Goal: Information Seeking & Learning: Compare options

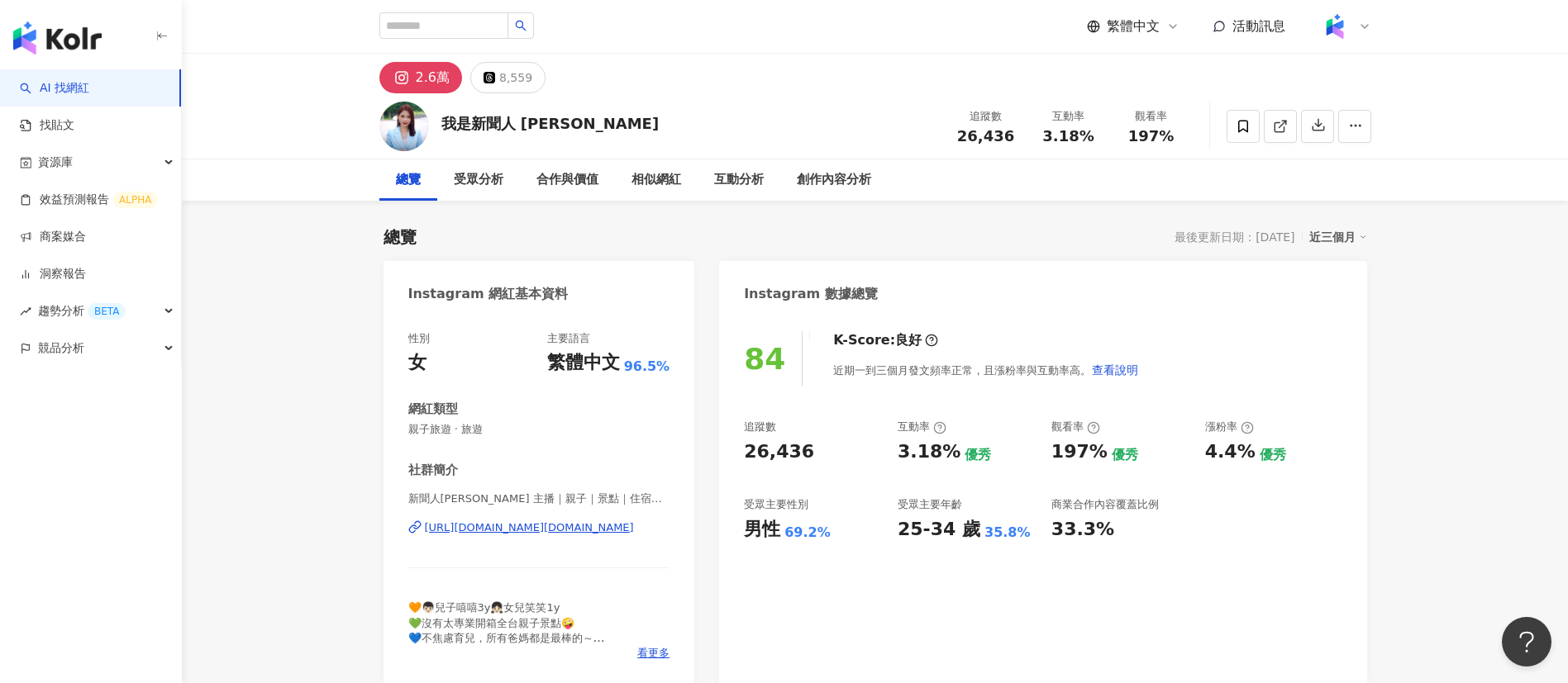
click at [830, 81] on div "2.6萬 8,559" at bounding box center [875, 74] width 1058 height 40
click at [815, 191] on div "創作內容分析" at bounding box center [834, 180] width 107 height 42
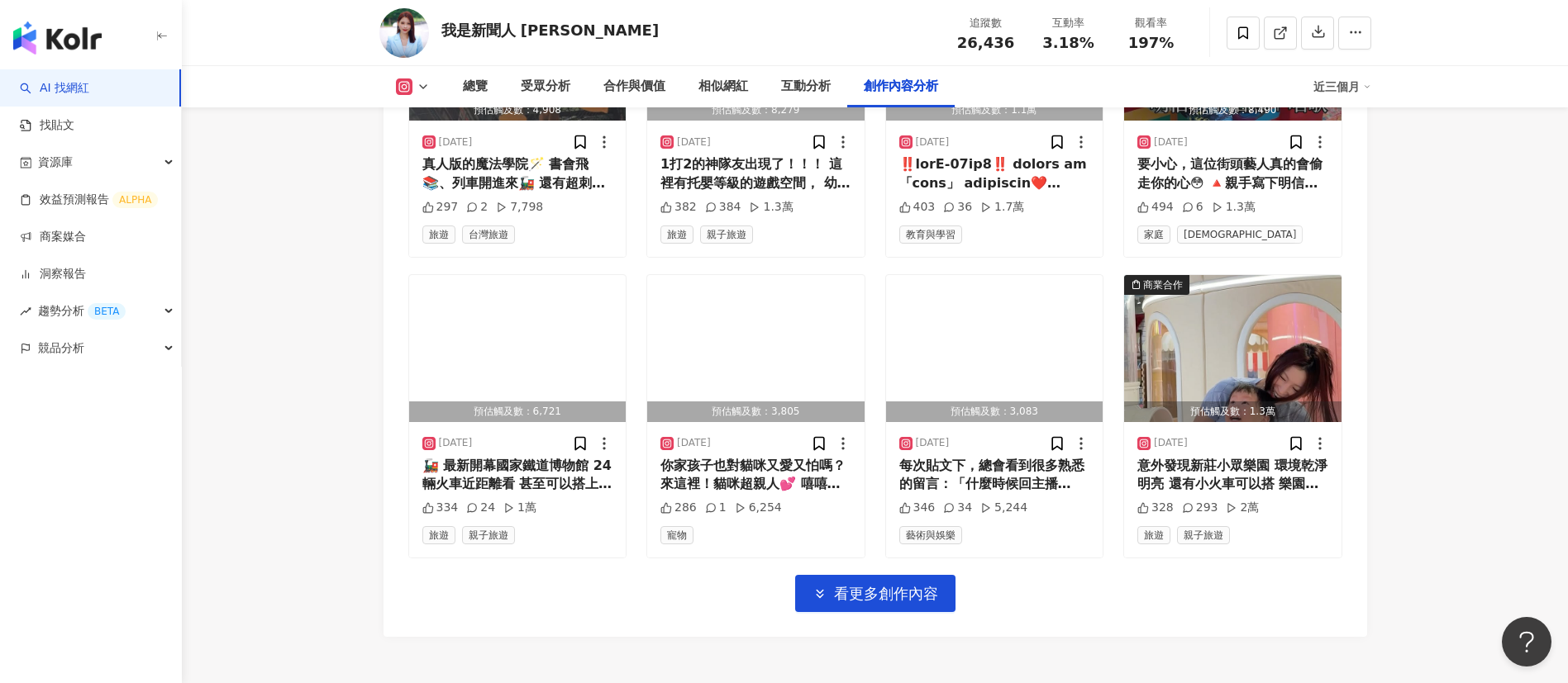
scroll to position [5706, 0]
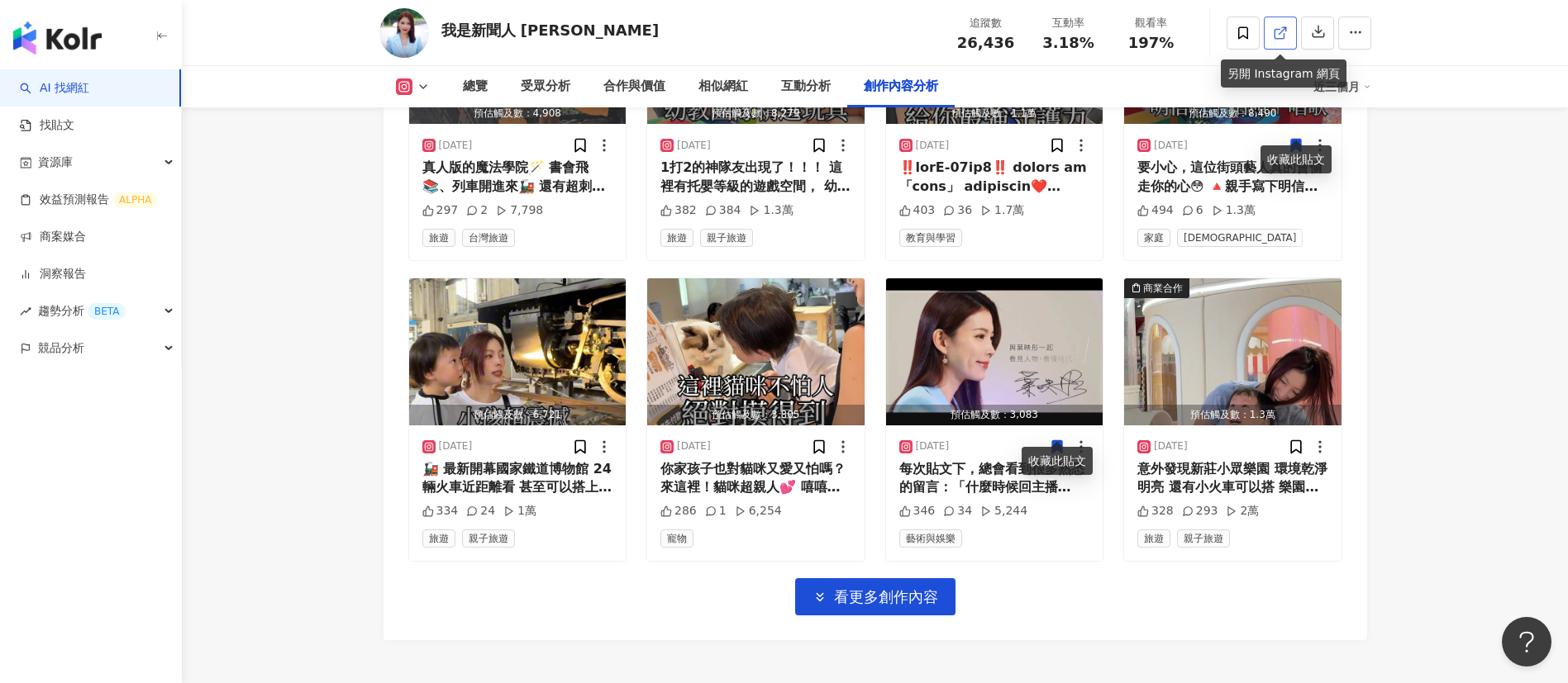
click at [1281, 48] on link at bounding box center [1280, 33] width 33 height 33
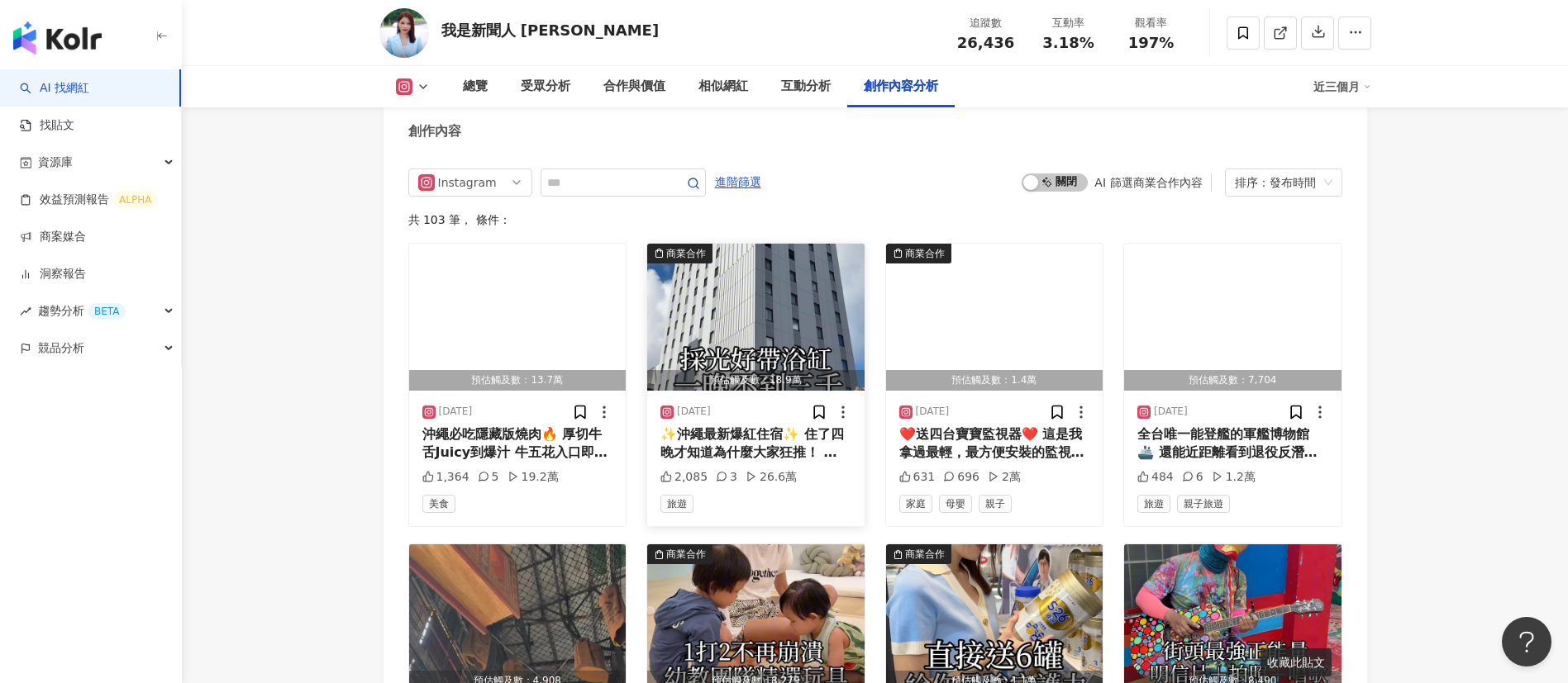
scroll to position [5139, 0]
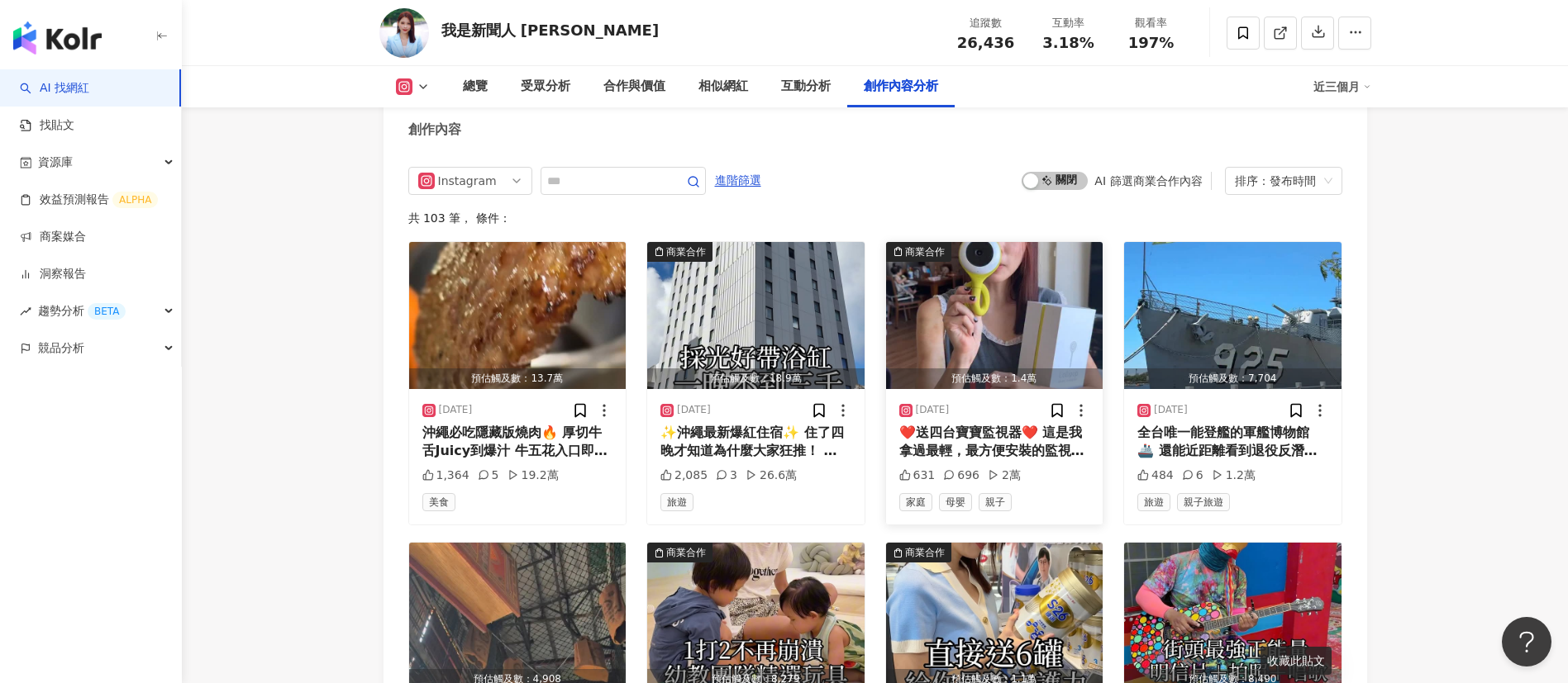
click at [999, 424] on div "❤️送四台寶寶監視器❤️ 這是我拿過最輕，最方便安裝的監視器，簡單的立在桌上、綁在床邊，就能隨時看見寶寶。 📲 手機即時提醒，不怕錯過哭聲， 📸 畫質清晰，夜…" at bounding box center [995, 442] width 191 height 37
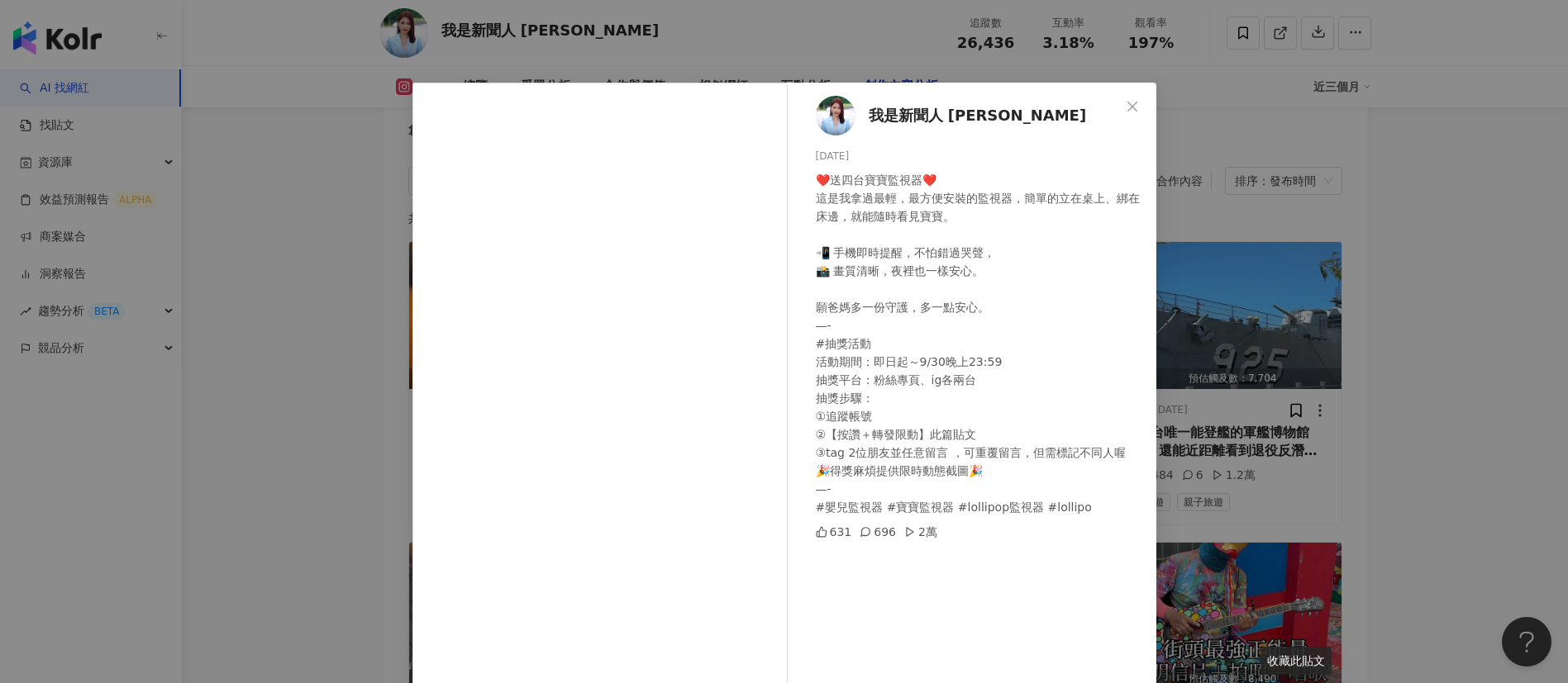
scroll to position [58, 0]
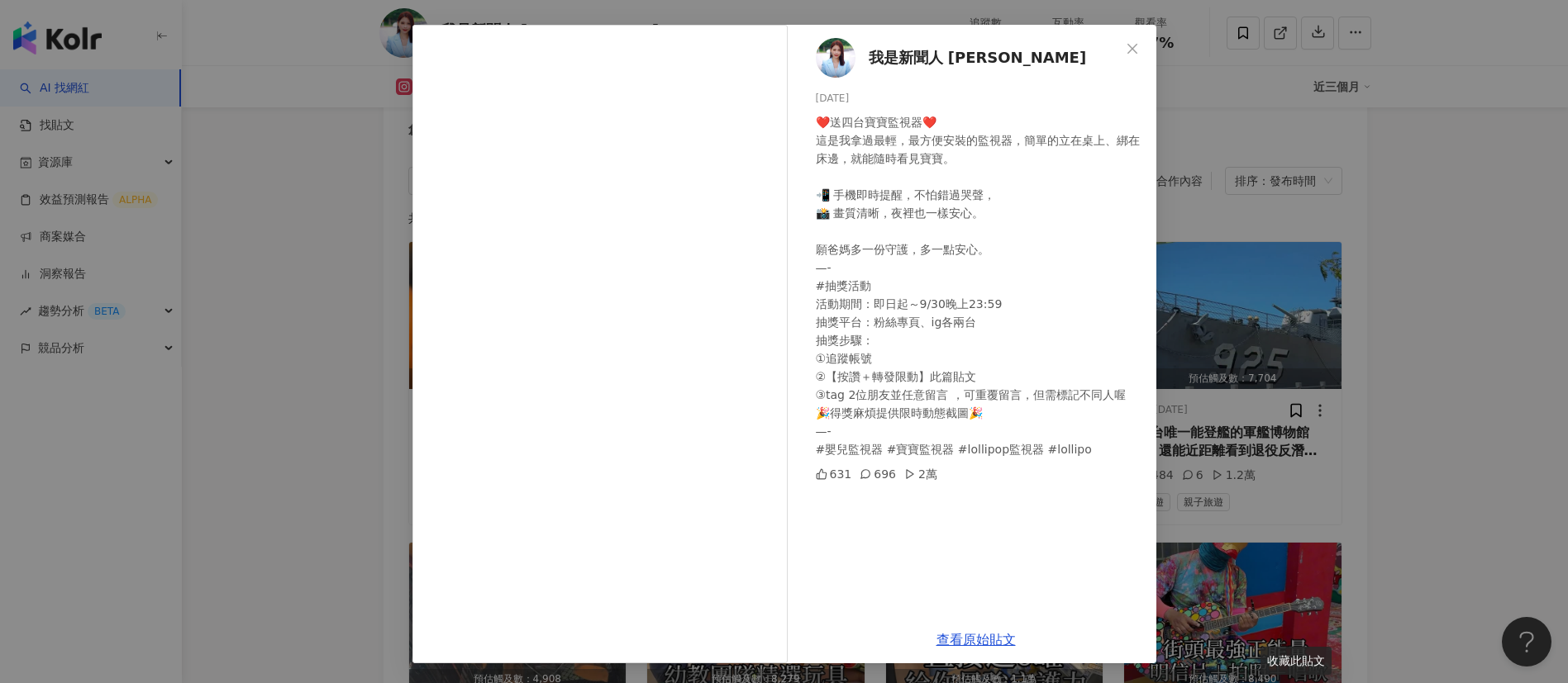
click at [1350, 577] on div "我是新聞人 葉映彤 2025/9/4 ❤️送四台寶寶監視器❤️ 這是我拿過最輕，最方便安裝的監視器，簡單的立在桌上、綁在床邊，就能隨時看見寶寶。 📲 手機即時…" at bounding box center [784, 342] width 1568 height 683
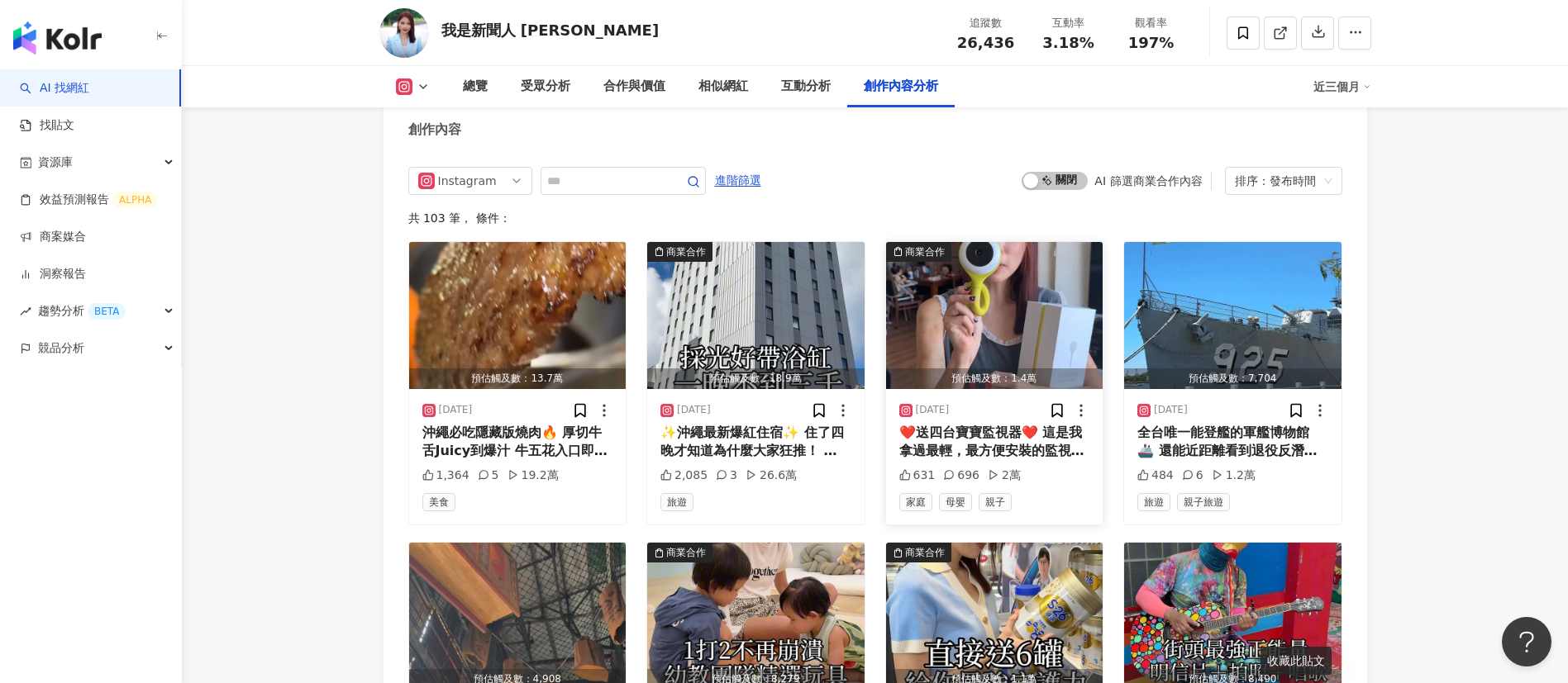
click at [1035, 428] on div "❤️送四台寶寶監視器❤️ 這是我拿過最輕，最方便安裝的監視器，簡單的立在桌上、綁在床邊，就能隨時看見寶寶。 📲 手機即時提醒，不怕錯過哭聲， 📸 畫質清晰，夜…" at bounding box center [995, 442] width 191 height 37
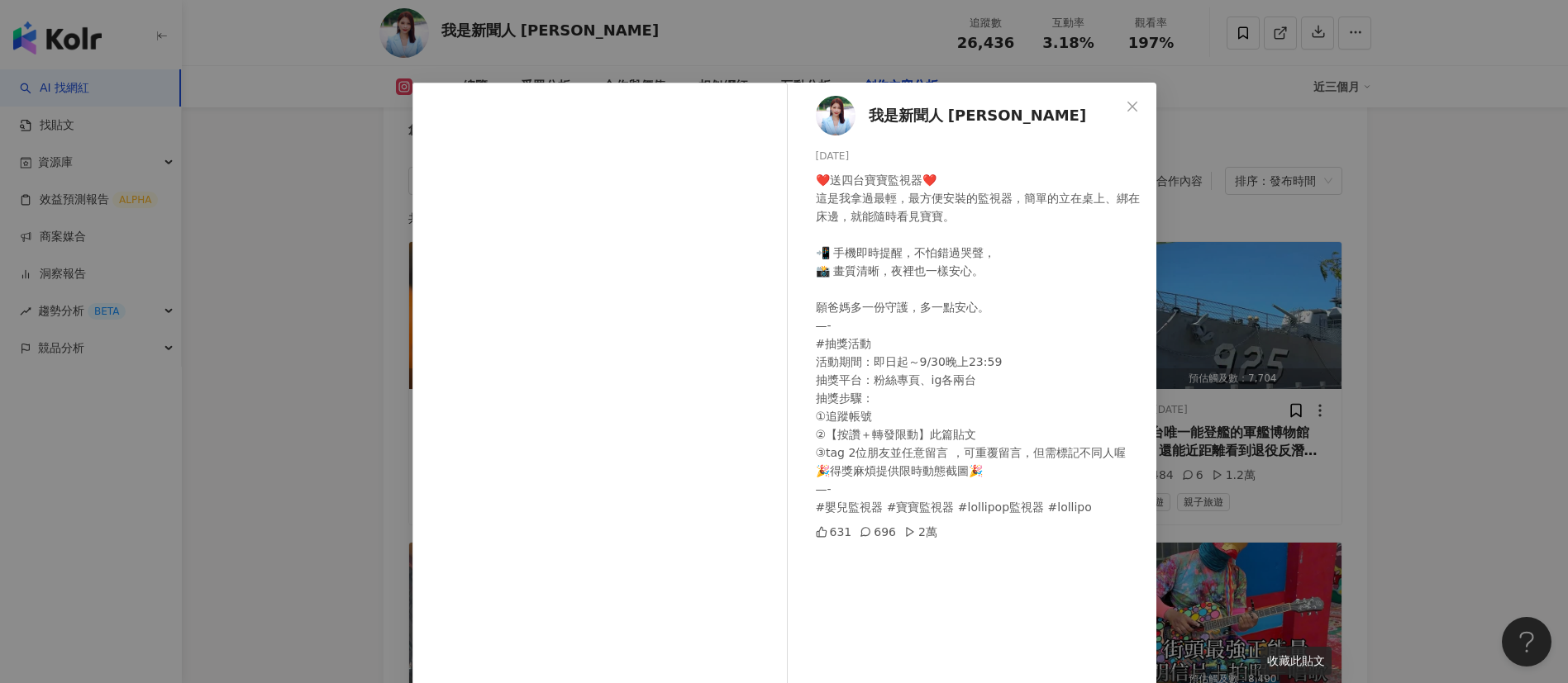
click at [1306, 396] on div "我是新聞人 葉映彤 2025/9/4 ❤️送四台寶寶監視器❤️ 這是我拿過最輕，最方便安裝的監視器，簡單的立在桌上、綁在床邊，就能隨時看見寶寶。 📲 手機即時…" at bounding box center [784, 342] width 1568 height 683
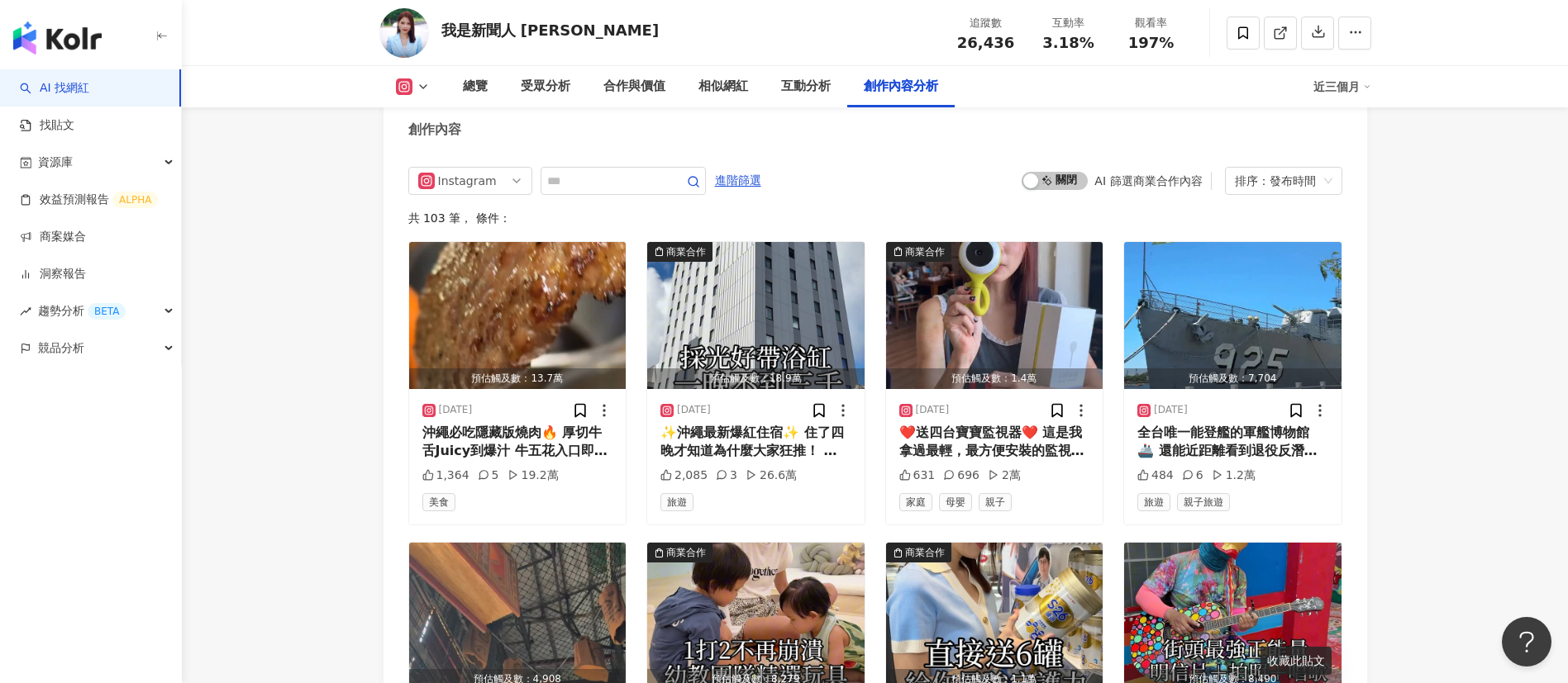
scroll to position [5283, 0]
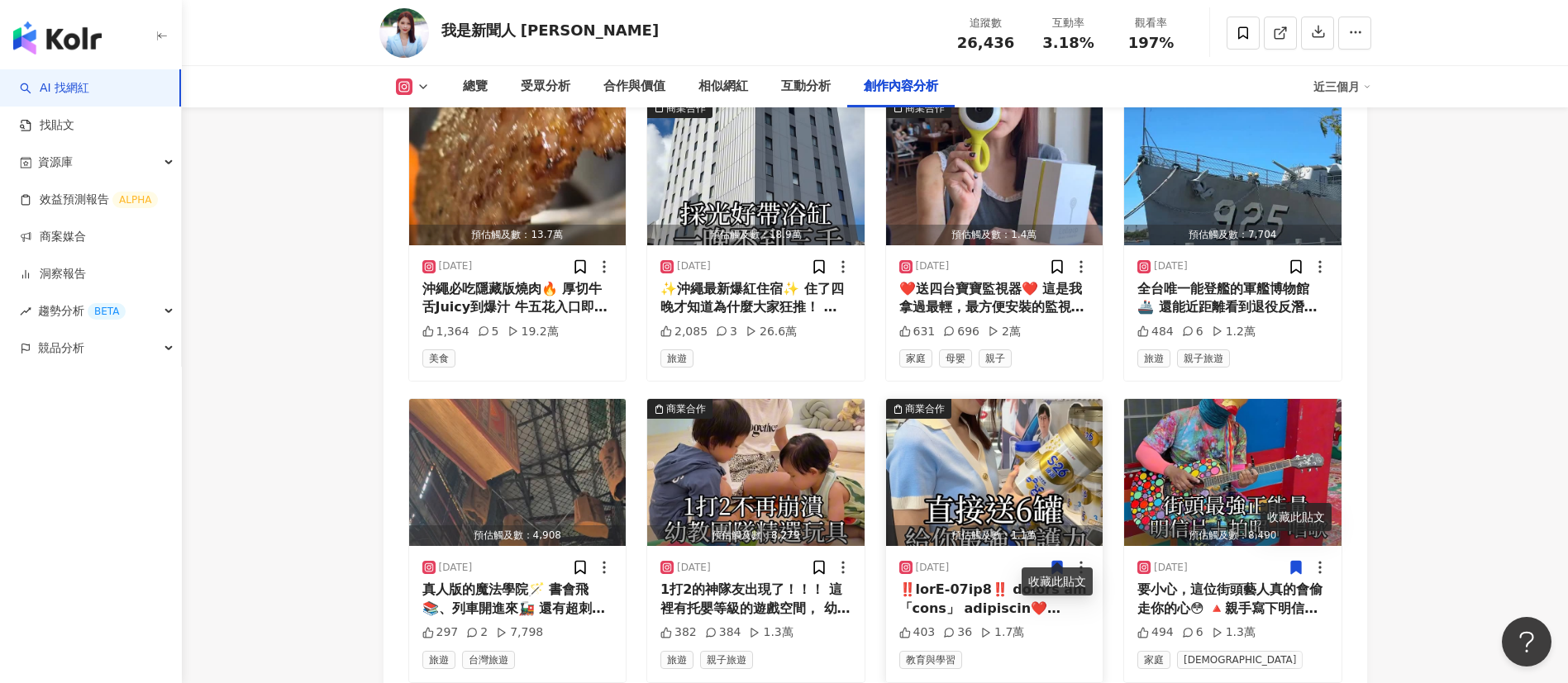
click at [939, 581] on div at bounding box center [995, 599] width 191 height 37
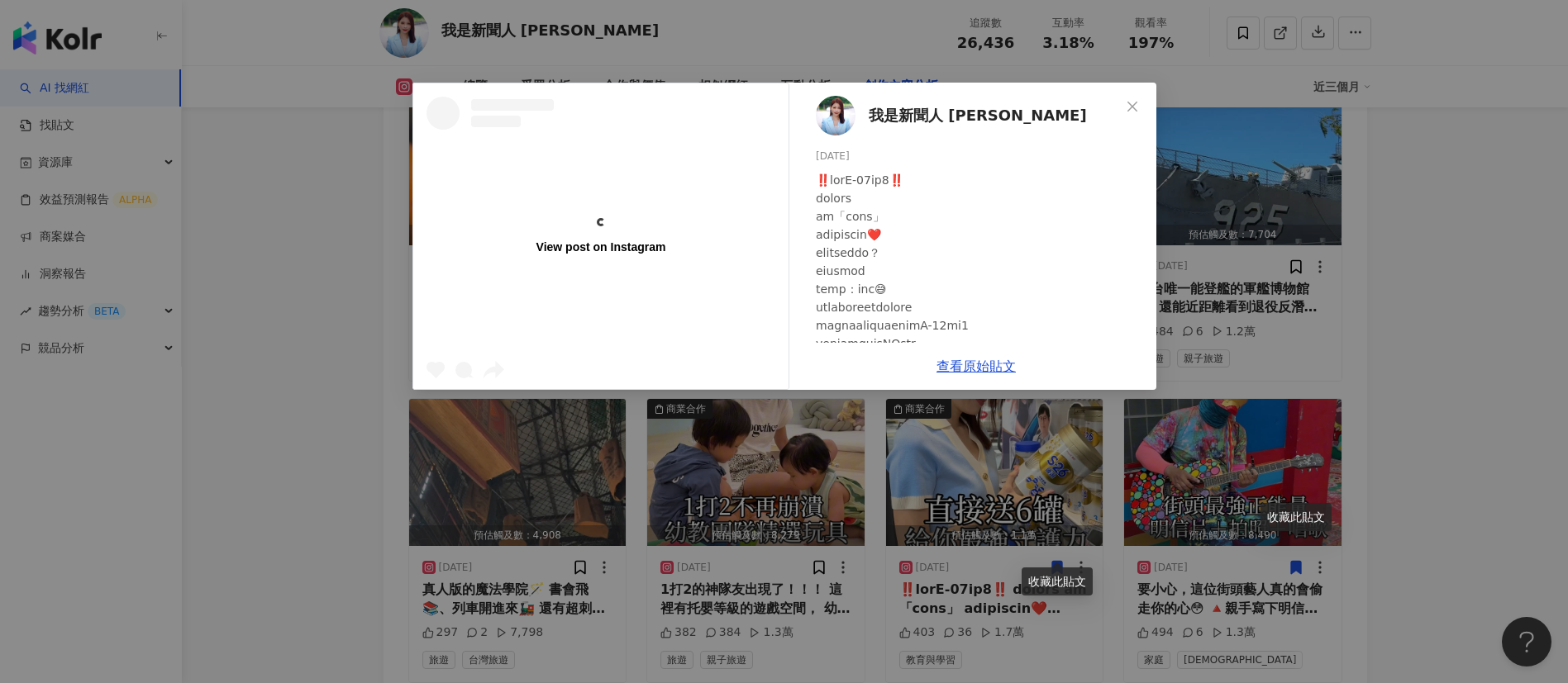
click at [1368, 568] on div "View post on Instagram 我是新聞人 葉映彤 2025/8/19 403 36 1.7萬 查看原始貼文" at bounding box center [784, 342] width 1568 height 683
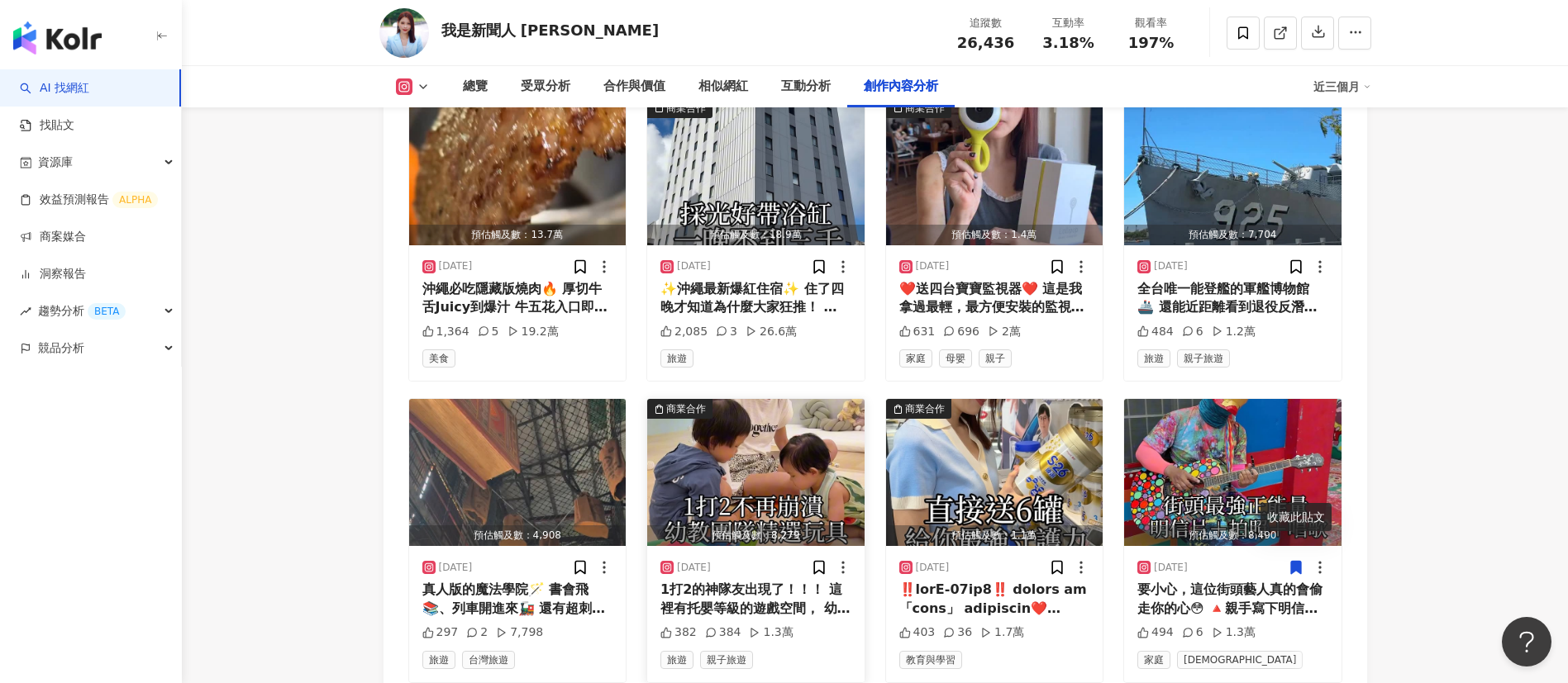
click at [723, 581] on div "1打2的神隊友出現了！！！ 這裡有托嬰等級的遊戲空間， 幼教團隊精選玩具、老還有師陪玩！！！！ 每天消毒兩次，乾淨又安心。 最意外的是💰價格，高貴不貴！ 地點…" at bounding box center [756, 599] width 191 height 37
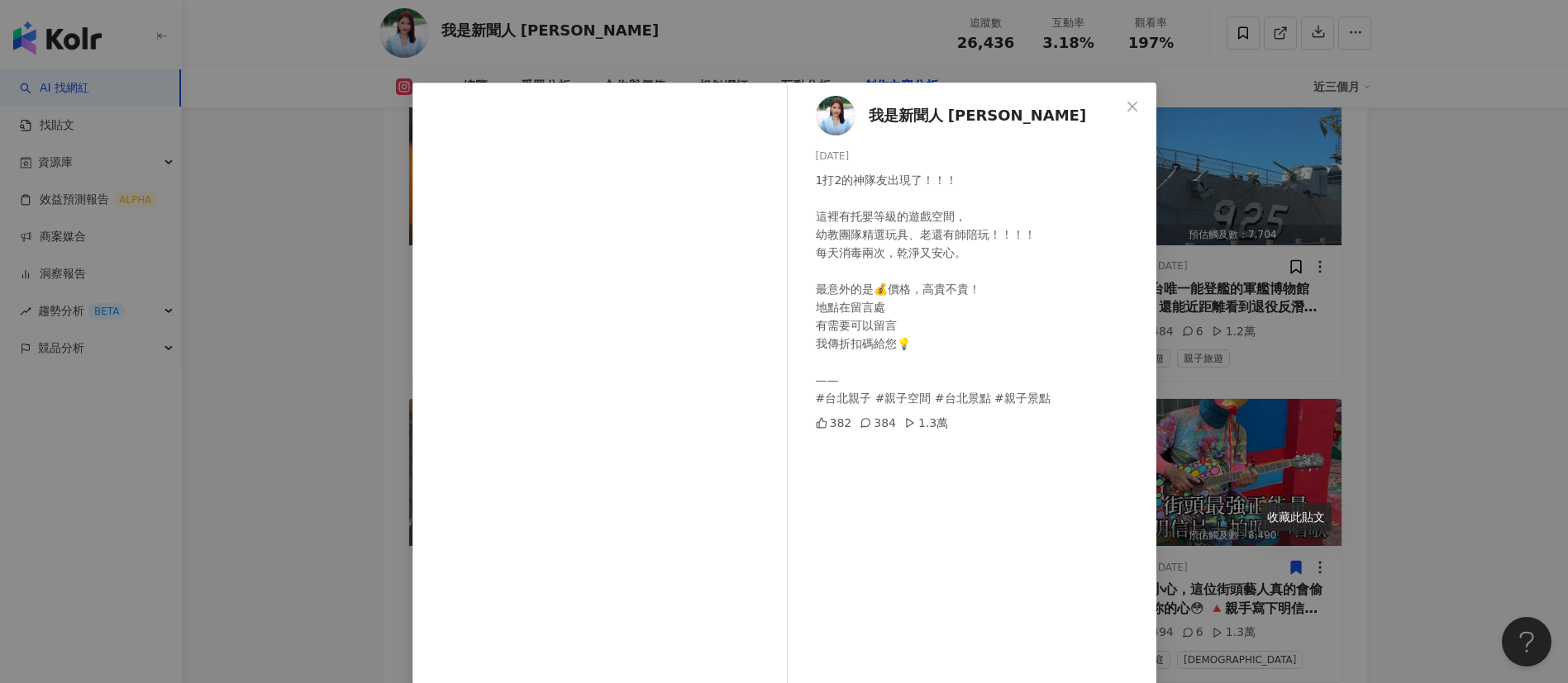
click at [1304, 459] on div "我是新聞人 葉映彤 2025/8/21 1打2的神隊友出現了！！！ 這裡有托嬰等級的遊戲空間， 幼教團隊精選玩具、老還有師陪玩！！！！ 每天消毒兩次，乾淨又安…" at bounding box center [784, 342] width 1568 height 683
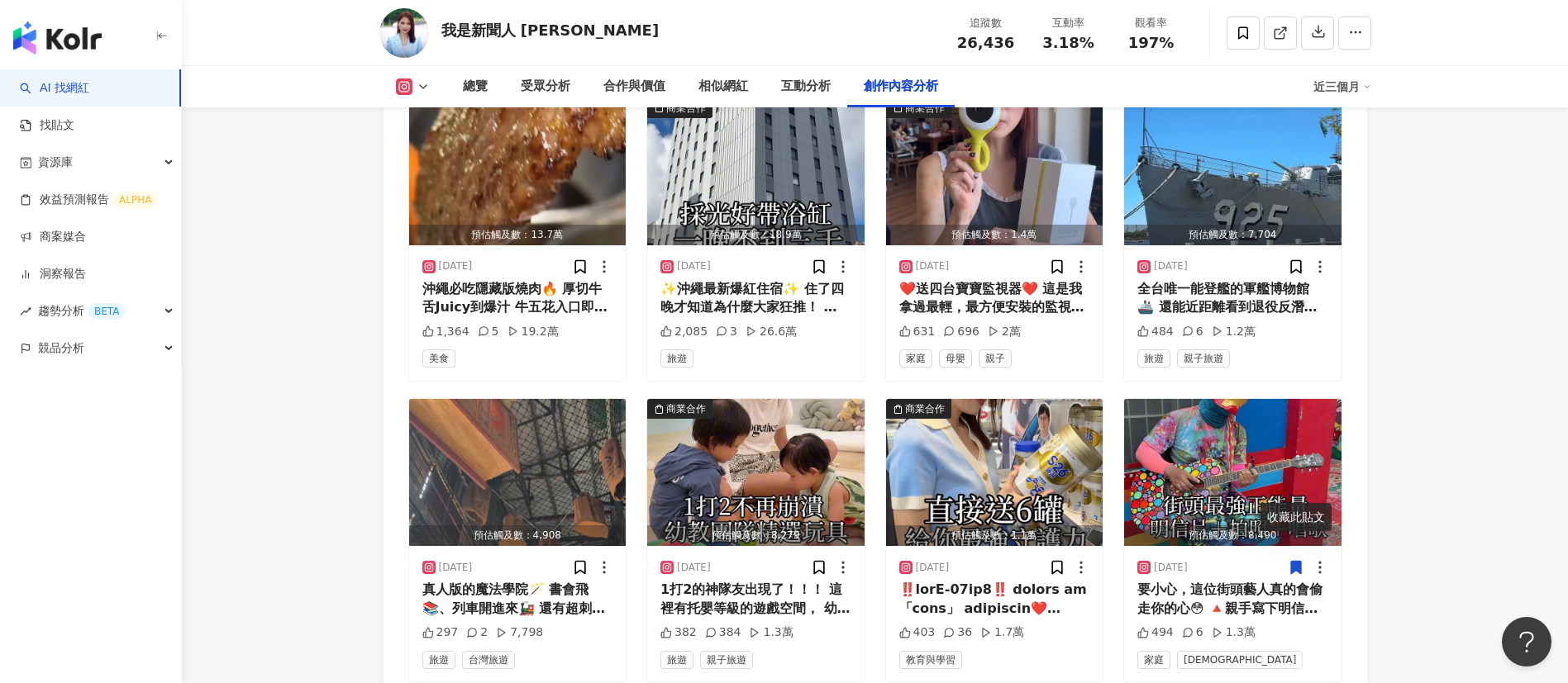
scroll to position [5407, 0]
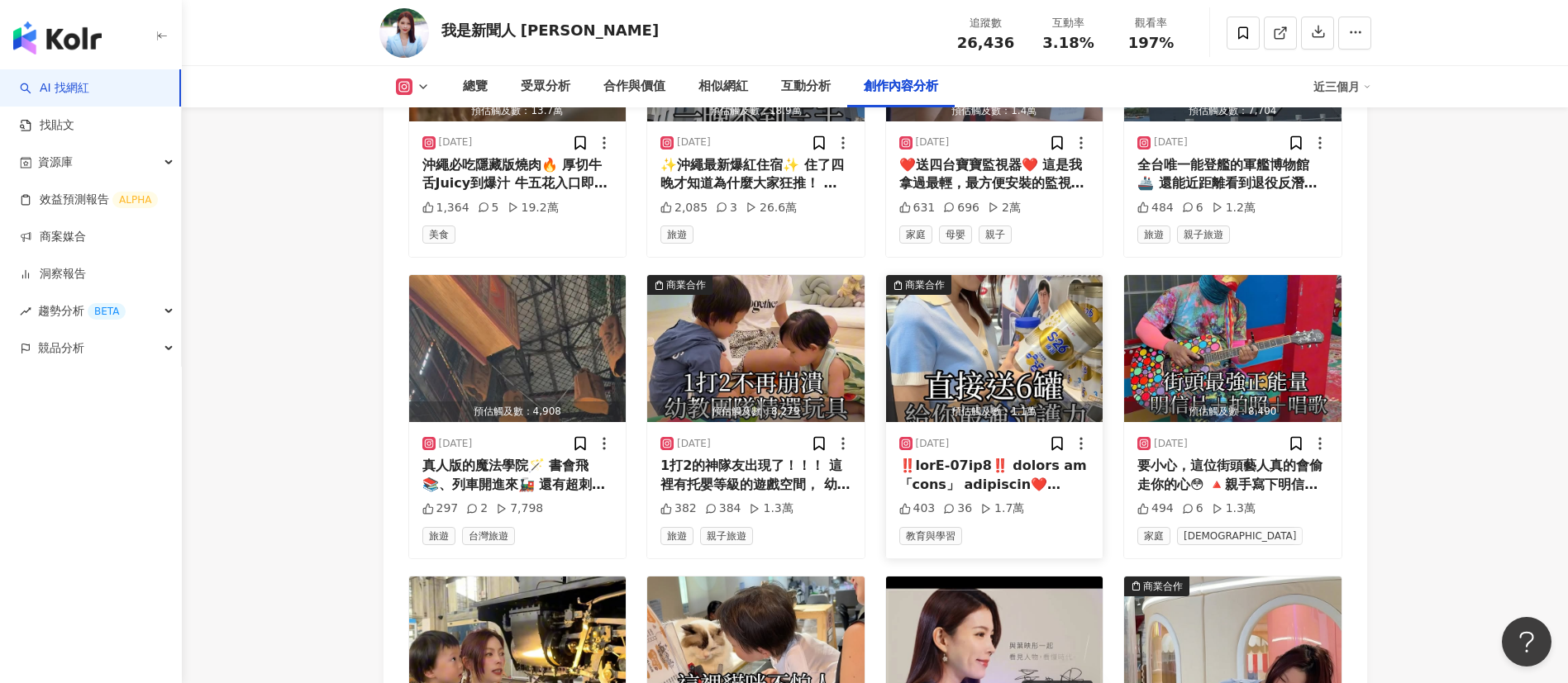
click at [1007, 457] on div at bounding box center [995, 475] width 191 height 37
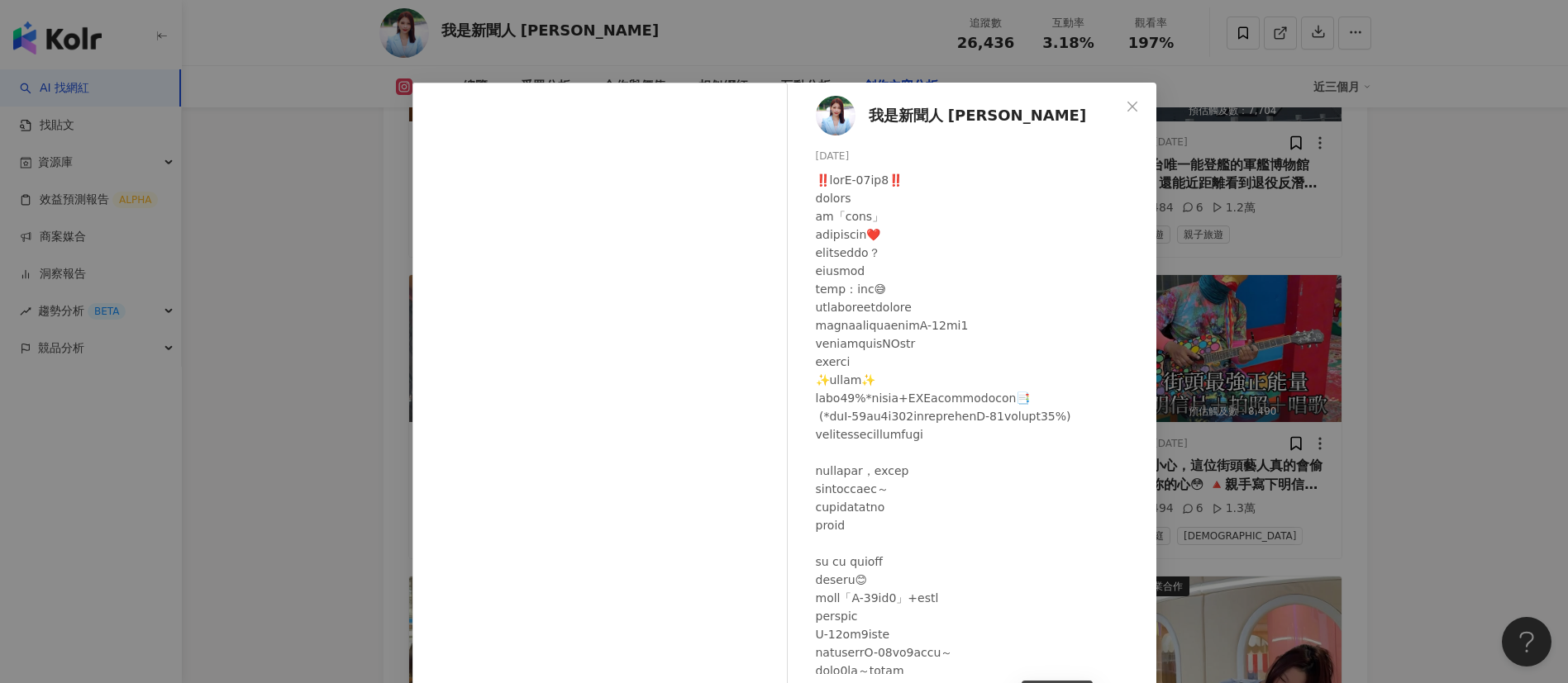
scroll to position [176, 0]
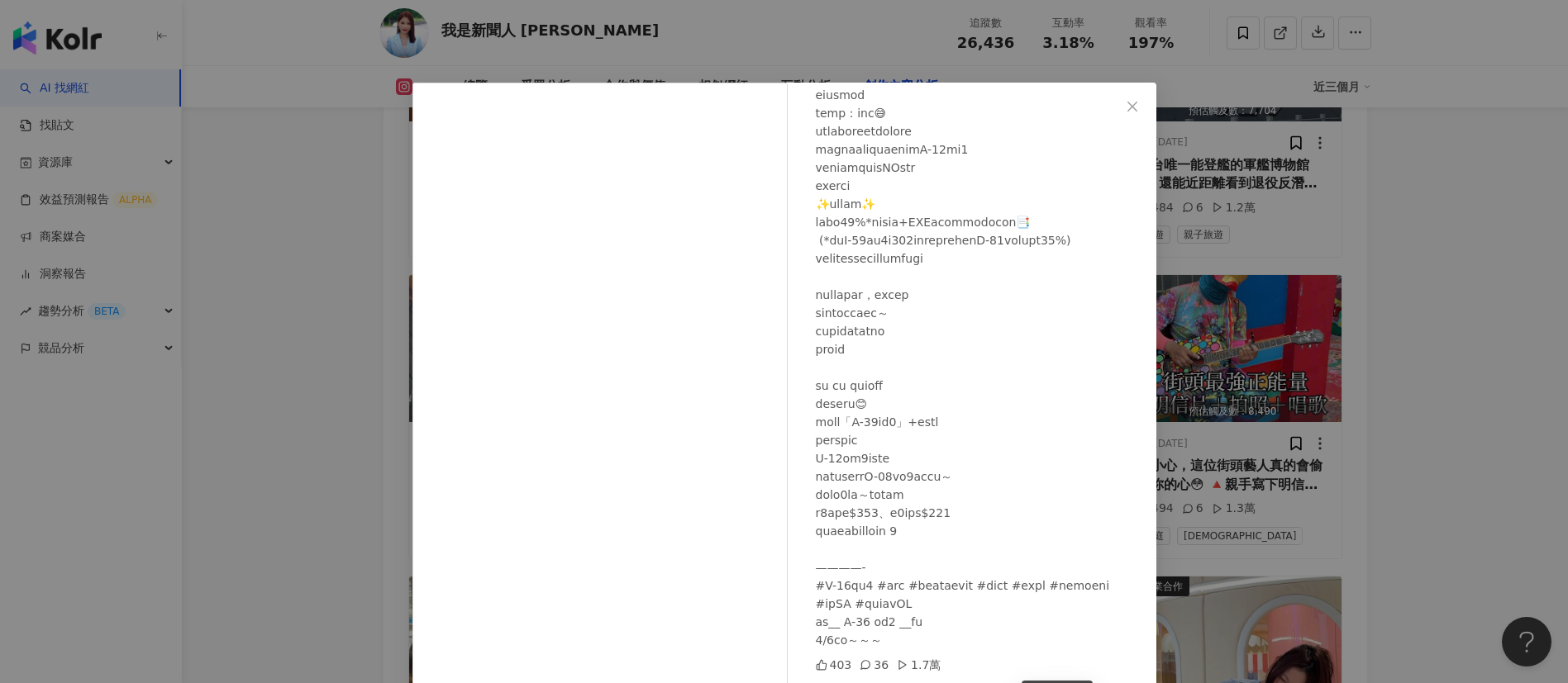
click at [1367, 528] on div "我是新聞人 葉映彤 2025/8/19 403 36 1.7萬 查看原始貼文" at bounding box center [784, 342] width 1568 height 683
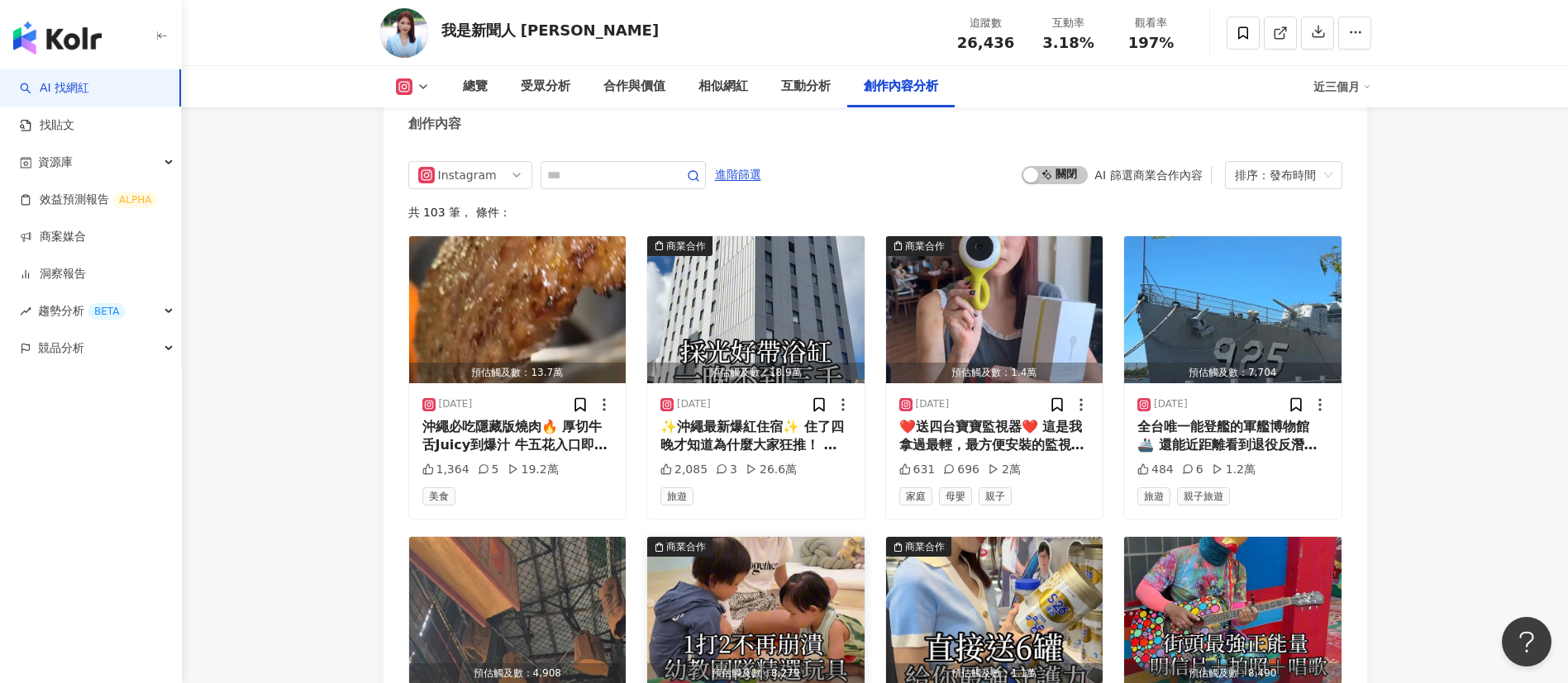
scroll to position [5127, 0]
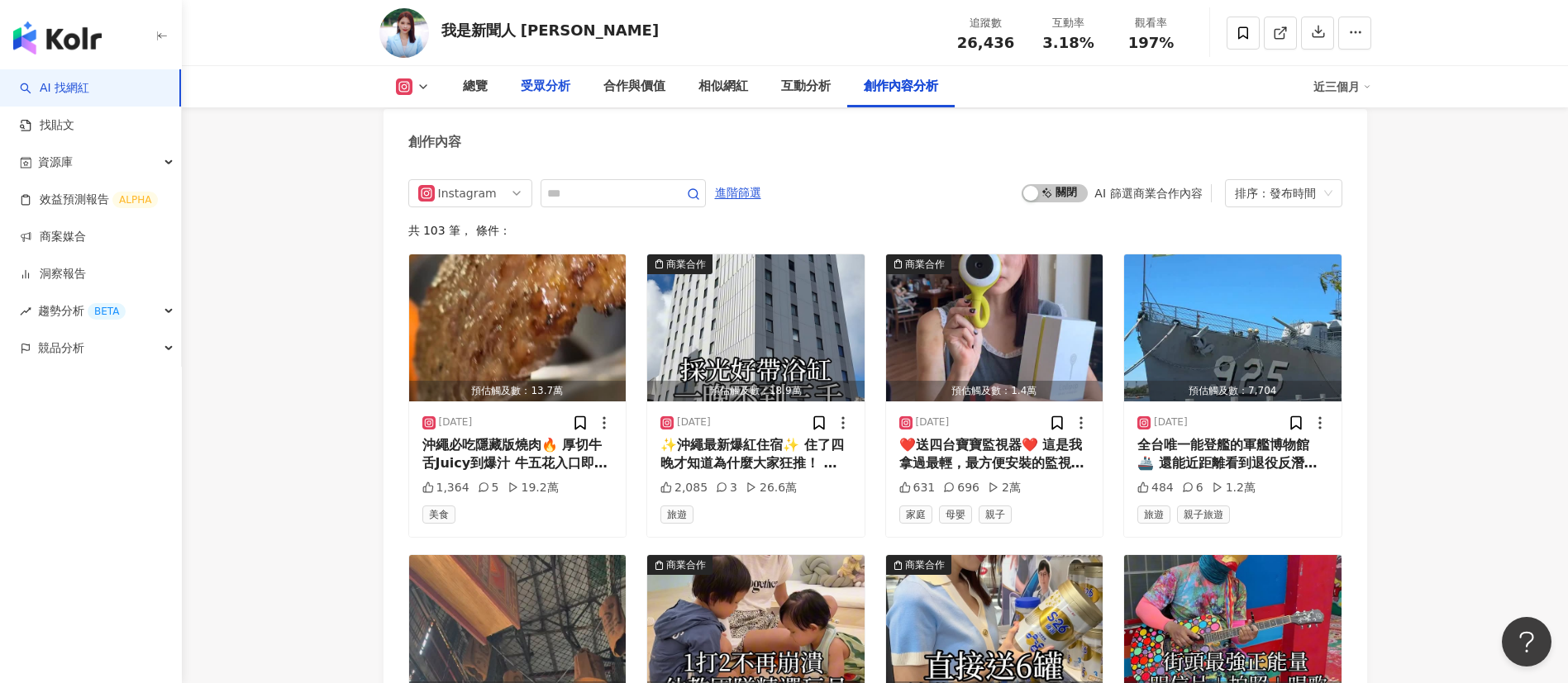
click at [536, 91] on div "受眾分析" at bounding box center [545, 86] width 50 height 20
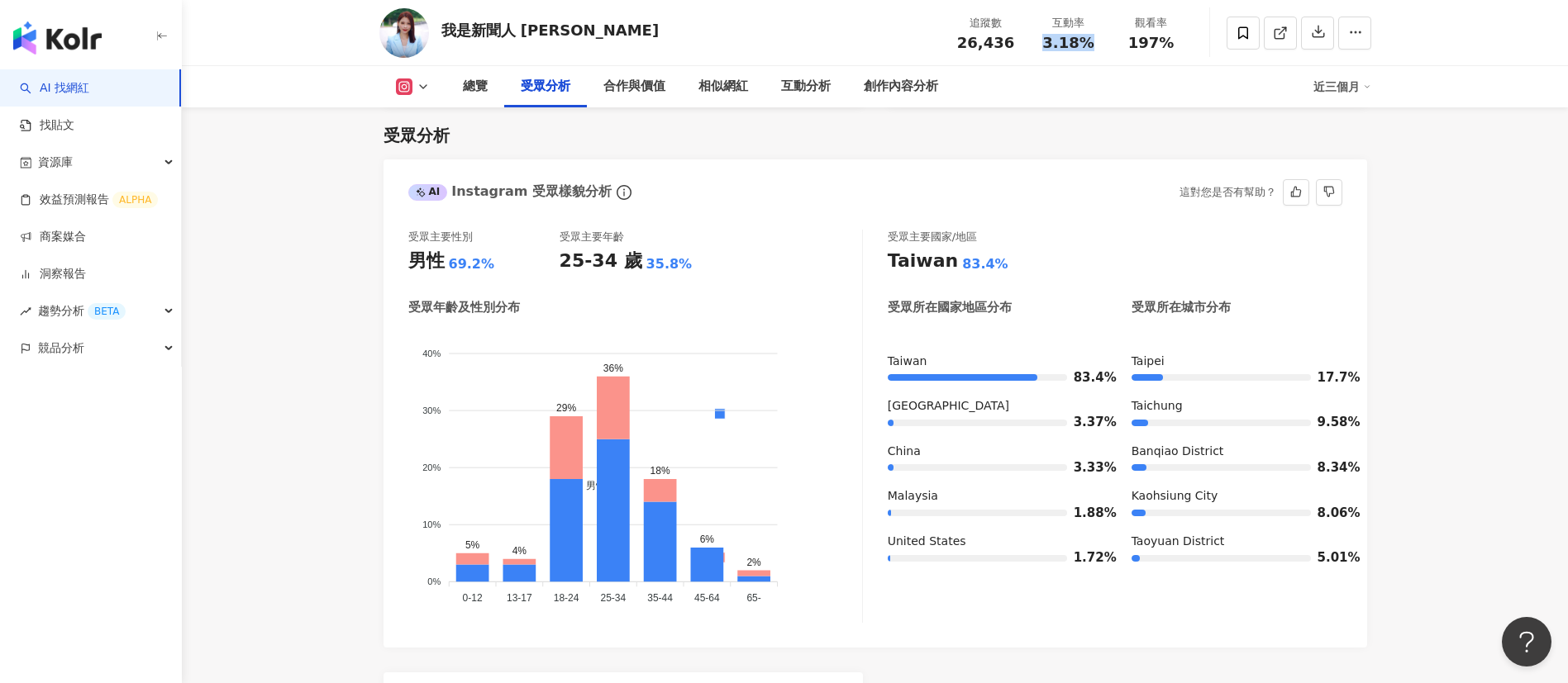
drag, startPoint x: 1093, startPoint y: 39, endPoint x: 1045, endPoint y: 41, distance: 48.0
click at [1045, 41] on div "3.18%" at bounding box center [1069, 43] width 63 height 17
copy span "3.18%"
drag, startPoint x: 1151, startPoint y: 49, endPoint x: 1115, endPoint y: 42, distance: 36.7
click at [1115, 42] on div "追蹤數 26,436 互動率 3.18% 觀看率 197%" at bounding box center [1068, 32] width 248 height 49
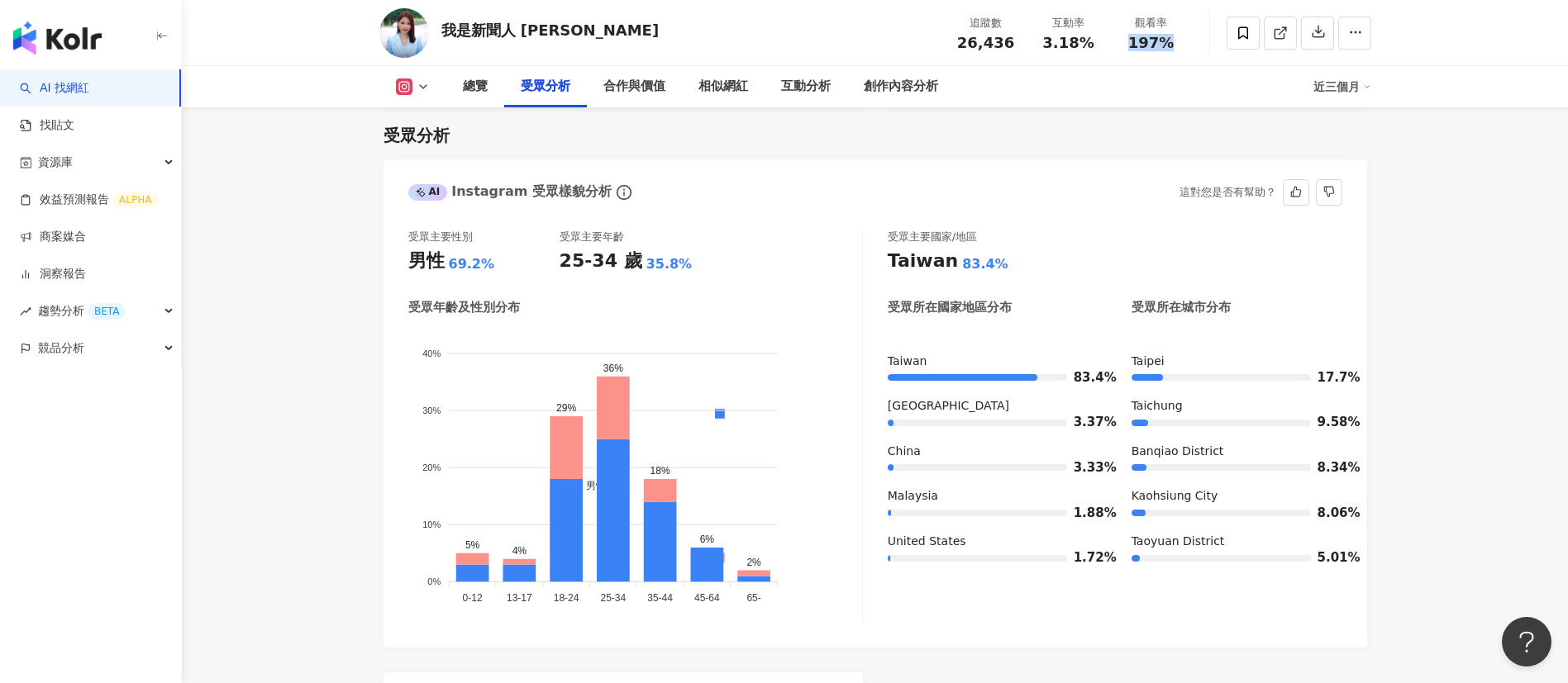
copy span "197%"
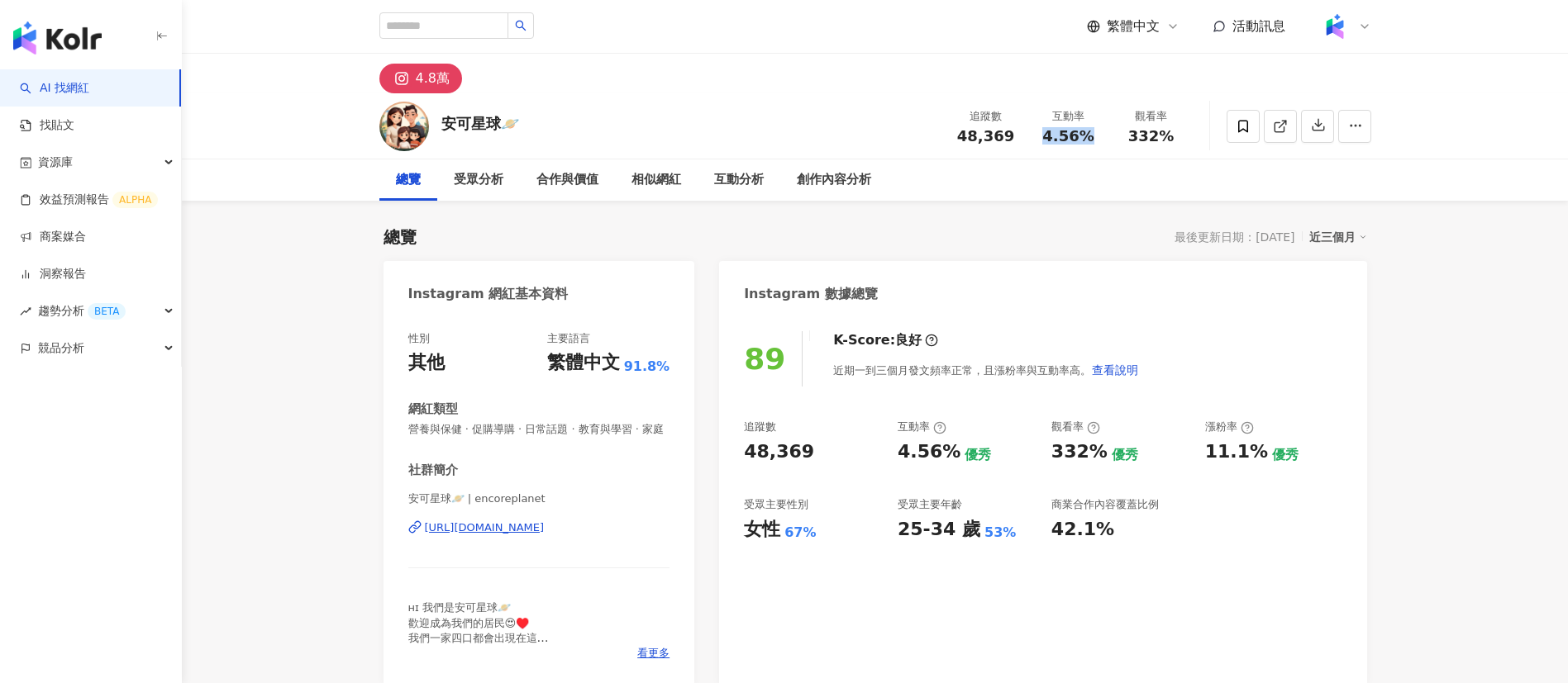
drag, startPoint x: 1092, startPoint y: 144, endPoint x: 1042, endPoint y: 136, distance: 50.6
click at [1042, 136] on div "追蹤數 48,369 互動率 4.56% 觀看率 332%" at bounding box center [1068, 125] width 248 height 49
copy span "4.56%"
drag, startPoint x: 1150, startPoint y: 126, endPoint x: 1103, endPoint y: 122, distance: 47.2
click at [1045, 122] on div "追蹤數 48,369 互動率 4.56% 觀看率 332%" at bounding box center [1068, 125] width 248 height 49
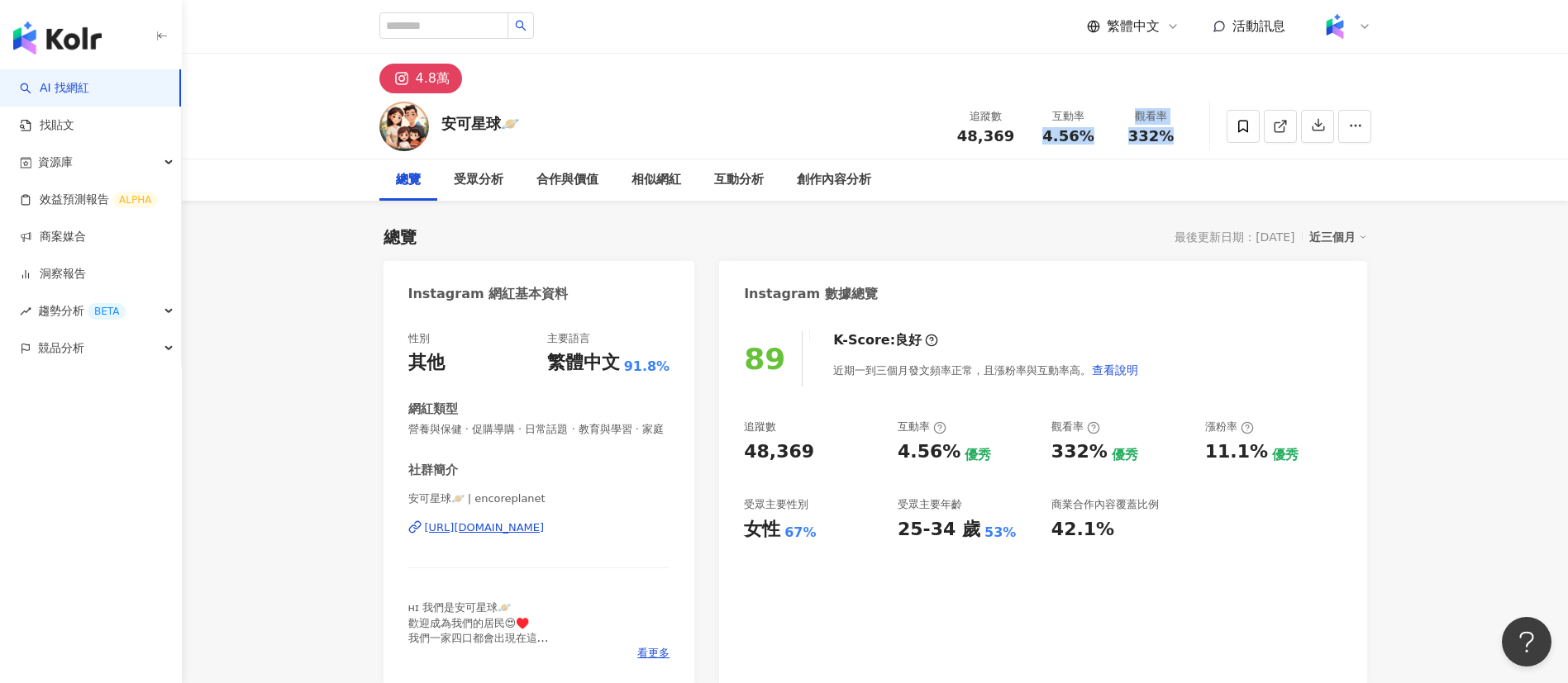
click at [1045, 122] on div "互動率 4.56%" at bounding box center [1068, 125] width 82 height 36
drag, startPoint x: 1181, startPoint y: 143, endPoint x: 1124, endPoint y: 142, distance: 57.0
click at [1045, 142] on div "332%" at bounding box center [1151, 136] width 63 height 17
copy span "332%"
drag, startPoint x: 1019, startPoint y: 145, endPoint x: 942, endPoint y: 135, distance: 77.6
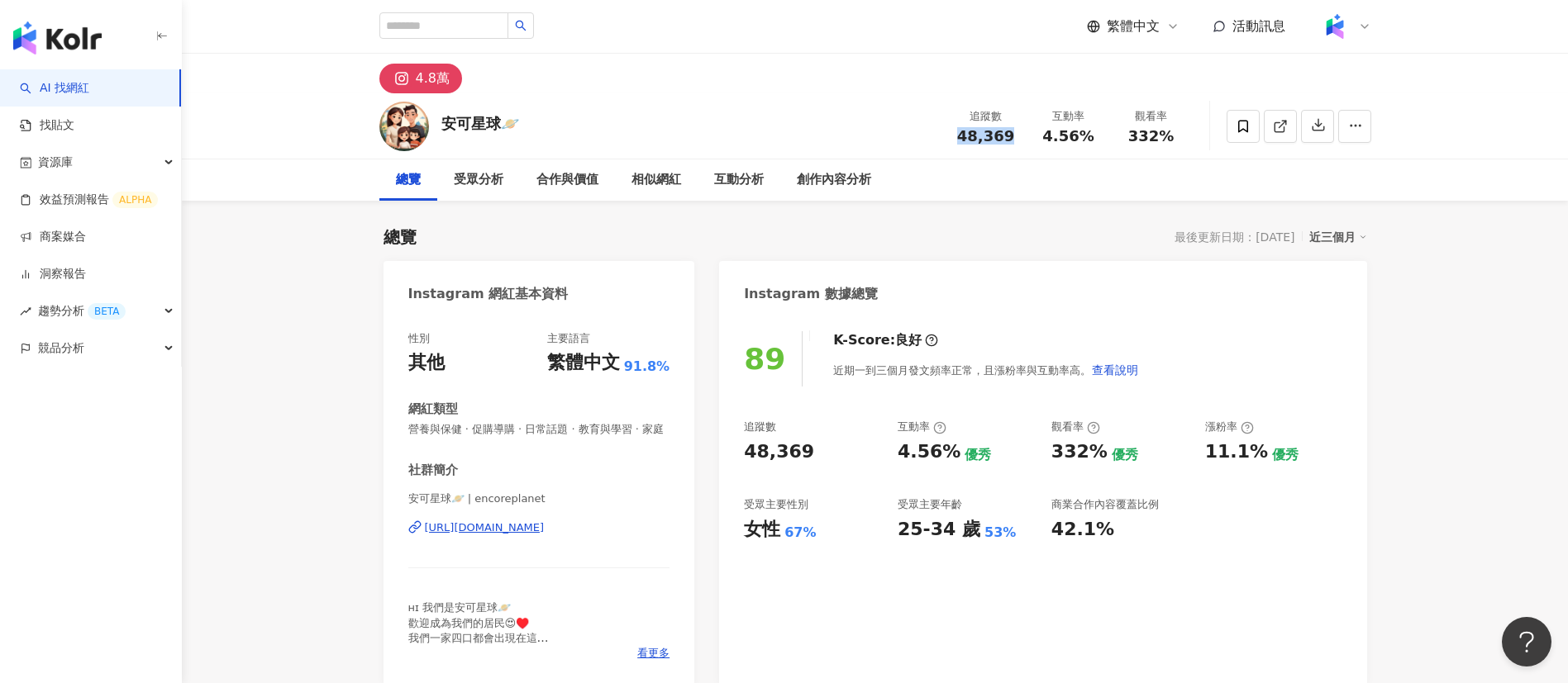
click at [942, 135] on div "安可星球🪐 追蹤數 48,369 互動率 4.56% 觀看率 332%" at bounding box center [875, 125] width 1058 height 66
copy span "48,369"
click at [826, 189] on div "創作內容分析" at bounding box center [833, 180] width 74 height 20
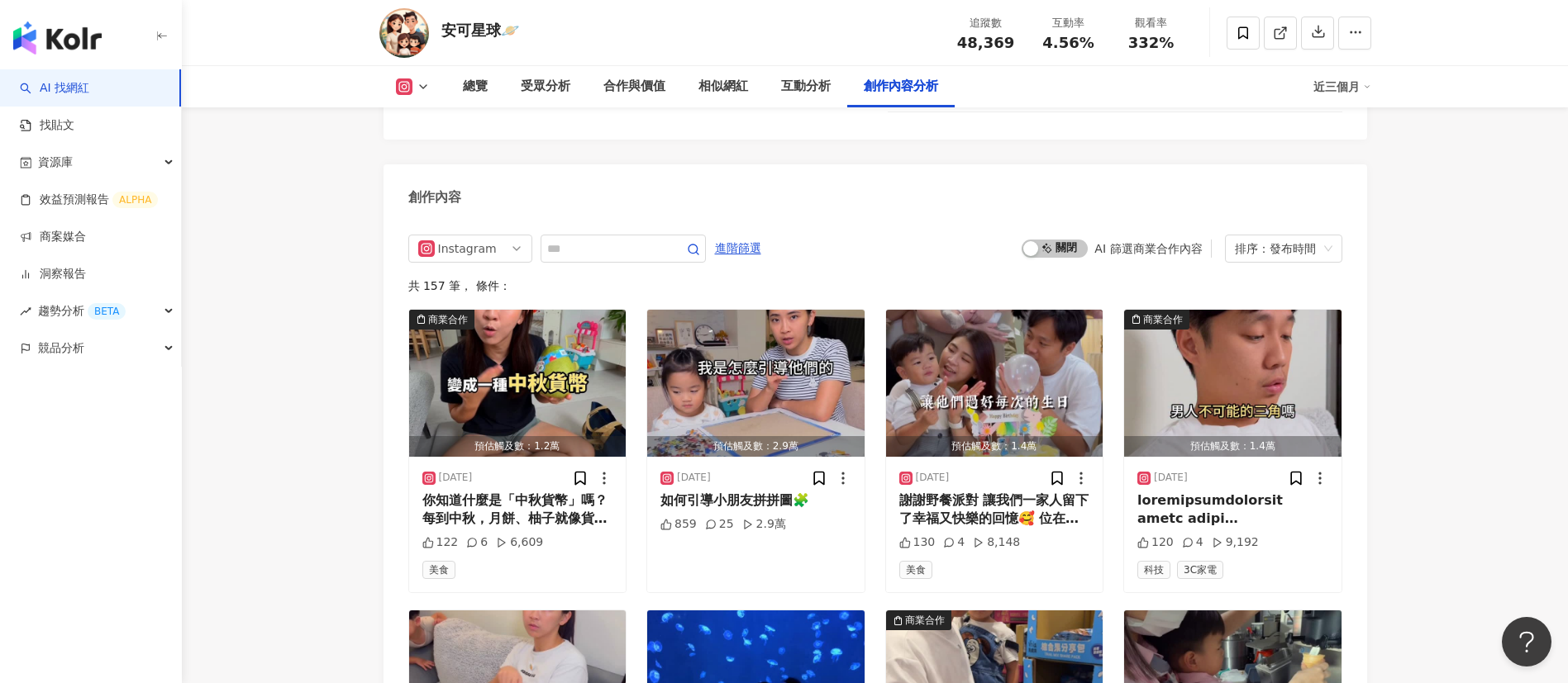
scroll to position [5019, 0]
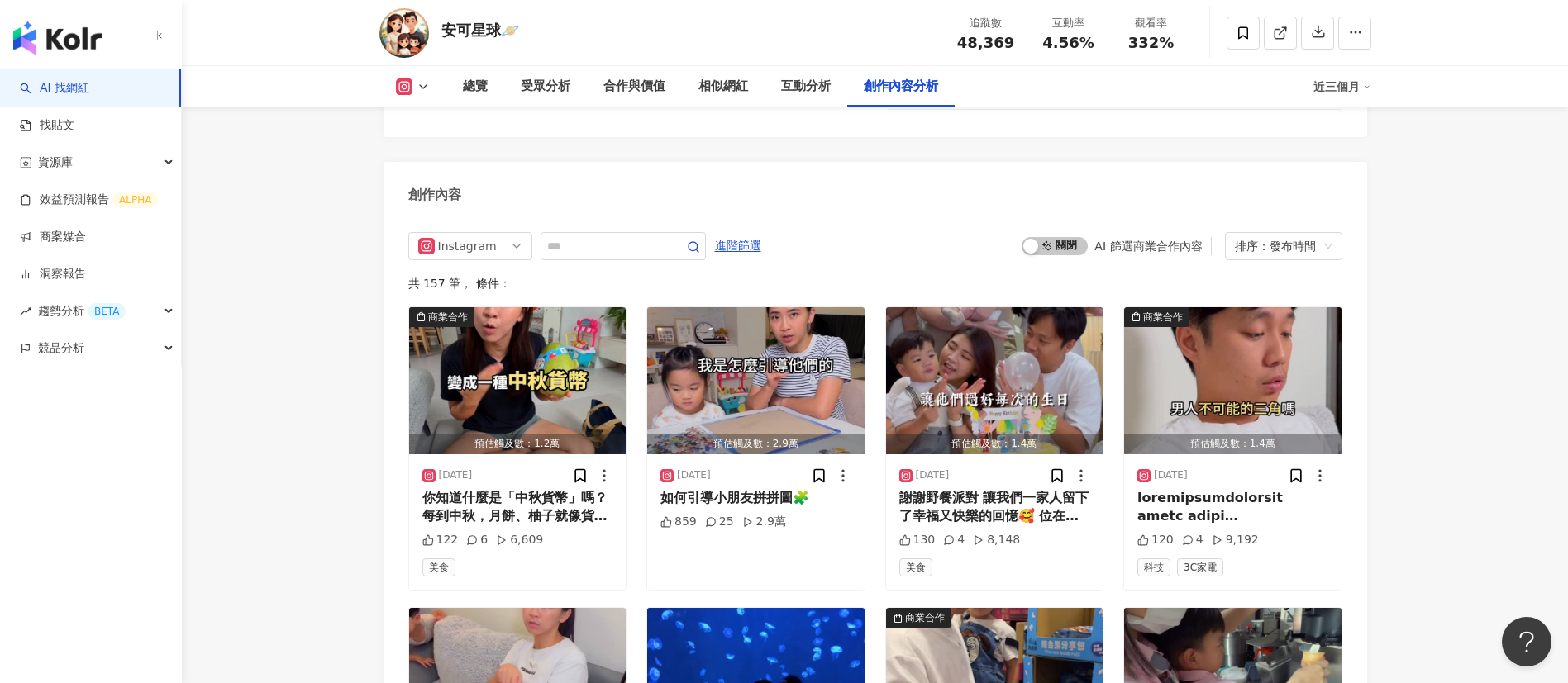
click at [964, 260] on div "Instagram 進階篩選 啟動 關閉 AI 篩選商業合作內容 排序：發布時間" at bounding box center [875, 246] width 934 height 28
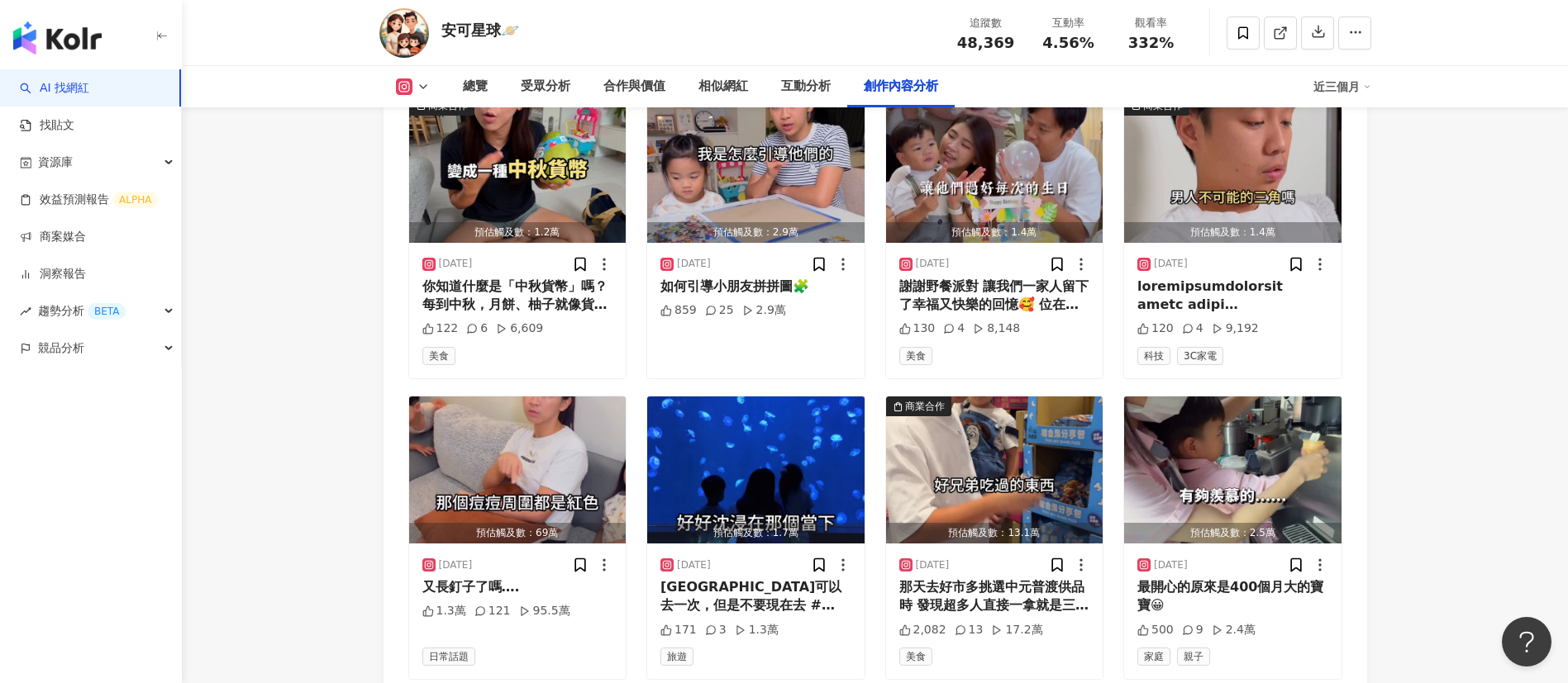
click at [1045, 369] on div "Instagram 進階篩選 啟動 關閉 AI 篩選商業合作內容 排序：發布時間 共 157 筆 ， 條件： 商業合作 預估觸及數：1.2萬 2025/9/1…" at bounding box center [875, 532] width 984 height 1056
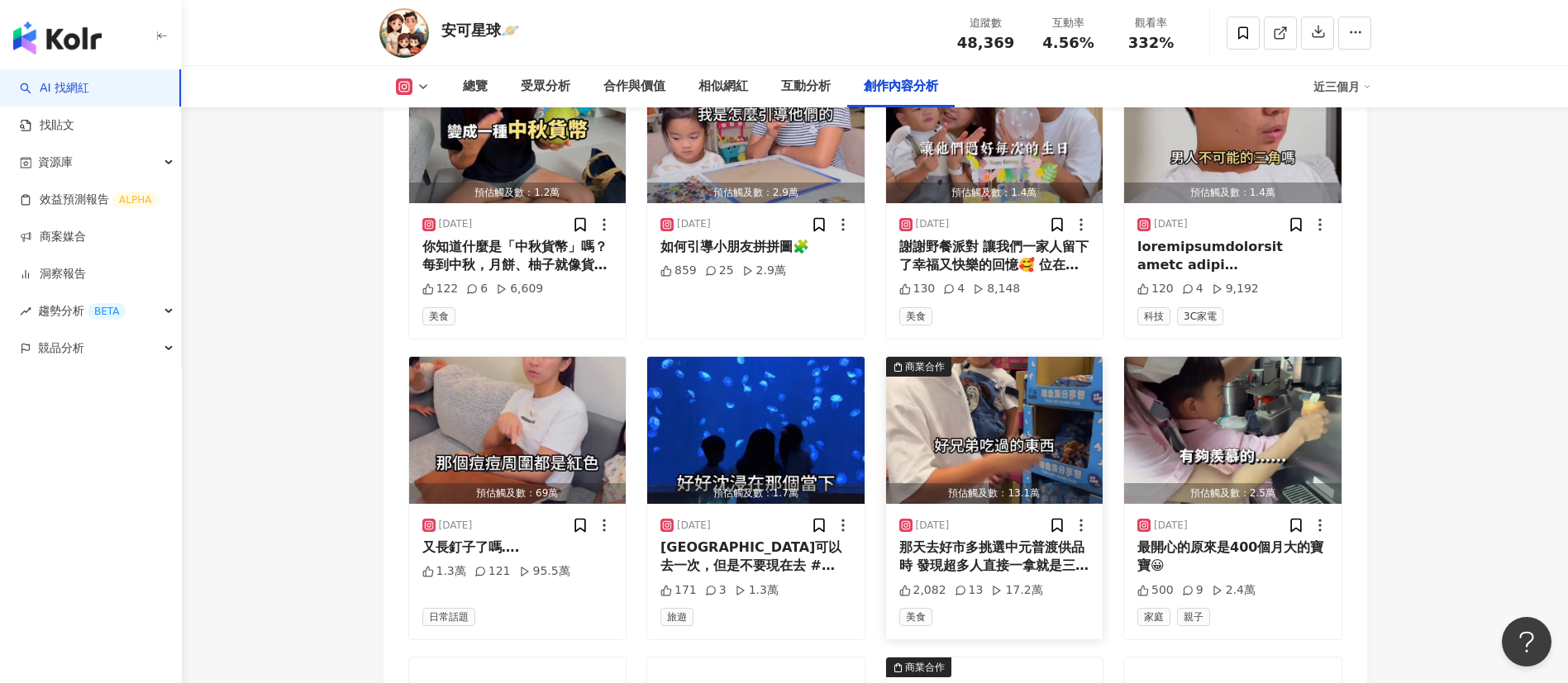
scroll to position [5137, 0]
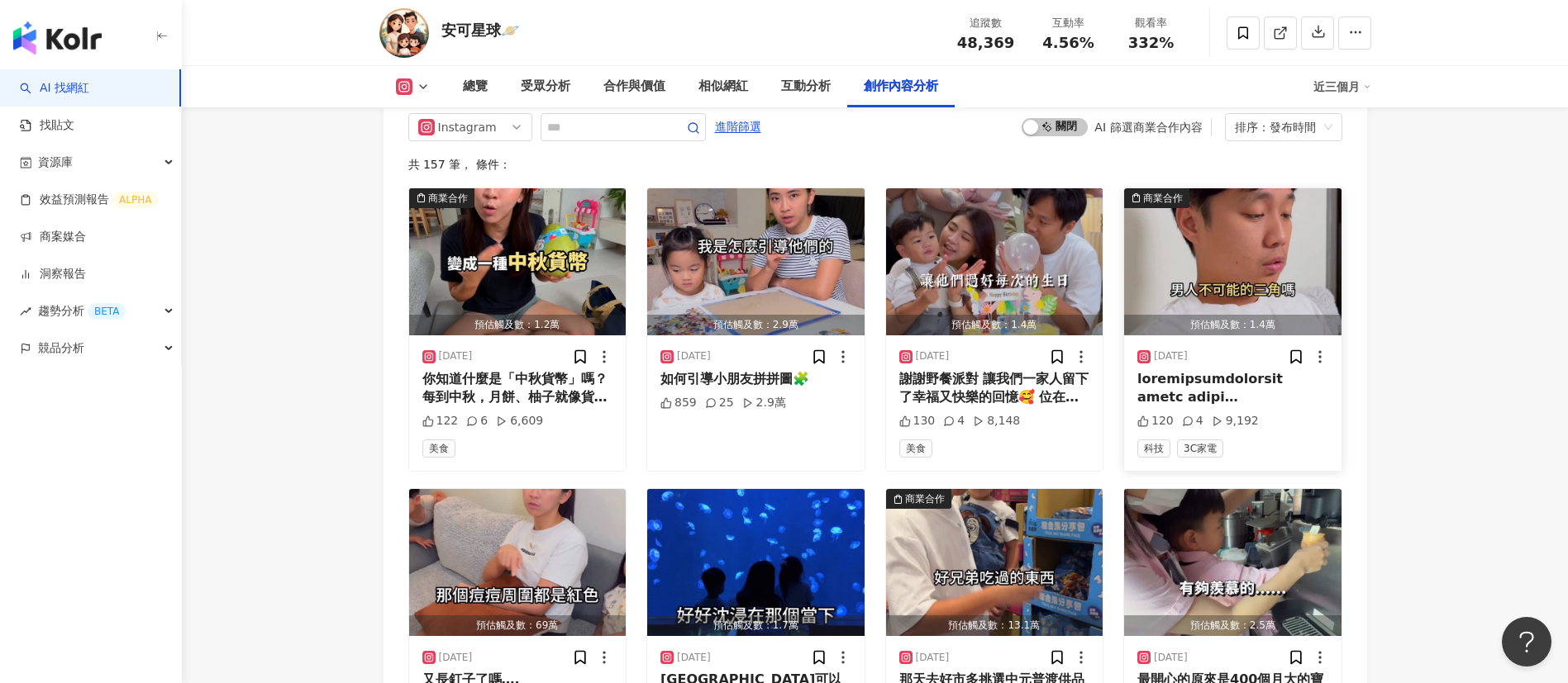
click at [1045, 401] on div at bounding box center [1233, 388] width 191 height 37
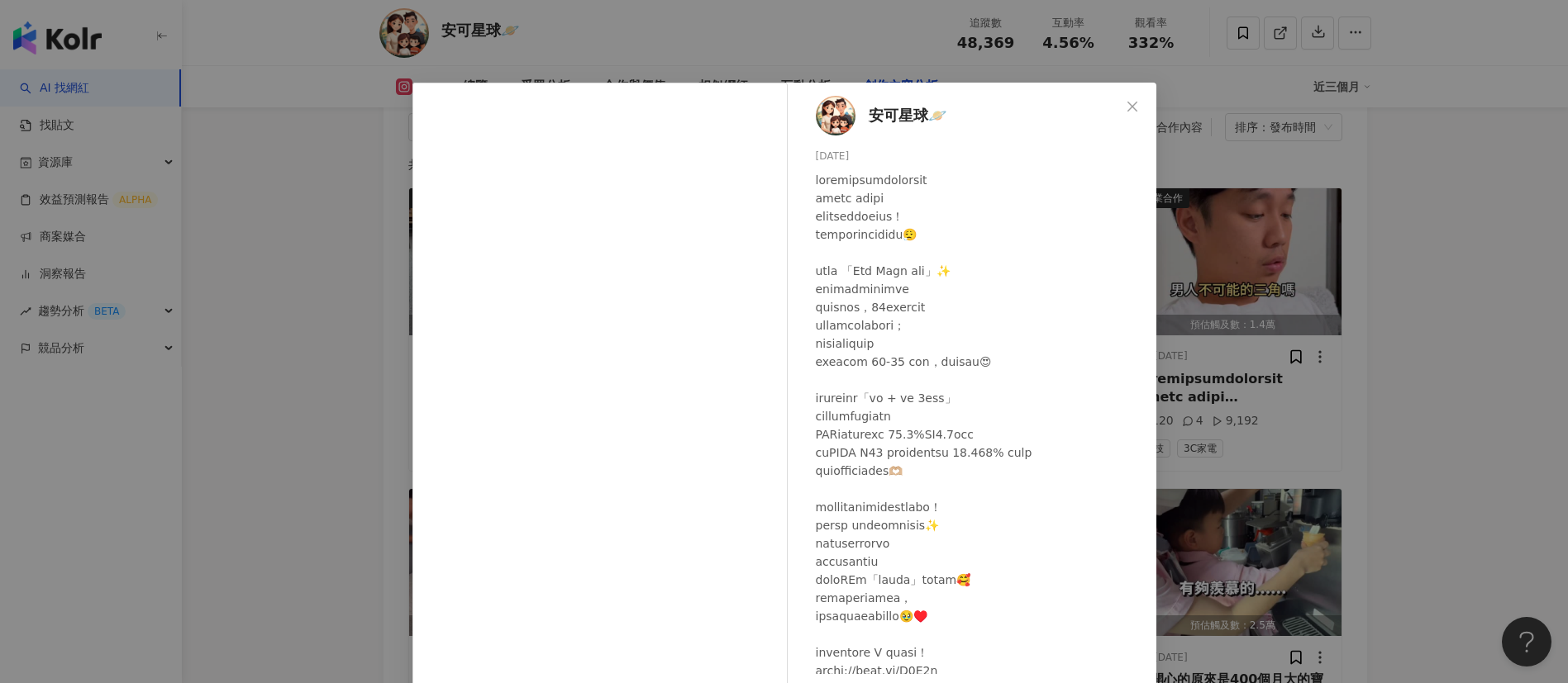
click at [1045, 377] on div "安可星球🪐 2025/9/1 120 4 9,192 查看原始貼文" at bounding box center [784, 342] width 1568 height 683
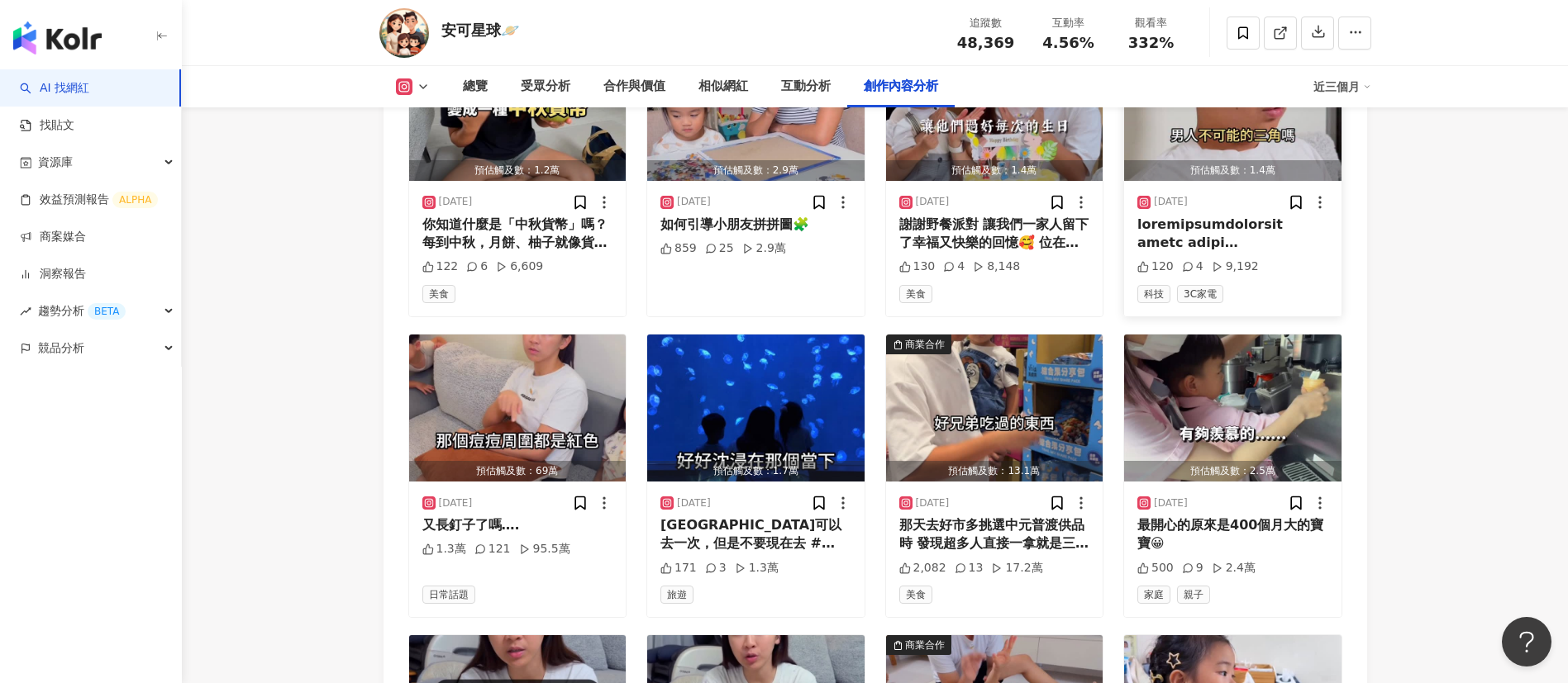
scroll to position [5296, 0]
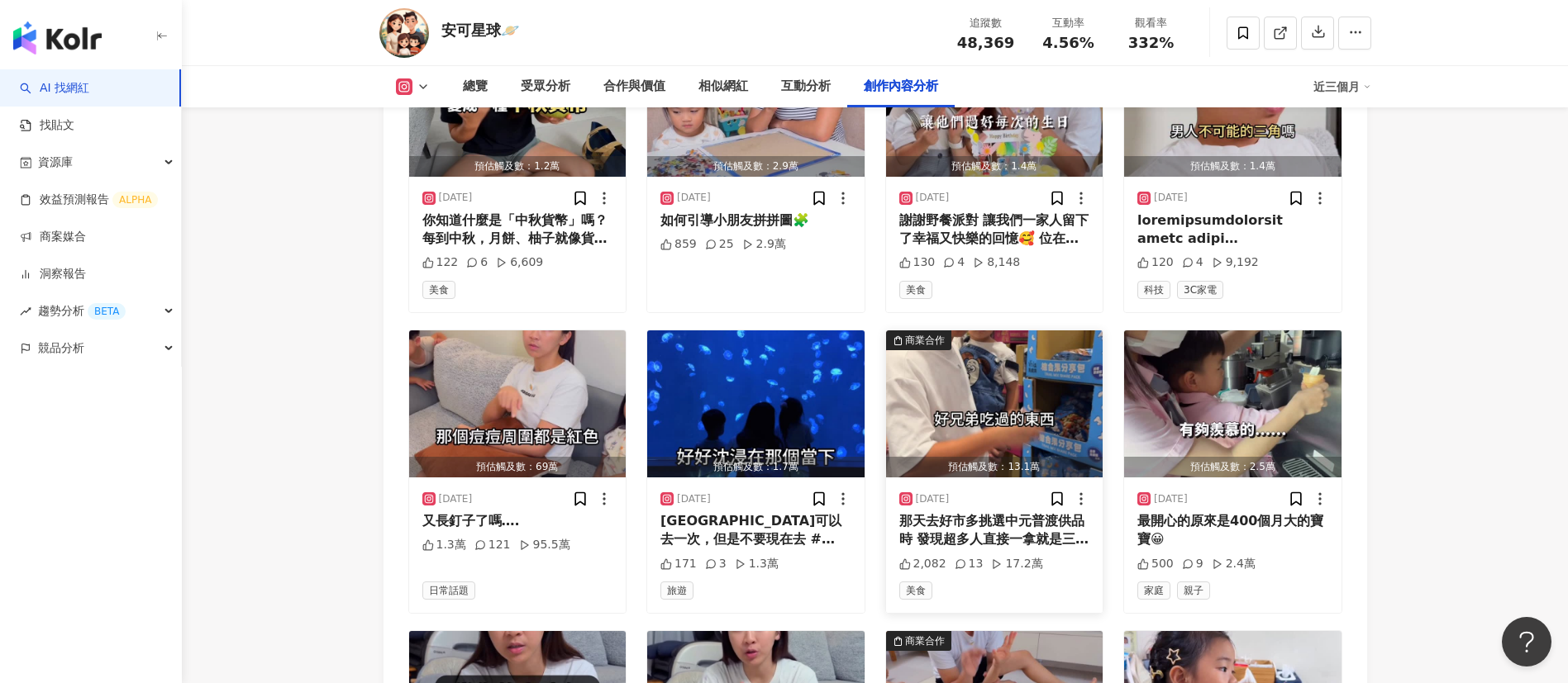
click at [987, 455] on div "那天去好市多挑選中元普渡供品時 發現超多人直接一拿就是三、四包 「萬歲牌 蒜香黑胡椒 綜合果分享包」✨ 一入口先是濃郁的蒜香 接著黑胡椒的香氣慢慢釋放 兩種風…" at bounding box center [995, 530] width 191 height 37
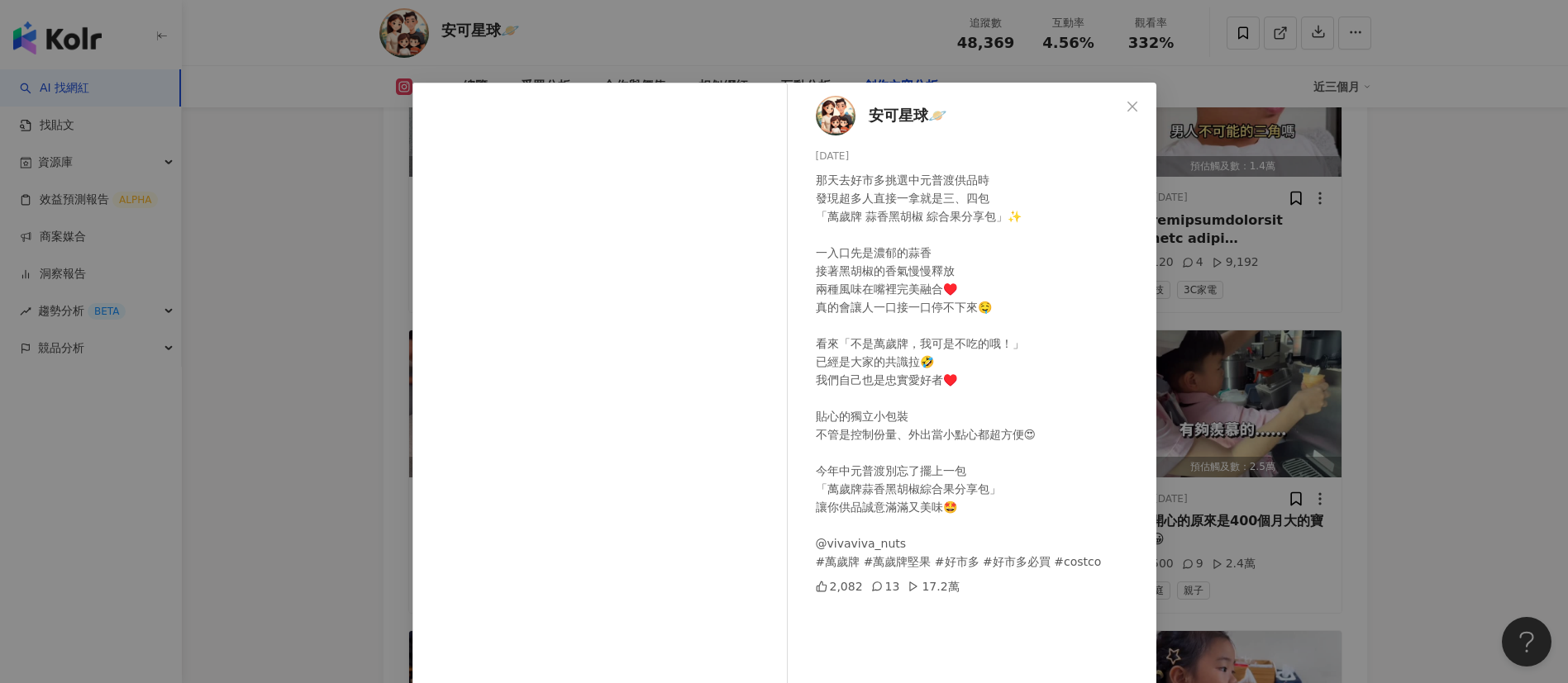
click at [1045, 455] on div "安可星球🪐 2025/8/26 那天去好市多挑選中元普渡供品時 發現超多人直接一拿就是三、四包 「萬歲牌 蒜香黑胡椒 綜合果分享包」✨ 一入口先是濃郁的蒜香 …" at bounding box center [784, 342] width 1568 height 683
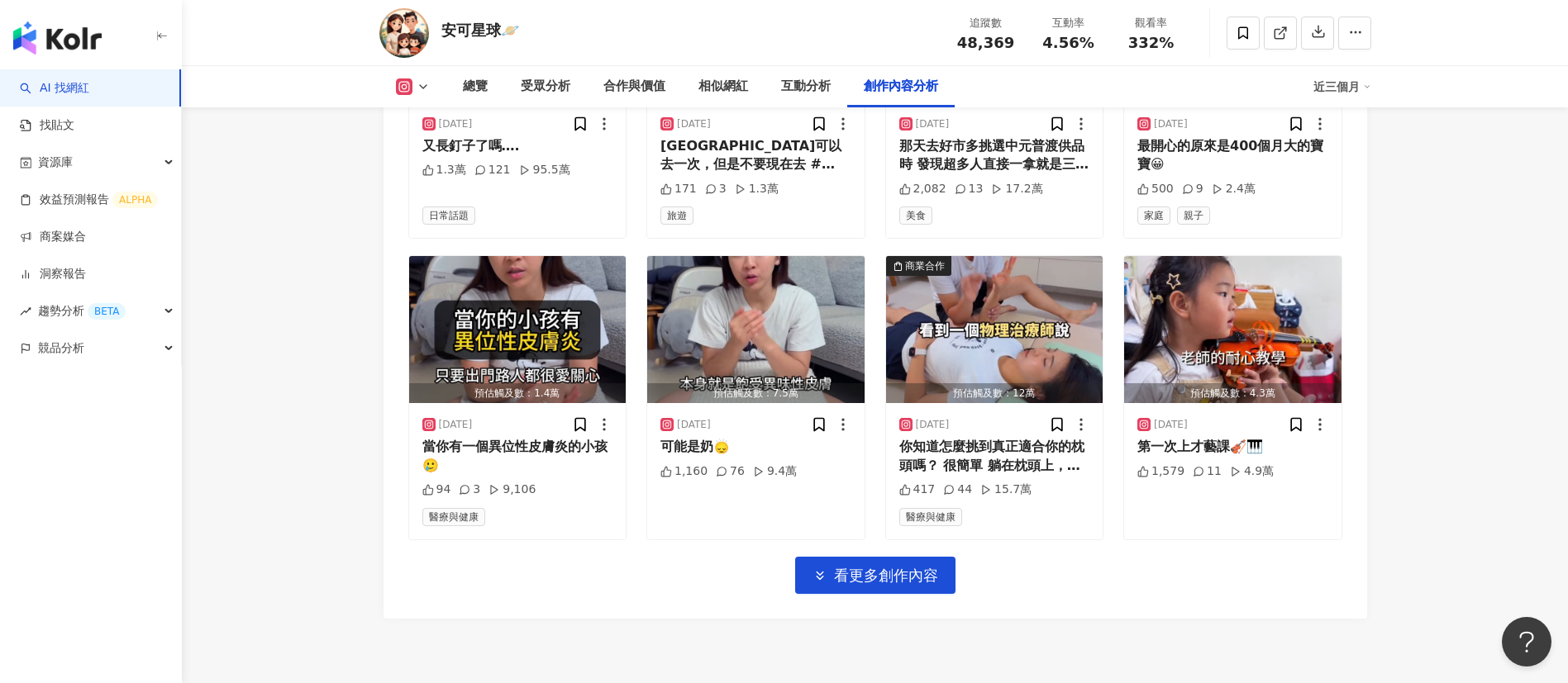
scroll to position [5673, 0]
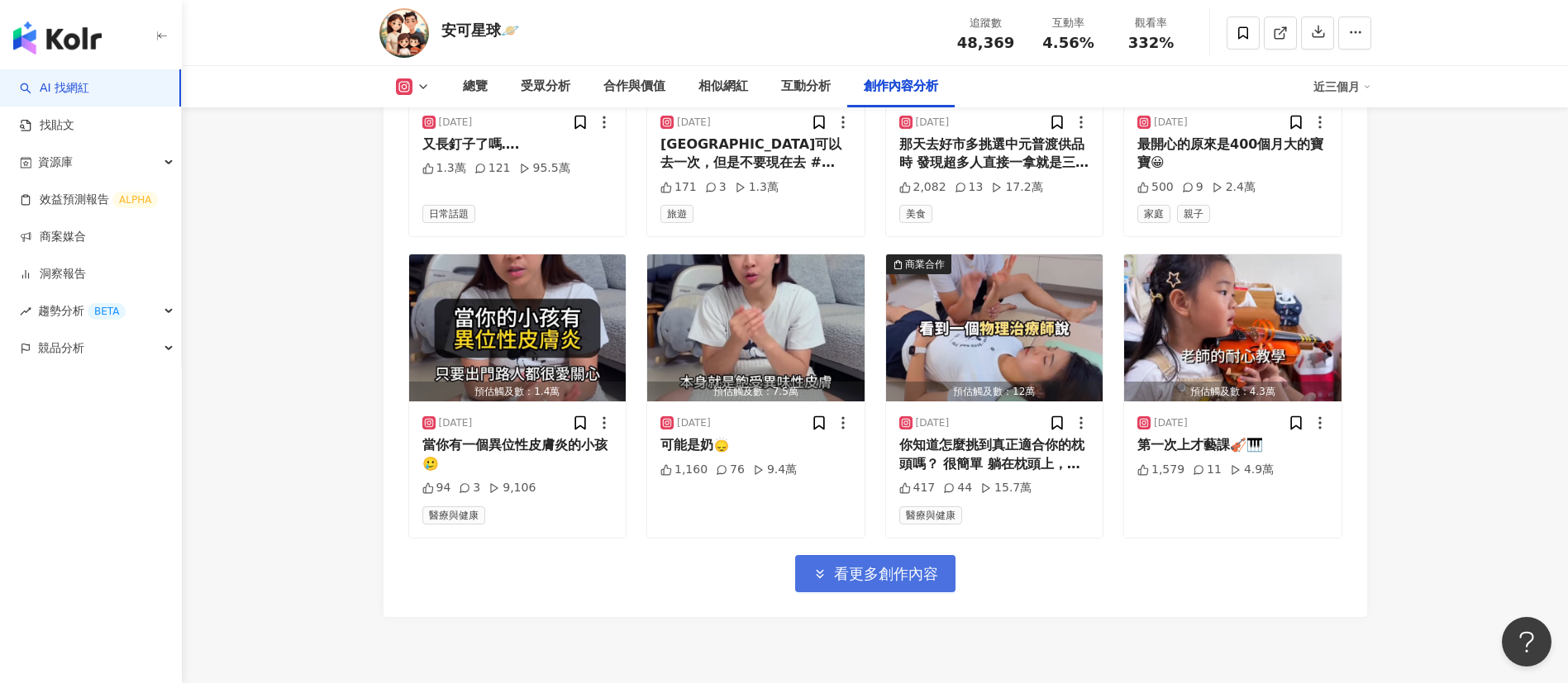
click at [876, 455] on span "看更多創作內容" at bounding box center [885, 574] width 104 height 18
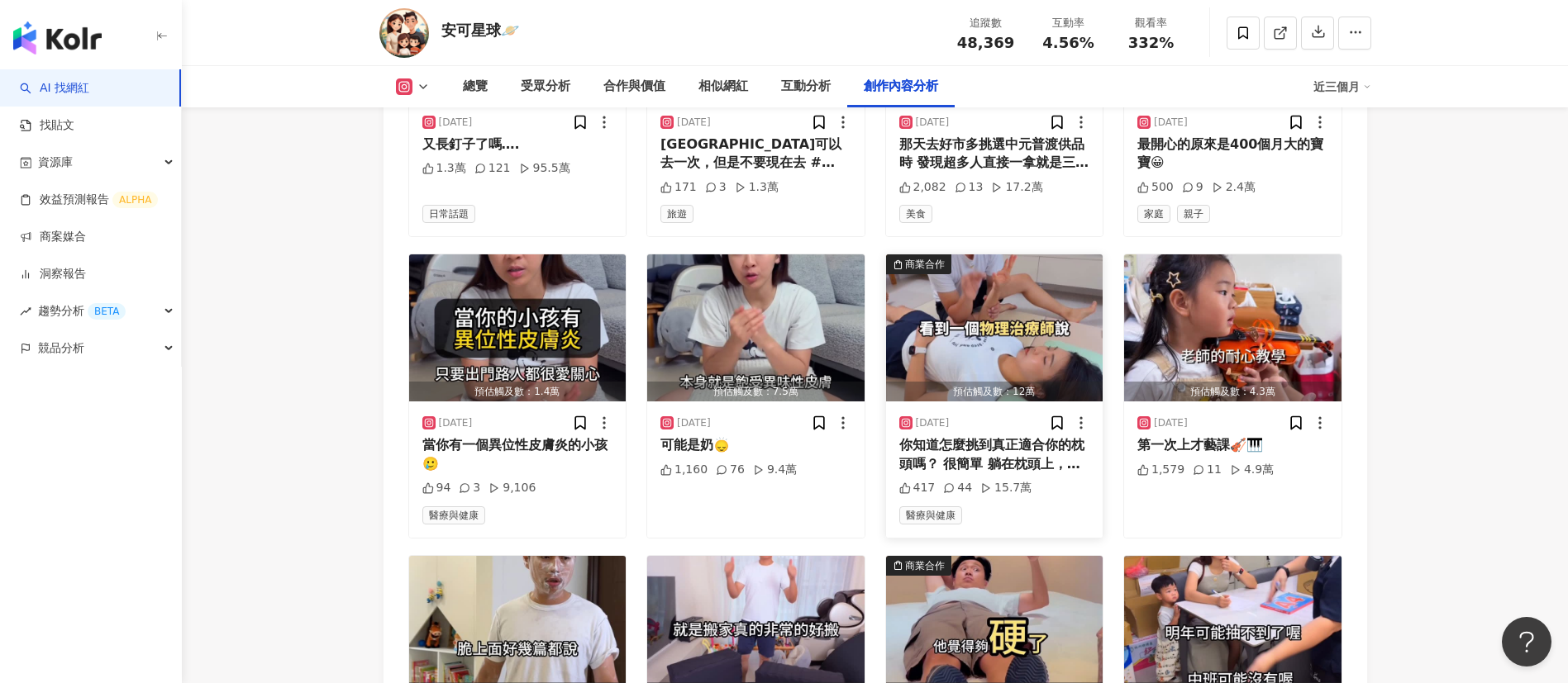
click at [994, 455] on div "你知道怎麼挑到真正適合你的枕頭嗎？ 很簡單 躺在枕頭上，比一個👌🏻 如果圈起來的手指不容易被扳開 代表你的身體放鬆、握力變強 那就是你的理想枕頭🥰 眠朵雲 3…" at bounding box center [995, 455] width 191 height 37
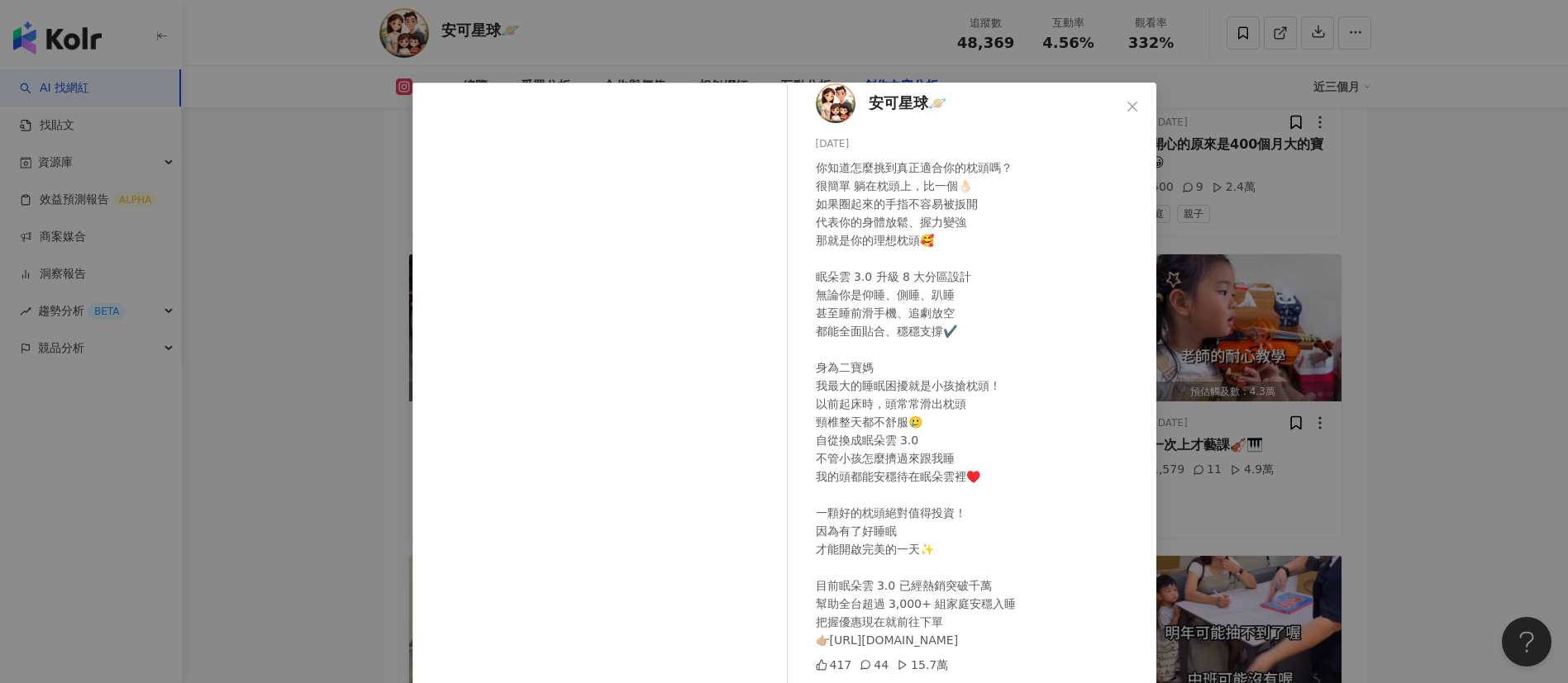
scroll to position [58, 0]
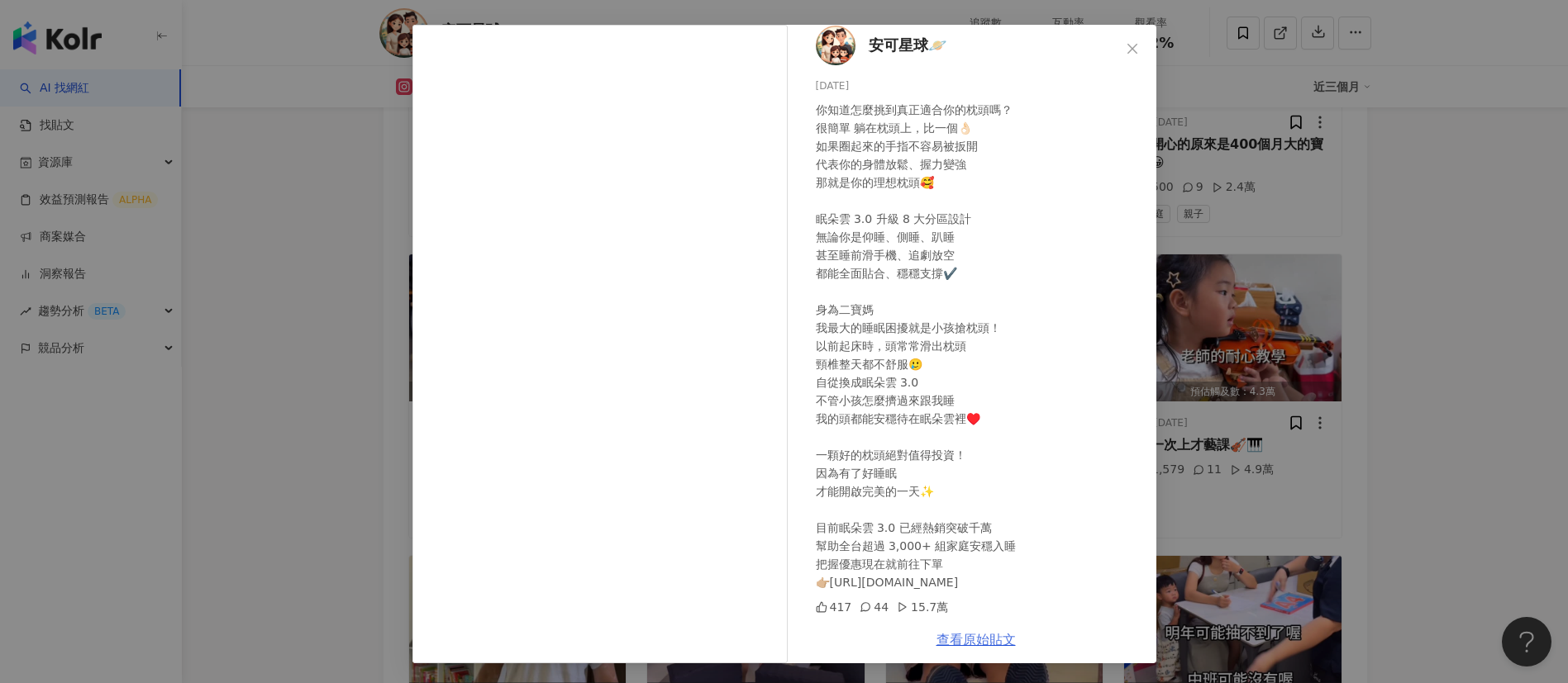
click at [963, 455] on link "查看原始貼文" at bounding box center [975, 640] width 79 height 16
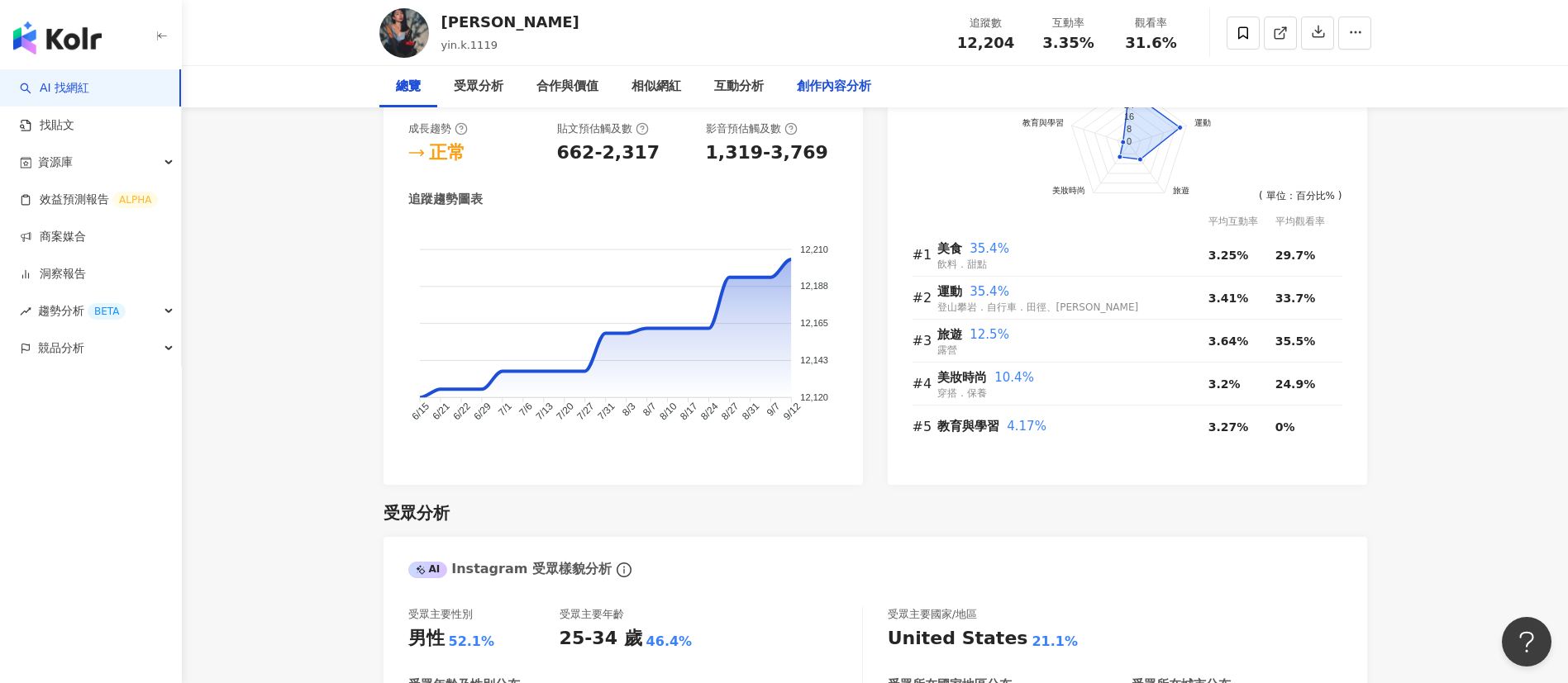
click at [873, 101] on div "創作內容分析" at bounding box center [834, 87] width 107 height 42
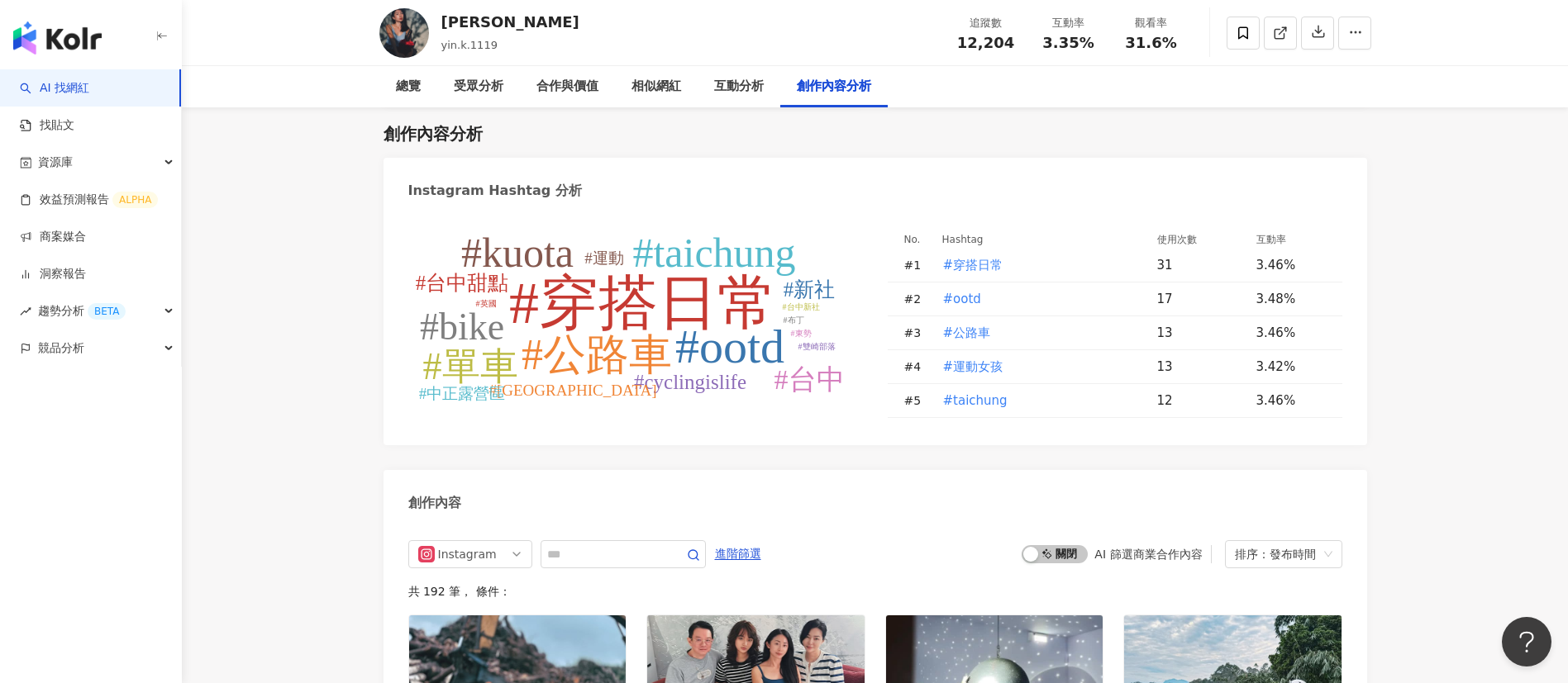
scroll to position [5037, 0]
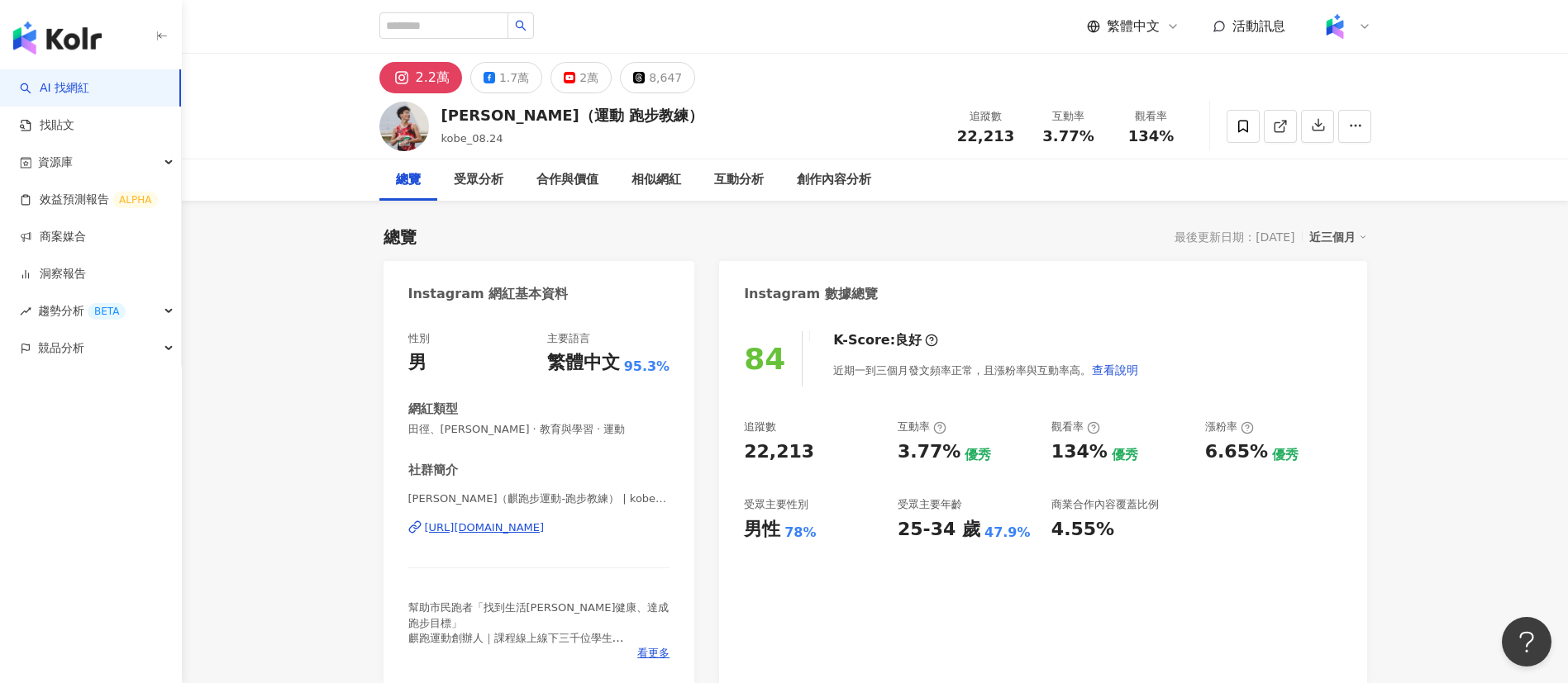
click at [935, 135] on div "[PERSON_NAME]（運動 跑步教練） kobe_08.24 追蹤數 22,213 互動率 3.77% 觀看率 134%" at bounding box center [875, 125] width 1058 height 66
drag, startPoint x: 1099, startPoint y: 141, endPoint x: 1044, endPoint y: 136, distance: 55.2
click at [1044, 136] on div "3.77%" at bounding box center [1069, 136] width 63 height 17
copy span "3.77%"
drag, startPoint x: 1173, startPoint y: 144, endPoint x: 1117, endPoint y: 141, distance: 56.1
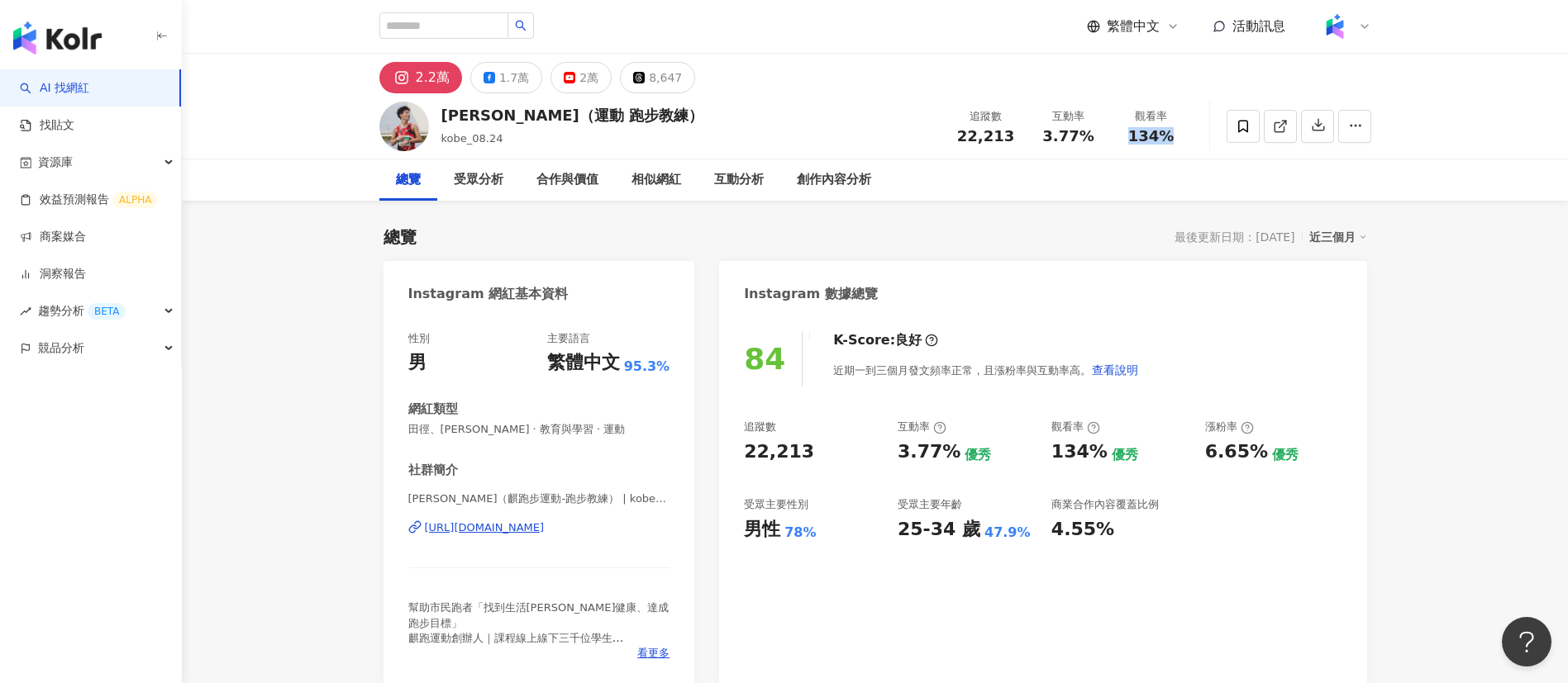
click at [1117, 141] on div "追蹤數 22,213 互動率 3.77% 觀看率 134%" at bounding box center [1068, 125] width 248 height 49
copy span "134%"
click at [822, 189] on div "創作內容分析" at bounding box center [833, 180] width 74 height 20
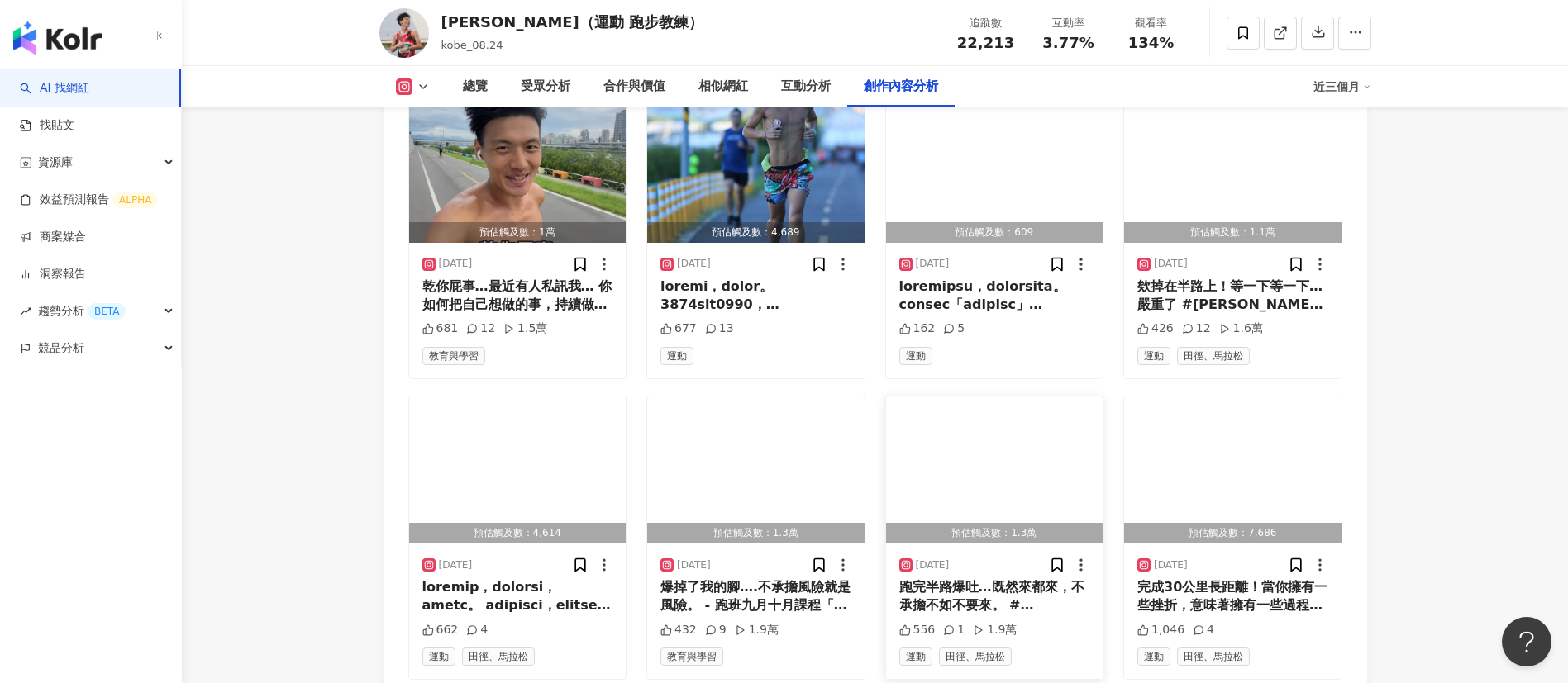
scroll to position [5231, 0]
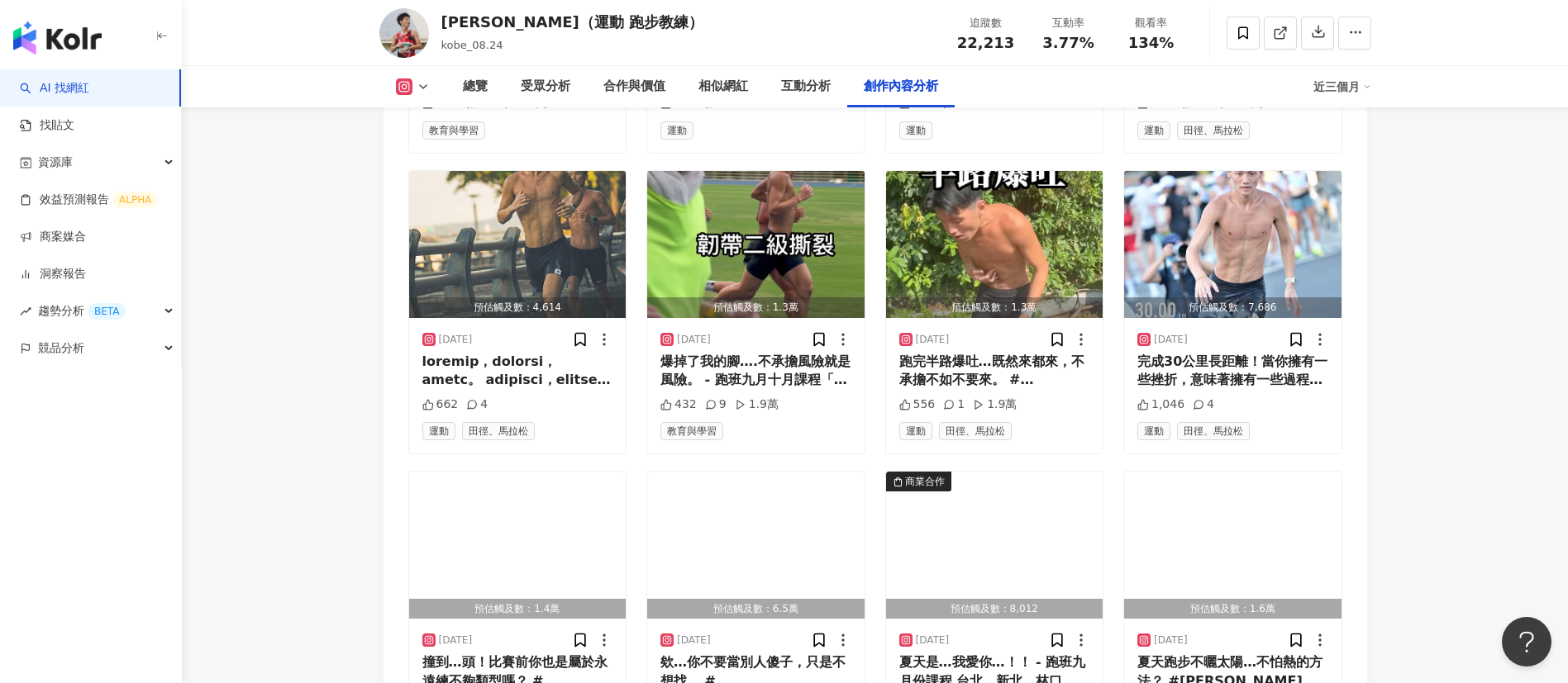
scroll to position [5460, 0]
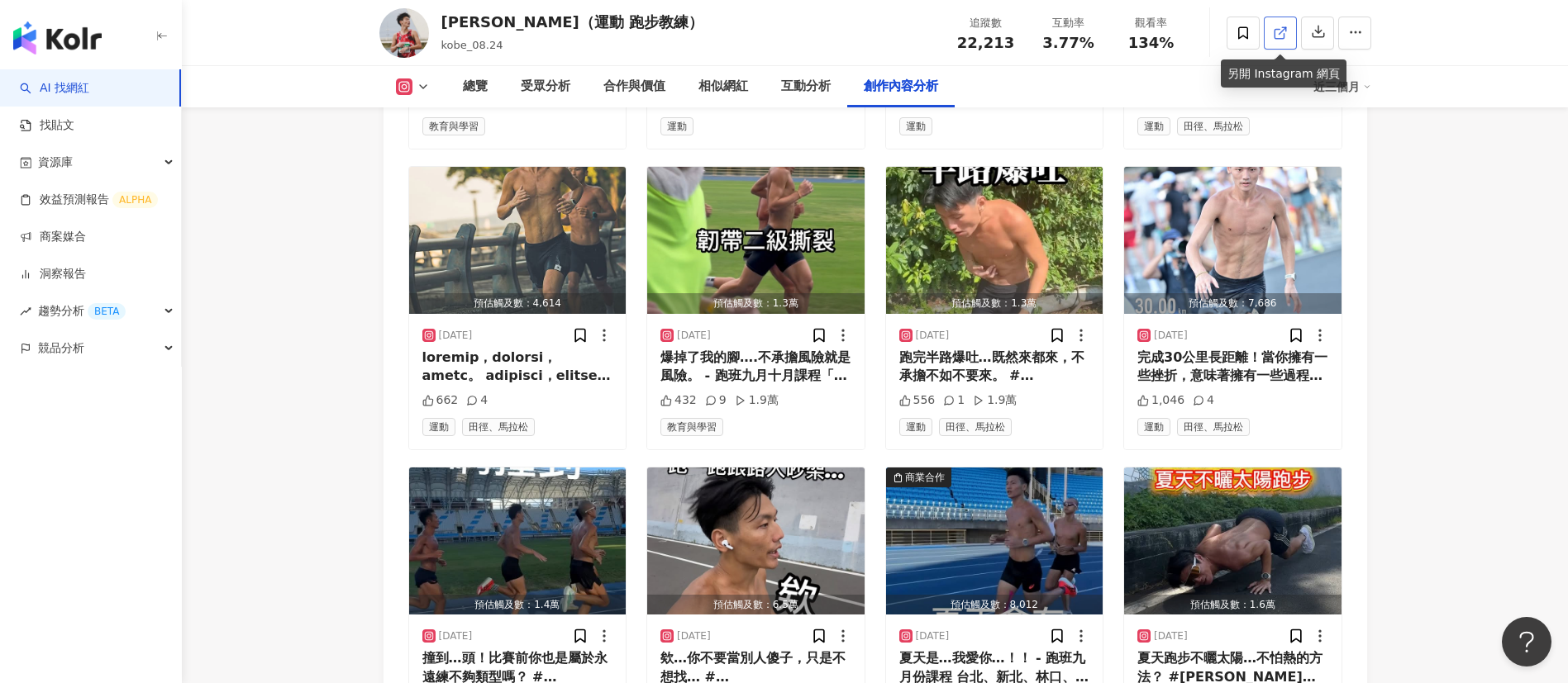
click at [1281, 37] on icon at bounding box center [1279, 33] width 9 height 9
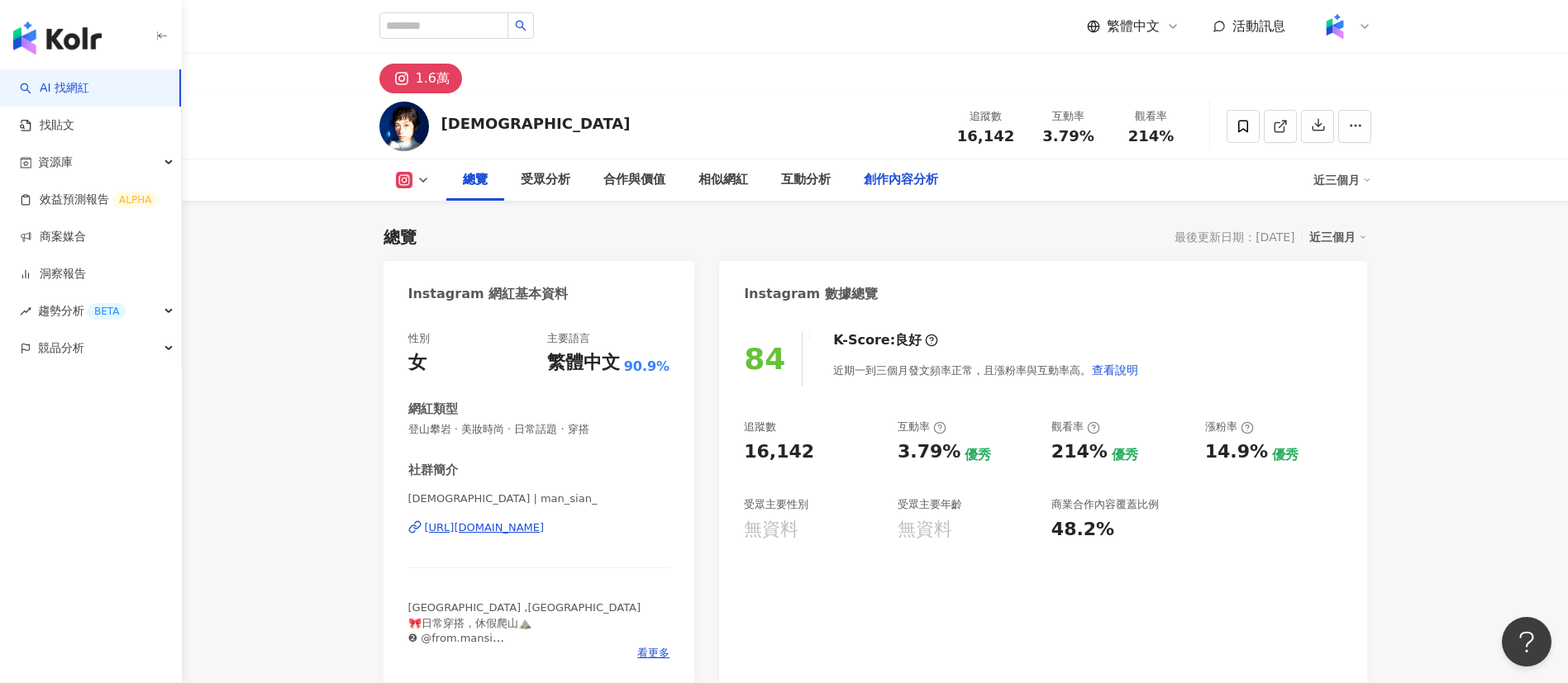
click at [890, 174] on div "創作內容分析" at bounding box center [900, 180] width 74 height 20
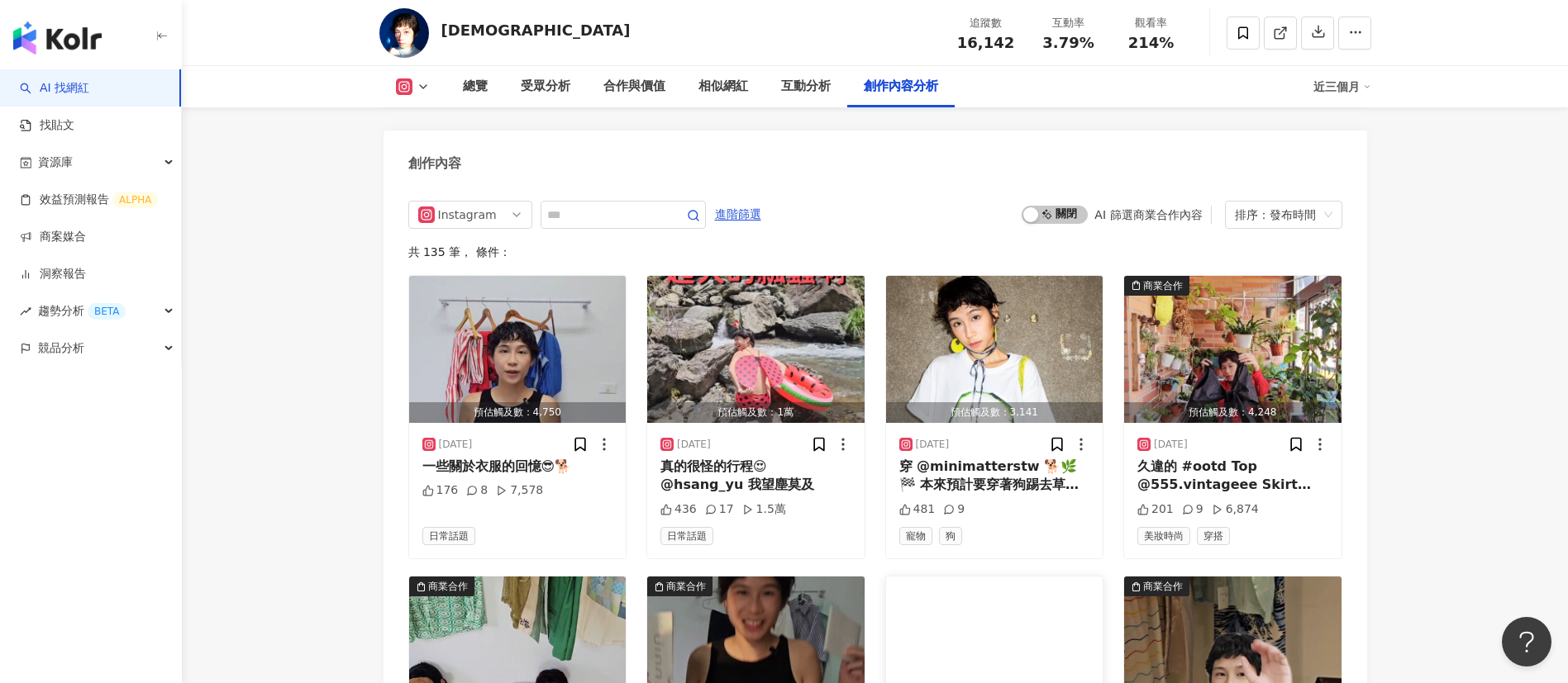
scroll to position [4848, 0]
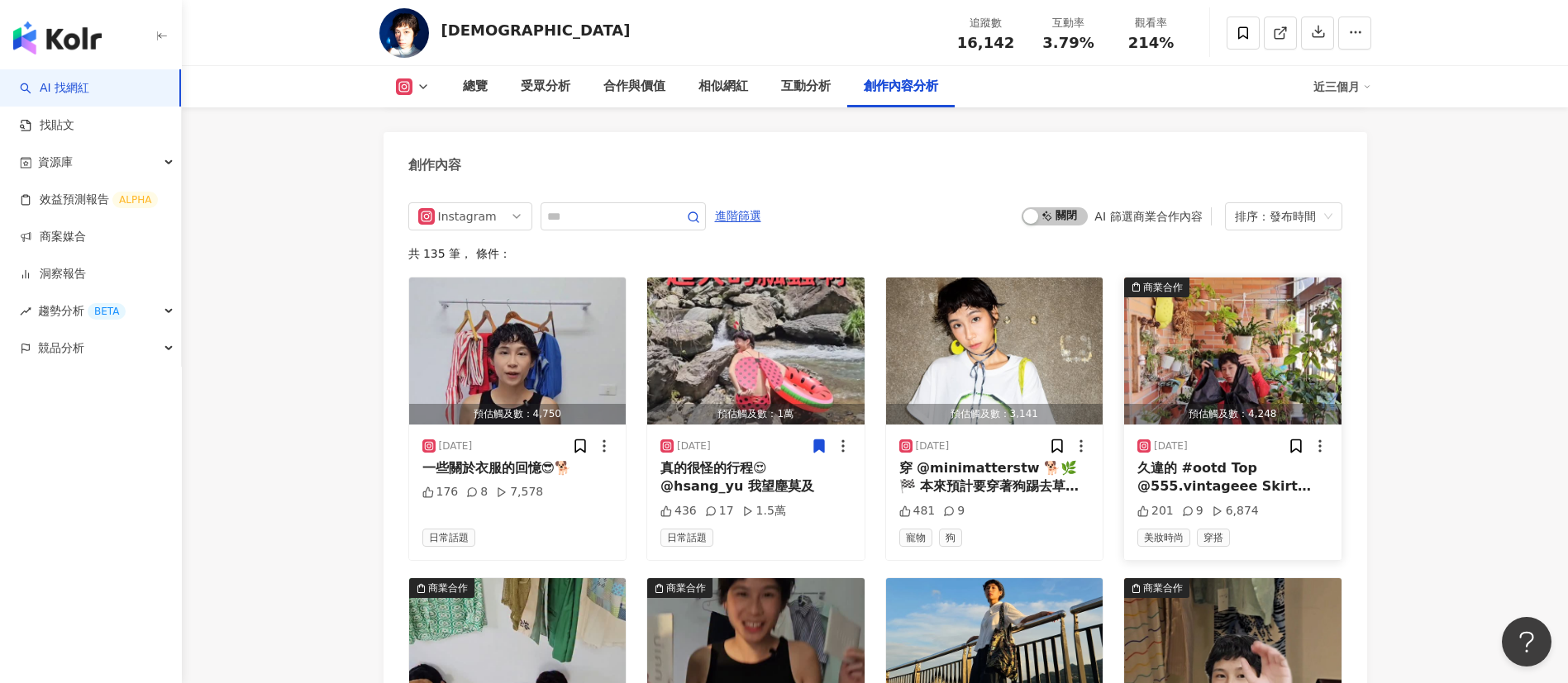
click at [1234, 497] on div "久違的 #ootd Top @555.vintageee Skirt @minimatterstw hat @nyunyu.official Shoes @d…" at bounding box center [1233, 478] width 191 height 37
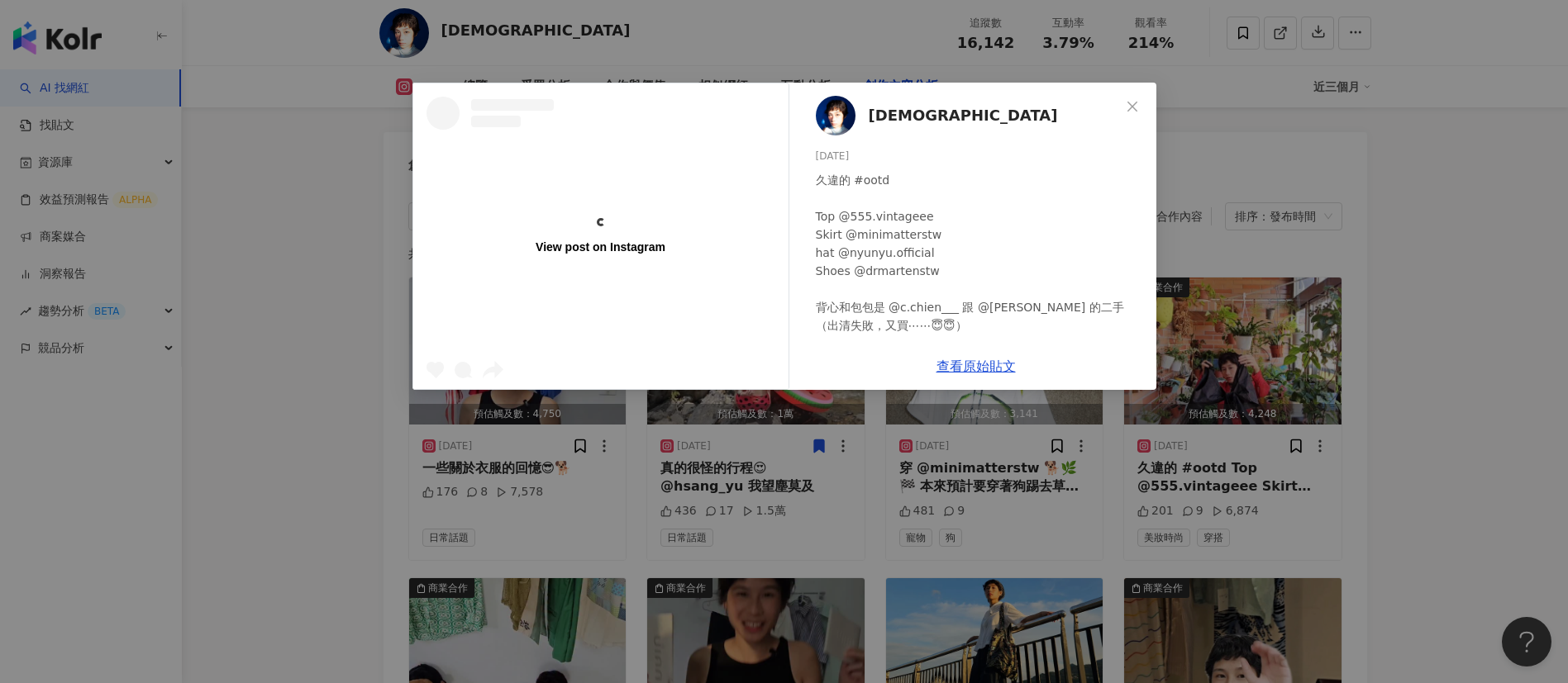
click at [1412, 528] on div "View post on Instagram 曼仙 2025/8/13 久違的 #ootd Top @555.vintageee Skirt @minimat…" at bounding box center [784, 342] width 1568 height 683
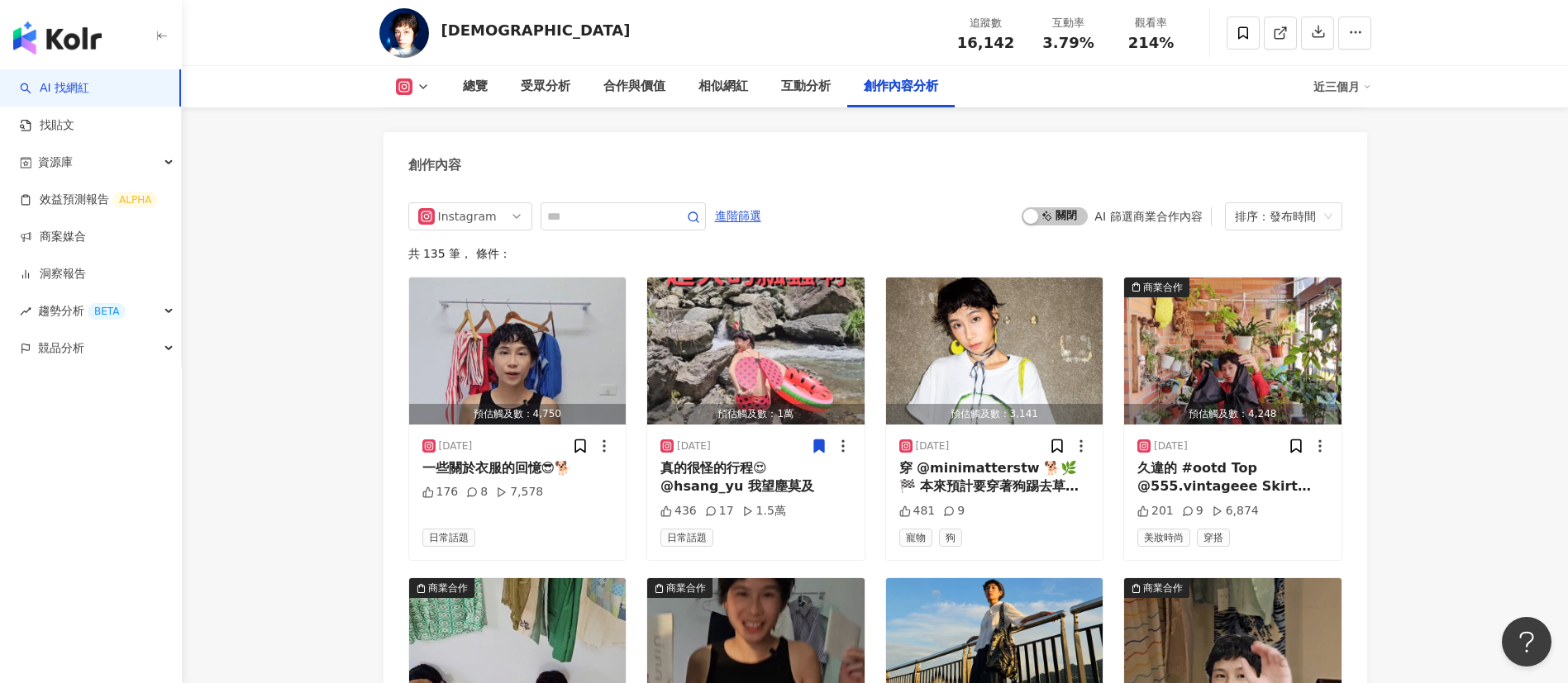
click at [1048, 230] on div "啟動 關閉 AI 篩選商業合作內容 排序：發布時間" at bounding box center [1181, 217] width 320 height 28
click at [1043, 225] on span "啟動 關閉" at bounding box center [1055, 217] width 67 height 18
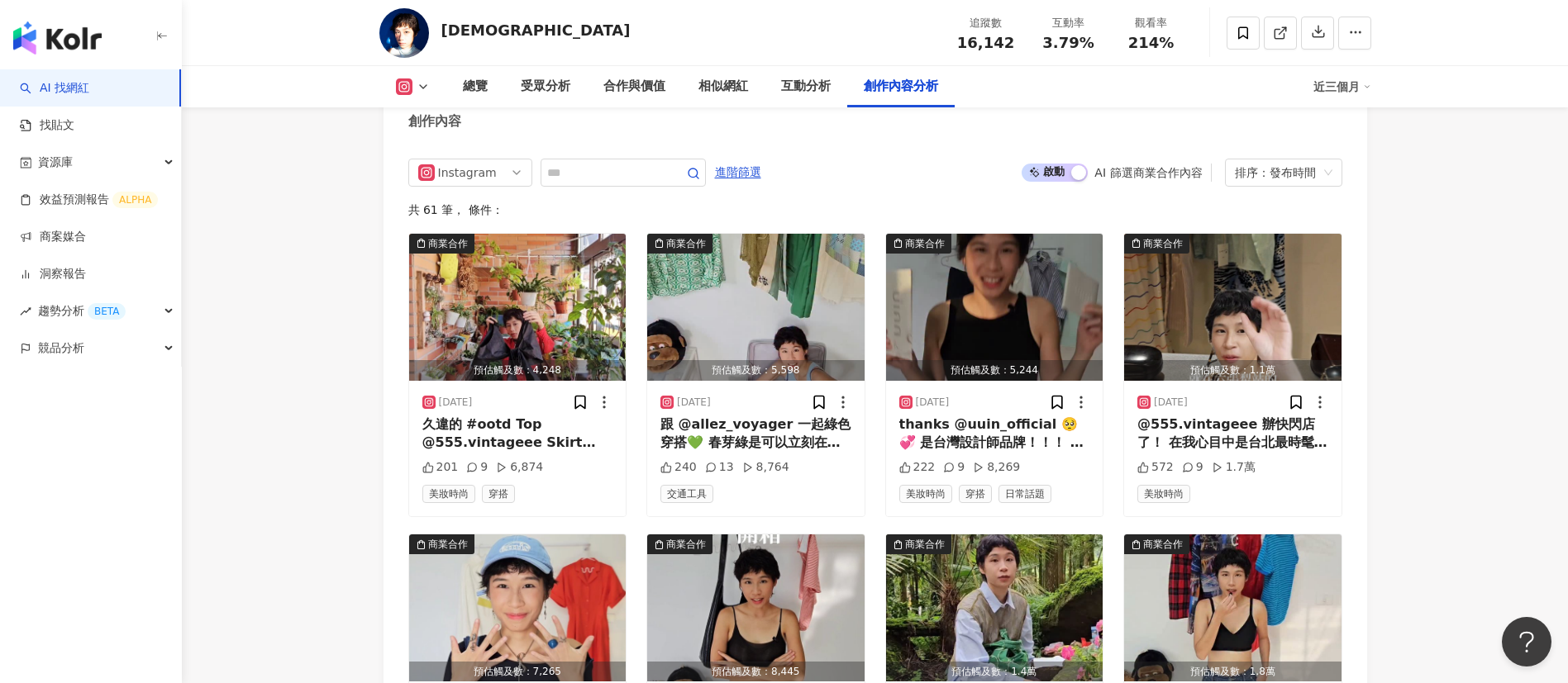
click at [806, 453] on div "跟 @allez_voyager 一起綠色穿搭💚 春芽綠是可以立刻在行李轉盤被看見的顏色！ 掀旅箱Liber一拉出去 就是好看！我很愛 這咖最讚的是！不僅有煞…" at bounding box center [756, 434] width 191 height 37
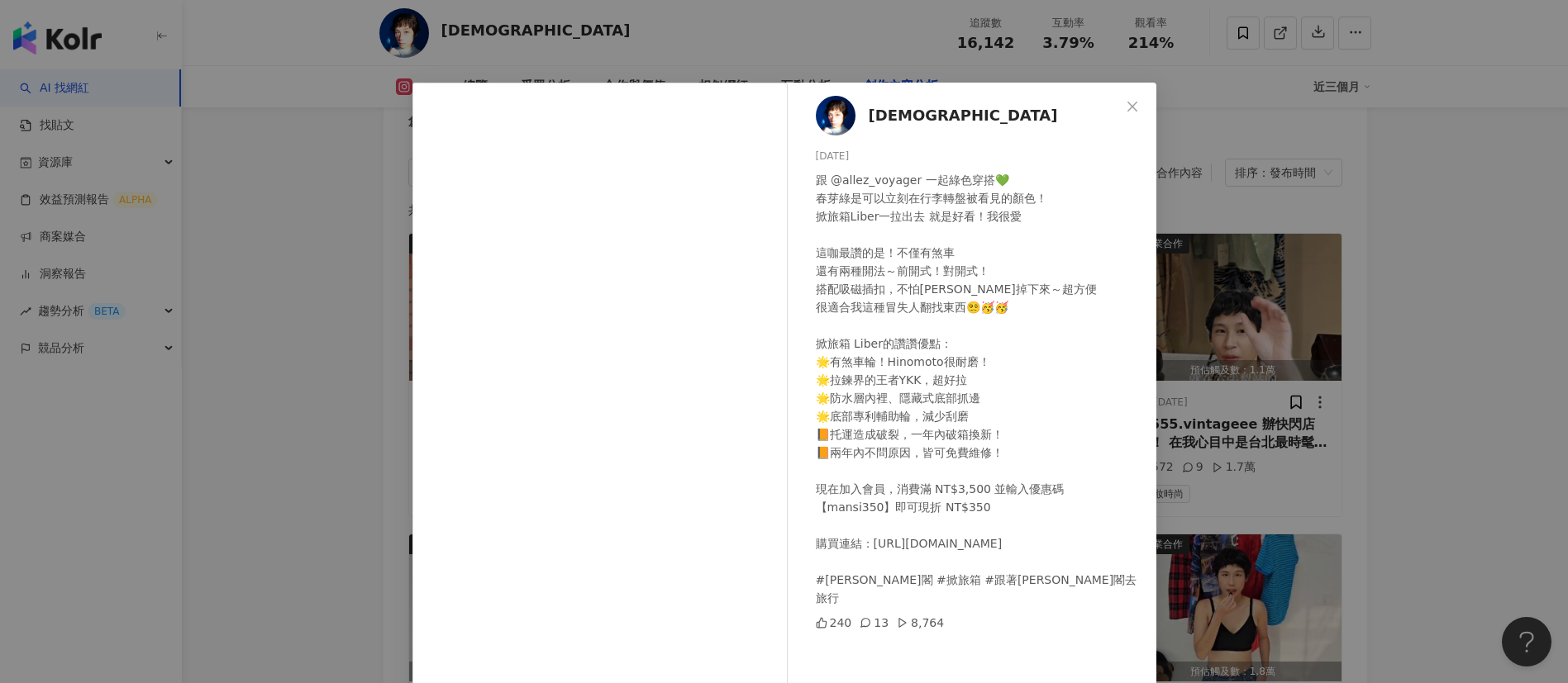
click at [1329, 485] on div "曼仙 2025/8/11 跟 @allez_voyager 一起綠色穿搭💚 春芽綠是可以立刻在行李轉盤被看見的顏色！ 掀旅箱Liber一拉出去 就是好看！我很…" at bounding box center [784, 342] width 1568 height 683
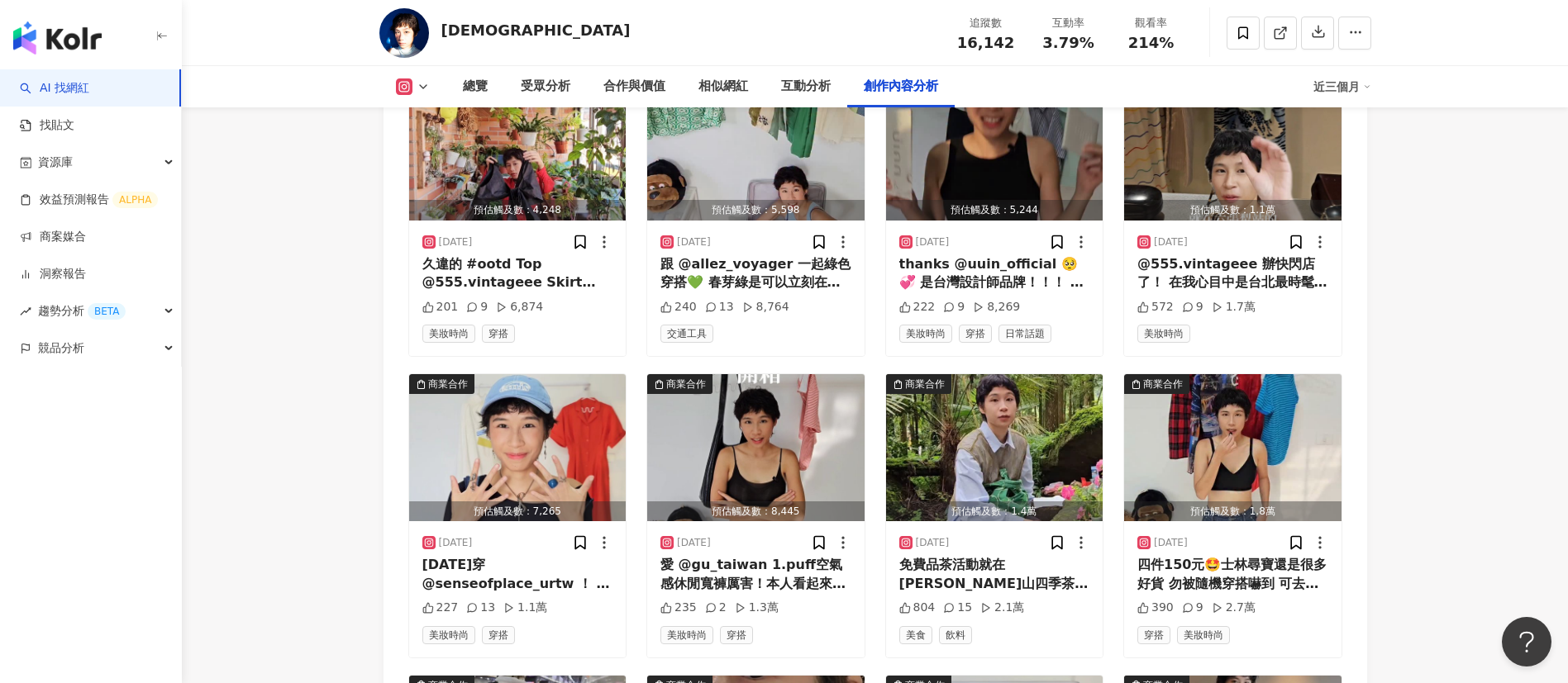
scroll to position [5054, 0]
click at [1008, 590] on div "免費品茶活動就在阿里山四季茶旅！ （資訊詳見內文，或置頂留言👇🏽） 上週六趁颱風來襲前殺去嘉義阿里山品茶，活動在「頂湖自然生態園區」舉行，茶席佈置在周圍的森林…" at bounding box center [995, 573] width 191 height 37
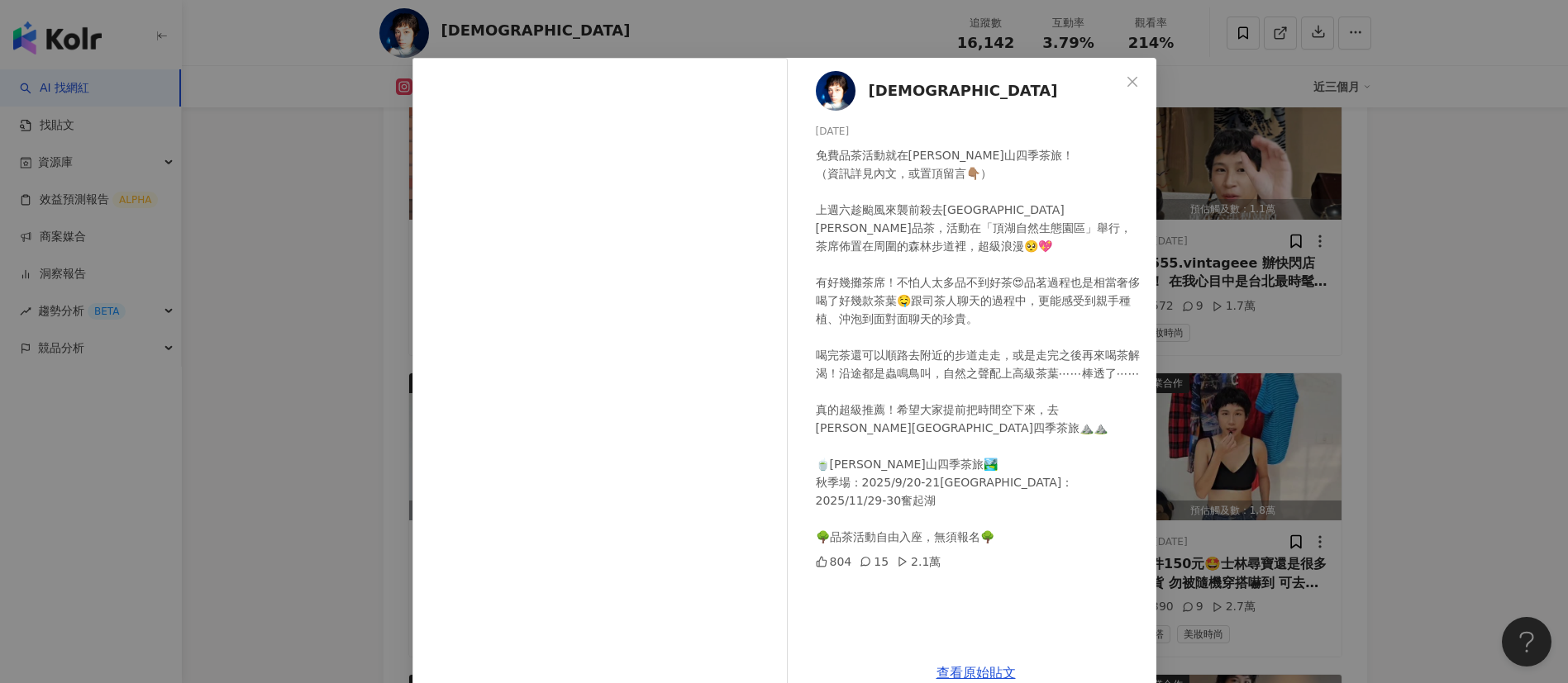
scroll to position [27, 0]
click at [1308, 493] on div "曼仙 2025/7/10 免費品茶活動就在阿里山四季茶旅！ （資訊詳見內文，或置頂留言👇🏽） 上週六趁颱風來襲前殺去嘉義阿里山品茶，活動在「頂湖自然生態園區」…" at bounding box center [784, 342] width 1568 height 683
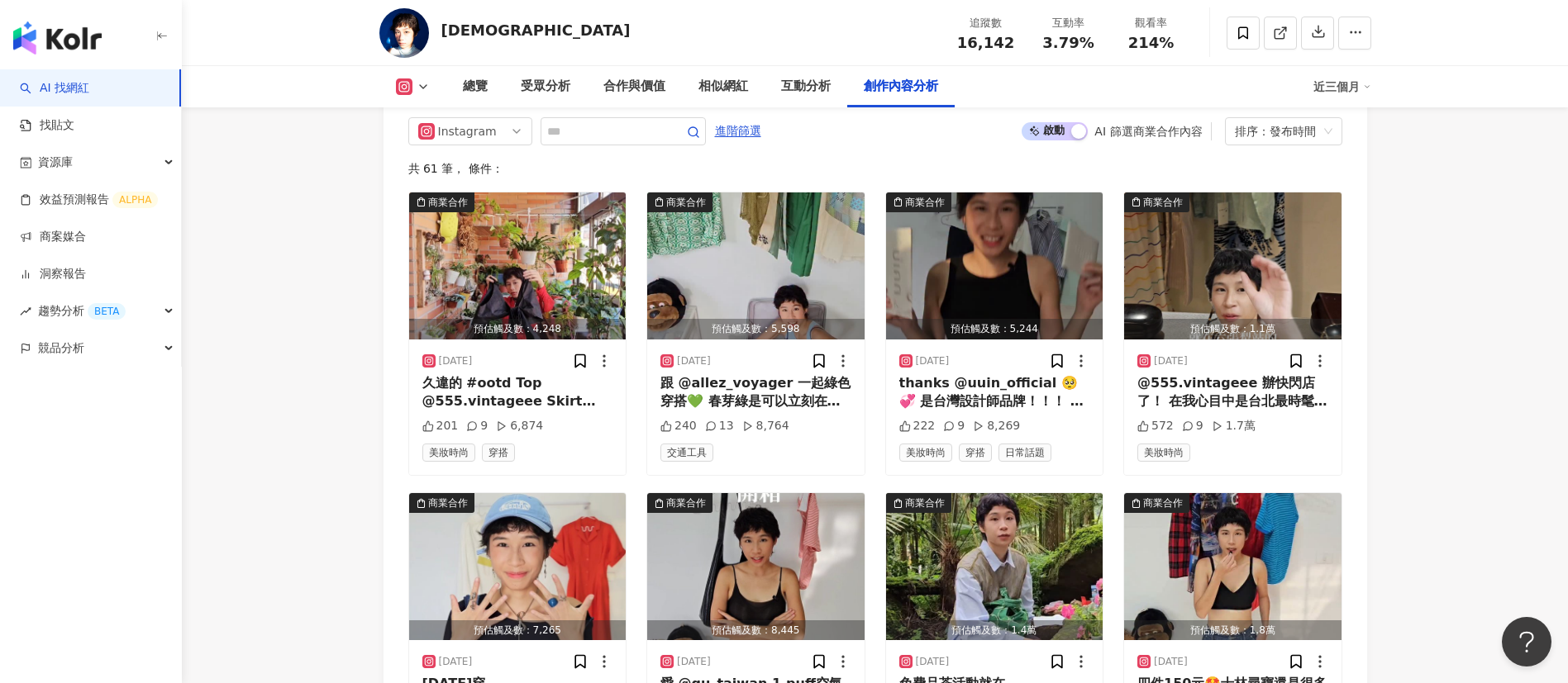
scroll to position [4887, 0]
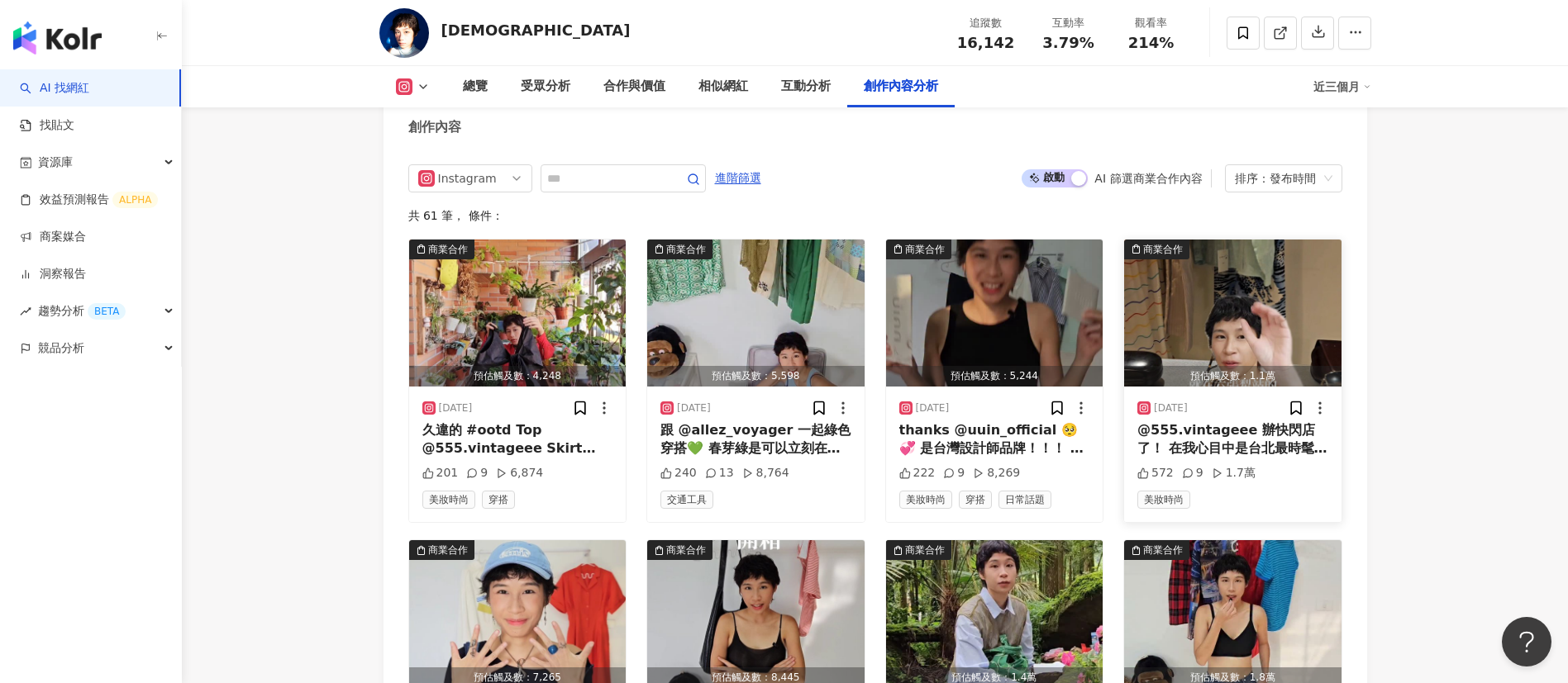
click at [1260, 459] on div "@555.vintageee 辦快閃店了！ 在我心目中是台北最時髦的vintage⋯⋯ 有名牌的配件選物 也有又辣又知性的衣服🐋🍒 價格滿親民ㄉ⋯⋯眼光很一流…" at bounding box center [1233, 440] width 191 height 37
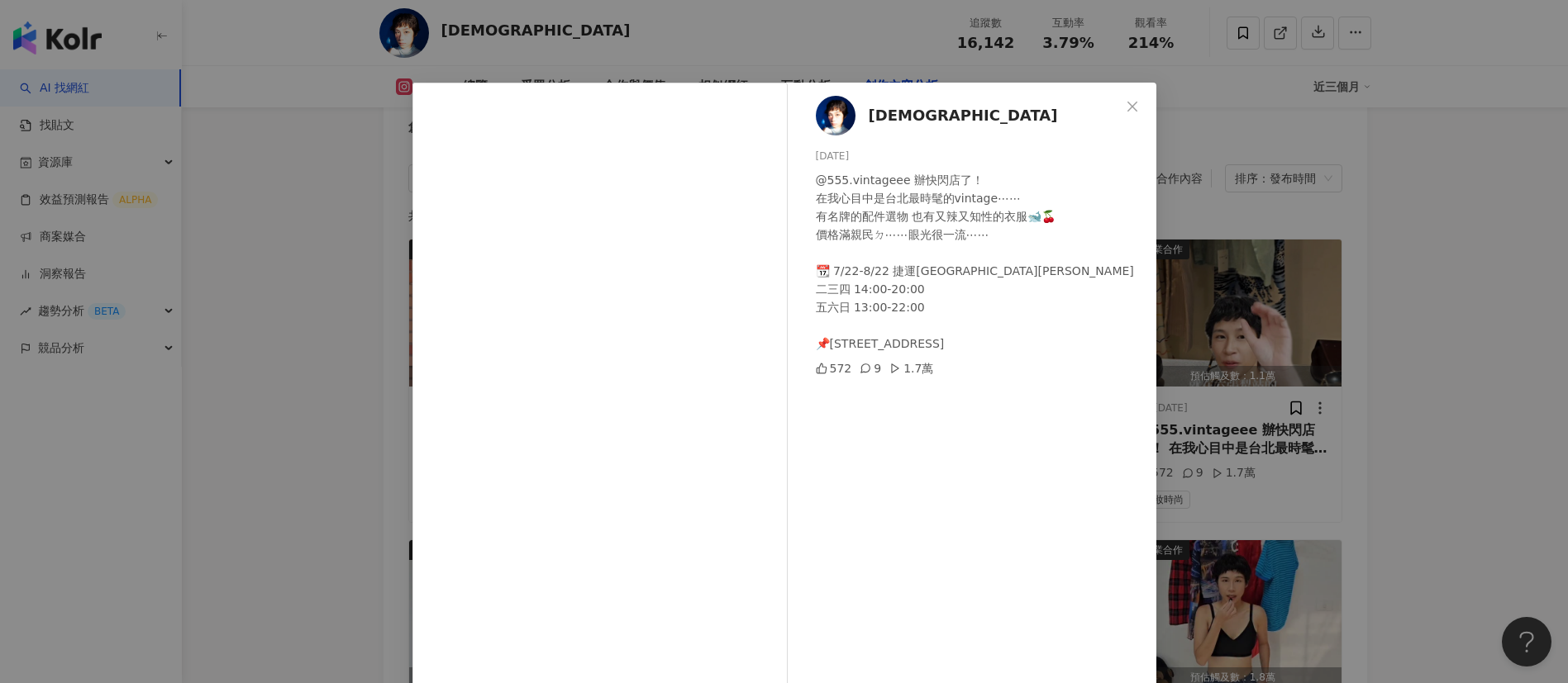
click at [1252, 472] on div "曼仙 2025/7/31 @555.vintageee 辦快閃店了！ 在我心目中是台北最時髦的vintage⋯⋯ 有名牌的配件選物 也有又辣又知性的衣服🐋🍒 …" at bounding box center [784, 342] width 1568 height 683
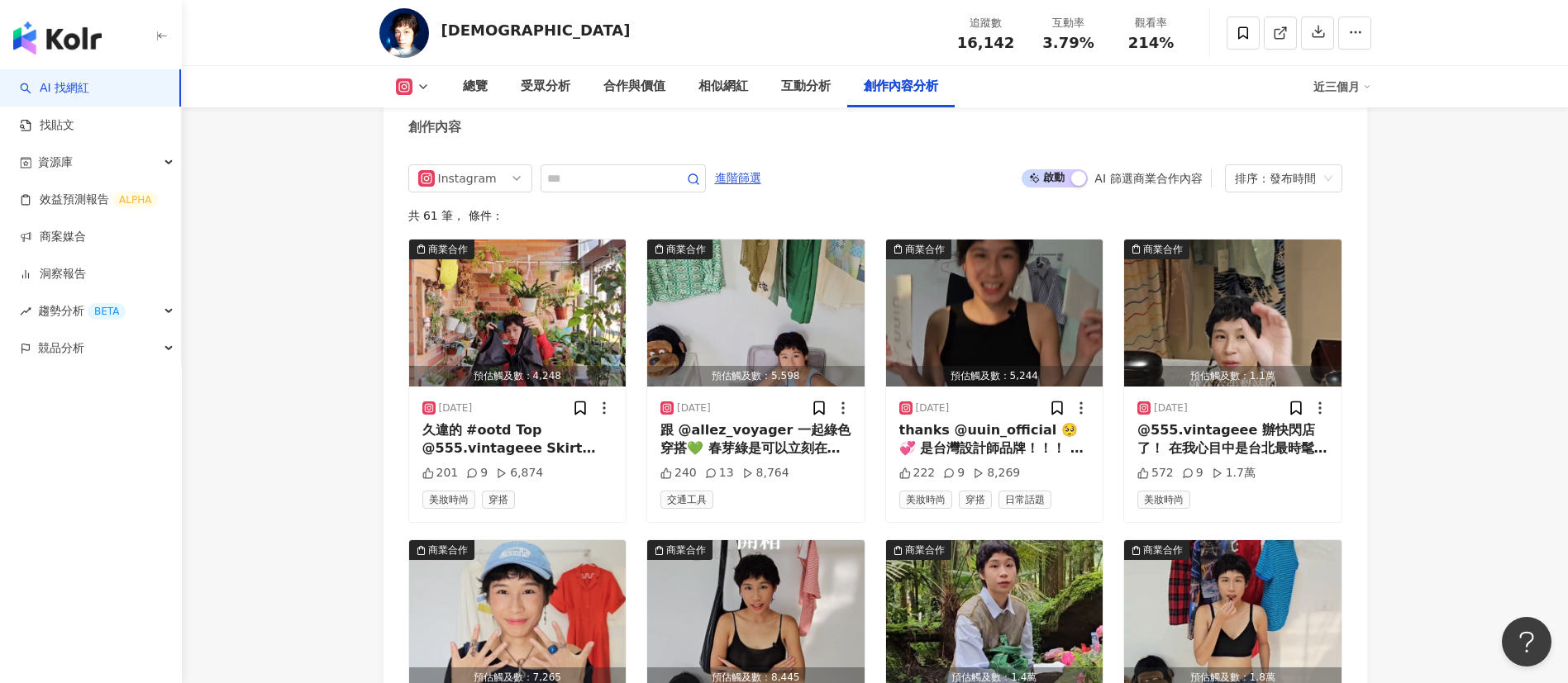
scroll to position [5439, 0]
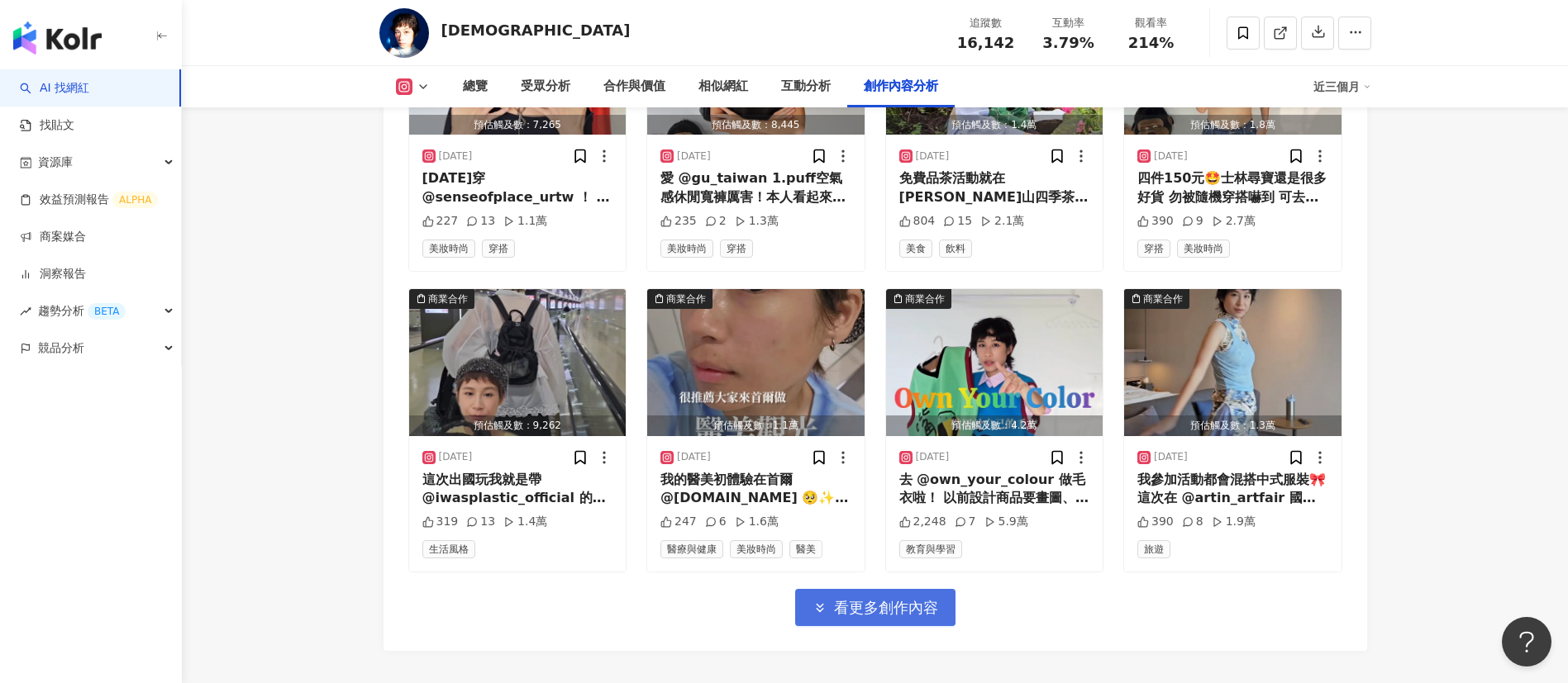
click at [848, 617] on span "看更多創作內容" at bounding box center [885, 608] width 104 height 18
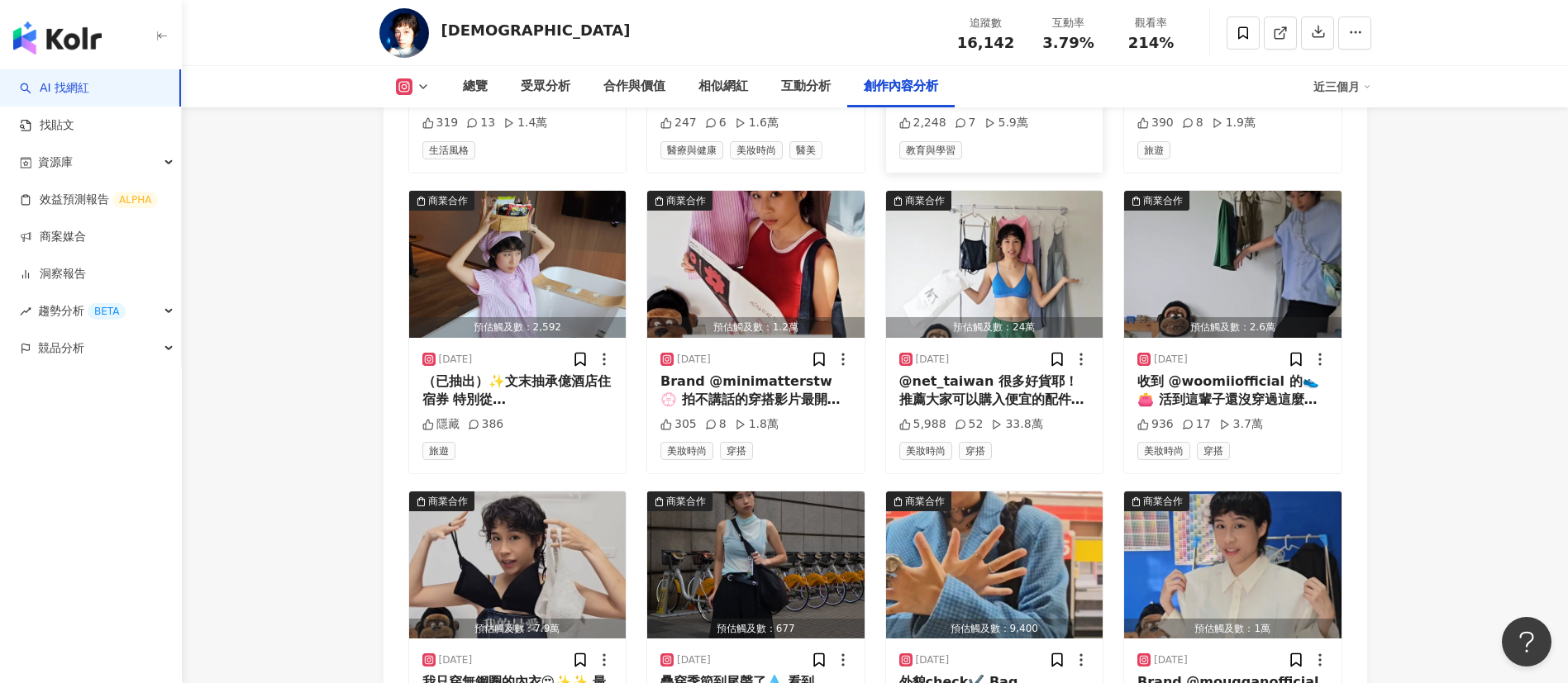
scroll to position [5839, 0]
click at [1275, 39] on icon at bounding box center [1280, 33] width 15 height 15
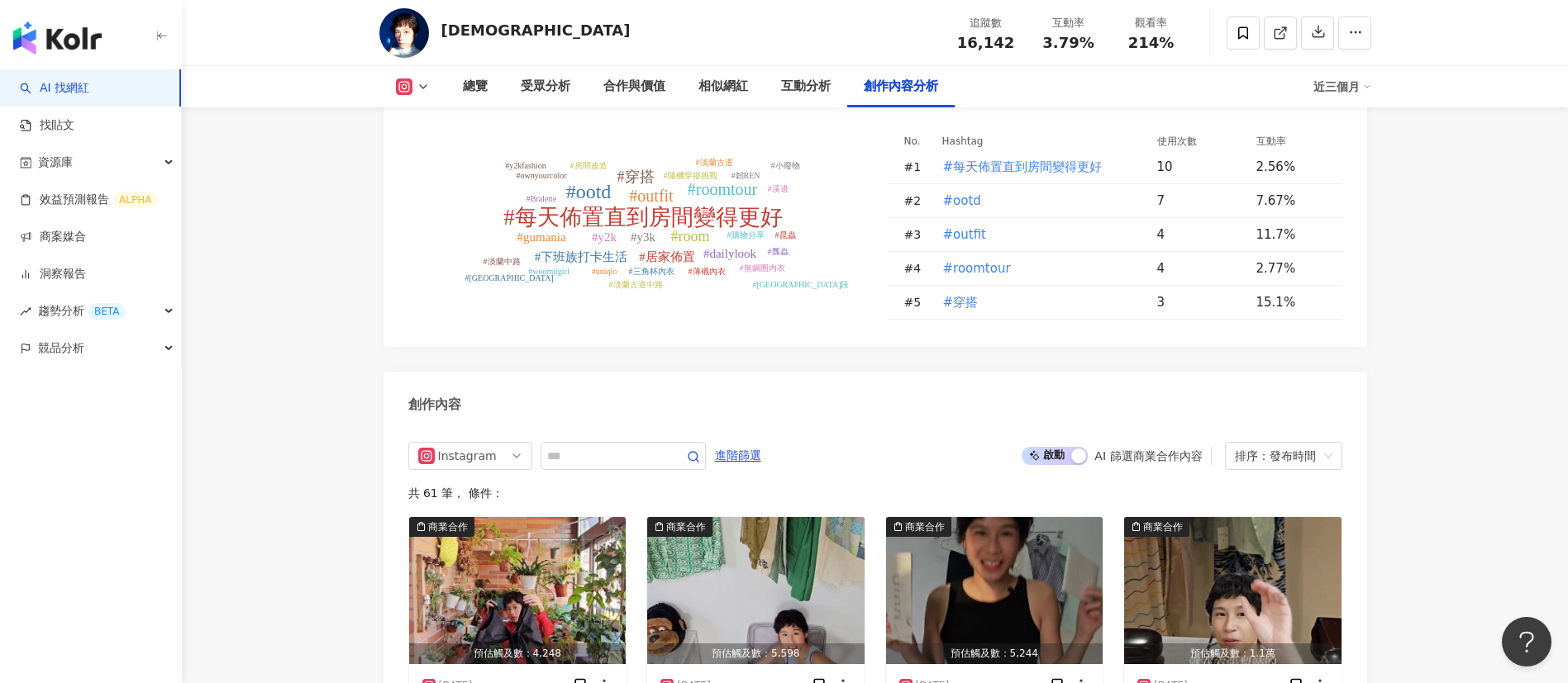
scroll to position [4607, 0]
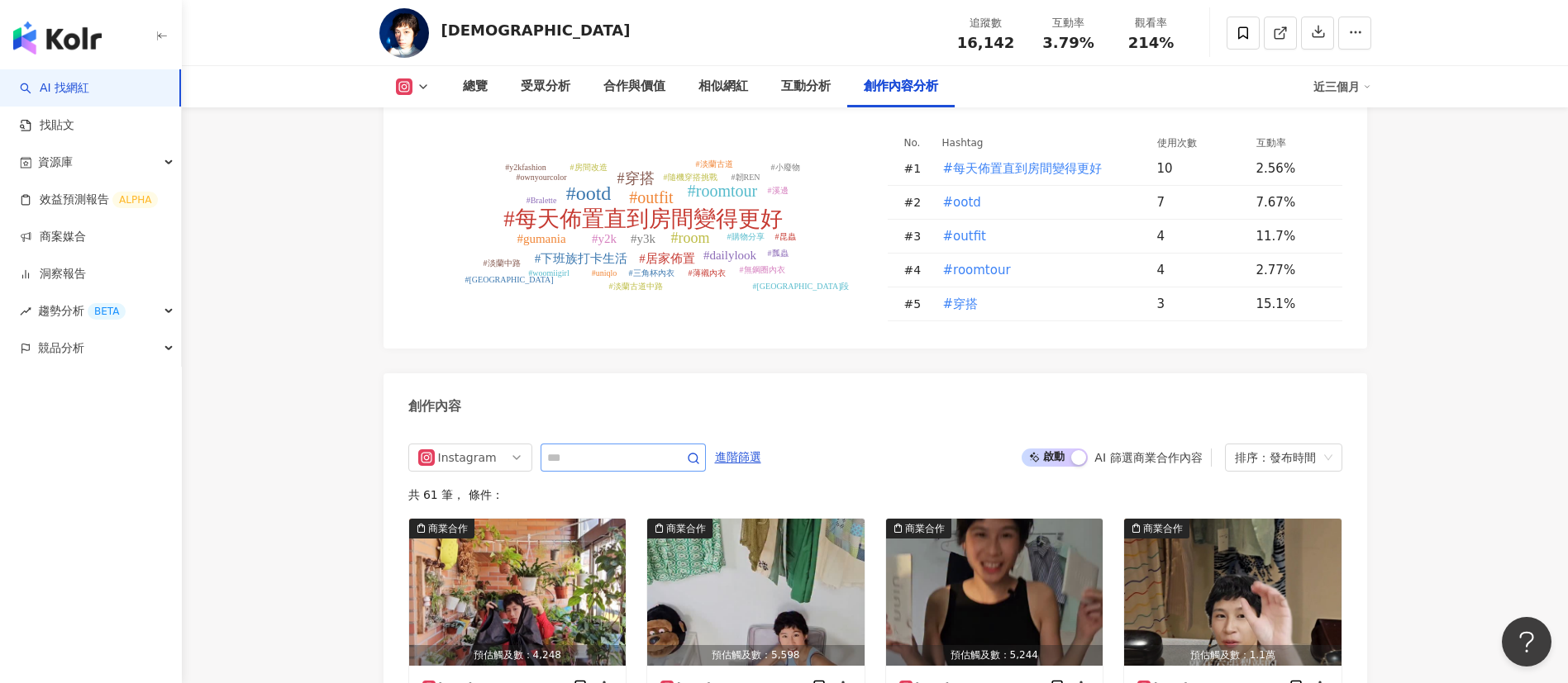
click at [594, 464] on span at bounding box center [623, 458] width 165 height 28
type input "*"
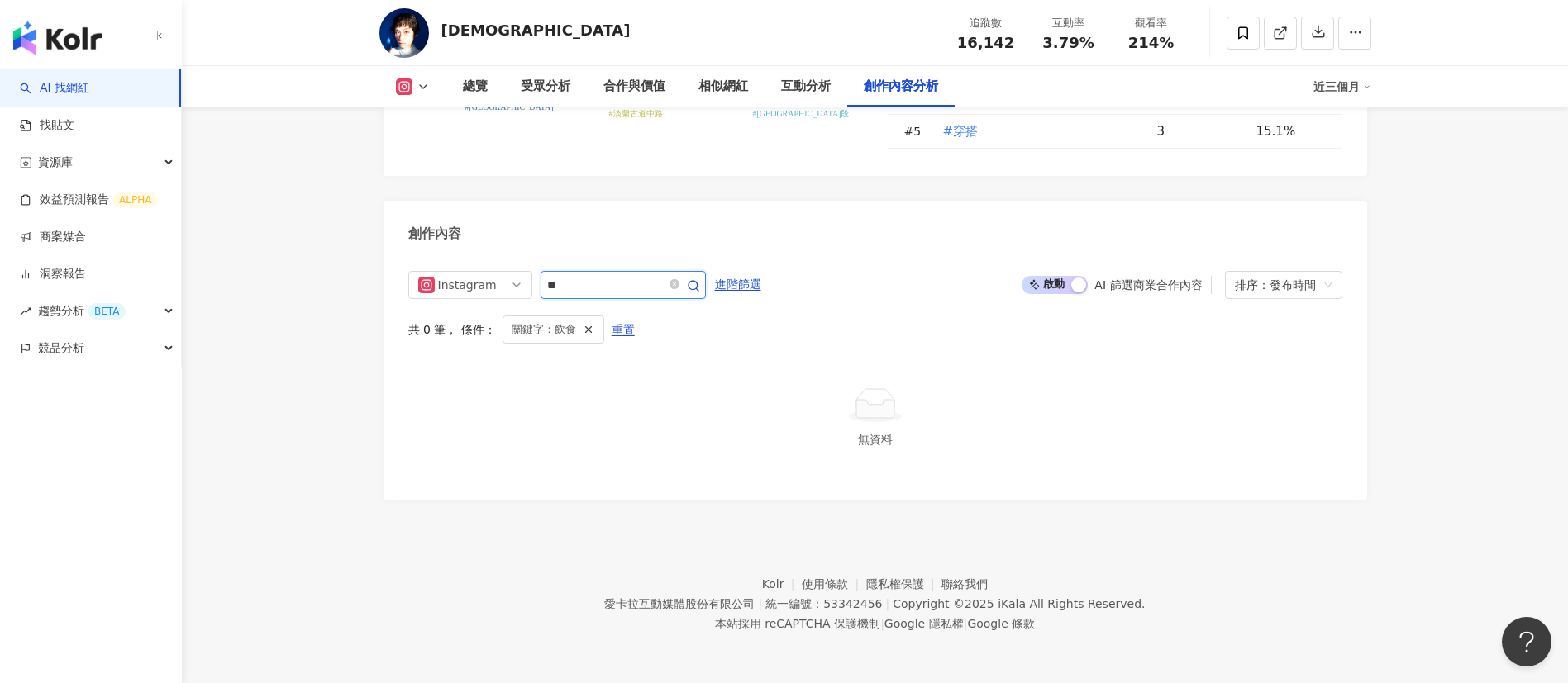
scroll to position [4798, 0]
type input "*"
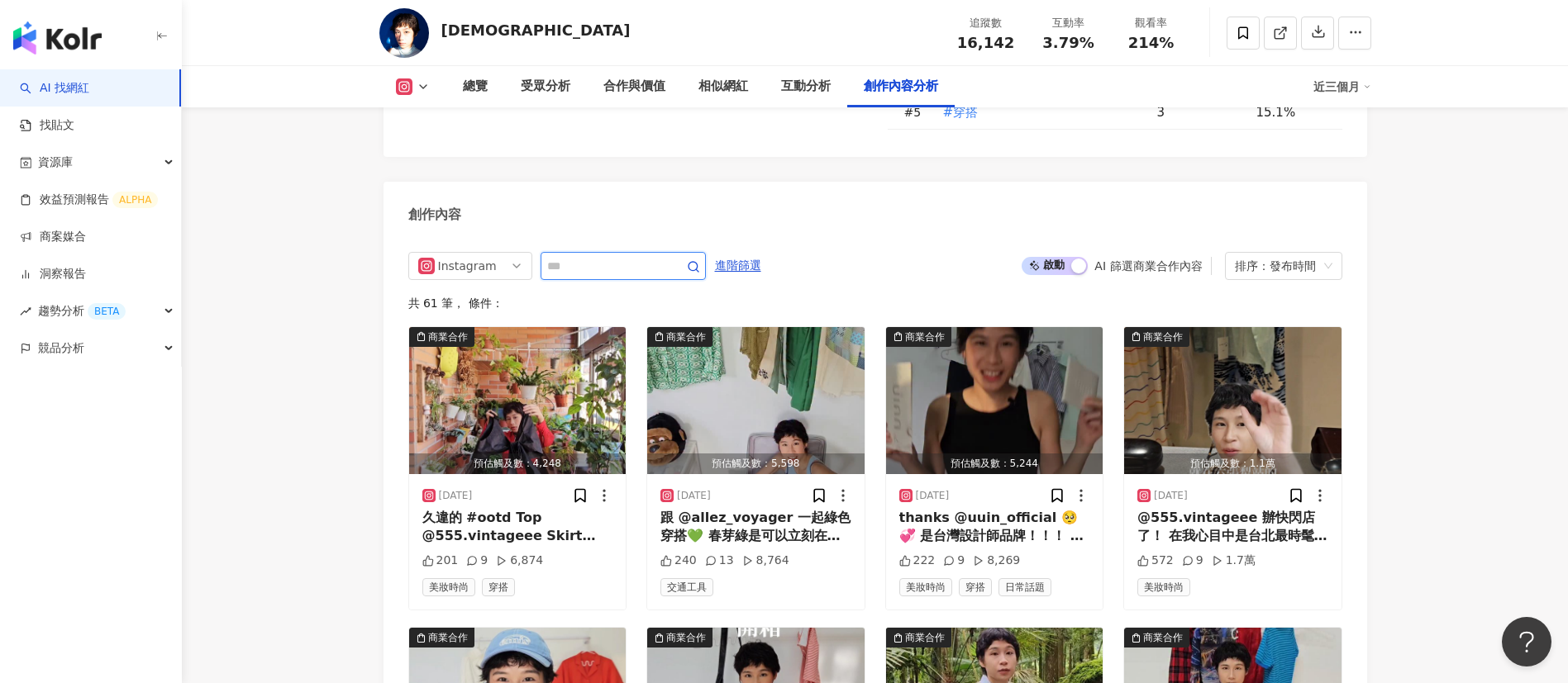
scroll to position [4892, 0]
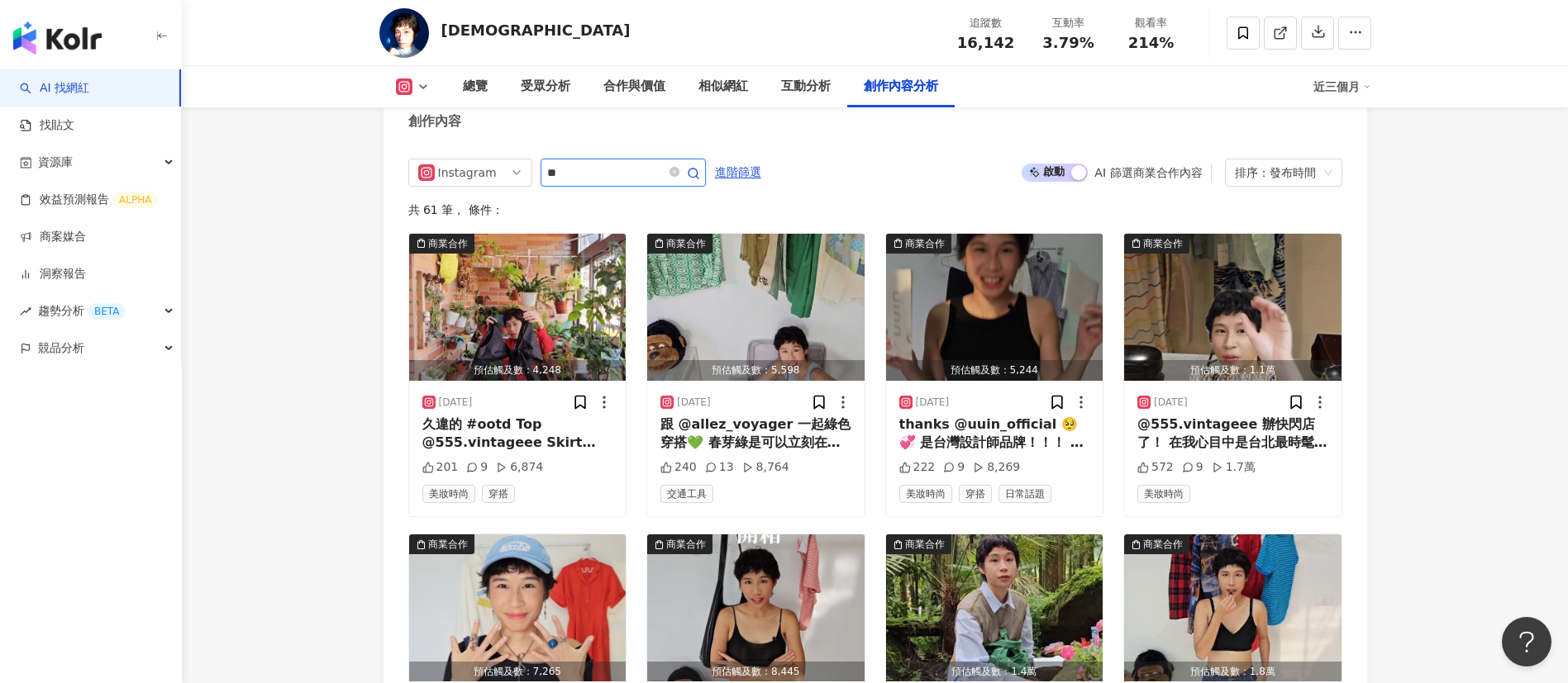
type input "**"
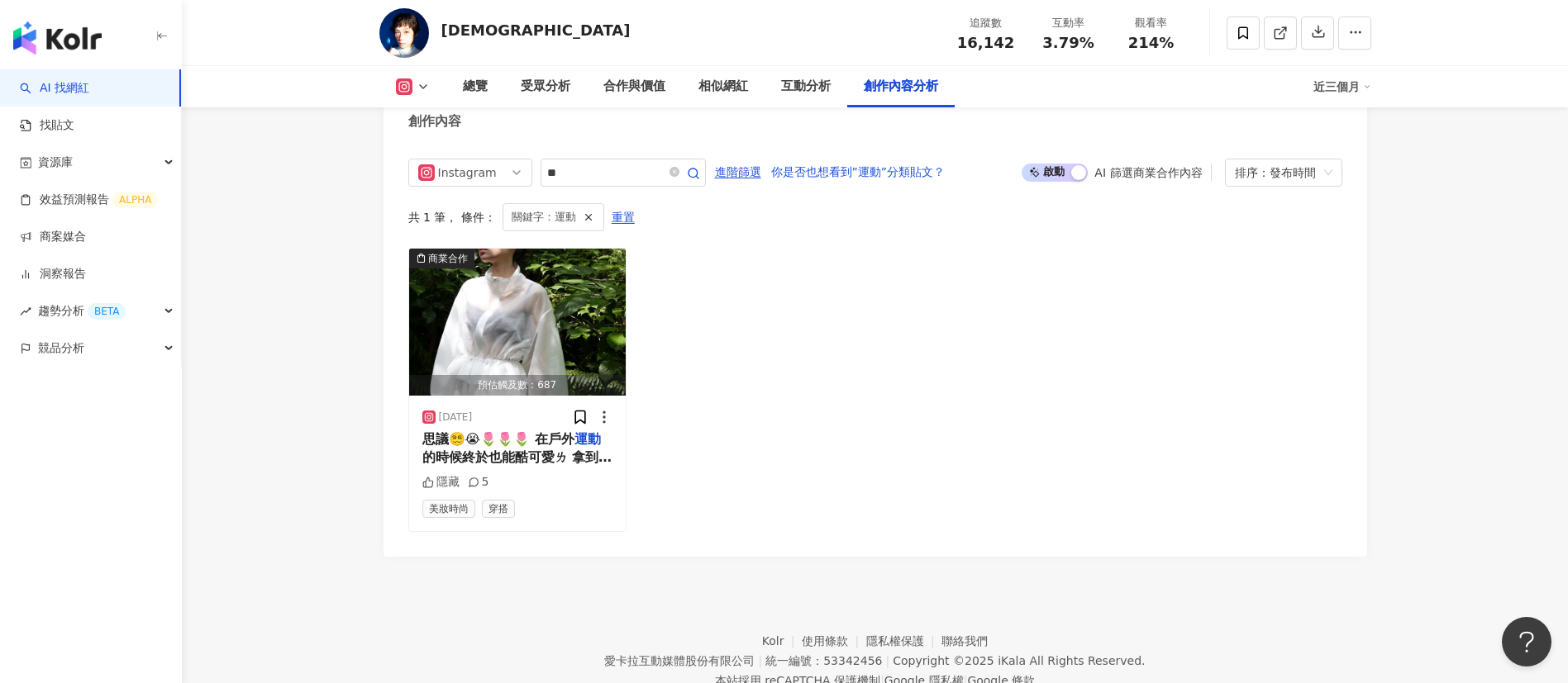
click at [543, 447] on span "思議😵‍💫😭🌷🌷🌷 在戶外" at bounding box center [498, 439] width 152 height 16
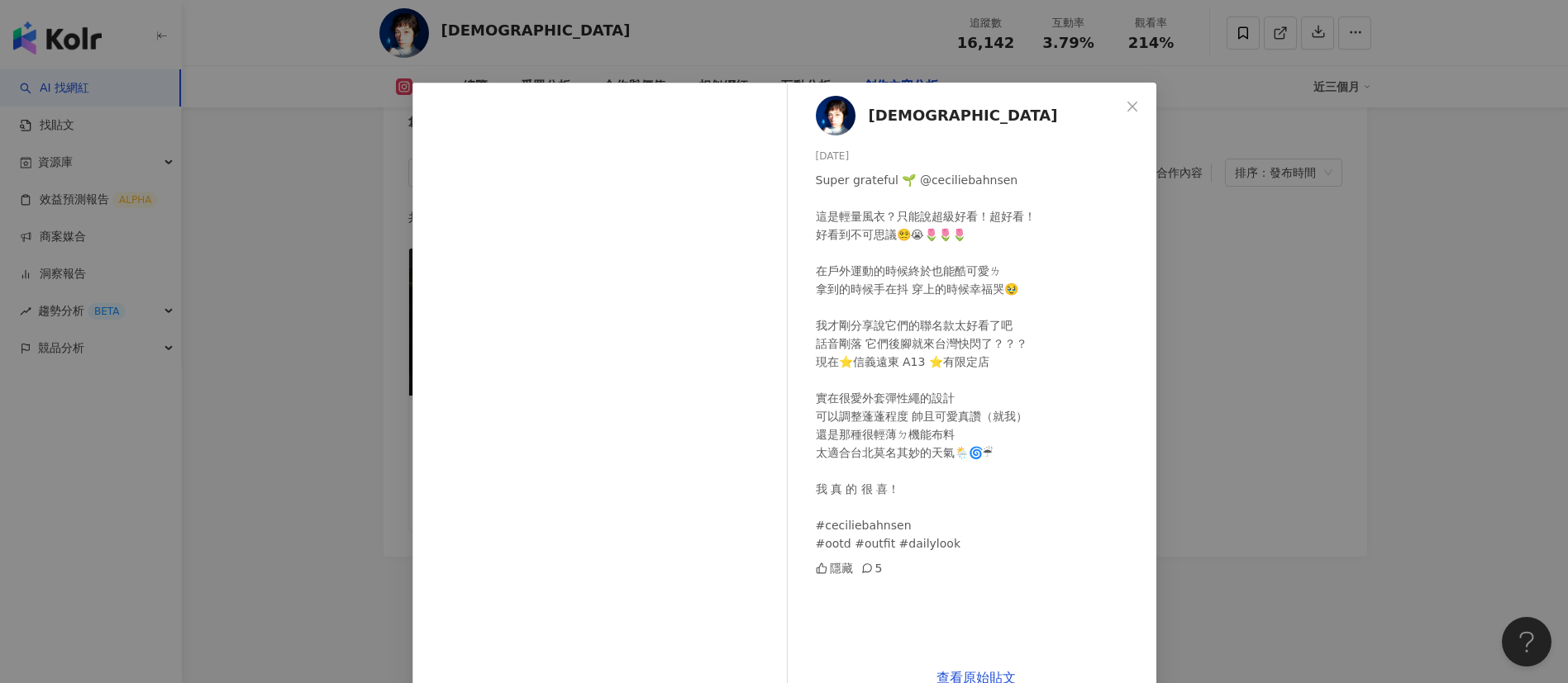
click at [1221, 500] on div "曼仙 2025/4/21 Super grateful 🌱 @ceciliebahnsen 這是輕量風衣？只能說超級好看！超好看！ 好看到不可思議😵‍💫😭🌷🌷…" at bounding box center [784, 342] width 1568 height 683
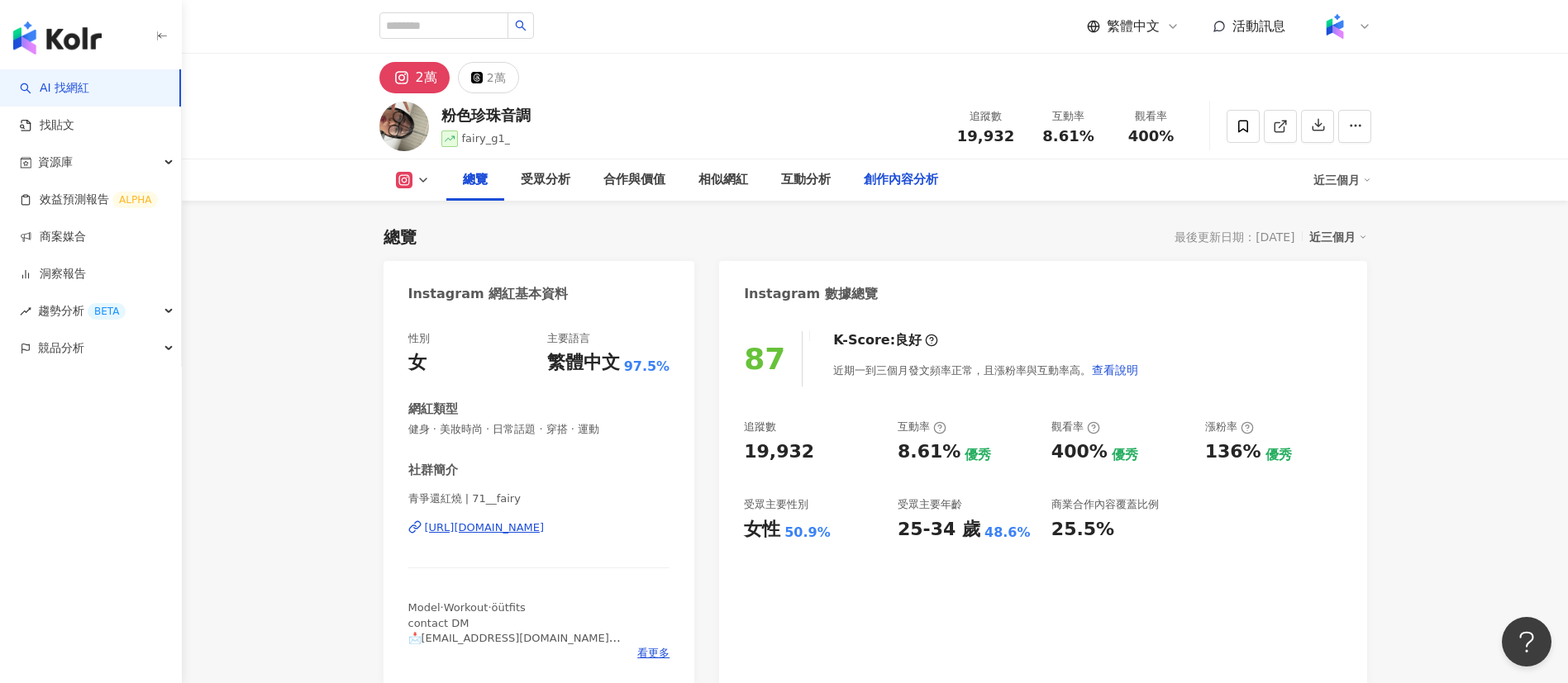
click at [875, 181] on div "創作內容分析" at bounding box center [900, 180] width 74 height 20
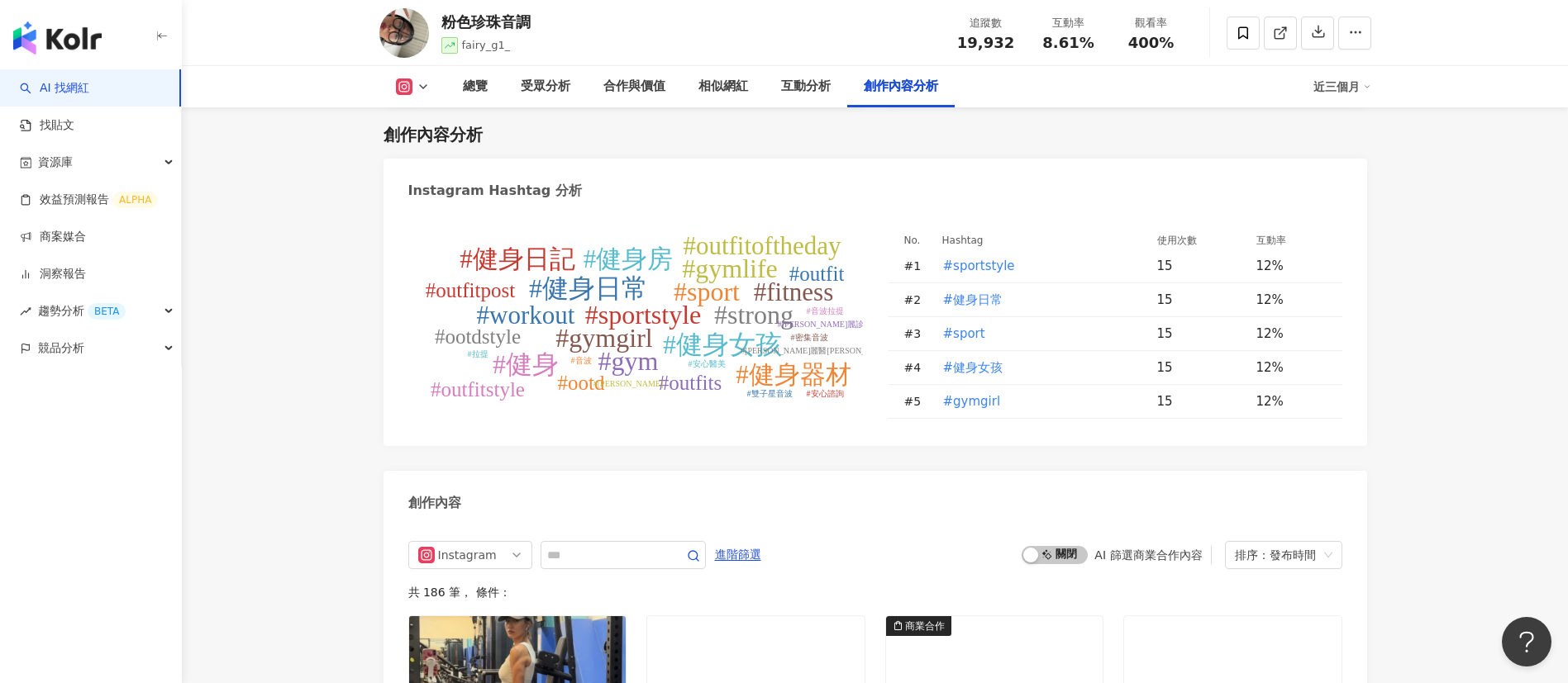
scroll to position [5080, 0]
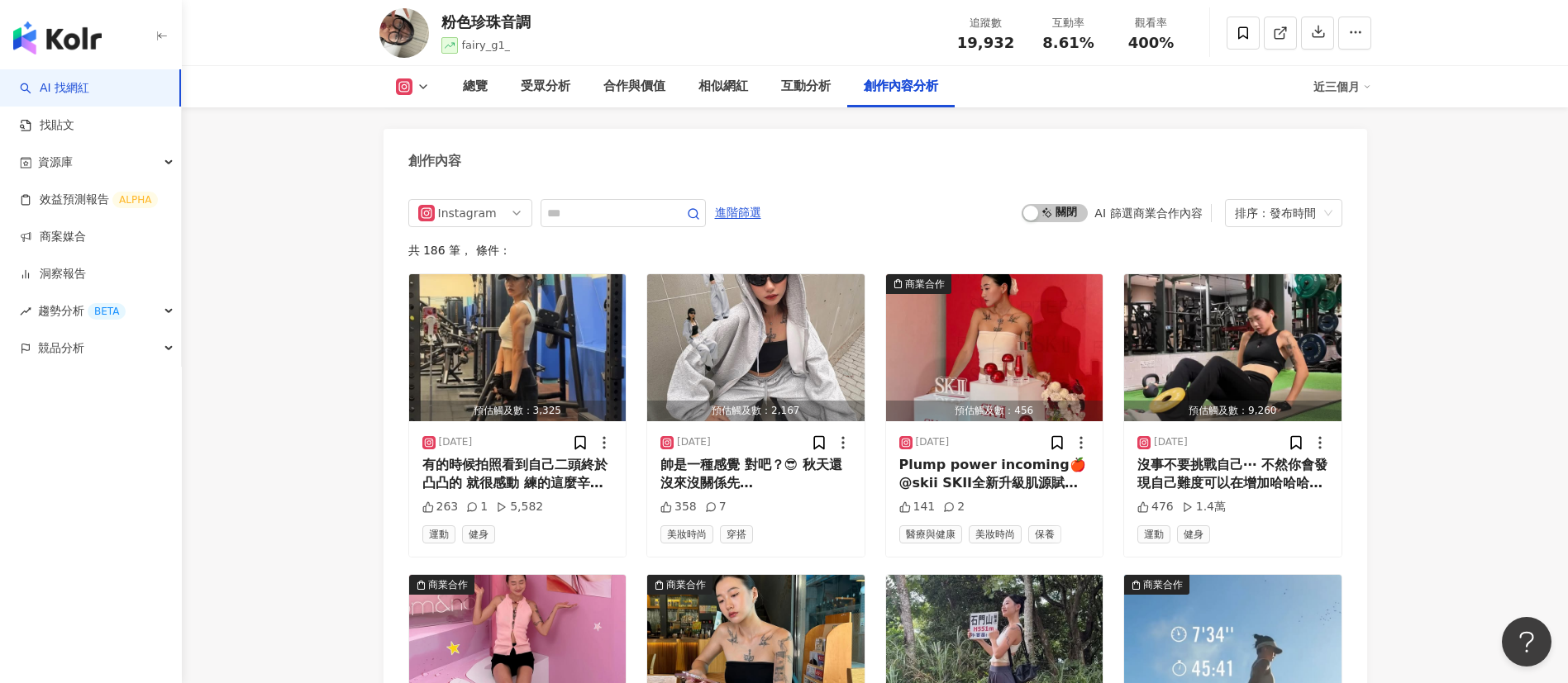
drag, startPoint x: 1013, startPoint y: 48, endPoint x: 953, endPoint y: 42, distance: 60.3
click at [953, 42] on div "追蹤數 19,932" at bounding box center [985, 32] width 82 height 36
copy span "19,932"
drag, startPoint x: 1105, startPoint y: 49, endPoint x: 1028, endPoint y: 47, distance: 77.0
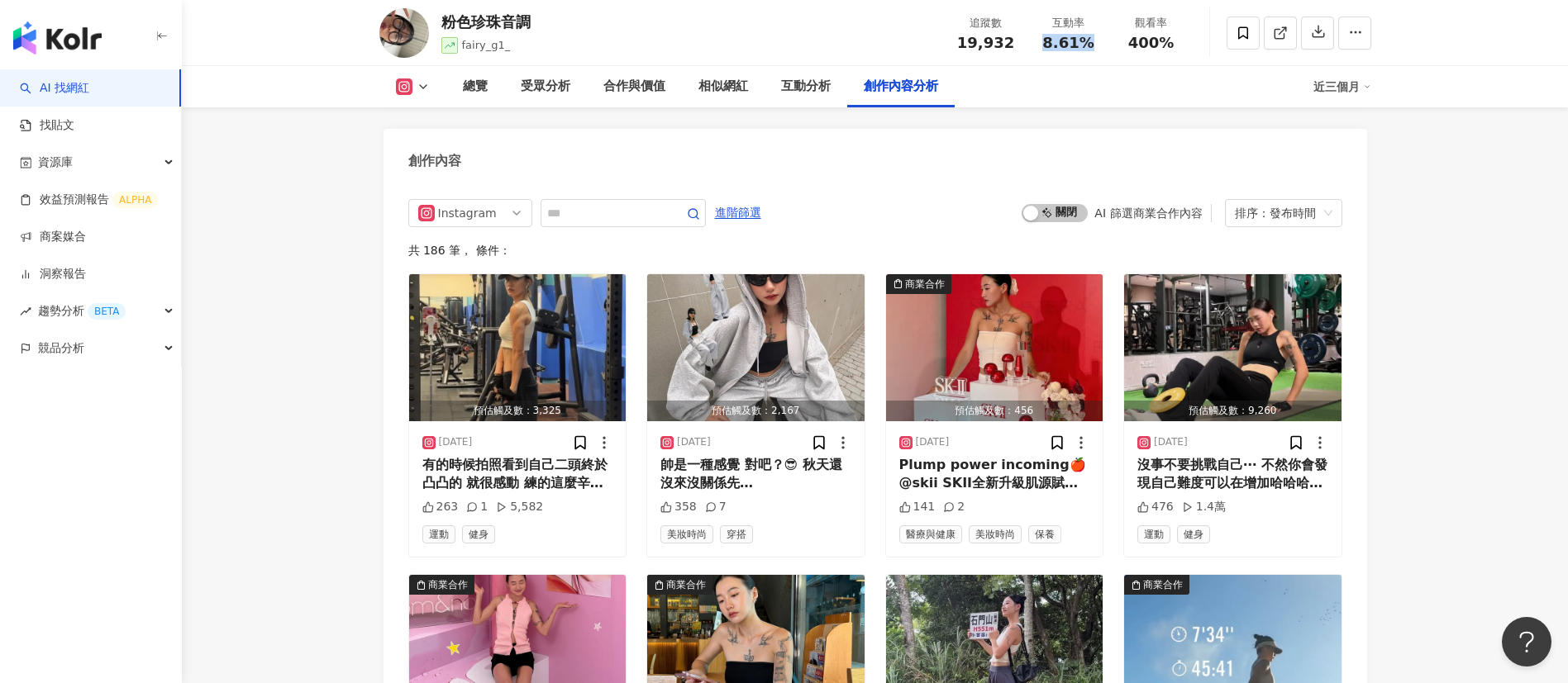
click at [1028, 47] on div "互動率 8.61%" at bounding box center [1068, 32] width 82 height 36
copy span "8.61%"
drag, startPoint x: 1174, startPoint y: 47, endPoint x: 1122, endPoint y: 45, distance: 52.0
click at [1122, 45] on div "400%" at bounding box center [1151, 43] width 63 height 17
copy span "400%"
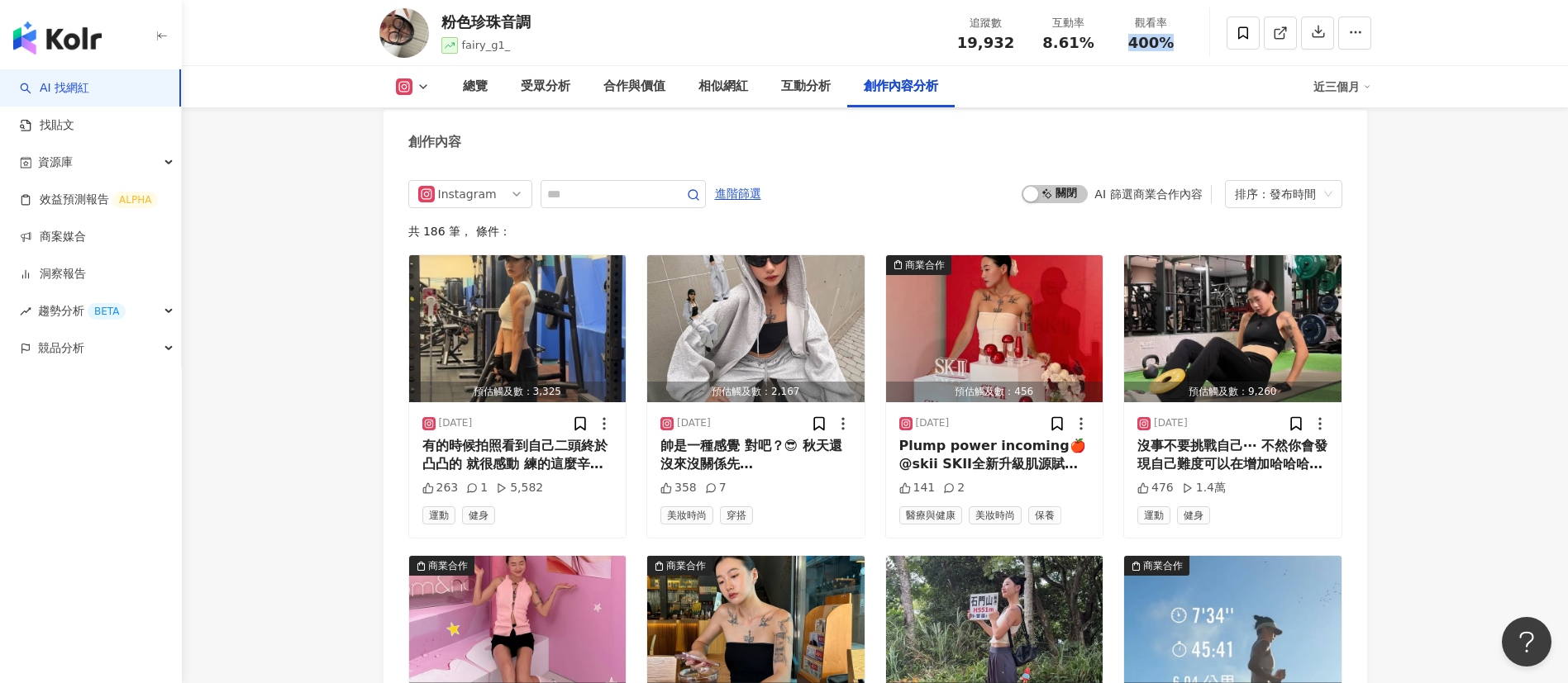
scroll to position [5100, 0]
click at [1057, 185] on span "啟動 關閉" at bounding box center [1055, 194] width 67 height 18
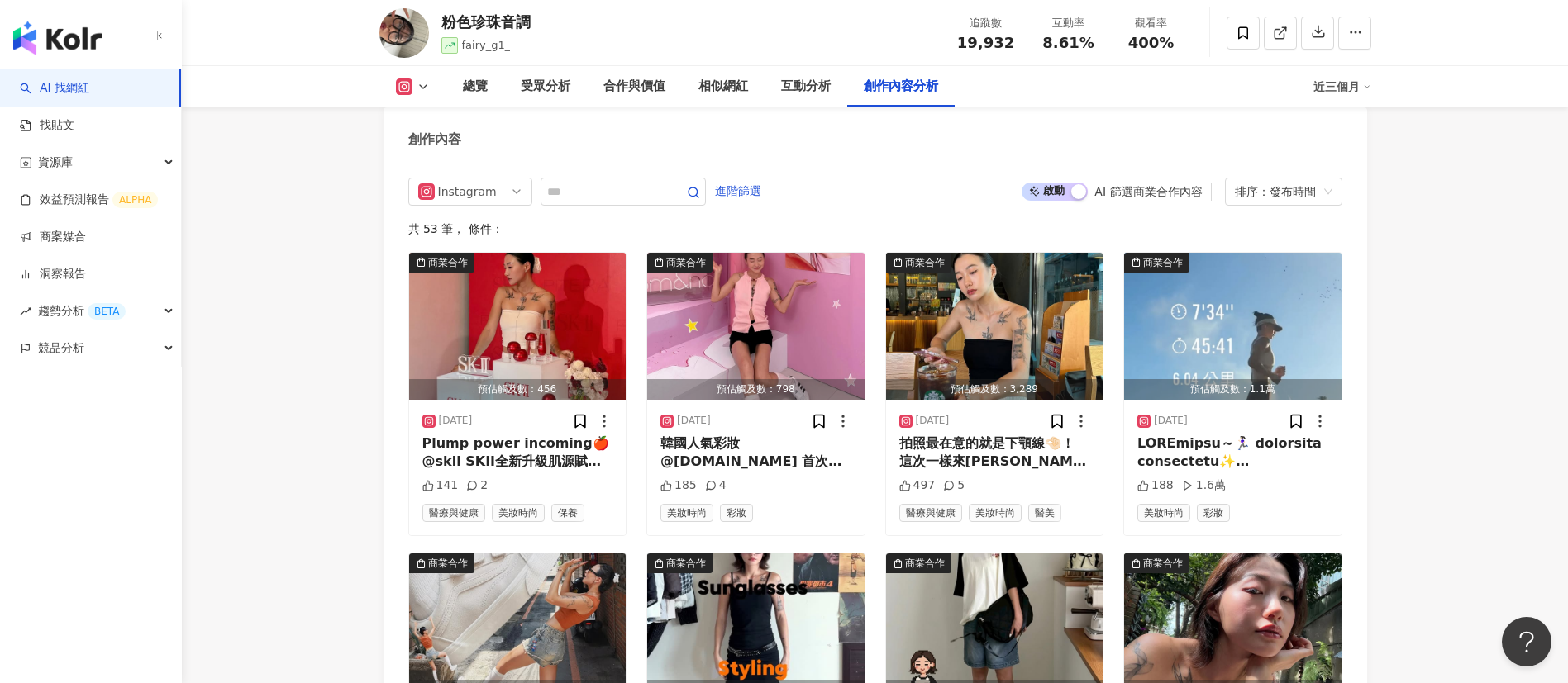
click at [937, 173] on div "Instagram 進階篩選 啟動 關閉 AI 篩選商業合作內容 排序：發布時間 共 53 筆 ， 條件： 商業合作 預估觸及數：456 2025/9/9 P…" at bounding box center [875, 689] width 984 height 1056
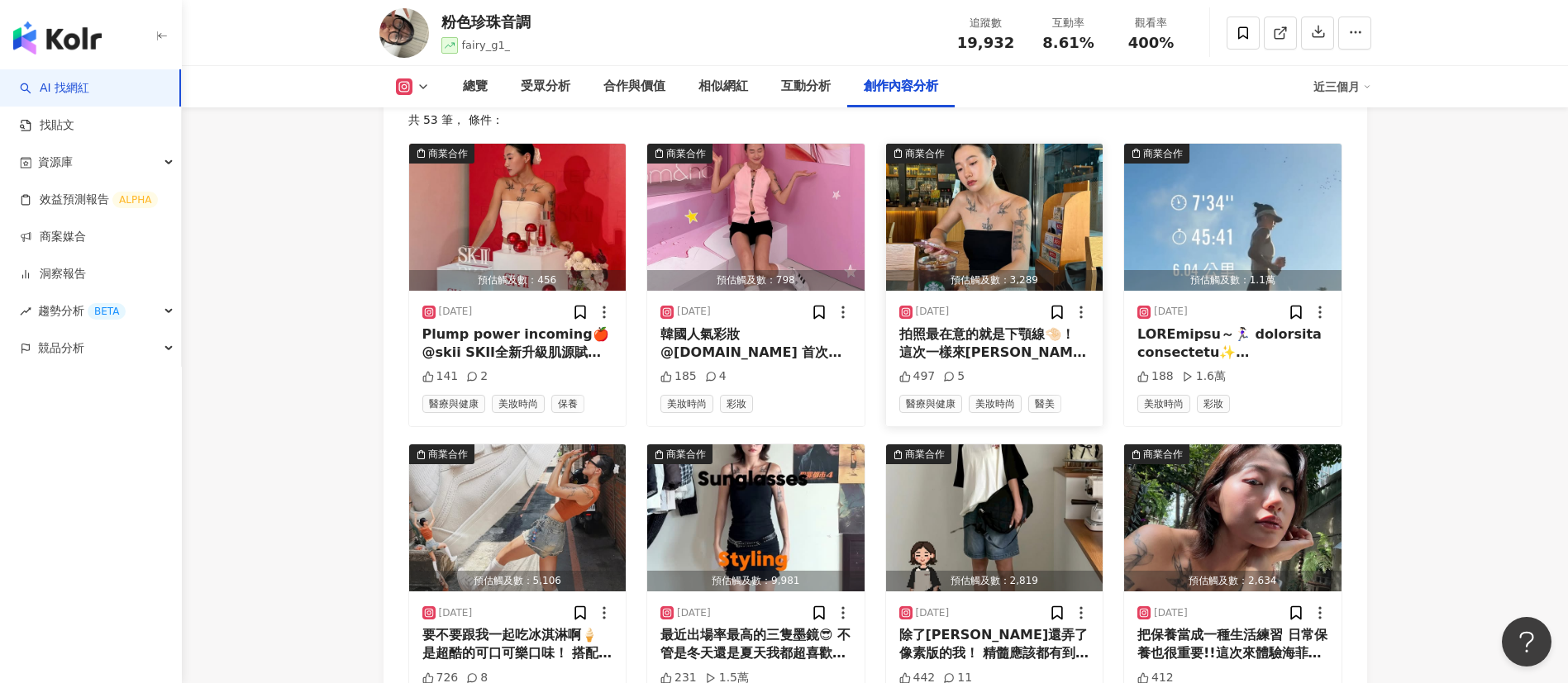
scroll to position [5214, 0]
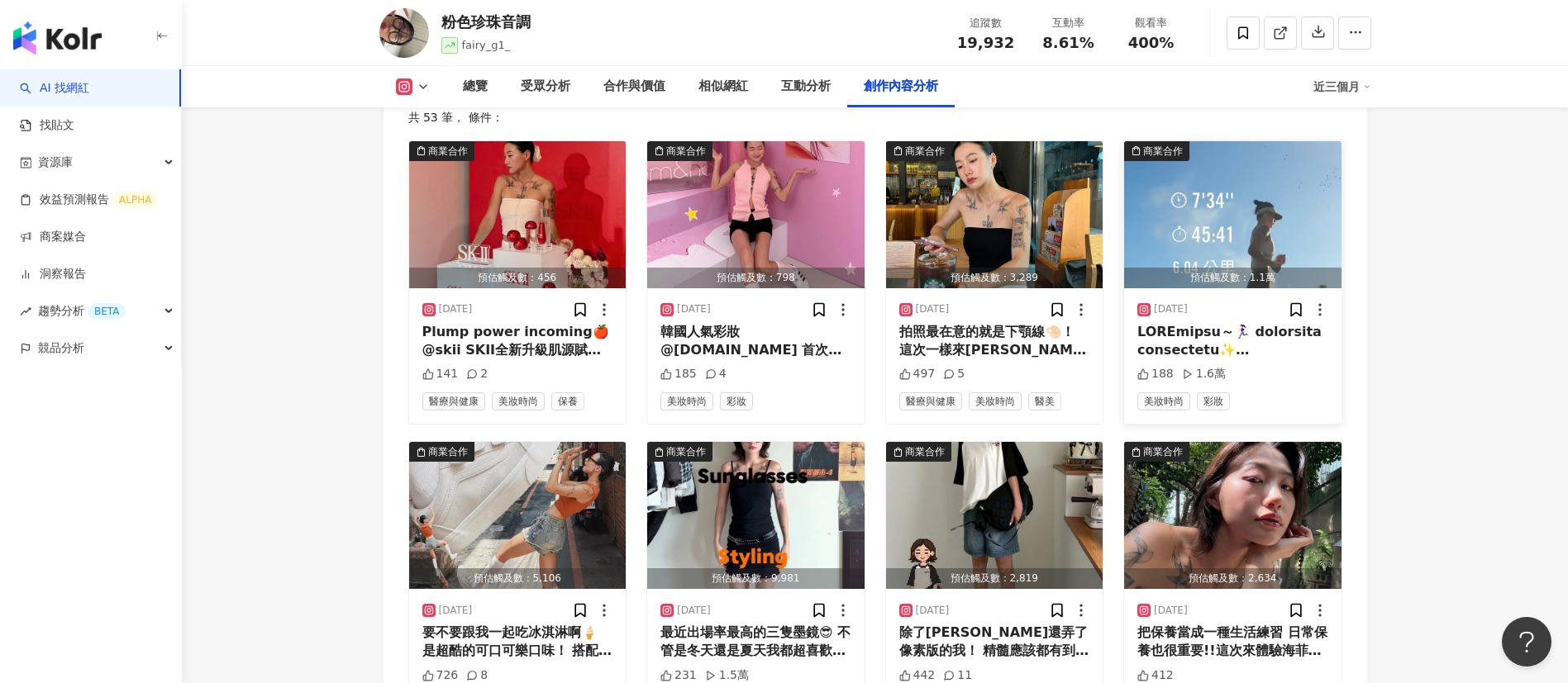
click at [1225, 348] on div at bounding box center [1233, 342] width 191 height 37
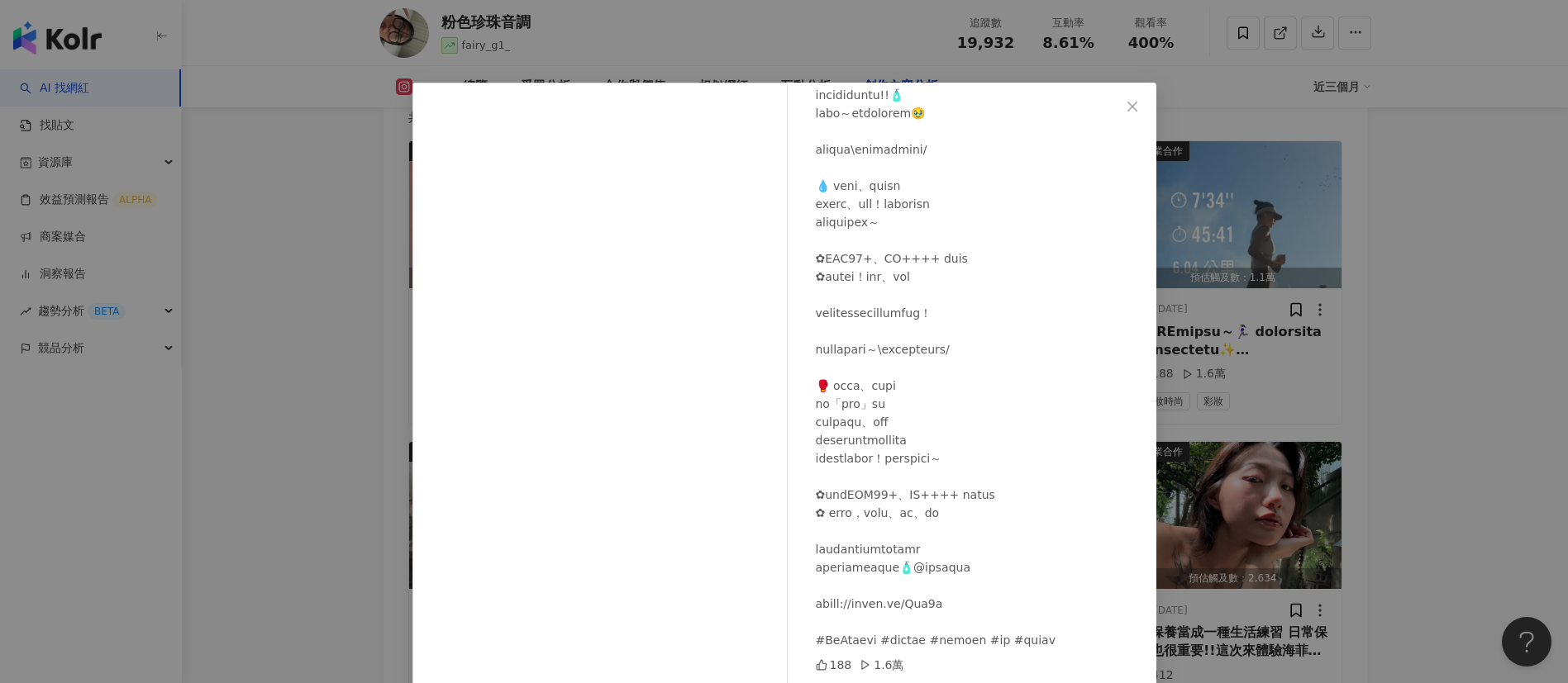
scroll to position [58, 0]
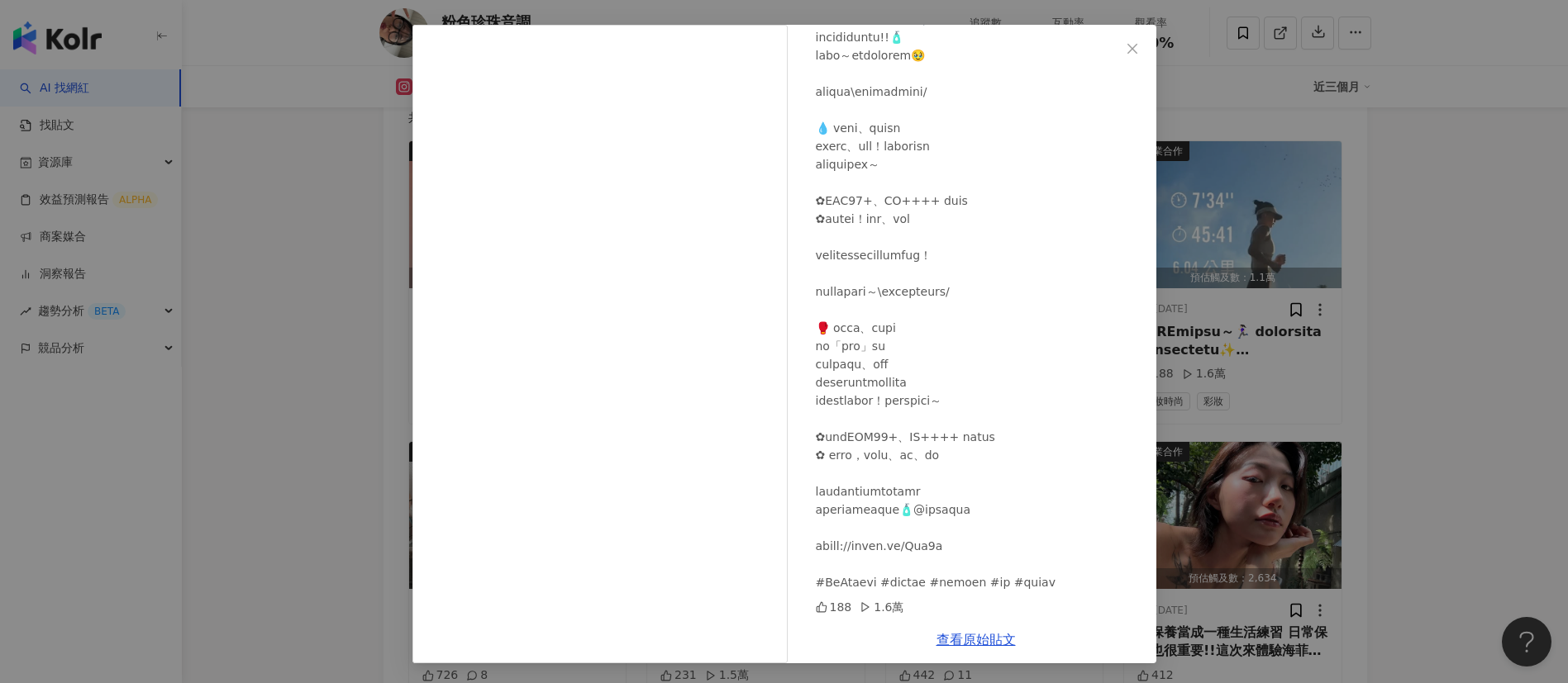
click at [1321, 574] on div "粉色珍珠音調 2025/9/1 188 1.6萬 查看原始貼文" at bounding box center [784, 342] width 1568 height 683
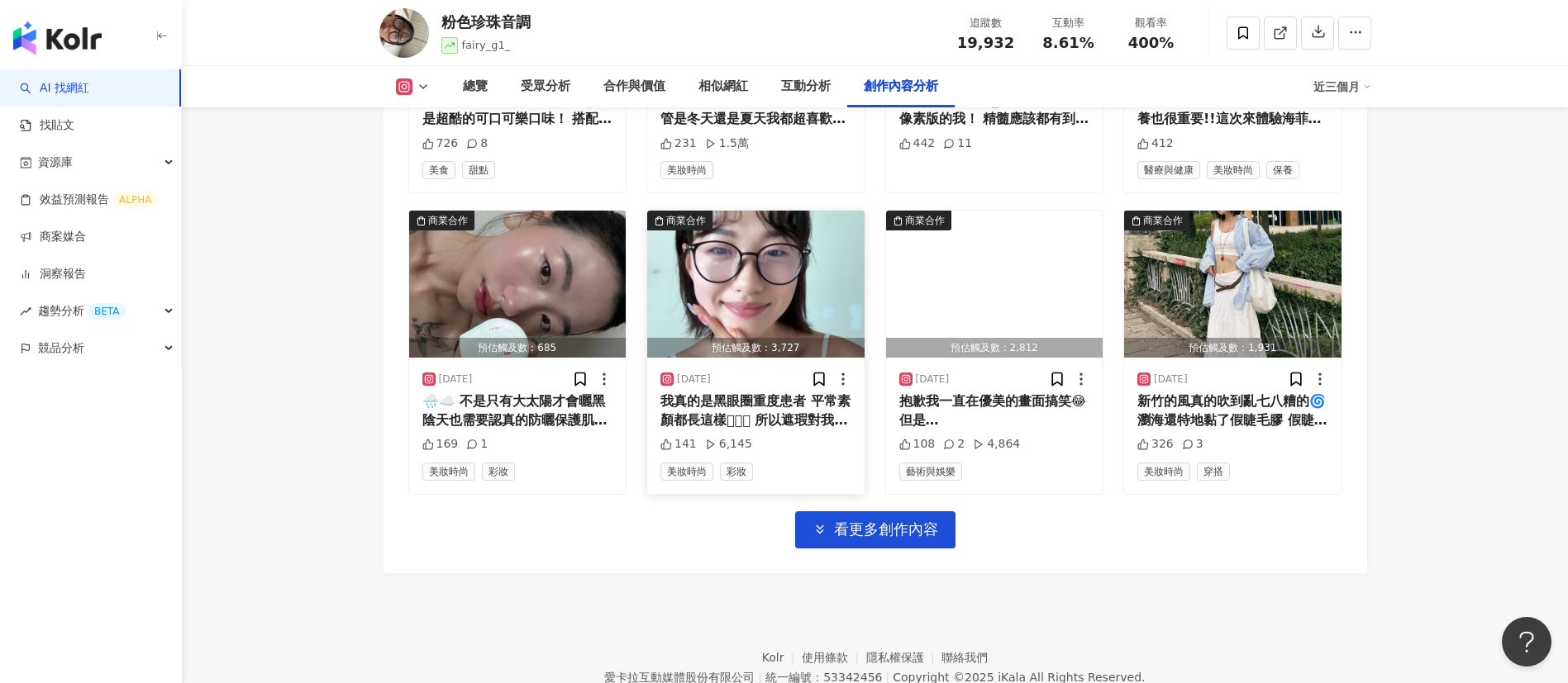
scroll to position [5747, 0]
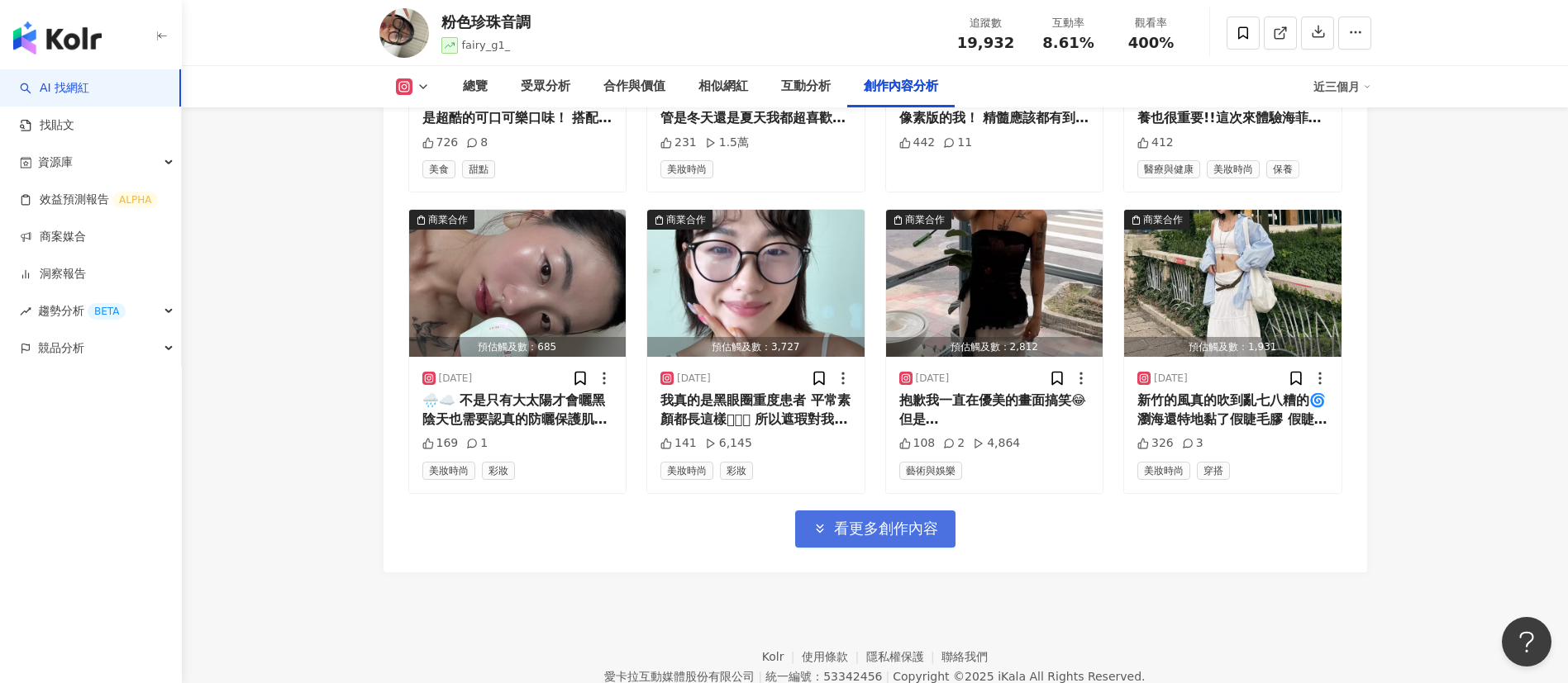
click at [914, 519] on span "看更多創作內容" at bounding box center [885, 528] width 104 height 18
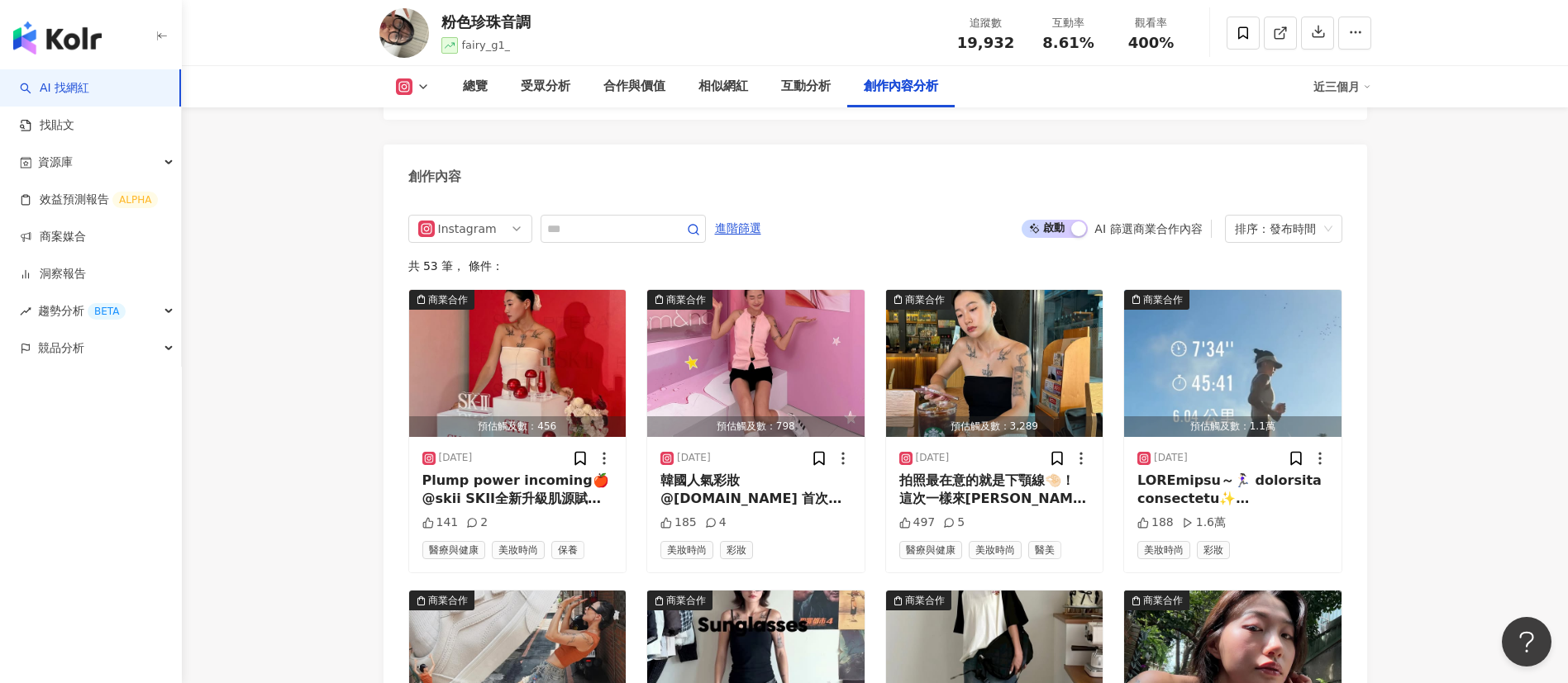
scroll to position [5067, 0]
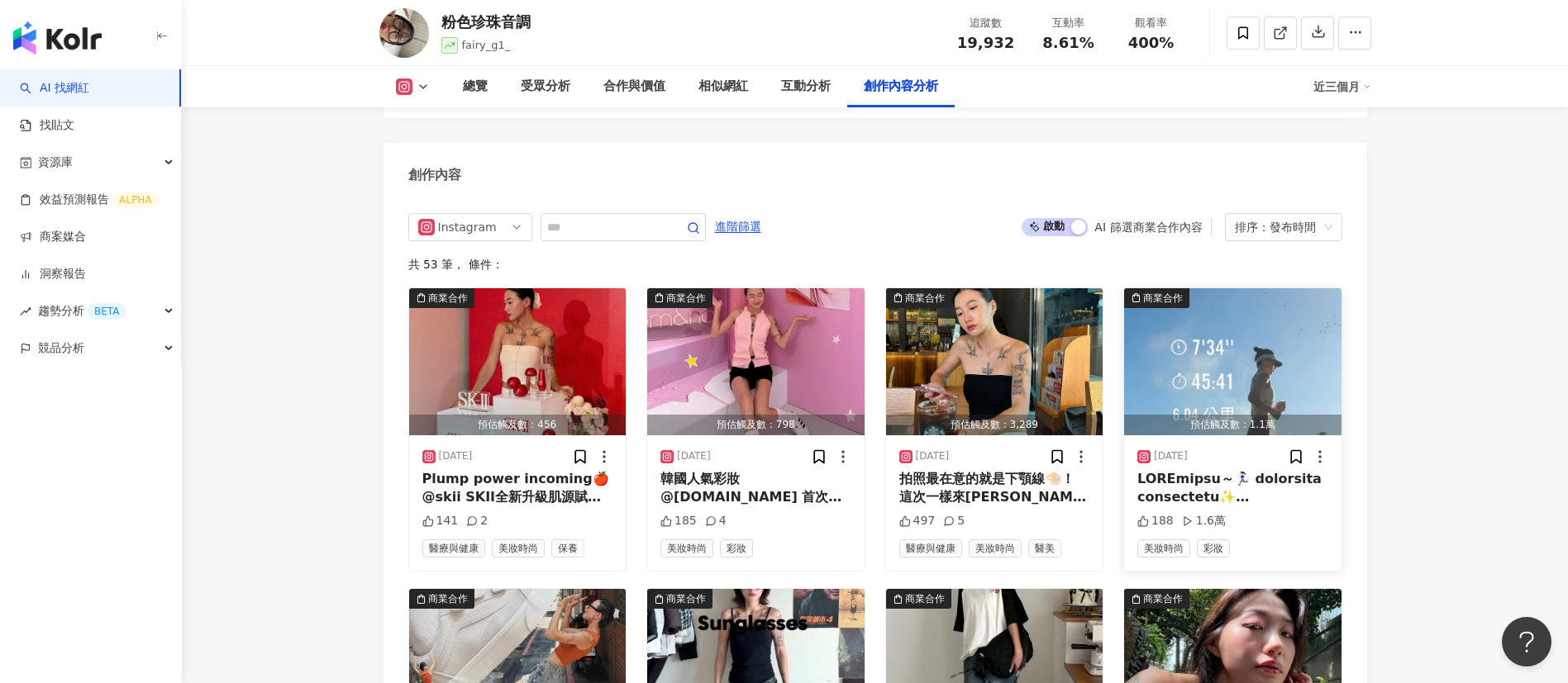
click at [1212, 469] on div "2025/9/1 188 1.6萬 美妝時尚 彩妝" at bounding box center [1232, 503] width 217 height 135
click at [1218, 491] on div at bounding box center [1233, 489] width 191 height 37
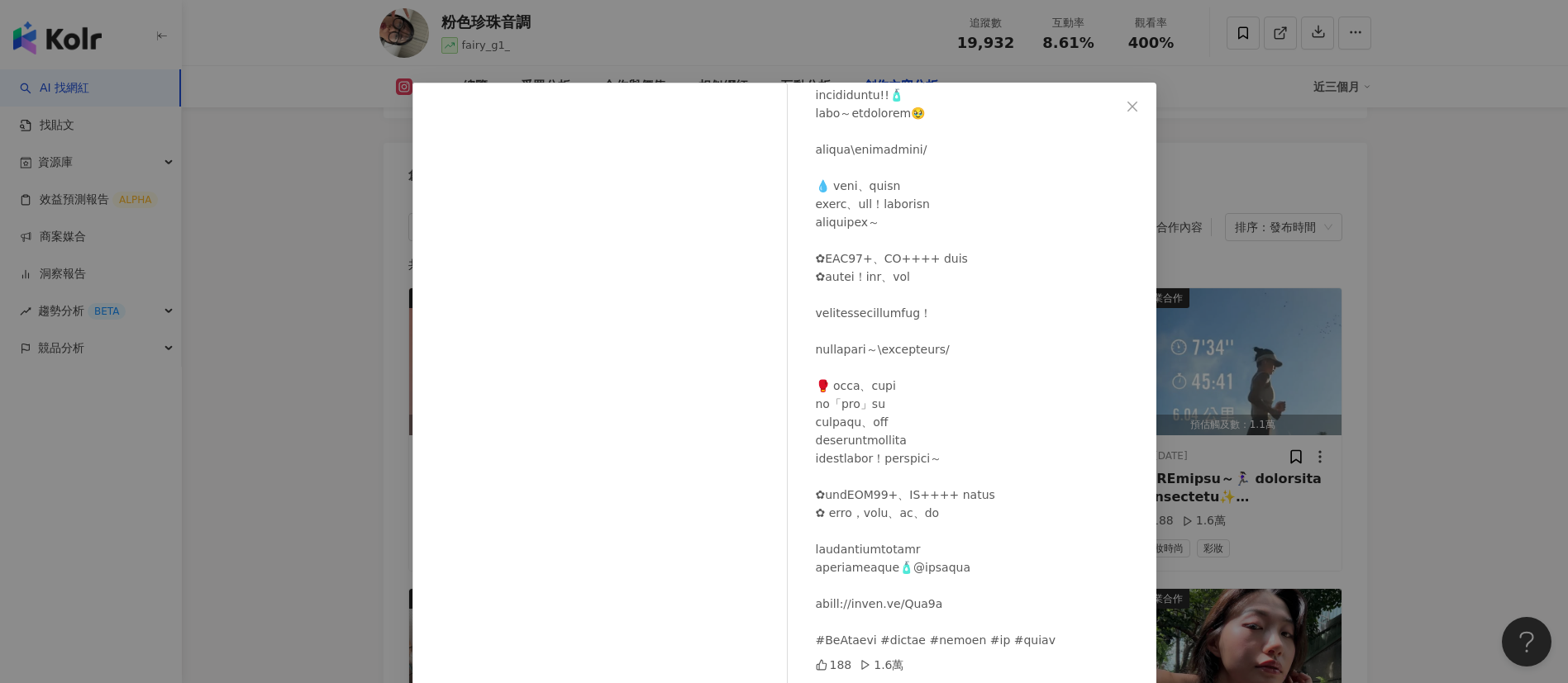
scroll to position [58, 0]
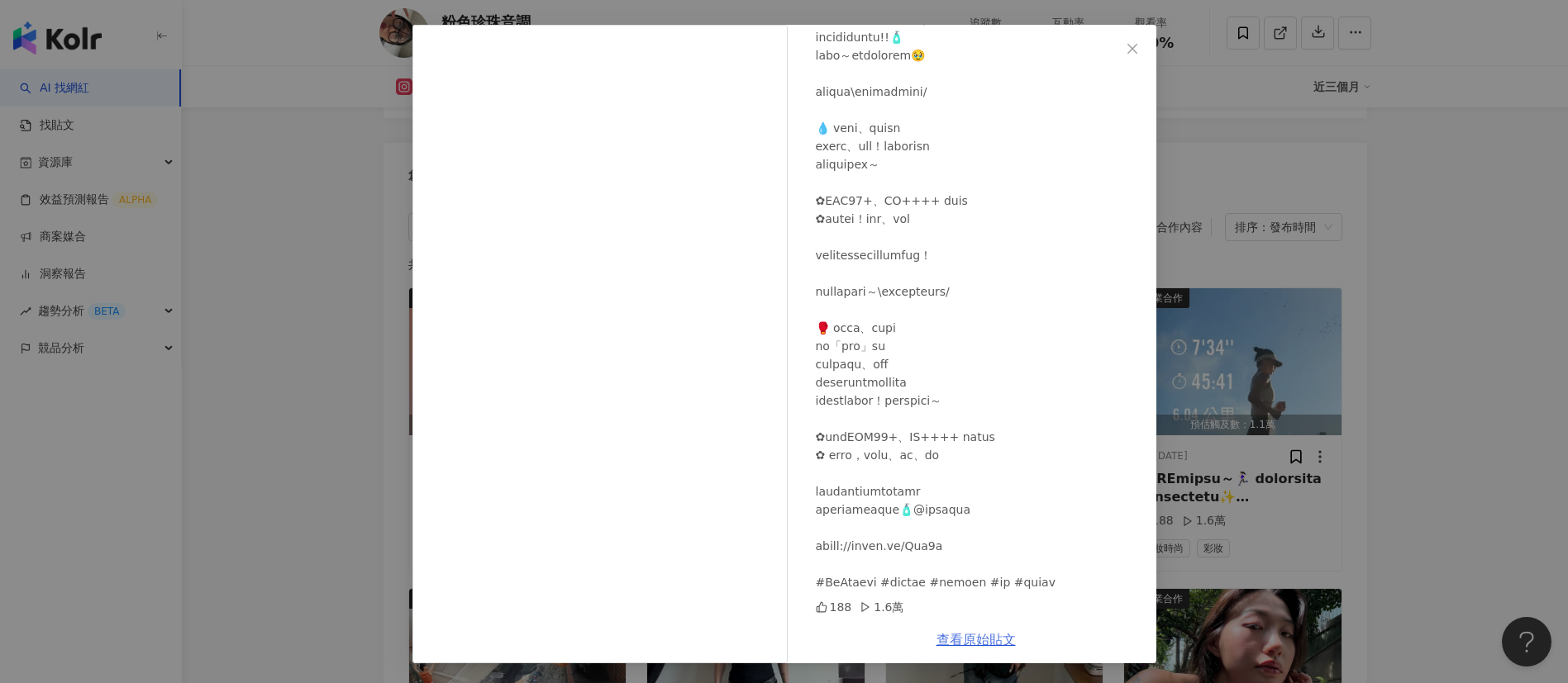
click at [958, 632] on link "查看原始貼文" at bounding box center [975, 640] width 79 height 16
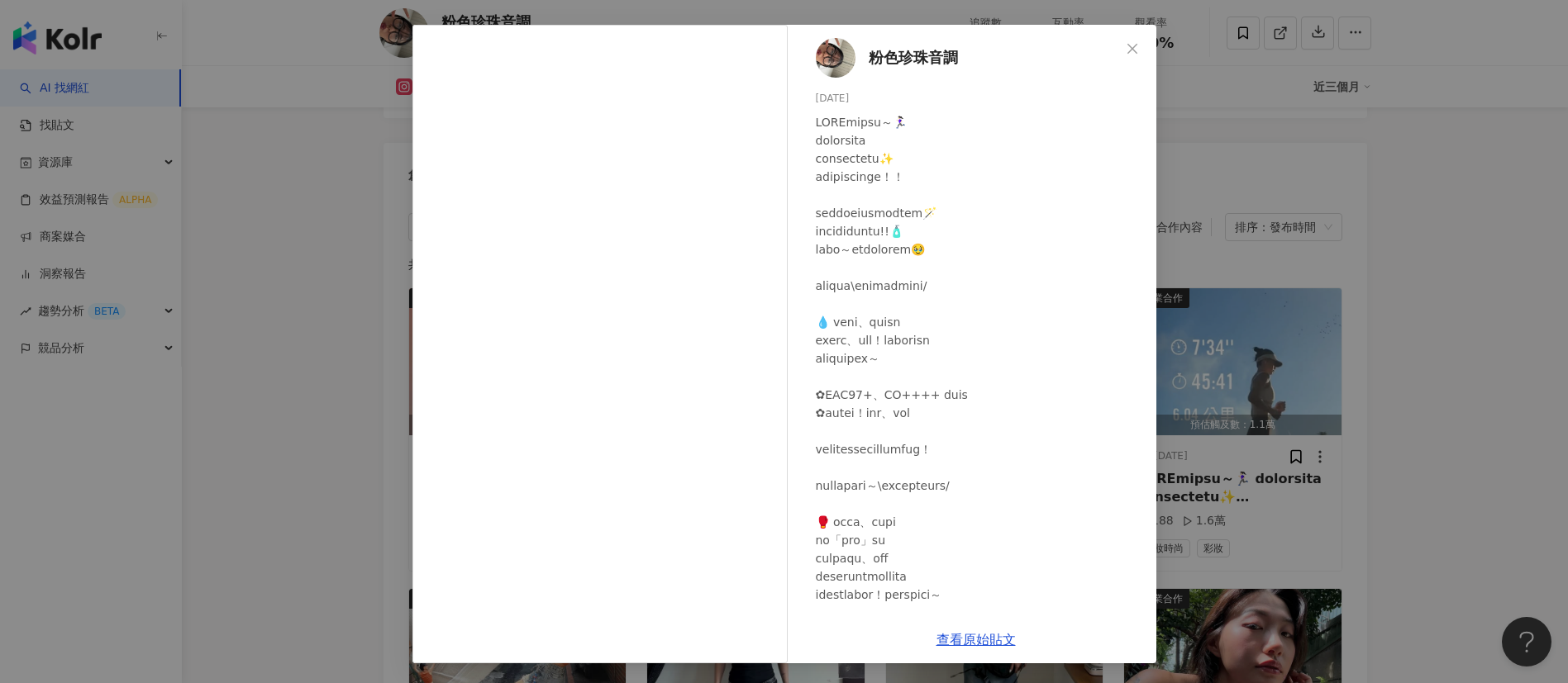
scroll to position [4, 0]
click at [1001, 293] on div at bounding box center [979, 445] width 328 height 672
click at [255, 249] on div "粉色珍珠音調 2025/9/1 188 1.6萬 查看原始貼文" at bounding box center [784, 342] width 1568 height 683
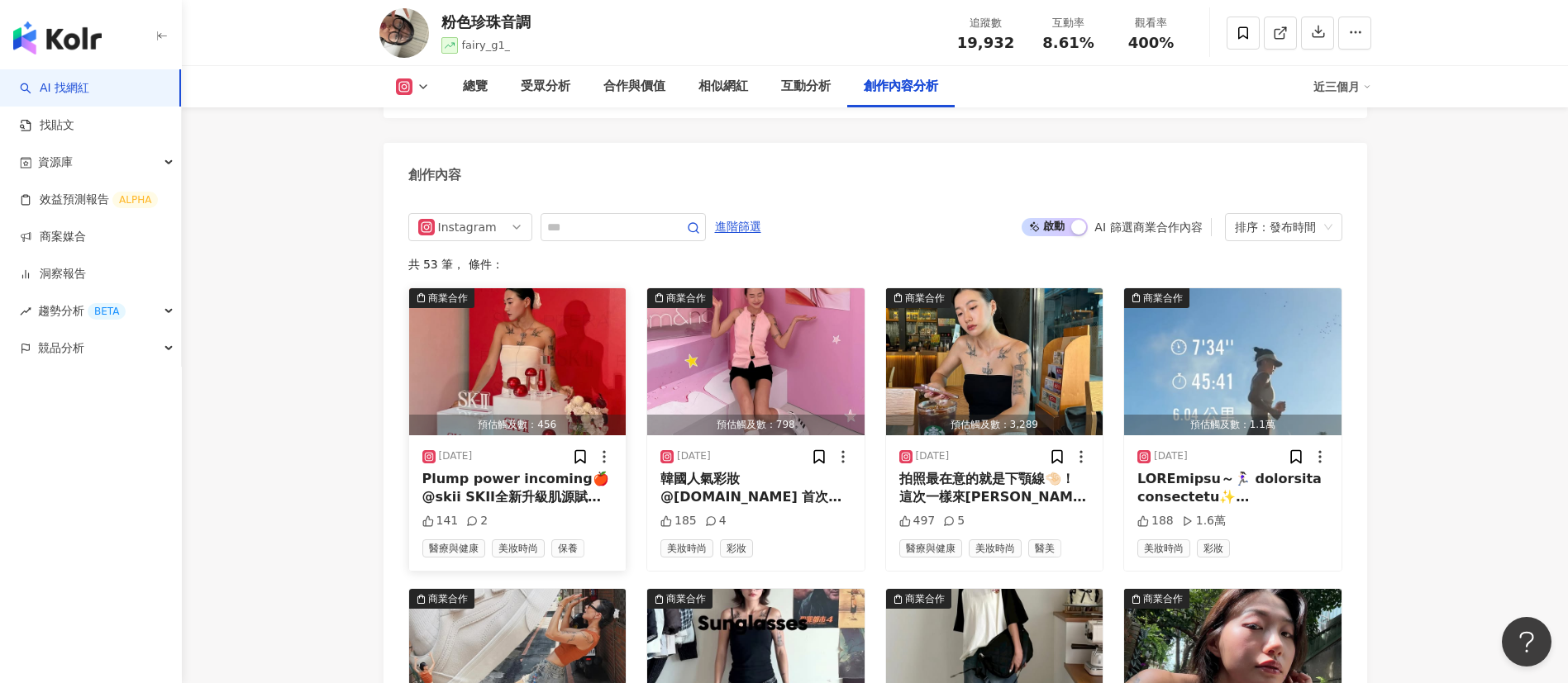
scroll to position [4881, 0]
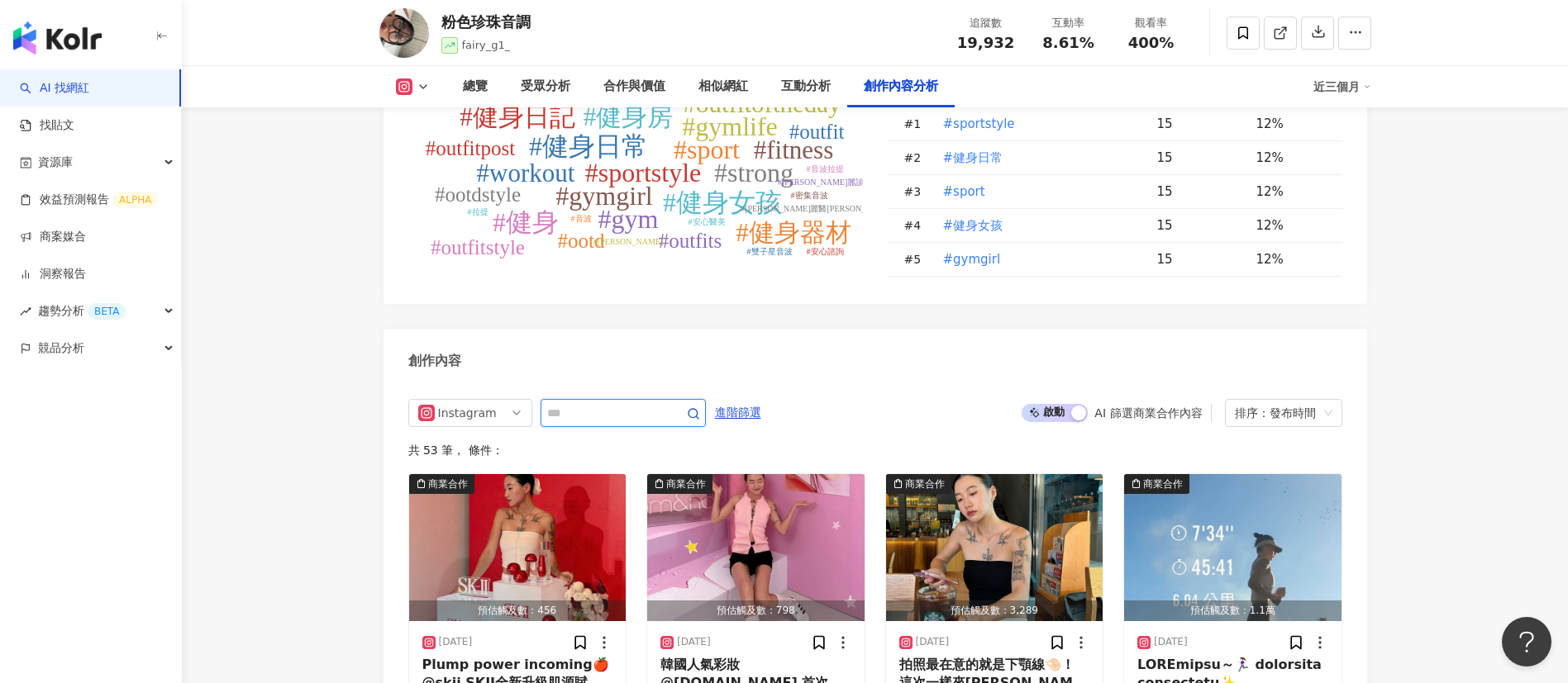
click at [613, 413] on input "text" at bounding box center [604, 413] width 116 height 20
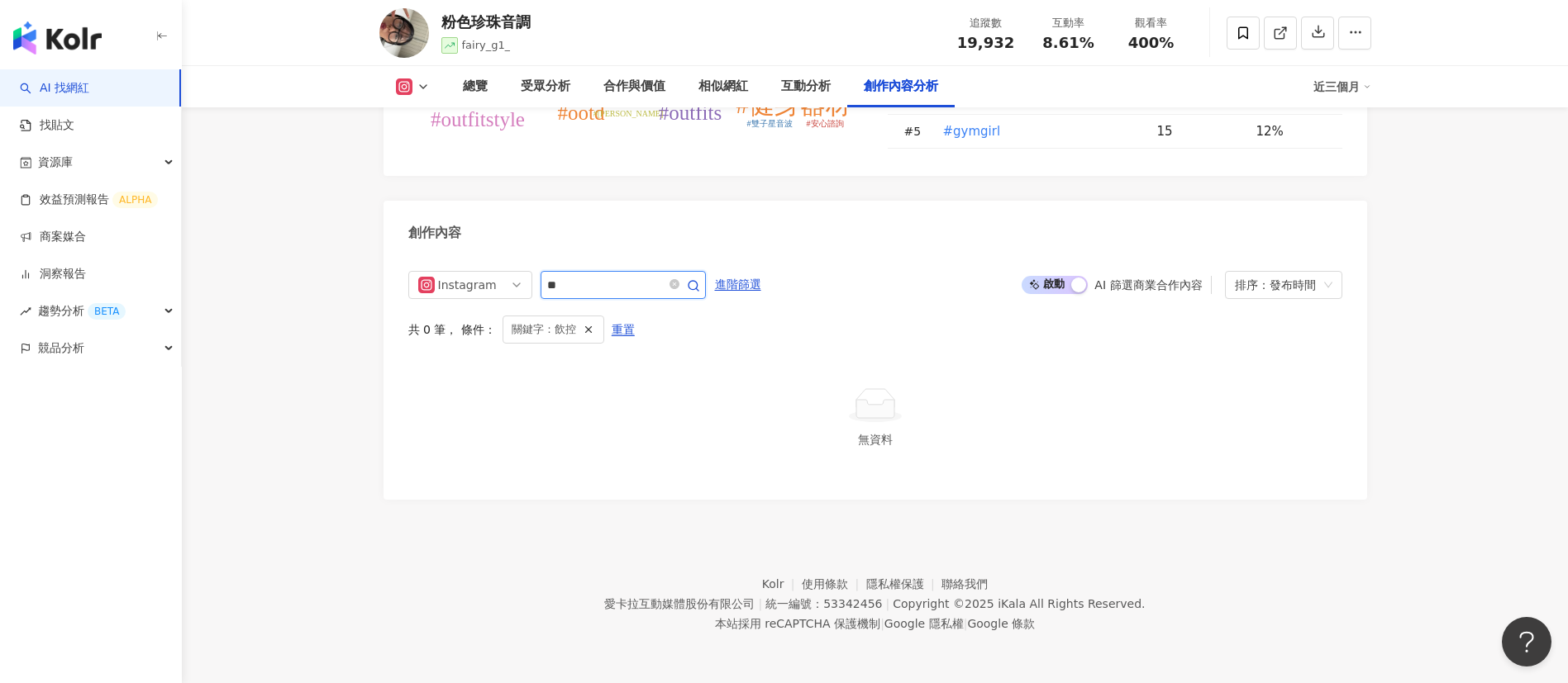
scroll to position [5009, 0]
click at [647, 292] on input "**" at bounding box center [604, 285] width 116 height 20
click at [570, 211] on div "創作內容" at bounding box center [875, 228] width 984 height 54
click at [606, 286] on input "**" at bounding box center [604, 285] width 116 height 20
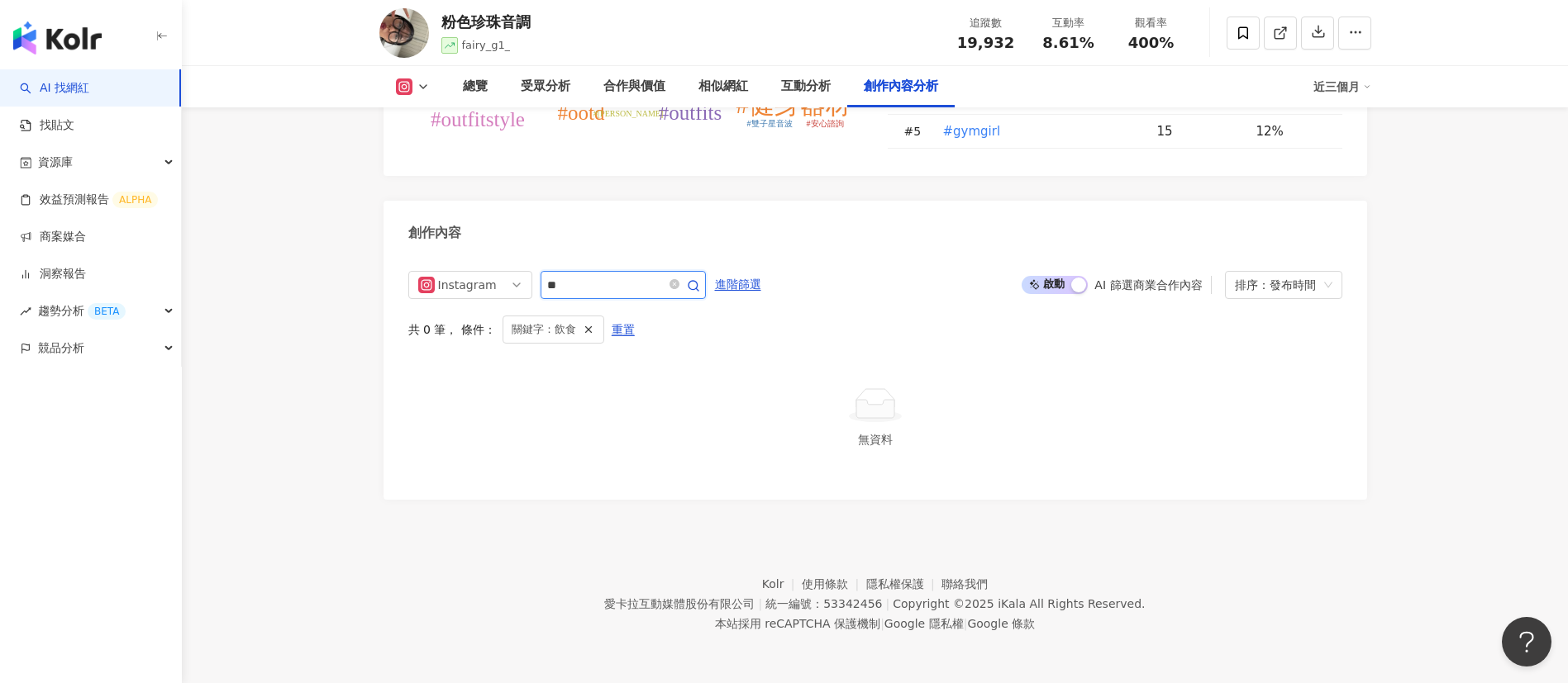
drag, startPoint x: 606, startPoint y: 287, endPoint x: 592, endPoint y: 284, distance: 14.3
click at [592, 284] on input "**" at bounding box center [604, 285] width 116 height 20
type input "*"
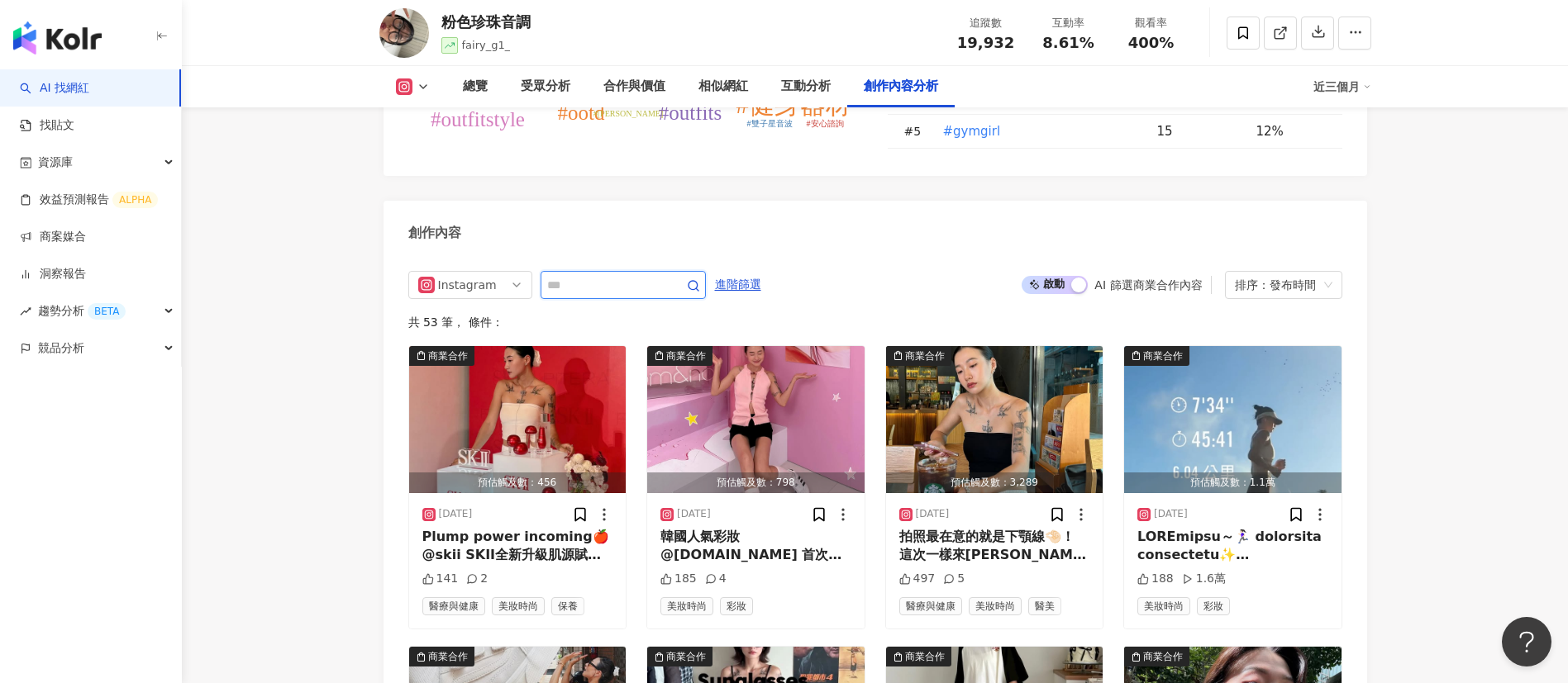
scroll to position [5102, 0]
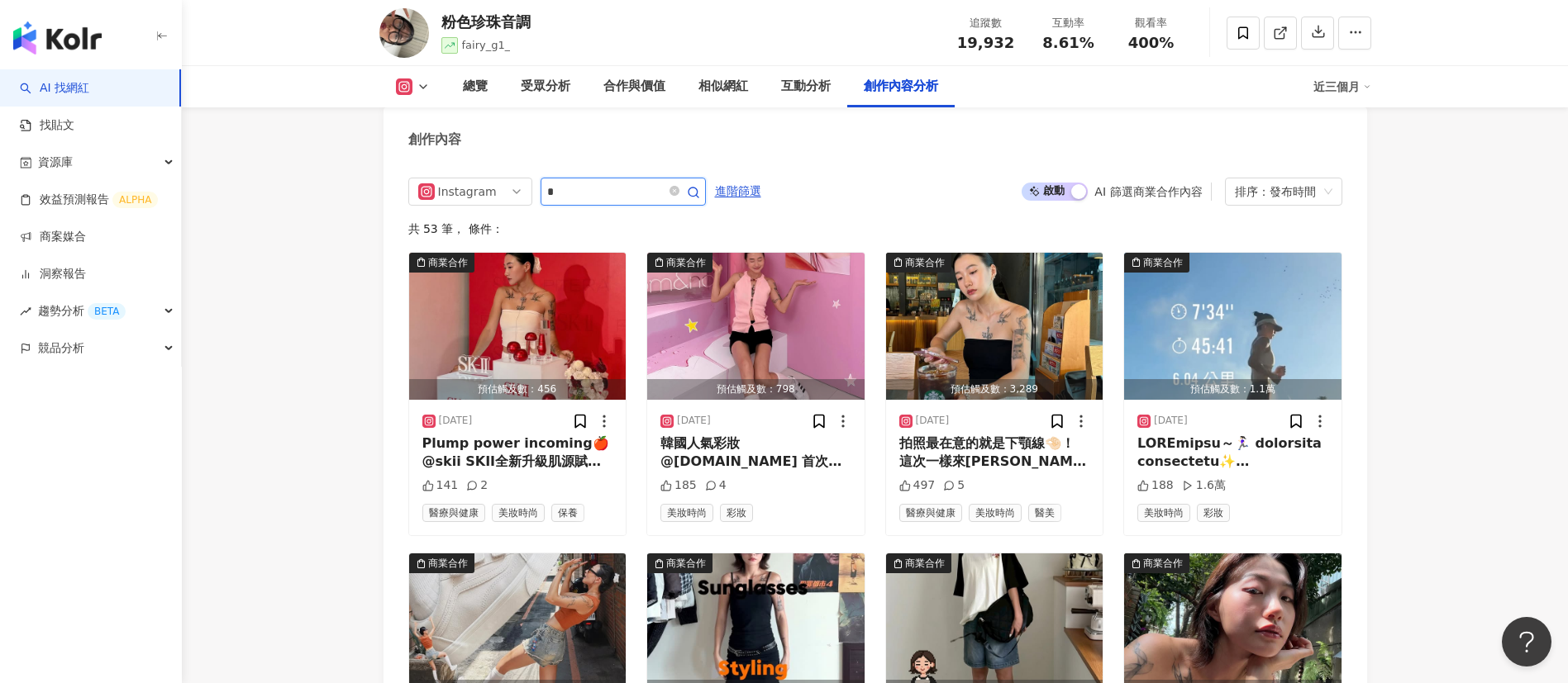
type input "*"
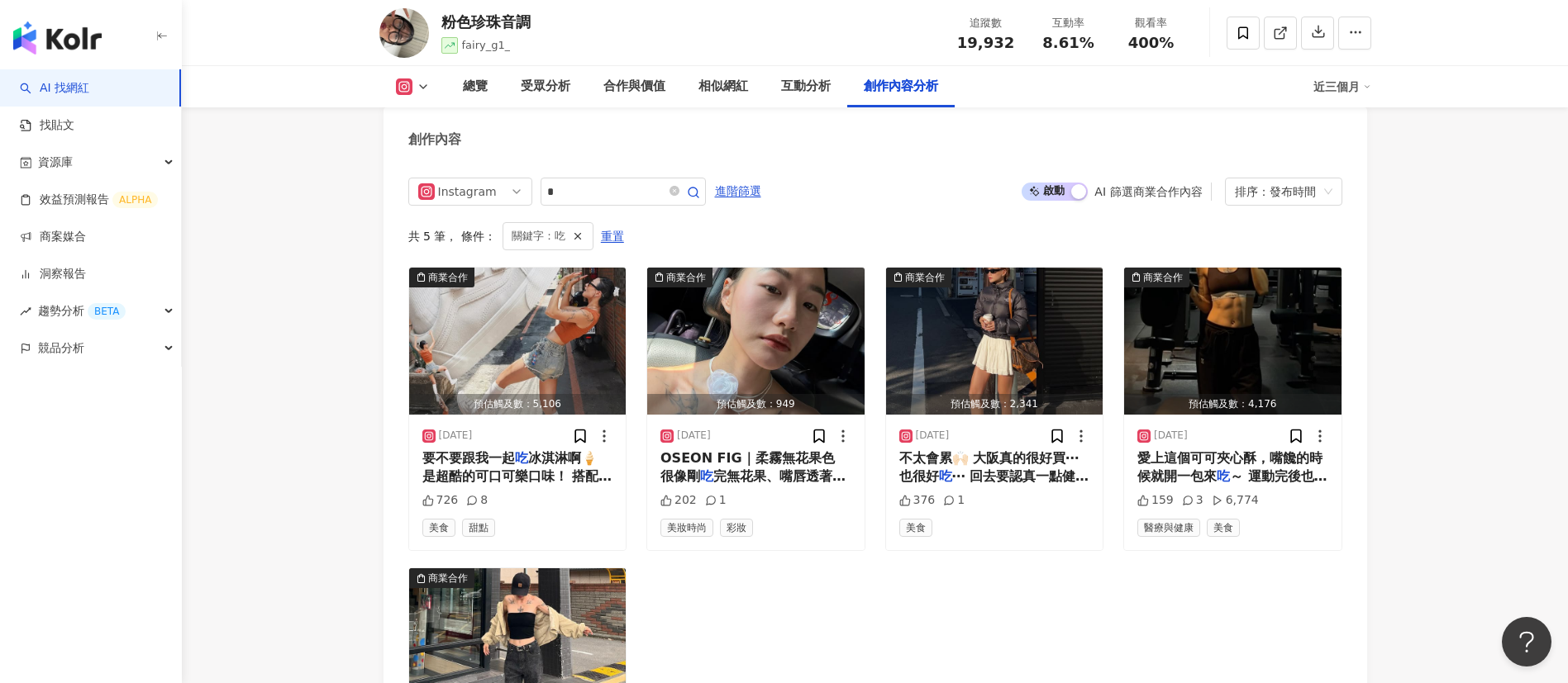
click at [882, 209] on div "Instagram * 進階篩選 啟動 關閉 AI 篩選商業合作內容 排序：發布時間 共 5 筆 ， 條件： 關鍵字：吃 重置 商業合作 預估觸及數：5,10…" at bounding box center [875, 515] width 934 height 675
click at [796, 580] on div "商業合作 預估觸及數：5,106 2025/8/13 要不要跟我一起 吃 冰淇淋啊🍦 是超酷的可口可樂口味！ 搭配我的灰色鞋鞋🩶🧡好口愛～ 滑到最後看我差點跟…" at bounding box center [875, 559] width 934 height 586
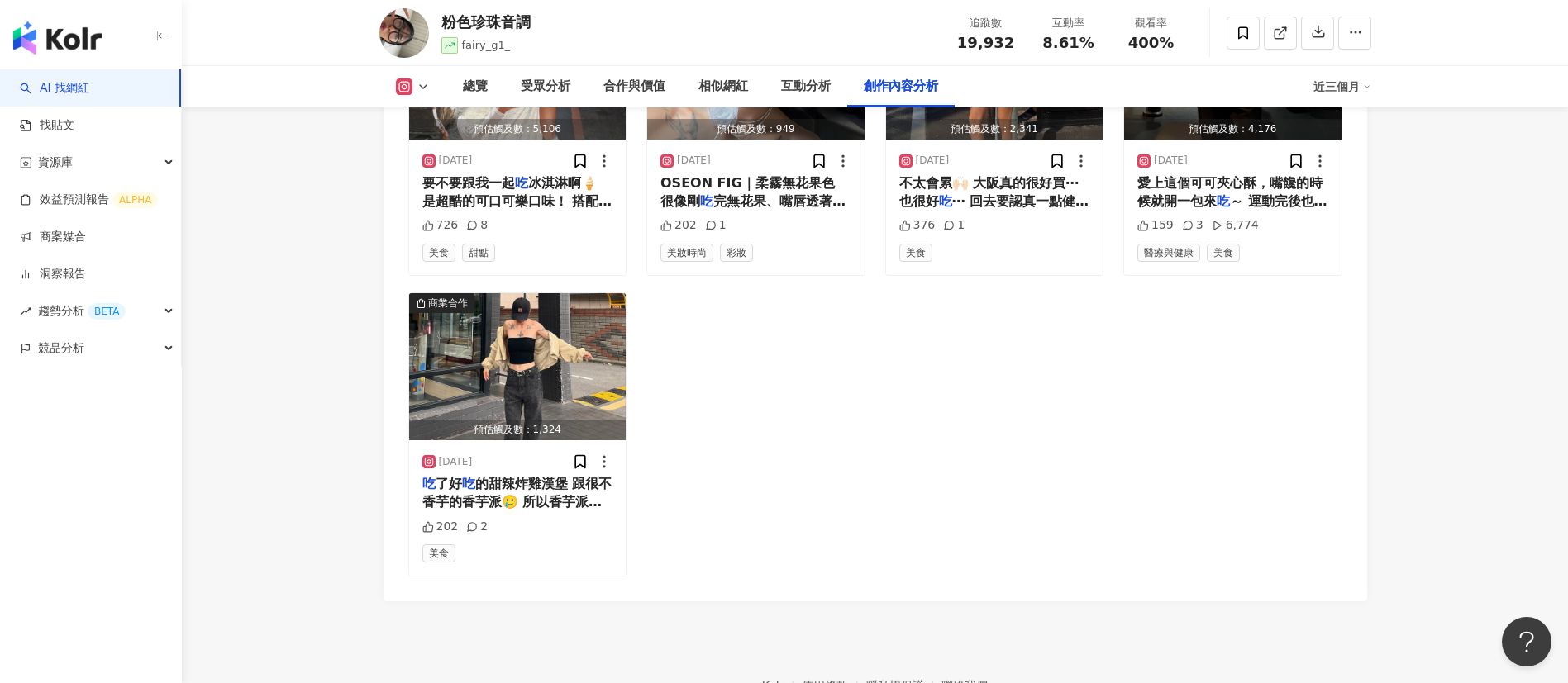
scroll to position [5291, 0]
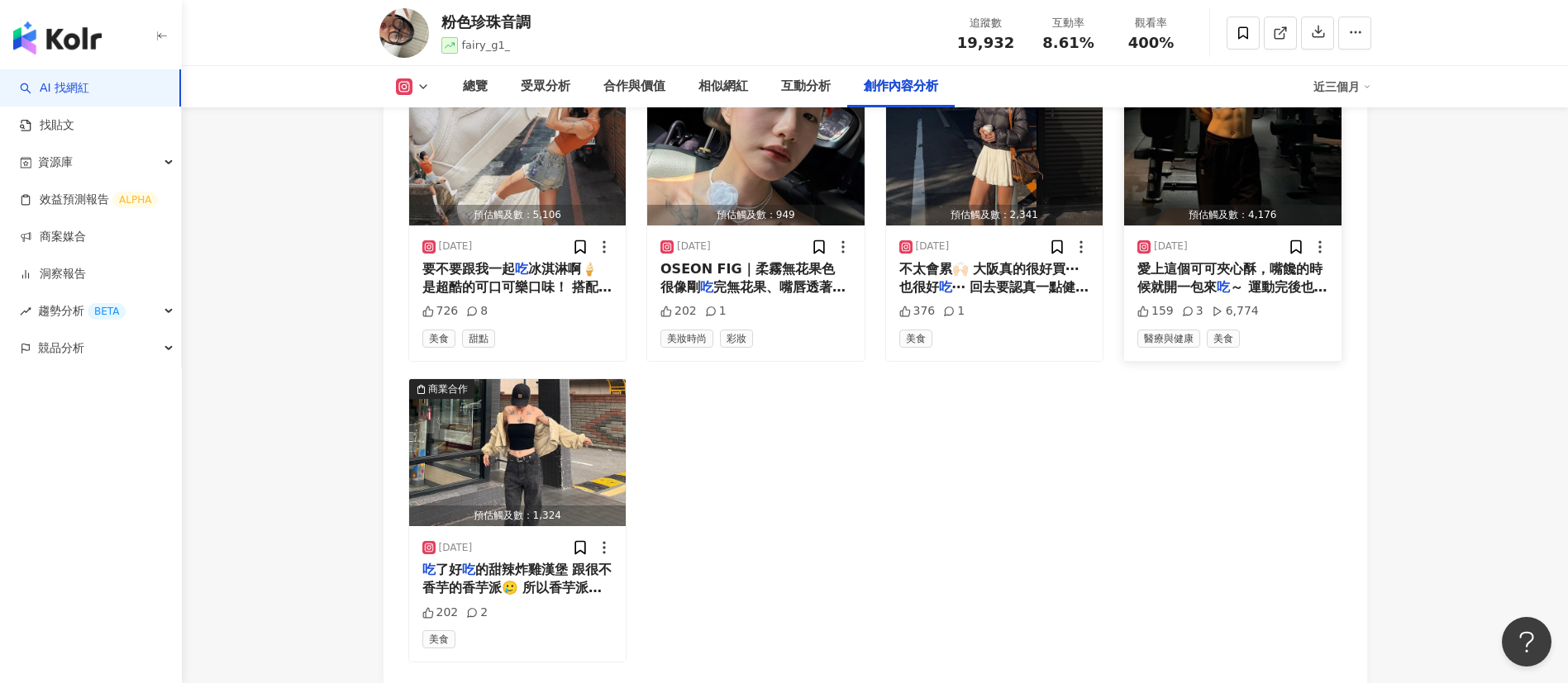
click at [1294, 294] on span "～ 運動完後也很適合來一包補充能量🍪" at bounding box center [1232, 296] width 190 height 34
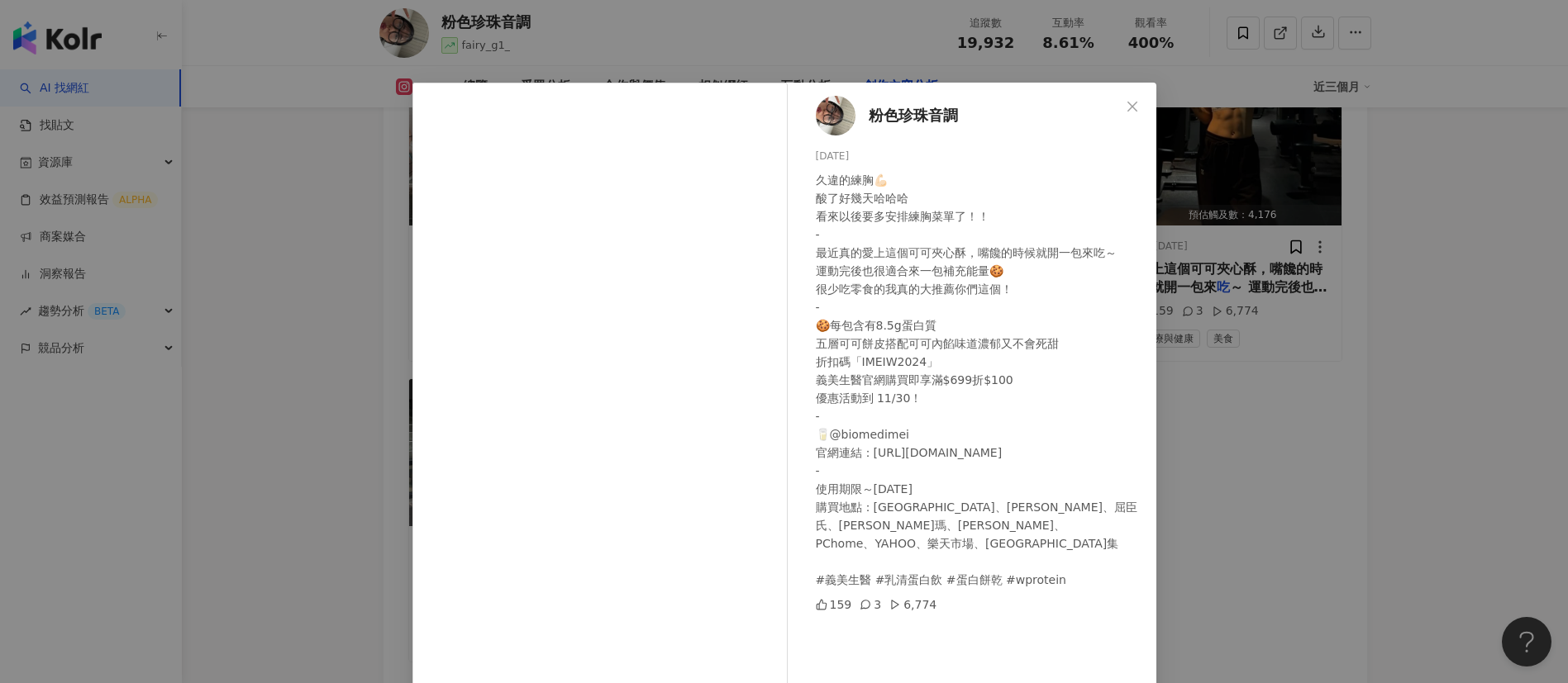
scroll to position [58, 0]
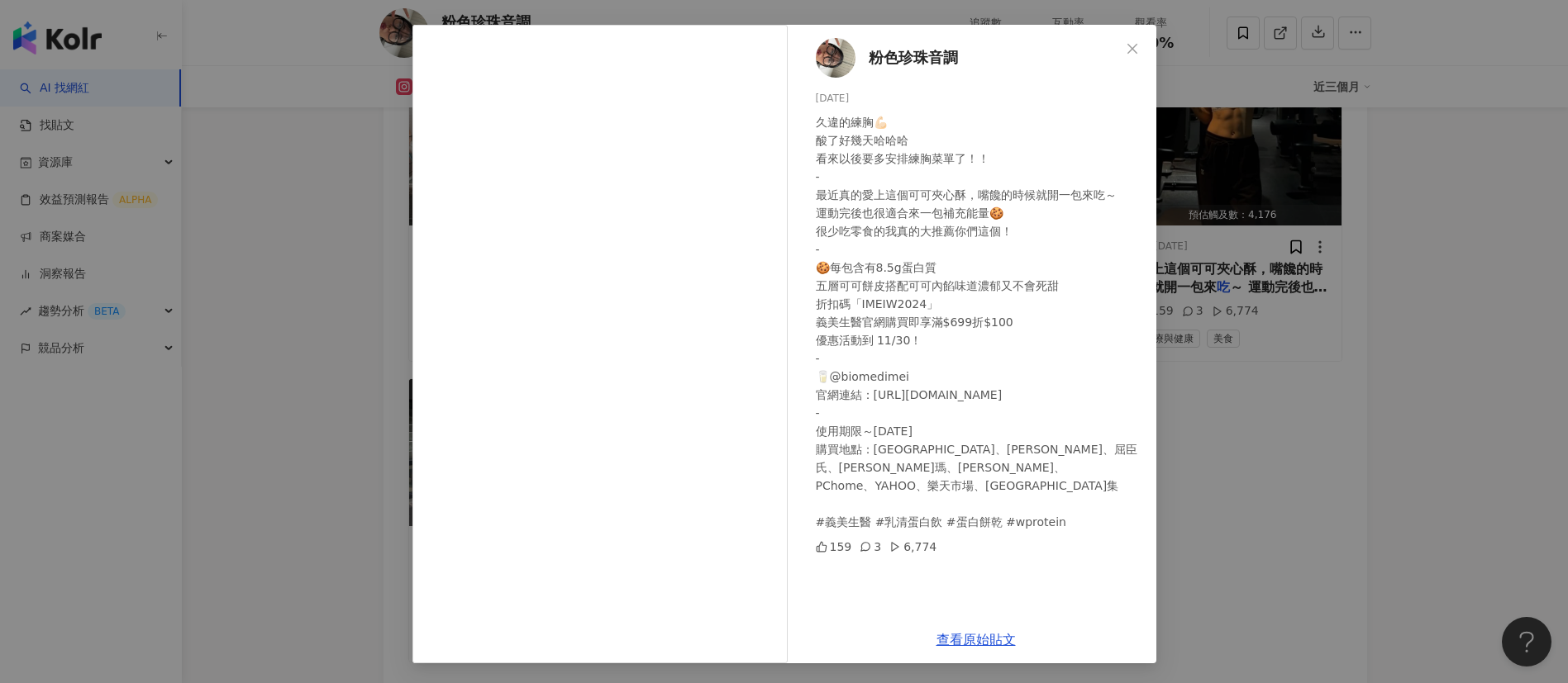
click at [262, 275] on div "粉色珍珠音調 2024/11/12 久違的練胸💪🏻 酸了好幾天哈哈哈 看來以後要多安排練胸菜單了！！ - 最近真的愛上這個可可夾心酥，嘴饞的時候就開一包來吃～…" at bounding box center [784, 342] width 1568 height 683
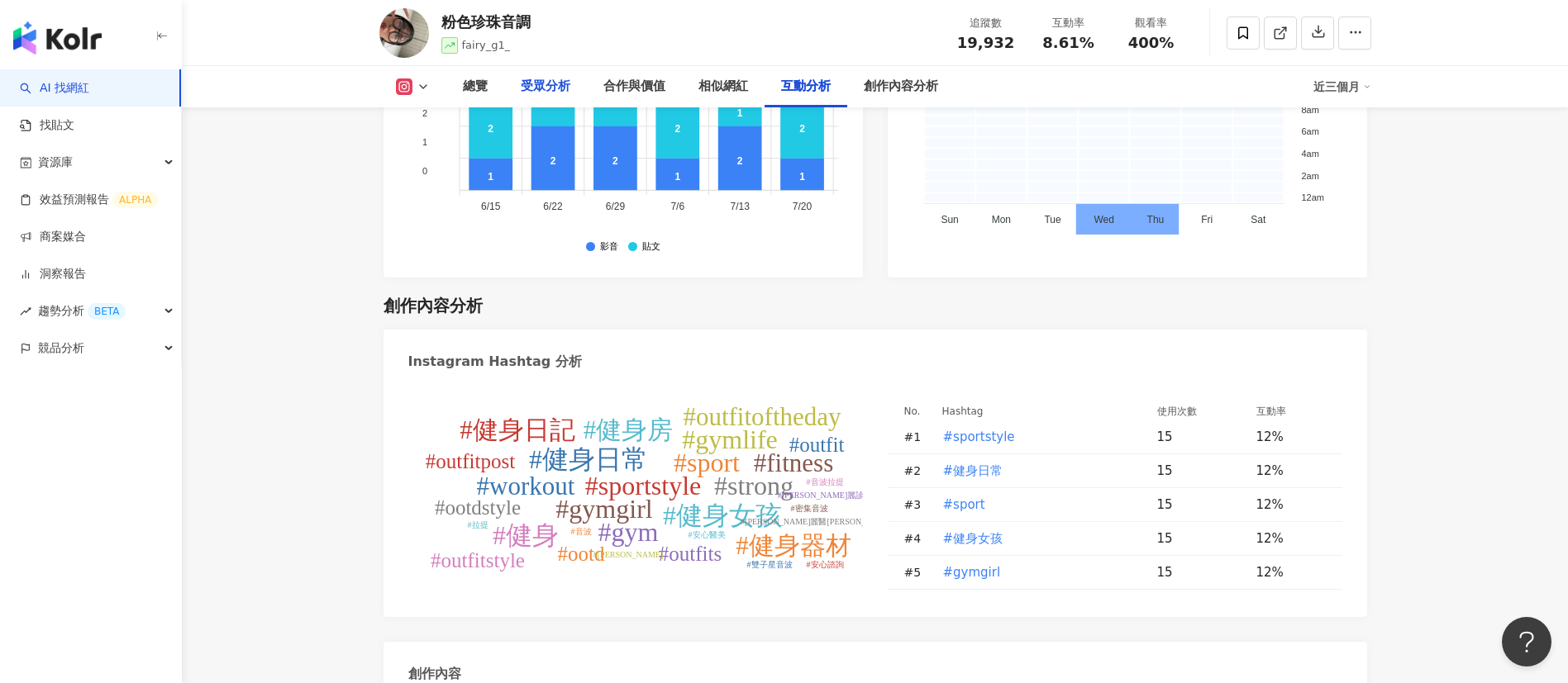
click at [531, 82] on div "受眾分析" at bounding box center [545, 86] width 50 height 20
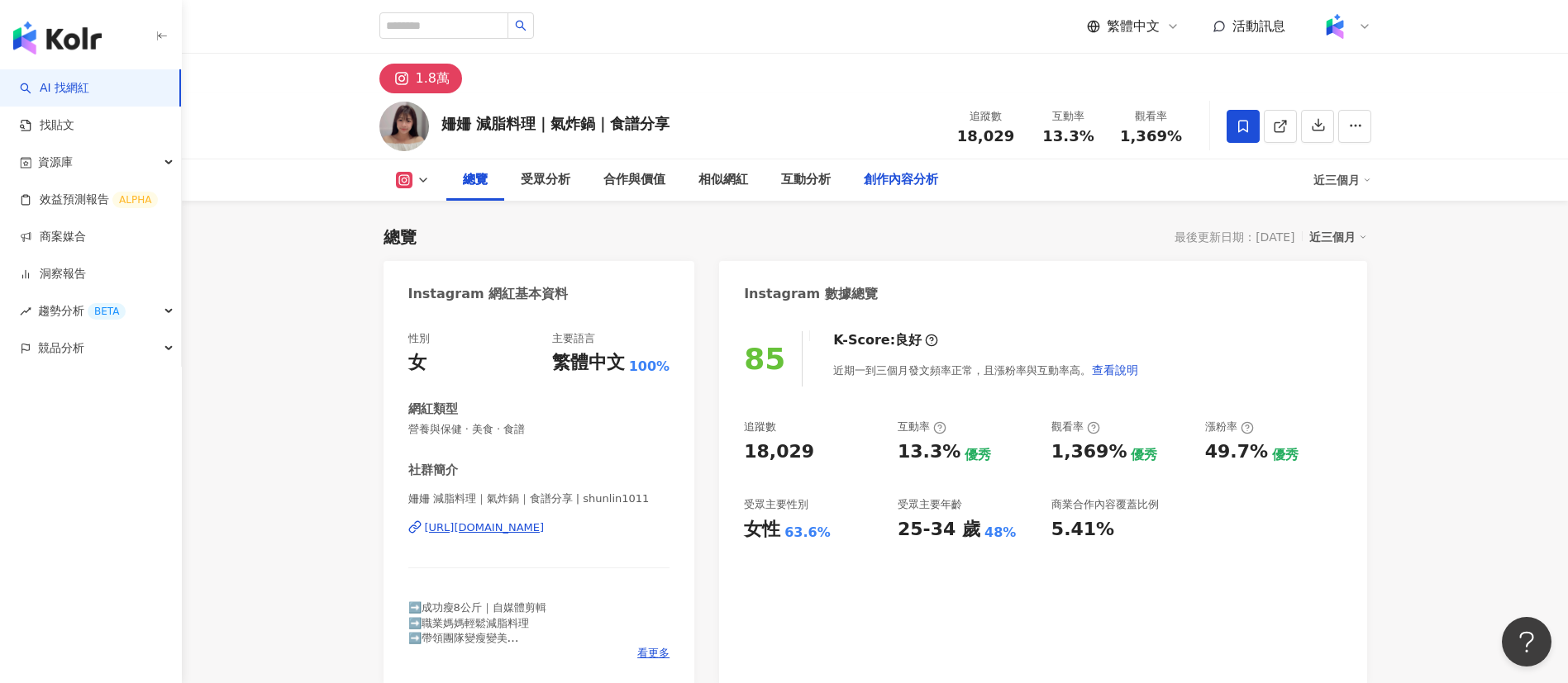
click at [915, 172] on div "創作內容分析" at bounding box center [900, 180] width 74 height 20
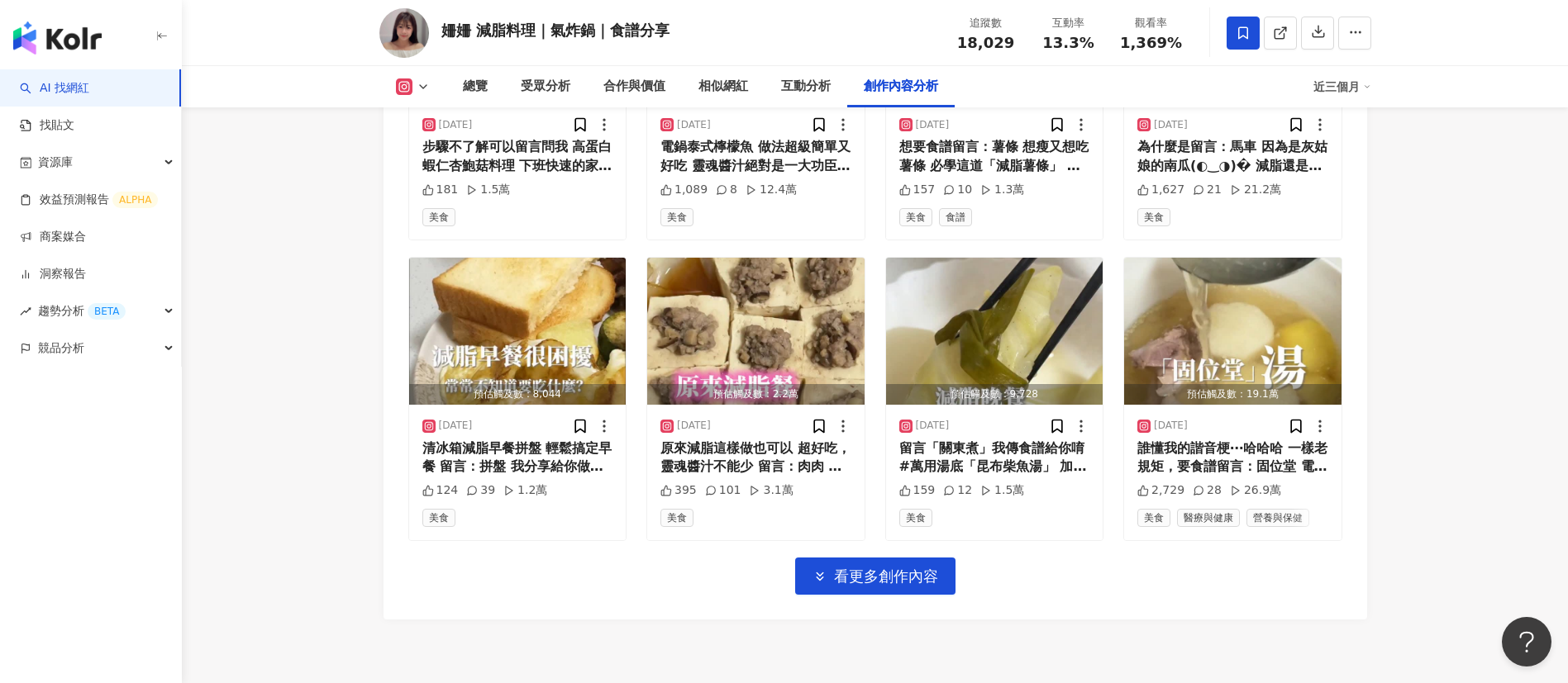
scroll to position [5695, 0]
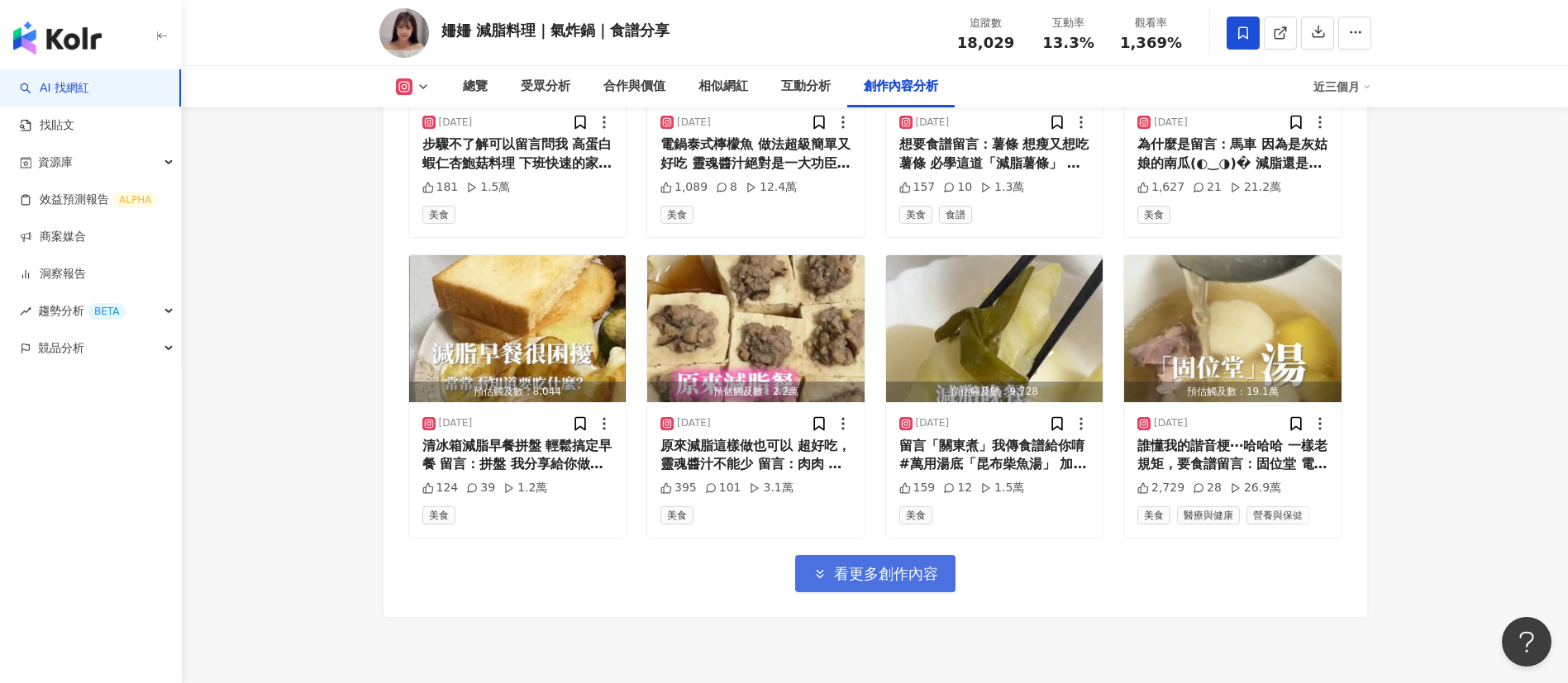
click at [870, 572] on span "看更多創作內容" at bounding box center [885, 574] width 104 height 18
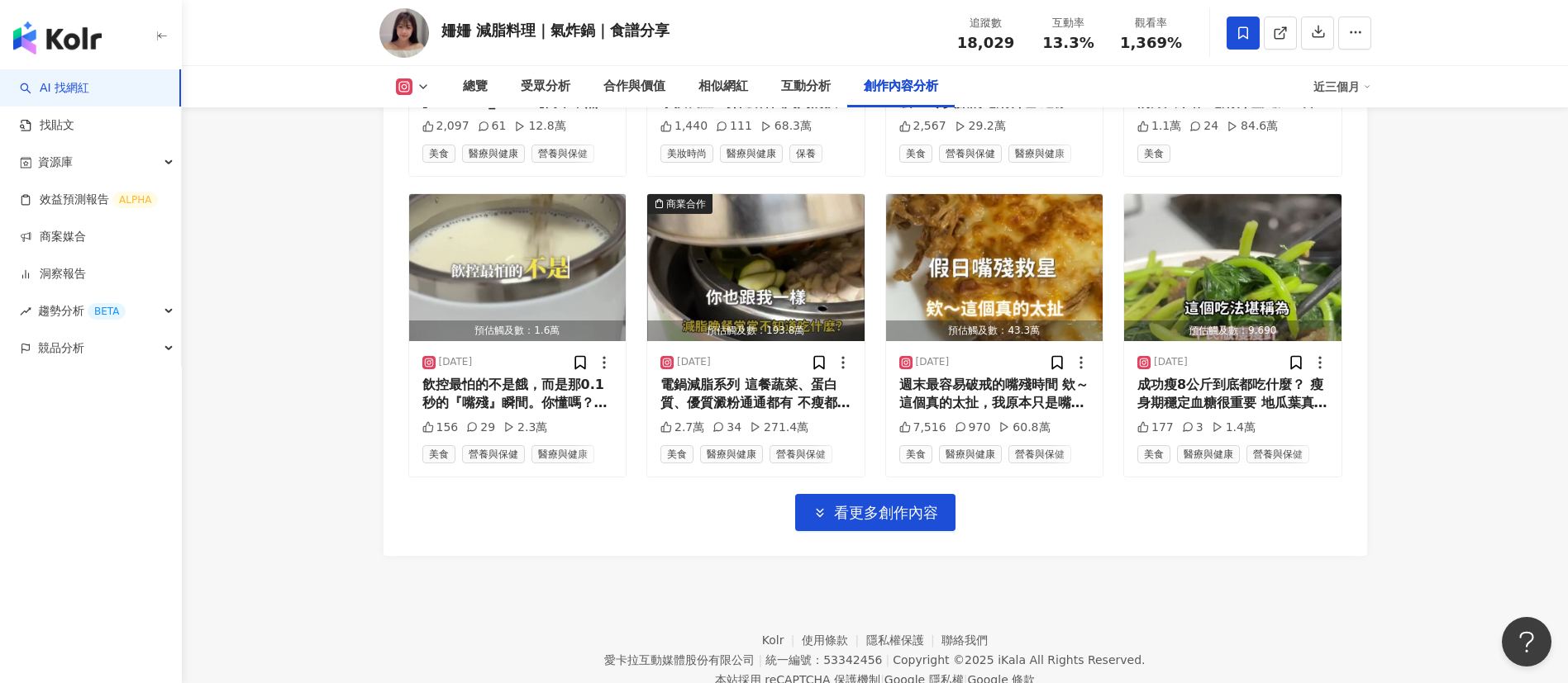
scroll to position [6660, 0]
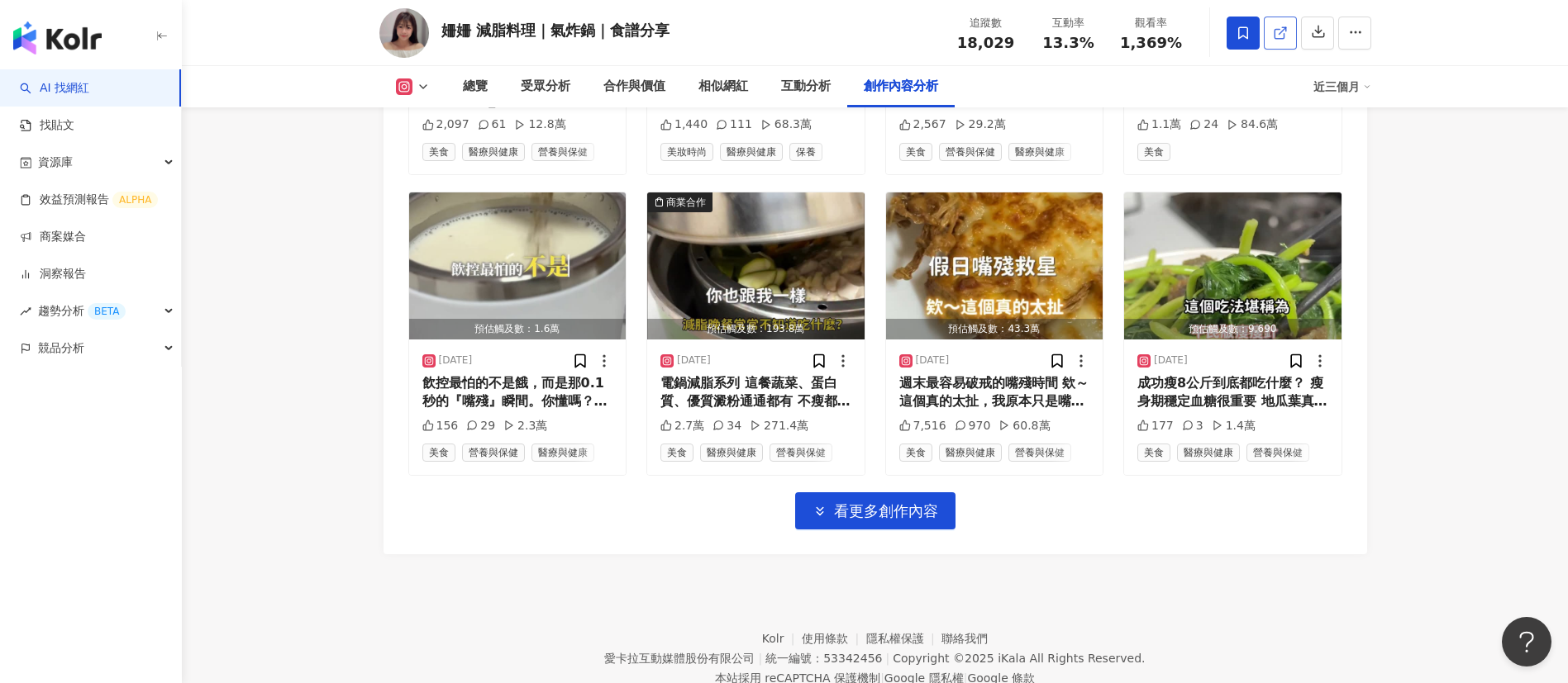
click at [1274, 45] on link at bounding box center [1280, 33] width 33 height 33
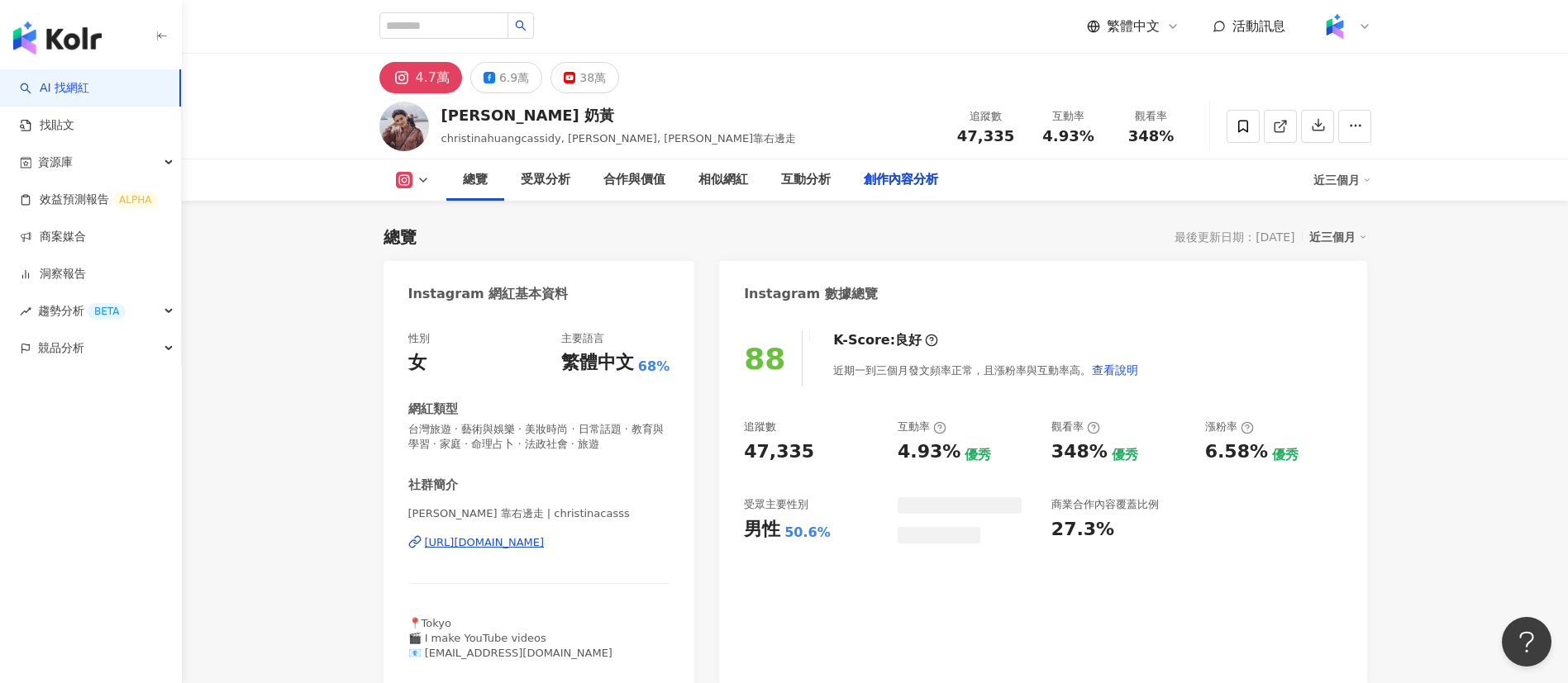
scroll to position [4388, 0]
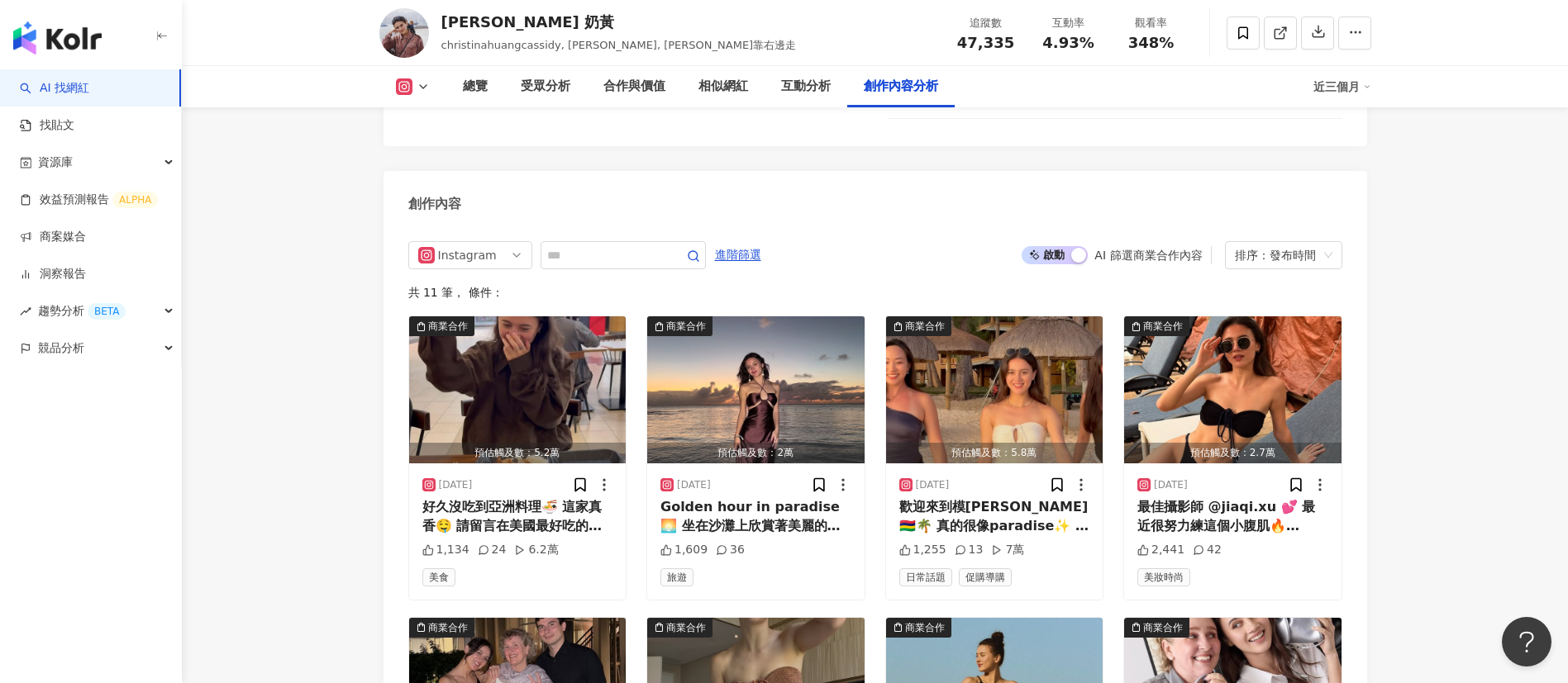
scroll to position [5065, 0]
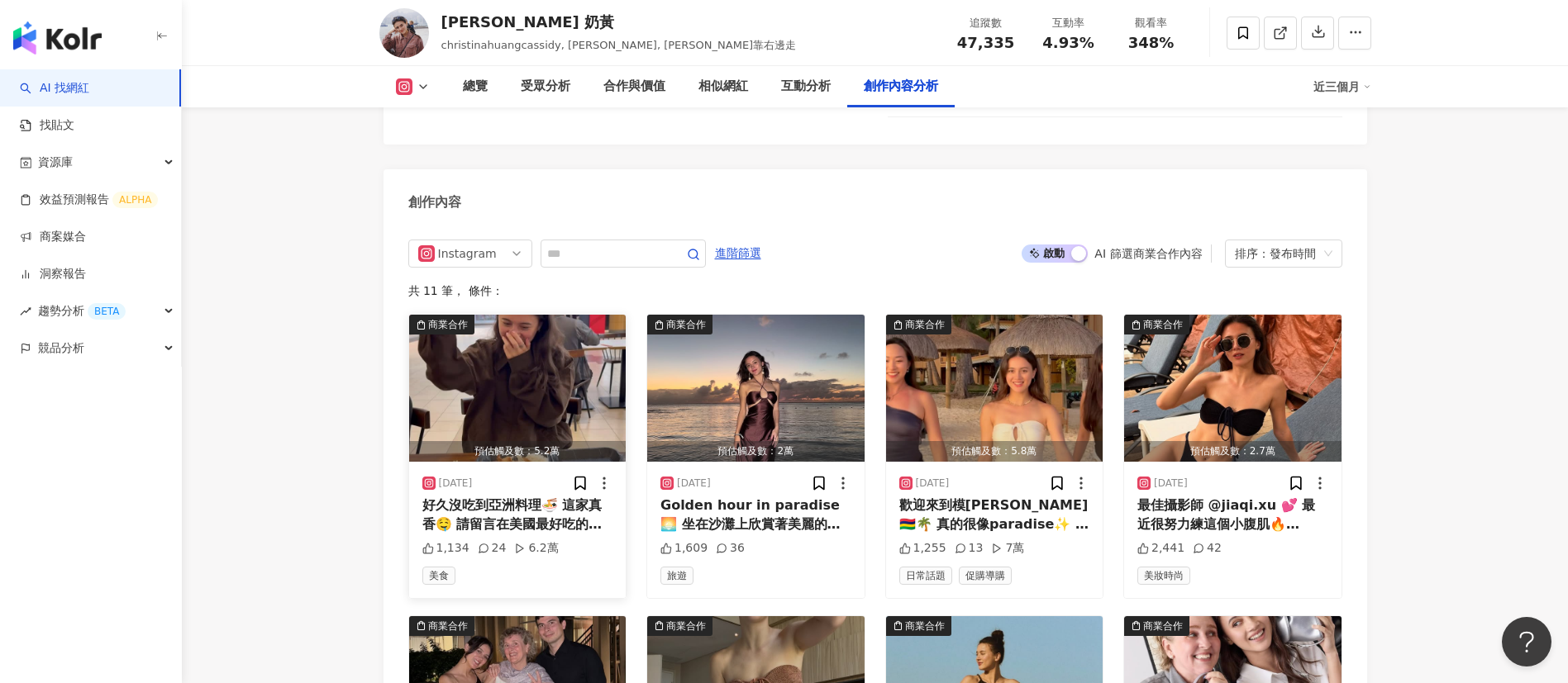
click at [523, 497] on div "好久沒吃到亞洲料理🍜 這家真香🤤 請留言在美國最好吃的亞洲料理！👇 想看大家的推薦✨ （panda express不可以）" at bounding box center [518, 515] width 191 height 37
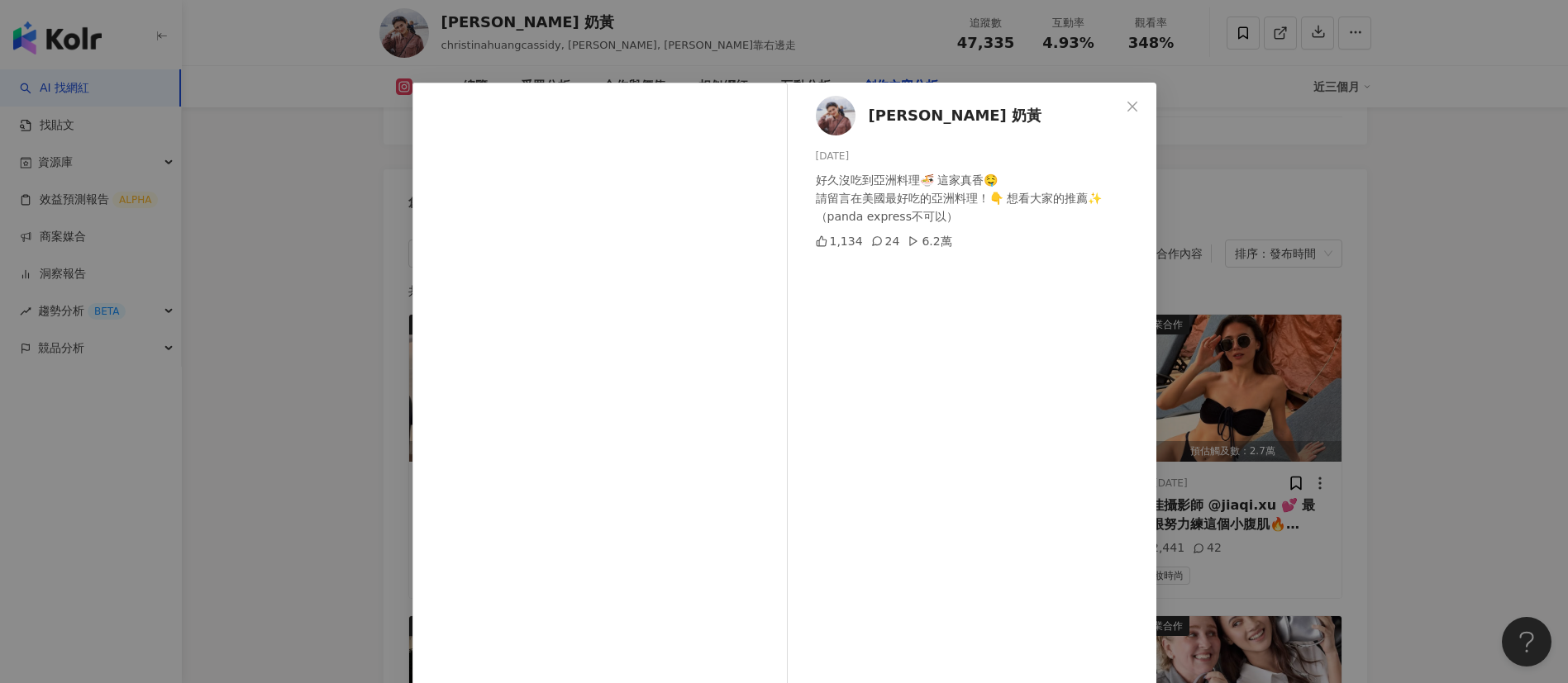
click at [1219, 231] on div "Christina Huang 奶黃 2025/8/22 好久沒吃到亞洲料理🍜 這家真香🤤 請留言在美國最好吃的亞洲料理！👇 想看大家的推薦✨ （panda …" at bounding box center [784, 342] width 1568 height 683
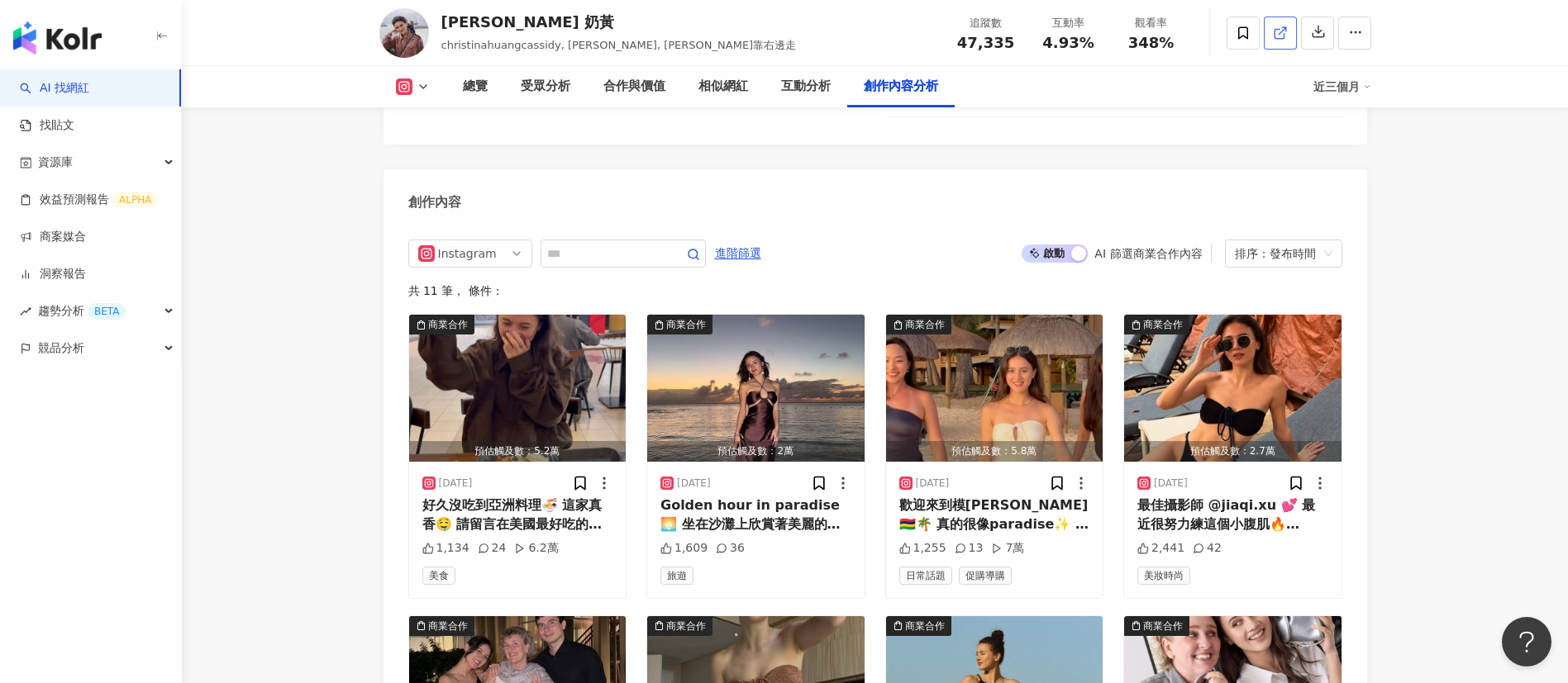
click at [1275, 31] on icon at bounding box center [1280, 33] width 15 height 15
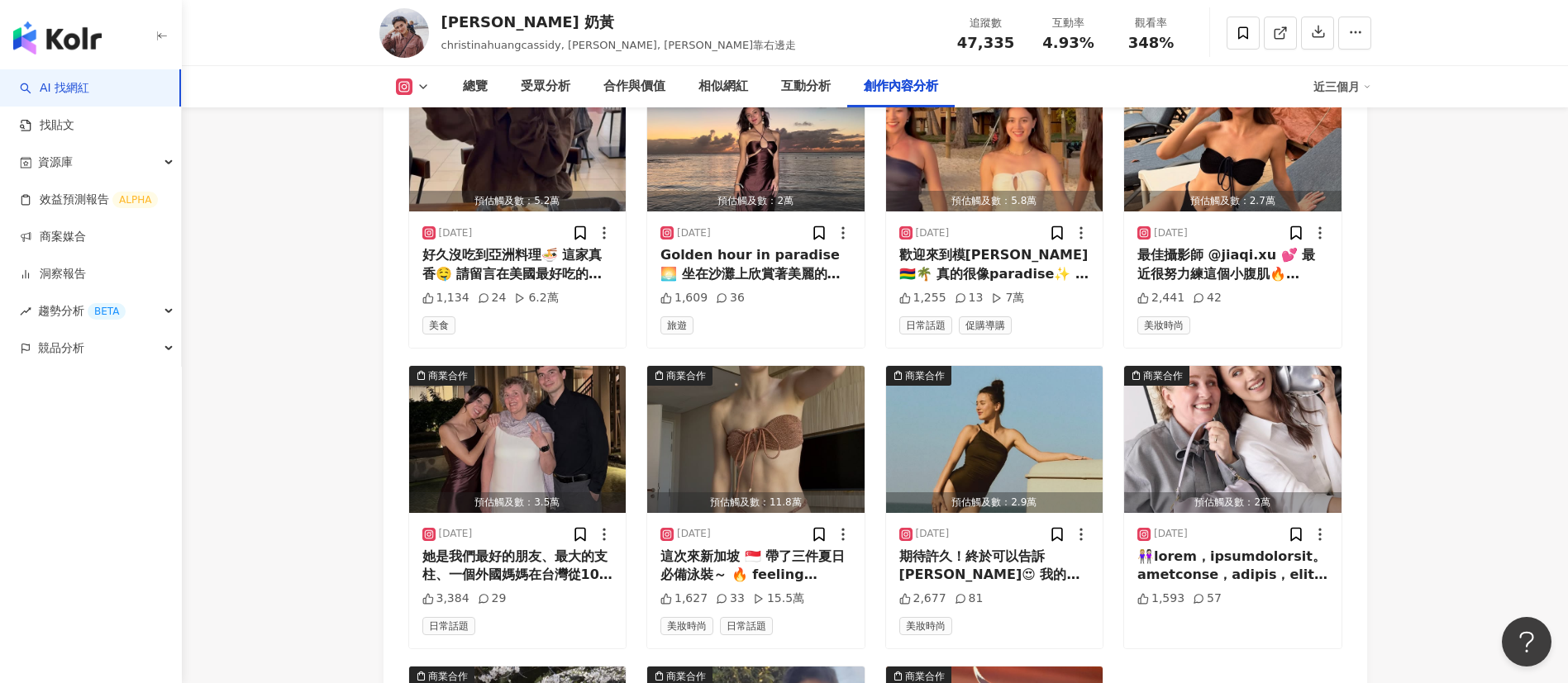
scroll to position [5316, 0]
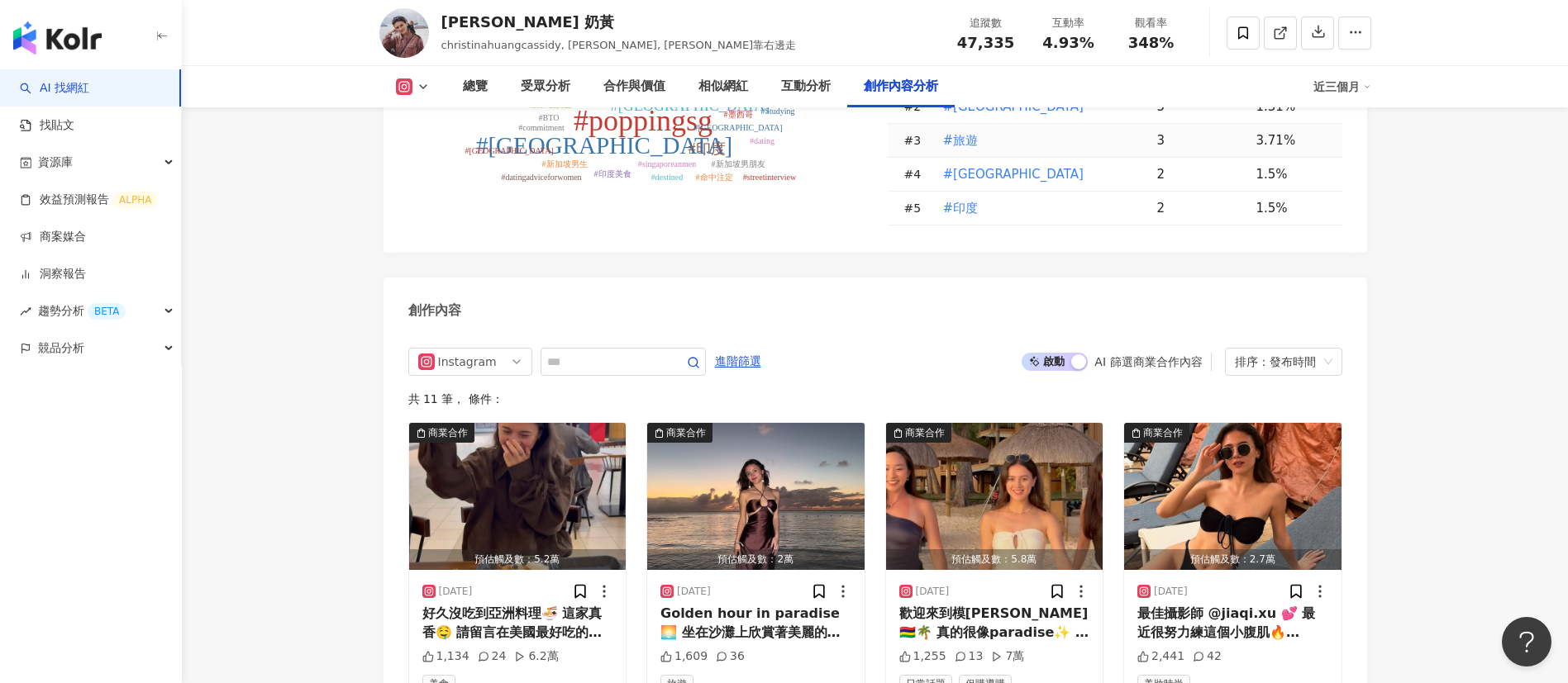
scroll to position [4955, 0]
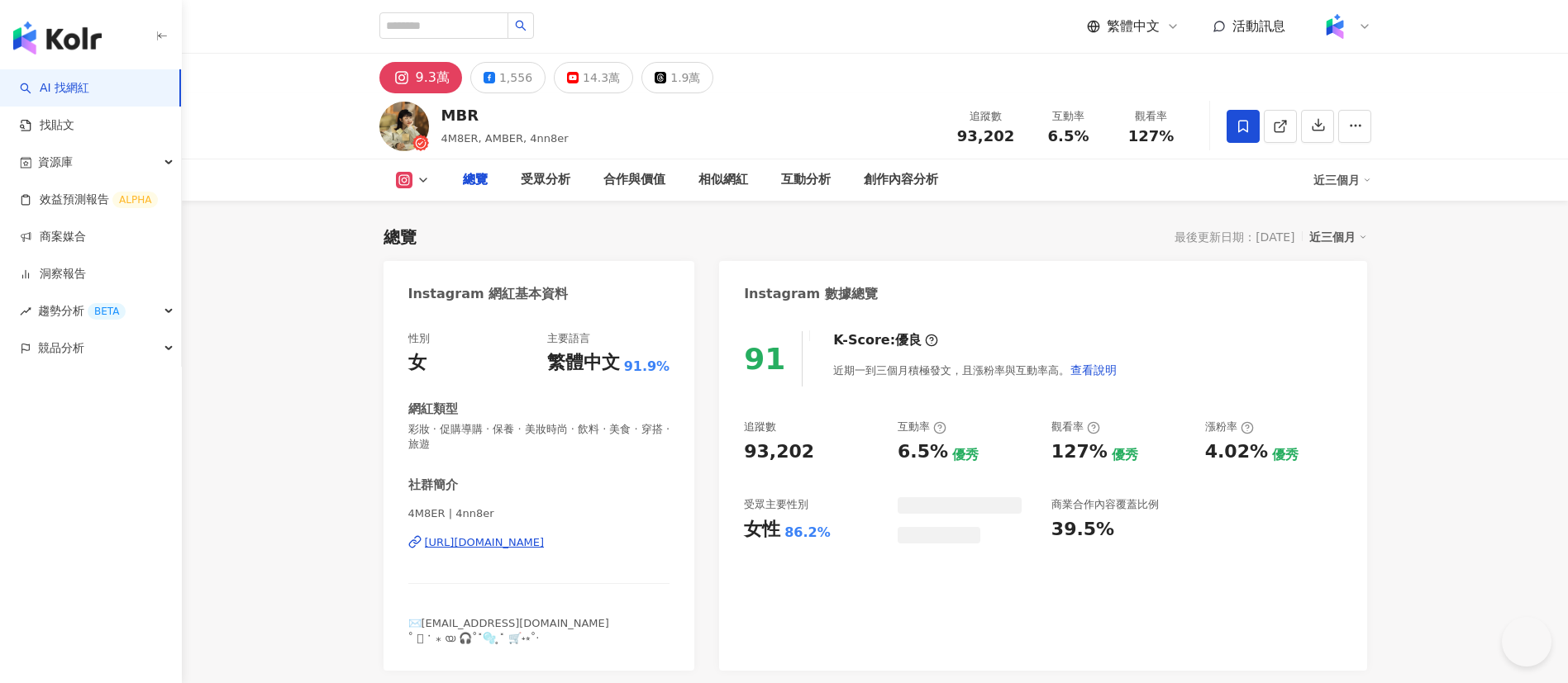
type input "**"
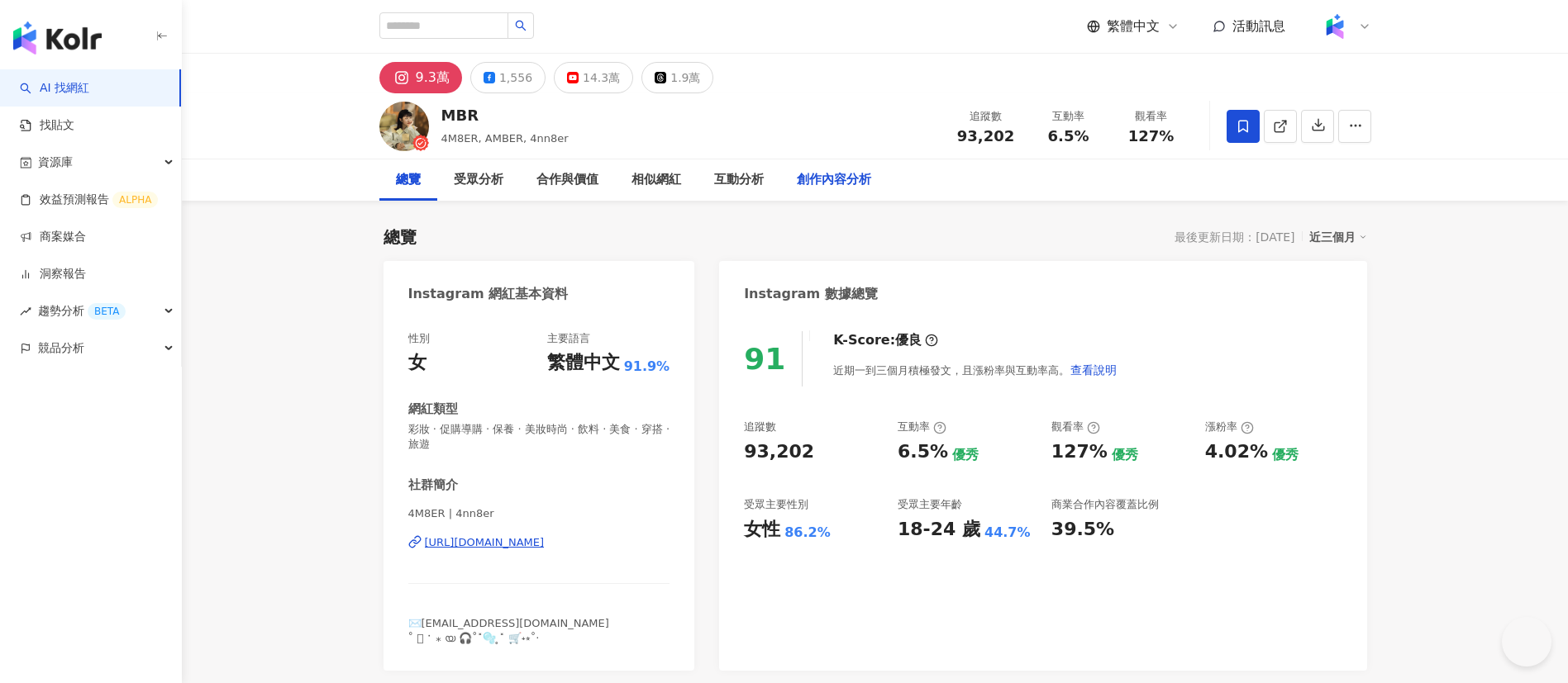
click at [842, 172] on div "創作內容分析" at bounding box center [833, 180] width 74 height 20
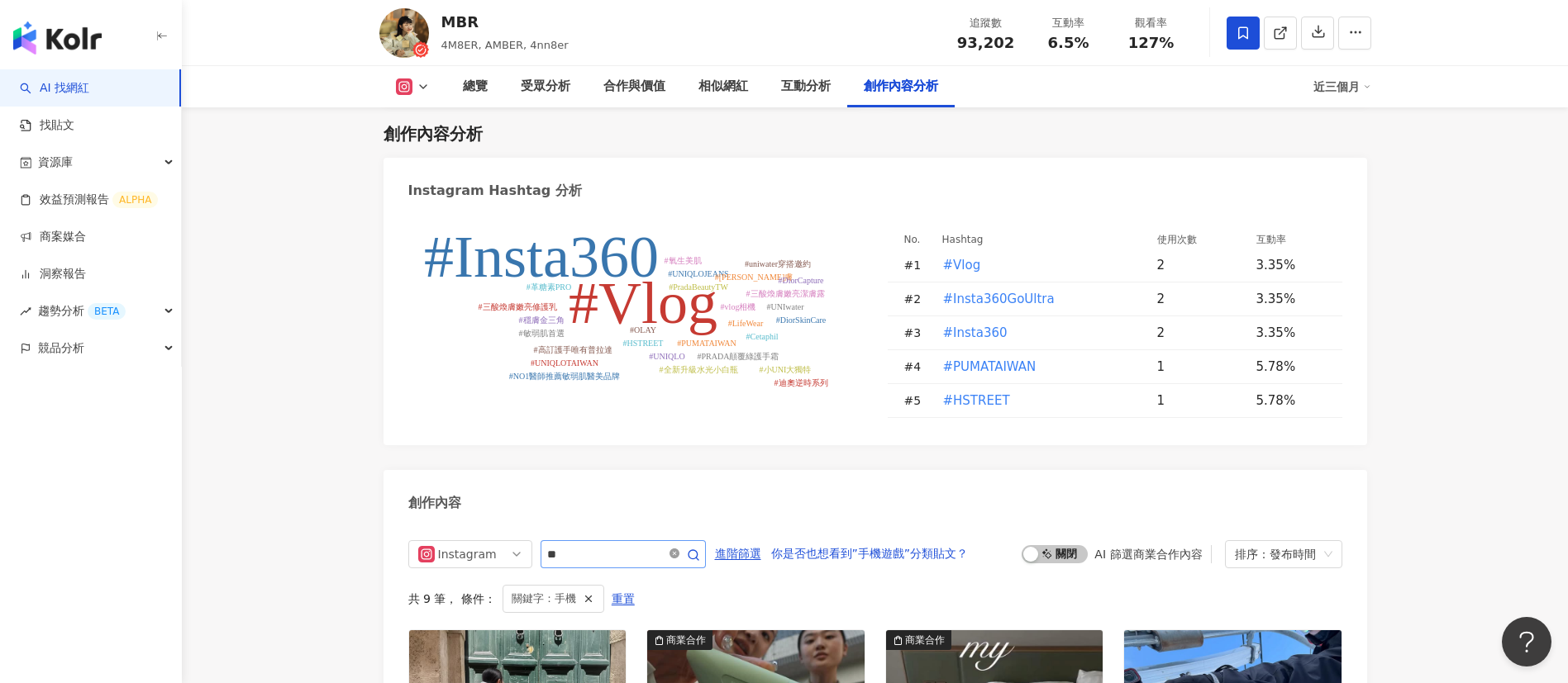
click at [679, 556] on icon "close-circle" at bounding box center [674, 553] width 10 height 10
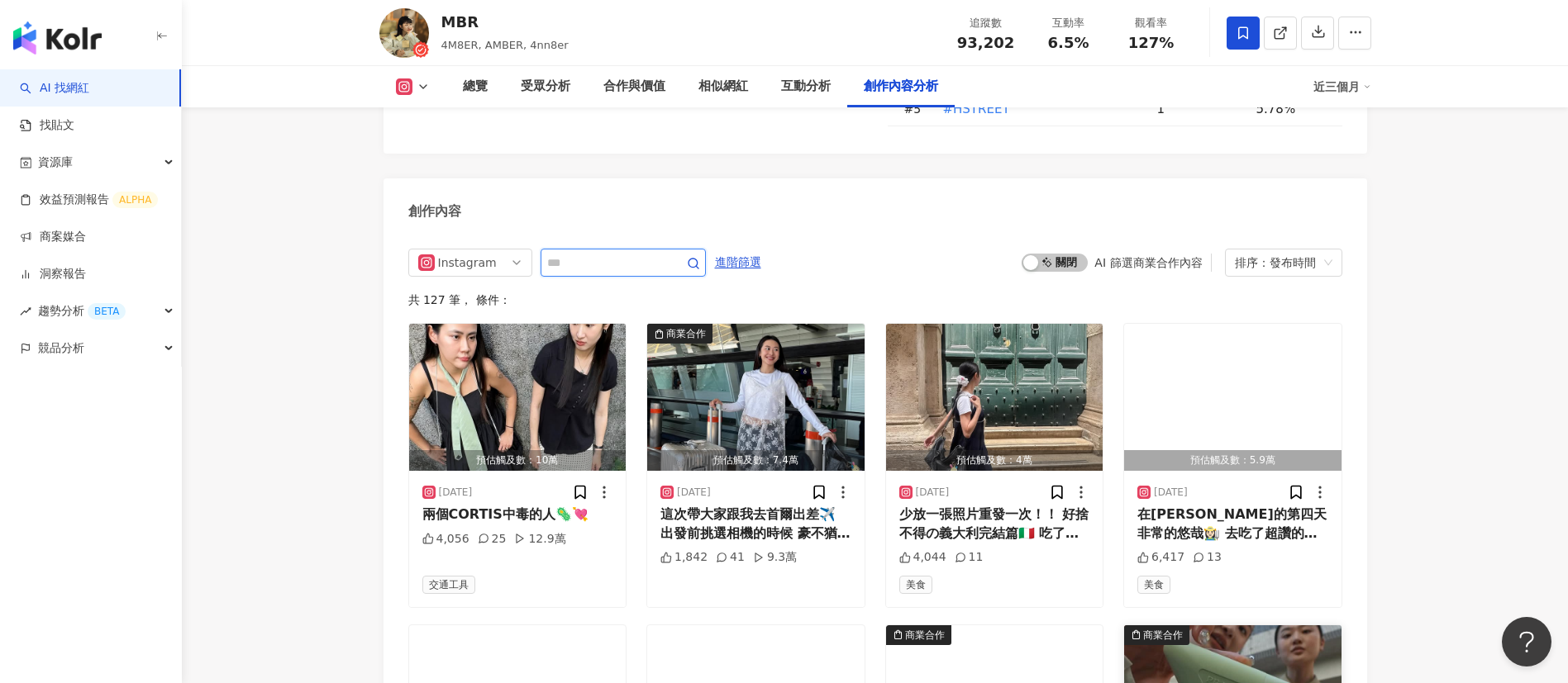
scroll to position [5054, 0]
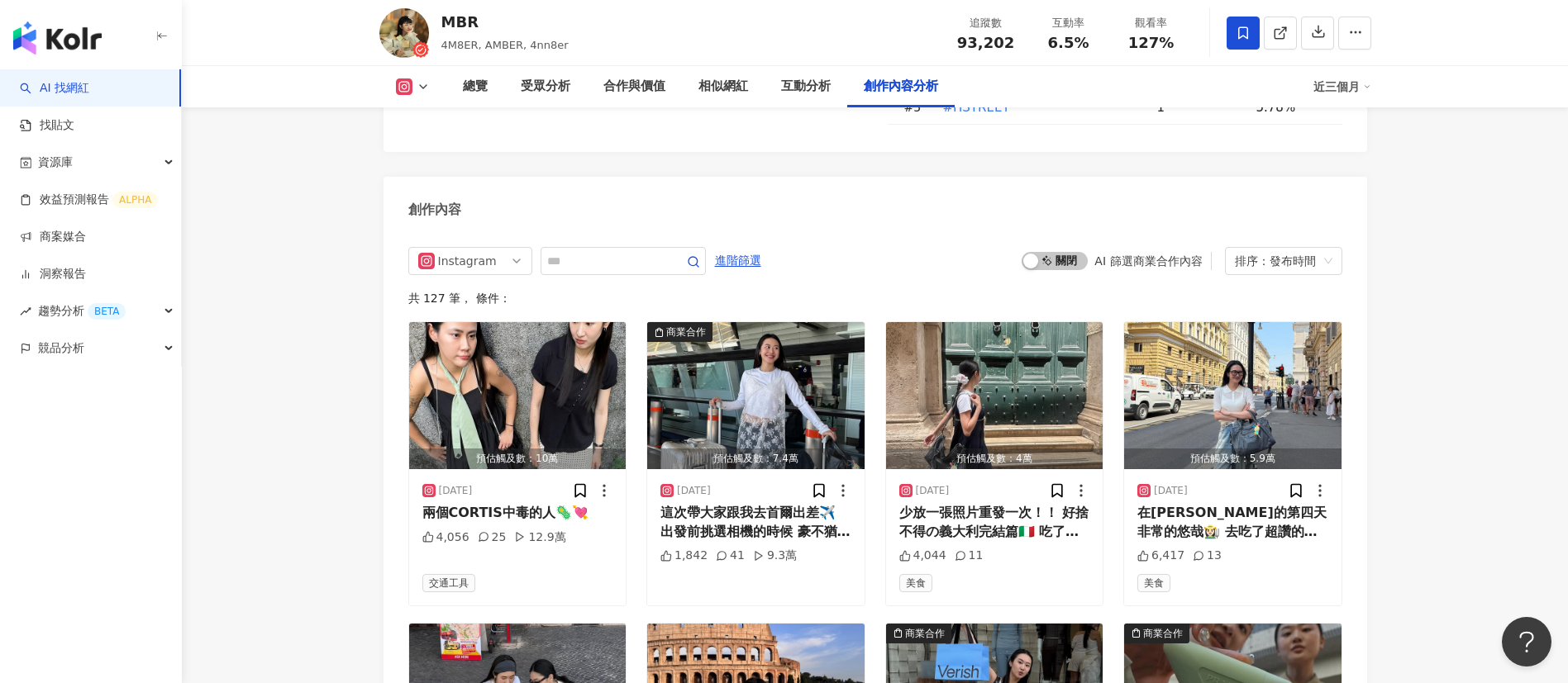
click at [959, 219] on div "創作內容" at bounding box center [875, 204] width 984 height 54
drag, startPoint x: 480, startPoint y: 32, endPoint x: 544, endPoint y: 29, distance: 64.1
click at [441, 27] on div "MBR" at bounding box center [505, 22] width 127 height 21
copy div "MBR"
click at [854, 200] on div "創作內容" at bounding box center [875, 204] width 984 height 54
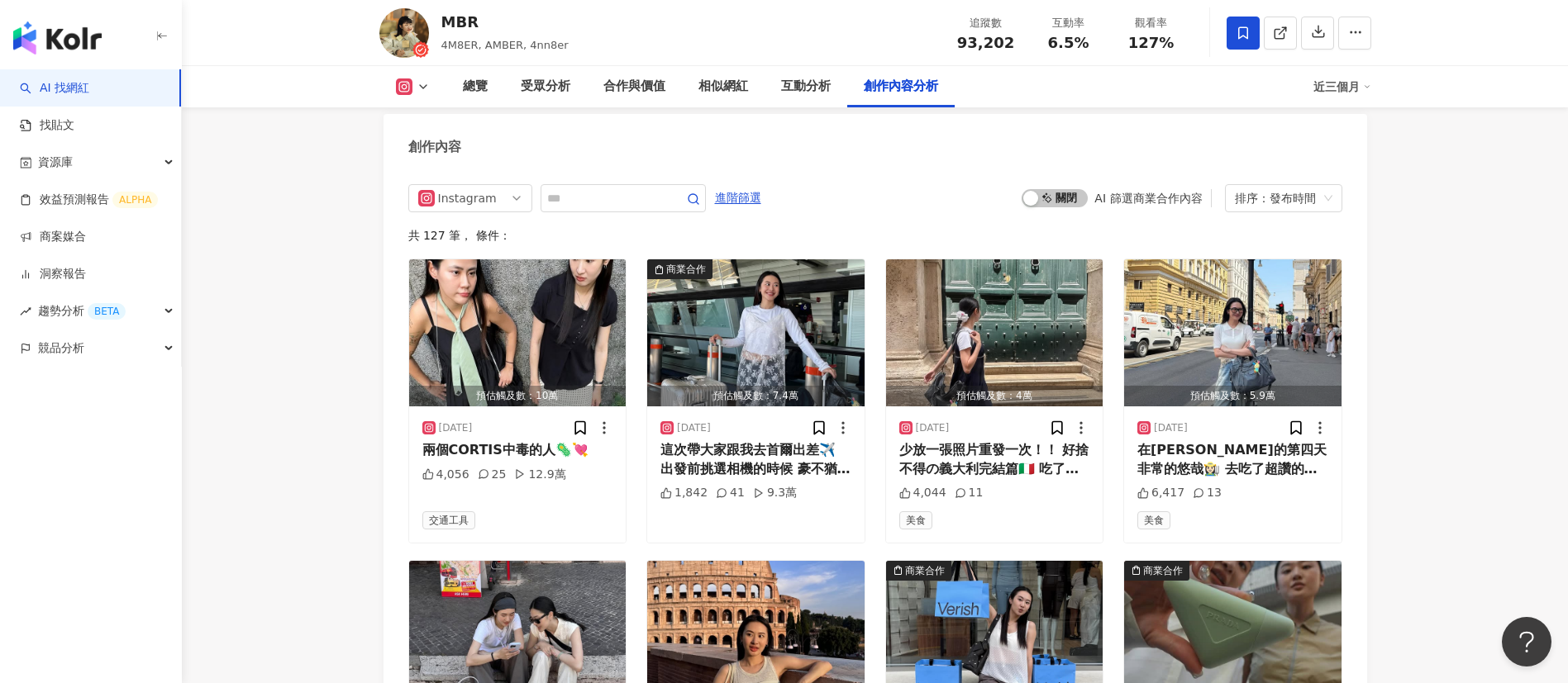
scroll to position [5118, 0]
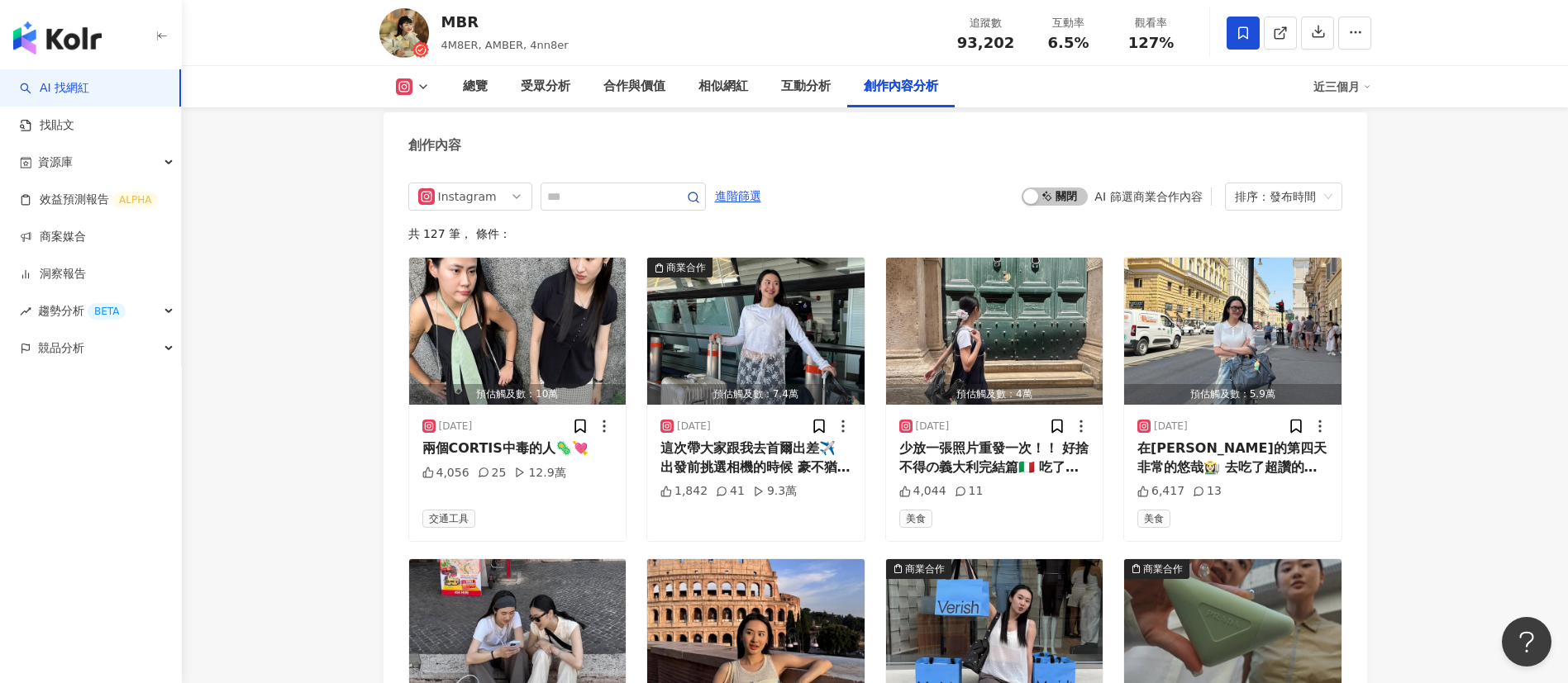
click at [876, 139] on div "創作內容" at bounding box center [875, 139] width 984 height 54
click at [730, 453] on div "這次帶大家跟我去首爾出差✈️ 出發前挑選相機的時候 豪不猶豫選了Insta360 Go Ultra📷 光是在機場就感受到解放雙手拍攝的美好🌟 只要固定在胸前就…" at bounding box center [756, 458] width 191 height 37
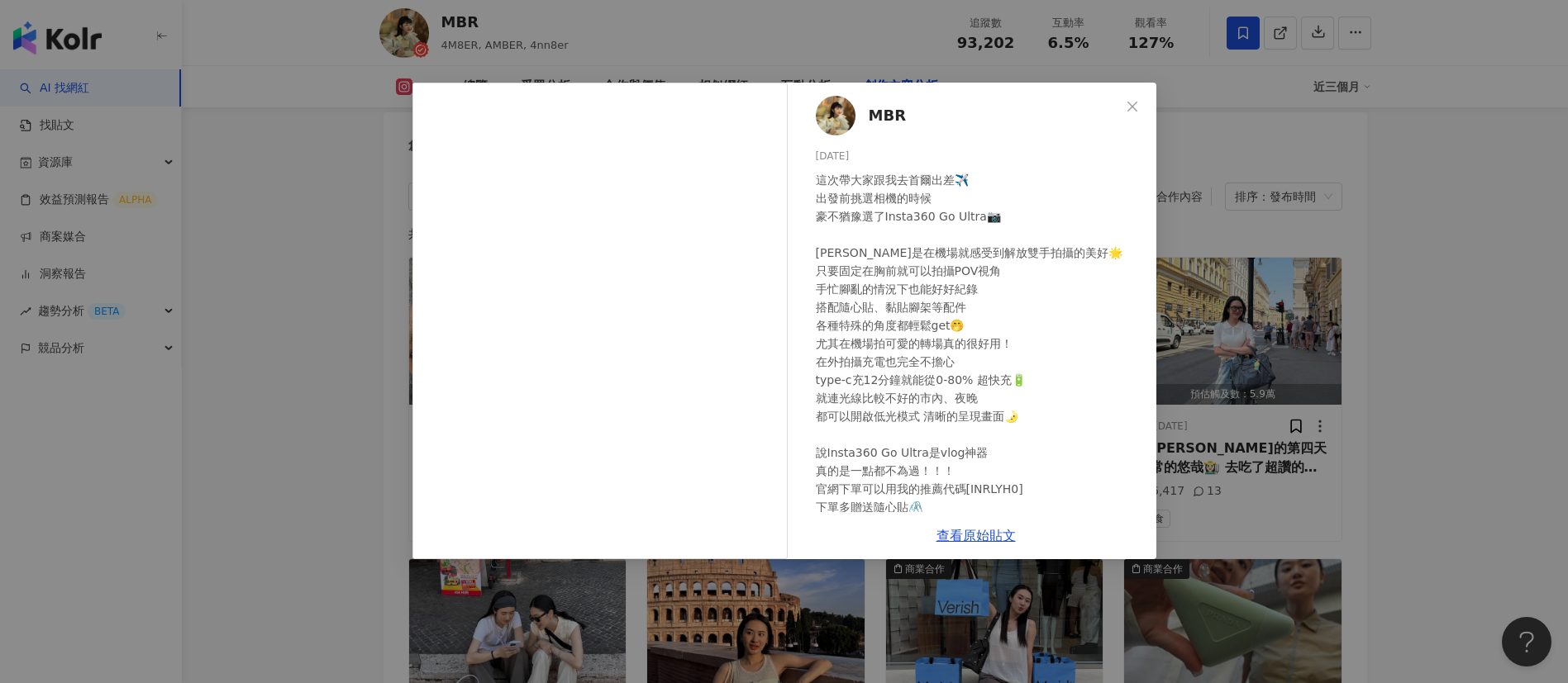
click at [1269, 517] on div "MBR 2025/9/10 這次帶大家跟我去首爾出差✈️ 出發前挑選相機的時候 豪不猶豫選了Insta360 Go Ultra📷 光是在機場就感受到解放雙手拍…" at bounding box center [784, 342] width 1568 height 683
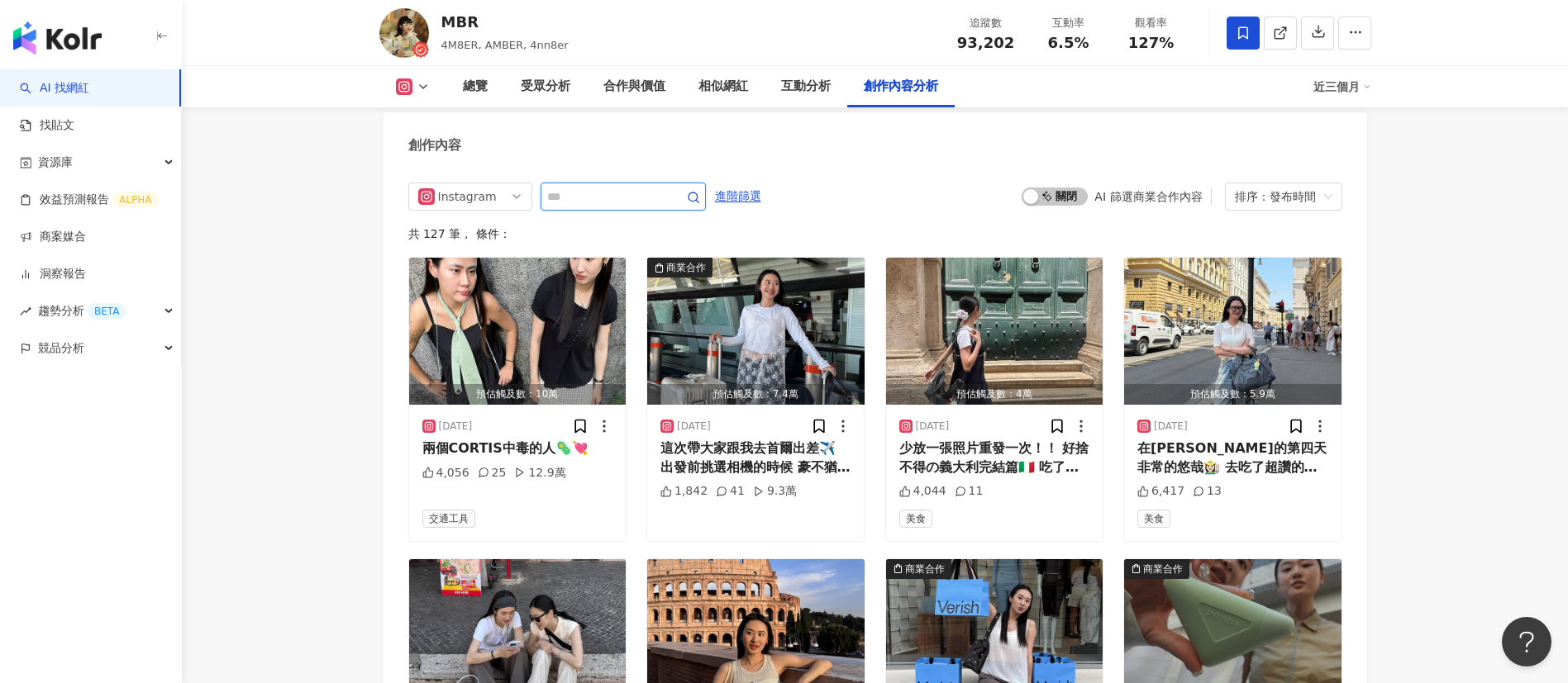
click at [601, 200] on input "text" at bounding box center [604, 197] width 116 height 20
type input "**"
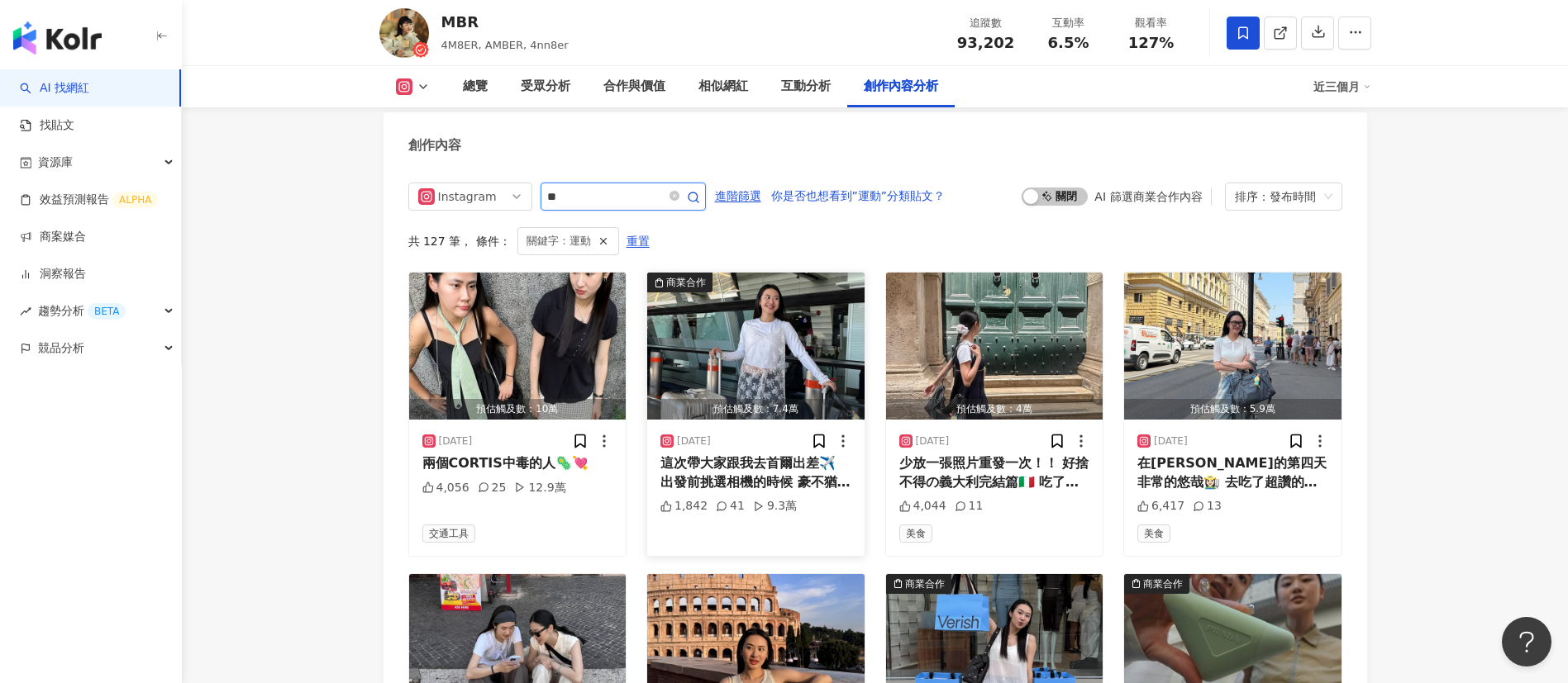
scroll to position [5124, 0]
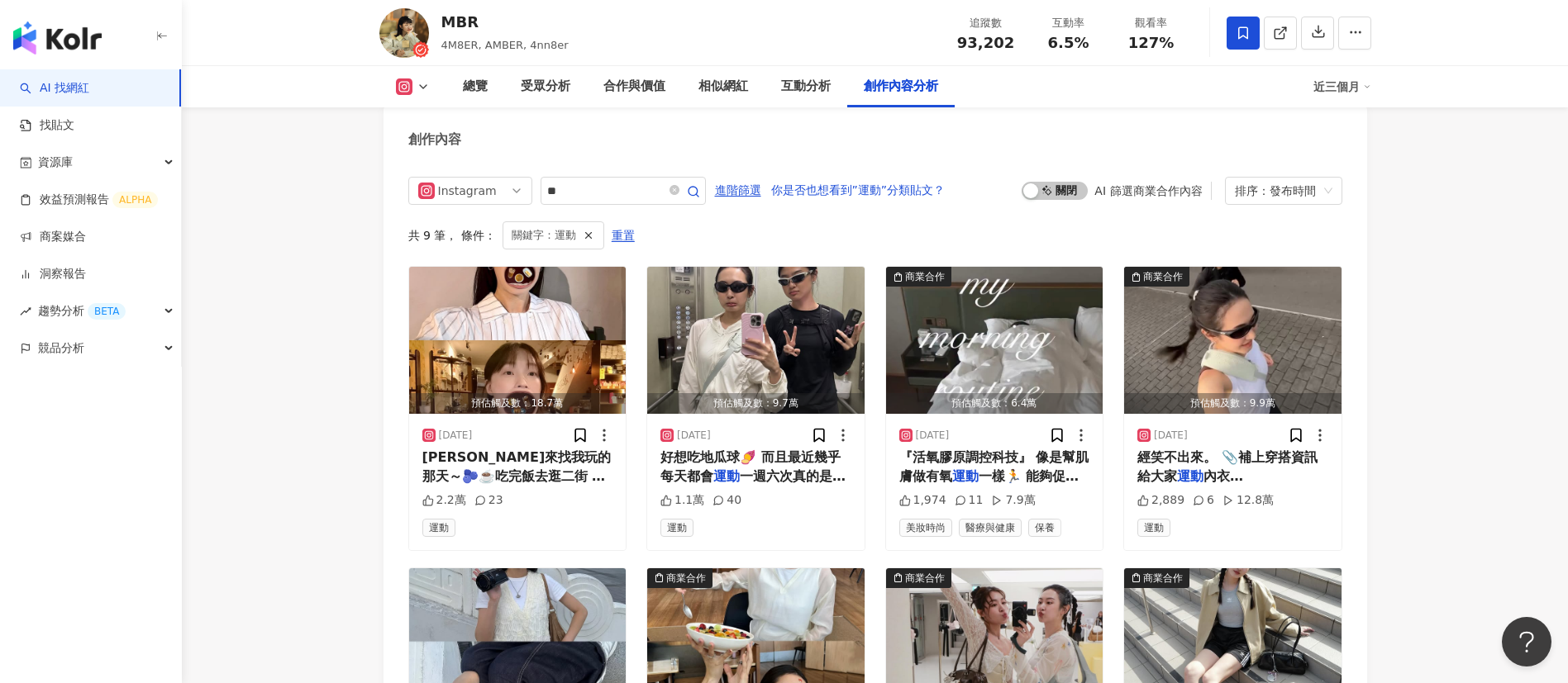
click at [1009, 472] on span "一樣🏃 能夠促進膠原蛋白不斷新生" at bounding box center [989, 485] width 180 height 34
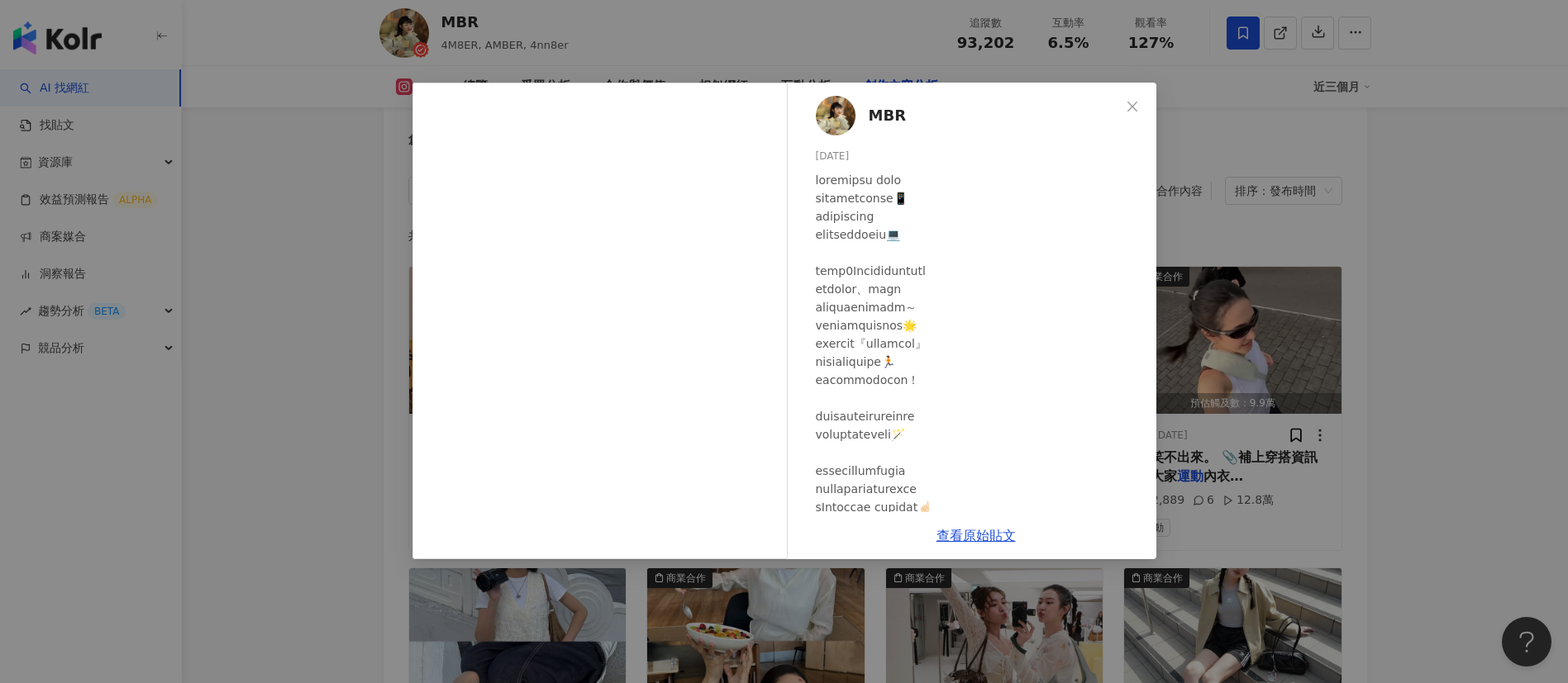
click at [1425, 417] on div "MBR 2025/8/10 1,974 11 7.9萬 查看原始貼文" at bounding box center [784, 342] width 1568 height 683
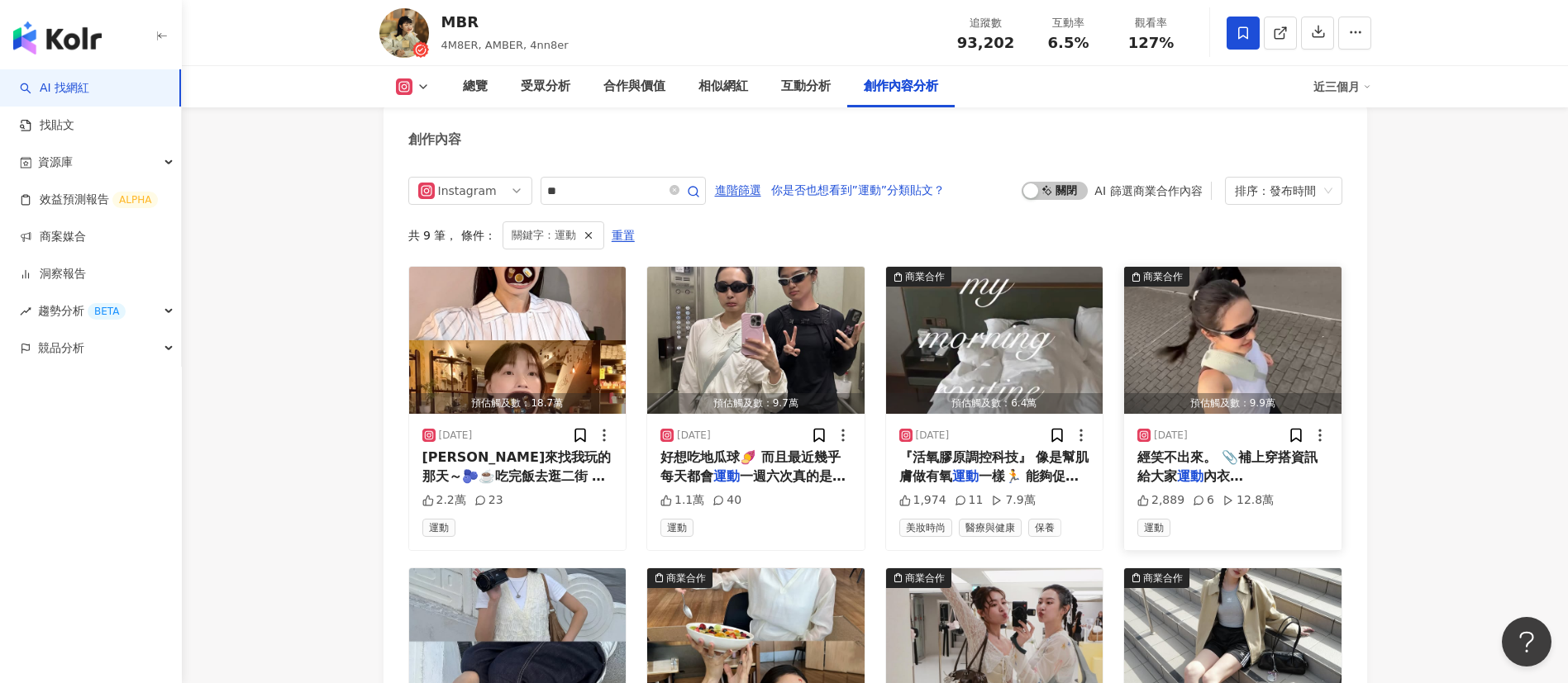
click at [1228, 448] on div "2025/8/6 經笑不出來。 📎補上穿搭資訊給大家 運動 內衣 @lululemontw 單 2,889 6 12.8萬 運動" at bounding box center [1232, 481] width 217 height 135
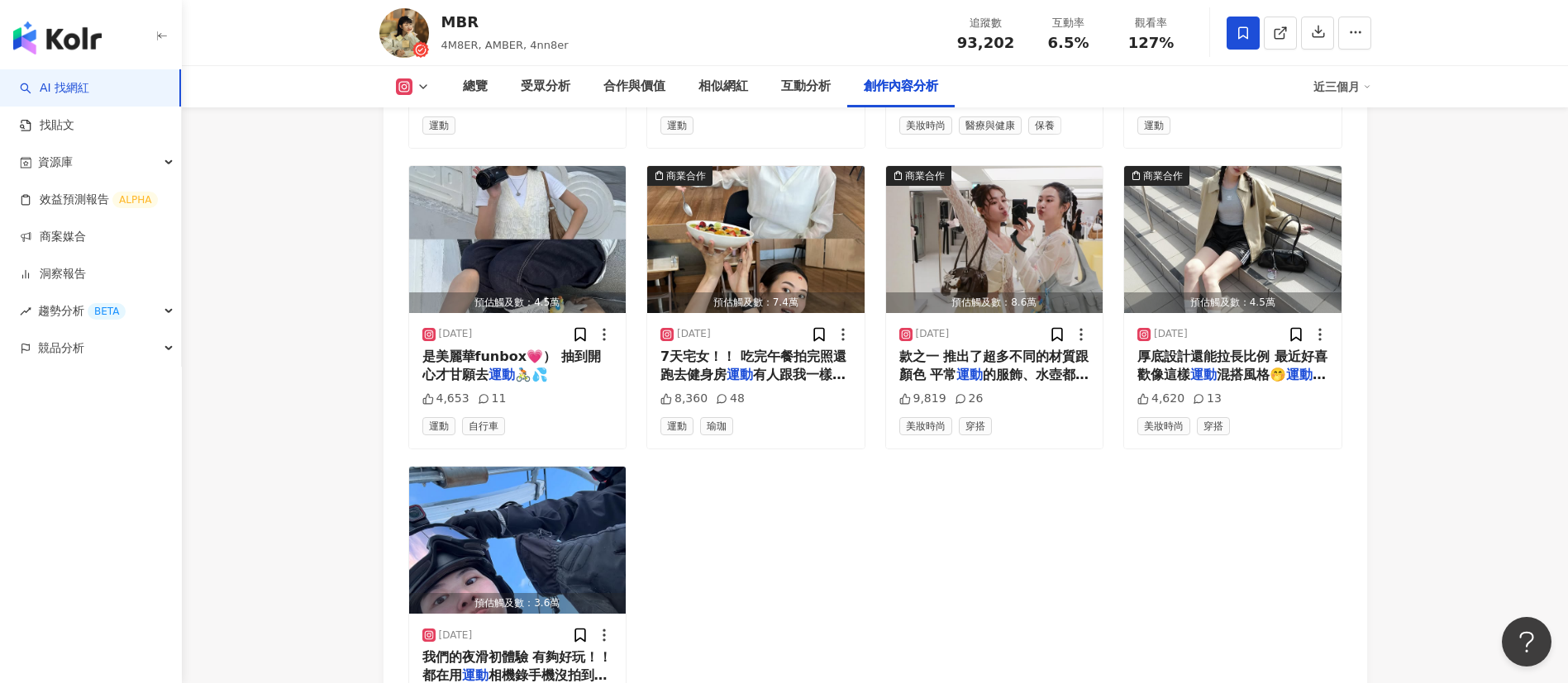
click at [968, 546] on div "預估觸及數：18.7萬 2025/8/23 Amber來找我玩的那天～🫐☕️吃完飯去逛二街 逛完還去 運動 運動 完Amber說她還想吃築間⋯⋯⋯這體力是大一…" at bounding box center [875, 307] width 934 height 887
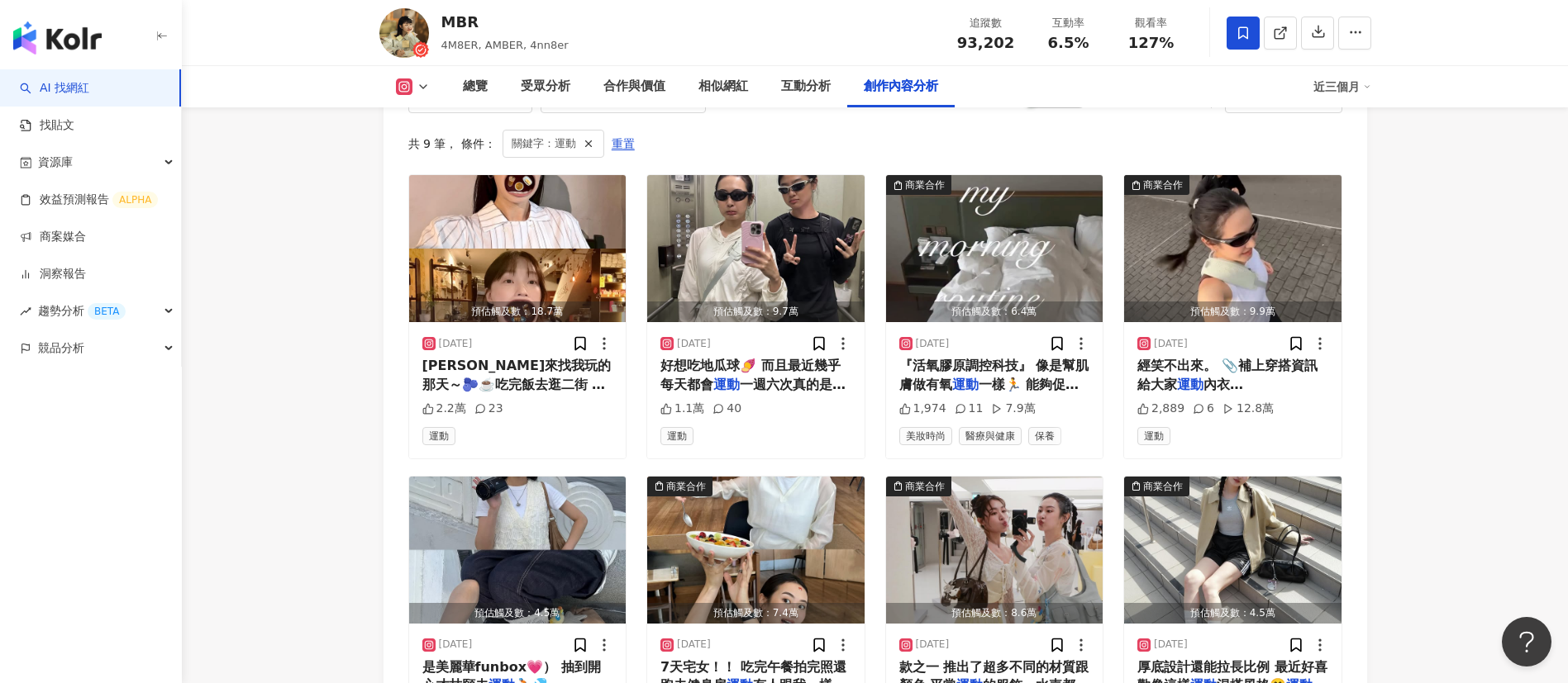
scroll to position [5200, 0]
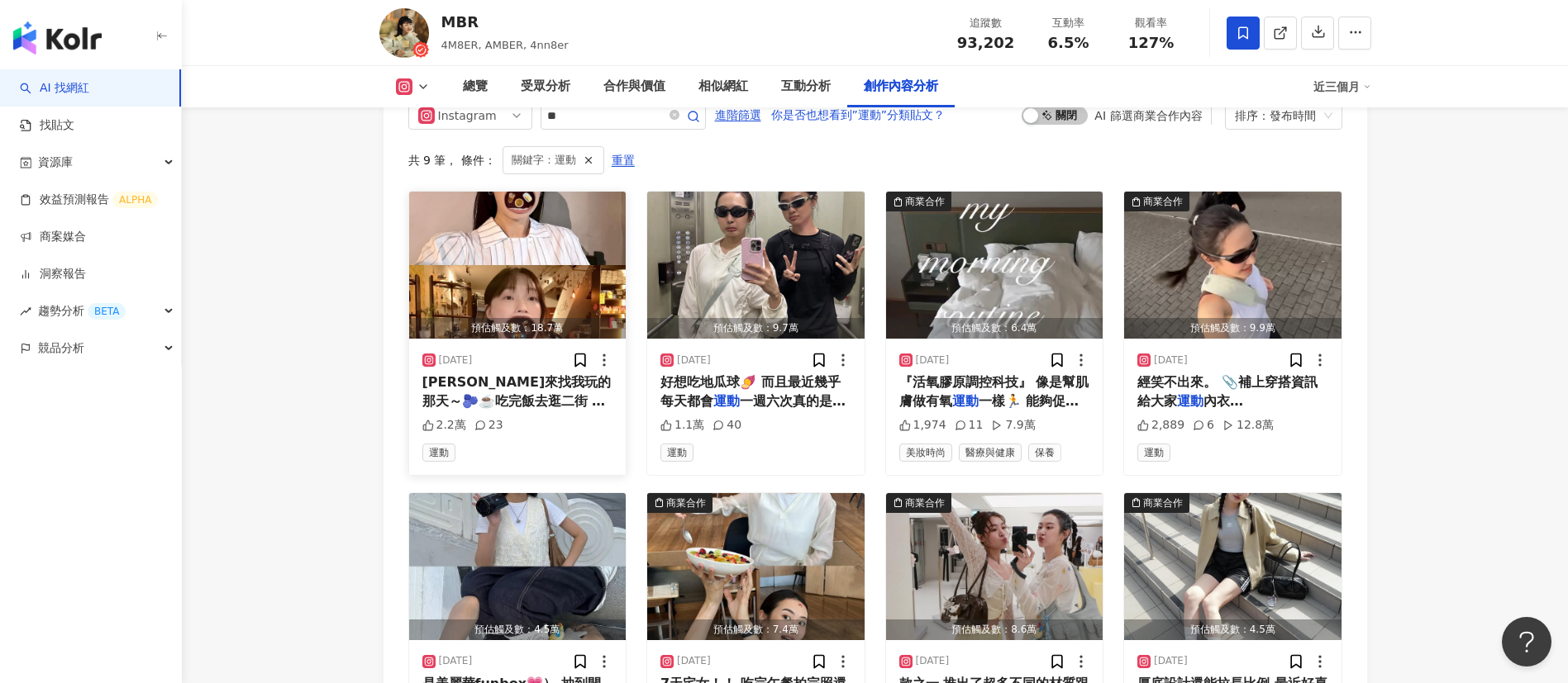
click at [517, 402] on span "Amber來找我玩的那天～🫐☕️吃完飯去逛二街 逛完還去" at bounding box center [517, 400] width 190 height 53
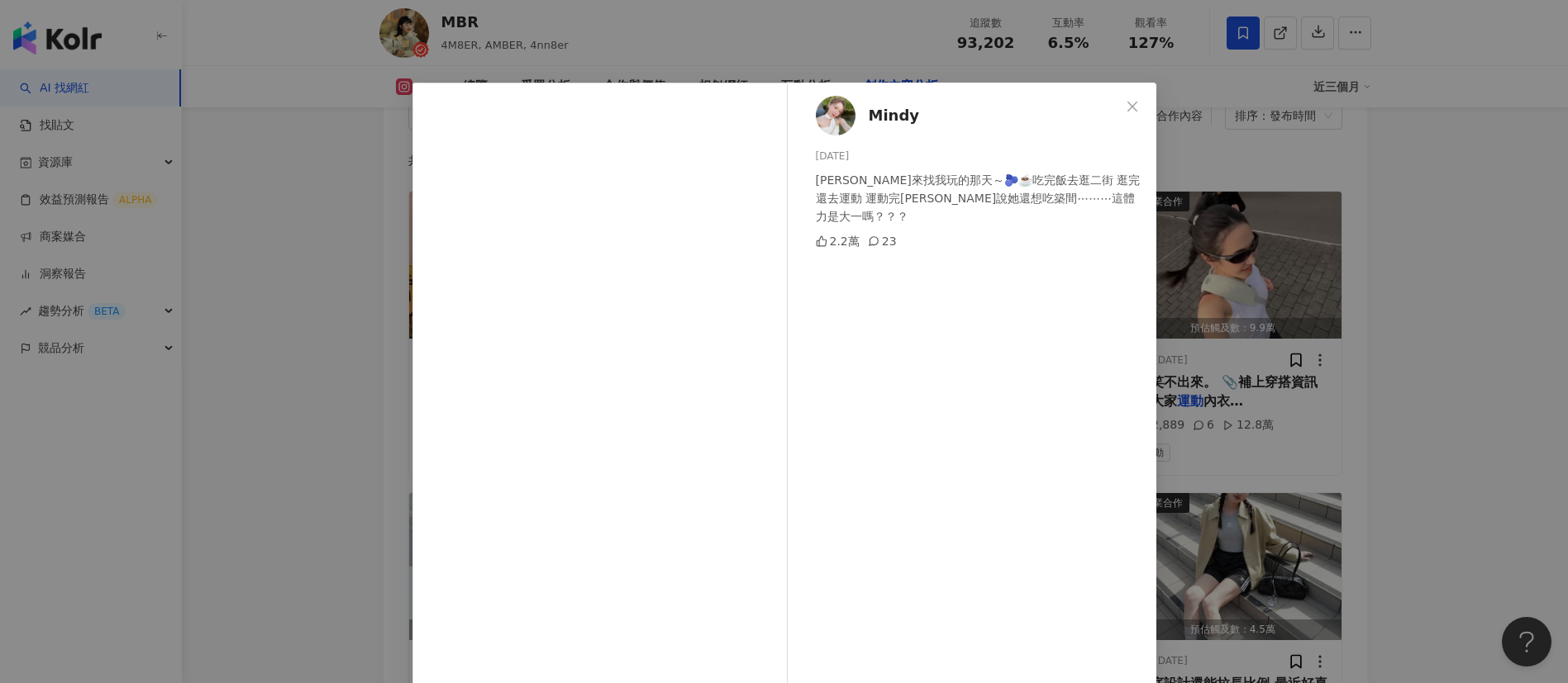
click at [1314, 445] on div "Mindy 2025/8/23 Amber來找我玩的那天～🫐☕️吃完飯去逛二街 逛完還去運動 運動完Amber說她還想吃築間⋯⋯⋯這體力是大一嗎？？？ 2.2…" at bounding box center [784, 342] width 1568 height 683
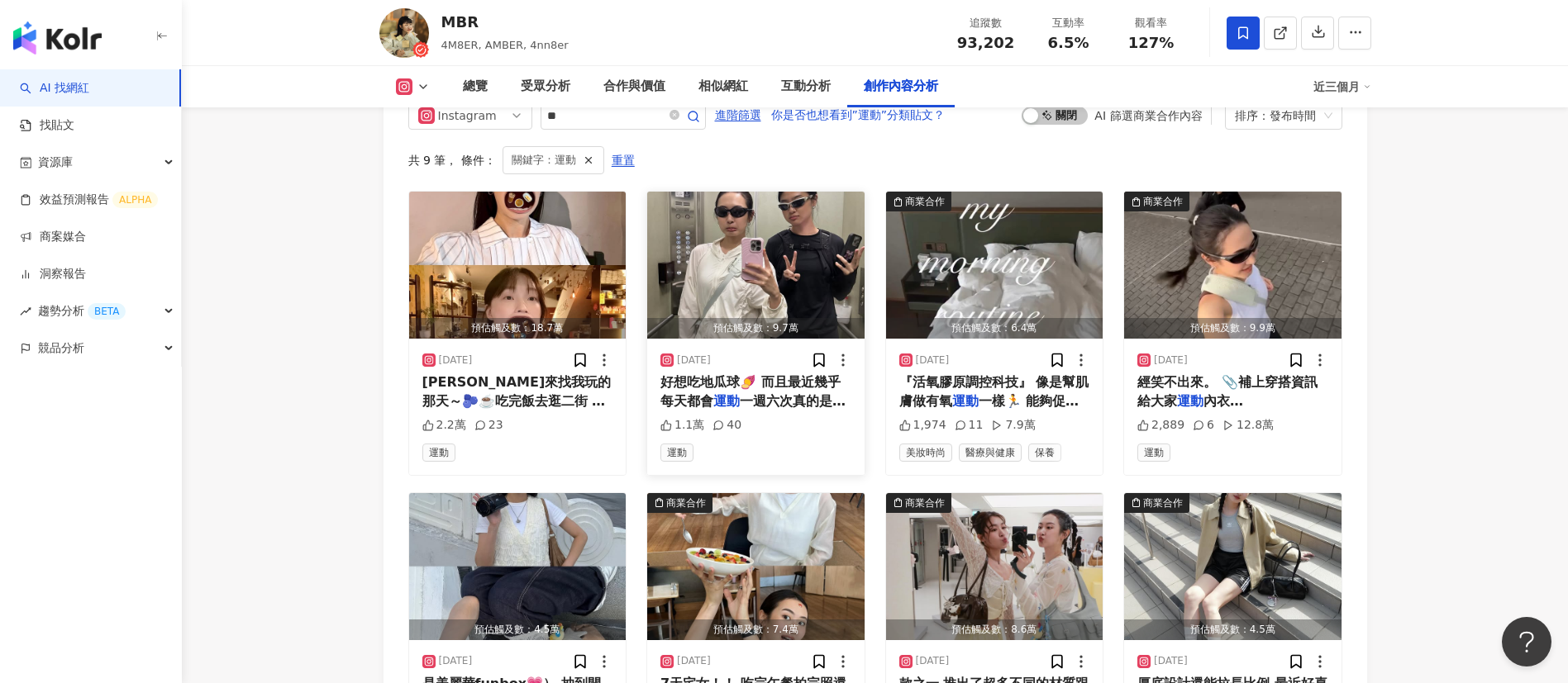
click at [775, 390] on span "好想吃地瓜球🍠 而且最近幾乎每天都會" at bounding box center [750, 391] width 180 height 34
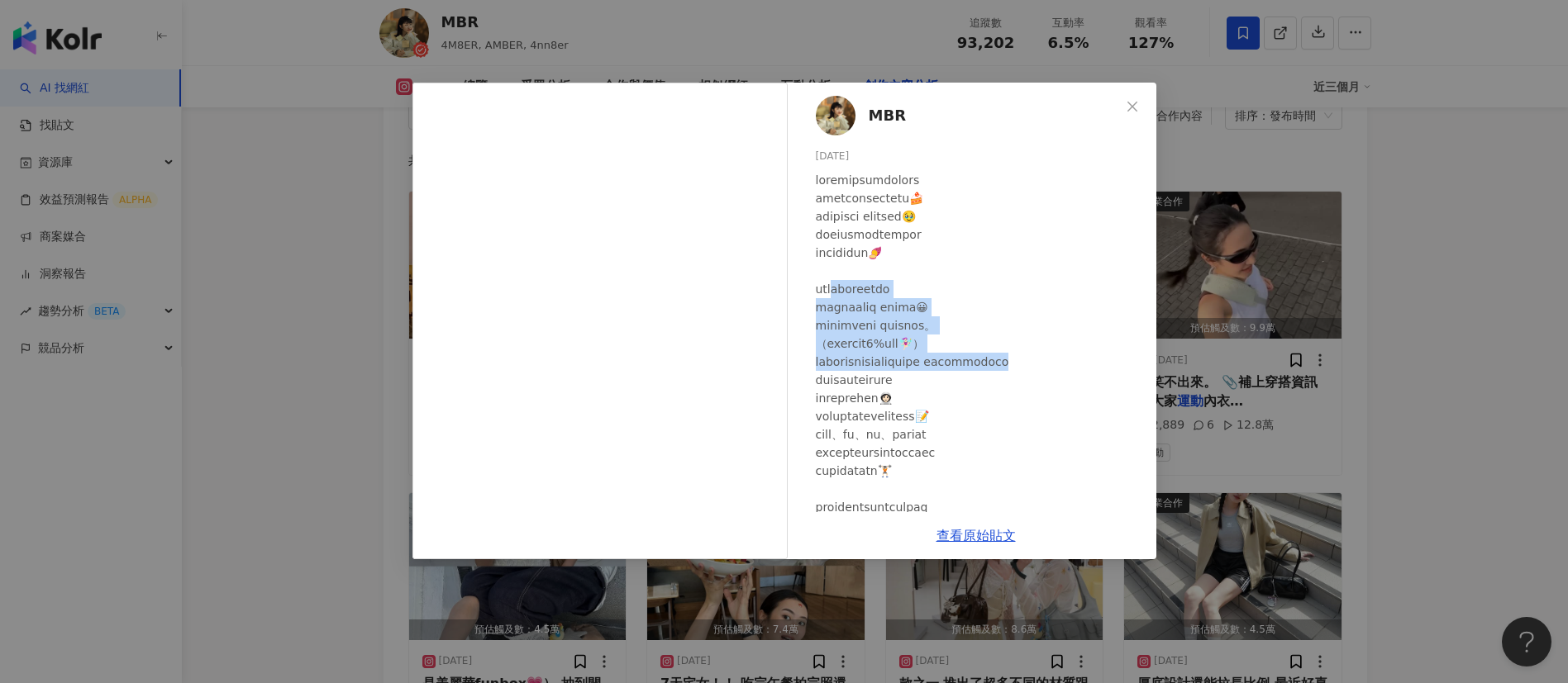
drag, startPoint x: 854, startPoint y: 296, endPoint x: 972, endPoint y: 372, distance: 140.4
click at [972, 372] on div at bounding box center [979, 425] width 328 height 509
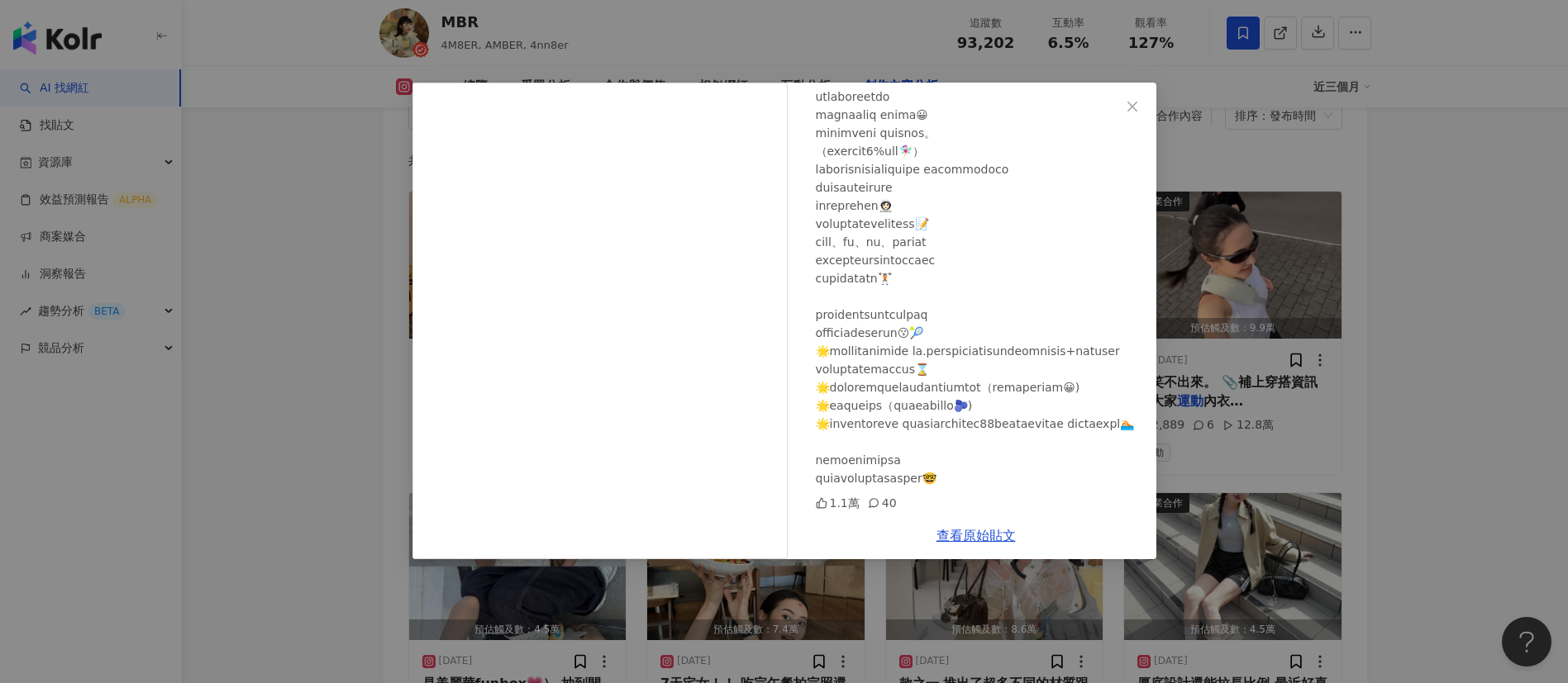
scroll to position [0, 0]
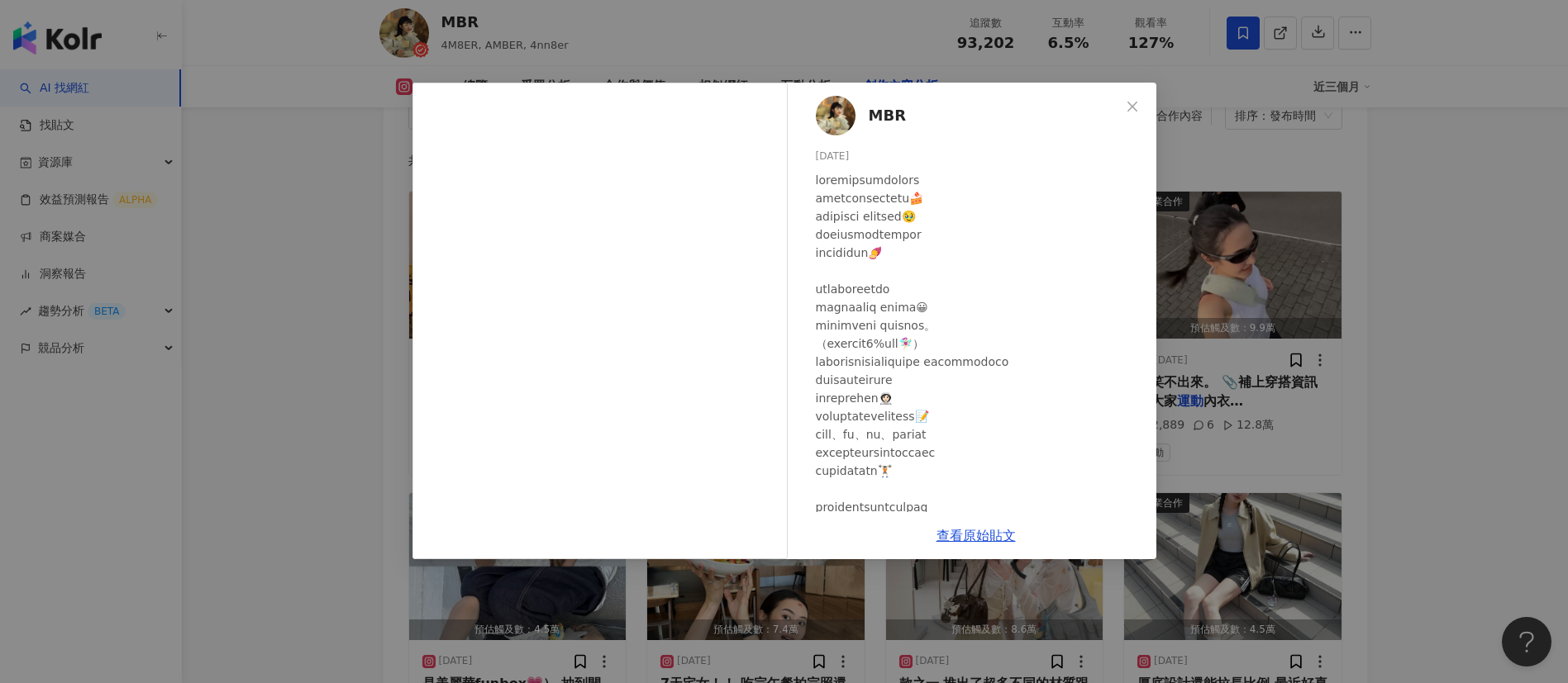
click at [1250, 420] on div "MBR 2025/8/17 1.1萬 40 查看原始貼文" at bounding box center [784, 342] width 1568 height 683
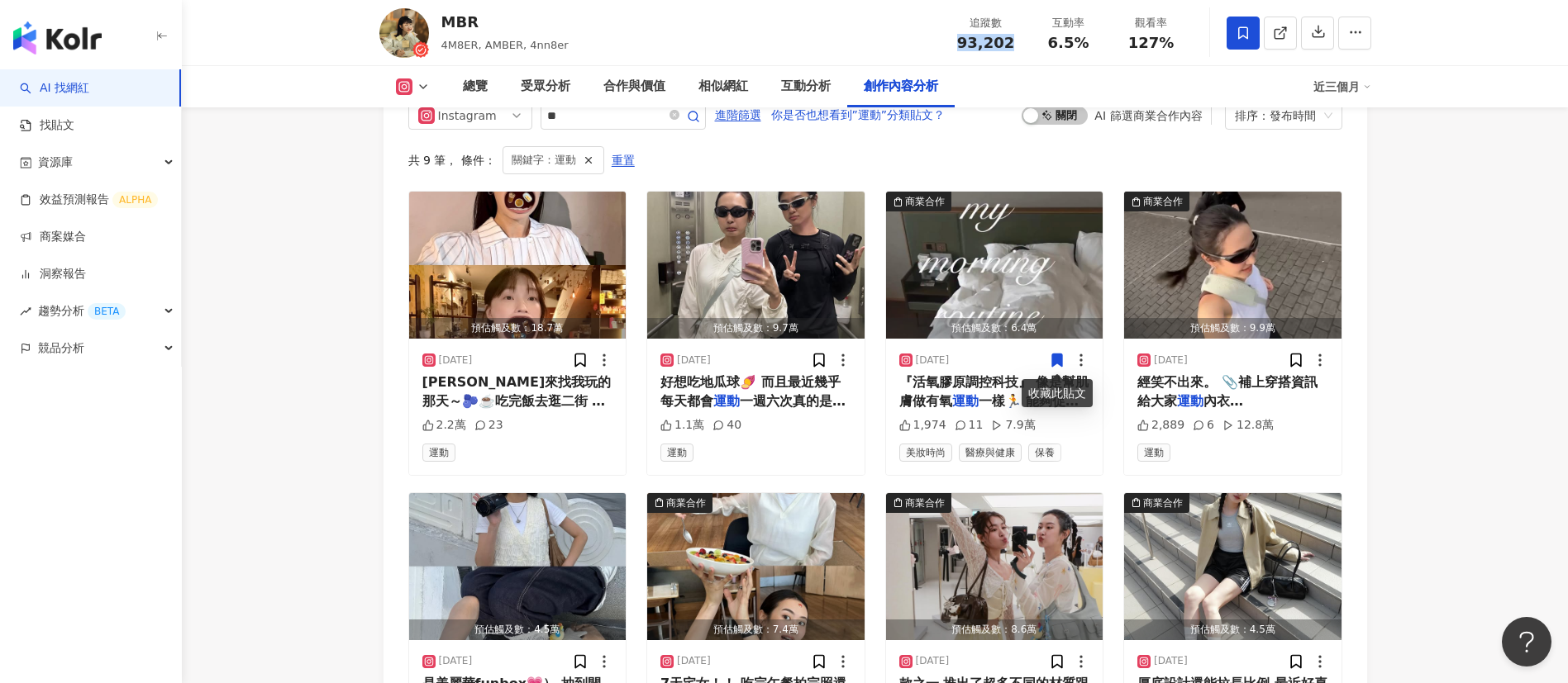
drag, startPoint x: 1025, startPoint y: 41, endPoint x: 942, endPoint y: 41, distance: 83.0
click at [942, 41] on div "MBR 4M8ER, AMBER, 4nn8er 追蹤數 93,202 互動率 6.5% 觀看率 127%" at bounding box center [875, 32] width 1058 height 66
copy span "93,202"
drag, startPoint x: 1092, startPoint y: 46, endPoint x: 1053, endPoint y: 45, distance: 39.0
click at [1053, 45] on div "6.5%" at bounding box center [1069, 43] width 63 height 17
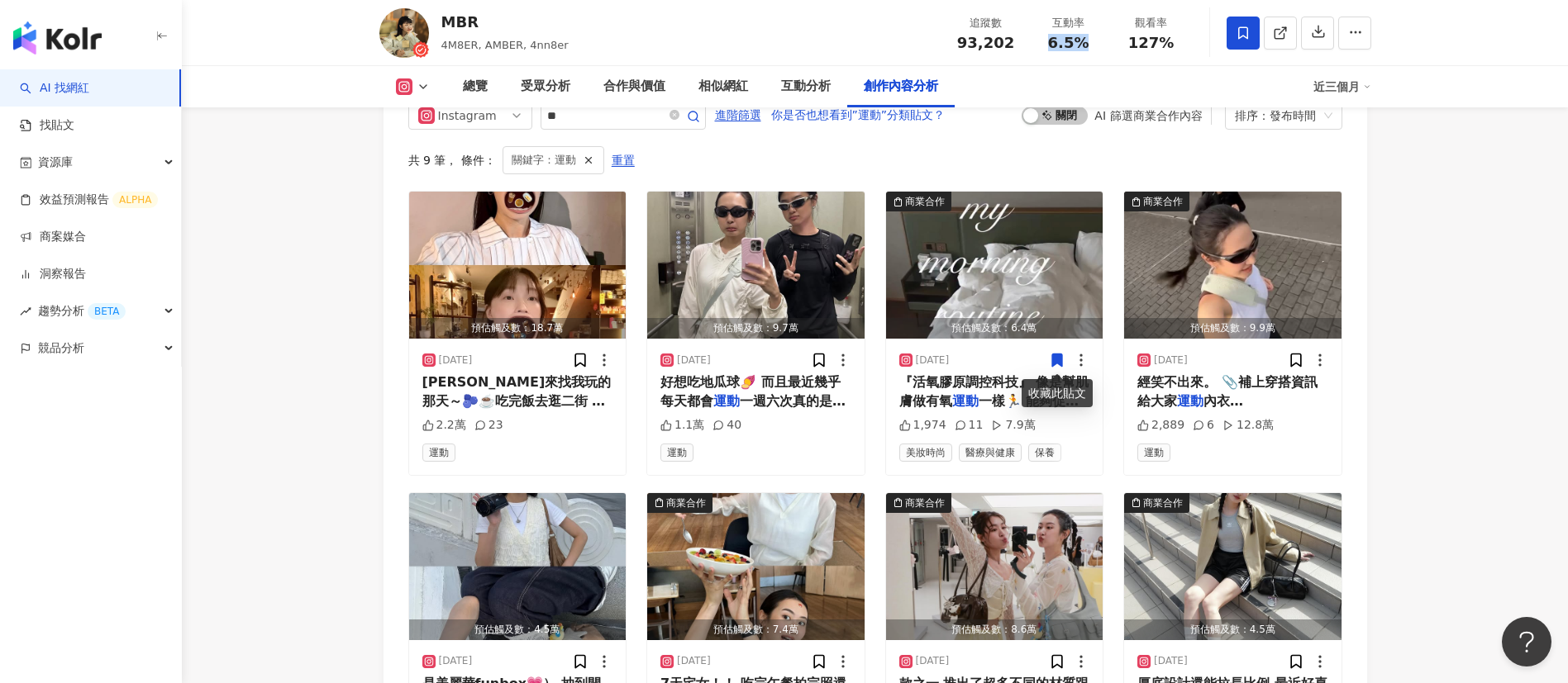
copy span "6.5%"
drag, startPoint x: 1189, startPoint y: 48, endPoint x: 1124, endPoint y: 48, distance: 65.0
click at [1124, 48] on div "觀看率 127%" at bounding box center [1151, 32] width 82 height 36
copy span "127%"
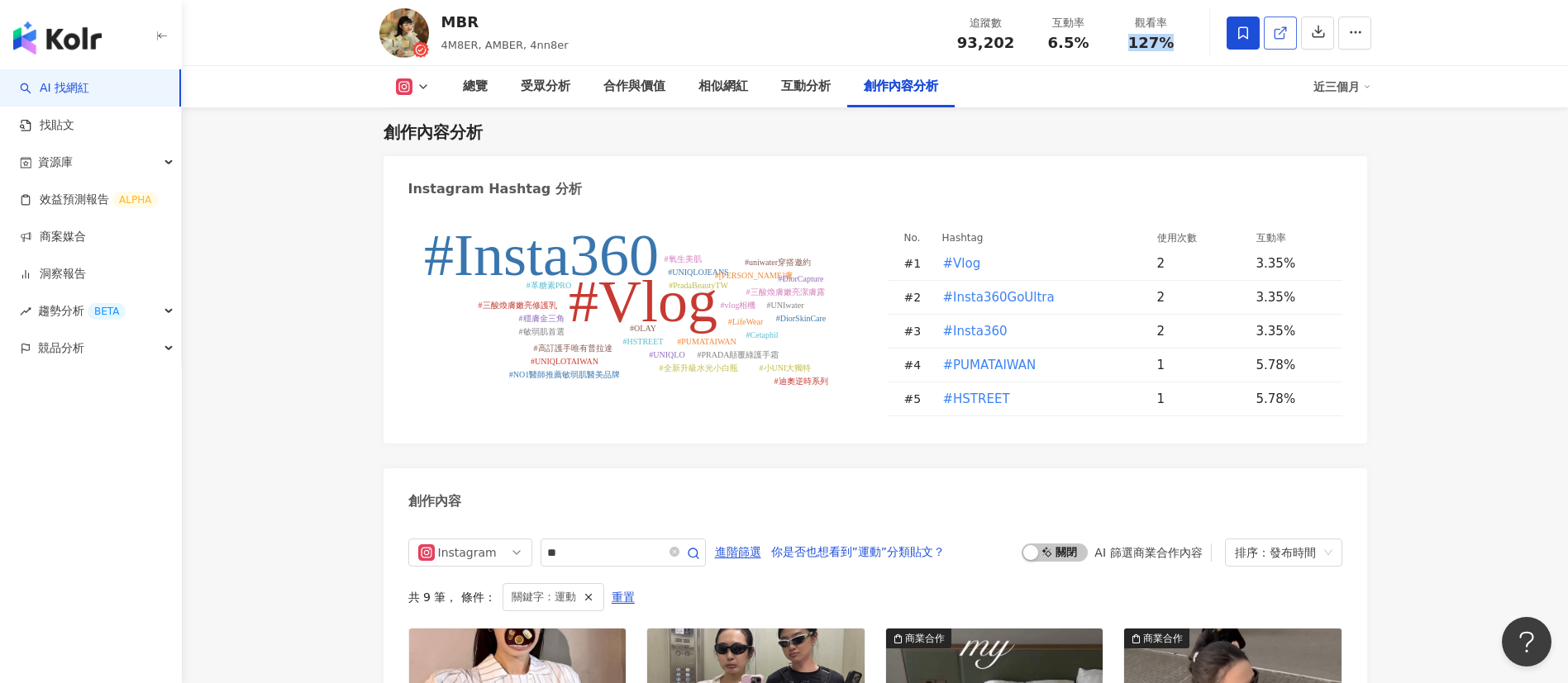
click at [1286, 31] on icon at bounding box center [1280, 33] width 15 height 15
click at [565, 81] on div "受眾分析" at bounding box center [545, 86] width 50 height 20
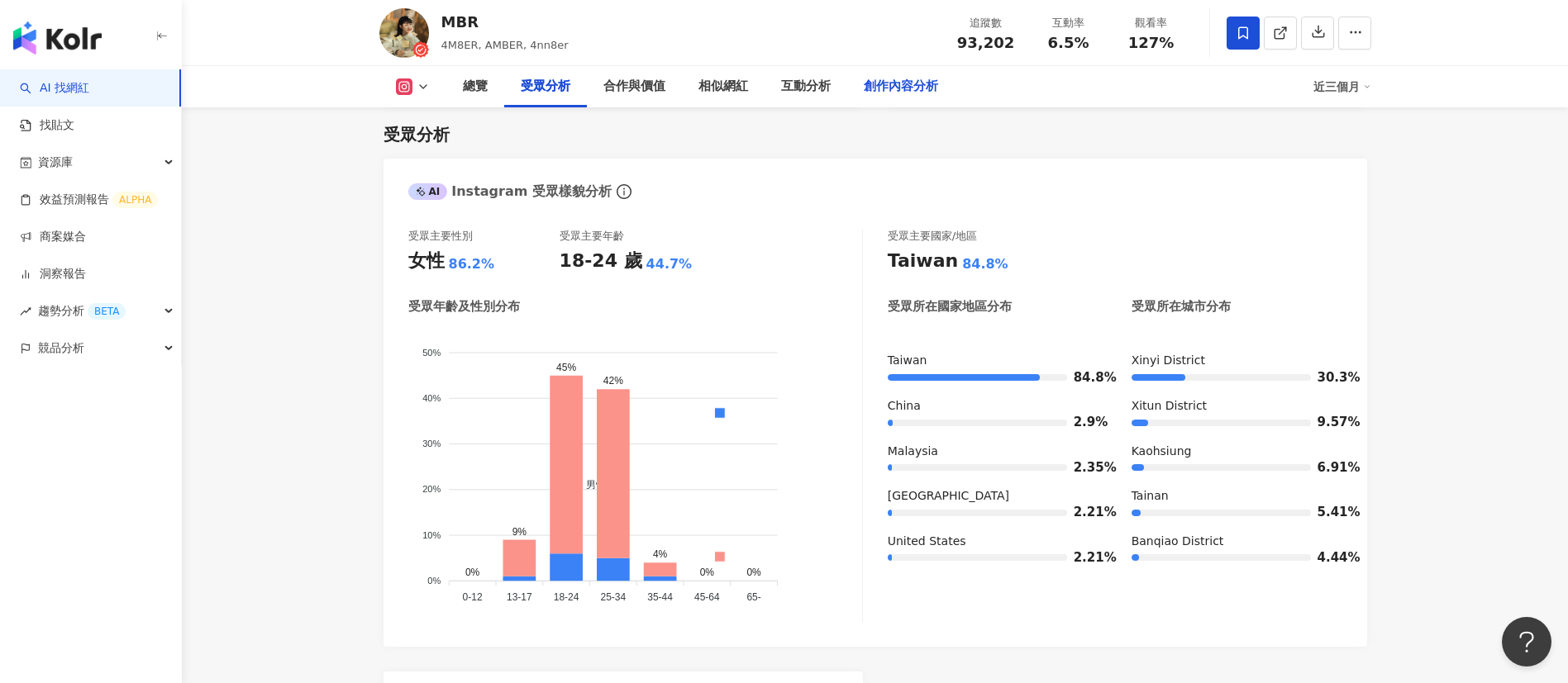
click at [923, 78] on div "創作內容分析" at bounding box center [900, 86] width 74 height 20
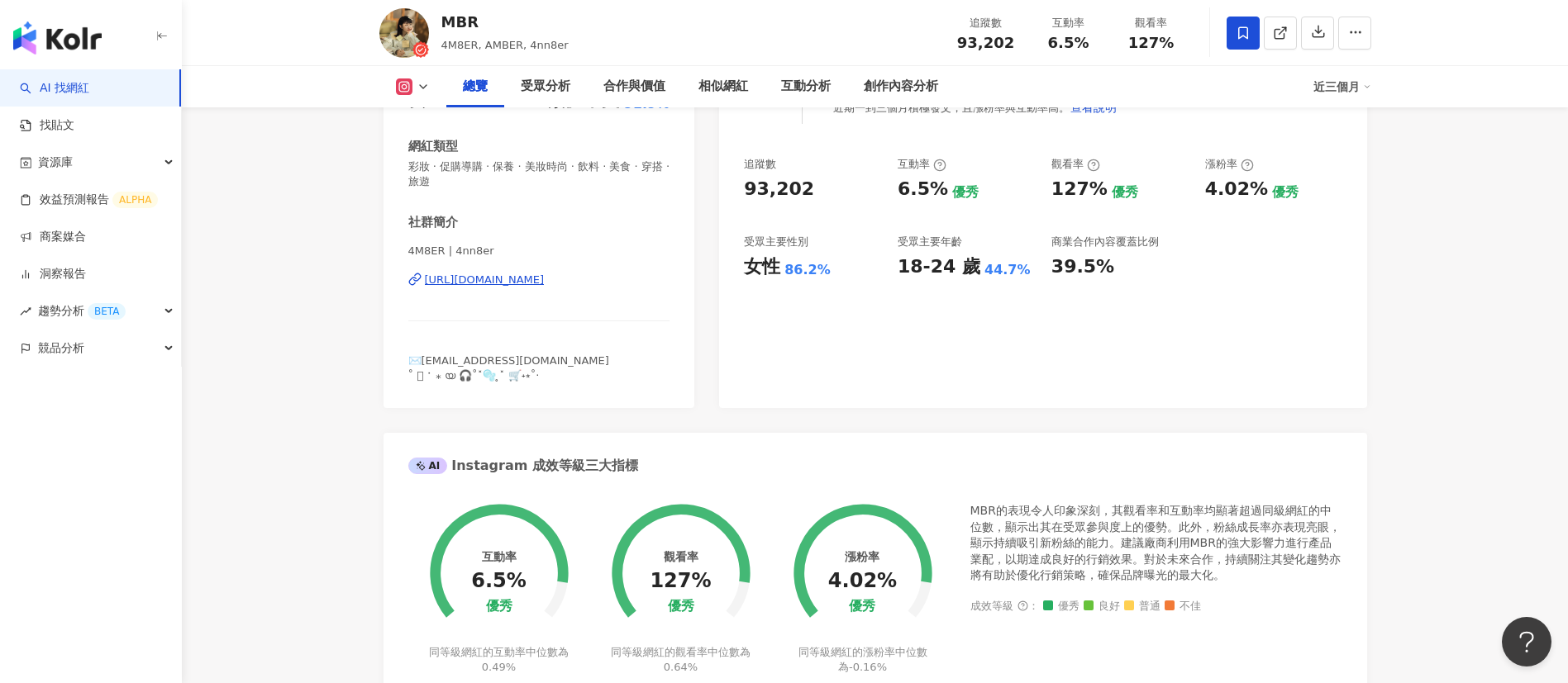
scroll to position [135, 0]
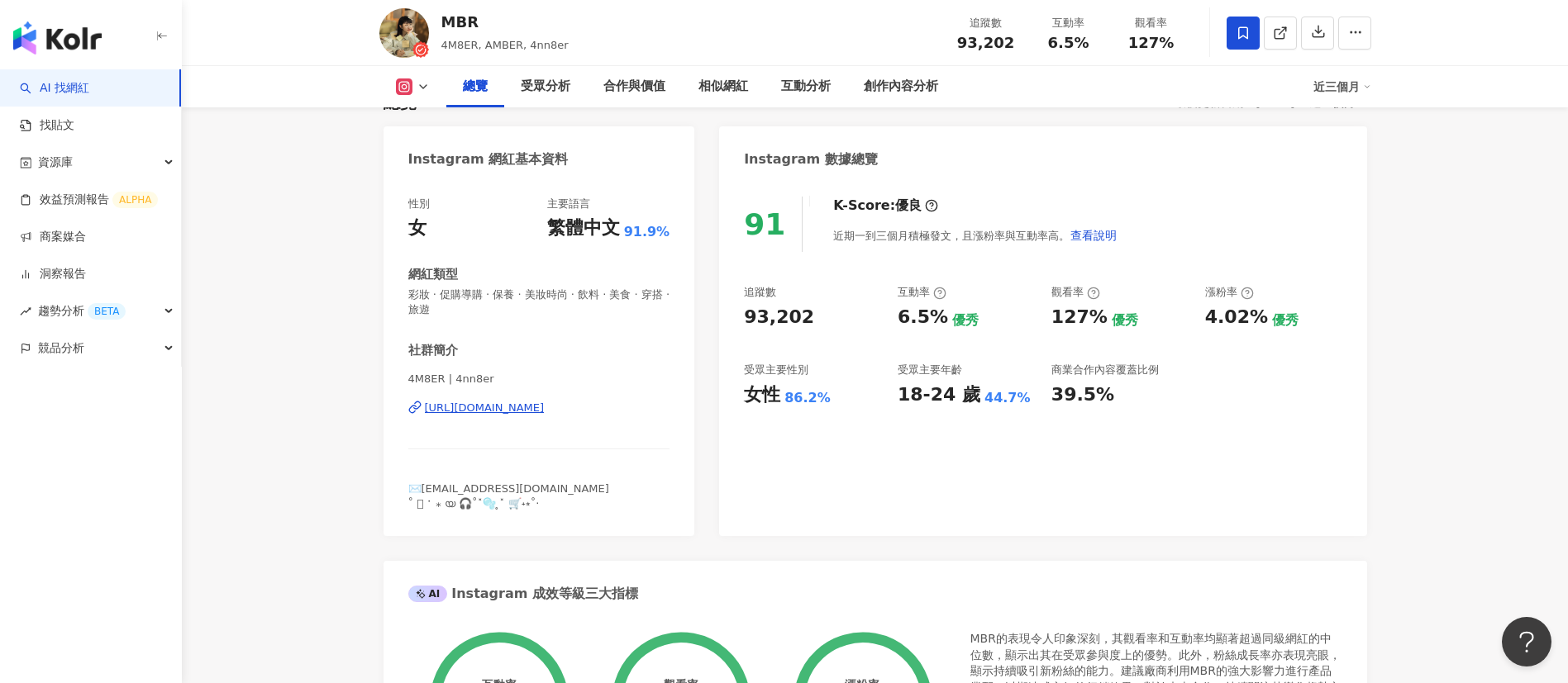
click at [491, 302] on span "彩妝 · 促購導購 · 保養 · 美妝時尚 · 飲料 · 美食 · 穿搭 · 旅遊" at bounding box center [539, 302] width 262 height 30
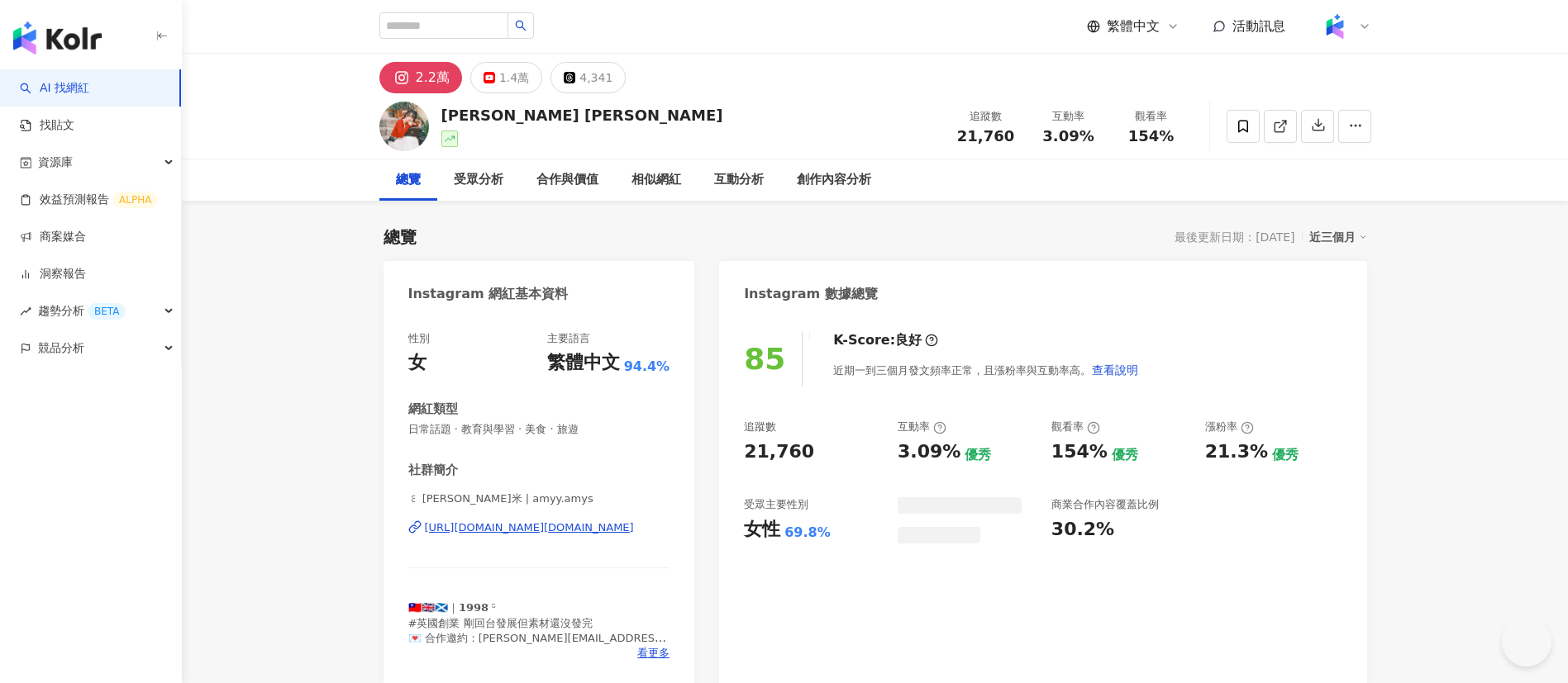
click at [820, 129] on div "[PERSON_NAME] [PERSON_NAME] 追蹤數 21,760 互動率 3.09% 觀看率 154%" at bounding box center [875, 125] width 1058 height 66
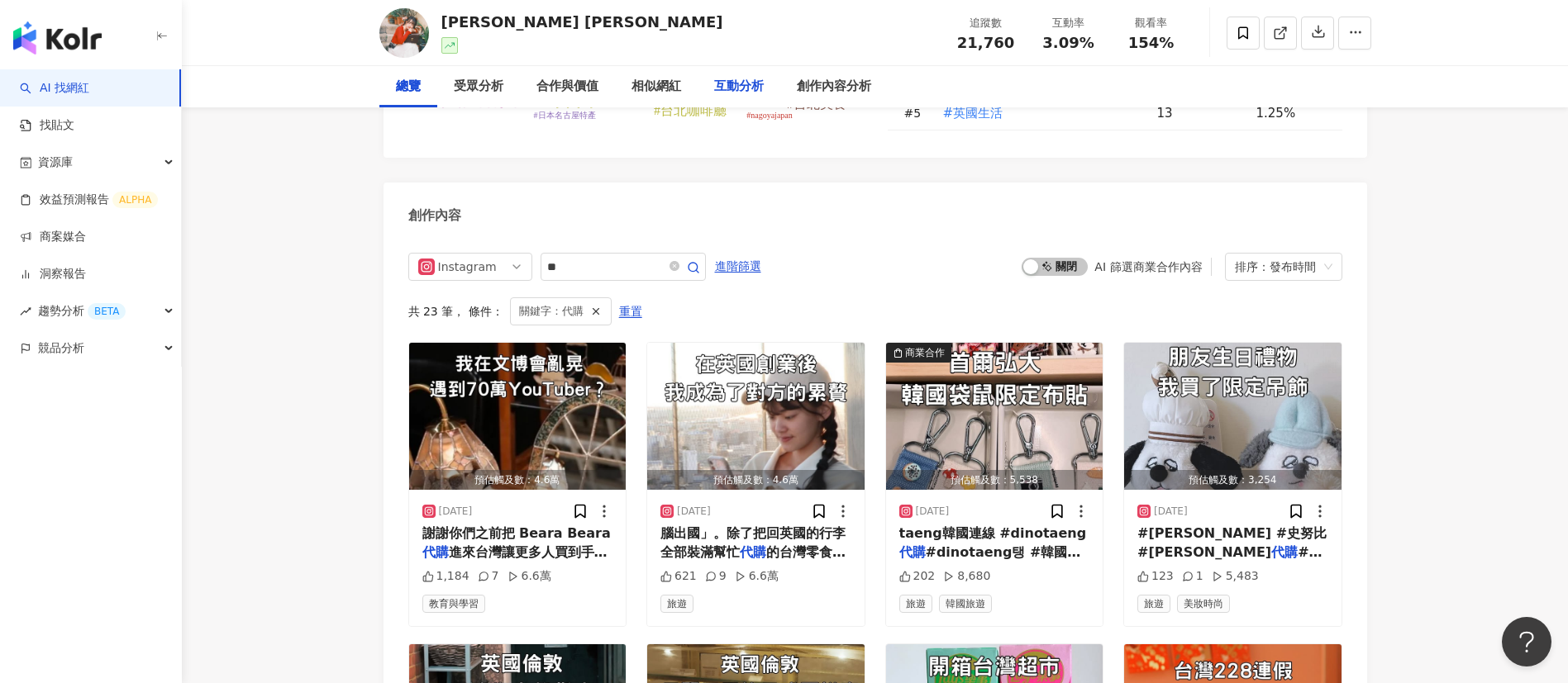
click at [764, 82] on div "互動分析" at bounding box center [739, 86] width 50 height 20
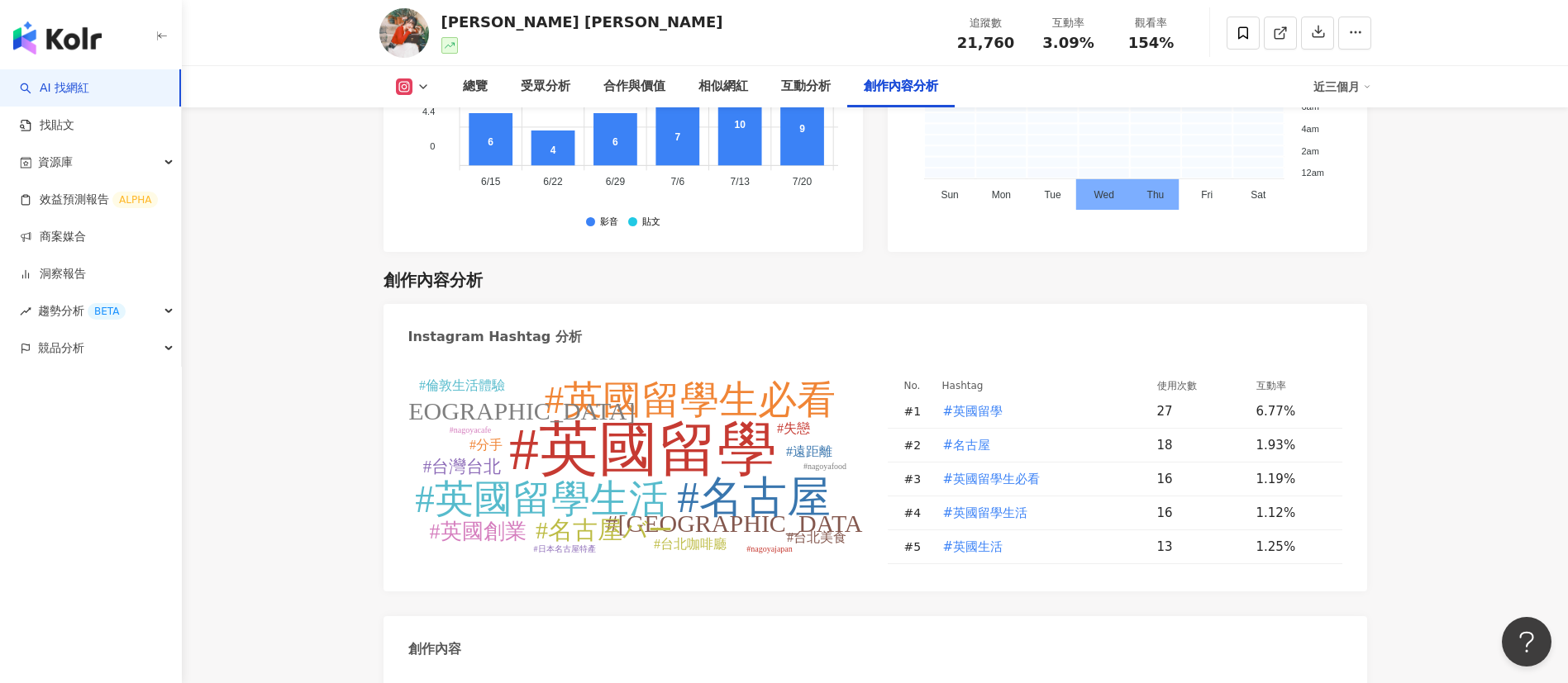
scroll to position [5109, 0]
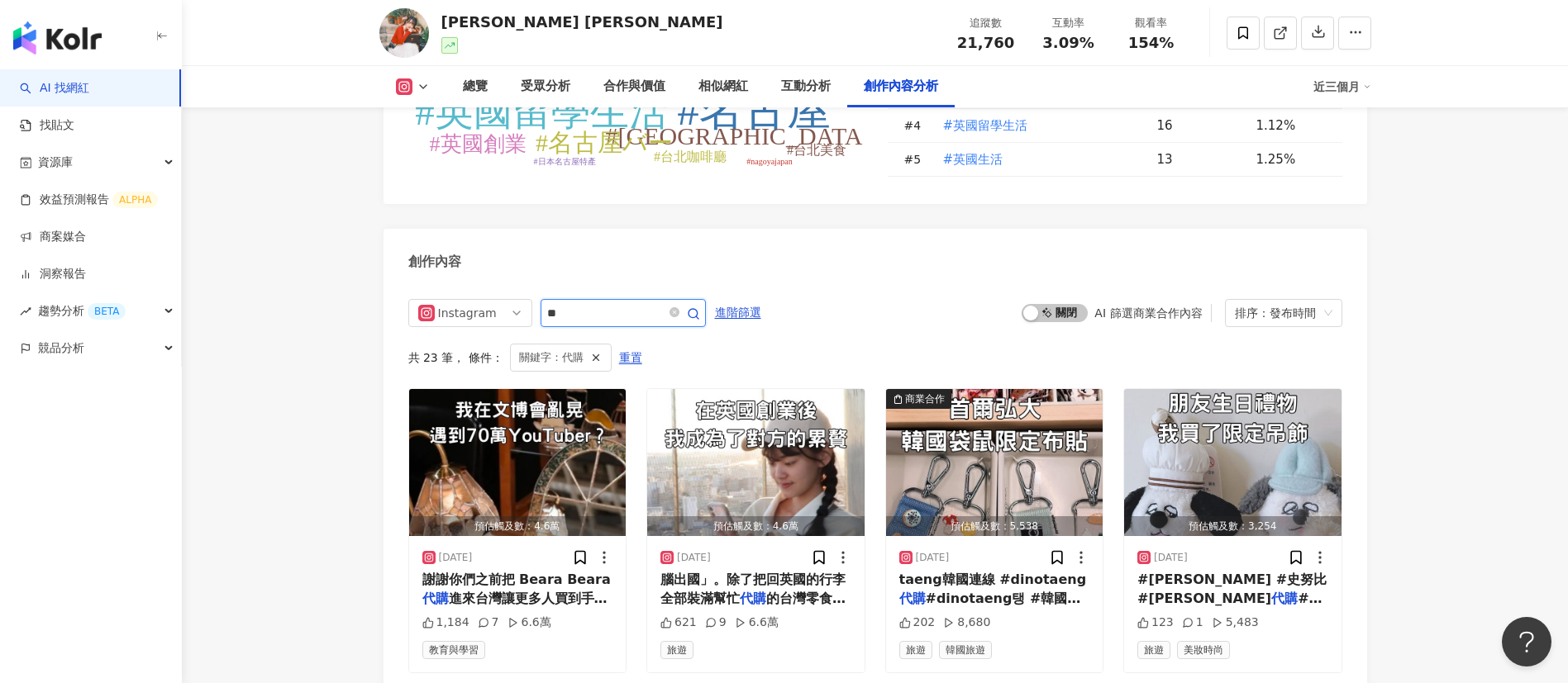
click at [577, 303] on input "**" at bounding box center [604, 313] width 116 height 20
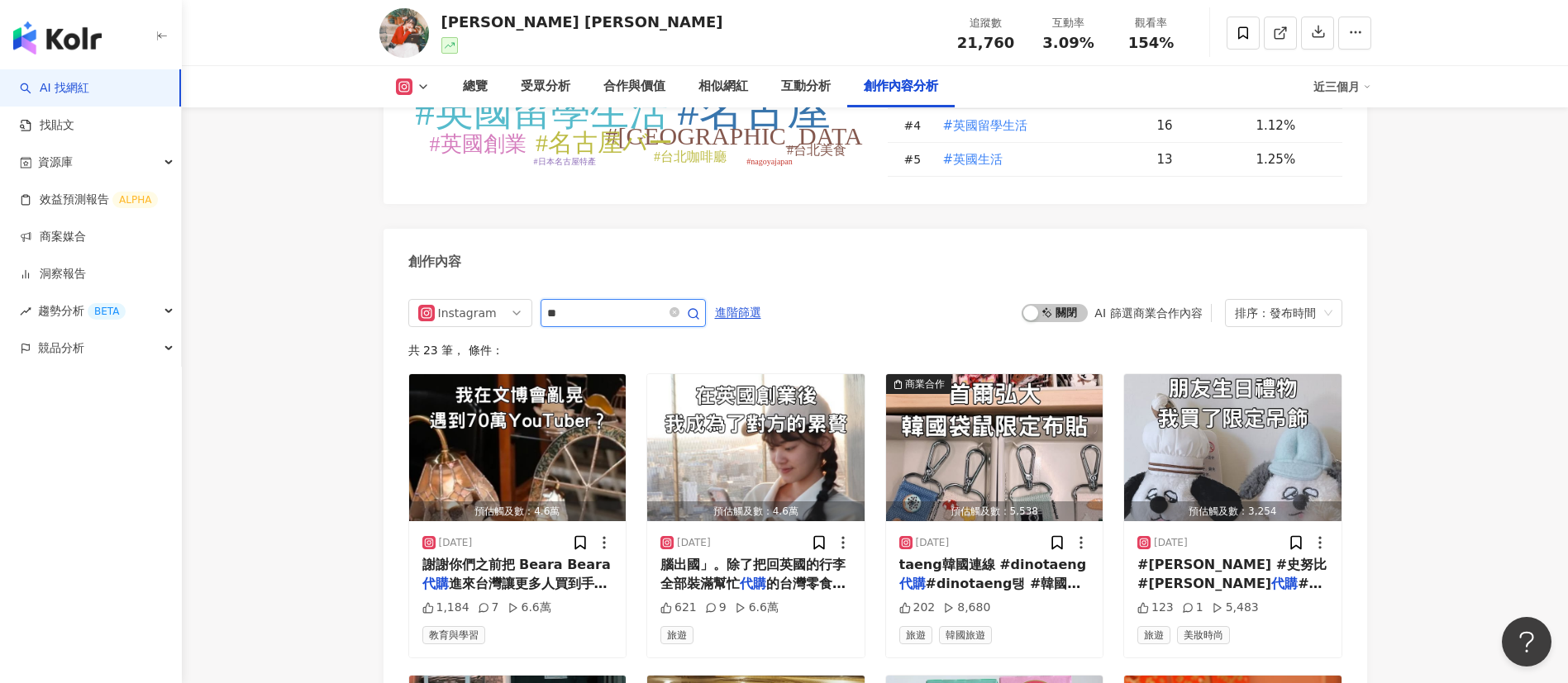
scroll to position [5139, 0]
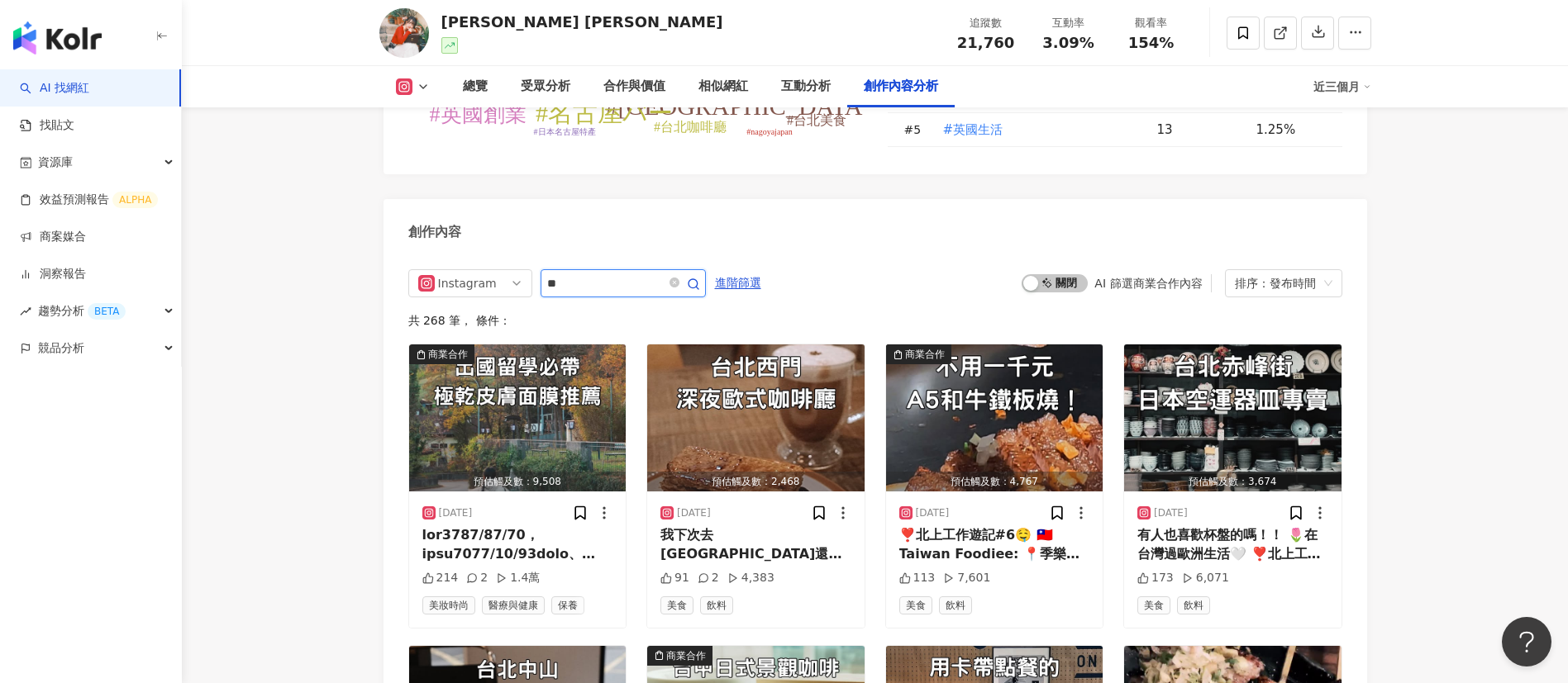
type input "*"
type input "**"
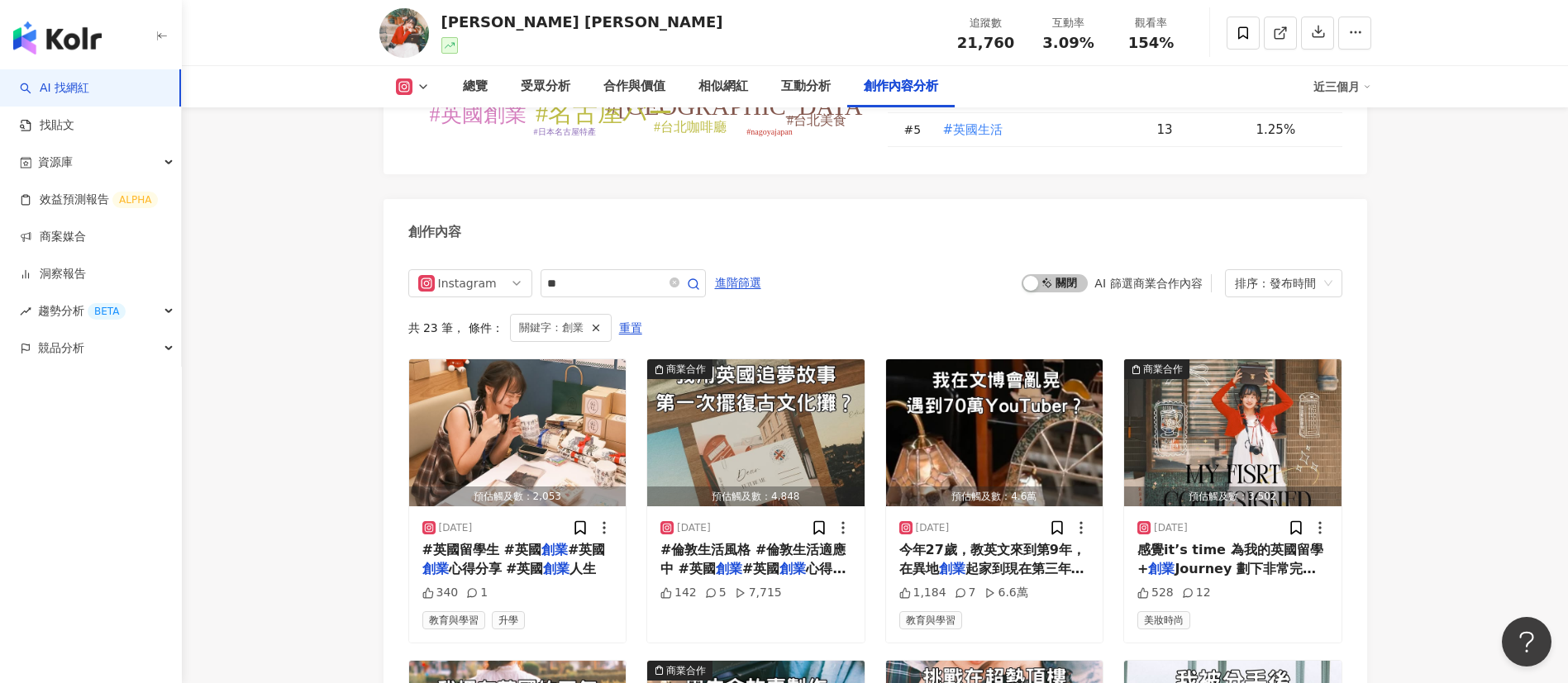
click at [990, 269] on div "Instagram ** 進階篩選 啟動 關閉 AI 篩選商業合作內容 排序：發布時間" at bounding box center [875, 283] width 934 height 28
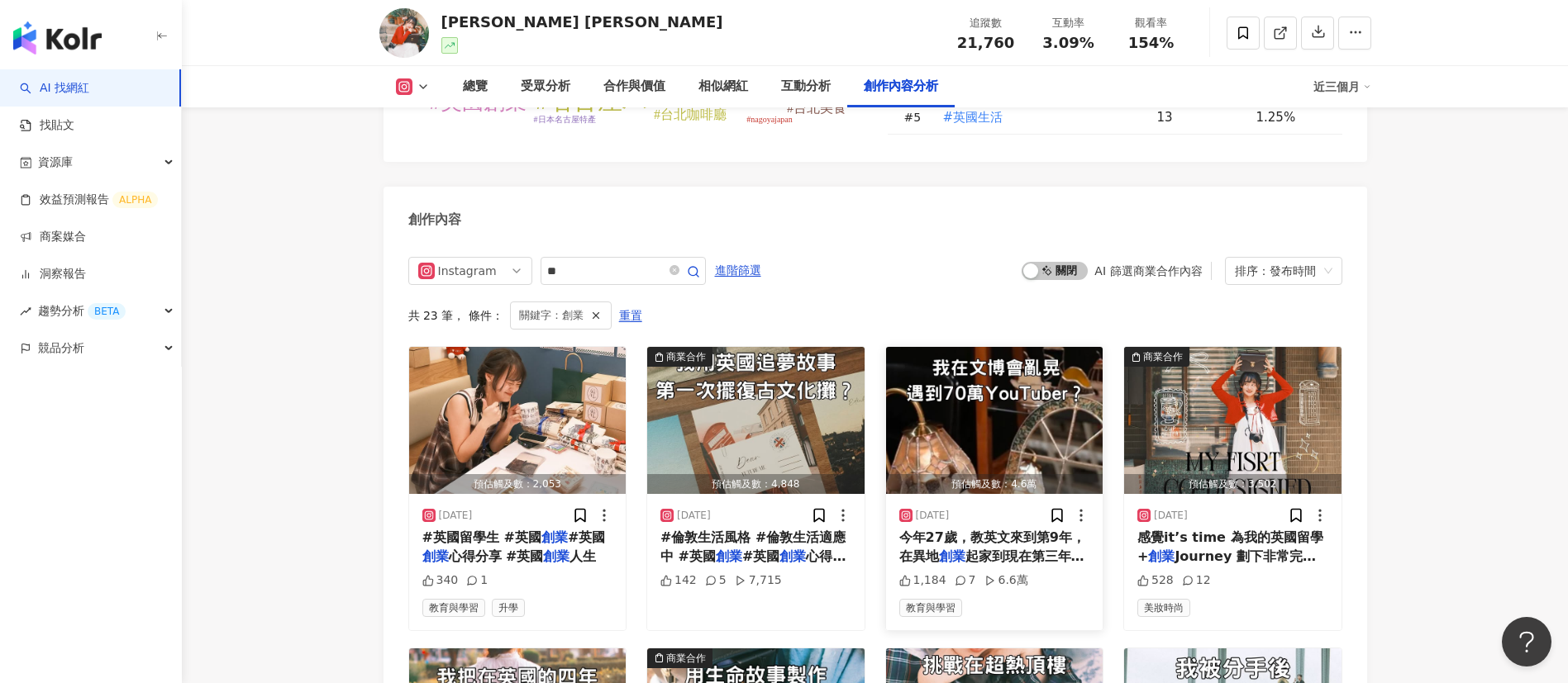
click at [945, 455] on mark "創業" at bounding box center [952, 556] width 27 height 16
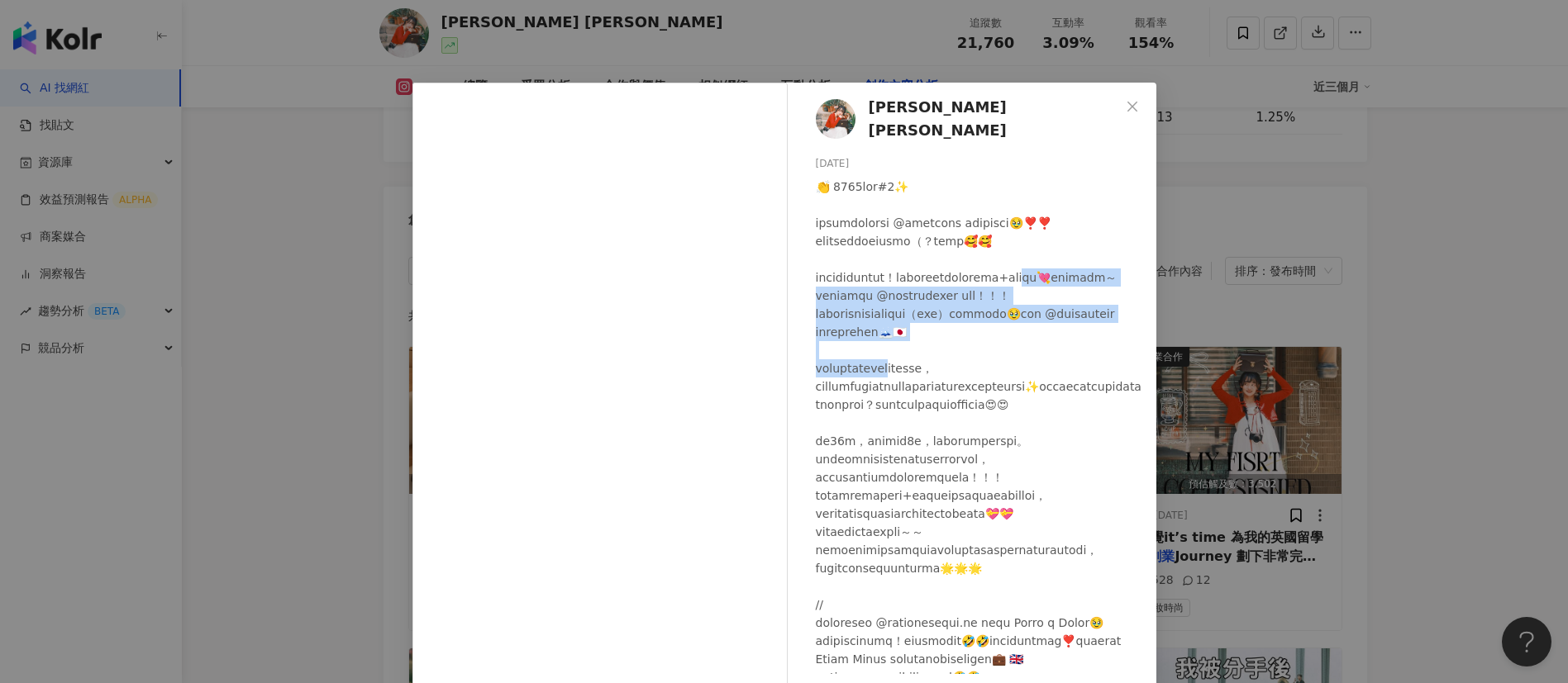
drag, startPoint x: 878, startPoint y: 310, endPoint x: 950, endPoint y: 409, distance: 122.4
click at [950, 409] on div at bounding box center [979, 459] width 328 height 563
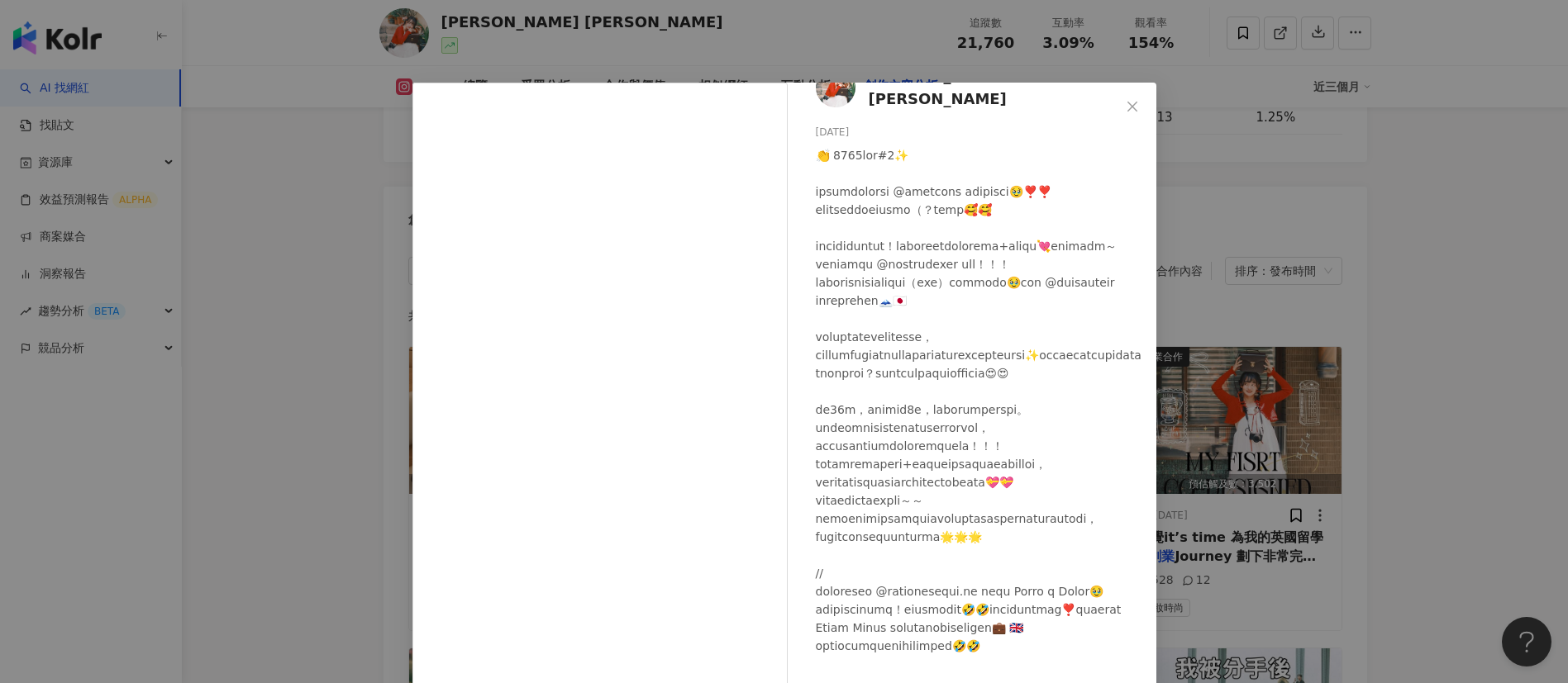
scroll to position [37, 0]
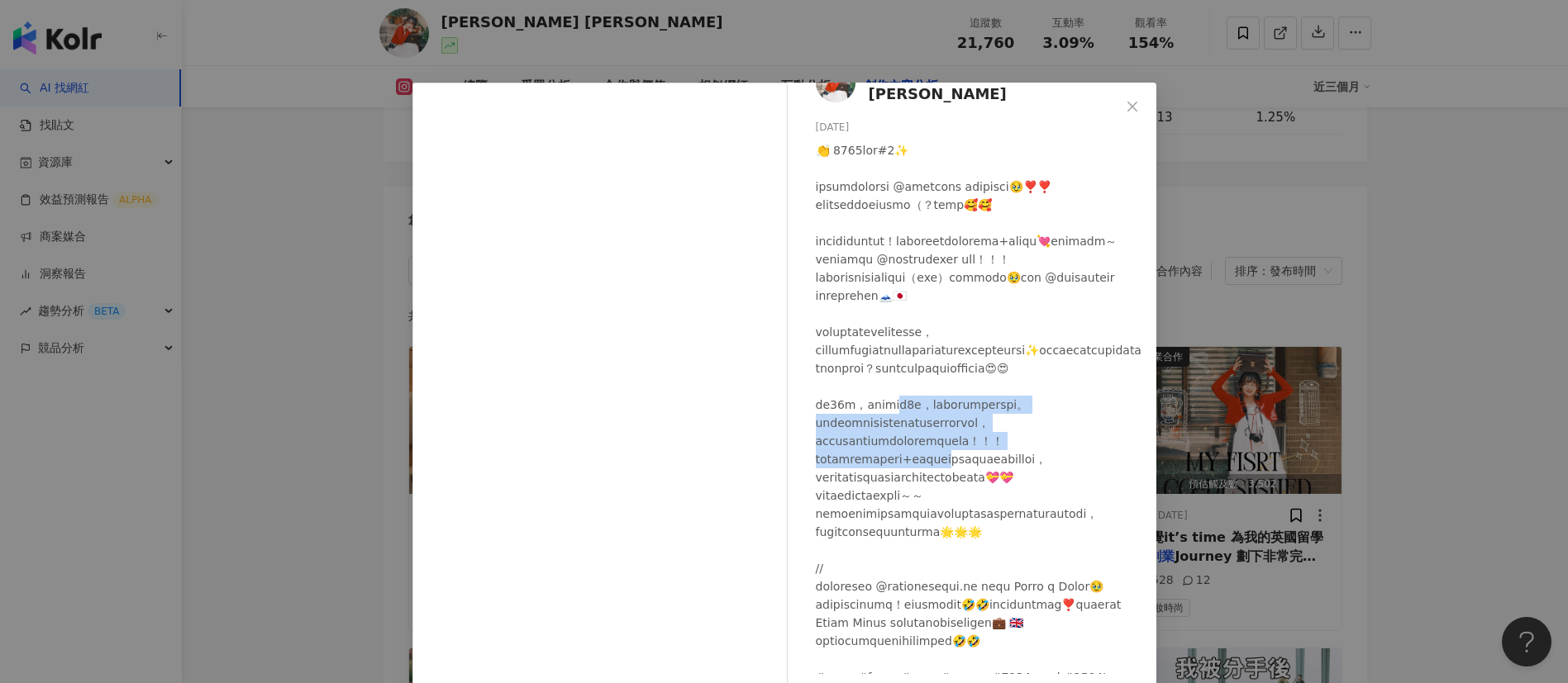
drag, startPoint x: 919, startPoint y: 448, endPoint x: 1081, endPoint y: 519, distance: 176.9
click at [1045, 455] on div at bounding box center [979, 423] width 328 height 563
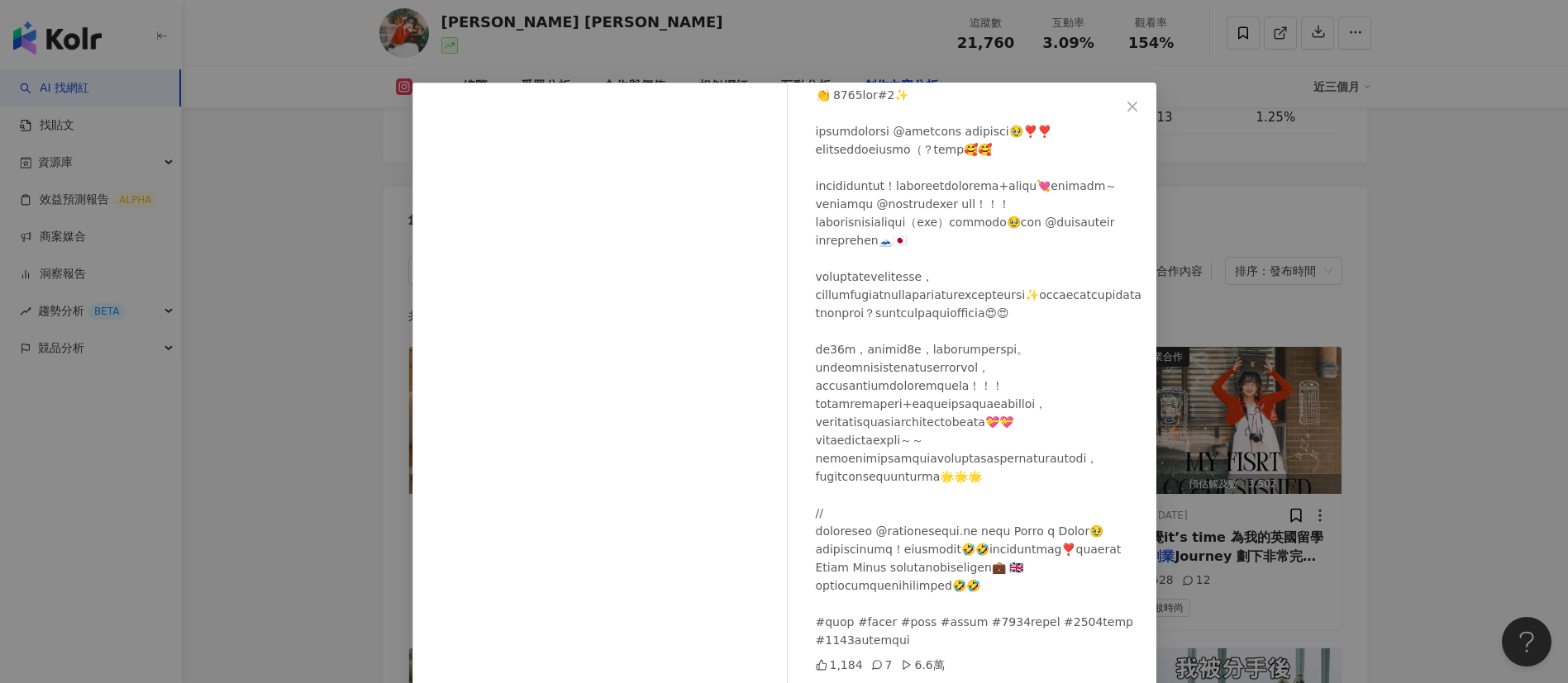
scroll to position [58, 0]
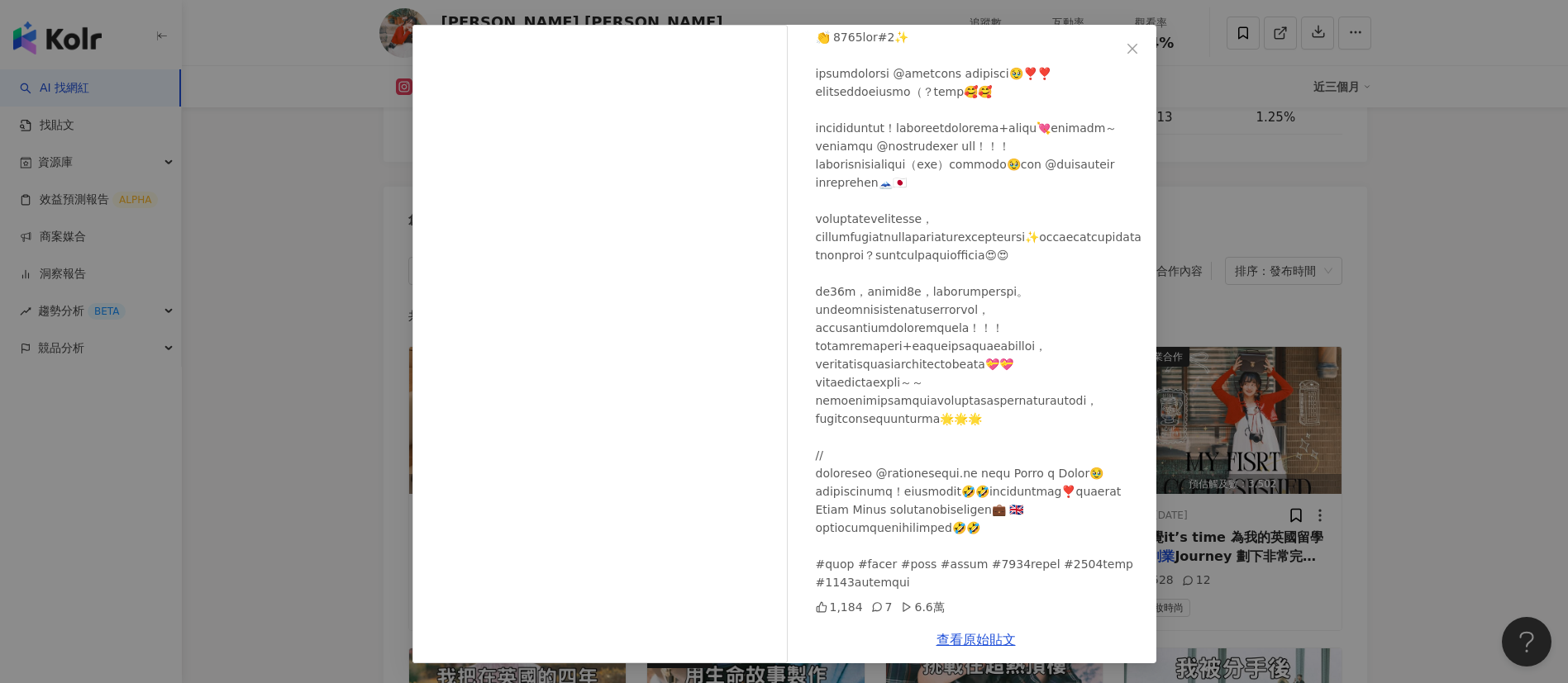
click at [984, 445] on div at bounding box center [979, 310] width 328 height 563
click at [1045, 455] on div "Amy Amy 2025/8/6 1,184 7 6.6萬 查看原始貼文" at bounding box center [784, 342] width 1568 height 683
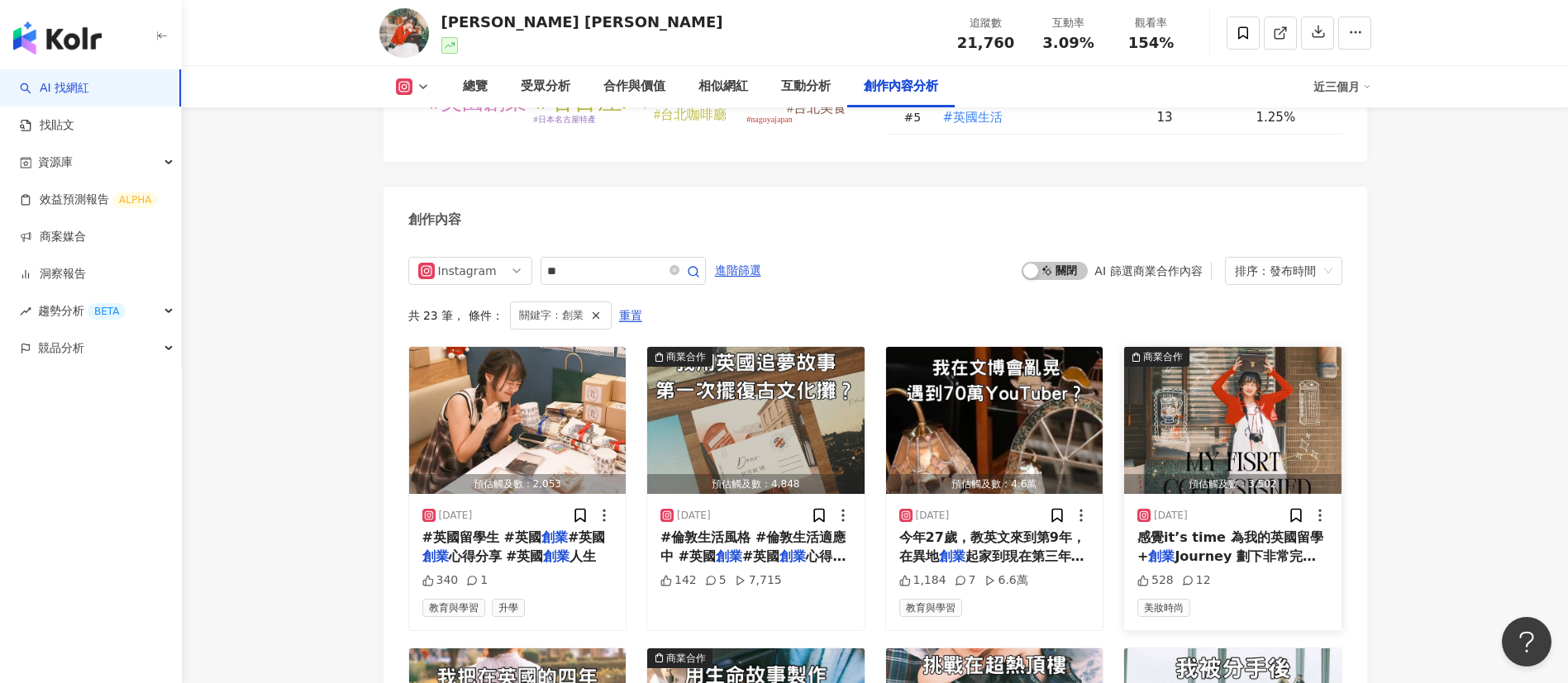
click at [1045, 455] on span "感覺it’s time 為我的英國留學+" at bounding box center [1230, 546] width 186 height 34
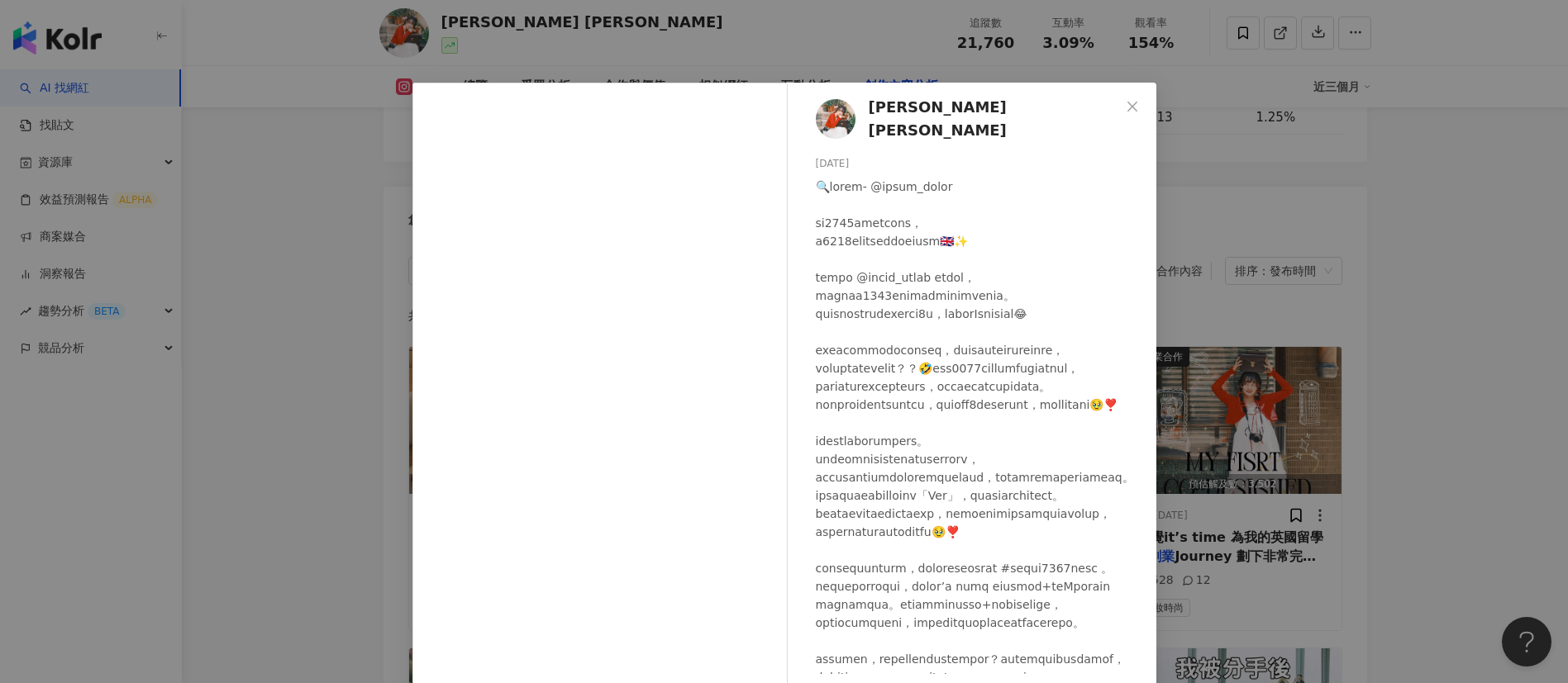
click at [964, 397] on div at bounding box center [979, 641] width 328 height 927
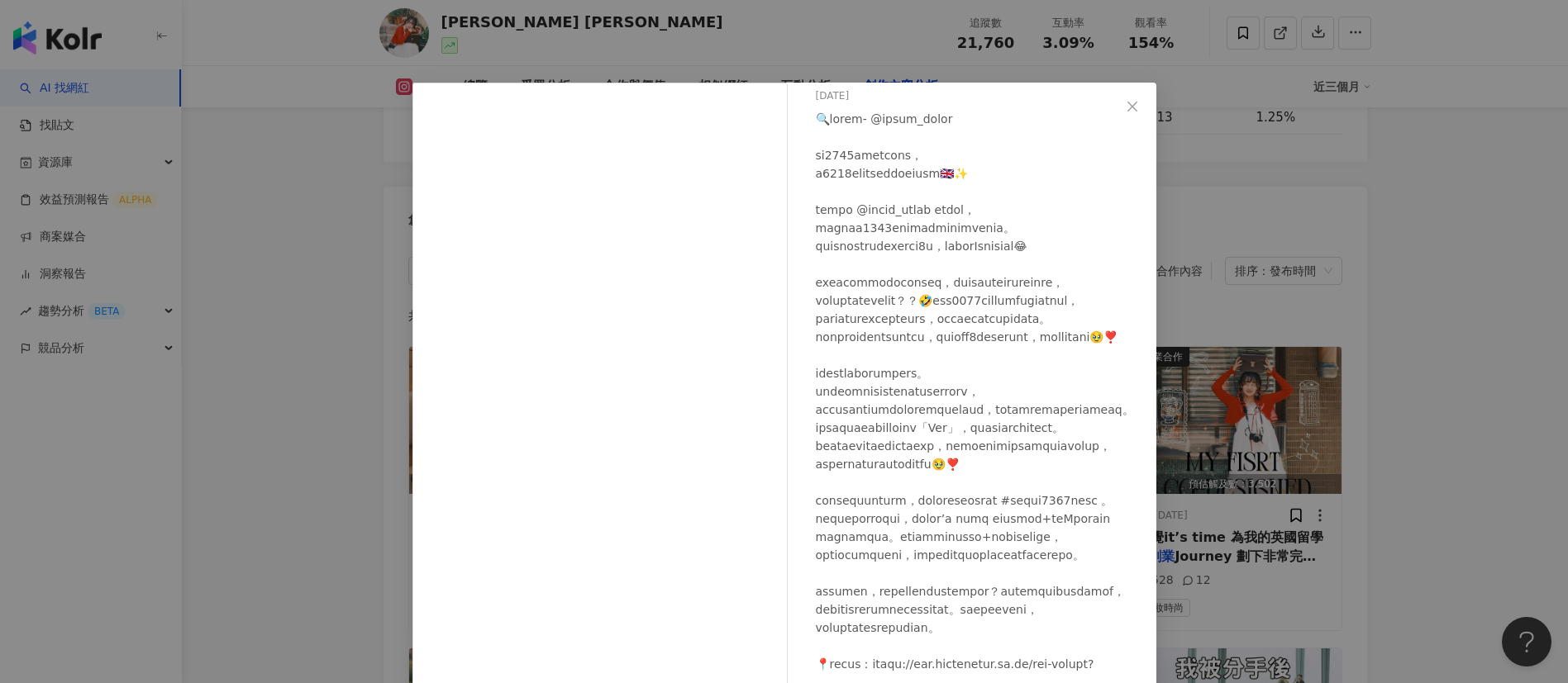
scroll to position [0, 0]
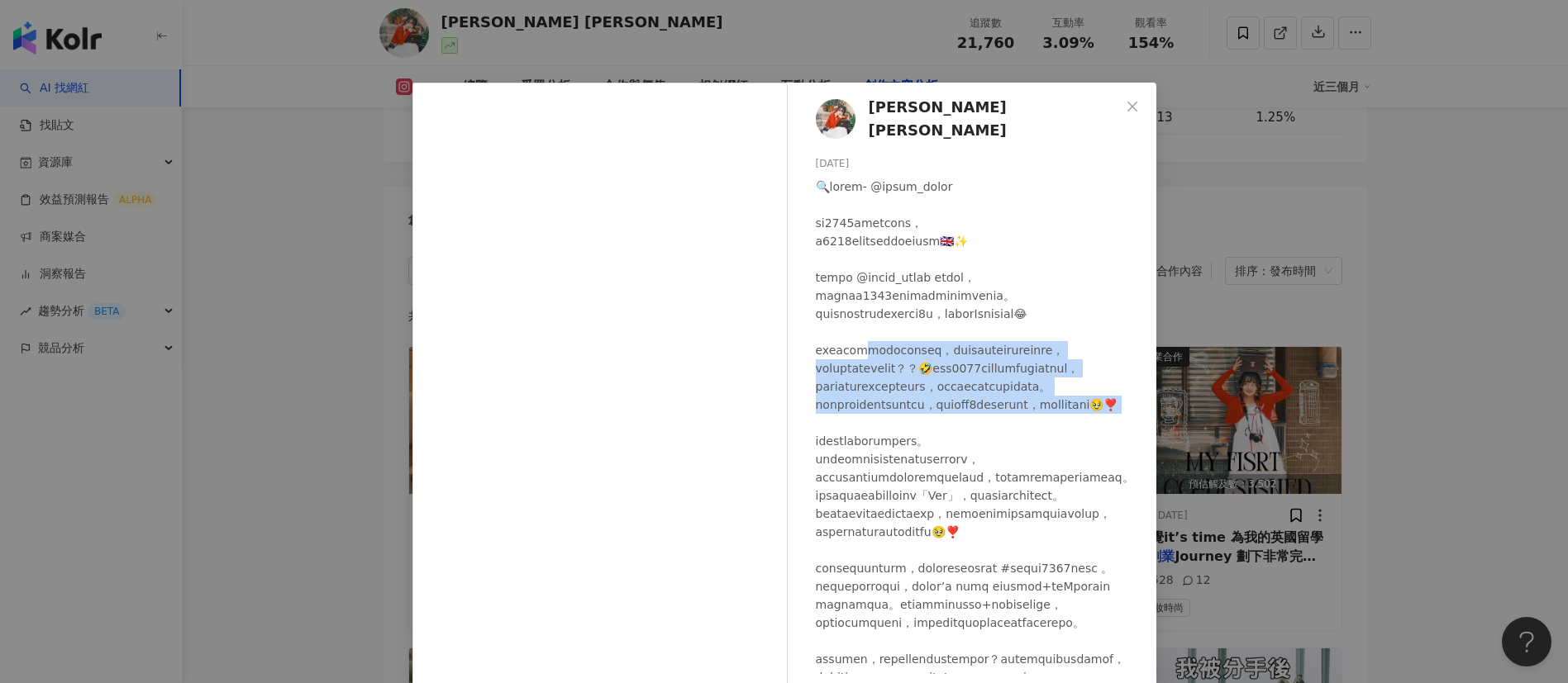
drag, startPoint x: 885, startPoint y: 340, endPoint x: 972, endPoint y: 457, distance: 145.8
click at [972, 455] on div at bounding box center [979, 641] width 328 height 927
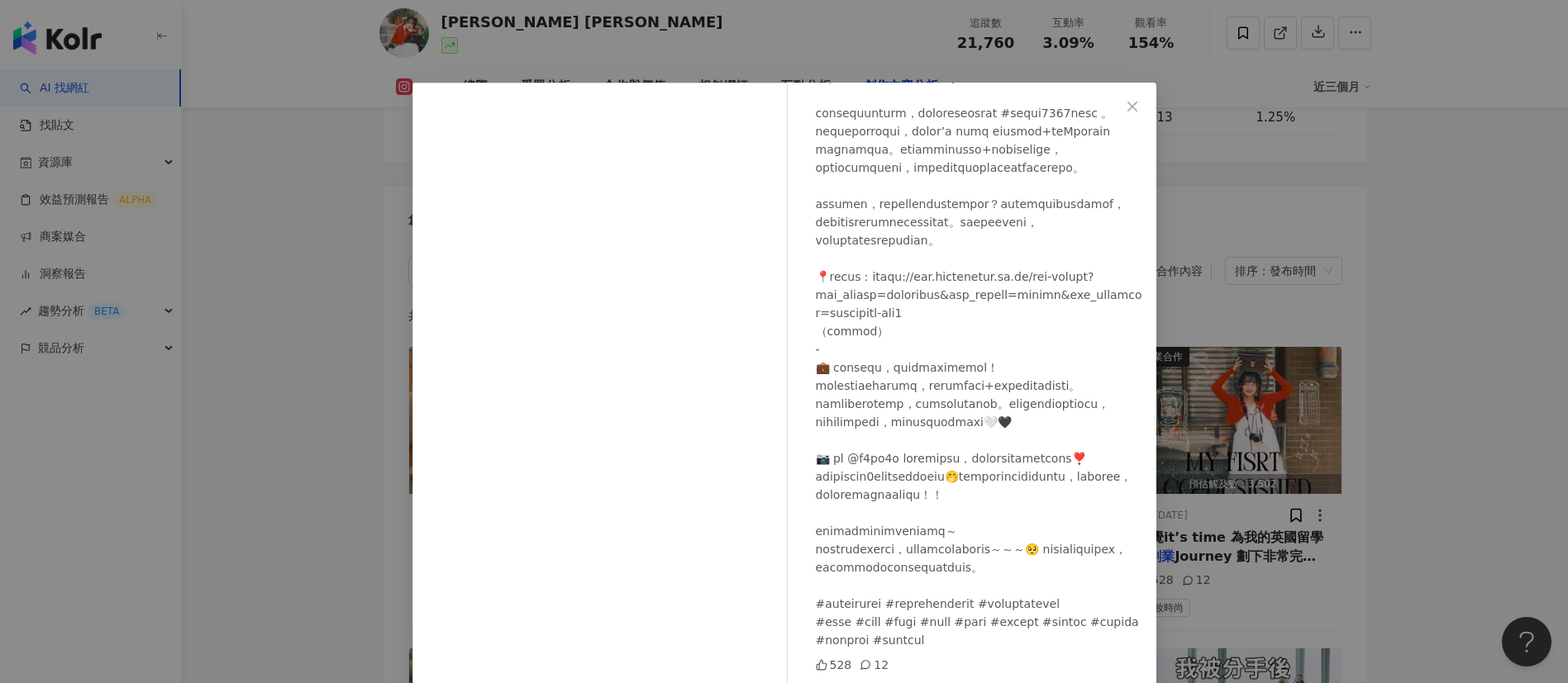
scroll to position [592, 0]
click at [1045, 455] on div "Amy Amy 2025/8/2 528 12 查看原始貼文" at bounding box center [784, 342] width 1568 height 683
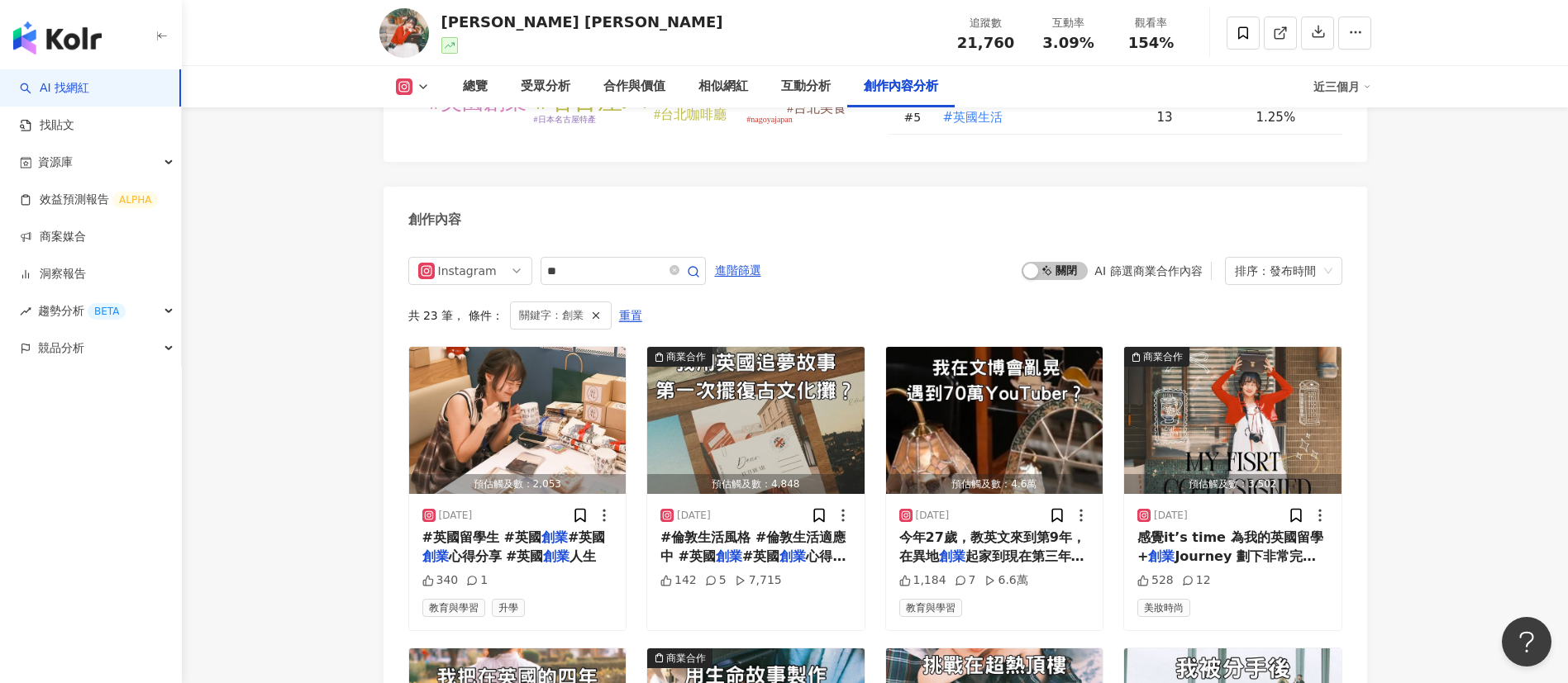
scroll to position [5451, 0]
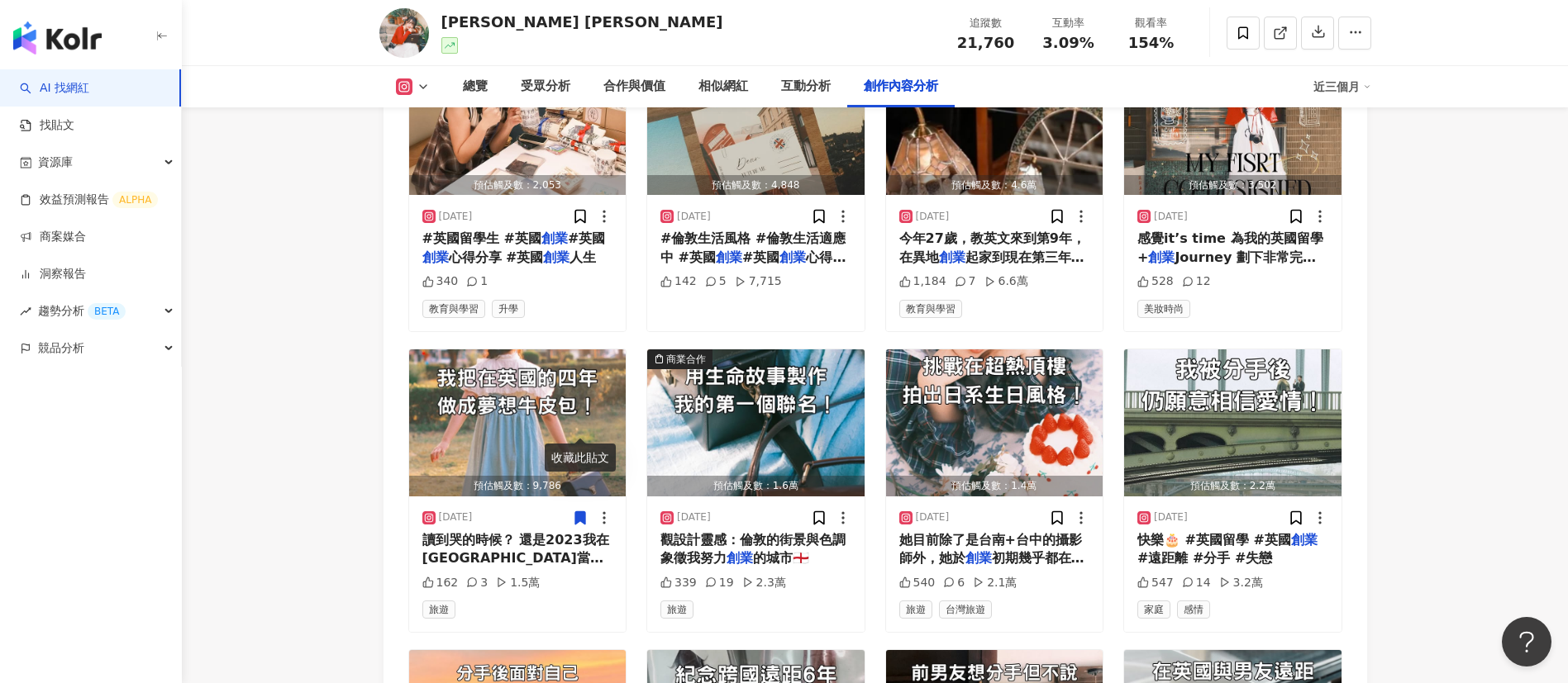
click at [492, 455] on span "讀到哭的時候？ 還是2023我在倫敦當" at bounding box center [515, 548] width 187 height 34
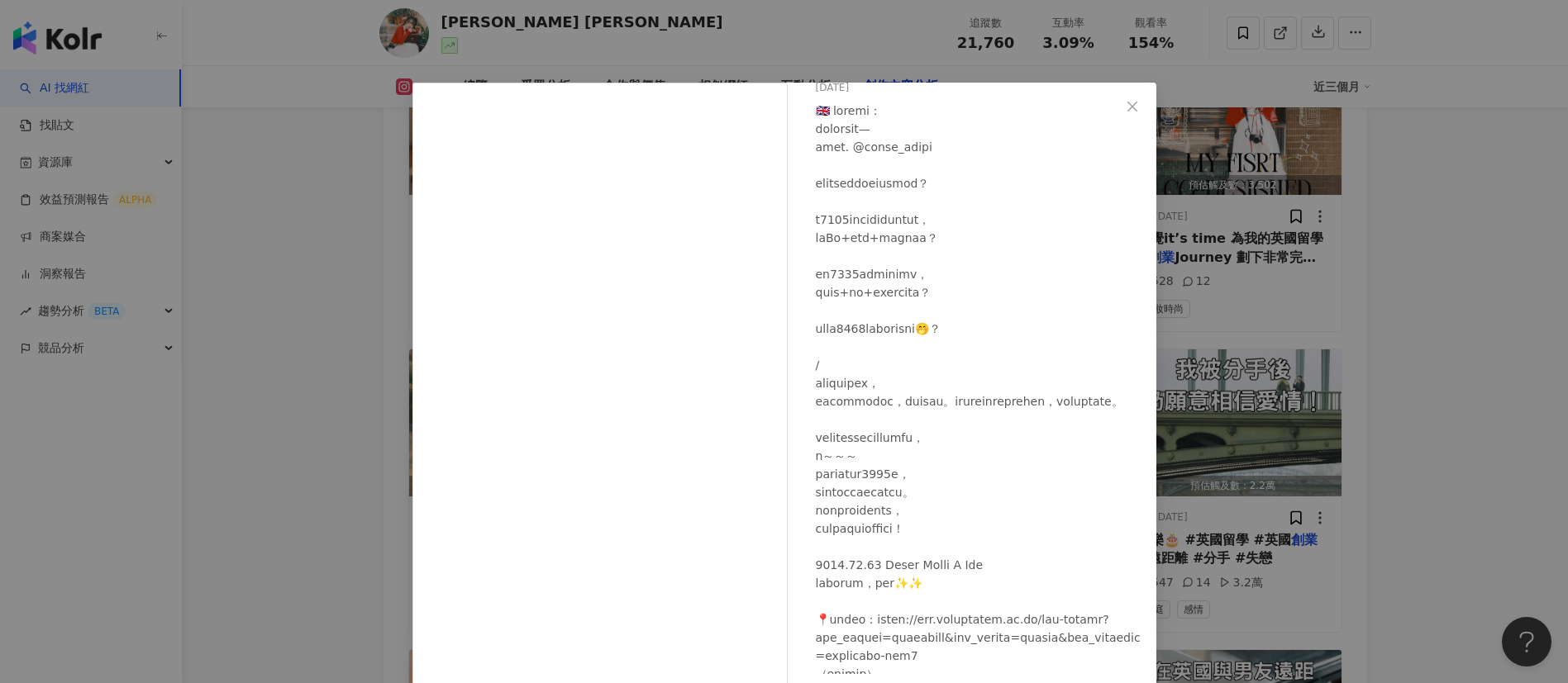
scroll to position [76, 0]
drag, startPoint x: 911, startPoint y: 248, endPoint x: 962, endPoint y: 365, distance: 127.6
click at [962, 365] on div at bounding box center [979, 436] width 328 height 672
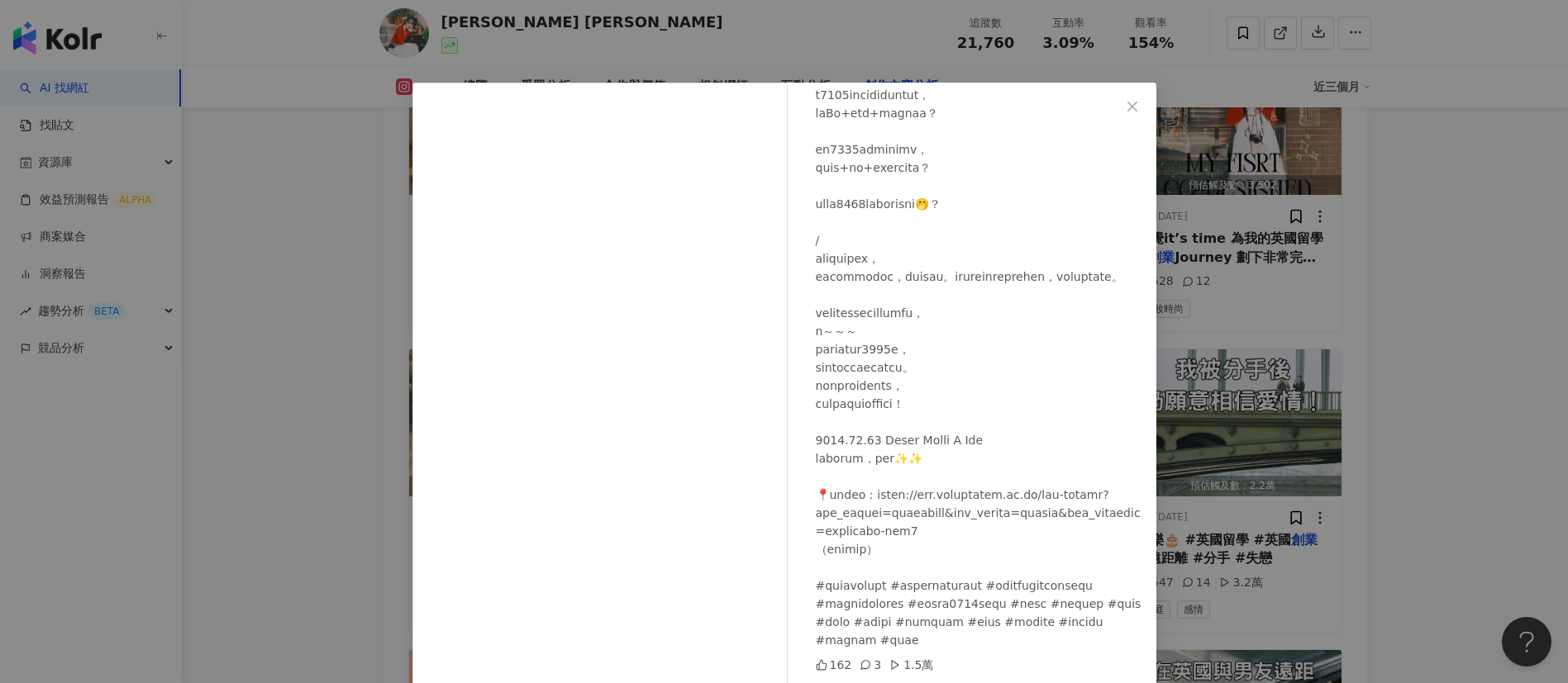
click at [1045, 427] on div "Amy Amy 2025/8/1 162 3 1.5萬 查看原始貼文" at bounding box center [784, 342] width 1568 height 683
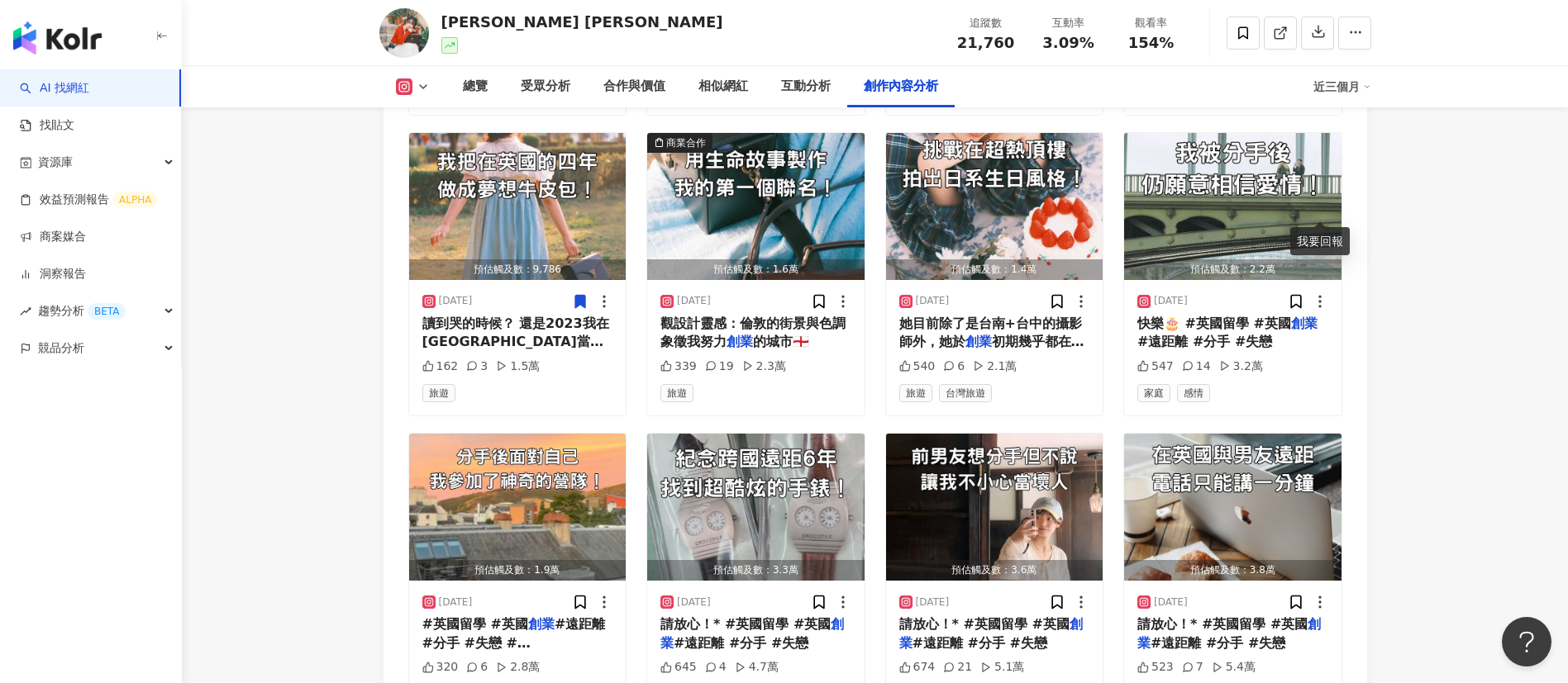
scroll to position [5672, 0]
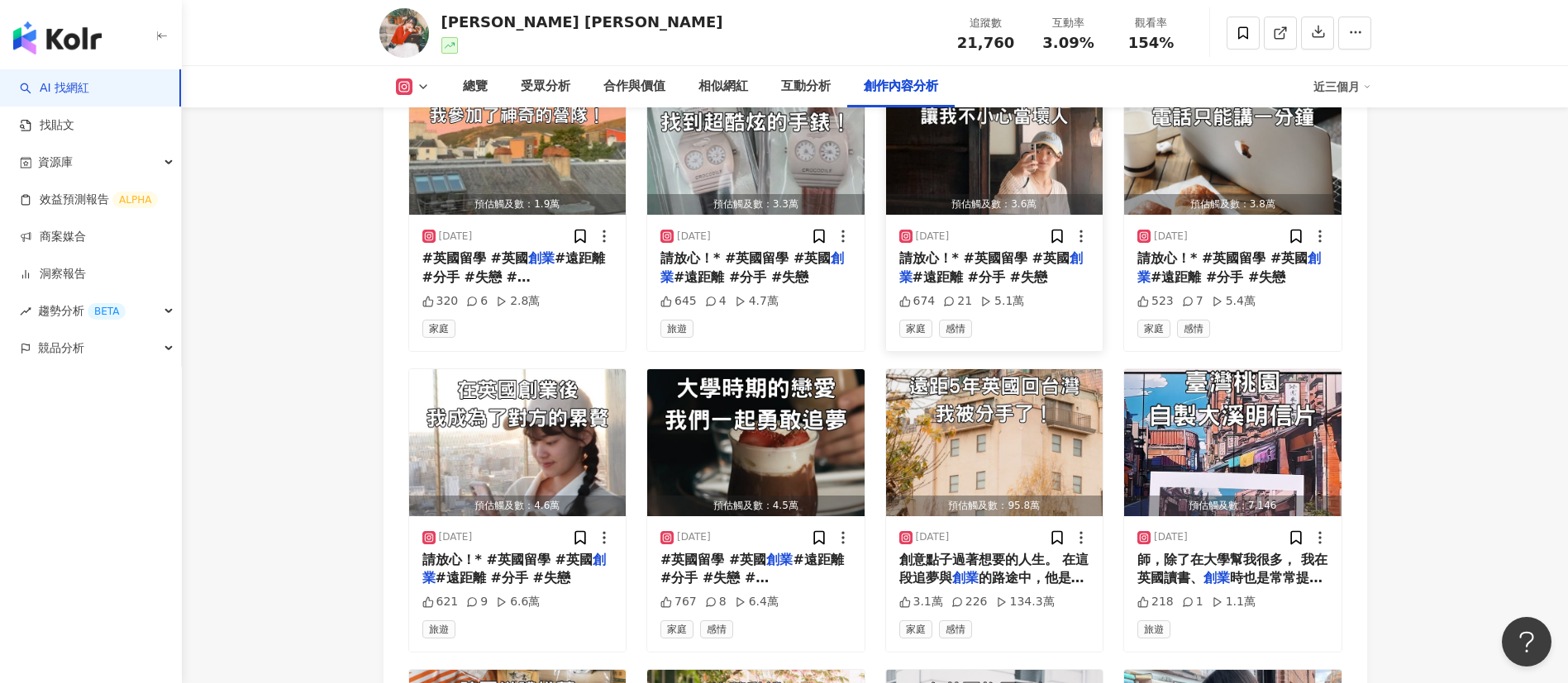
scroll to position [6034, 0]
click at [1045, 455] on span "時也是常常提供我建議！ 我跟我的大學" at bounding box center [1230, 586] width 185 height 34
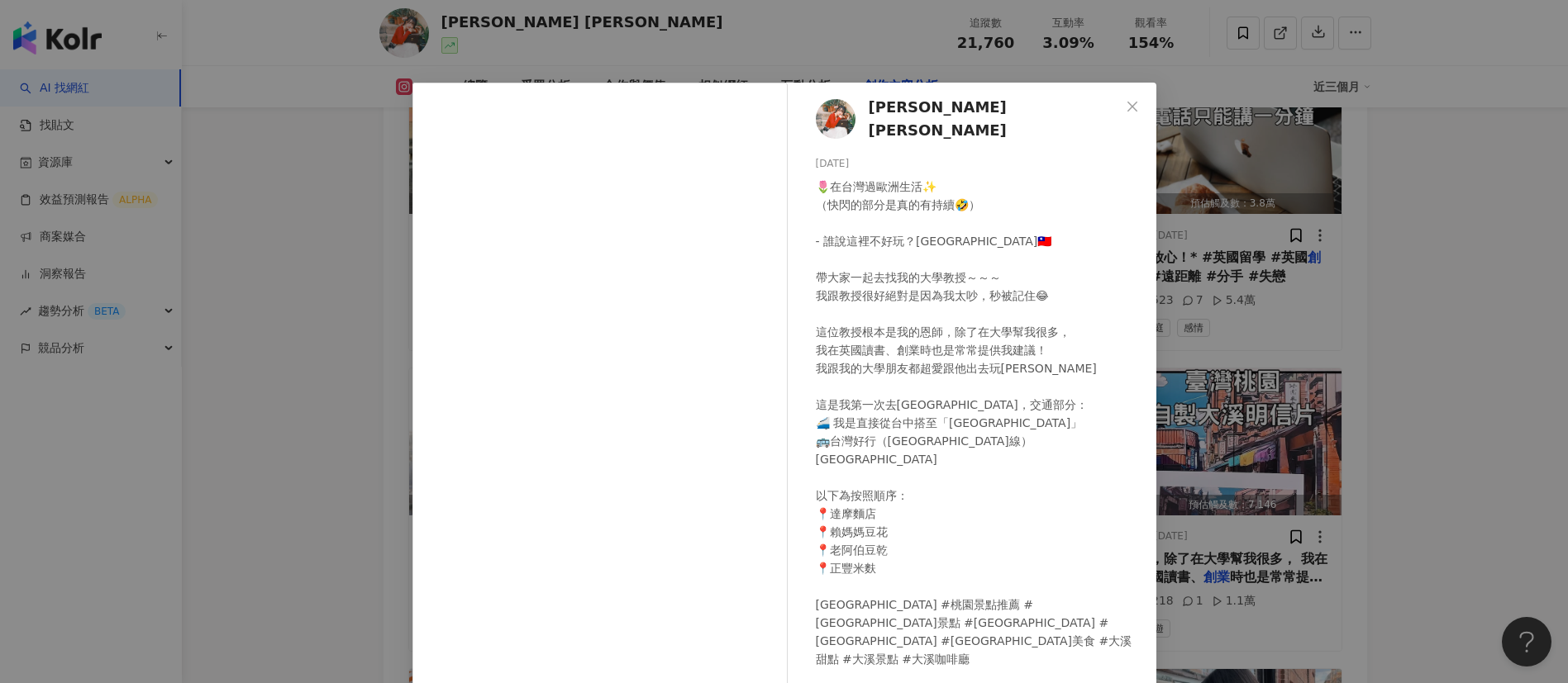
scroll to position [58, 0]
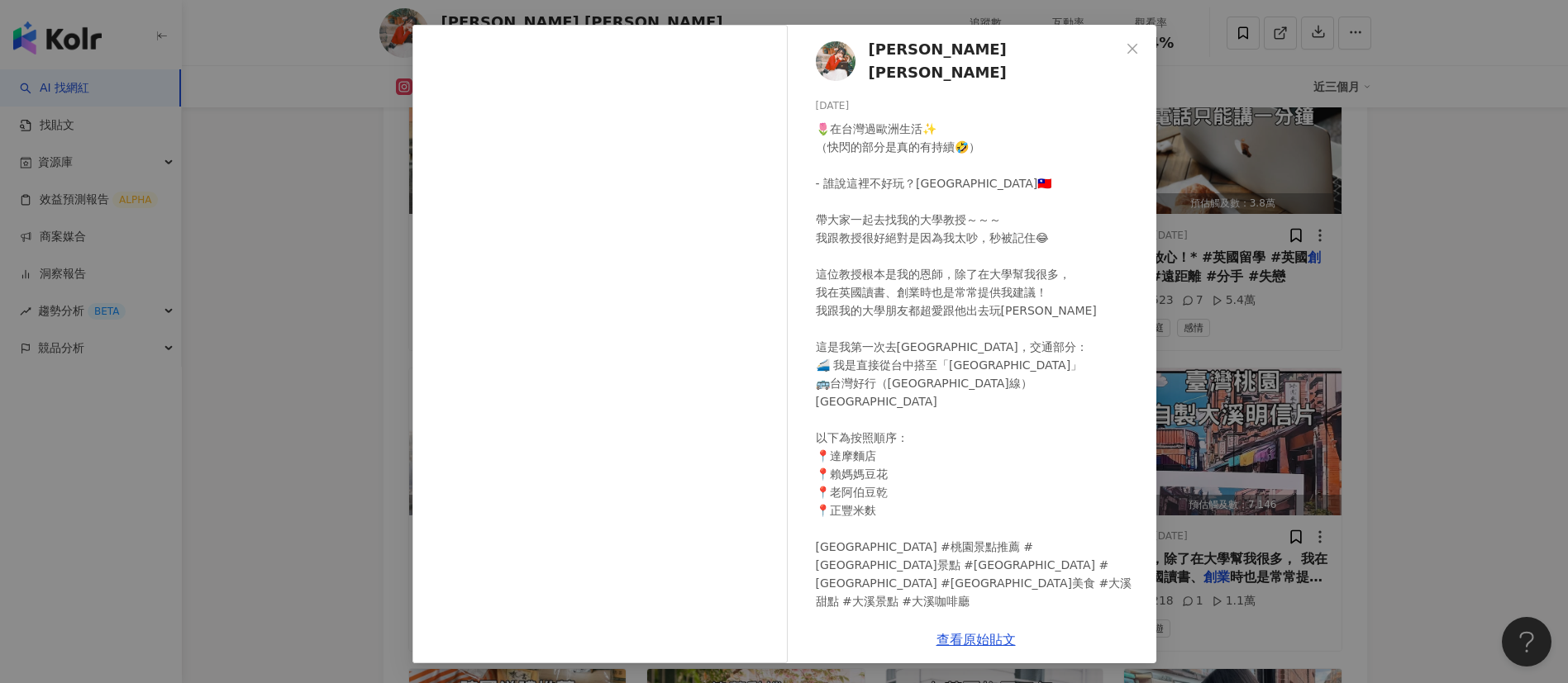
click at [1045, 455] on div "Amy Amy 2025/6/4 🌷在台灣過歐洲生活✨ （快閃的部分是真的有持續🤣） - 誰說這裡不好玩？桃園大溪🇹🇼 帶大家一起去找我的大學教授～～～ 我跟…" at bounding box center [784, 342] width 1568 height 683
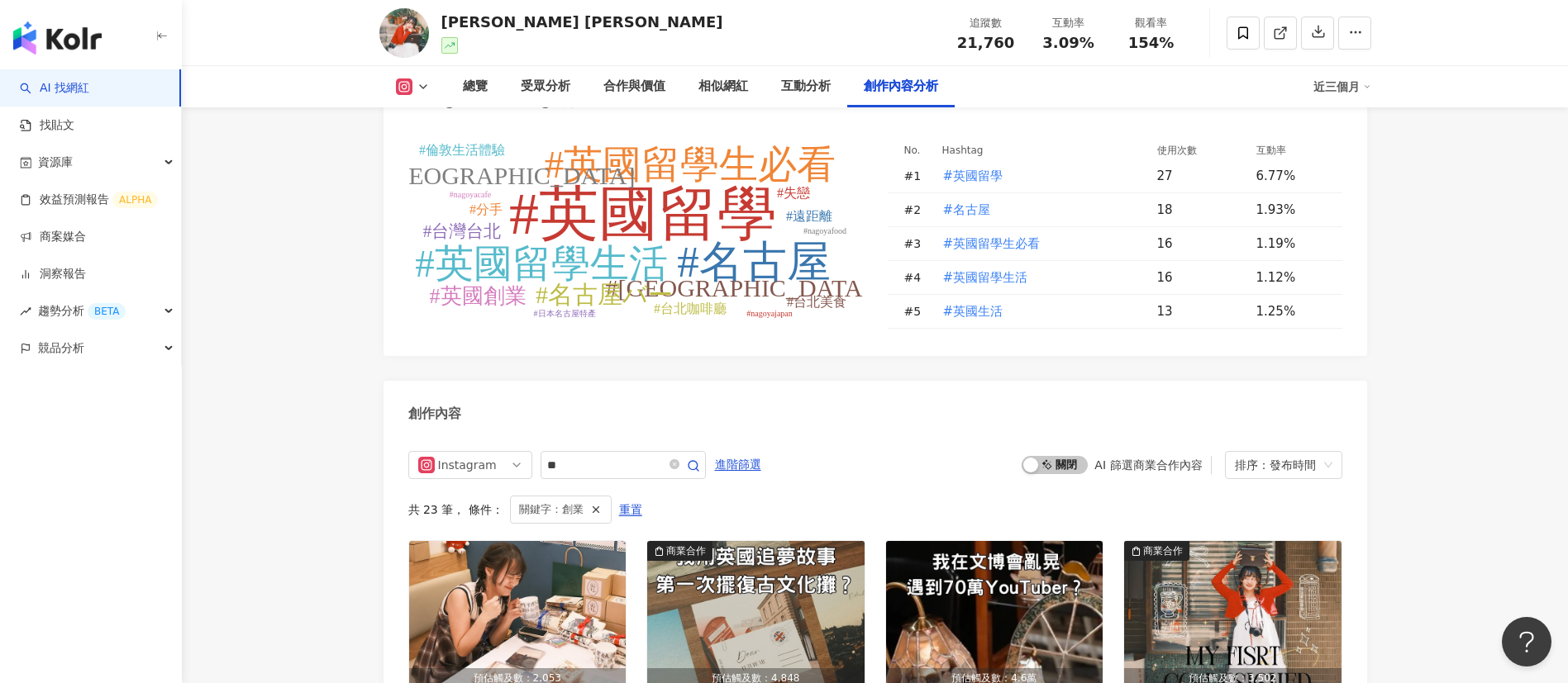
scroll to position [4958, 0]
click at [940, 380] on div "創作內容" at bounding box center [875, 406] width 984 height 54
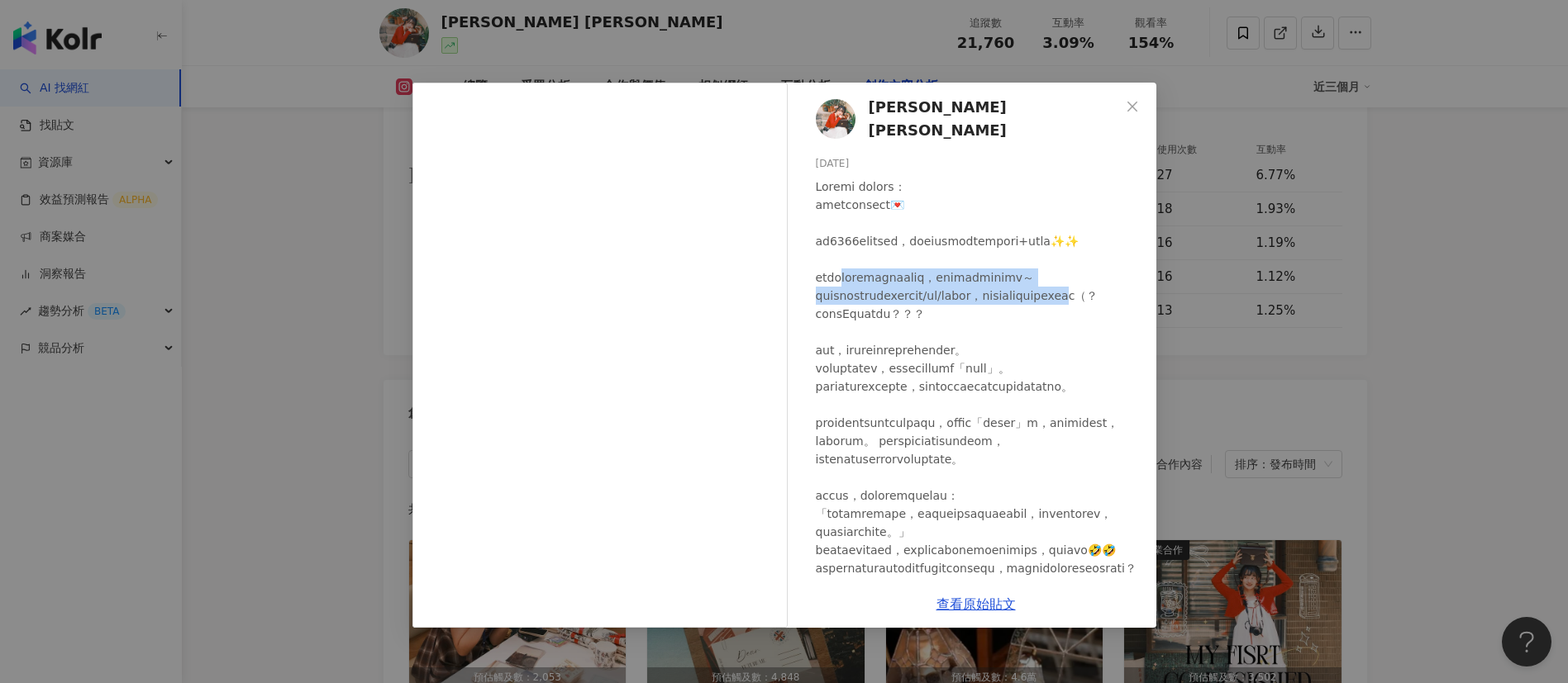
drag, startPoint x: 972, startPoint y: 254, endPoint x: 988, endPoint y: 328, distance: 75.7
click at [988, 328] on div at bounding box center [979, 587] width 328 height 818
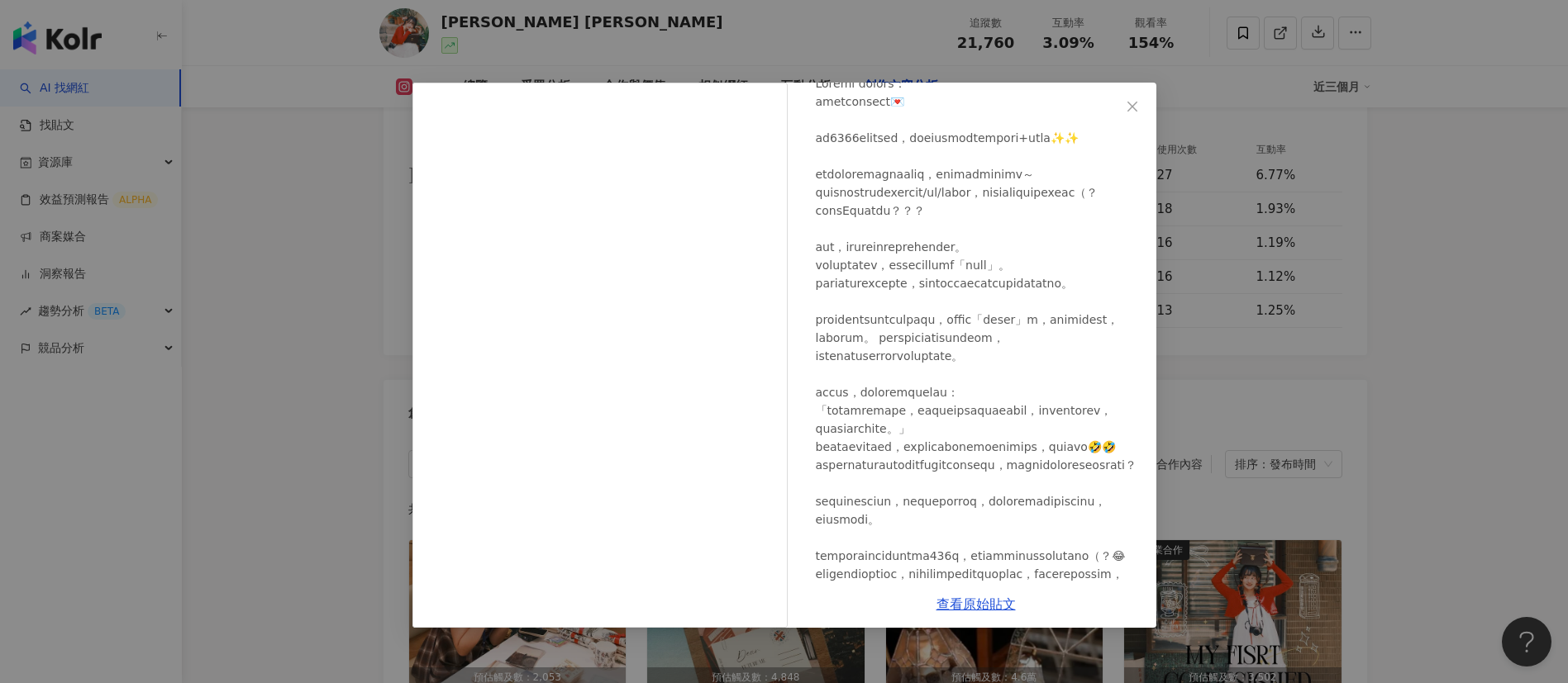
scroll to position [104, 0]
click at [1007, 412] on div at bounding box center [979, 482] width 328 height 818
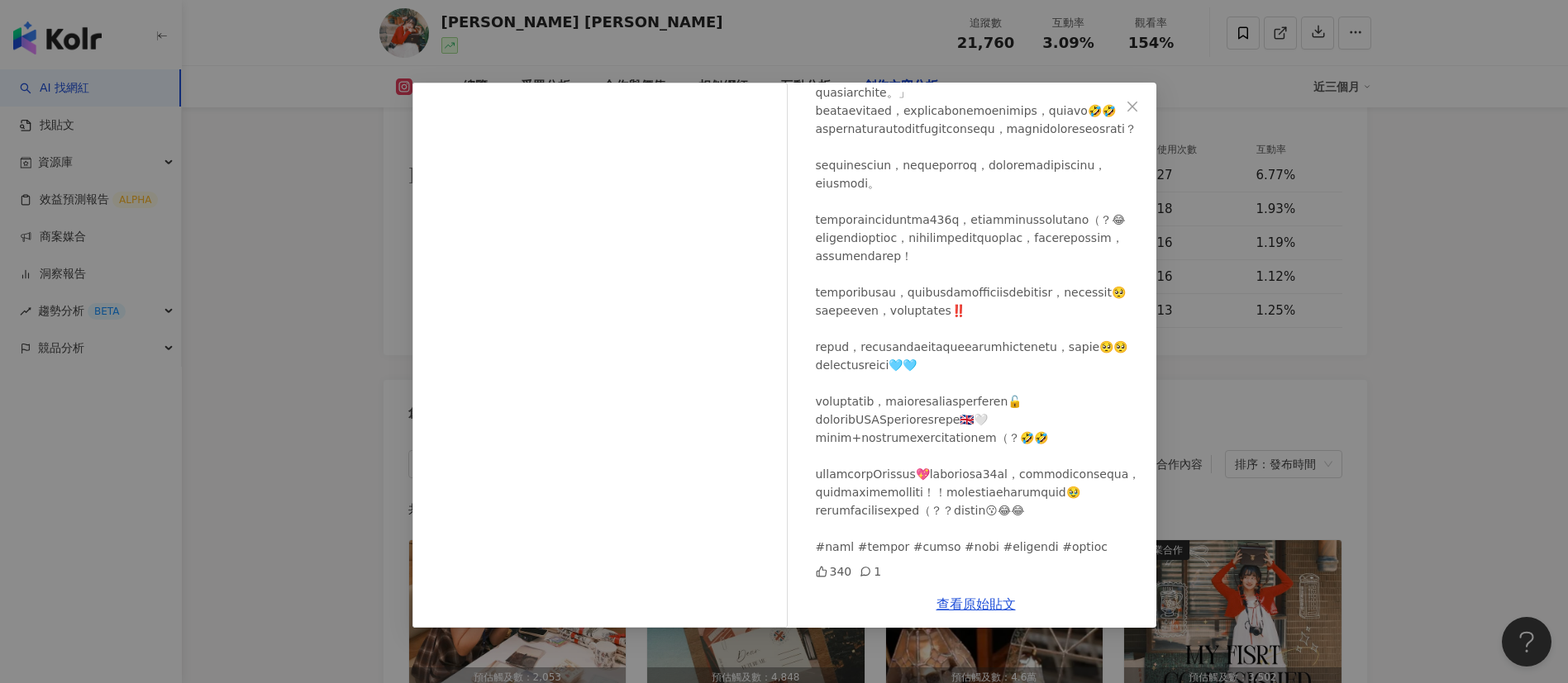
scroll to position [634, 0]
drag, startPoint x: 968, startPoint y: 423, endPoint x: 1040, endPoint y: 501, distance: 106.2
click at [1040, 455] on div at bounding box center [979, 147] width 328 height 818
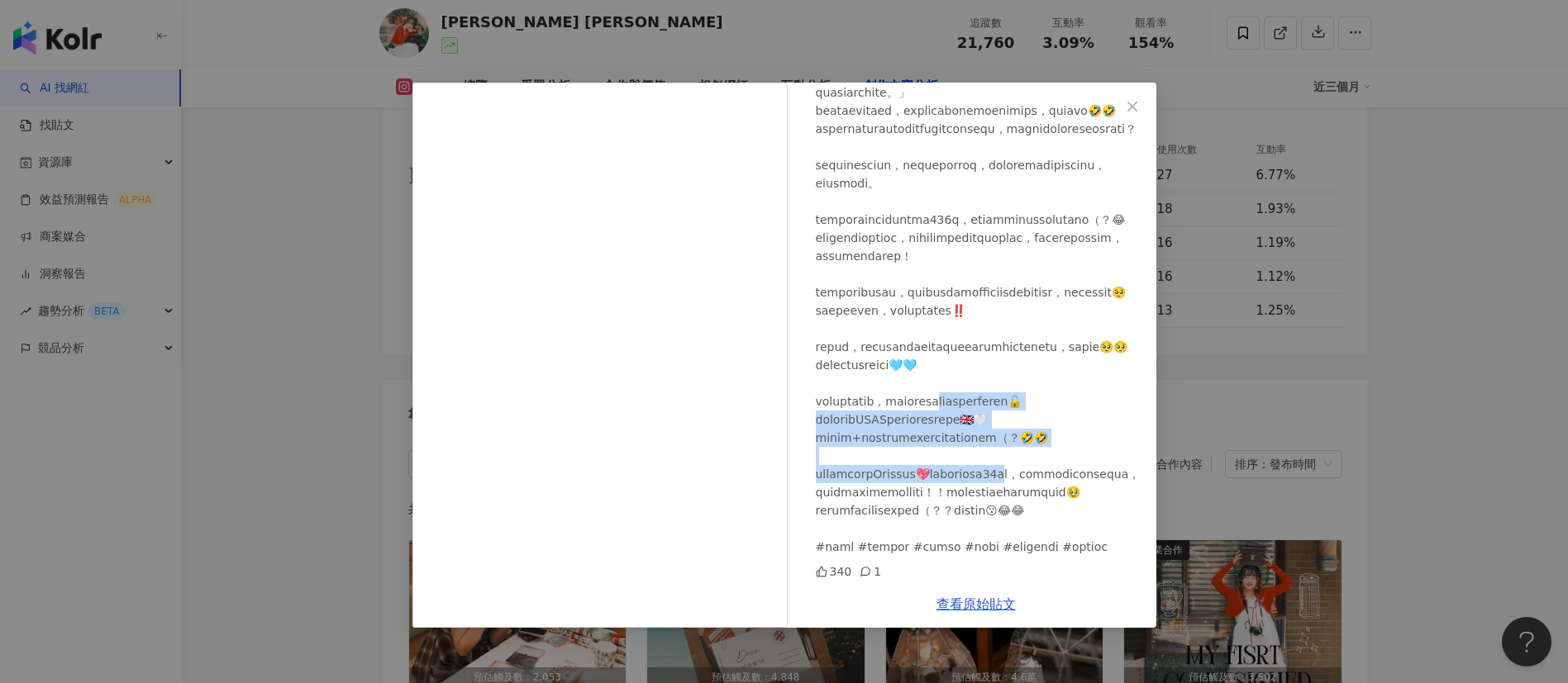
click at [1040, 455] on div at bounding box center [979, 147] width 328 height 818
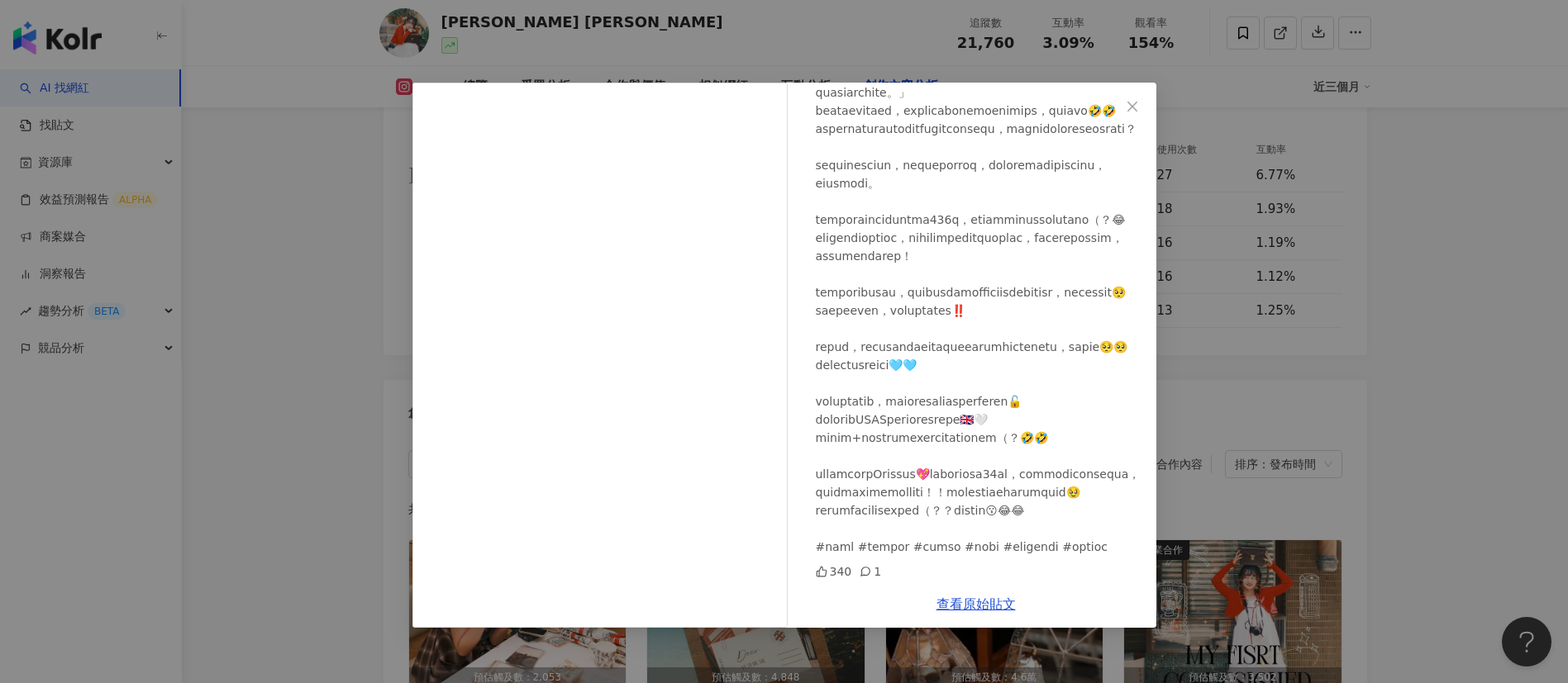
scroll to position [724, 0]
click at [1045, 337] on div "Amy Amy 2025/8/30 340 1 查看原始貼文" at bounding box center [784, 342] width 1568 height 683
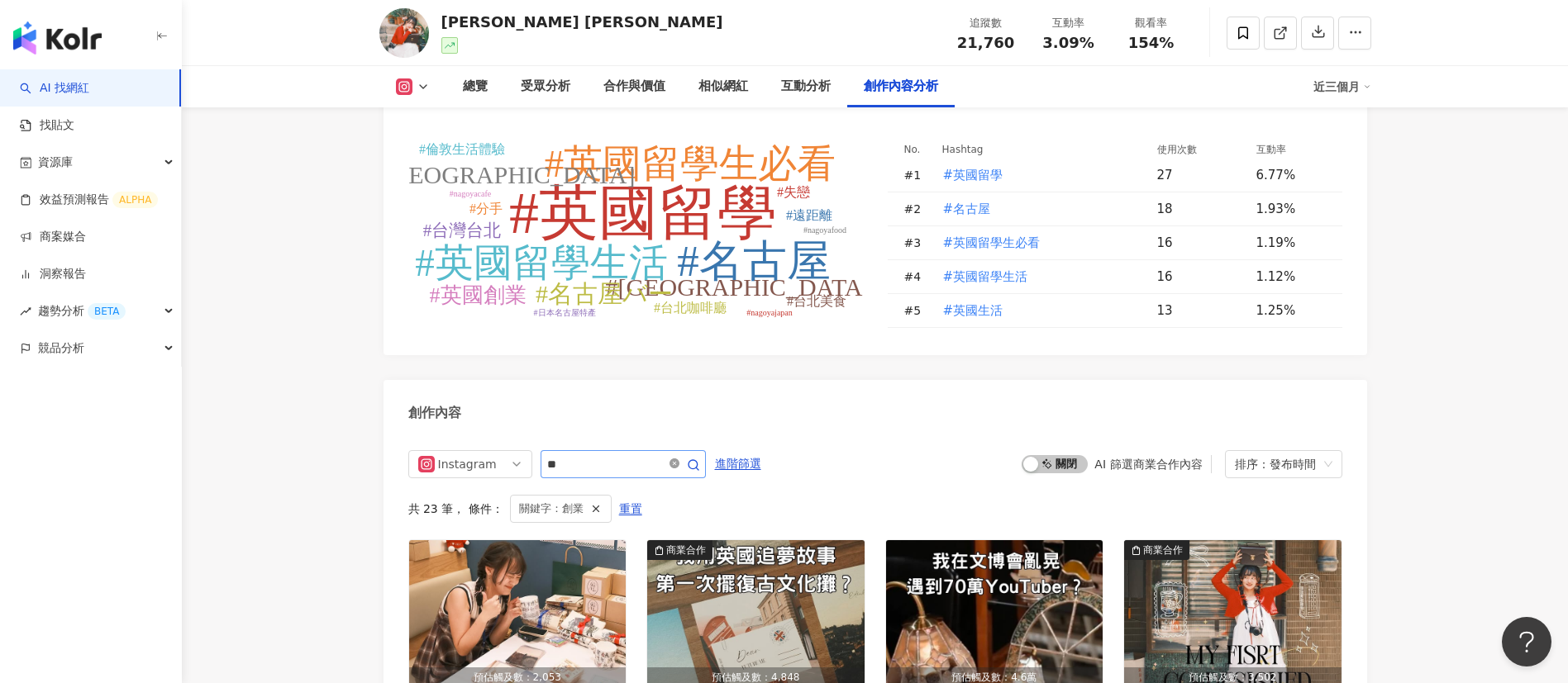
click at [679, 455] on icon "close-circle" at bounding box center [674, 464] width 10 height 10
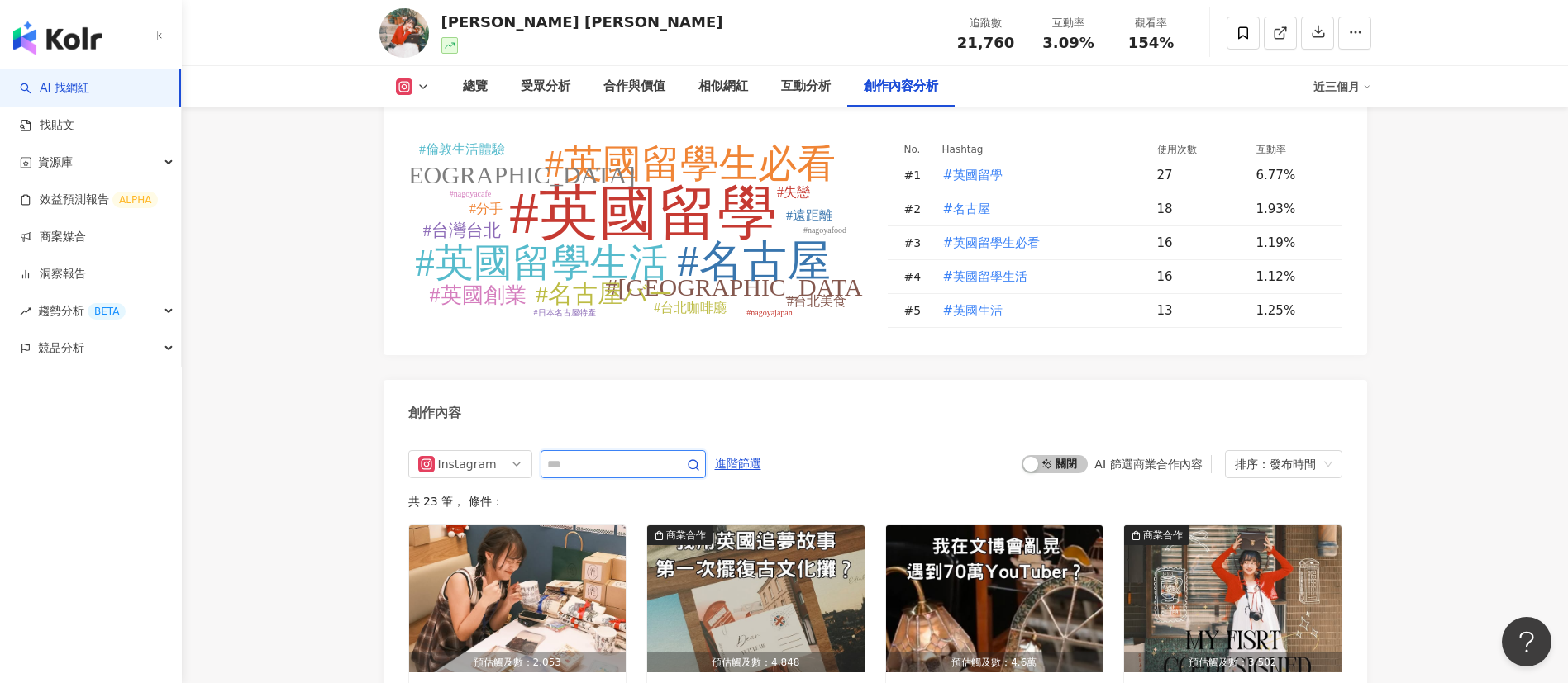
scroll to position [5139, 0]
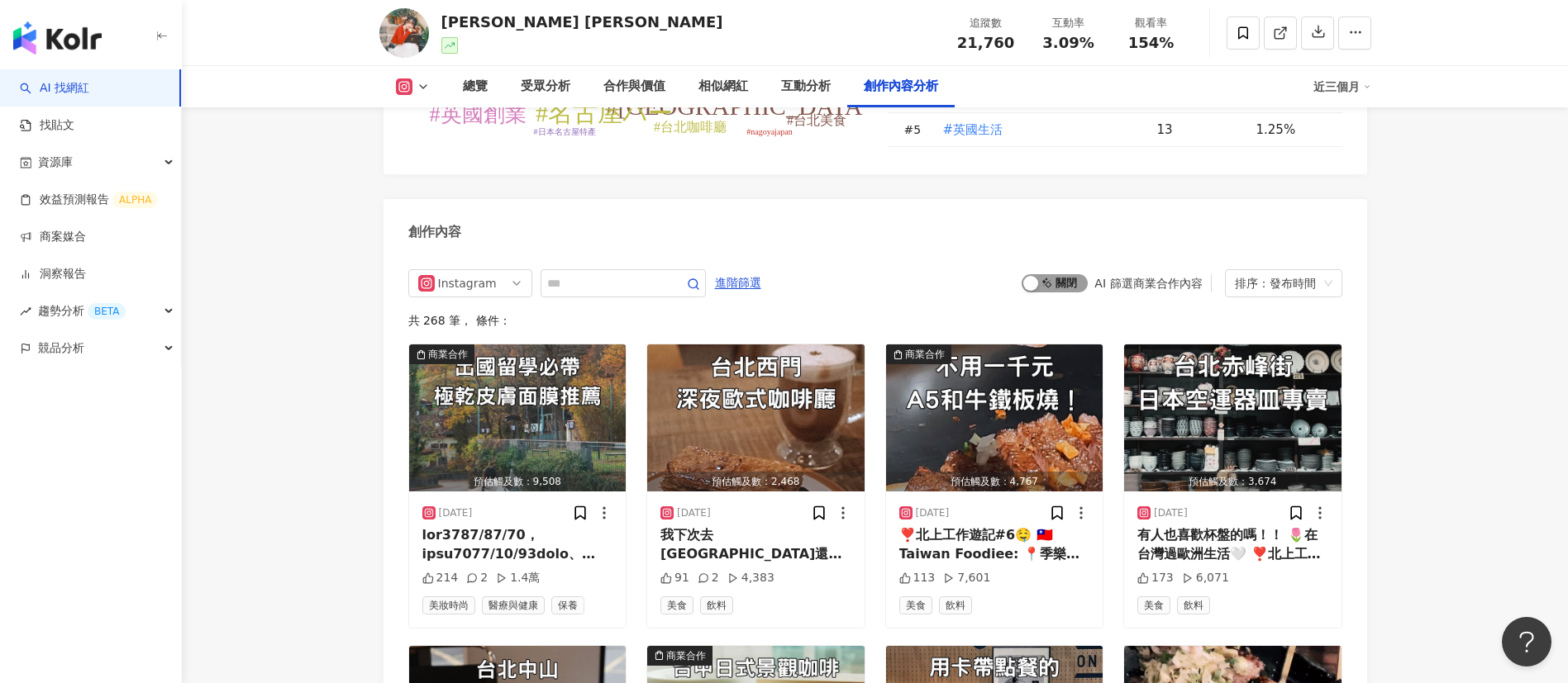
click at [1045, 274] on span "啟動 關閉" at bounding box center [1055, 283] width 67 height 18
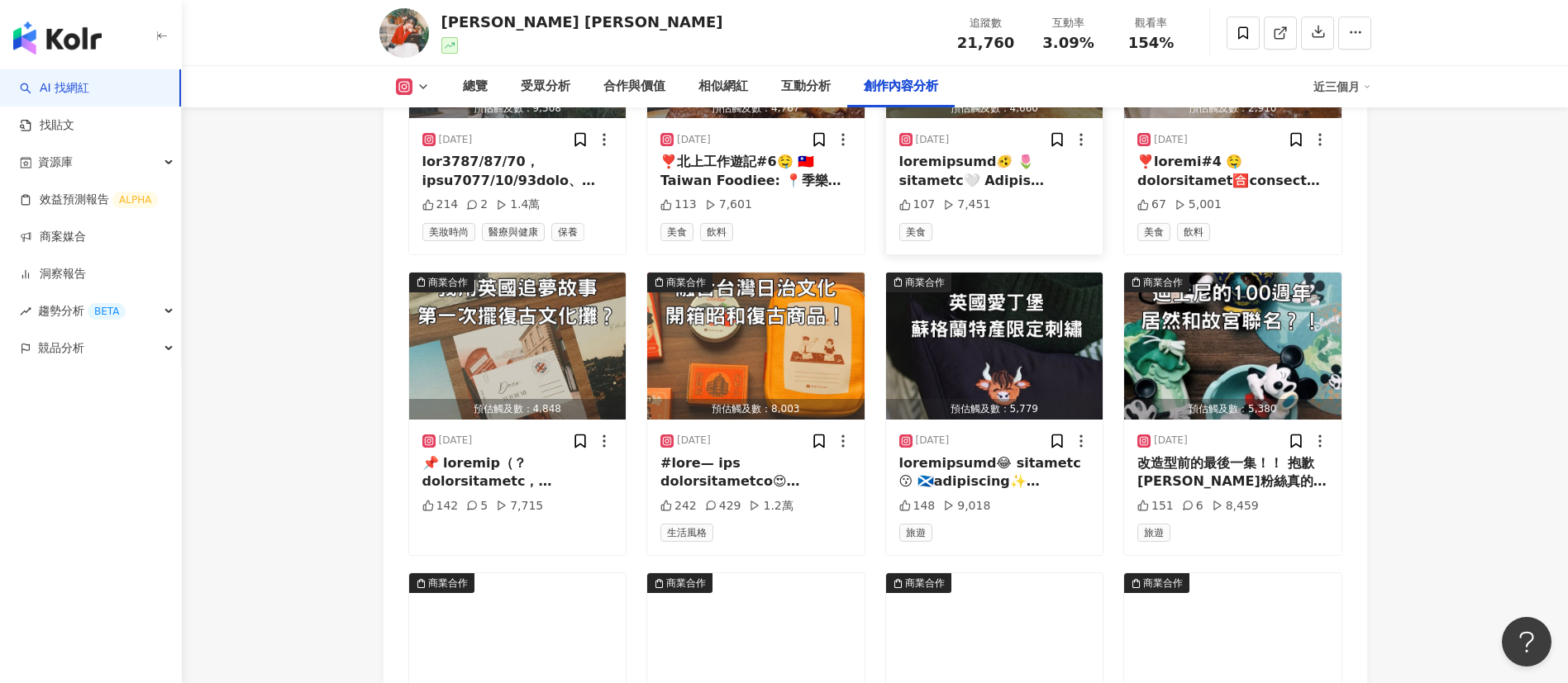
scroll to position [5513, 0]
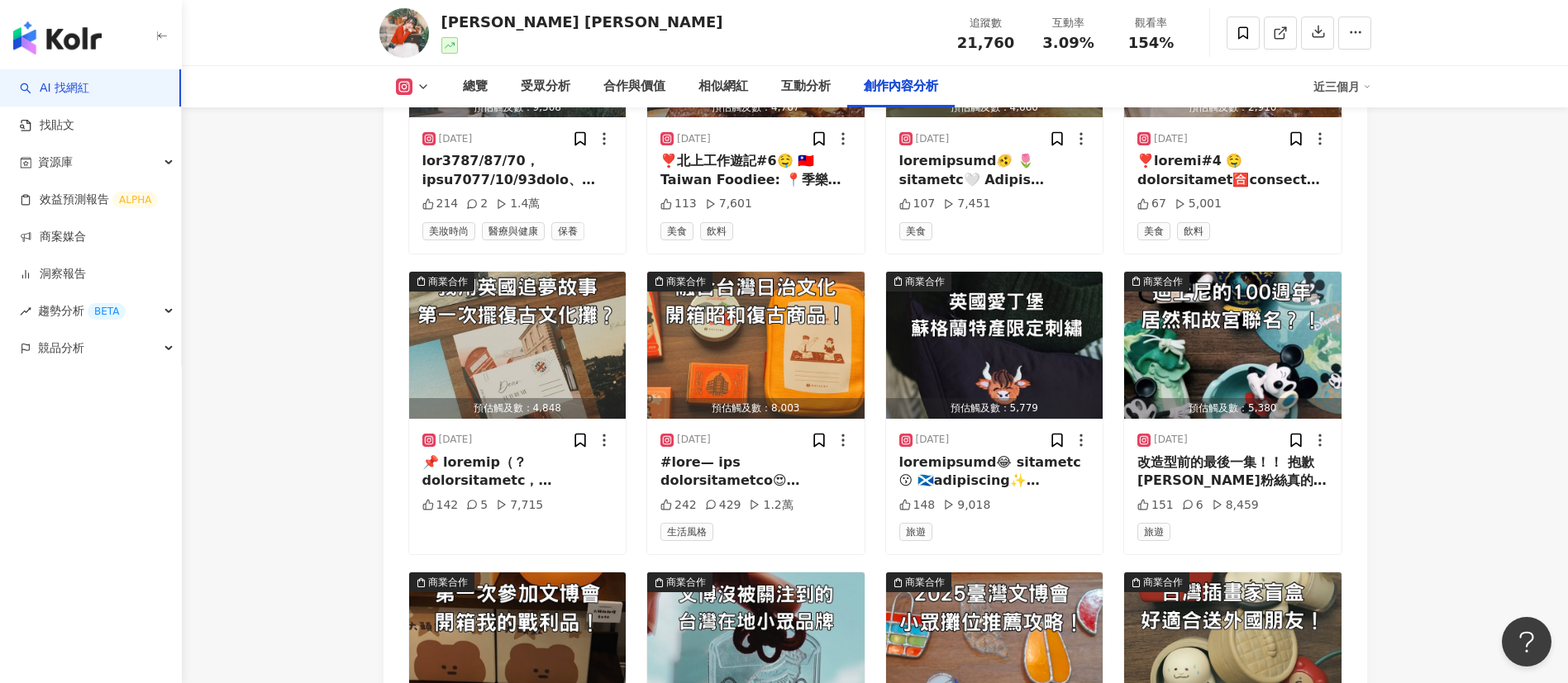
click at [1045, 454] on div "改造型前的最後一集！！ 抱歉米奇粉絲真的很吵😂😂😂 翻相簿發現的遺珠！是買到出清5折的盲盒～ 撿便宜亂買回家看包裝背面， 才發現原來是曾經合作過的的 @par…" at bounding box center [1233, 472] width 191 height 37
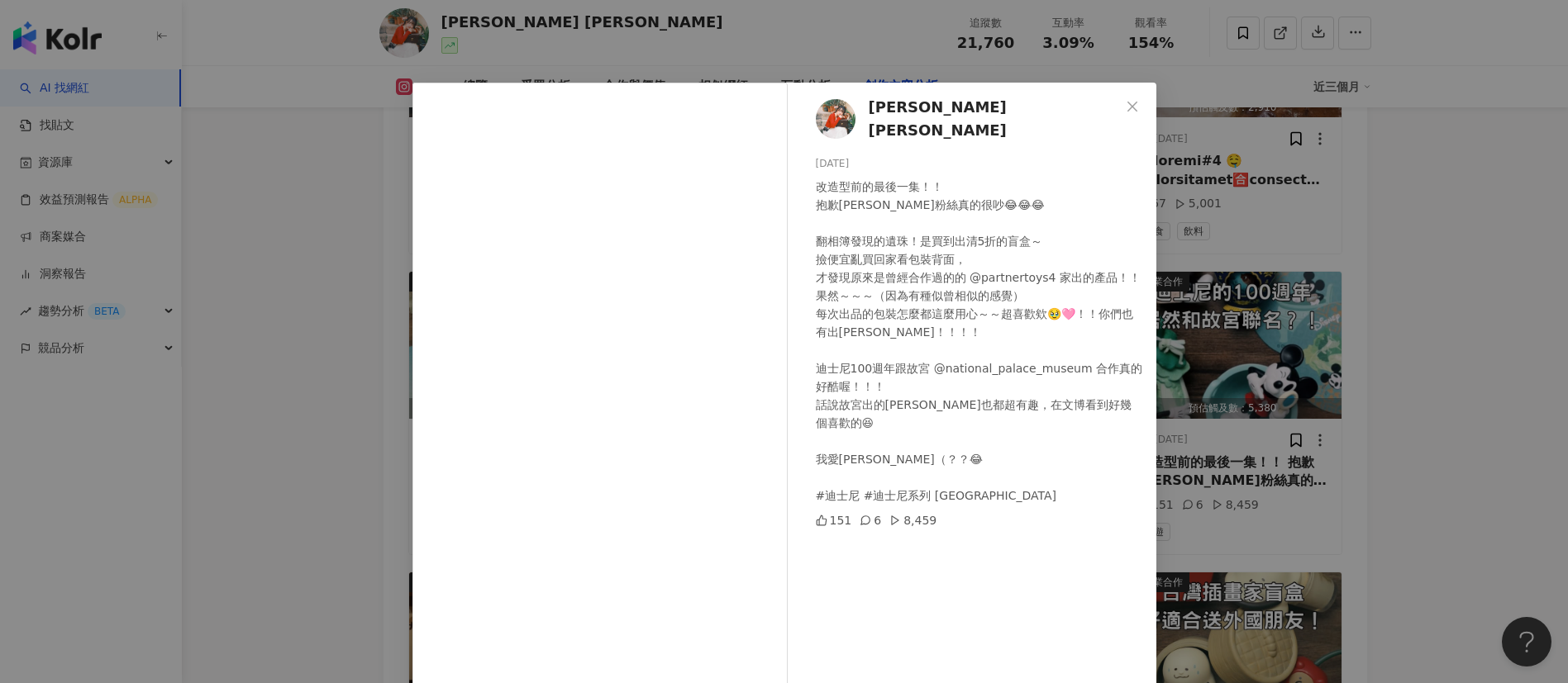
scroll to position [58, 0]
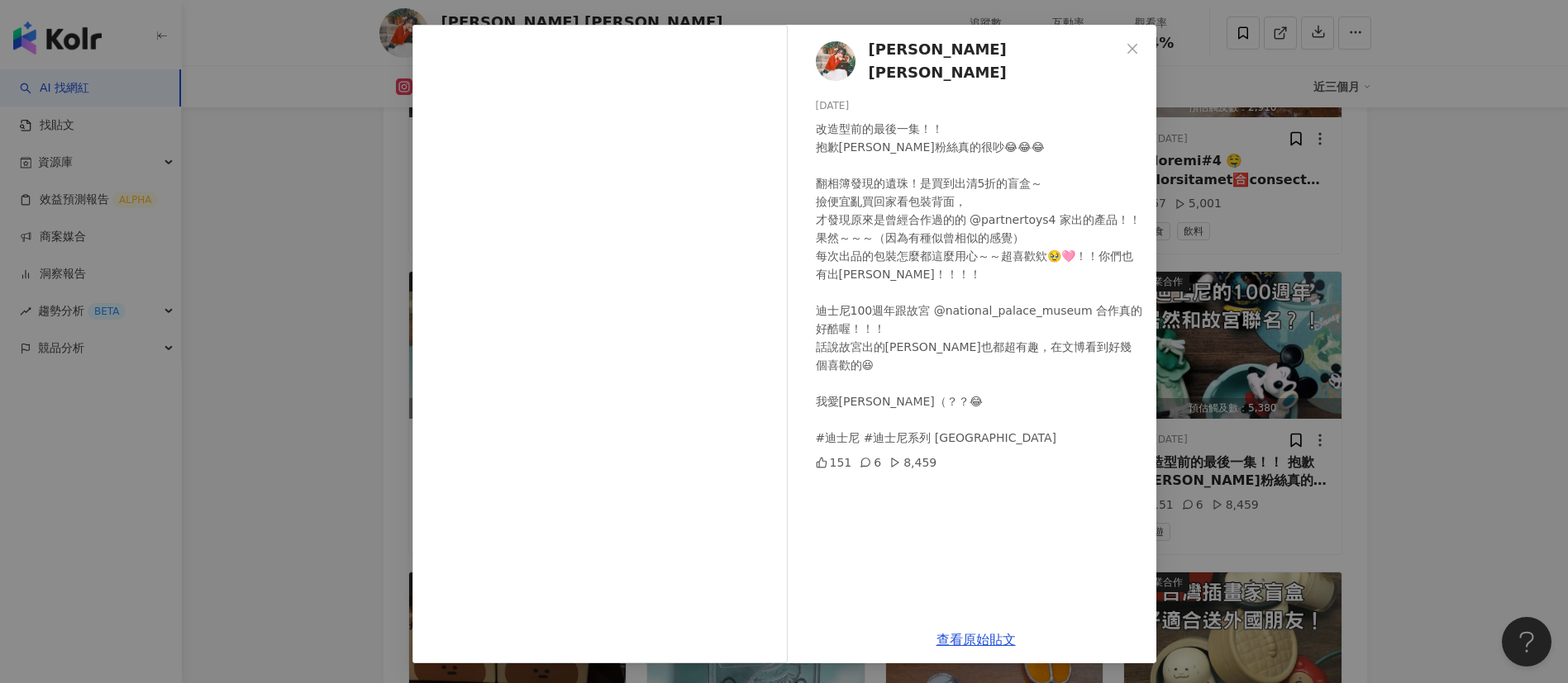
click at [1045, 455] on div "Amy Amy 2025/8/25 改造型前的最後一集！！ 抱歉米奇粉絲真的很吵😂😂😂 翻相簿發現的遺珠！是買到出清5折的盲盒～ 撿便宜亂買回家看包裝背面， …" at bounding box center [784, 342] width 1568 height 683
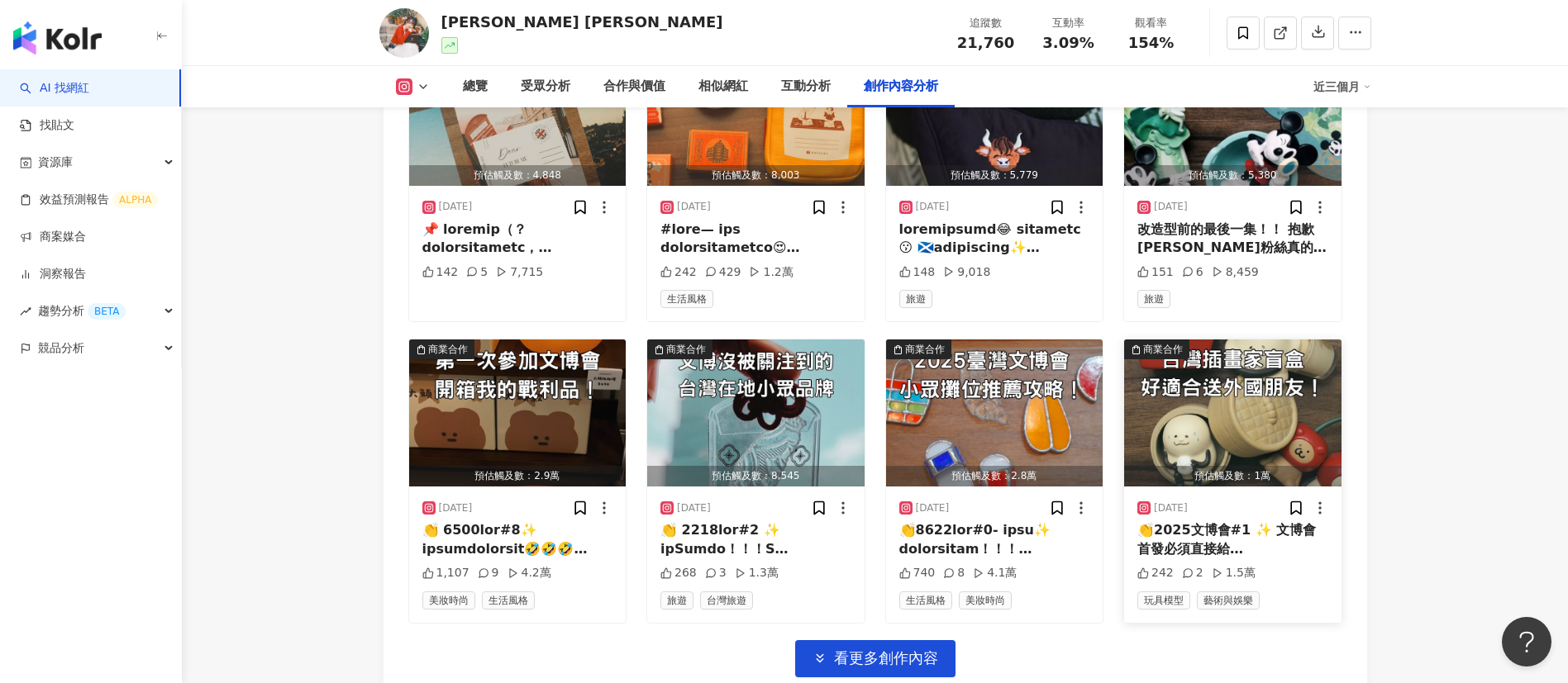
scroll to position [5748, 0]
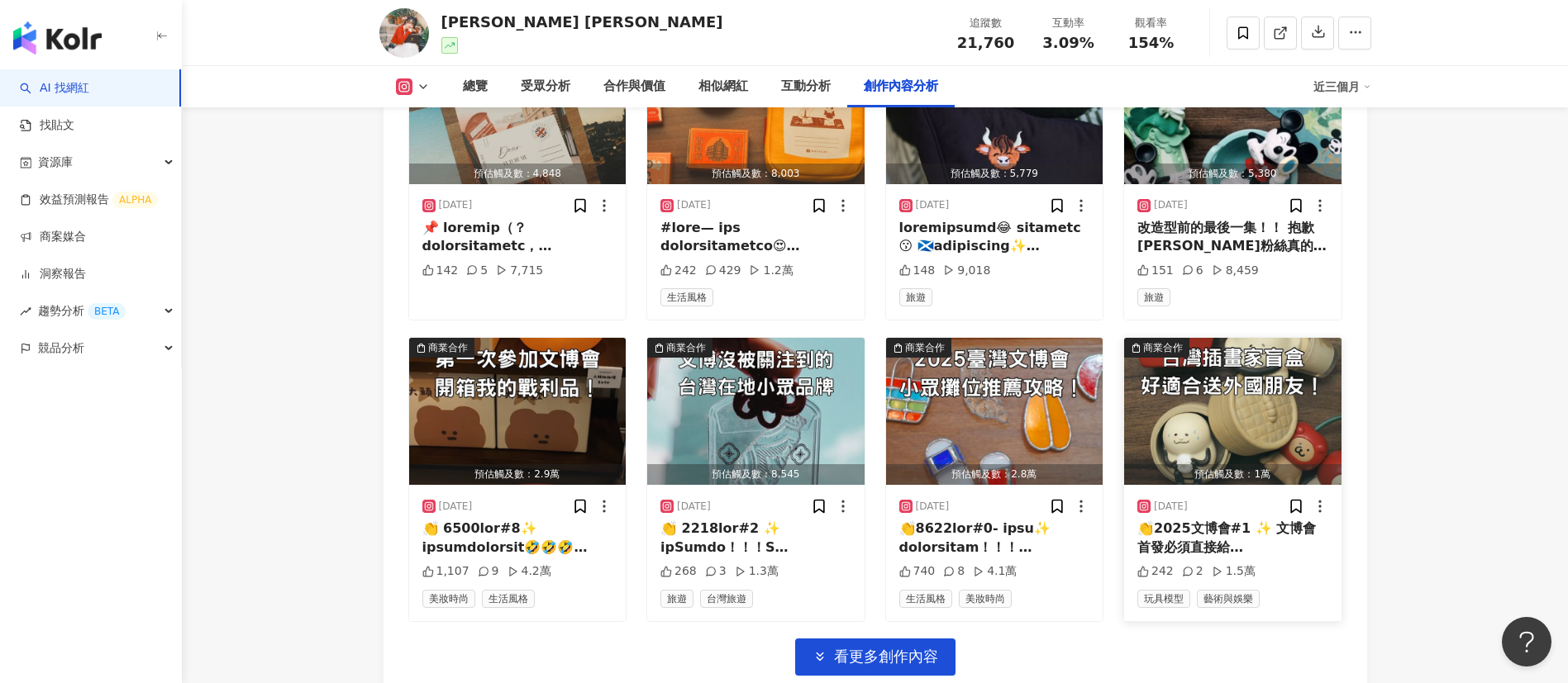
click at [1045, 455] on div "👏2025文博會#1 ✨ 文博會首發必須直接給 @partnertoys4 & @xiuxiubear 啦！！！ 謝謝去年還特地把盲盒寄到英國給我🥺🇬🇧 連續…" at bounding box center [1233, 538] width 191 height 37
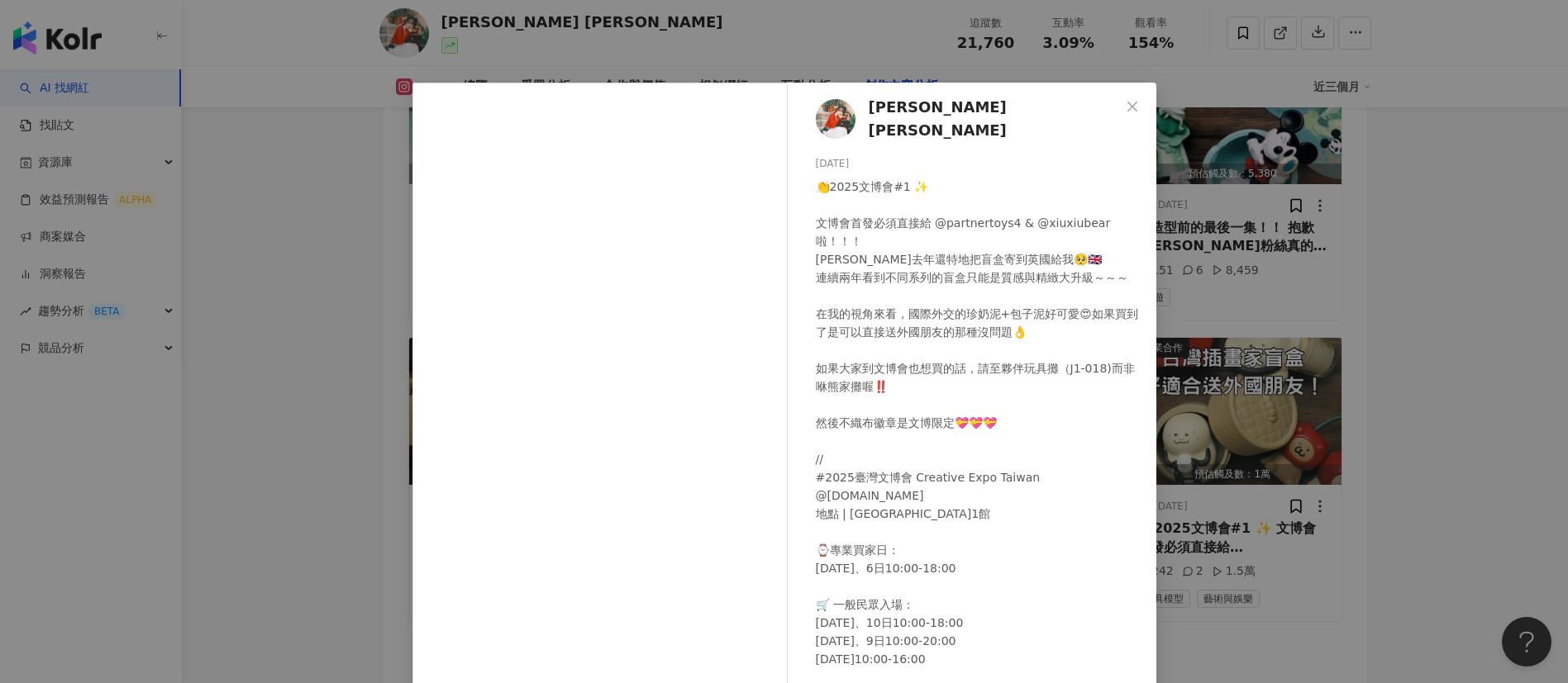
click at [960, 455] on div "👏2025文博會#1 ✨ 文博會首發必須直接給 @partnertoys4 & @xiuxiubear 啦！！！ 謝謝去年還特地把盲盒寄到英國給我🥺🇬🇧 連續…" at bounding box center [979, 450] width 328 height 545
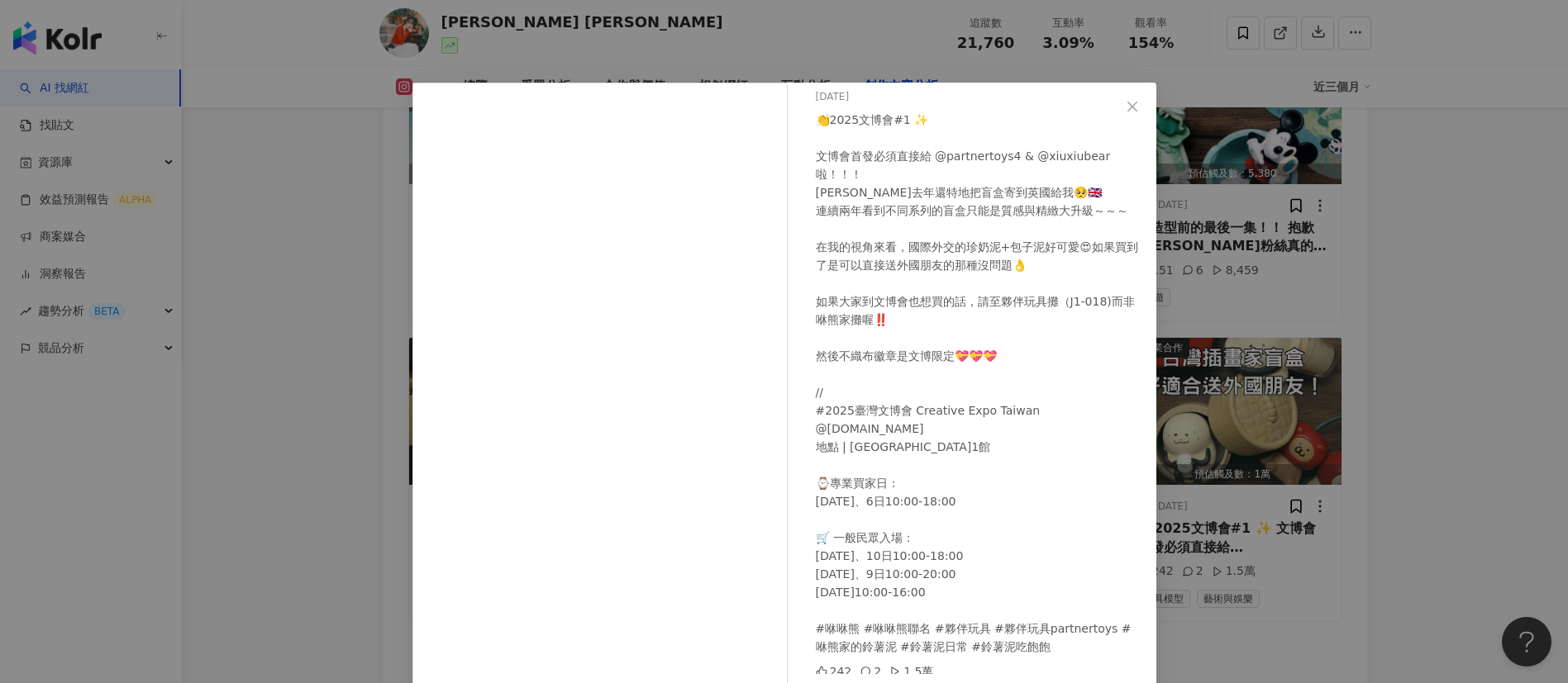
scroll to position [58, 0]
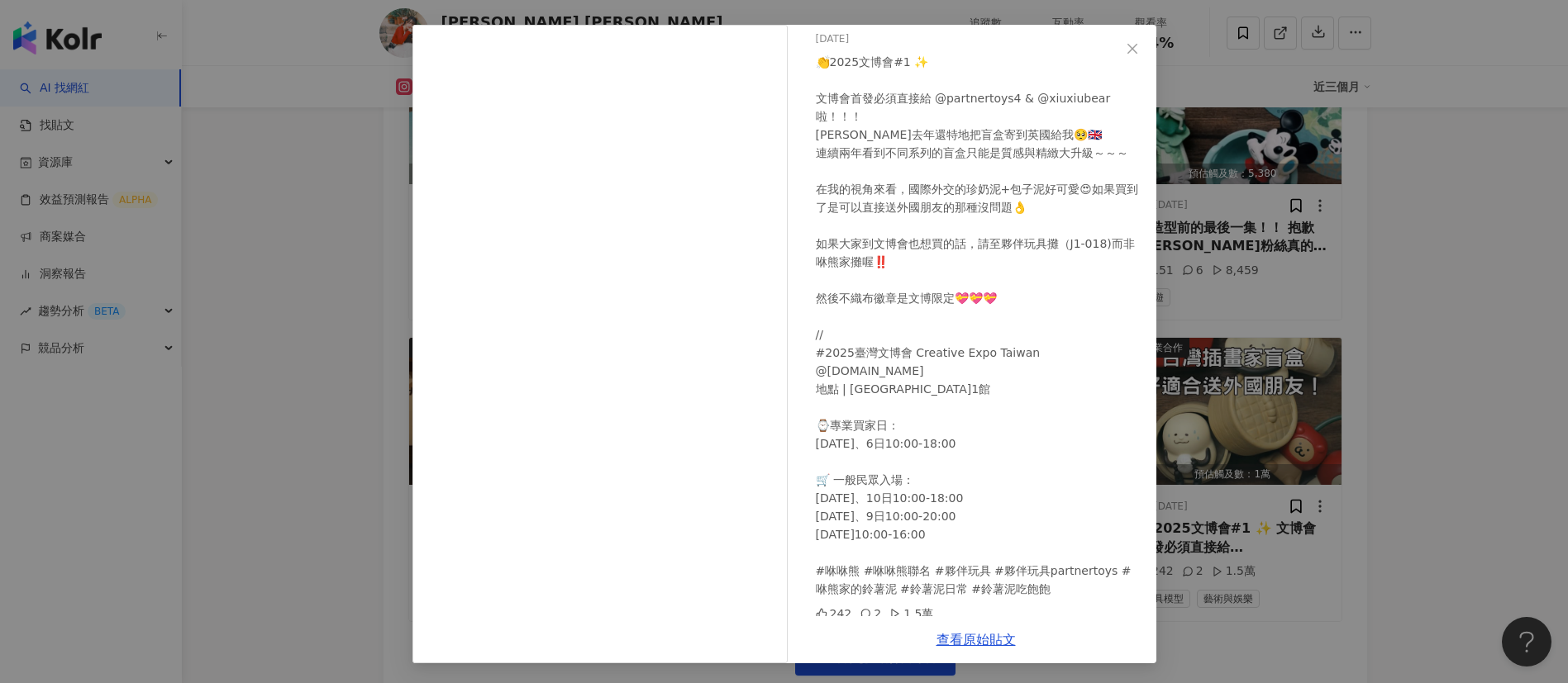
click at [1045, 455] on div "Amy Amy 2025/8/6 👏2025文博會#1 ✨ 文博會首發必須直接給 @partnertoys4 & @xiuxiubear 啦！！！ 謝謝去年還…" at bounding box center [784, 342] width 1568 height 683
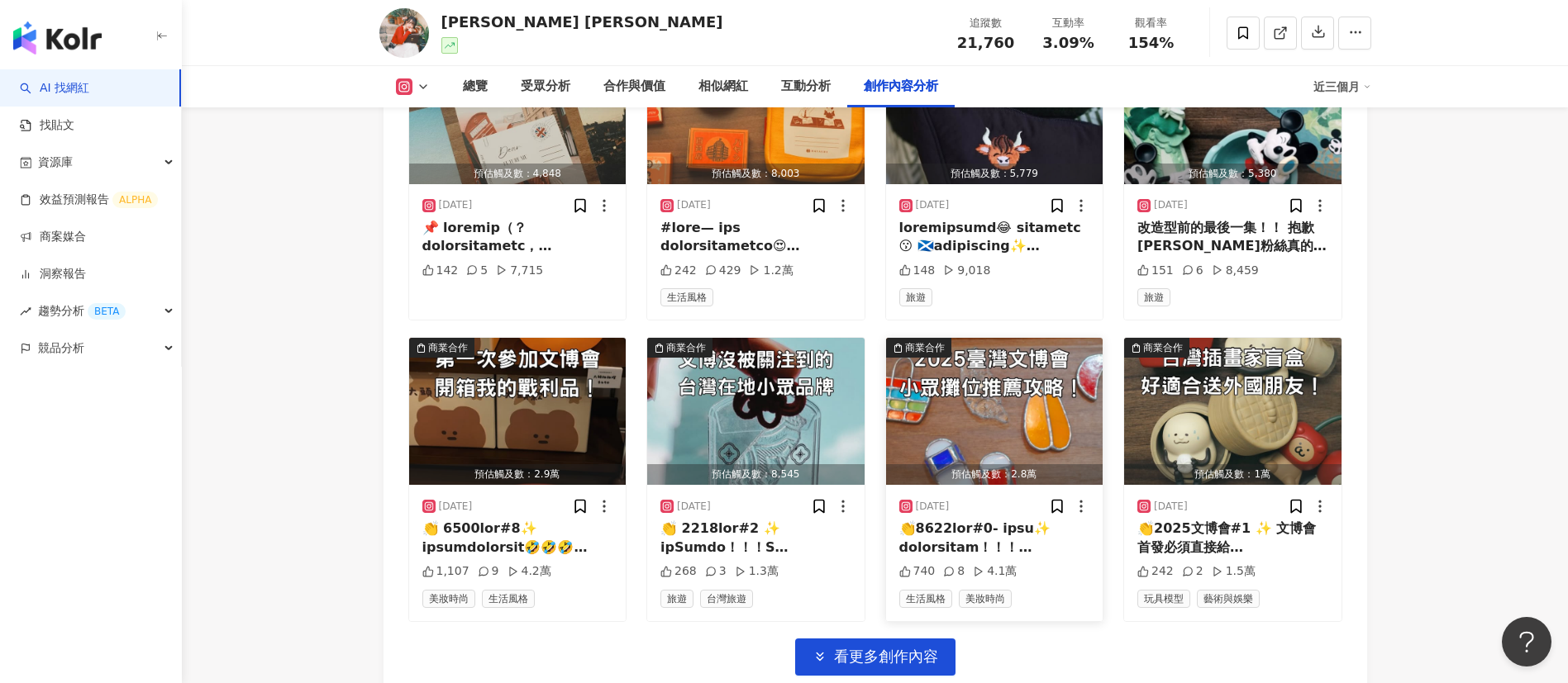
click at [997, 455] on div at bounding box center [995, 538] width 191 height 37
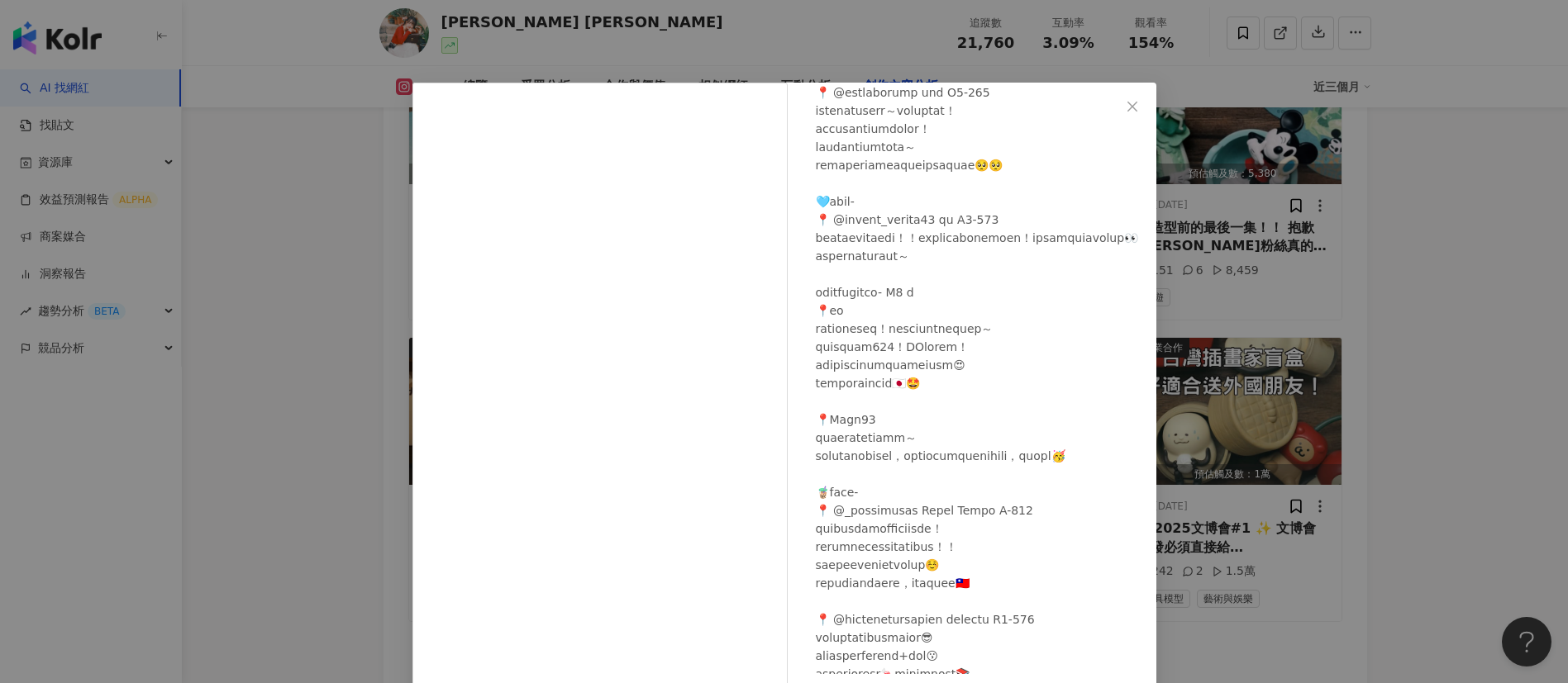
scroll to position [473, 0]
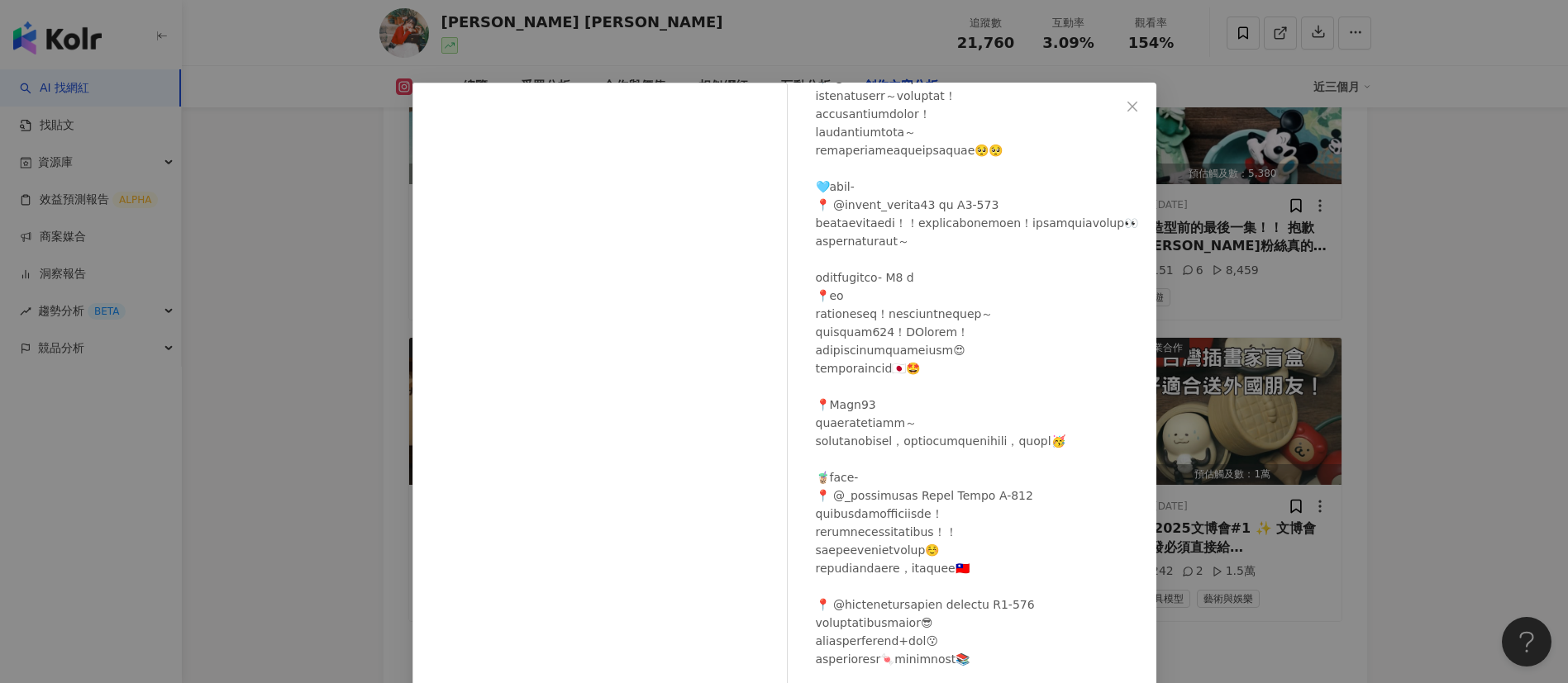
click at [1045, 455] on div "Amy Amy 2025/8/6 740 8 4.1萬 查看原始貼文" at bounding box center [784, 342] width 1568 height 683
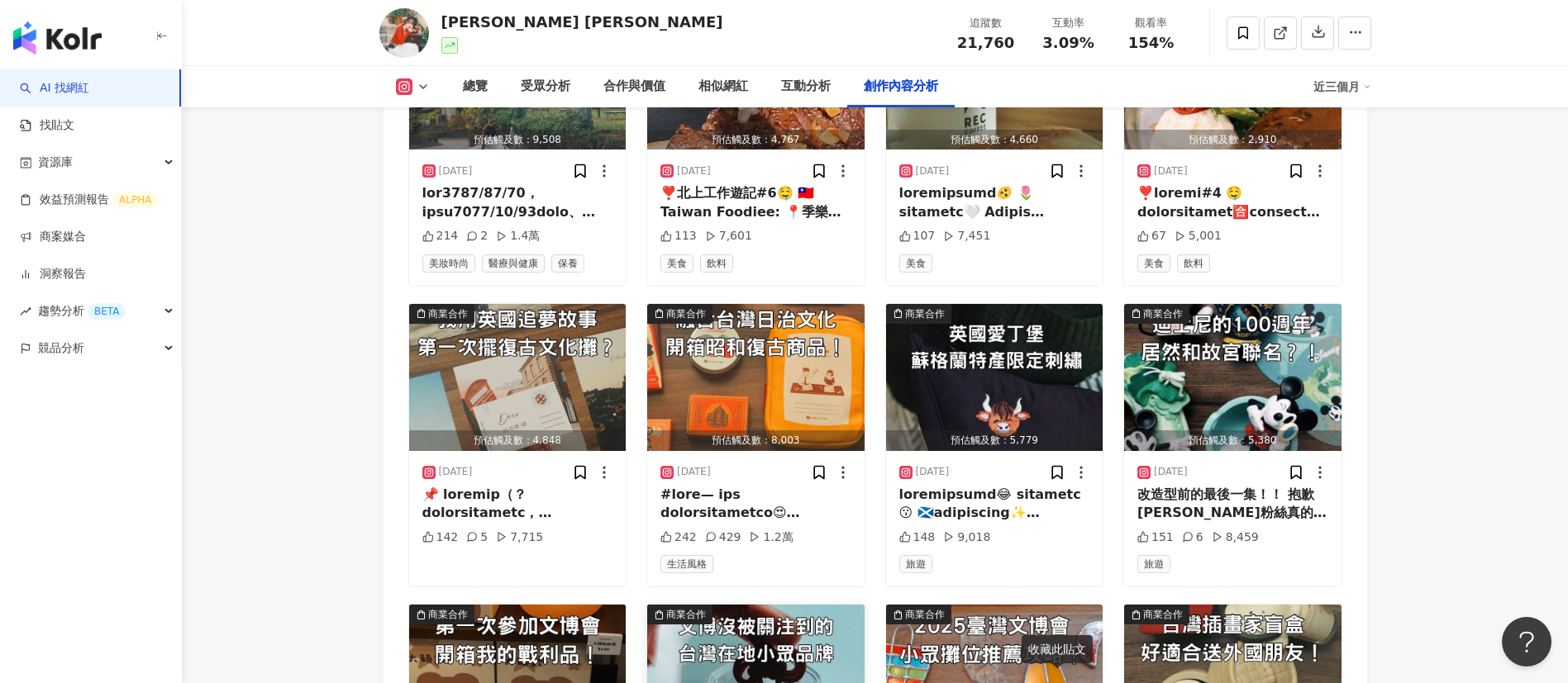
scroll to position [5401, 0]
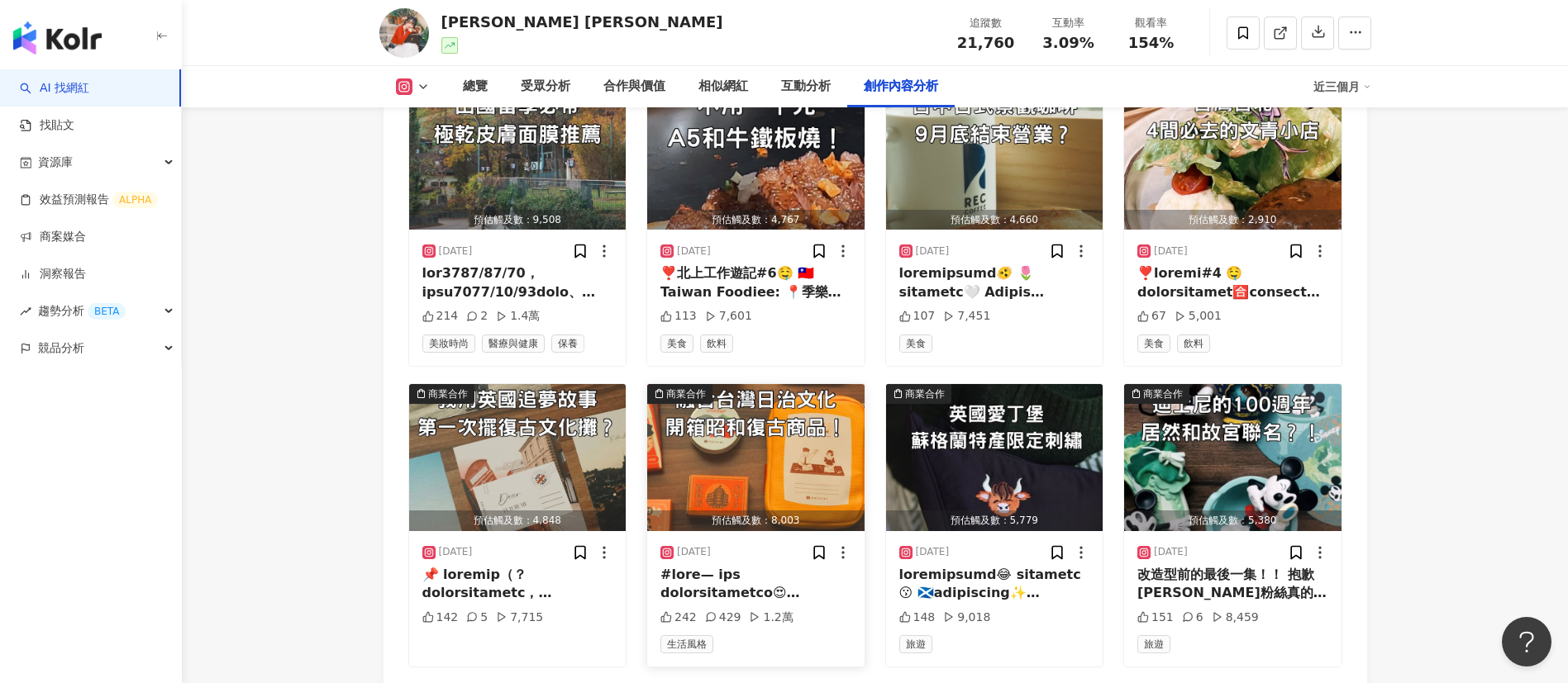
click at [750, 455] on div at bounding box center [756, 584] width 191 height 37
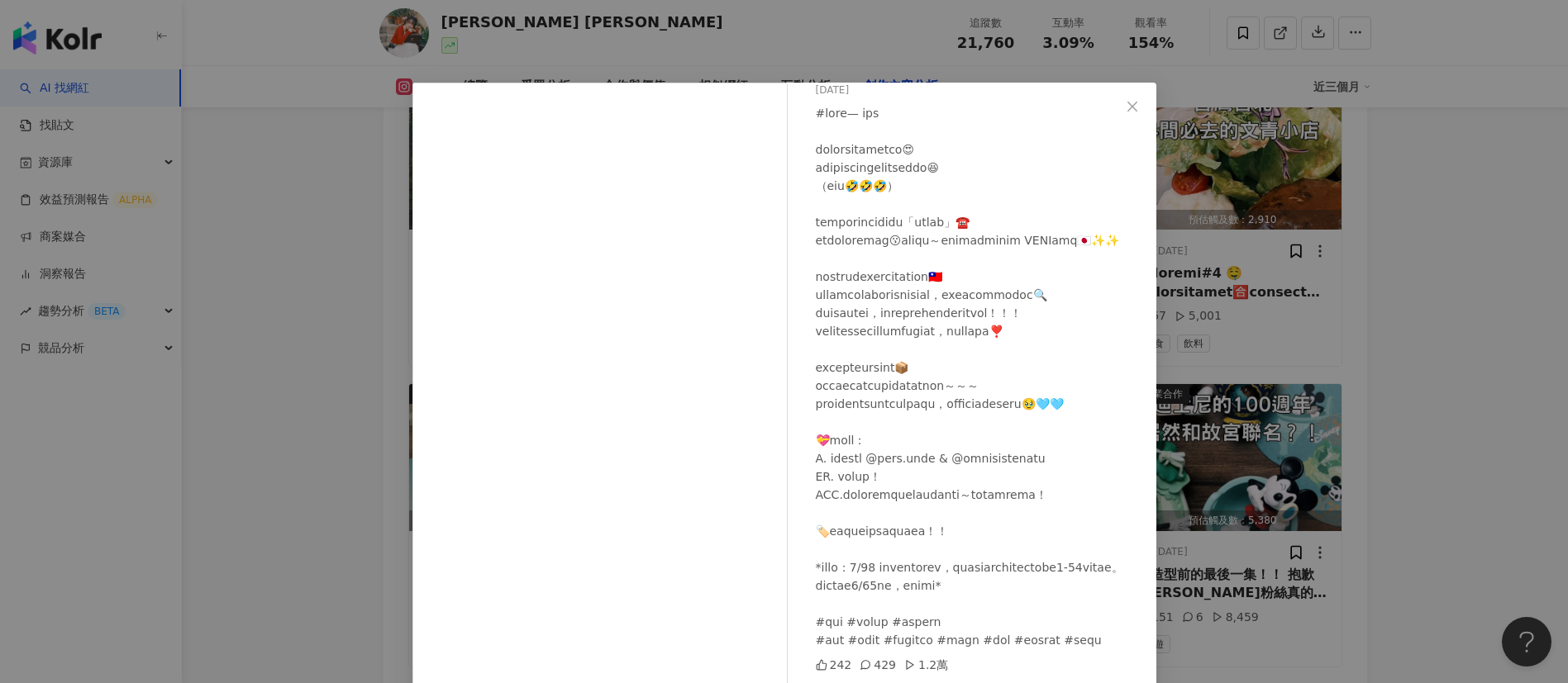
scroll to position [58, 0]
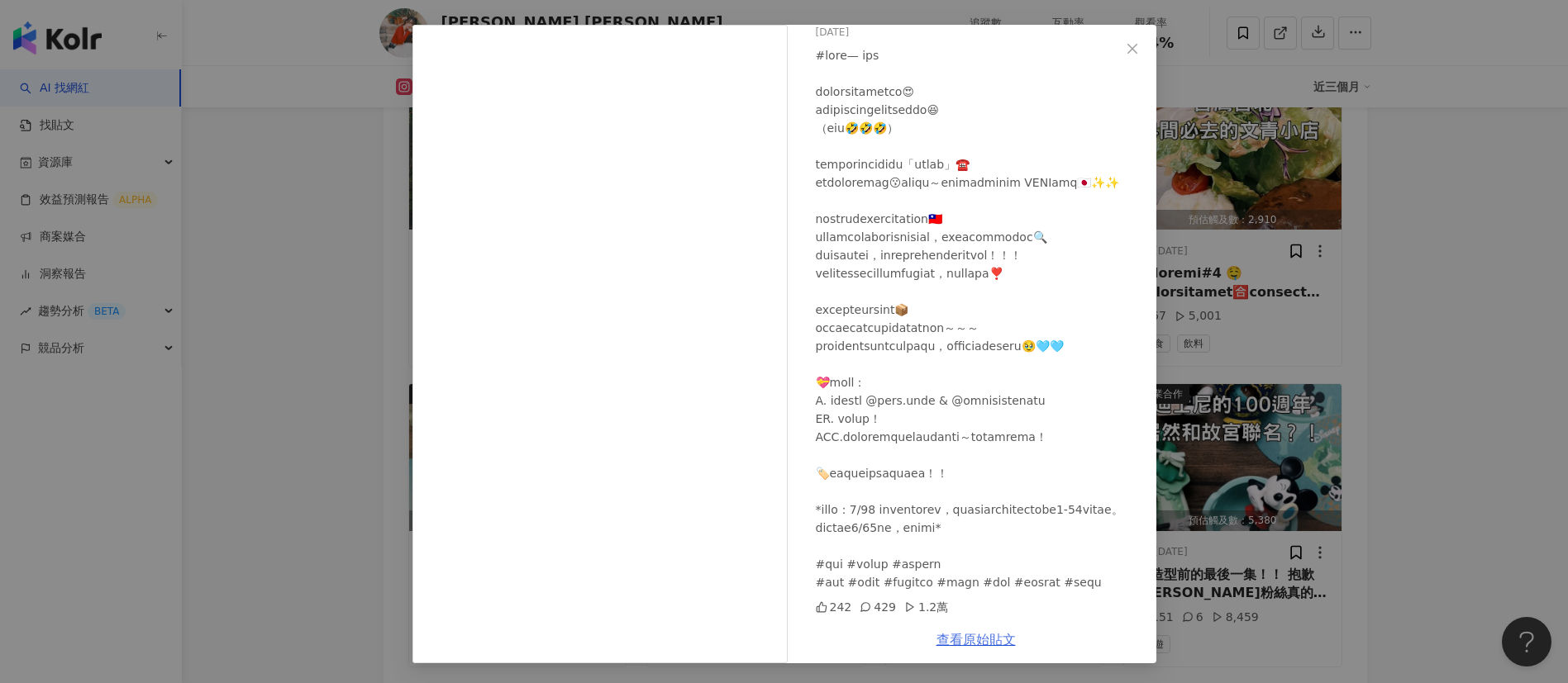
click at [959, 455] on link "查看原始貼文" at bounding box center [975, 640] width 79 height 16
click at [1045, 241] on div "Amy Amy 2025/8/27 242 429 1.2萬 查看原始貼文" at bounding box center [784, 342] width 1568 height 683
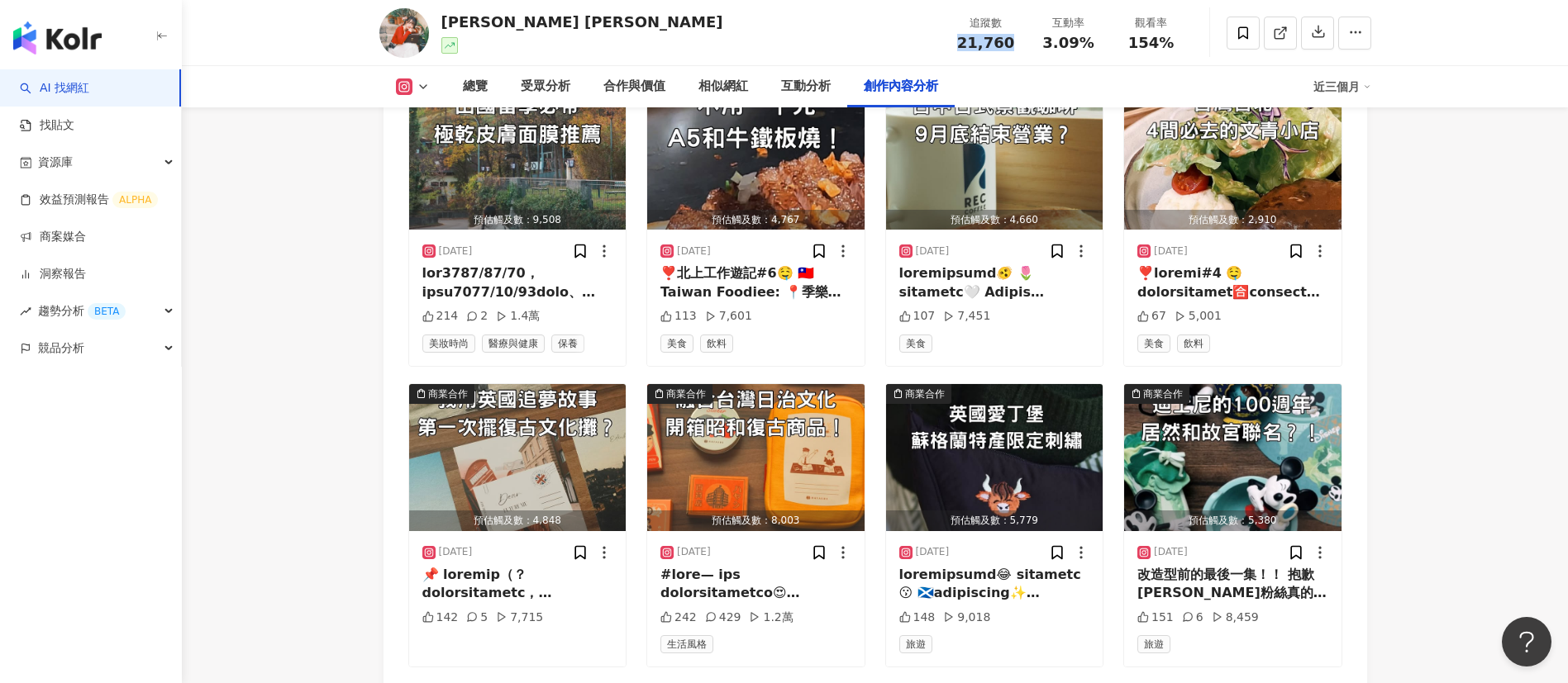
drag, startPoint x: 1013, startPoint y: 38, endPoint x: 948, endPoint y: 36, distance: 65.0
click at [948, 36] on div "追蹤數 21,760" at bounding box center [985, 32] width 82 height 36
copy span "21,760"
drag, startPoint x: 1093, startPoint y: 44, endPoint x: 1006, endPoint y: 43, distance: 87.0
click at [1006, 43] on div "追蹤數 21,760 互動率 3.09% 觀看率 154%" at bounding box center [1068, 32] width 248 height 49
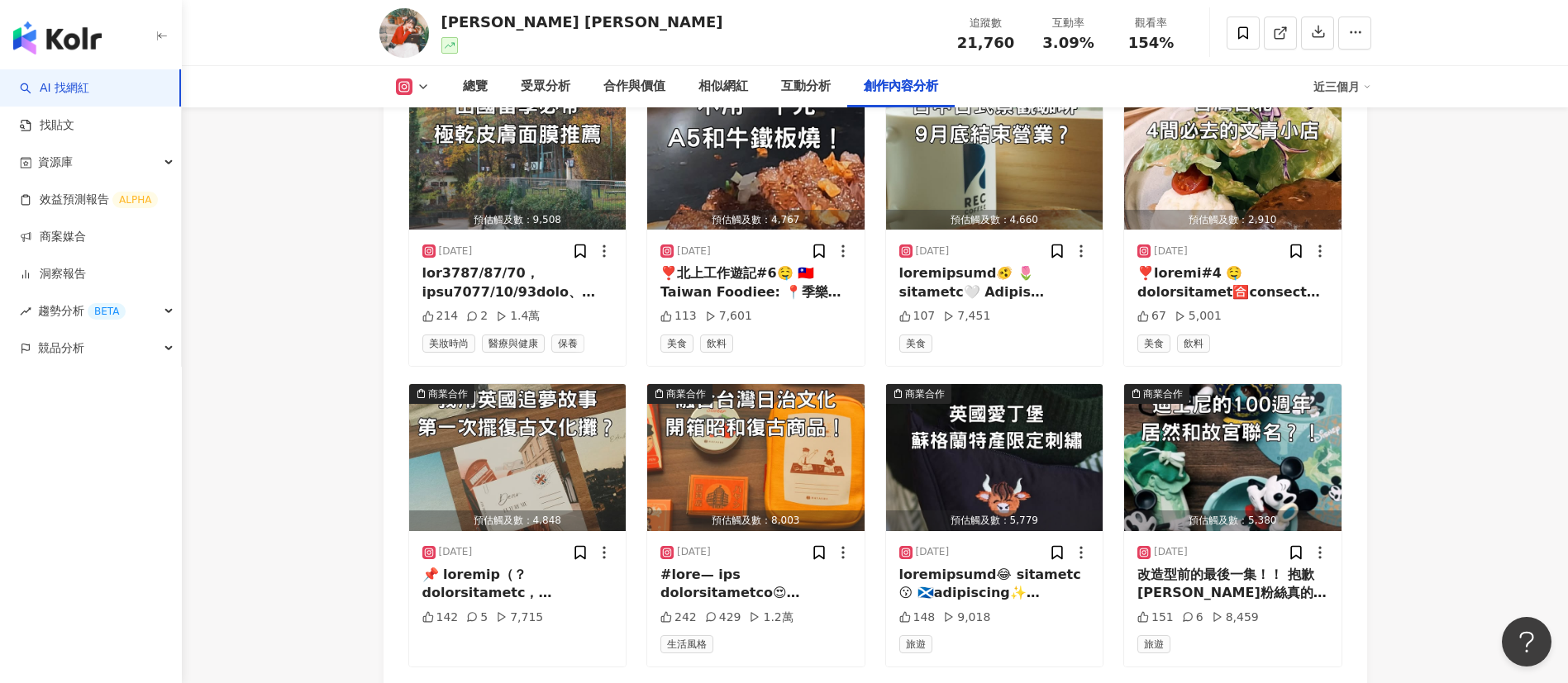
click at [1045, 53] on div "追蹤數 21,760 互動率 3.09% 觀看率 154%" at bounding box center [1068, 32] width 248 height 49
drag, startPoint x: 1092, startPoint y: 50, endPoint x: 1046, endPoint y: 50, distance: 46.0
click at [1045, 50] on div "3.09%" at bounding box center [1069, 43] width 63 height 17
copy span "3.09%"
drag, startPoint x: 1171, startPoint y: 44, endPoint x: 1125, endPoint y: 44, distance: 46.0
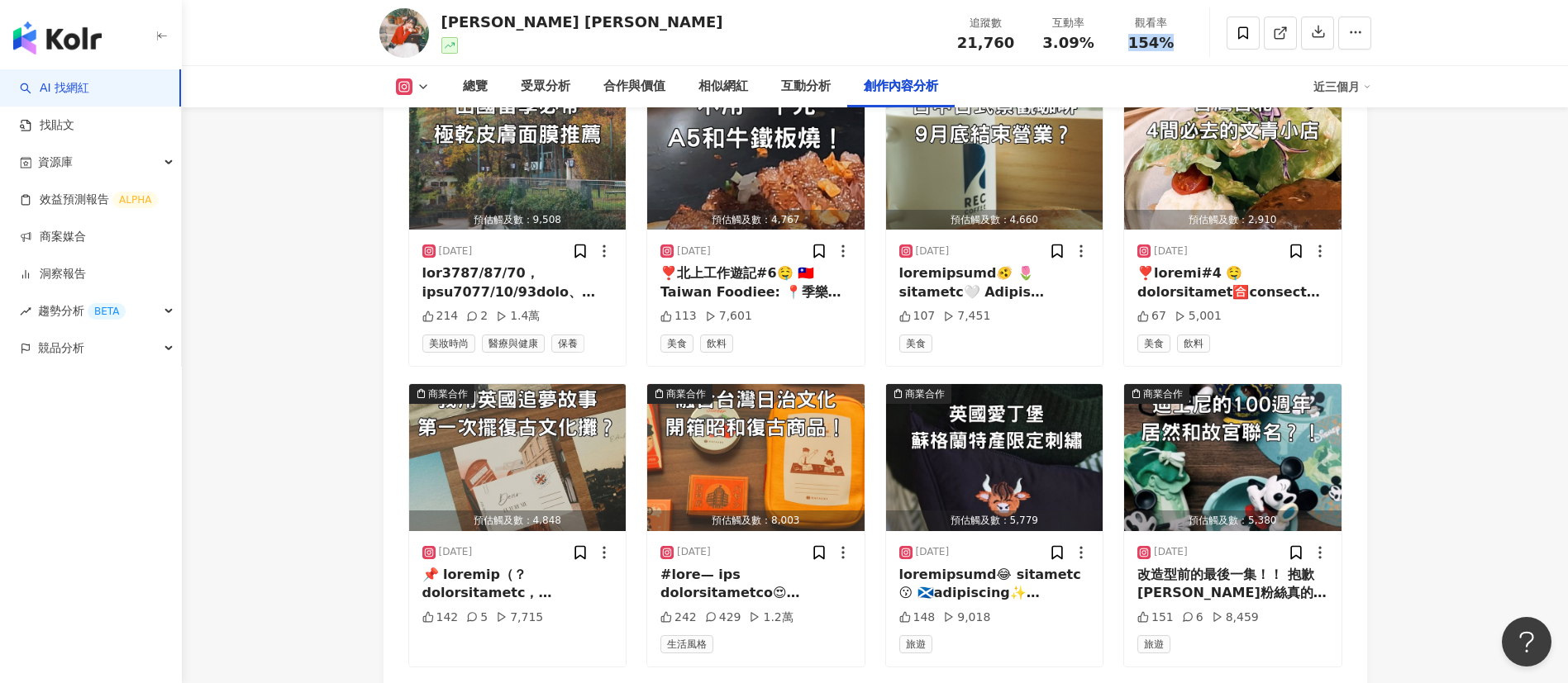
click at [1045, 44] on div "154%" at bounding box center [1151, 43] width 63 height 17
copy span "154%"
click at [520, 67] on div "受眾分析" at bounding box center [545, 87] width 82 height 42
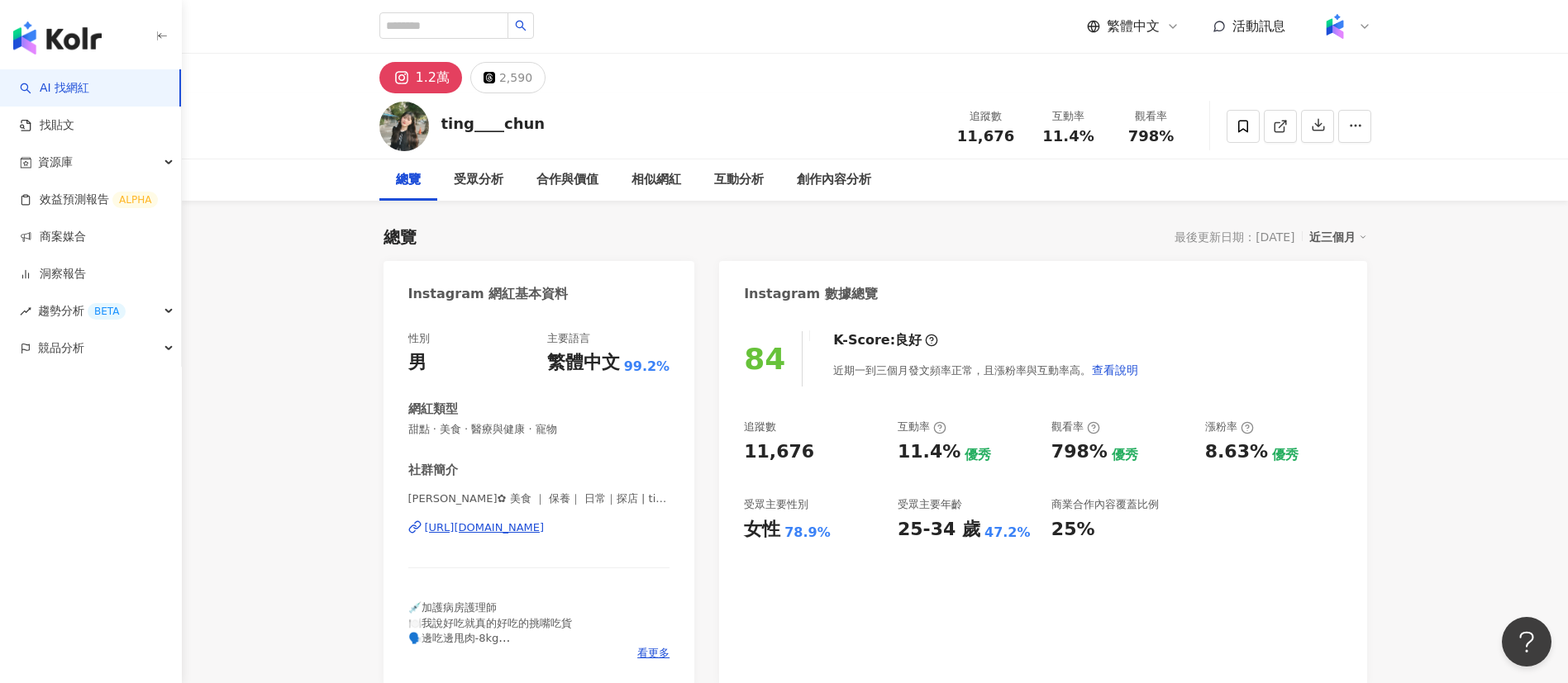
click at [264, 140] on div "ting____chun 追蹤數 11,676 互動率 11.4% 觀看率 798%" at bounding box center [875, 126] width 1386 height 66
click at [54, 34] on img "button" at bounding box center [57, 38] width 88 height 33
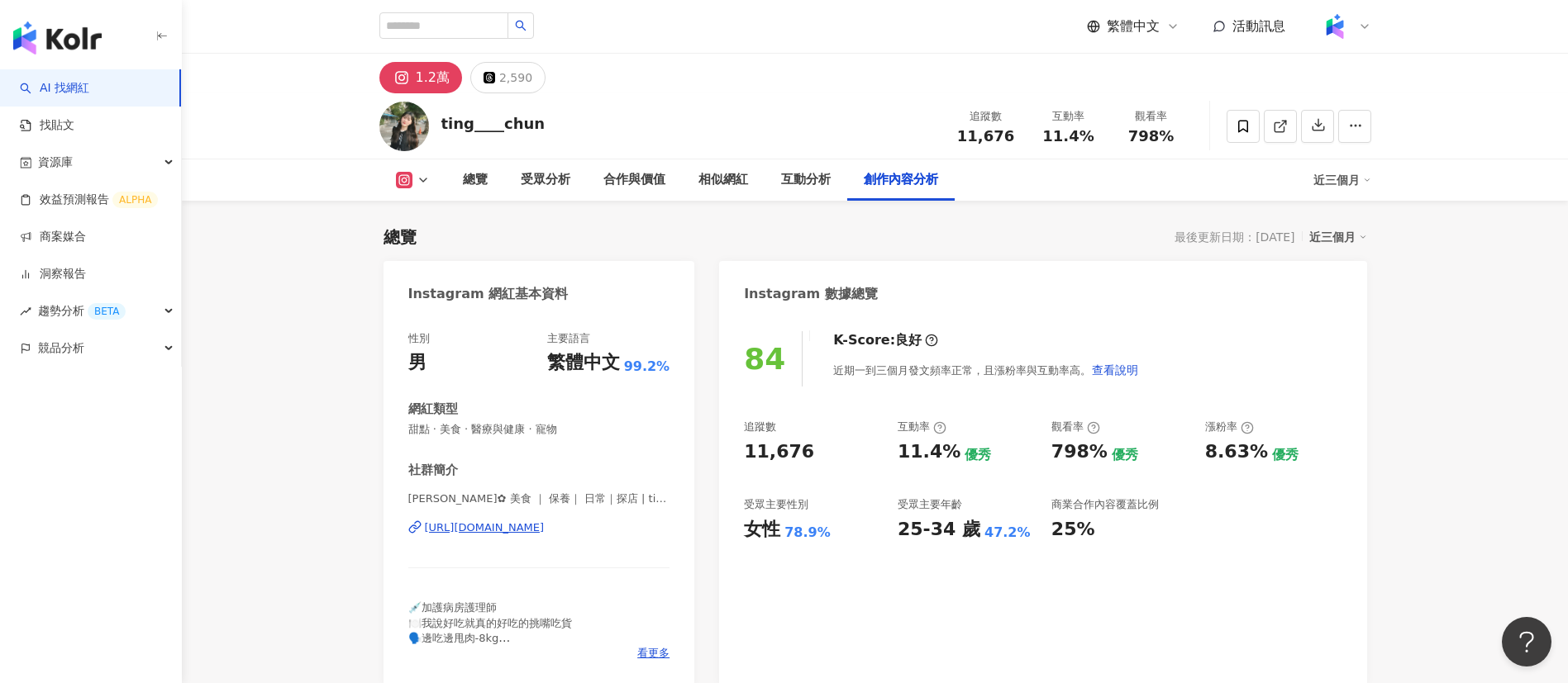
scroll to position [4691, 0]
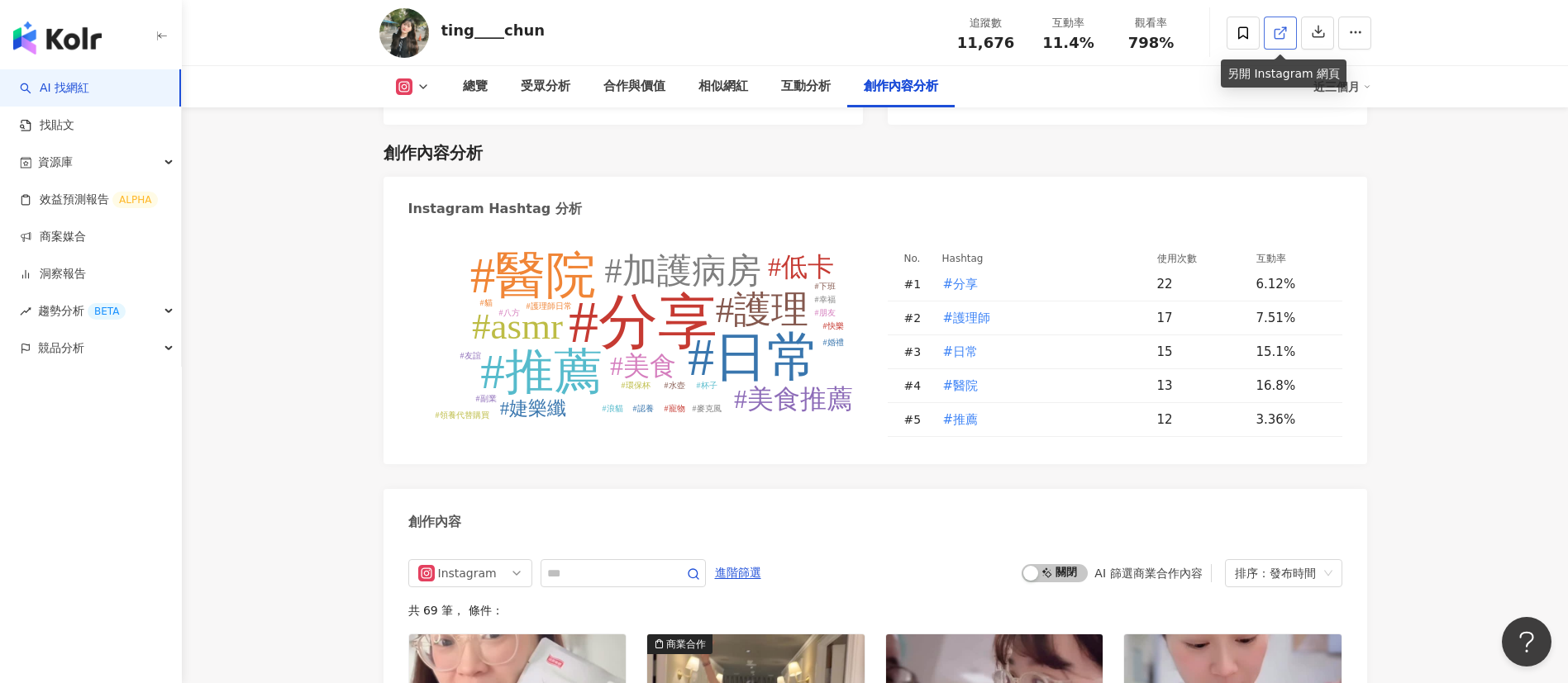
click at [1272, 43] on link at bounding box center [1280, 33] width 33 height 33
click at [89, 83] on link "AI 找網紅" at bounding box center [55, 88] width 70 height 17
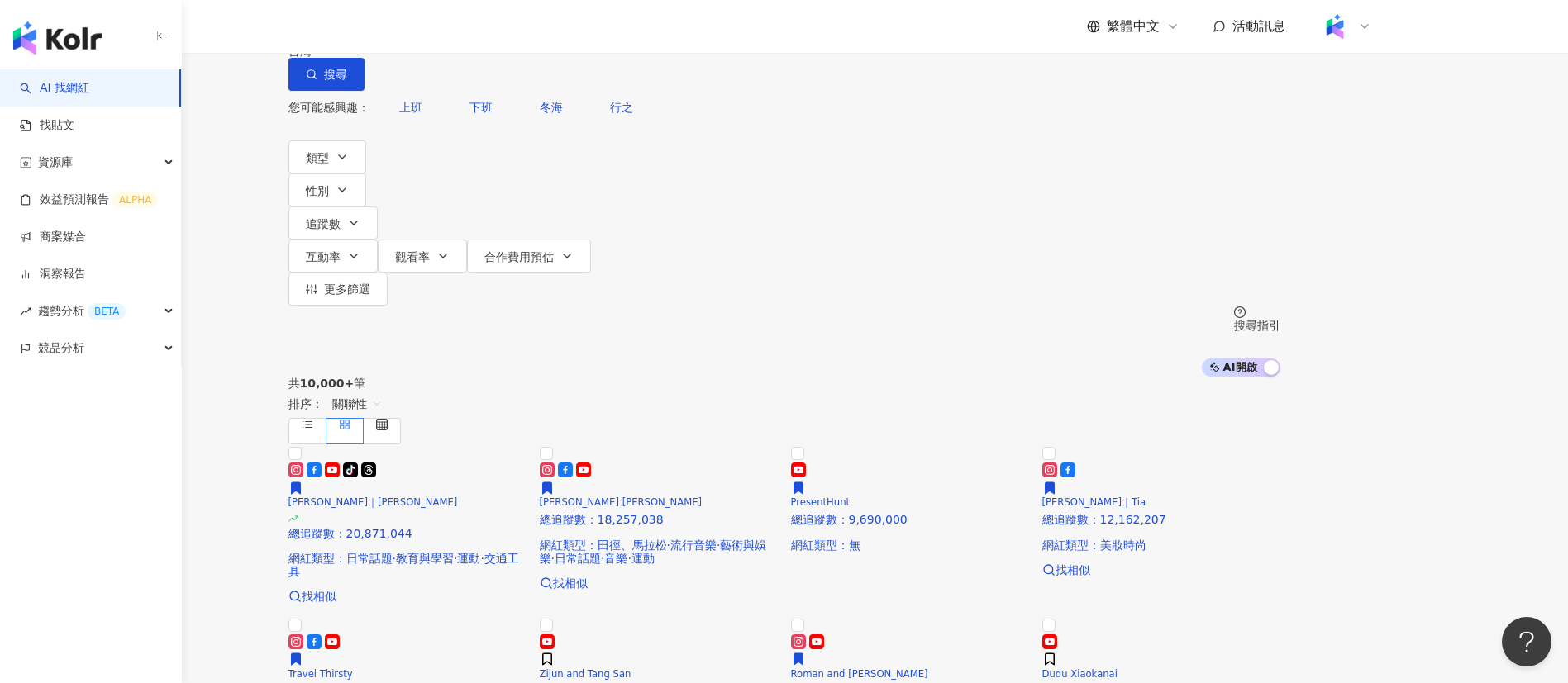
click at [529, 32] on input "search" at bounding box center [461, 16] width 134 height 32
type input "***"
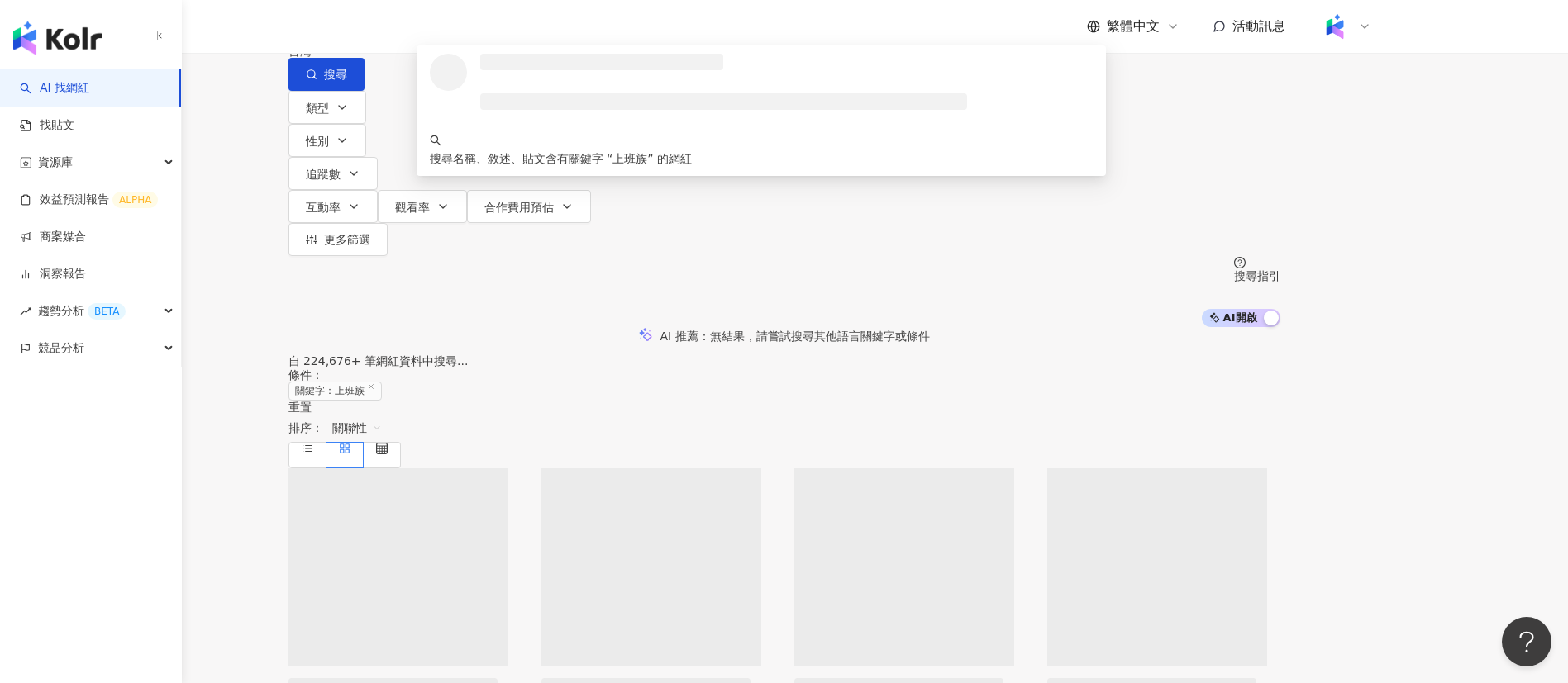
click at [274, 209] on div "不分平台 *** 台灣 搜尋 loading 搜尋名稱、敘述、貼文含有關鍵字 “ 上班族 ” 的網紅 類型 性別 追蹤數 互動率 觀看率 合作費用預估 更多篩…" at bounding box center [784, 164] width 1568 height 327
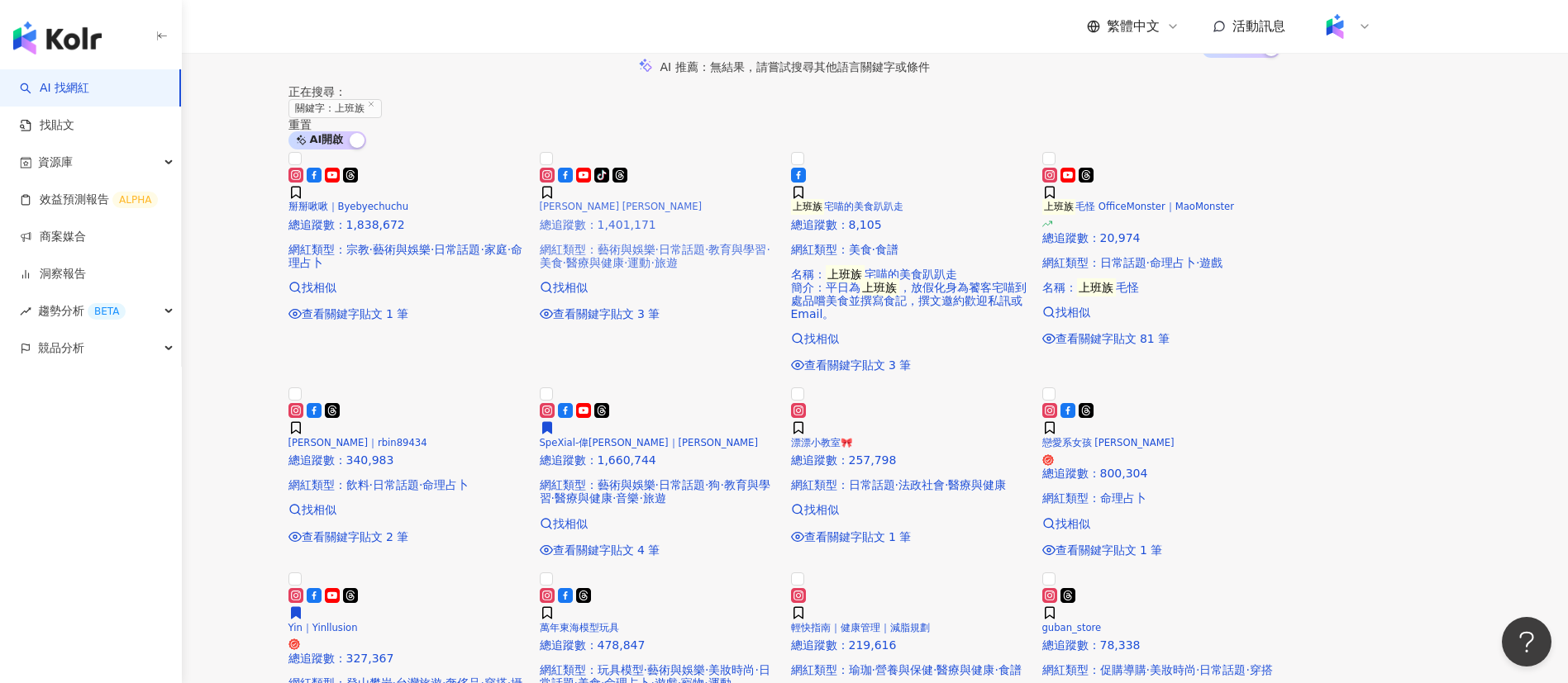
scroll to position [527, 0]
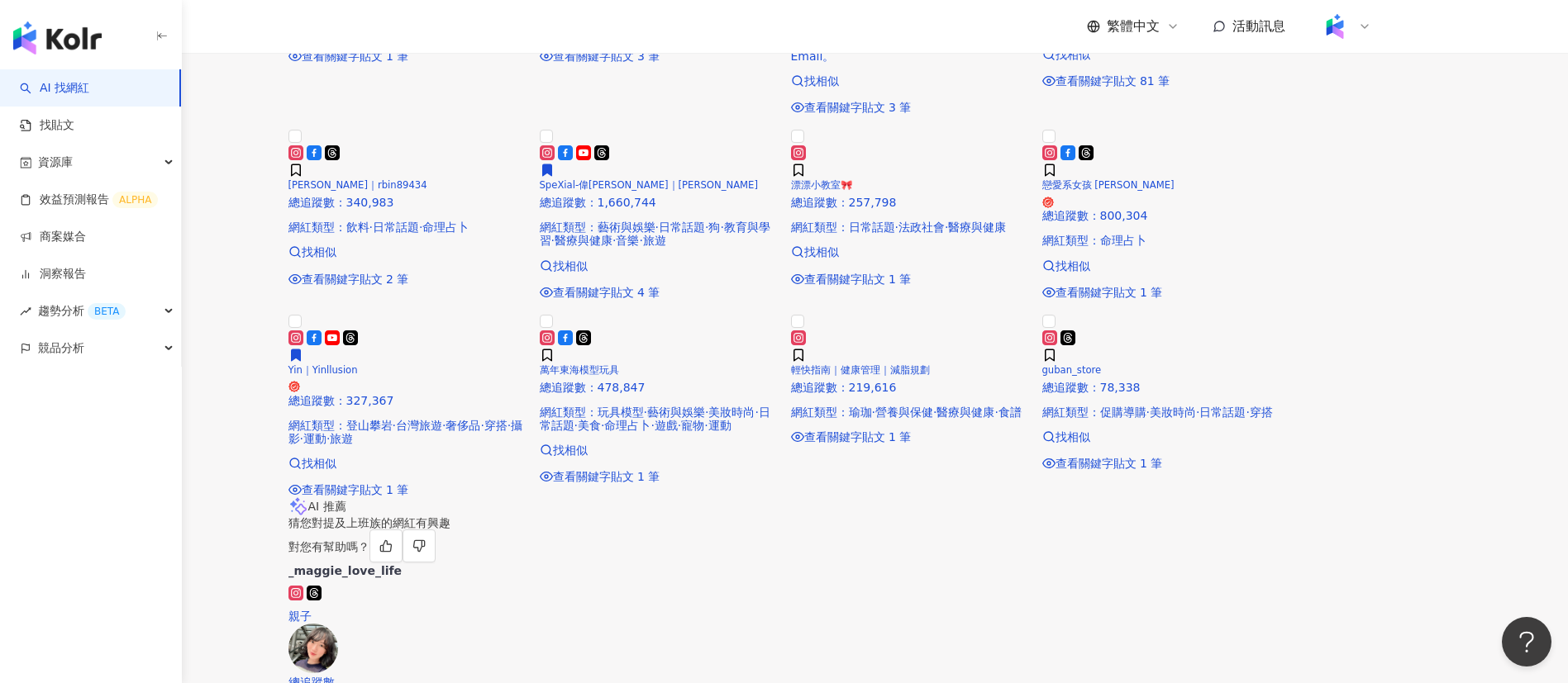
click at [1466, 409] on main "不分平台 *** 台灣 搜尋 loading 搜尋名稱、敘述、貼文含有關鍵字 “ 上班族 ” 的網紅 類型 性別 追蹤數 互動率 觀看率 合作費用預估 更多篩…" at bounding box center [784, 429] width 1568 height 1911
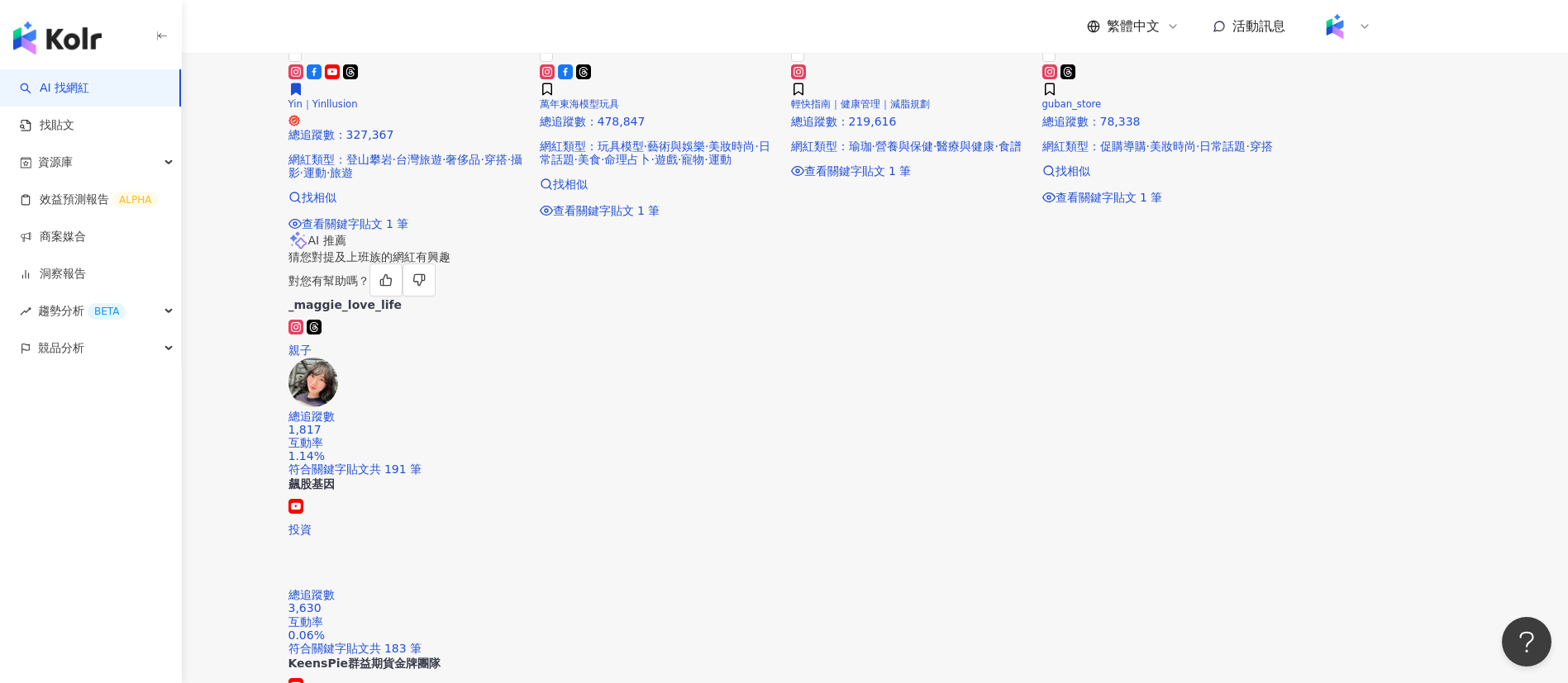
scroll to position [799, 0]
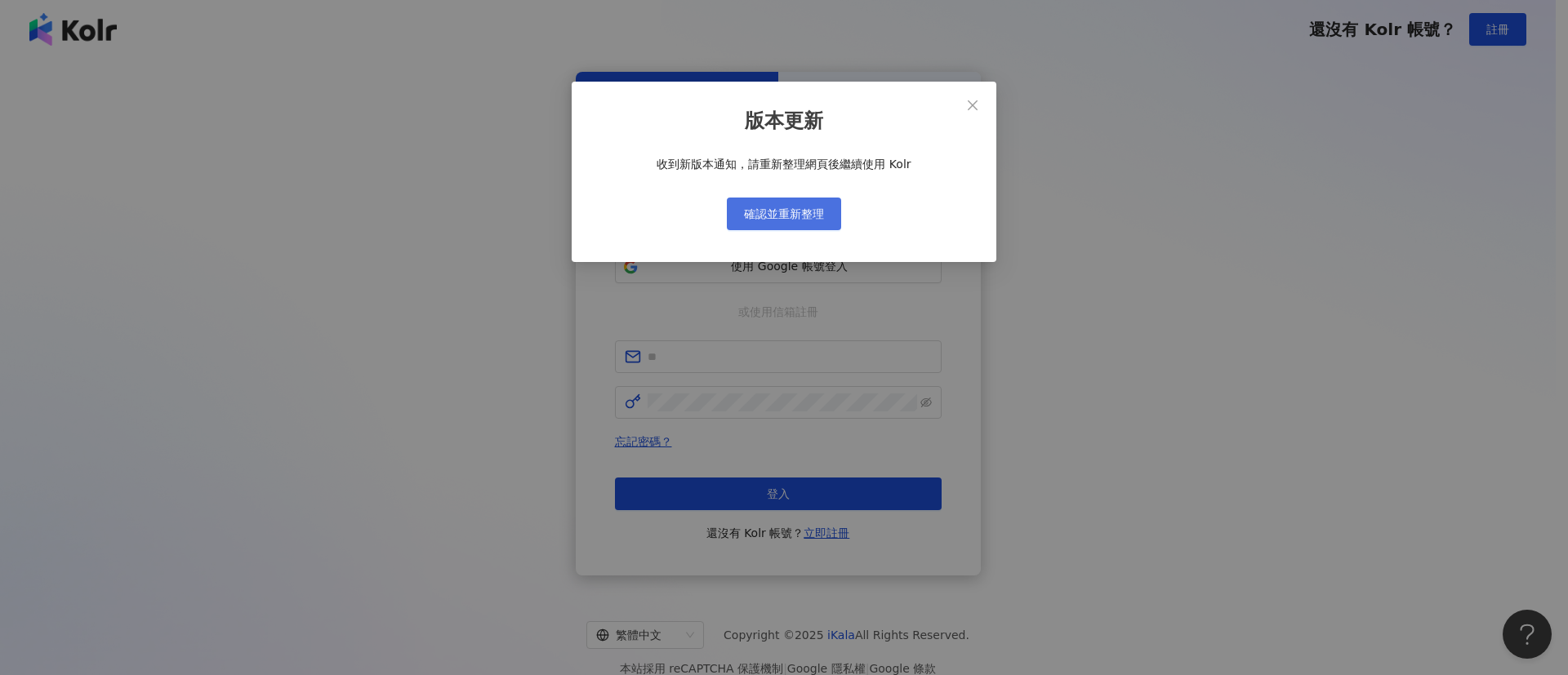
click at [791, 223] on button "確認並重新整理" at bounding box center [784, 214] width 114 height 33
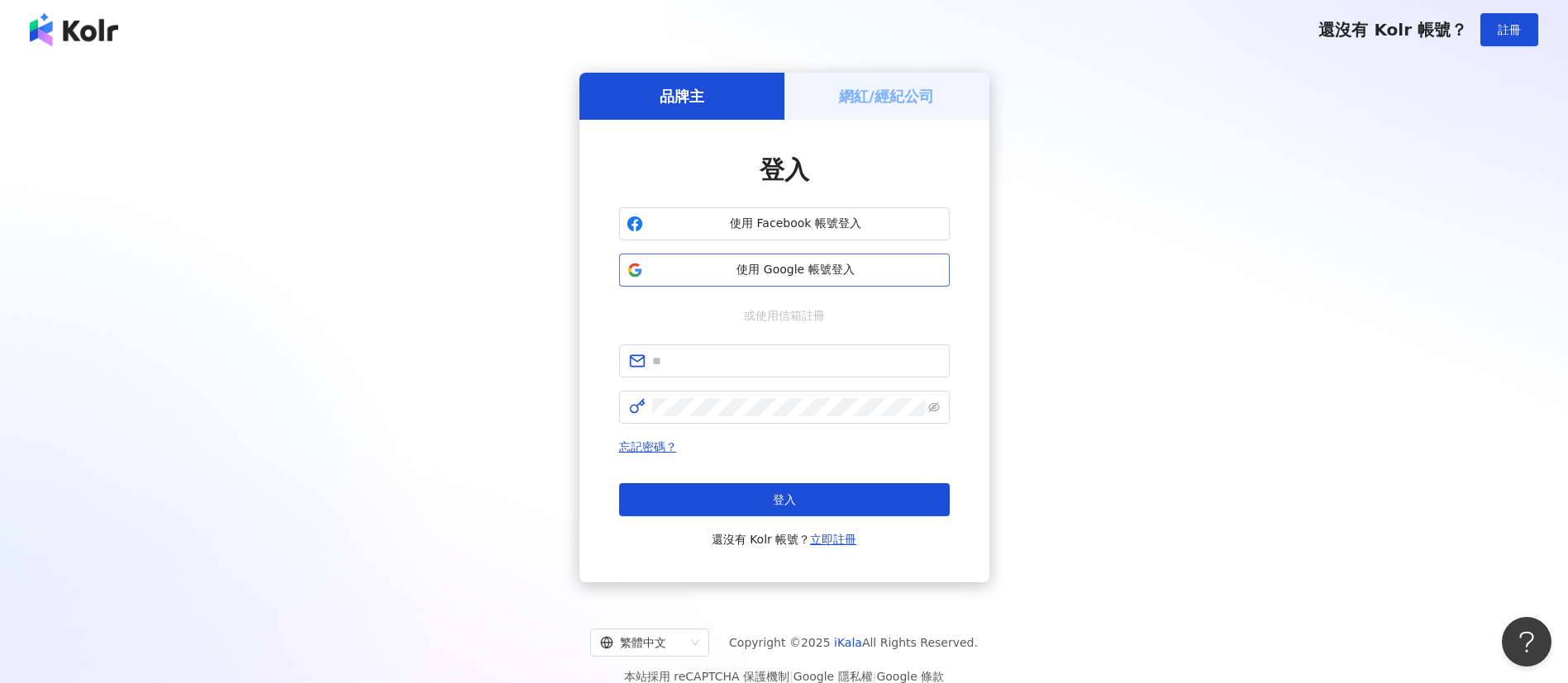
click at [807, 262] on span "使用 Google 帳號登入" at bounding box center [796, 270] width 293 height 17
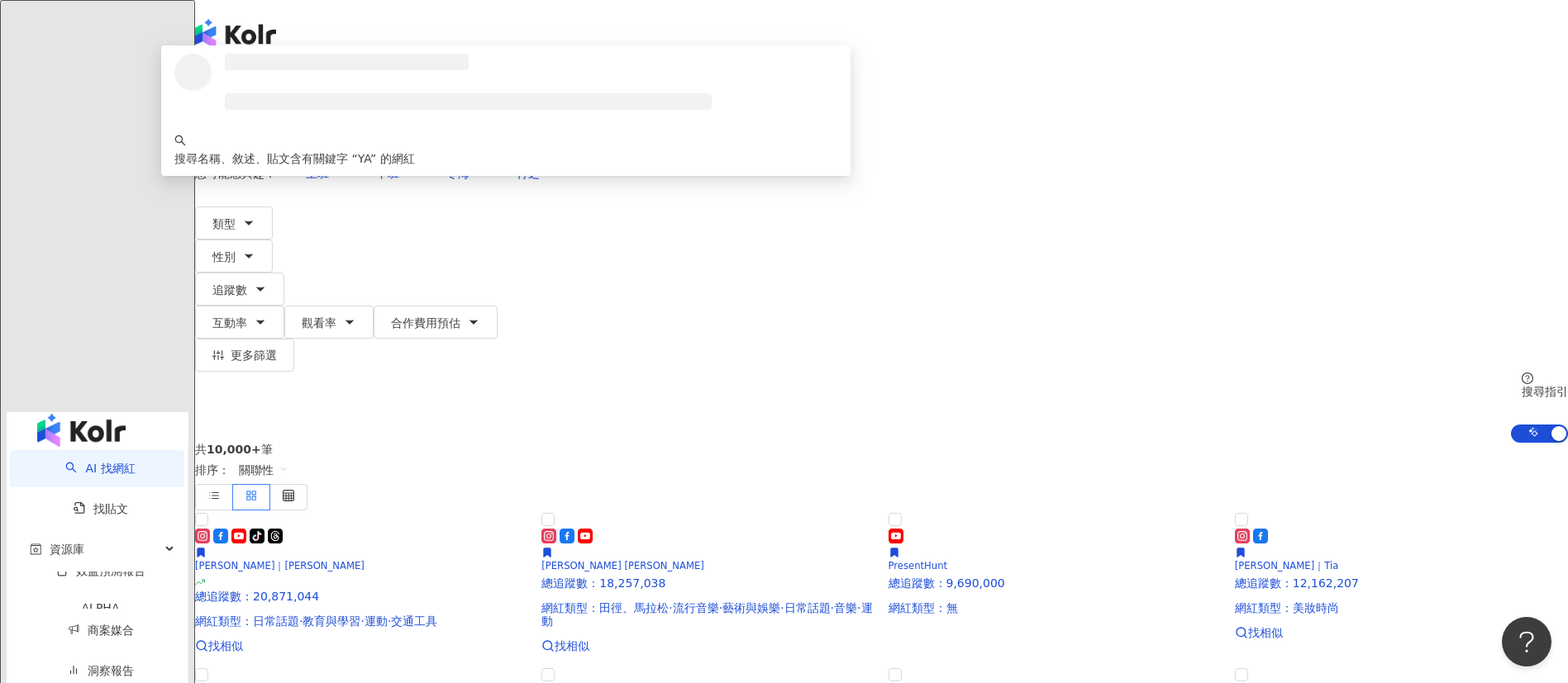
type input "*"
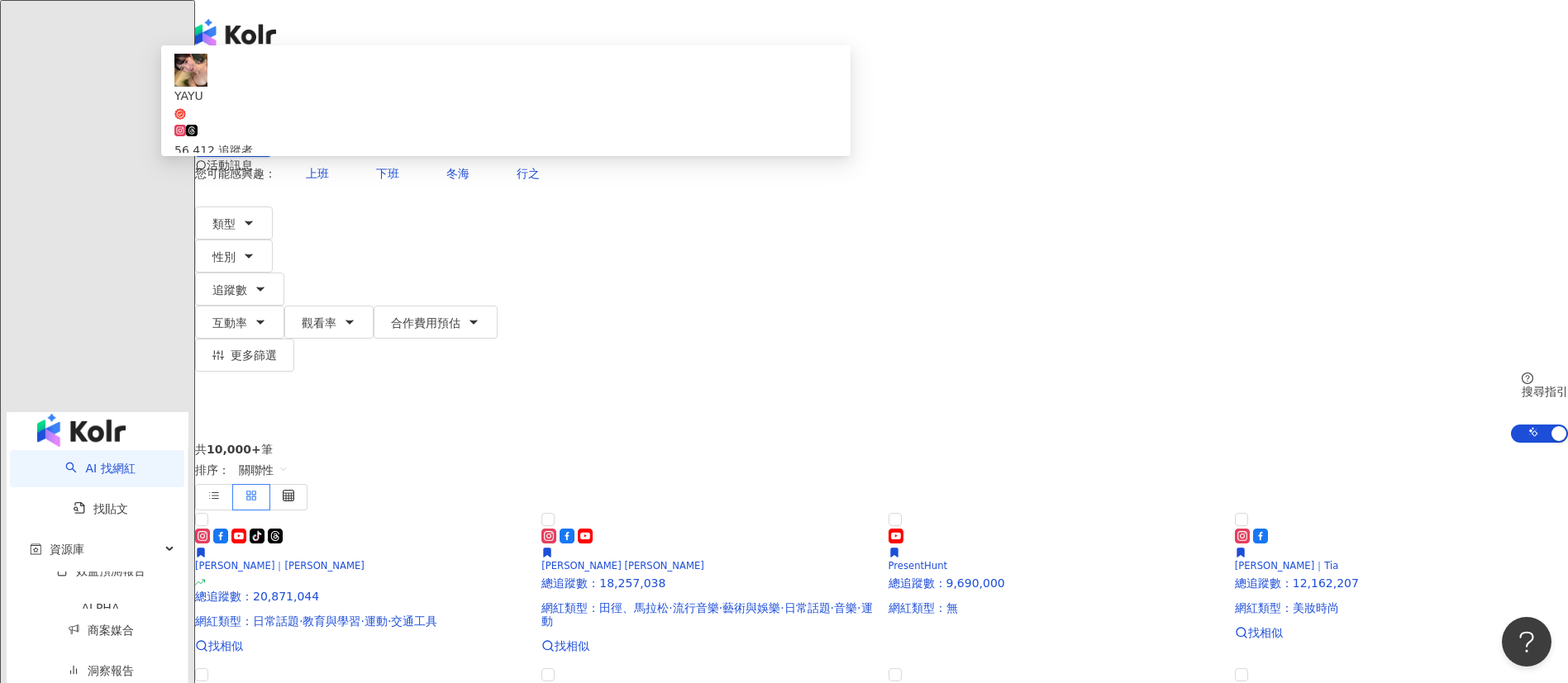
type input "**********"
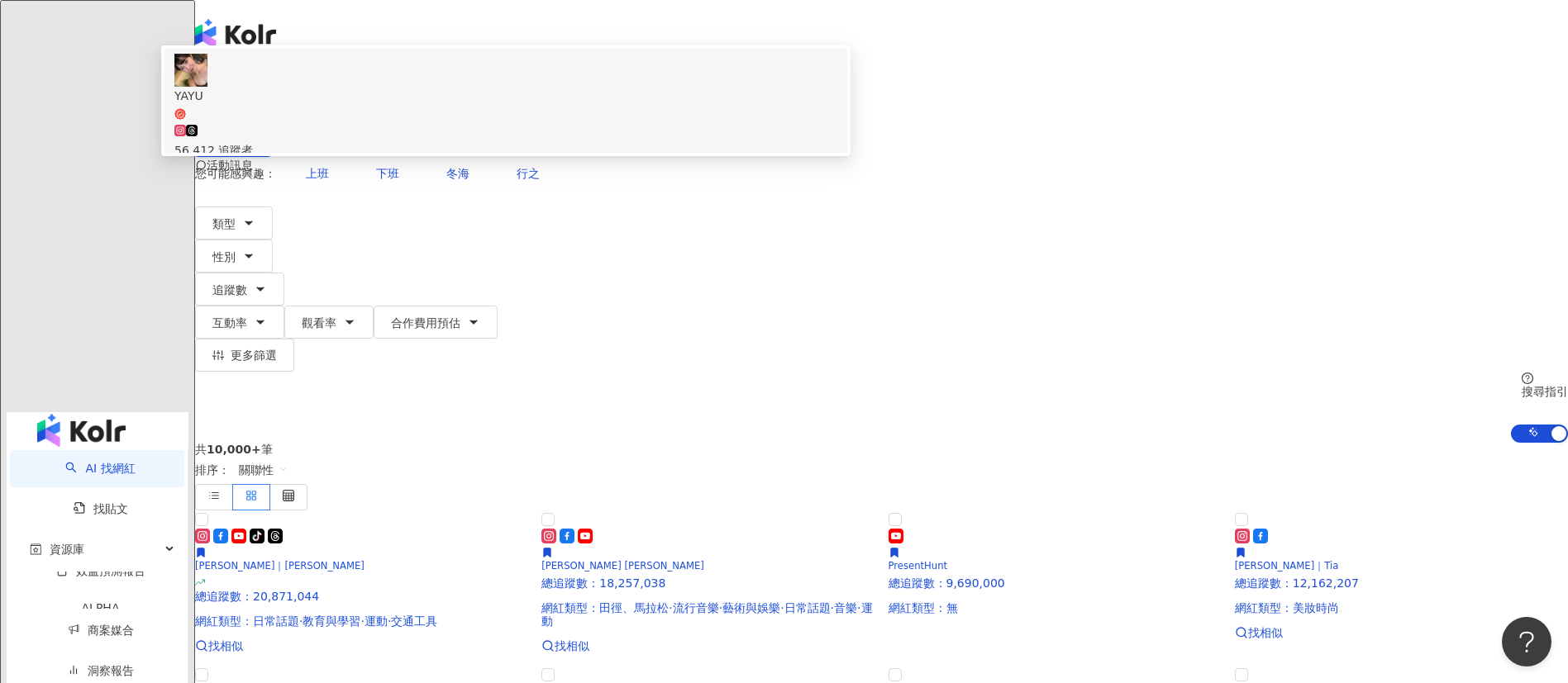
click at [674, 157] on div "56,412 追蹤者" at bounding box center [505, 141] width 663 height 37
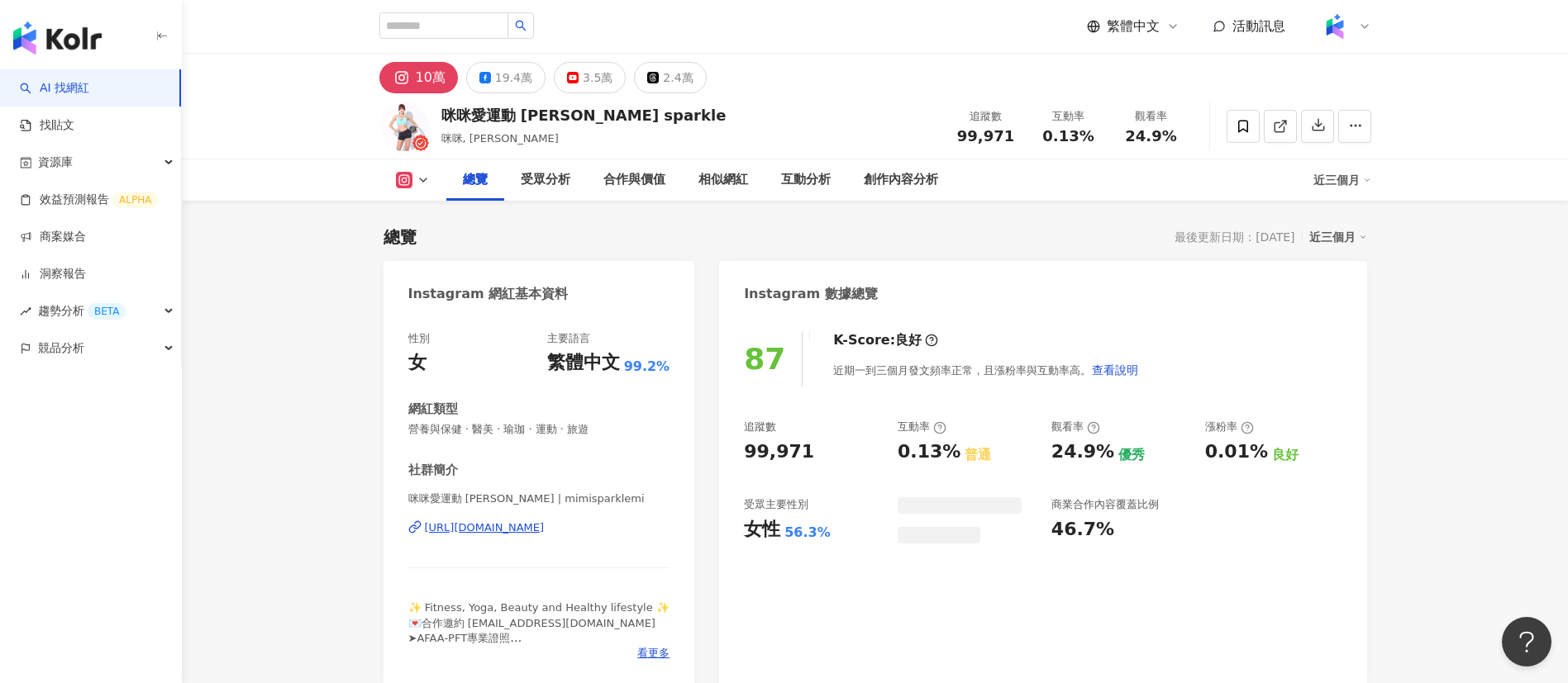
click at [837, 107] on div "咪咪愛運動 [PERSON_NAME] sparkle 咪咪, [PERSON_NAME] 追蹤數 99,971 互動率 0.13% 觀看率 24.9%" at bounding box center [875, 125] width 1058 height 66
click at [889, 174] on div "創作內容分析" at bounding box center [900, 180] width 74 height 20
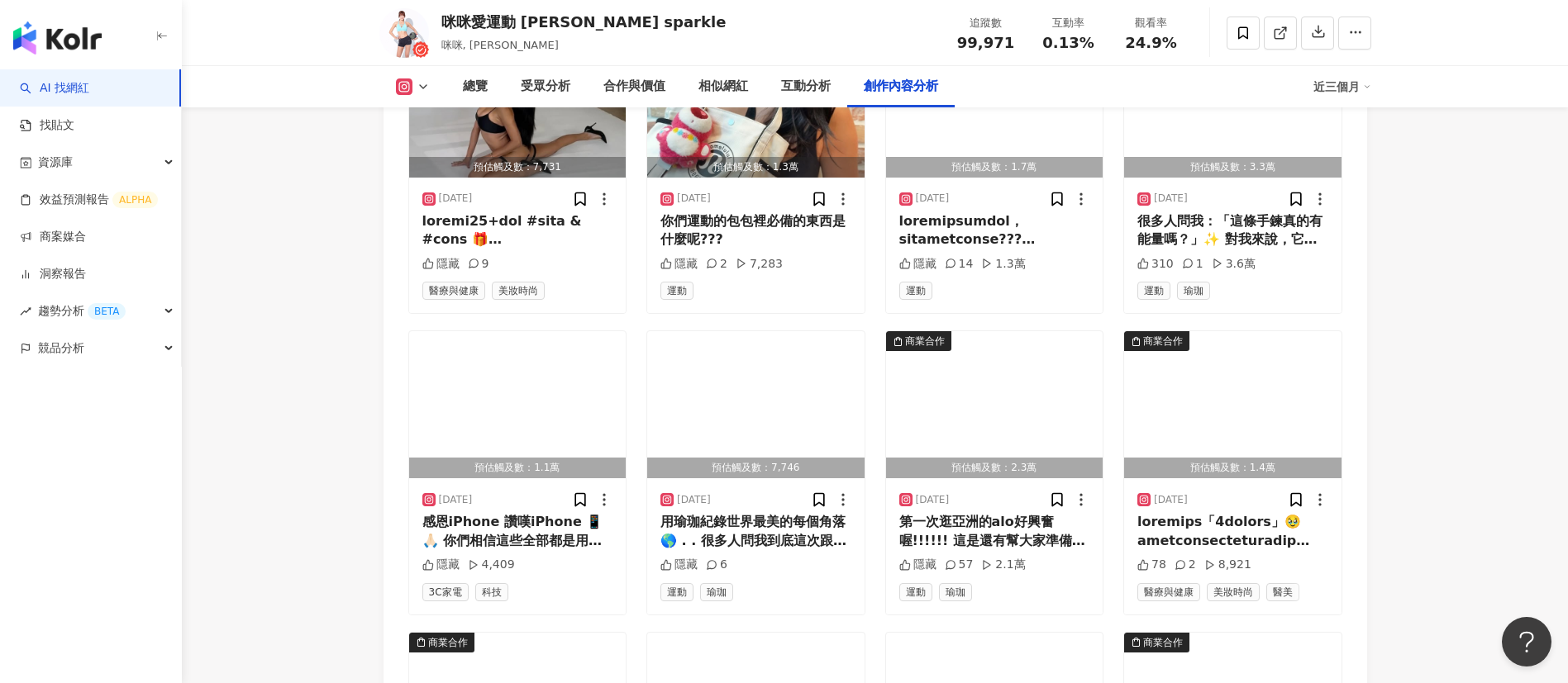
scroll to position [4729, 0]
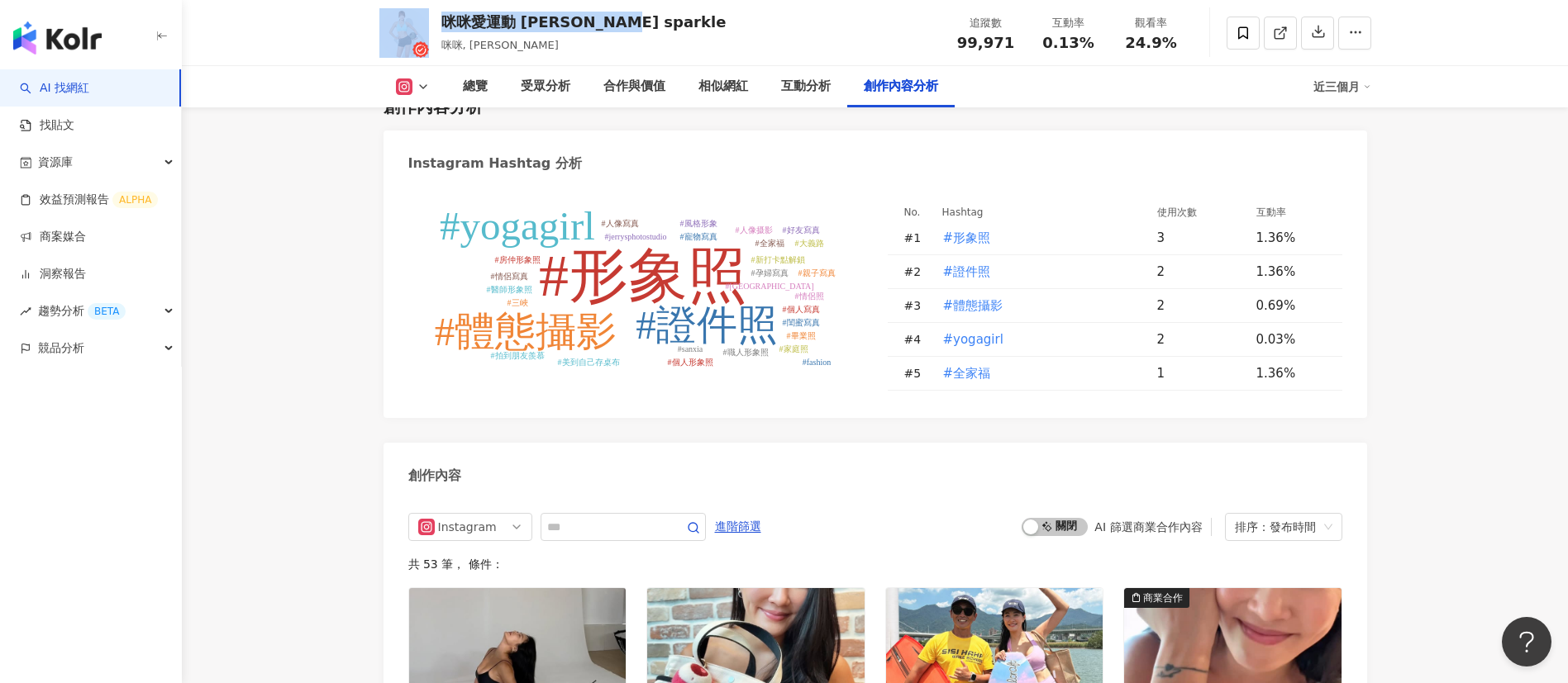
drag, startPoint x: 529, startPoint y: 19, endPoint x: 572, endPoint y: 16, distance: 43.1
click at [434, 17] on div "咪咪愛運動 [PERSON_NAME] sparkle 咪咪, [PERSON_NAME] 追蹤數 99,971 互動率 0.13% 觀看率 24.9%" at bounding box center [875, 32] width 1058 height 66
drag, startPoint x: 589, startPoint y: 19, endPoint x: 446, endPoint y: 18, distance: 143.0
click at [446, 18] on div "咪咪愛運動 Mimi sparkle 咪咪, Mimi 追蹤數 99,971 互動率 0.13% 觀看率 24.9%" at bounding box center [875, 32] width 1058 height 66
copy div "咪咪愛運動 Mimi sparkle"
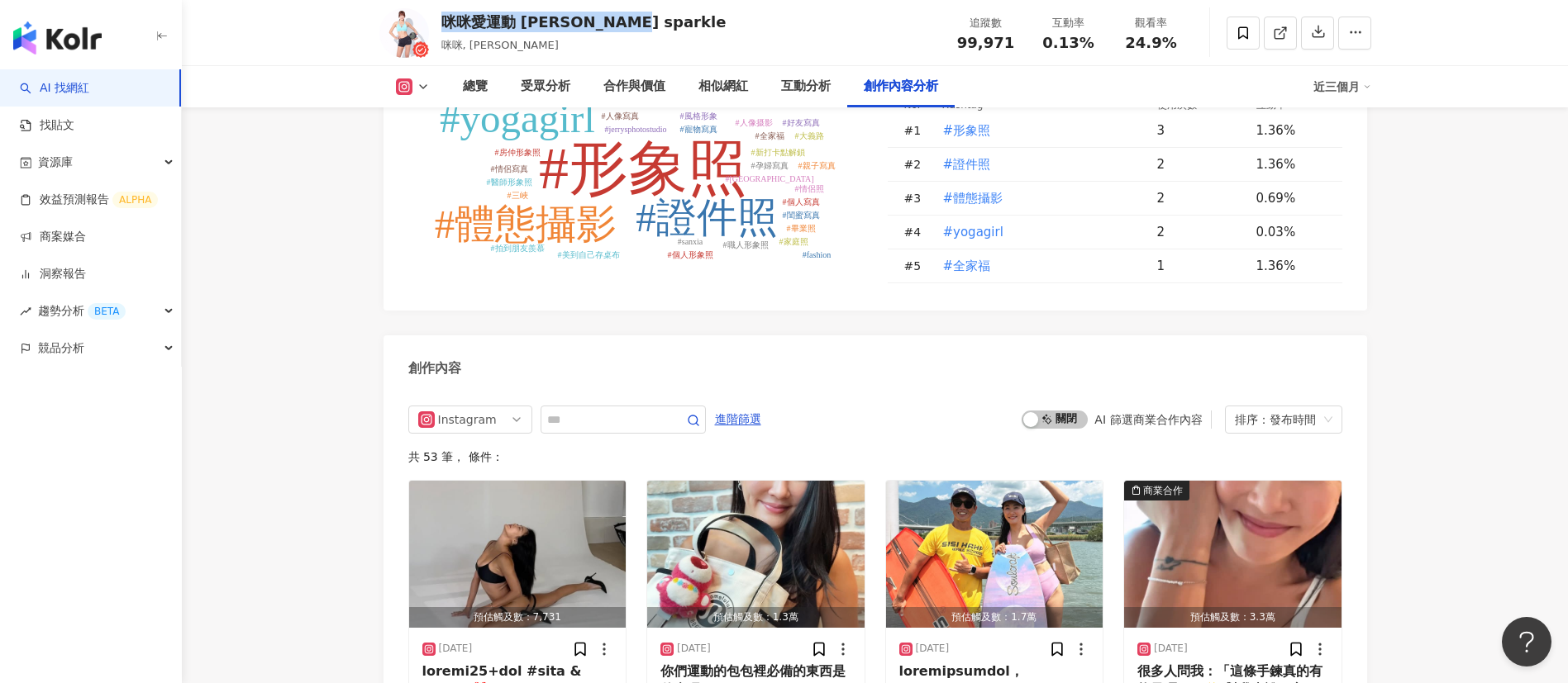
scroll to position [5129, 0]
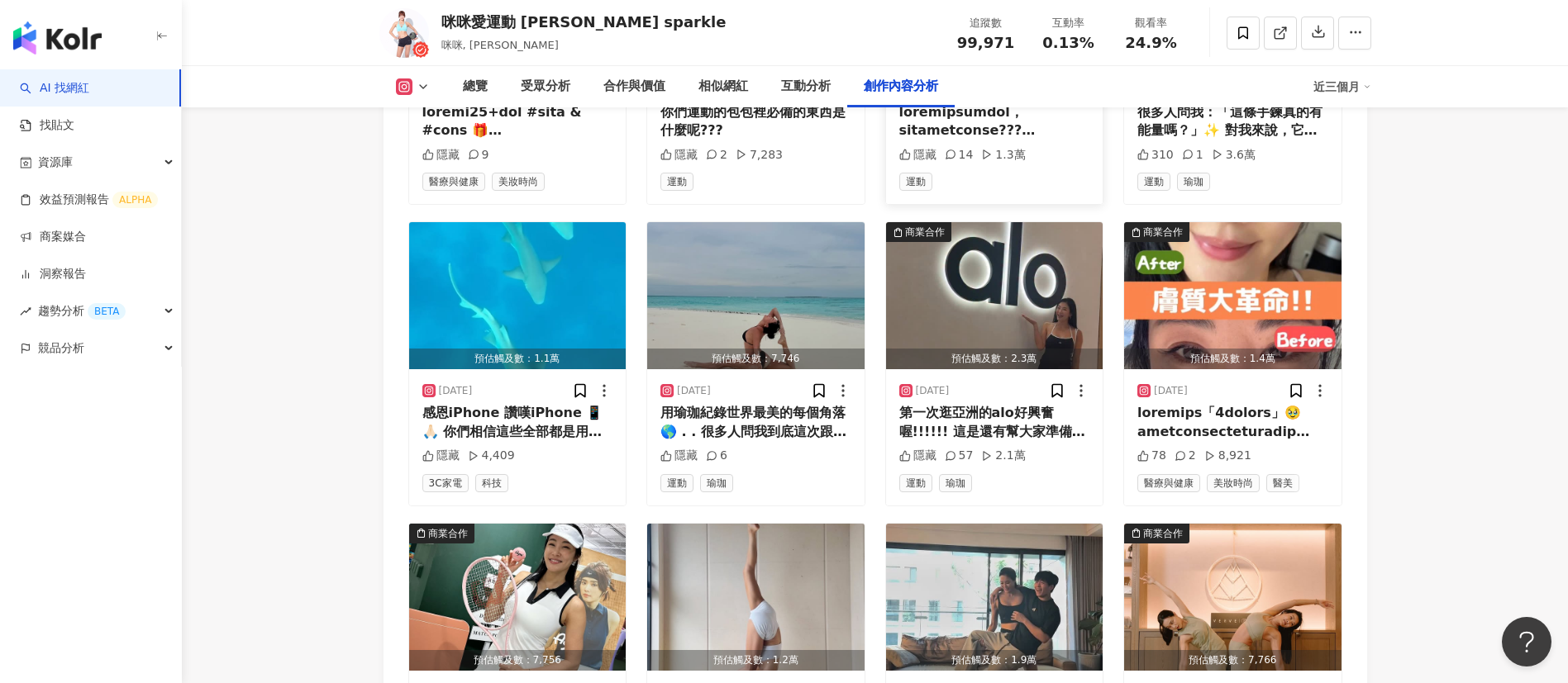
scroll to position [5401, 0]
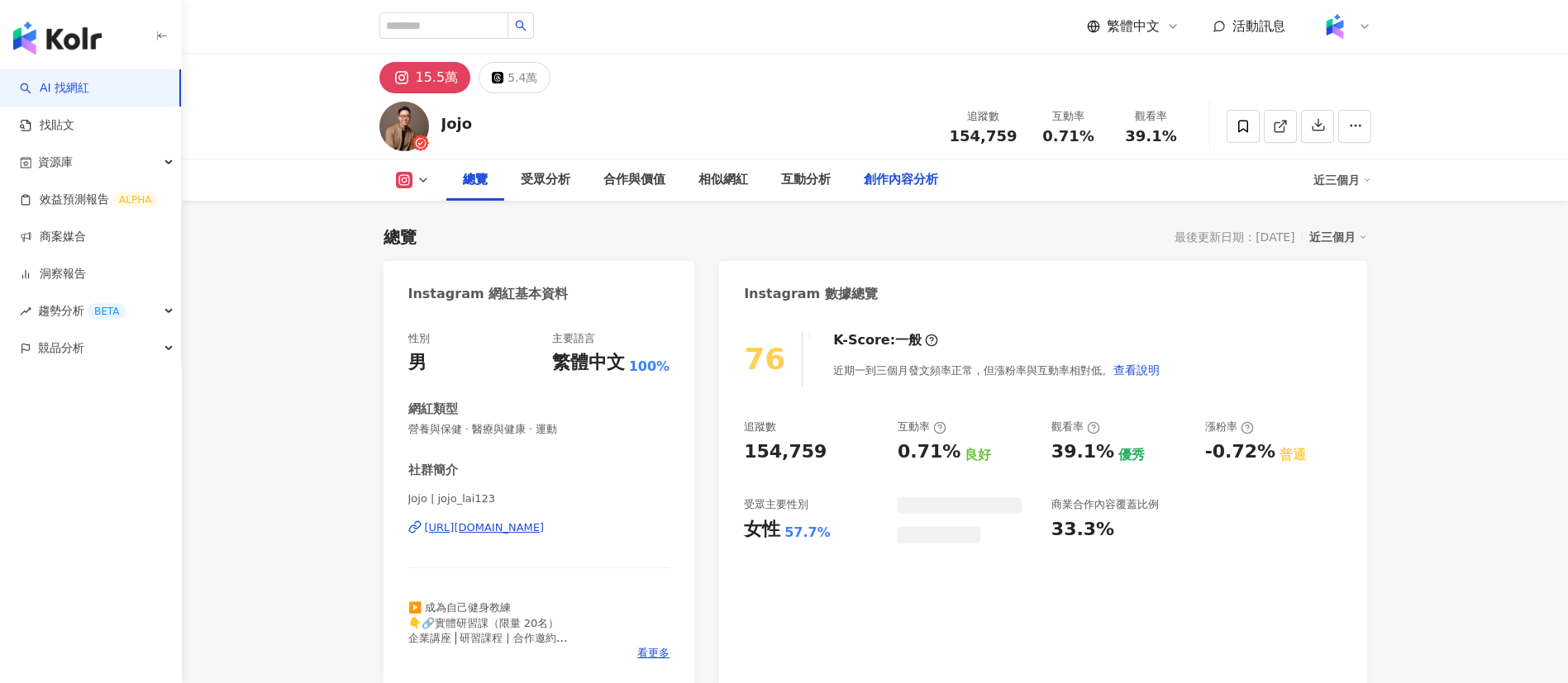
click at [899, 183] on div "創作內容分析" at bounding box center [900, 180] width 74 height 20
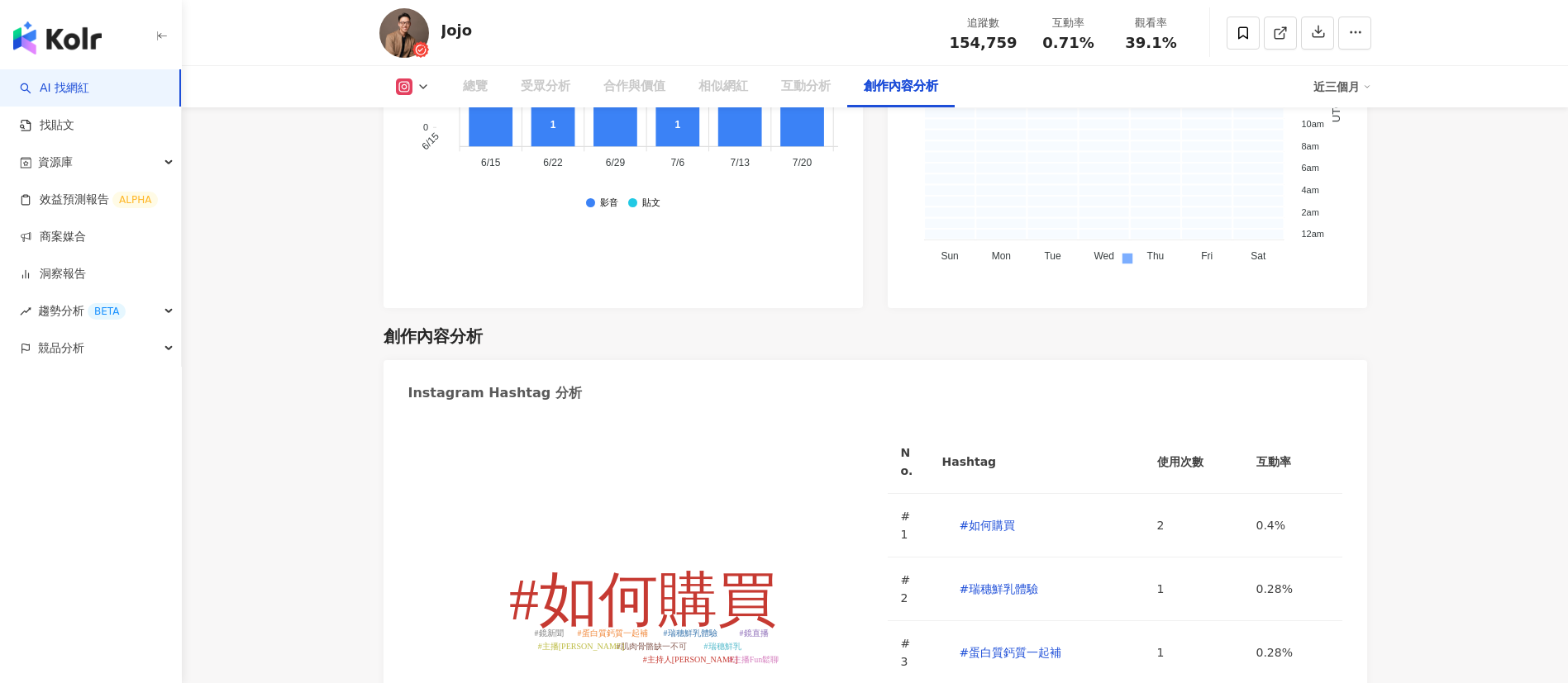
scroll to position [5137, 0]
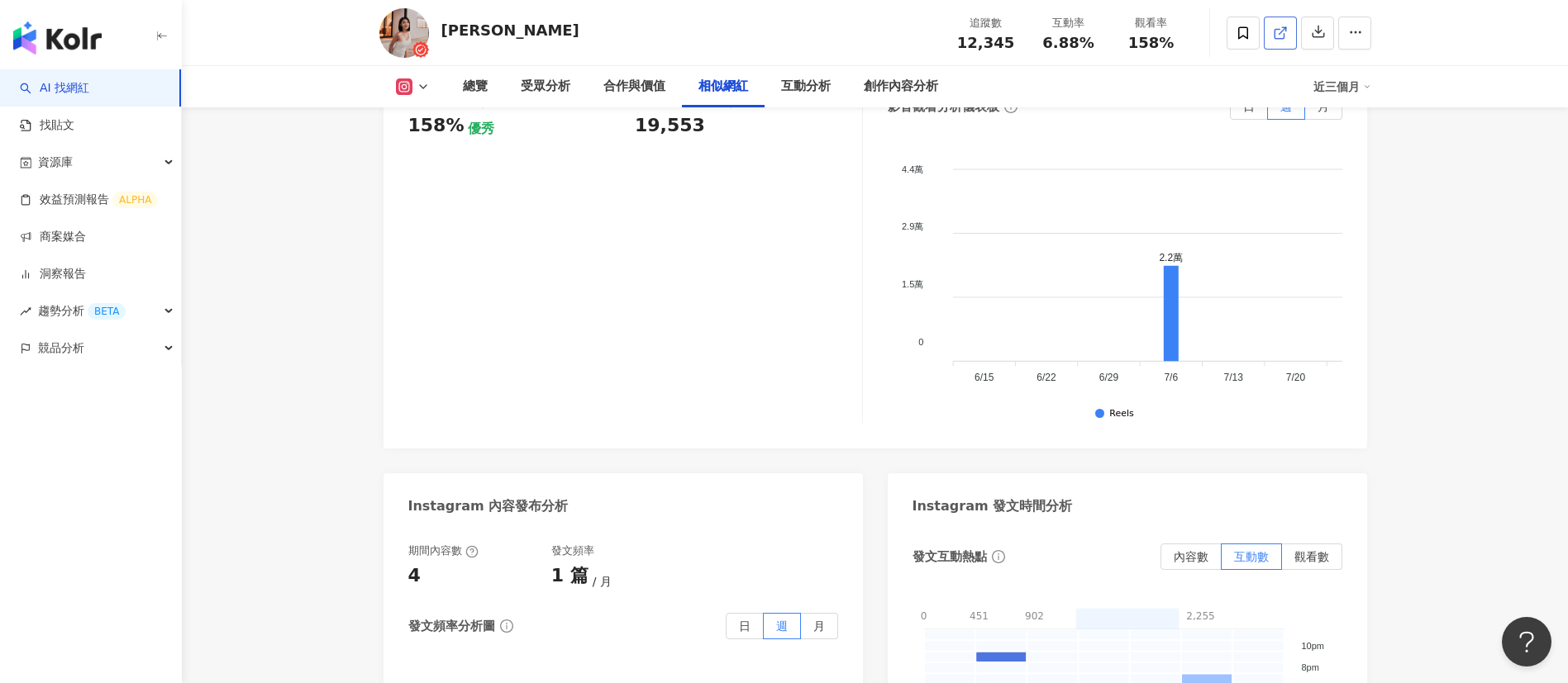
scroll to position [2832, 0]
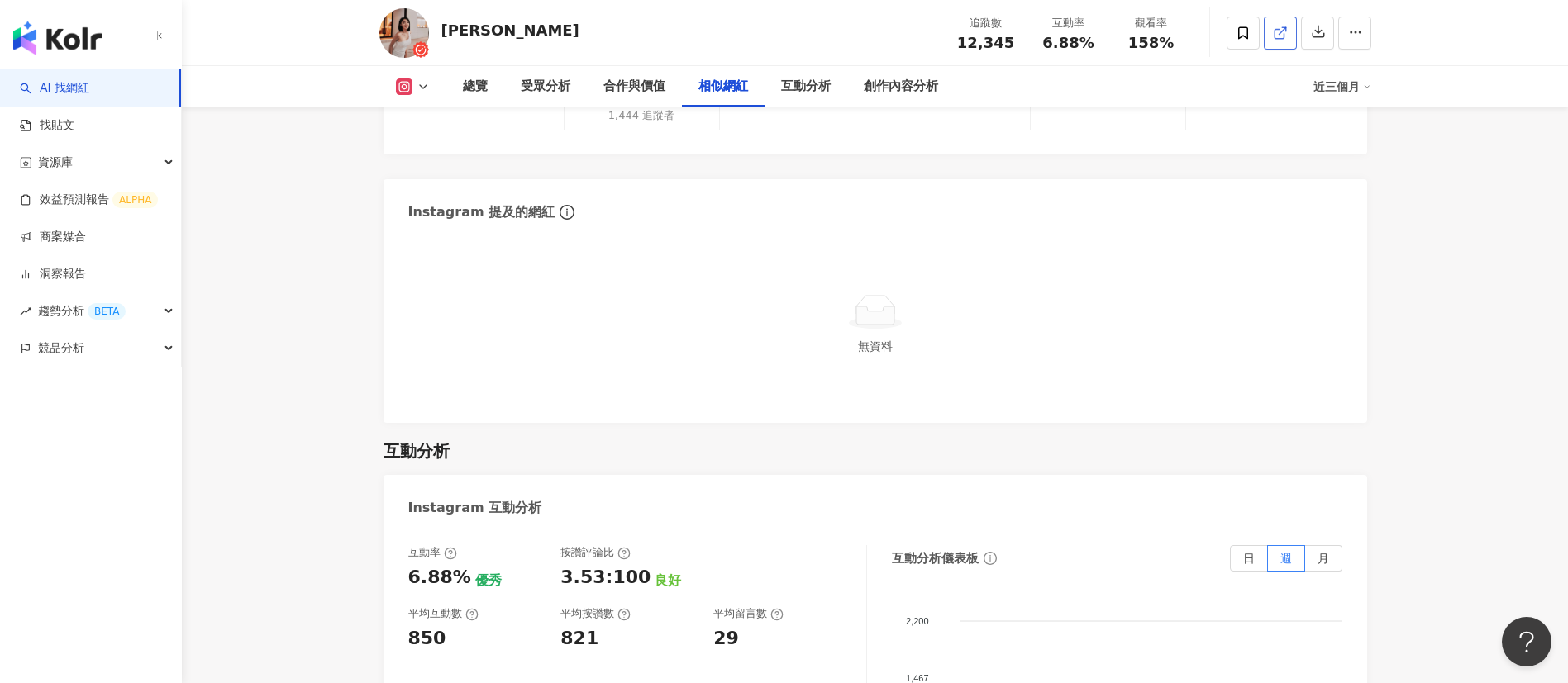
click at [1288, 27] on link at bounding box center [1280, 33] width 33 height 33
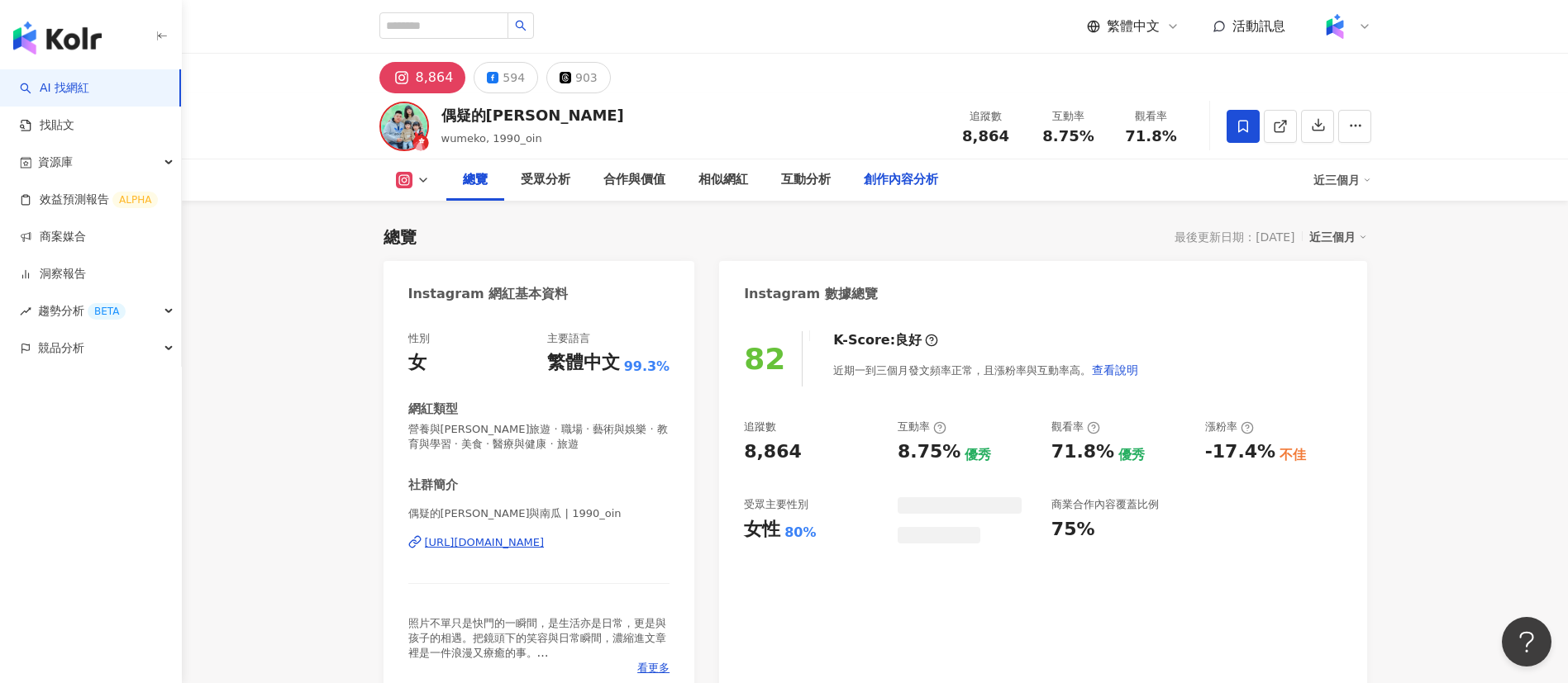
click at [752, 110] on div "偶疑的[PERSON_NAME], 1990_oin 追蹤數 8,864 互動率 8.75% 觀看率 71.8%" at bounding box center [875, 125] width 1058 height 66
click at [60, 47] on img "button" at bounding box center [57, 38] width 88 height 33
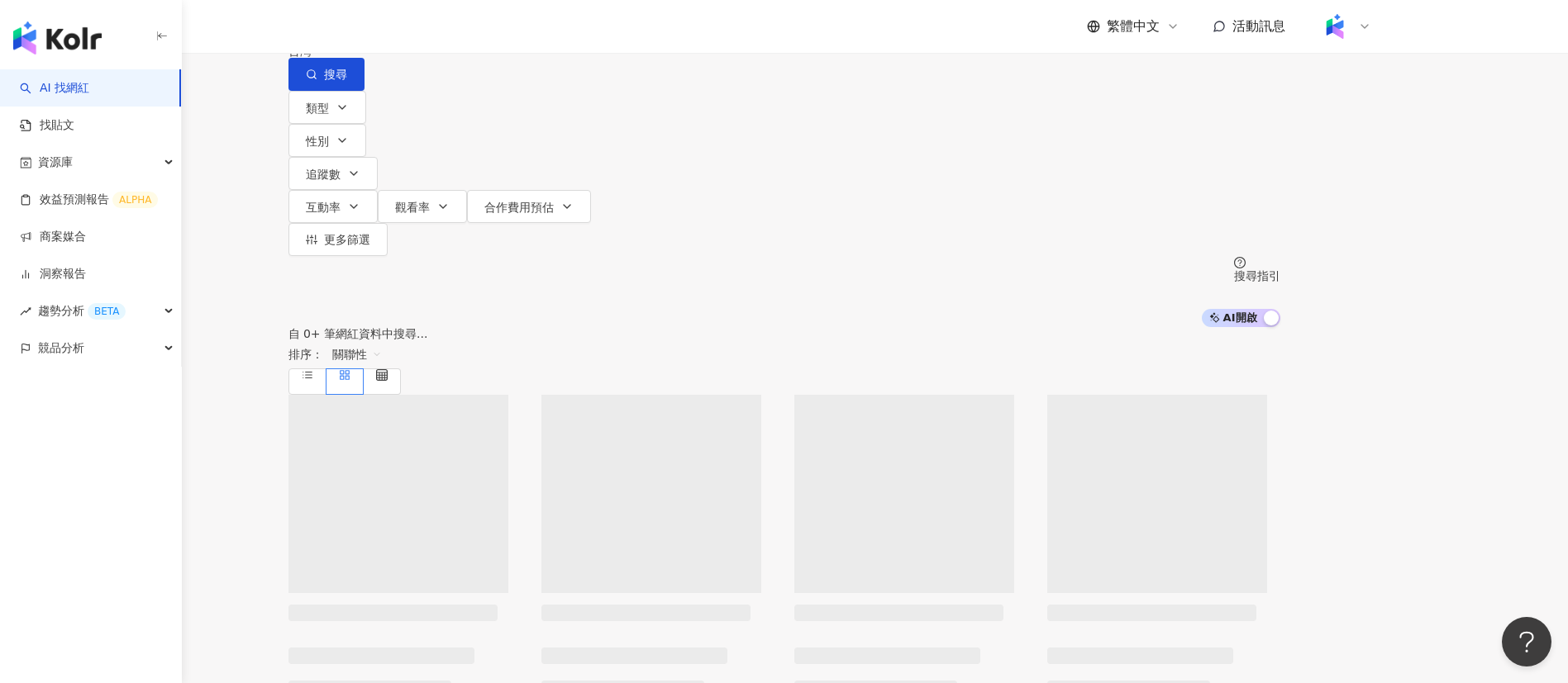
click at [529, 32] on input "search" at bounding box center [461, 16] width 134 height 32
type input "**********"
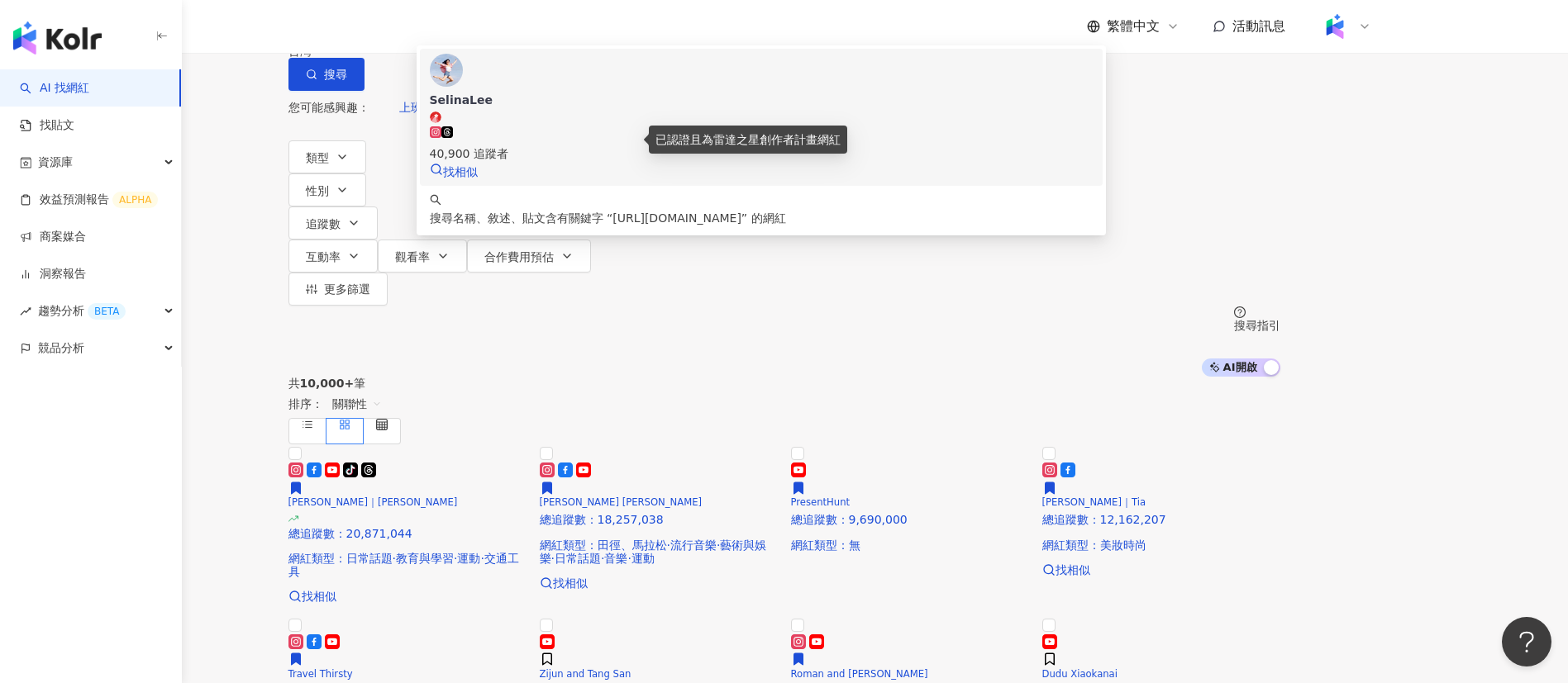
click at [441, 121] on icon at bounding box center [435, 116] width 11 height 10
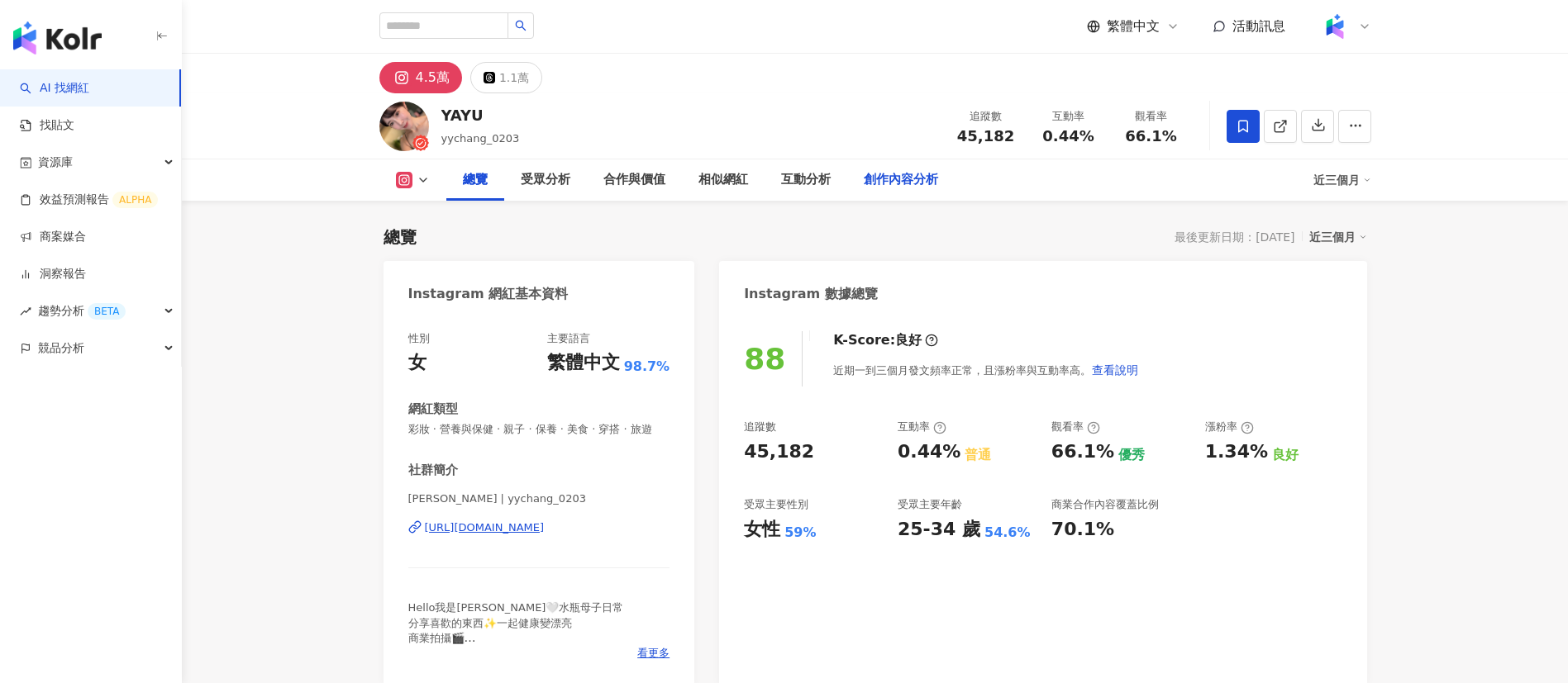
click at [918, 178] on div "創作內容分析" at bounding box center [900, 180] width 74 height 20
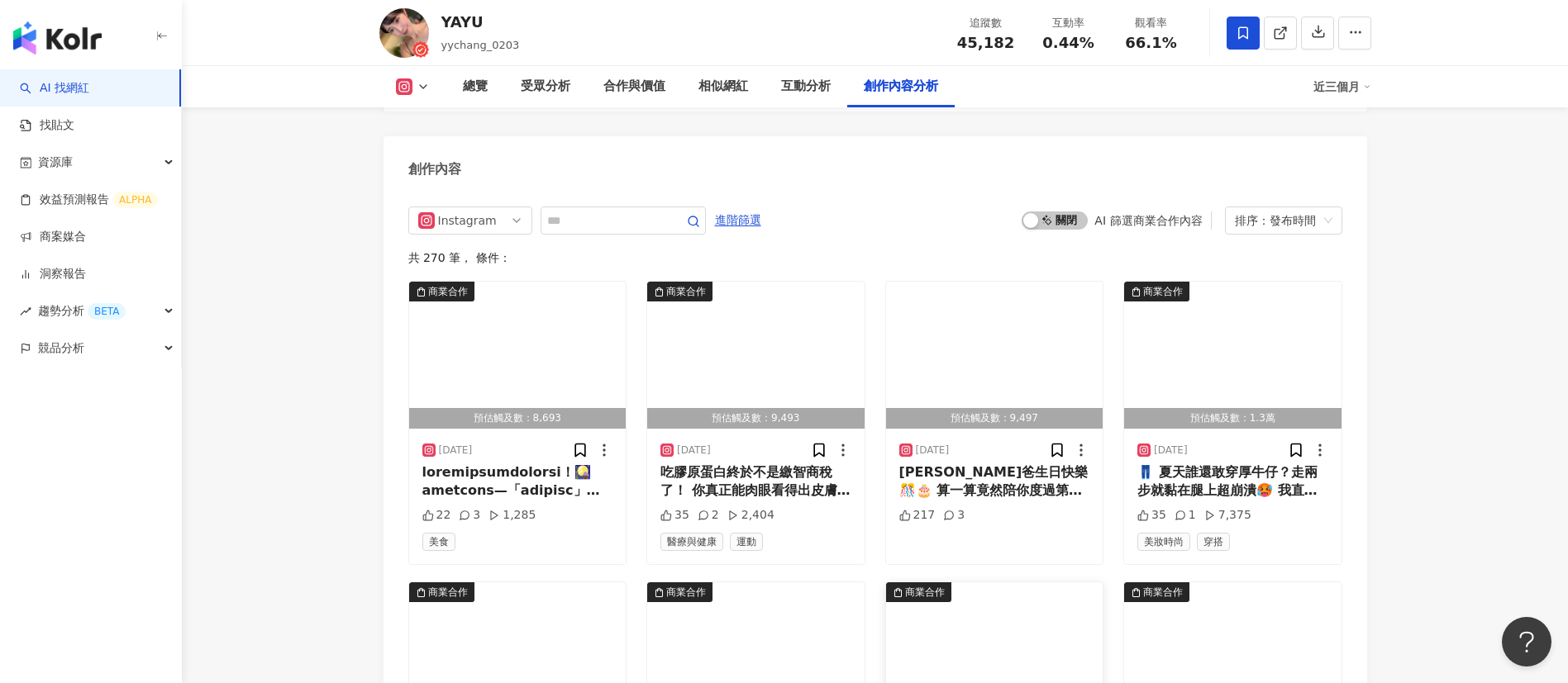
scroll to position [5082, 0]
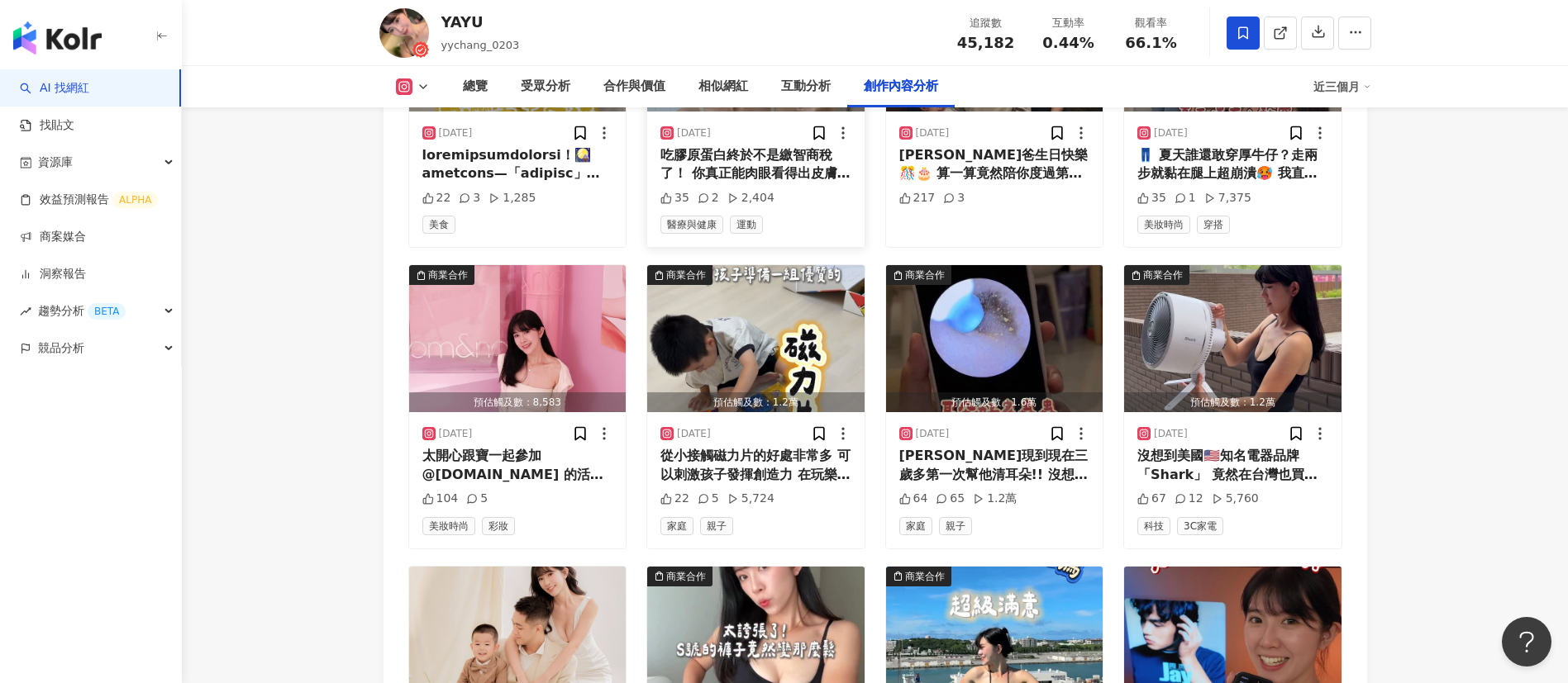
scroll to position [5409, 0]
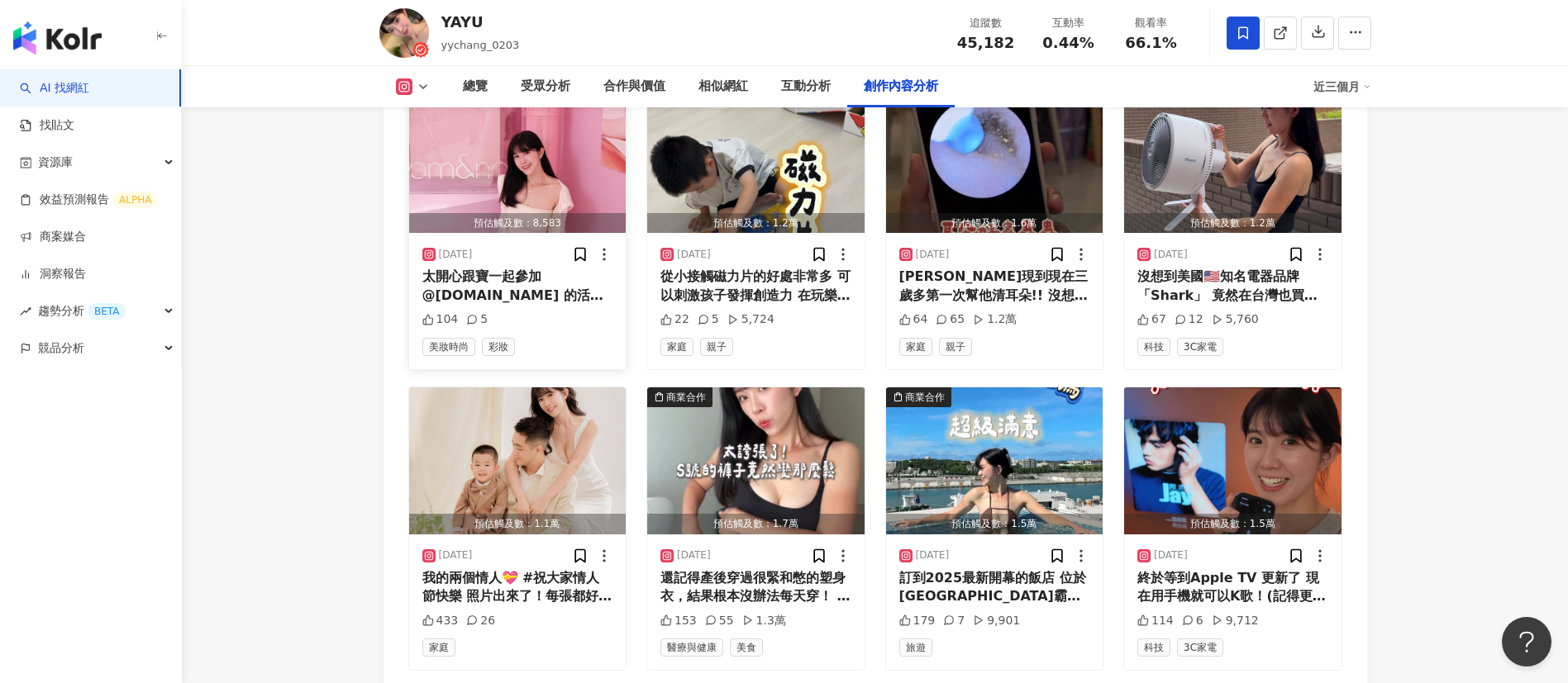
scroll to position [5679, 0]
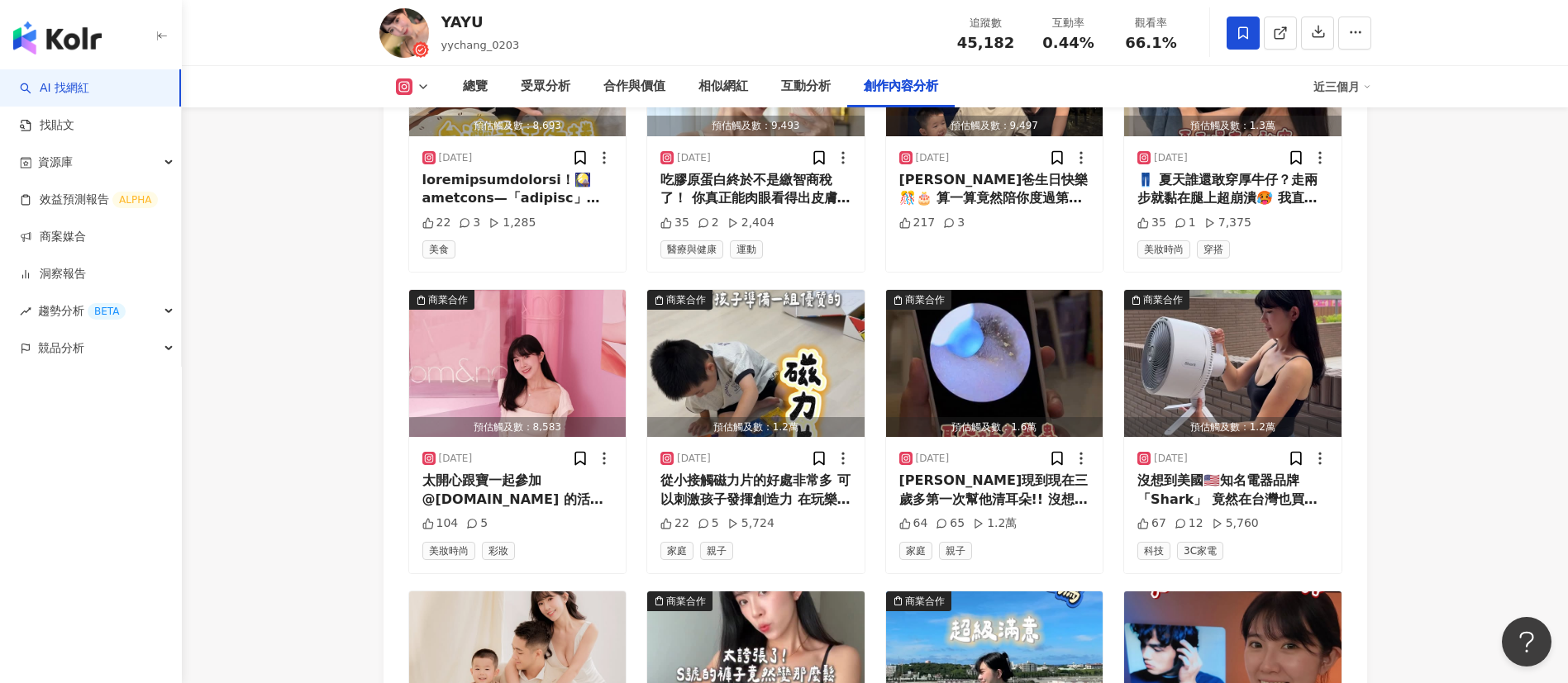
scroll to position [5377, 0]
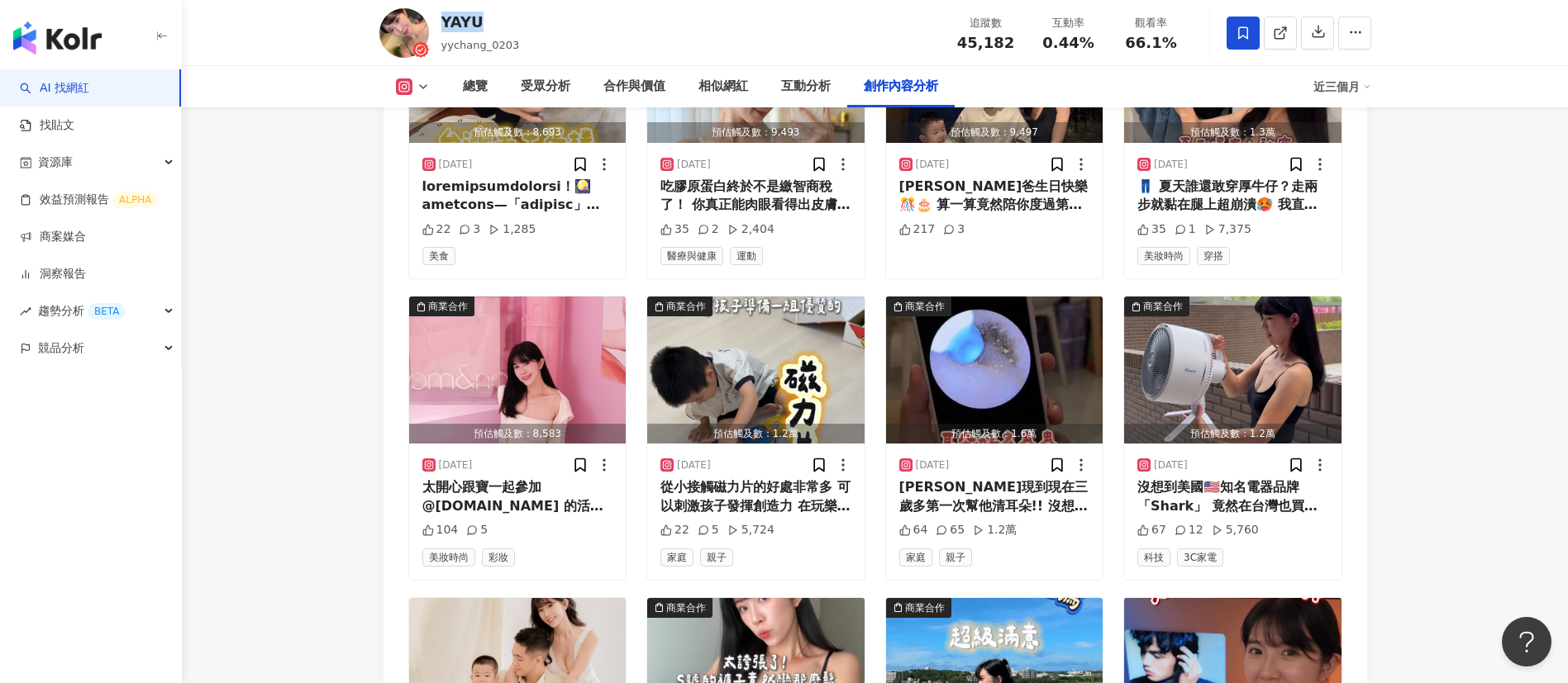
click at [436, 22] on div "YAYU yychang_0203 追蹤數 45,182 互動率 0.44% 觀看率 66.1%" at bounding box center [875, 32] width 1058 height 66
copy div "YAYU"
drag, startPoint x: 1016, startPoint y: 50, endPoint x: 949, endPoint y: 37, distance: 68.2
click at [949, 37] on div "追蹤數 45,182" at bounding box center [985, 32] width 82 height 36
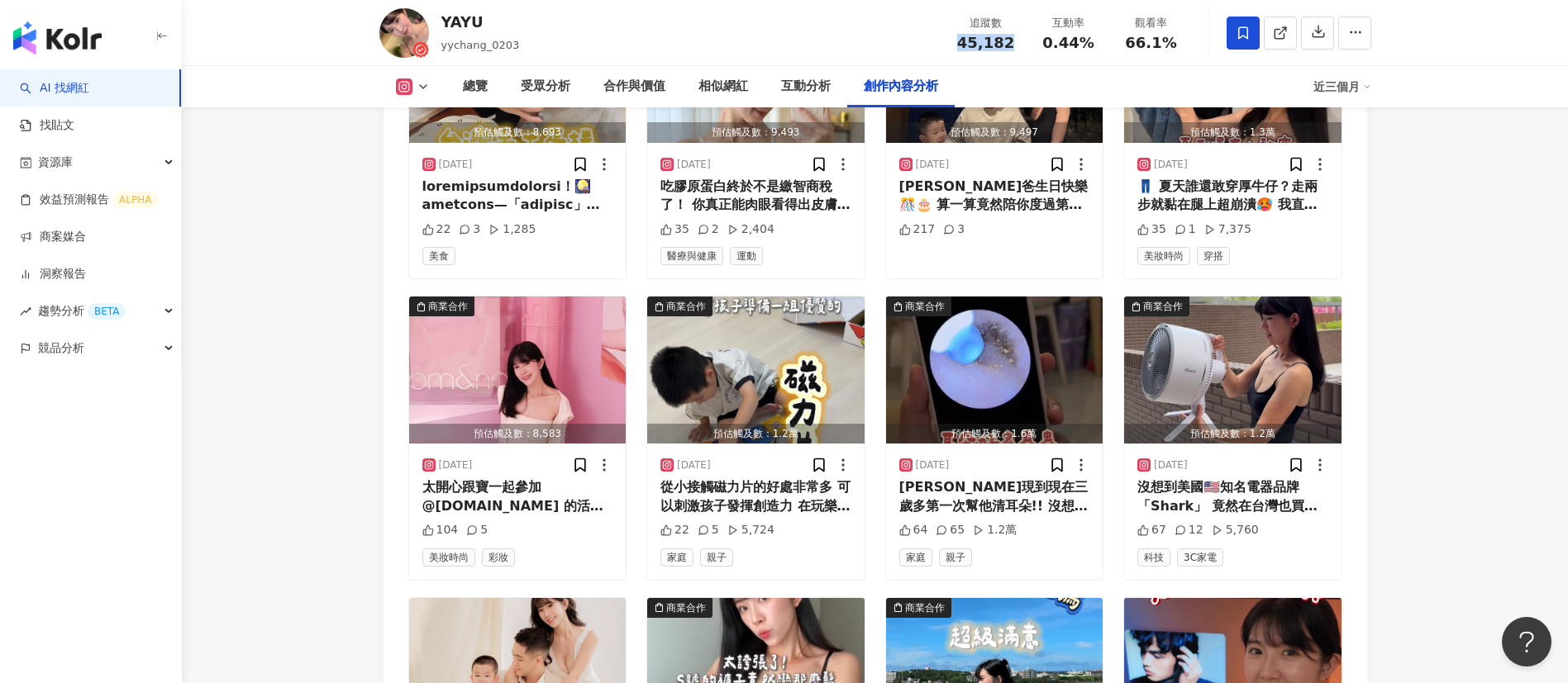
copy span "45,182"
drag, startPoint x: 1123, startPoint y: 43, endPoint x: 1112, endPoint y: 42, distance: 11.0
click at [1112, 42] on div "觀看率 66.1%" at bounding box center [1151, 32] width 82 height 36
copy span "66.1%"
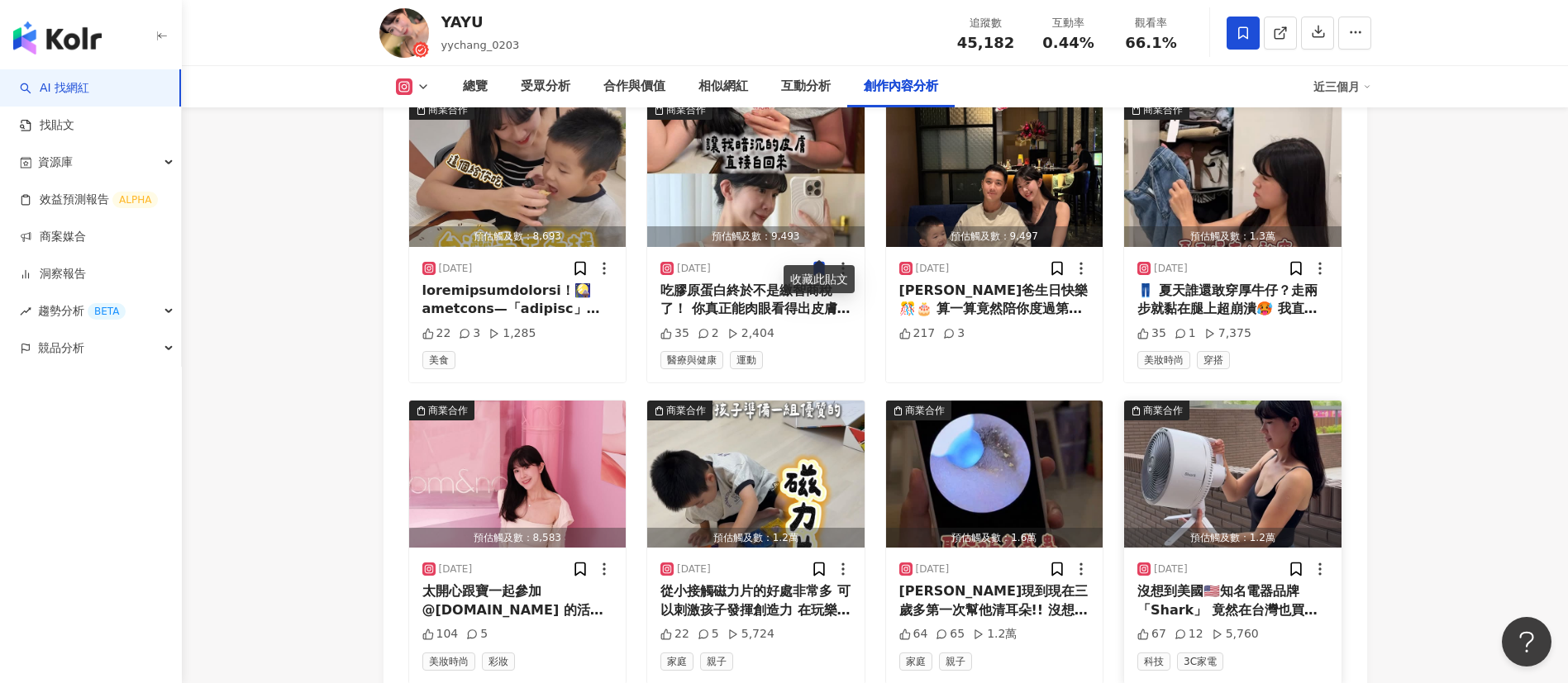
scroll to position [5123, 0]
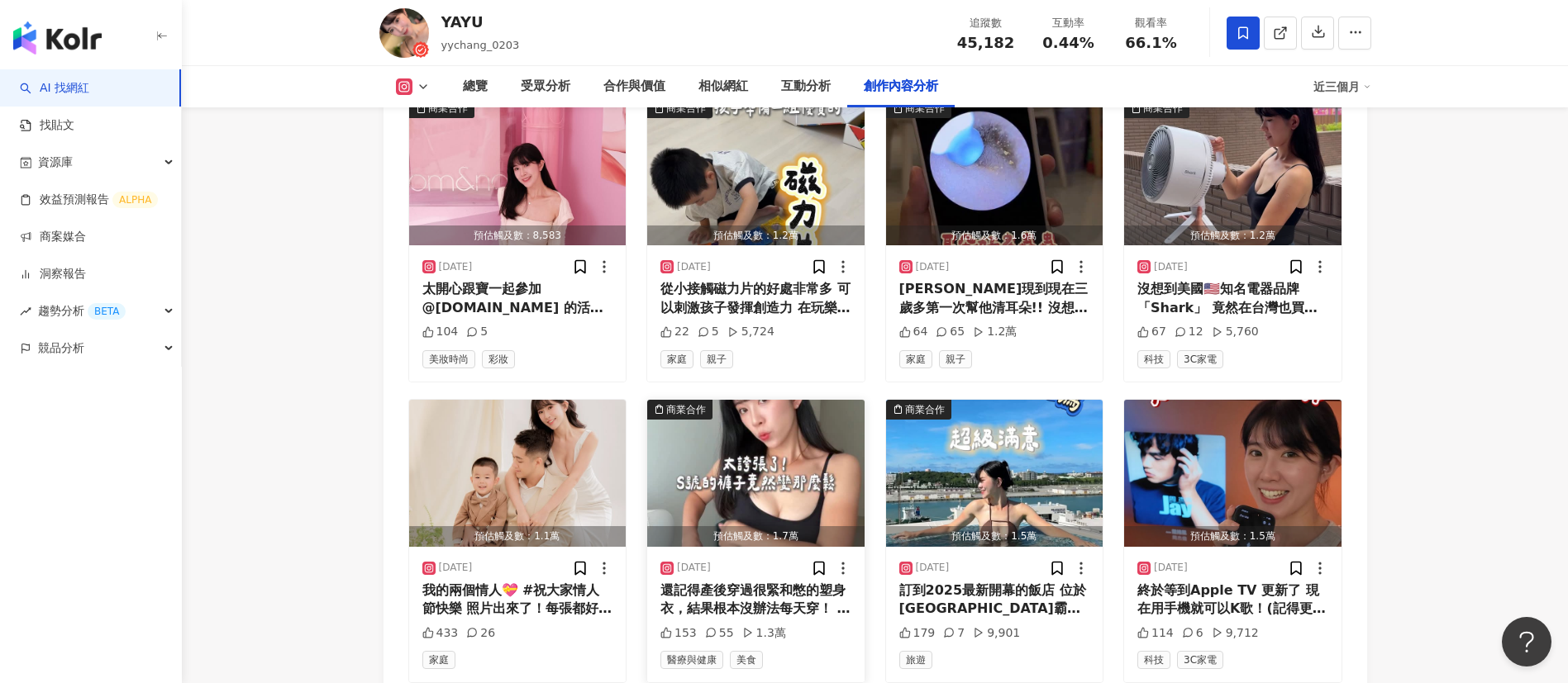
scroll to position [5577, 0]
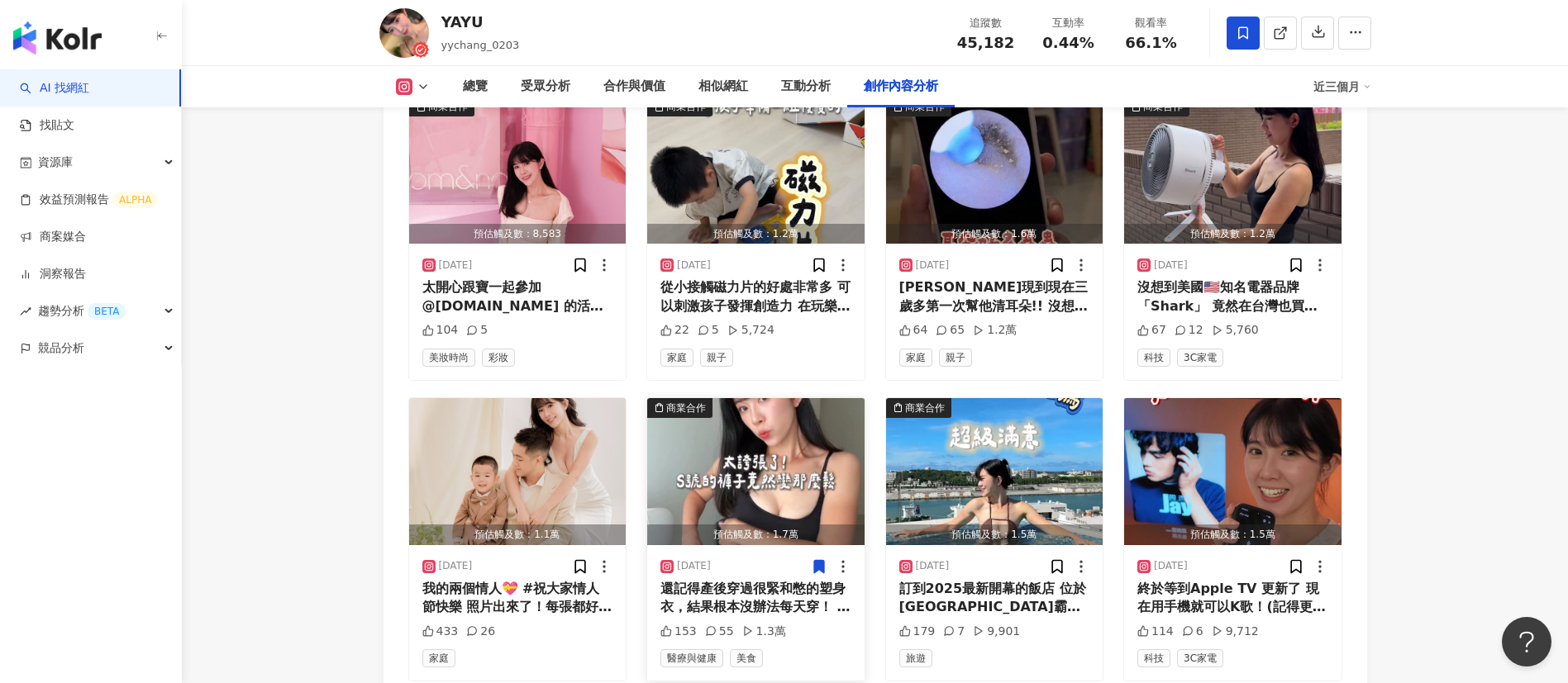
click at [758, 587] on div "還記得產後穿過很緊和憋的塑身衣，結果根本沒辦法每天穿！ 但自從穿了[PERSON_NAME]的連身塑身衣直接愛上 材質也太舒服！透氣又很有彈性 穿一整天都沒問…" at bounding box center [756, 598] width 191 height 37
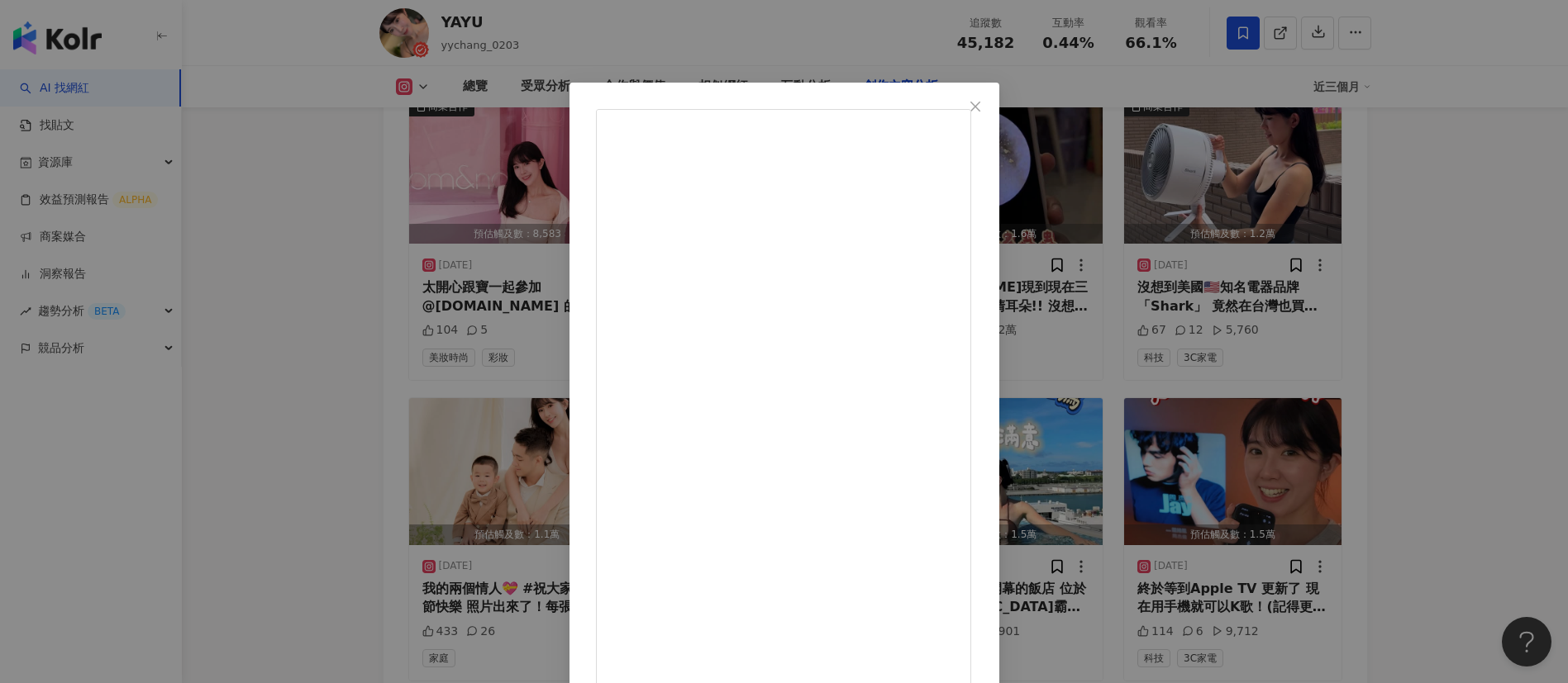
scroll to position [58, 0]
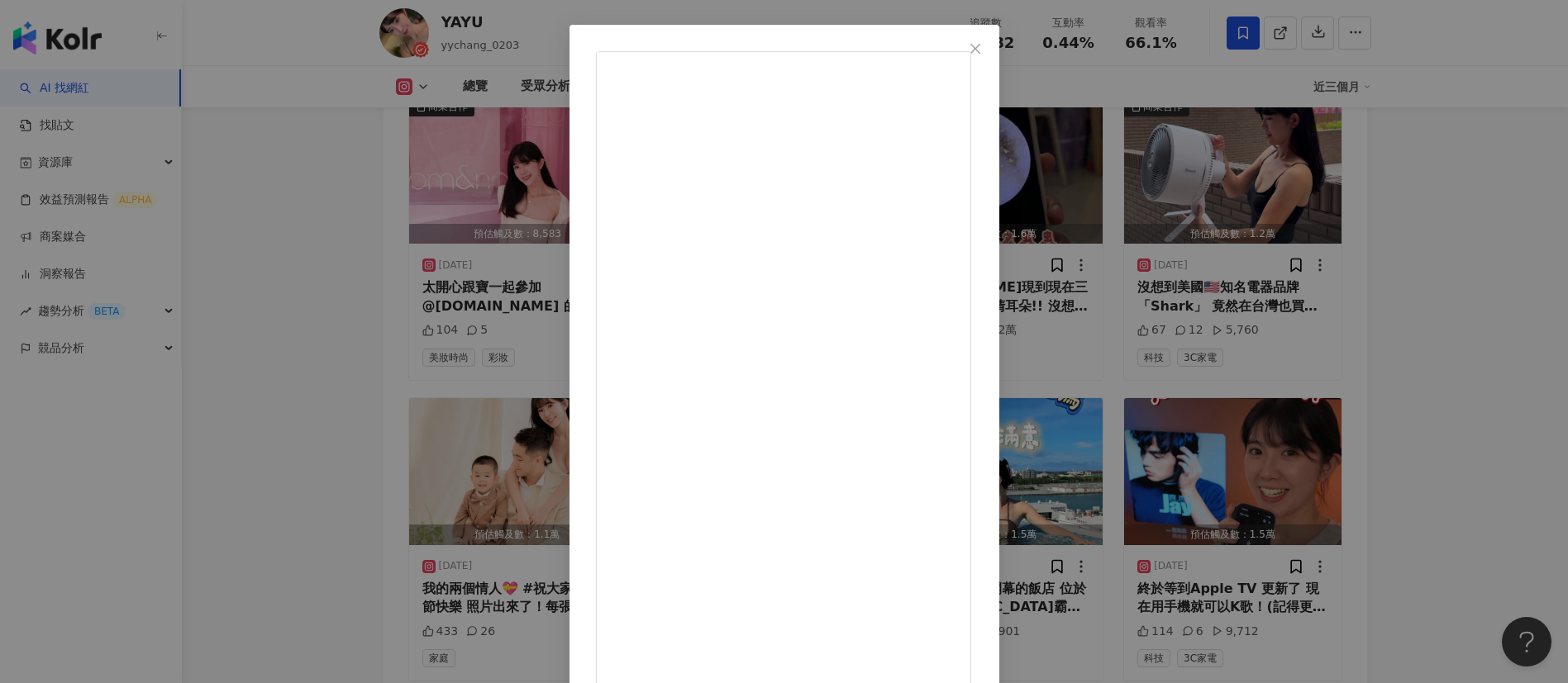
click at [250, 191] on div "YAYU [DATE] 還記得產後穿過很緊和憋的塑身衣，結果根本沒辦法每天穿！ 但自從穿了[PERSON_NAME]的連身塑身衣直接愛上 材質也太舒服！透氣又…" at bounding box center [784, 342] width 1568 height 683
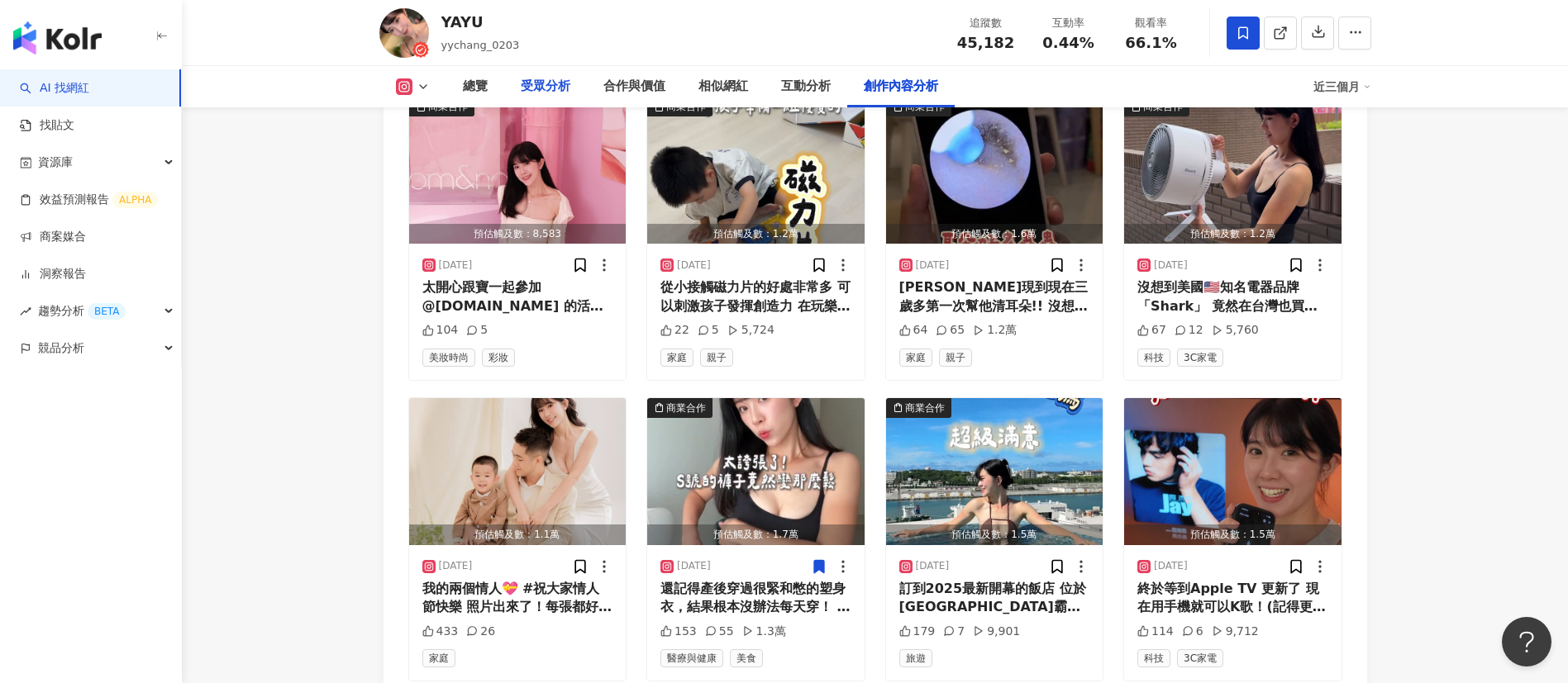
click at [542, 82] on div "受眾分析" at bounding box center [545, 86] width 50 height 20
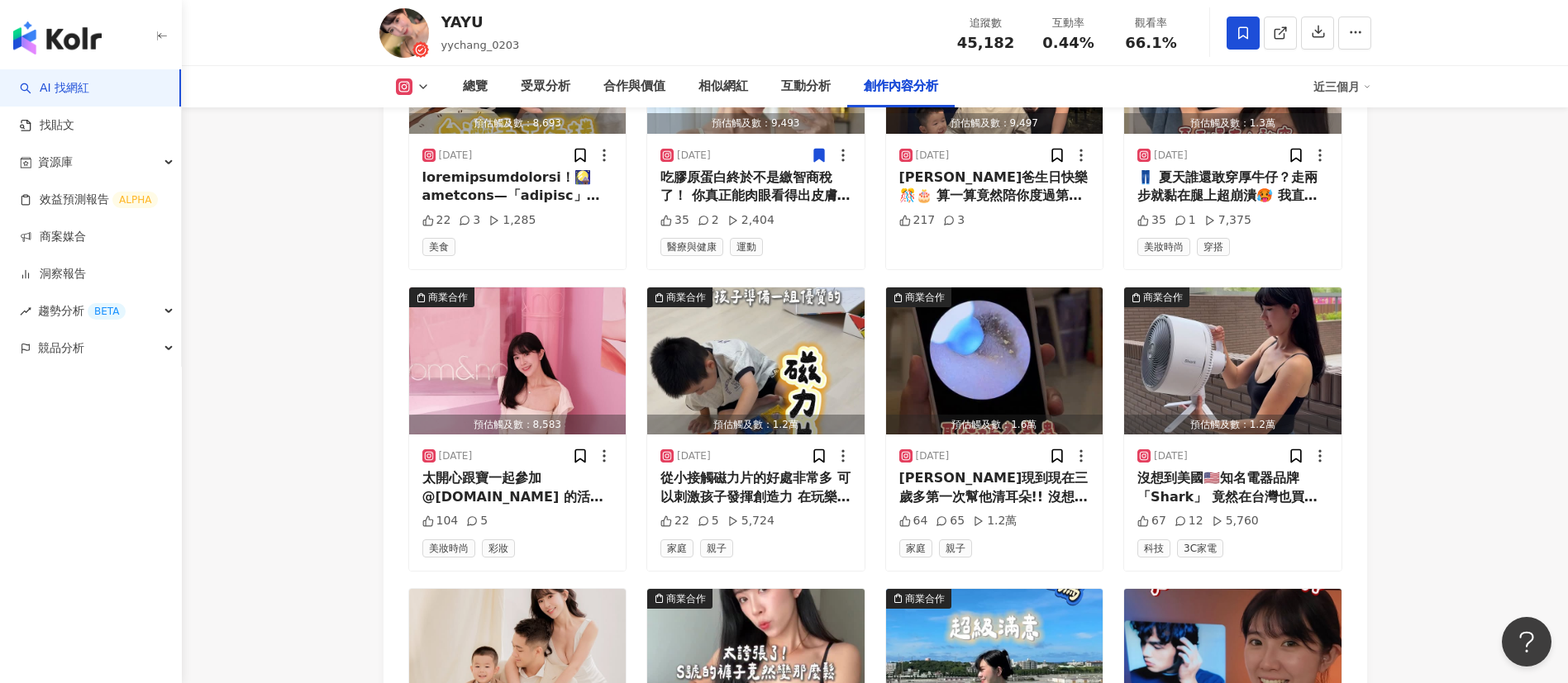
scroll to position [5098, 0]
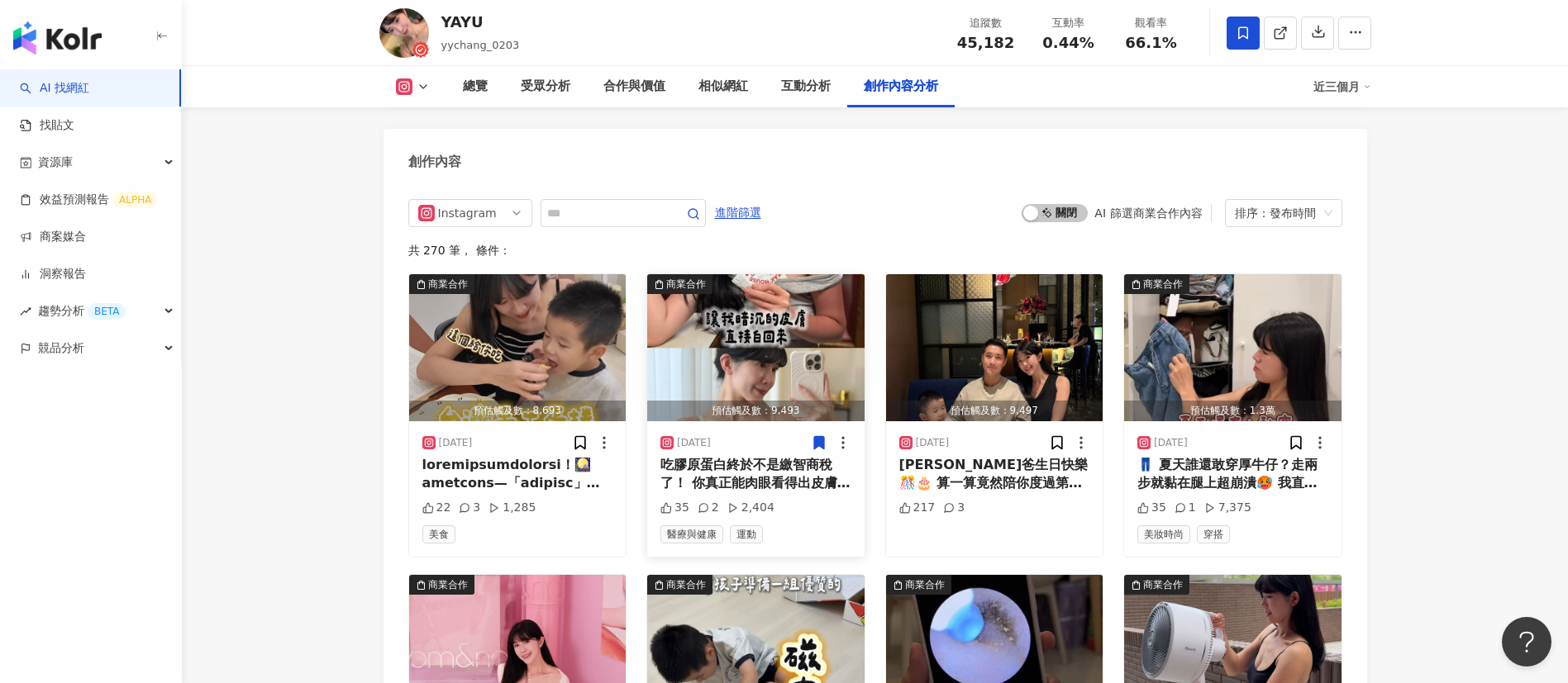
click at [752, 456] on div "吃膠原蛋白終於不是繳智商稅了！ 你真正能肉眼看得出皮膚的改變 最近讓我發現一款吃了「非常有感的」膠原蛋白來自日本大廠，成分天然無添加糖跟色素口味無腥味好入口 …" at bounding box center [756, 474] width 191 height 37
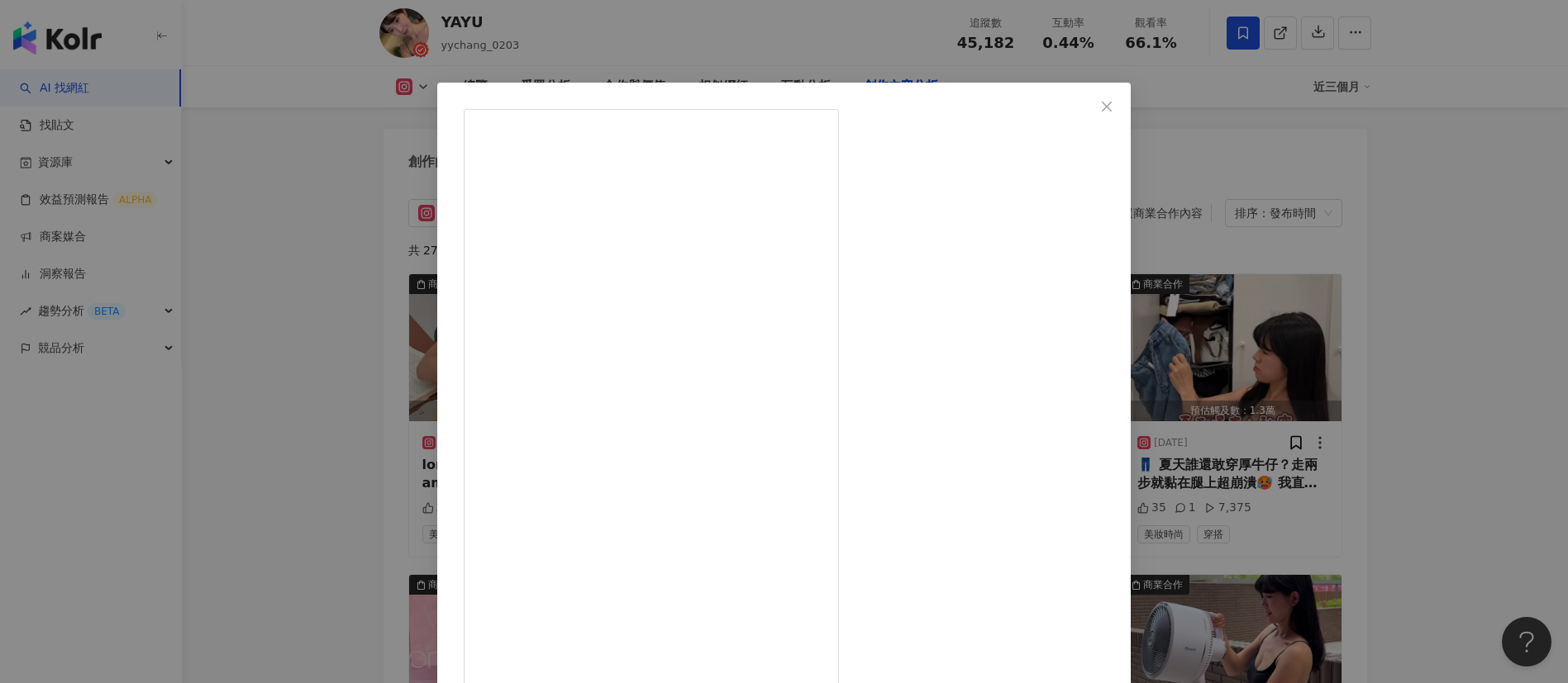
scroll to position [58, 0]
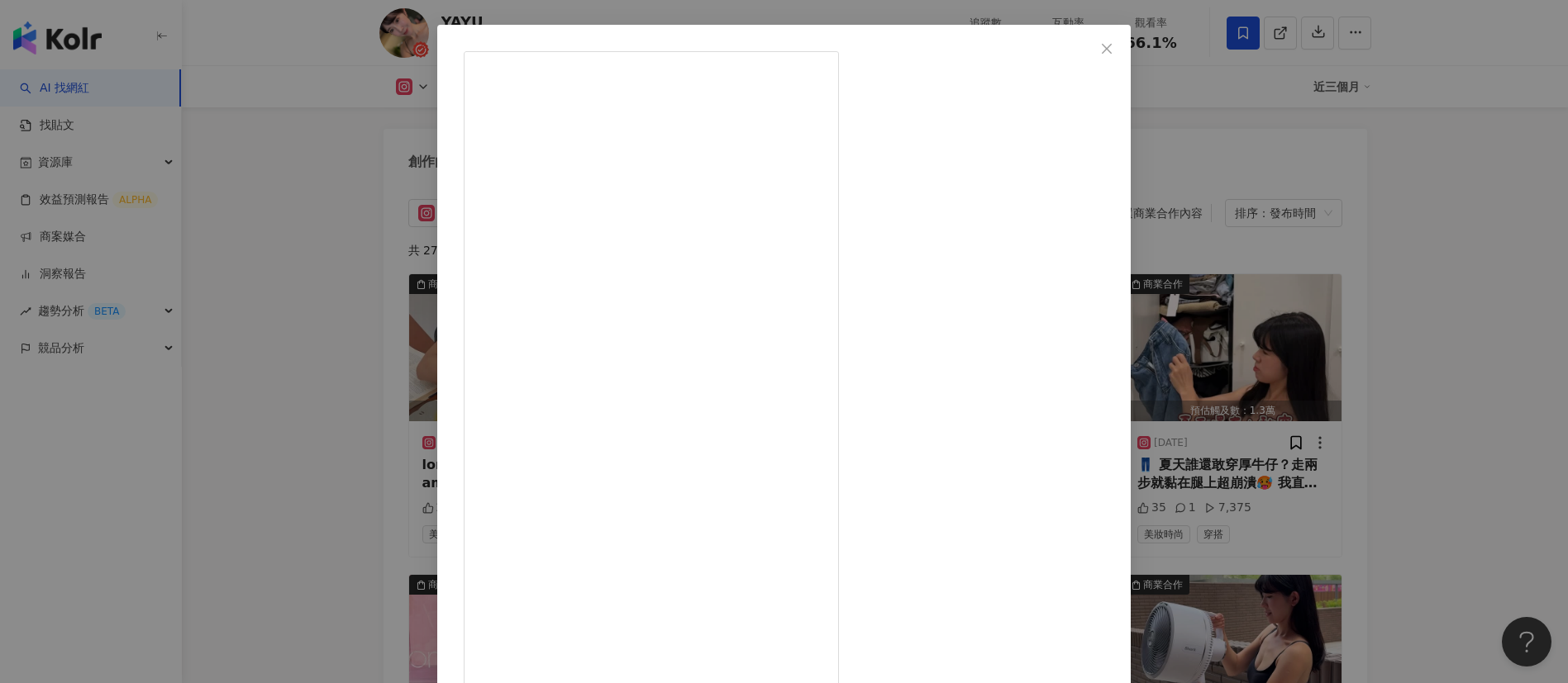
click at [1225, 394] on div "YAYU [DATE] 吃膠原蛋白終於不是繳智商稅了！ 你真正能肉眼看得出皮膚的改變 最近讓我發現一款吃了「非常有感的」膠原蛋白來自日本大廠，成分天然無添加糖…" at bounding box center [784, 342] width 1568 height 683
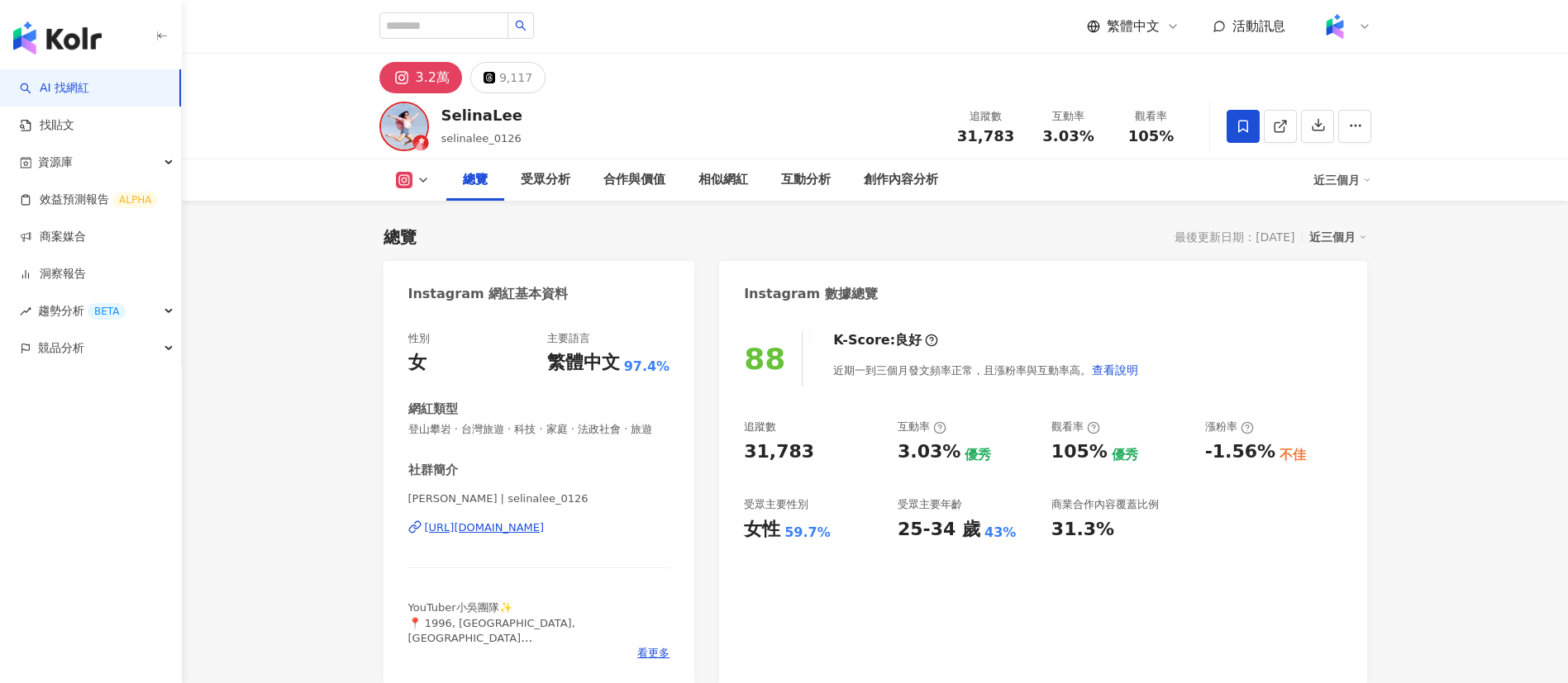
click at [450, 116] on div "SelinaLee" at bounding box center [481, 115] width 81 height 21
click at [532, 116] on div "SelinaLee selinalee_0126 追蹤數 31,783 互動率 3.03% 觀看率 105%" at bounding box center [875, 125] width 1058 height 66
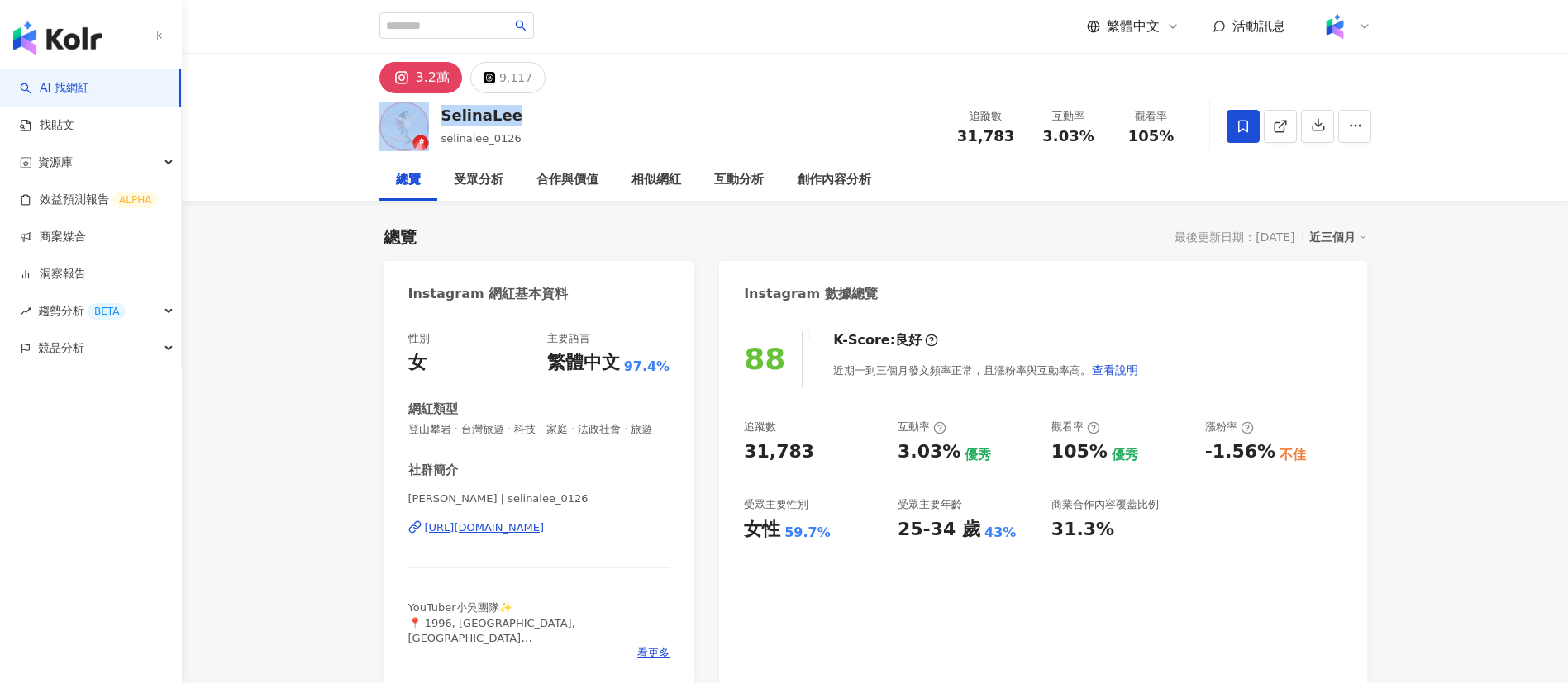
drag, startPoint x: 525, startPoint y: 116, endPoint x: 431, endPoint y: 111, distance: 94.1
click at [431, 111] on div "SelinaLee selinalee_0126 追蹤數 31,783 互動率 3.03% 觀看率 105%" at bounding box center [875, 125] width 1058 height 66
copy div "SelinaLee"
click at [797, 171] on div "創作內容分析" at bounding box center [833, 180] width 74 height 20
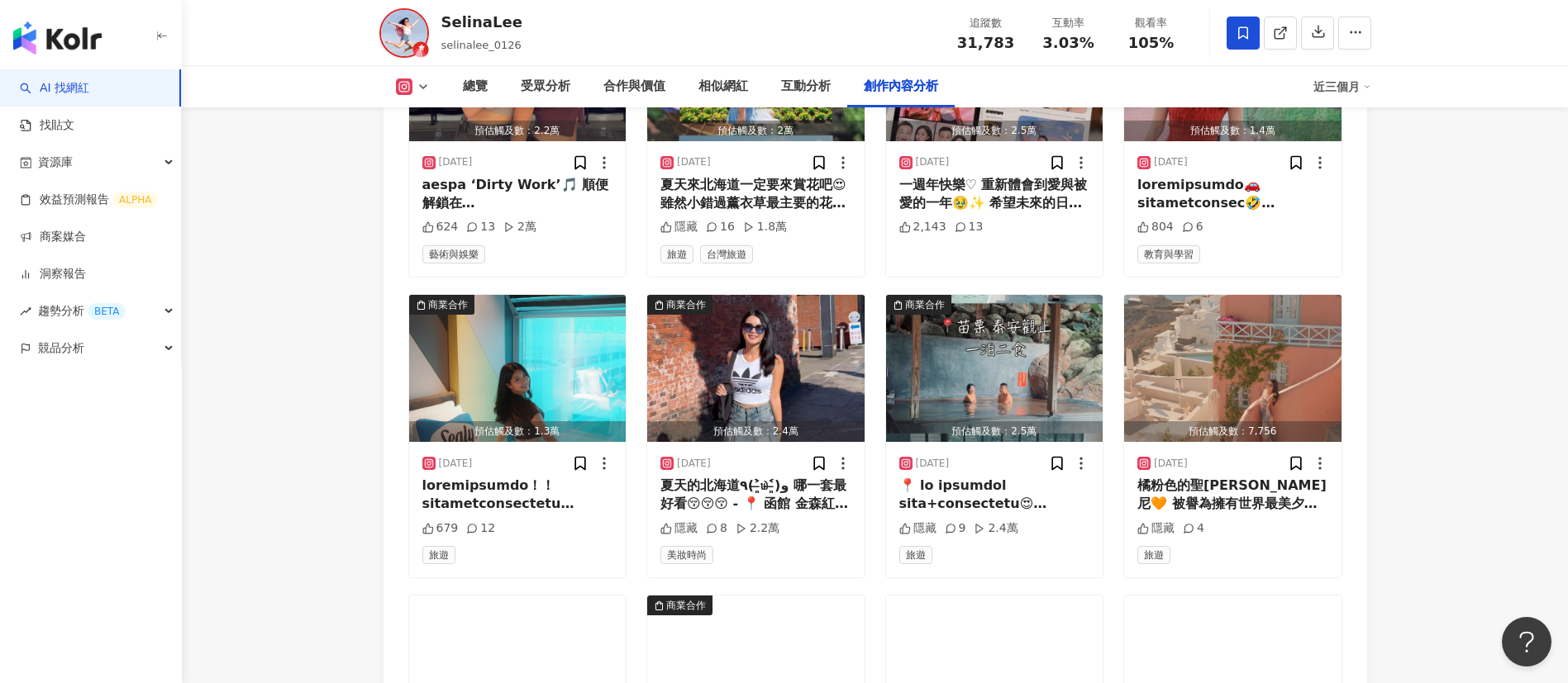
scroll to position [5330, 0]
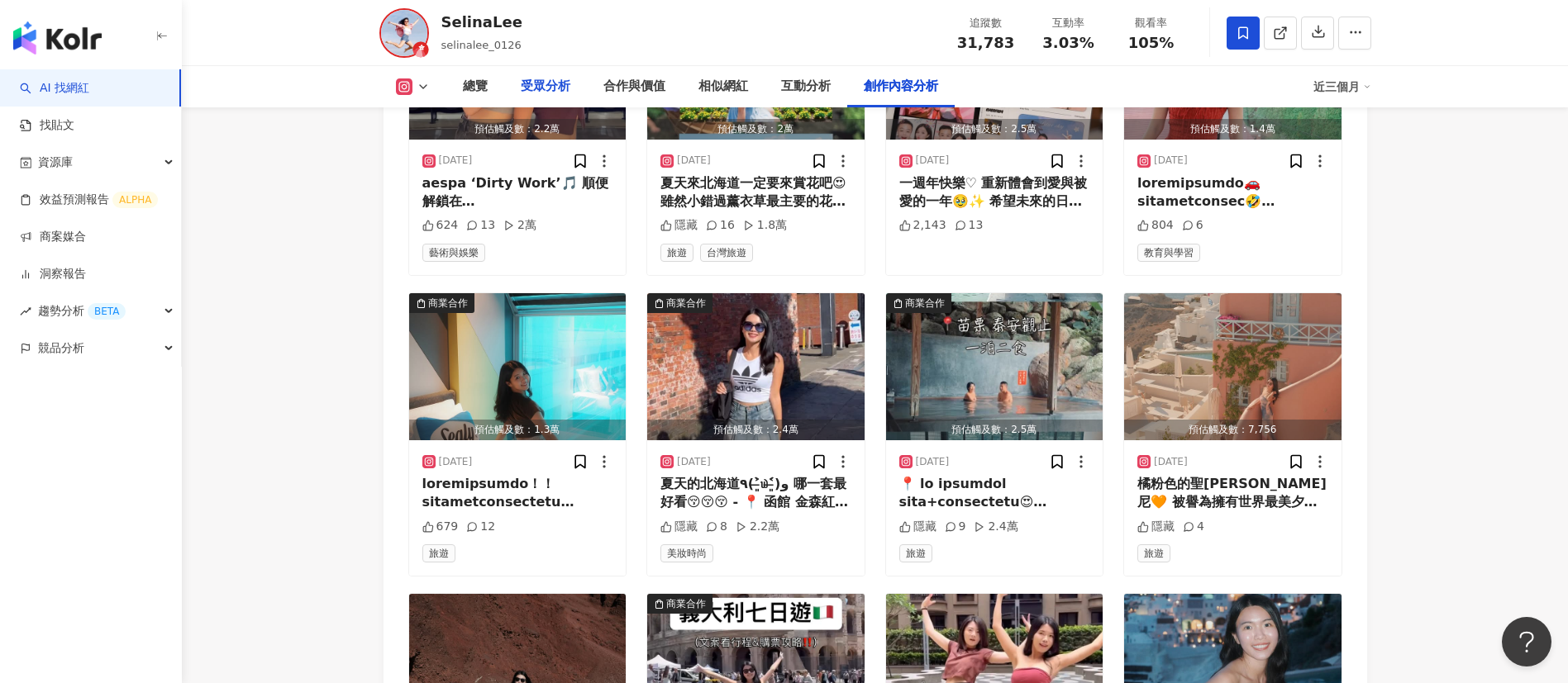
click at [527, 96] on div "受眾分析" at bounding box center [545, 87] width 82 height 42
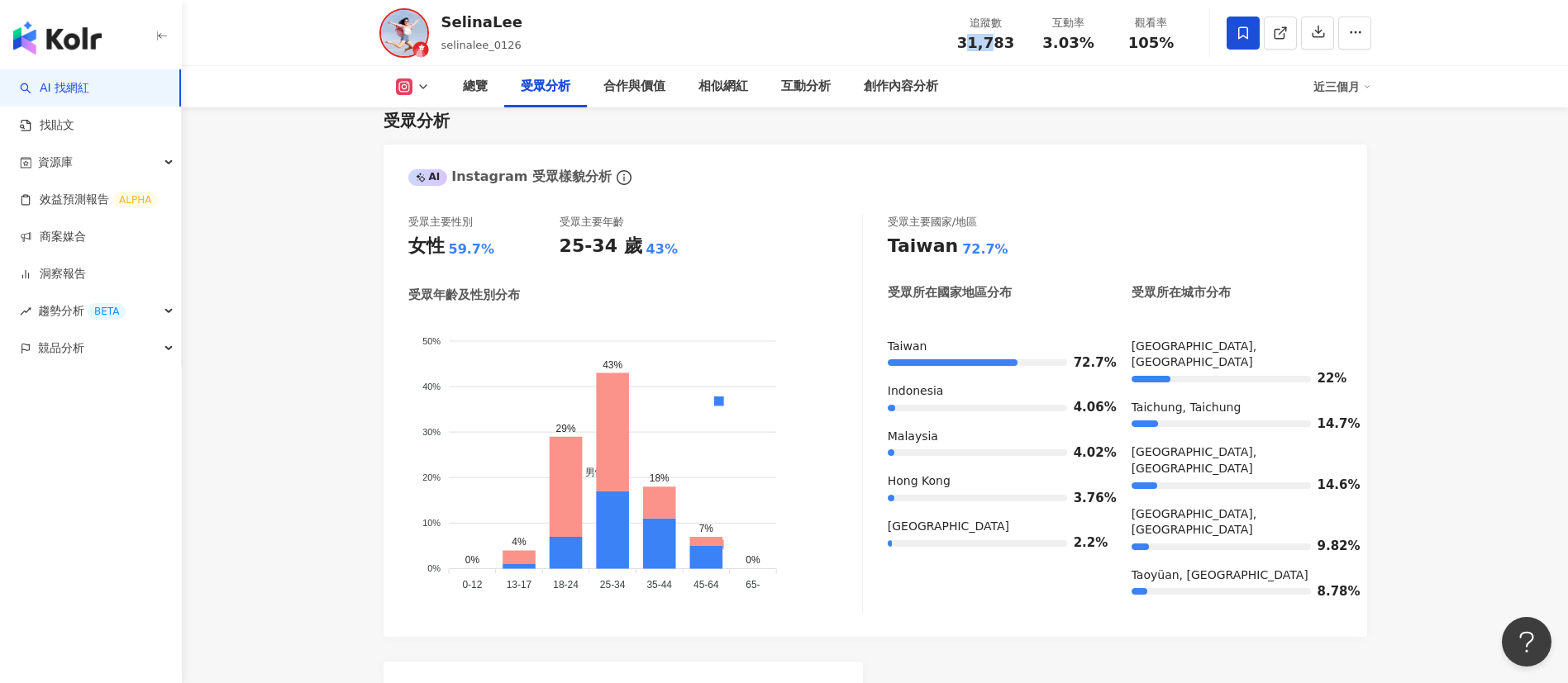
drag, startPoint x: 967, startPoint y: 43, endPoint x: 984, endPoint y: 42, distance: 17.0
click at [984, 42] on span "31,783" at bounding box center [985, 42] width 57 height 17
click at [1005, 42] on span "31,783" at bounding box center [985, 42] width 57 height 17
drag, startPoint x: 1009, startPoint y: 45, endPoint x: 943, endPoint y: 45, distance: 66.0
click at [943, 45] on div "SelinaLee selinalee_0126 追蹤數 31,783 互動率 3.03% 觀看率 105%" at bounding box center [875, 32] width 1058 height 66
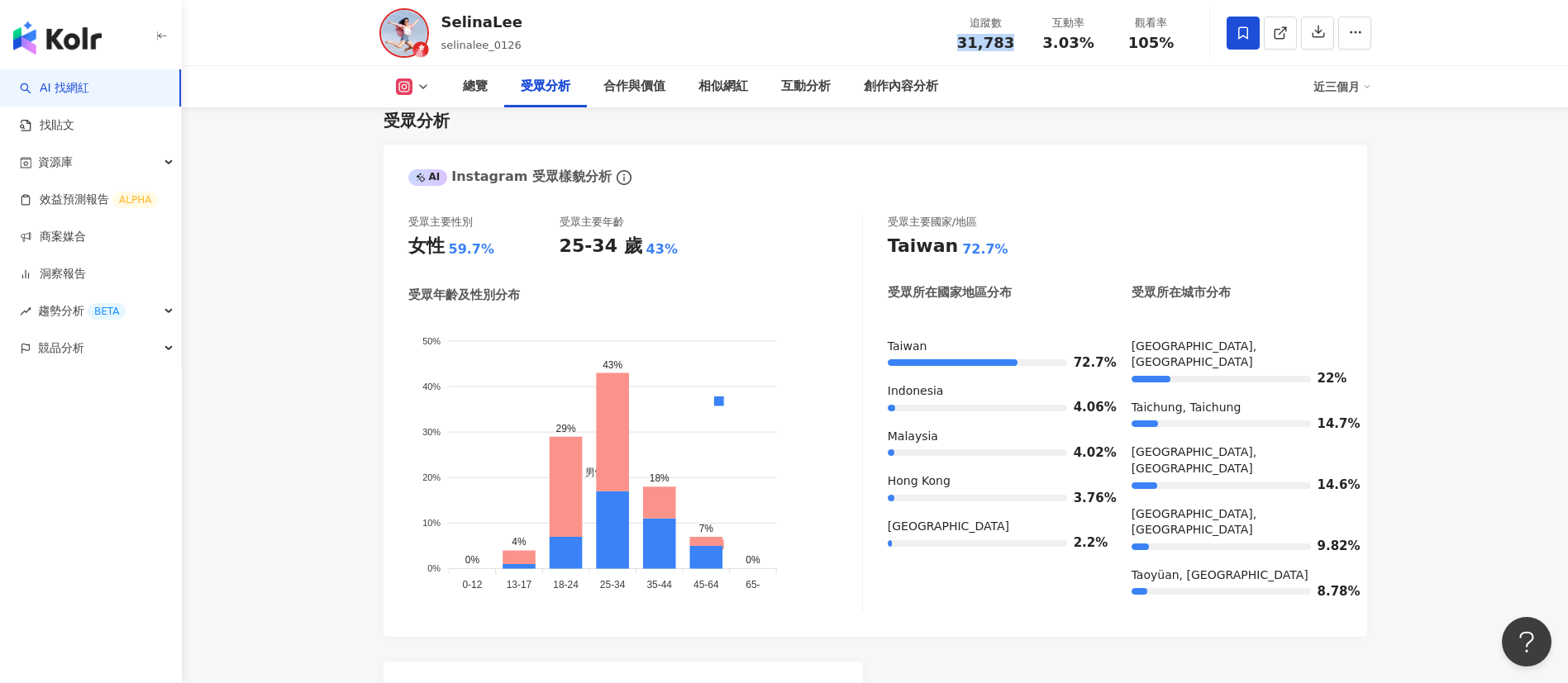
copy span "31,783"
drag, startPoint x: 1093, startPoint y: 46, endPoint x: 1043, endPoint y: 47, distance: 50.0
click at [1043, 47] on div "3.03%" at bounding box center [1069, 43] width 63 height 17
copy span "3.03%"
drag, startPoint x: 1176, startPoint y: 57, endPoint x: 1117, endPoint y: 51, distance: 59.3
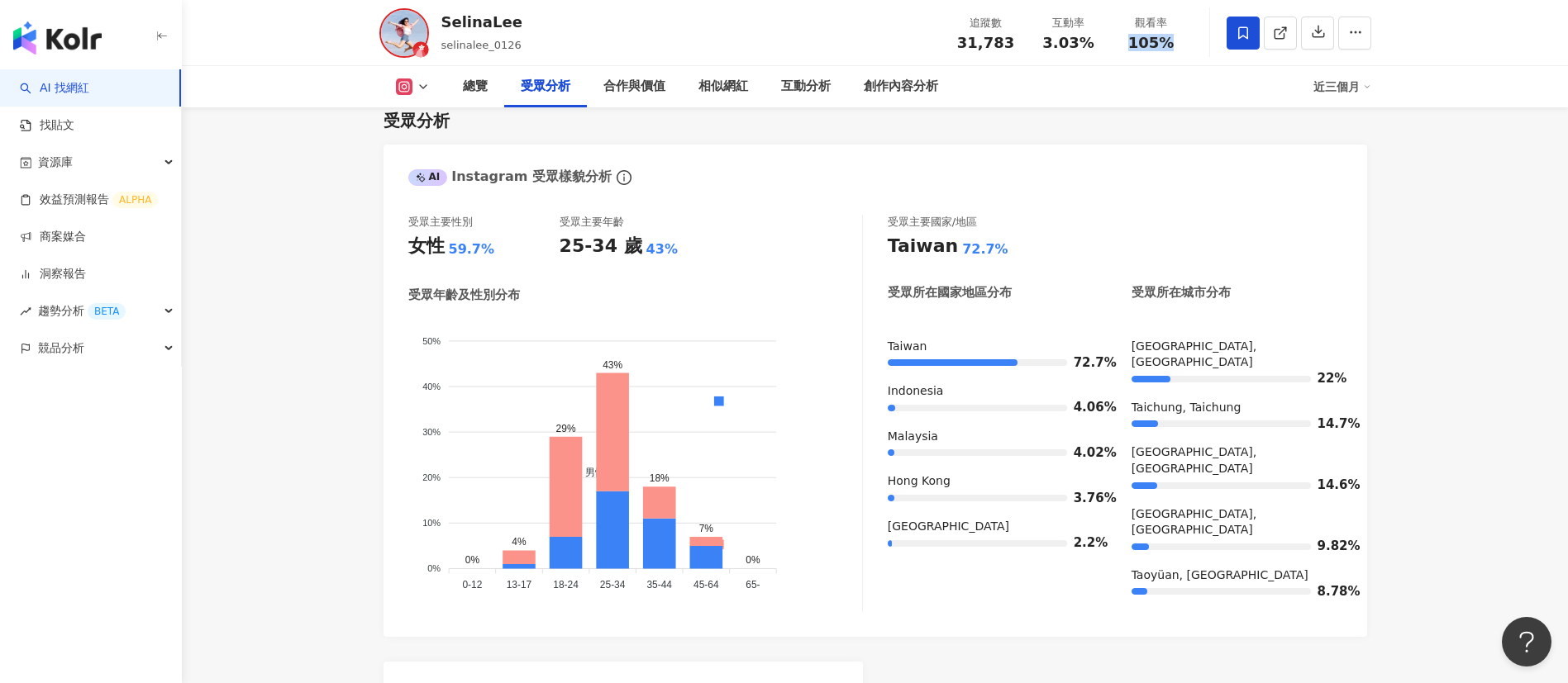
click at [1117, 51] on div "追蹤數 31,783 互動率 3.03% 觀看率 105%" at bounding box center [1068, 32] width 248 height 49
copy span "105%"
click at [883, 77] on div "創作內容分析" at bounding box center [900, 86] width 74 height 20
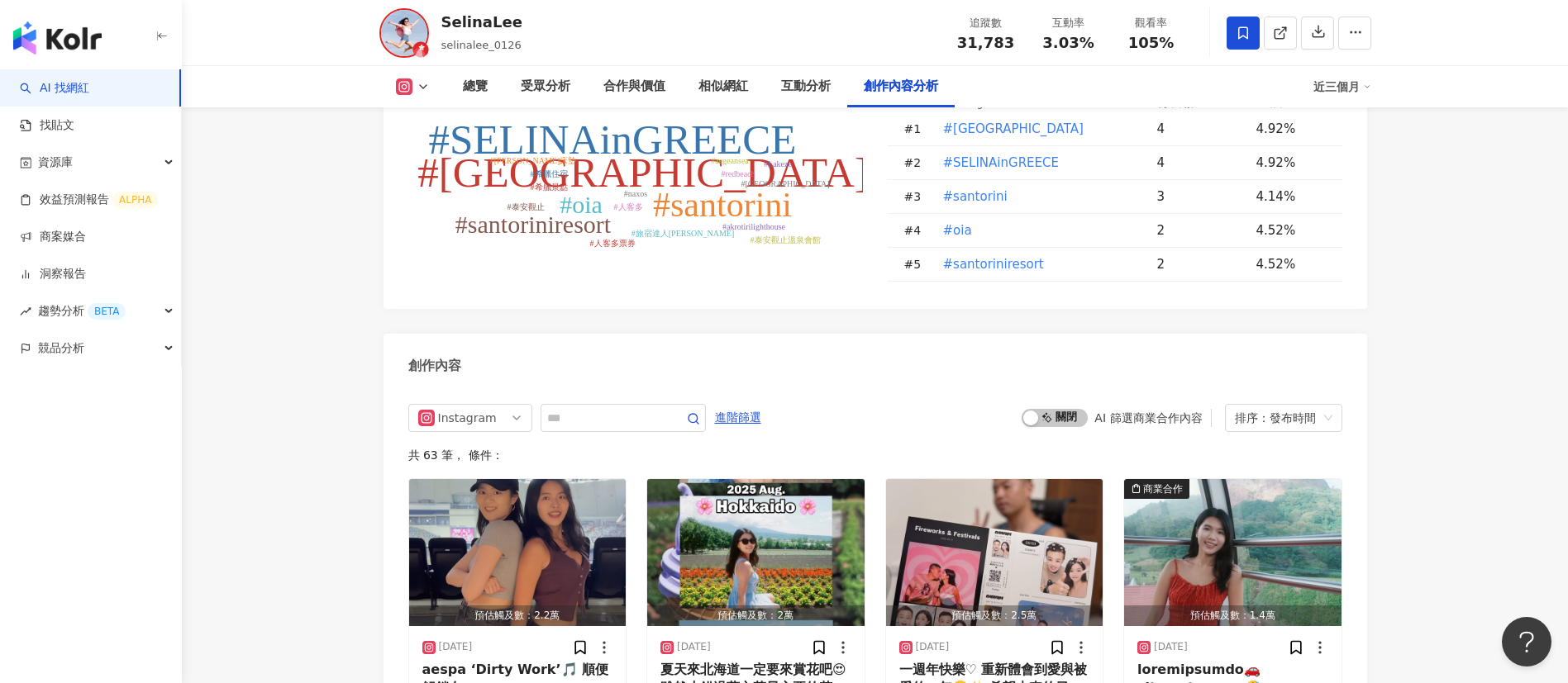
scroll to position [4845, 0]
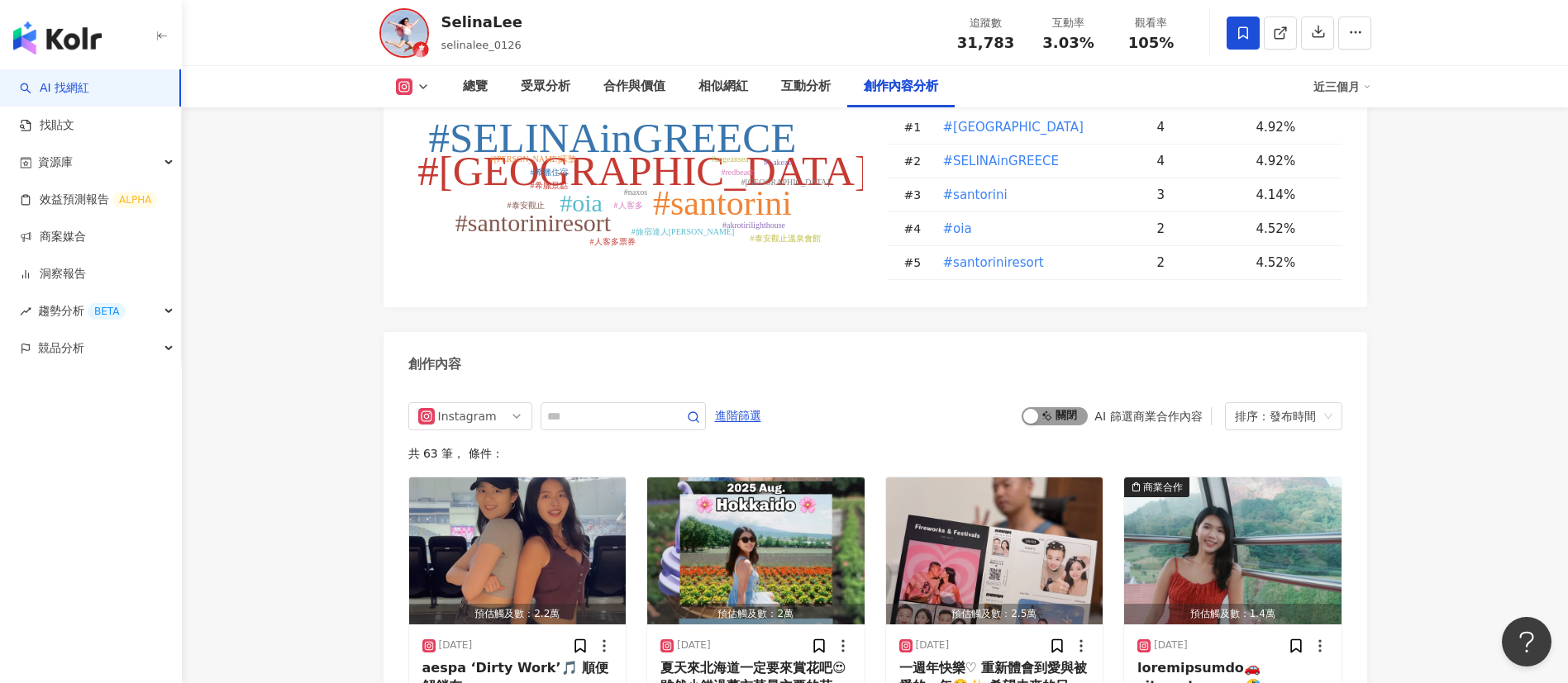
click at [1055, 420] on span "啟動 關閉" at bounding box center [1055, 416] width 67 height 18
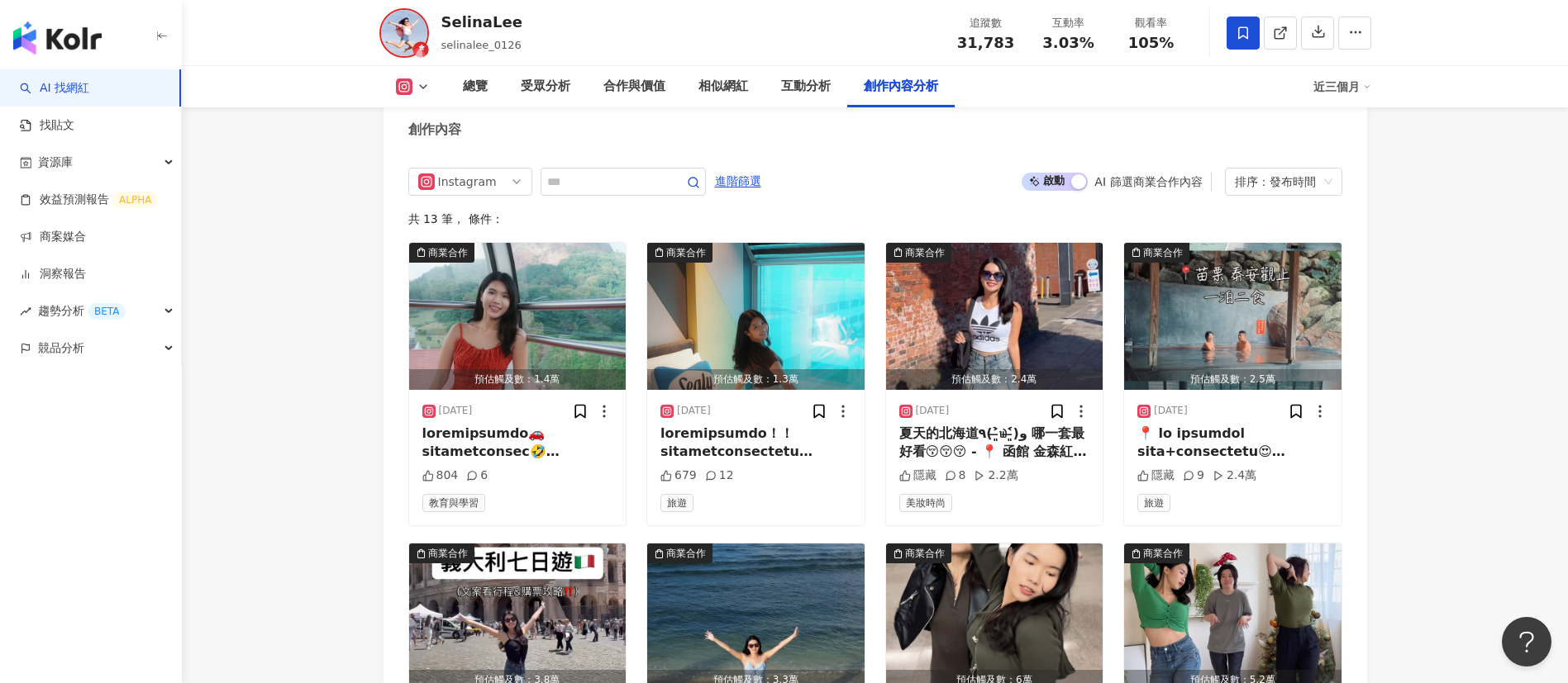
click at [959, 151] on div "創作內容" at bounding box center [875, 124] width 984 height 54
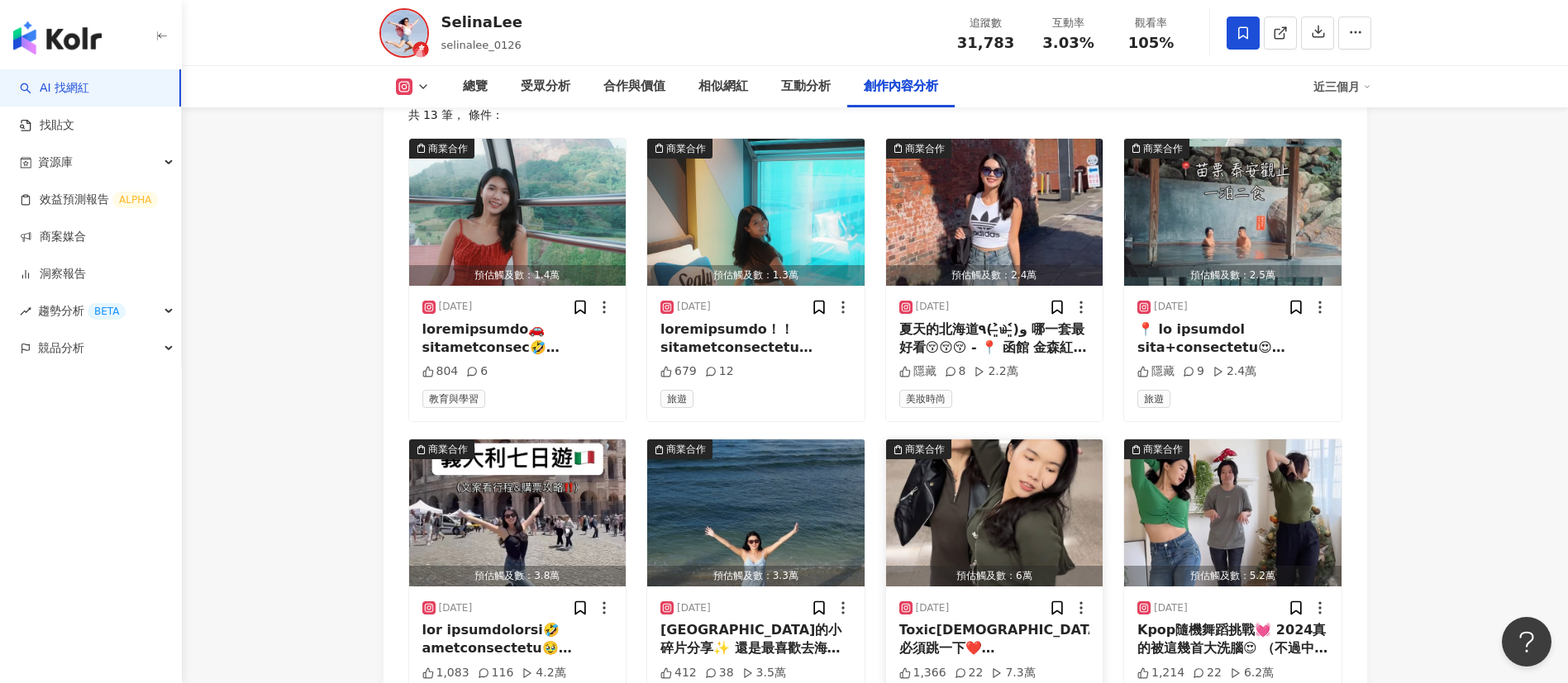
scroll to position [5320, 0]
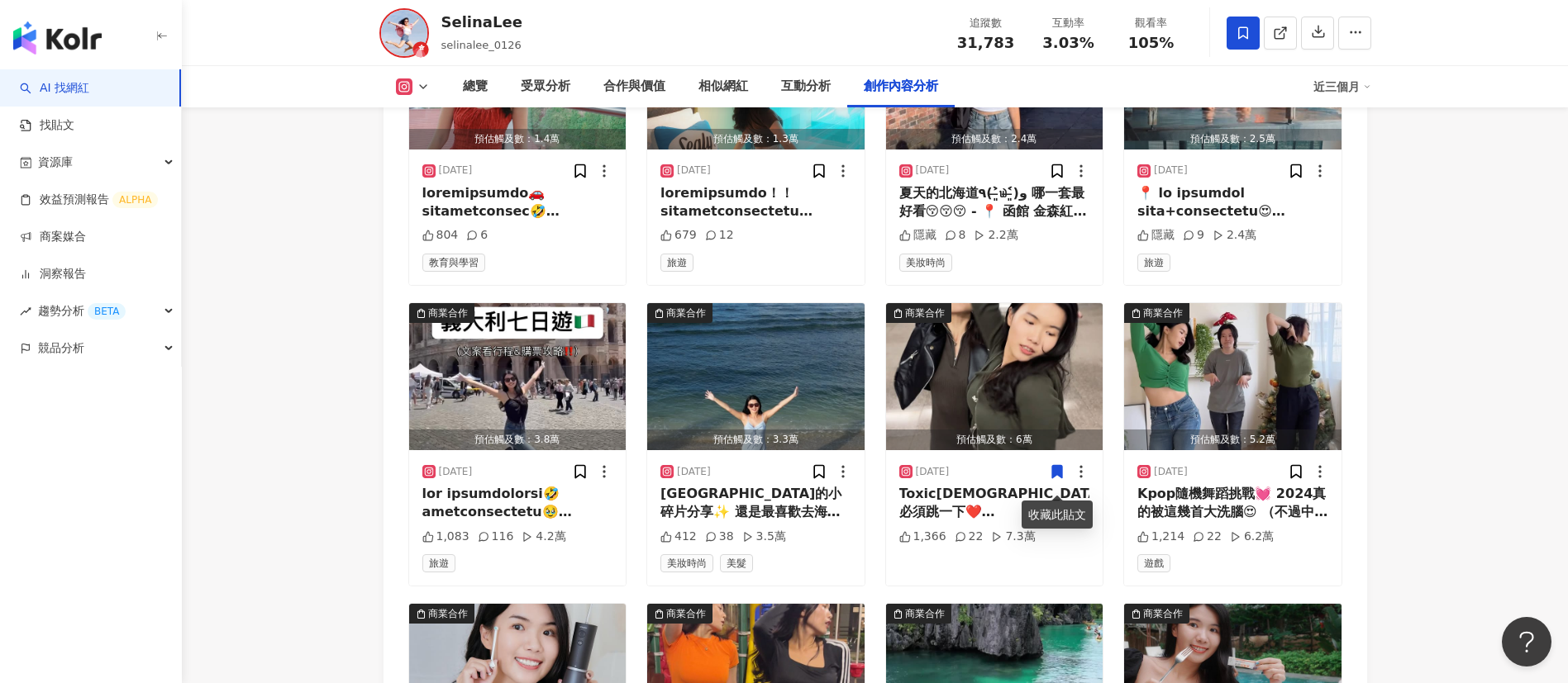
click at [558, 533] on div "2025/6/29 1,083 116 4.2萬 旅遊" at bounding box center [517, 518] width 217 height 135
click at [541, 501] on div at bounding box center [518, 504] width 191 height 37
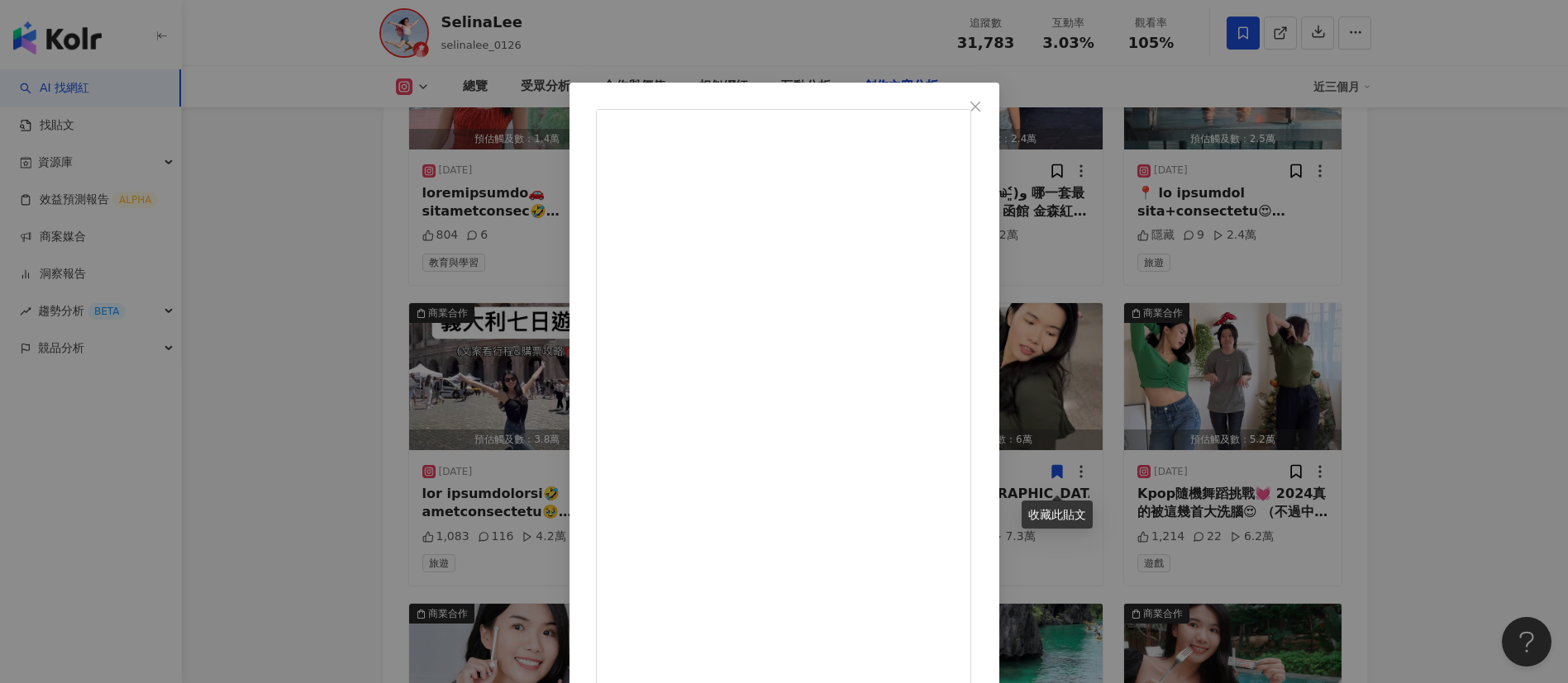
scroll to position [2302, 0]
click at [1230, 520] on div "SelinaLee 2025/6/29 1,083 116 4.2萬 查看原始貼文" at bounding box center [784, 342] width 1568 height 683
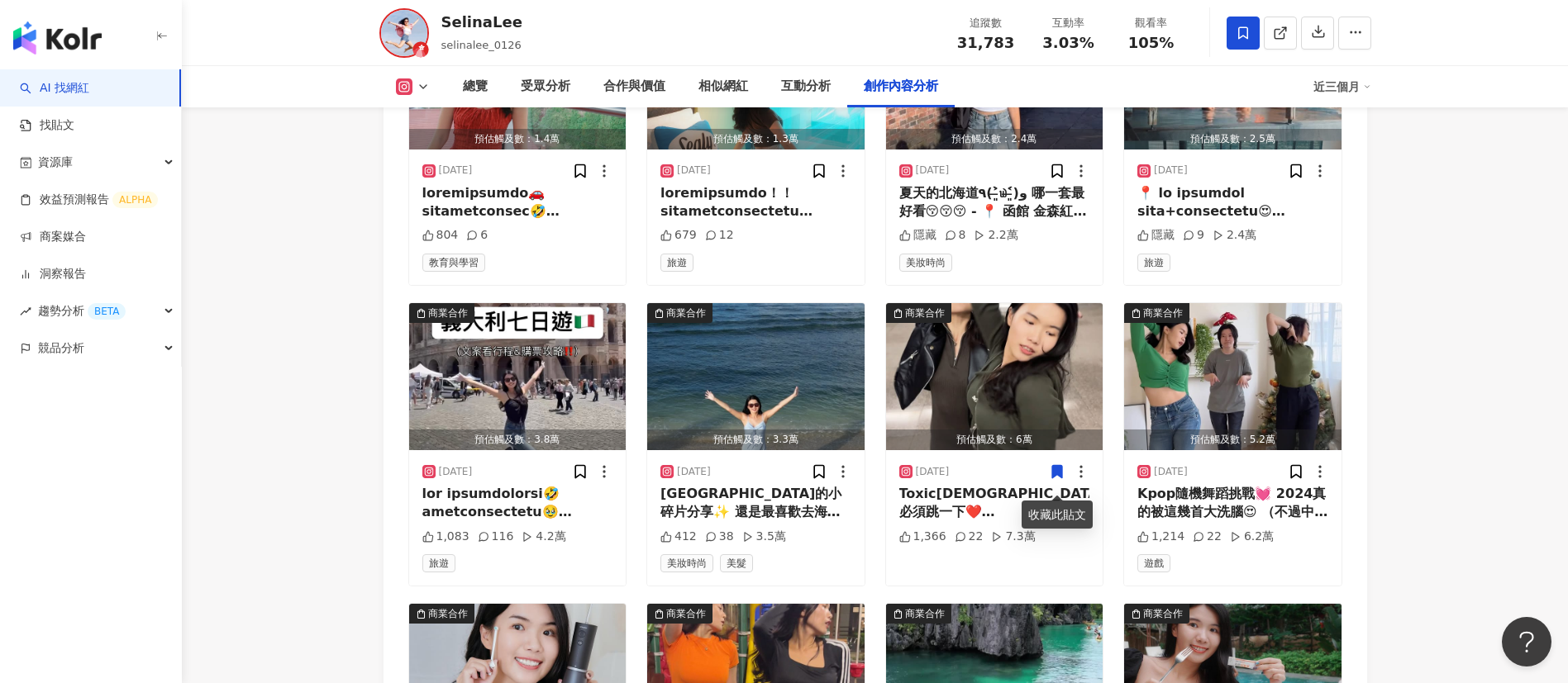
scroll to position [5404, 0]
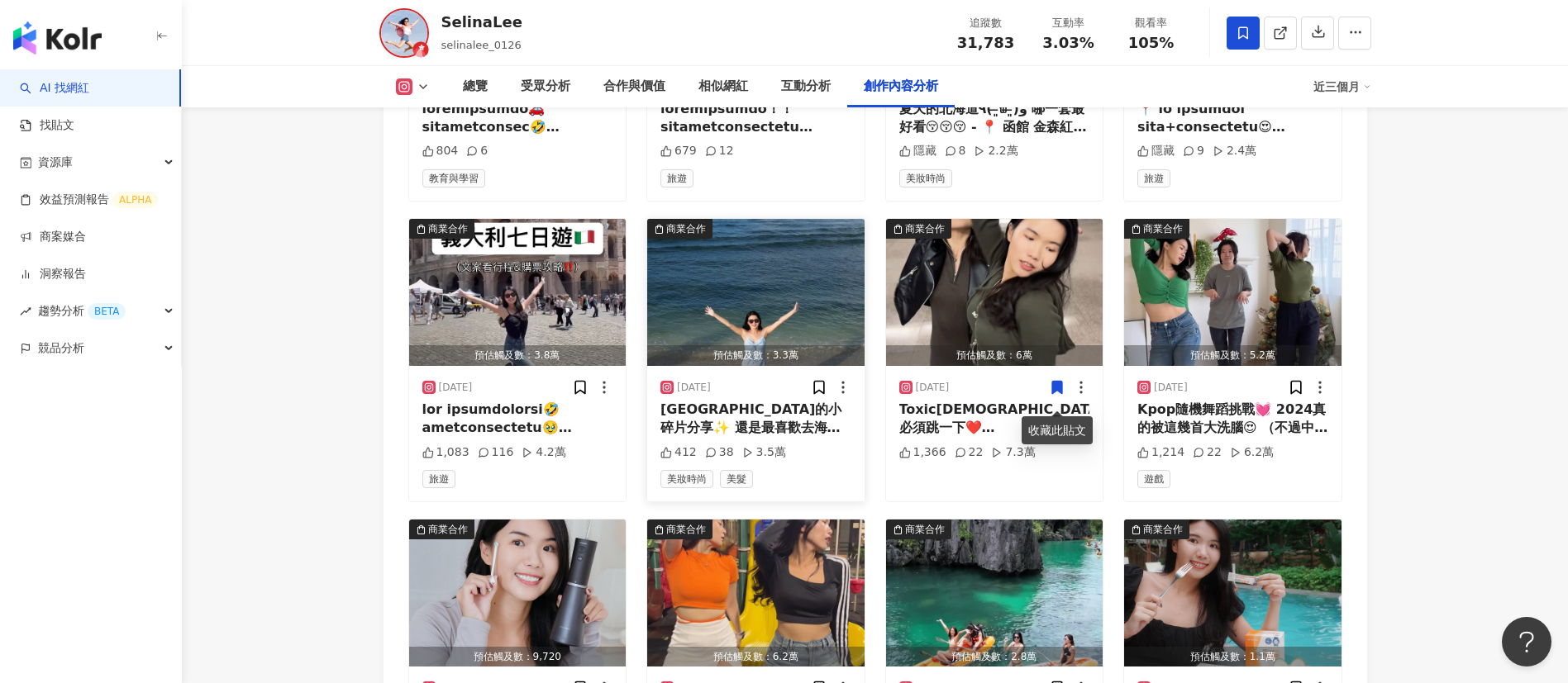
click at [770, 438] on div "峇里島的小碎片分享✨ 還是最喜歡去海島啦😆😆😆 夏天也快到了 不只皮膚頭髮要保養 足部保養也別忘記啦！！！ 分享給大家我的秘密武器 🦶La glow 嫩足護理…" at bounding box center [756, 419] width 191 height 37
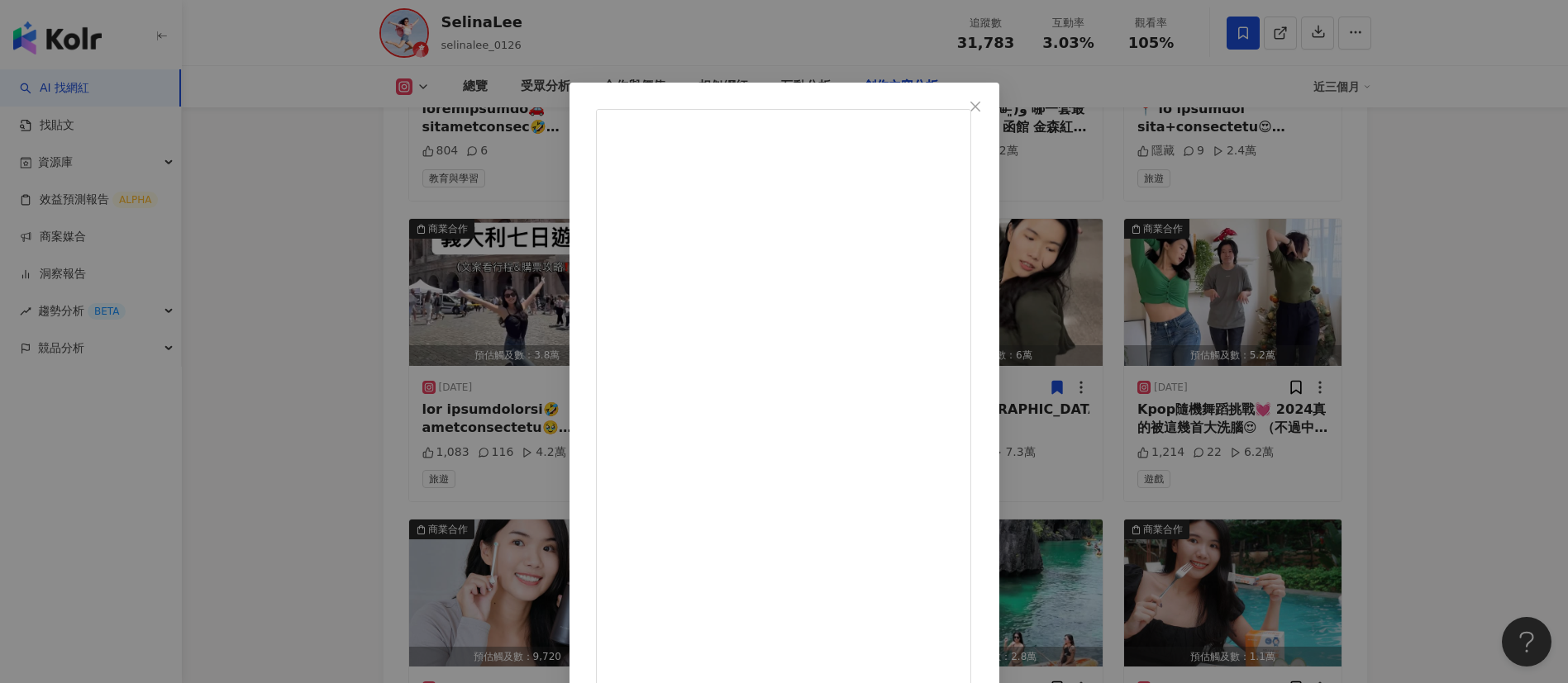
scroll to position [58, 0]
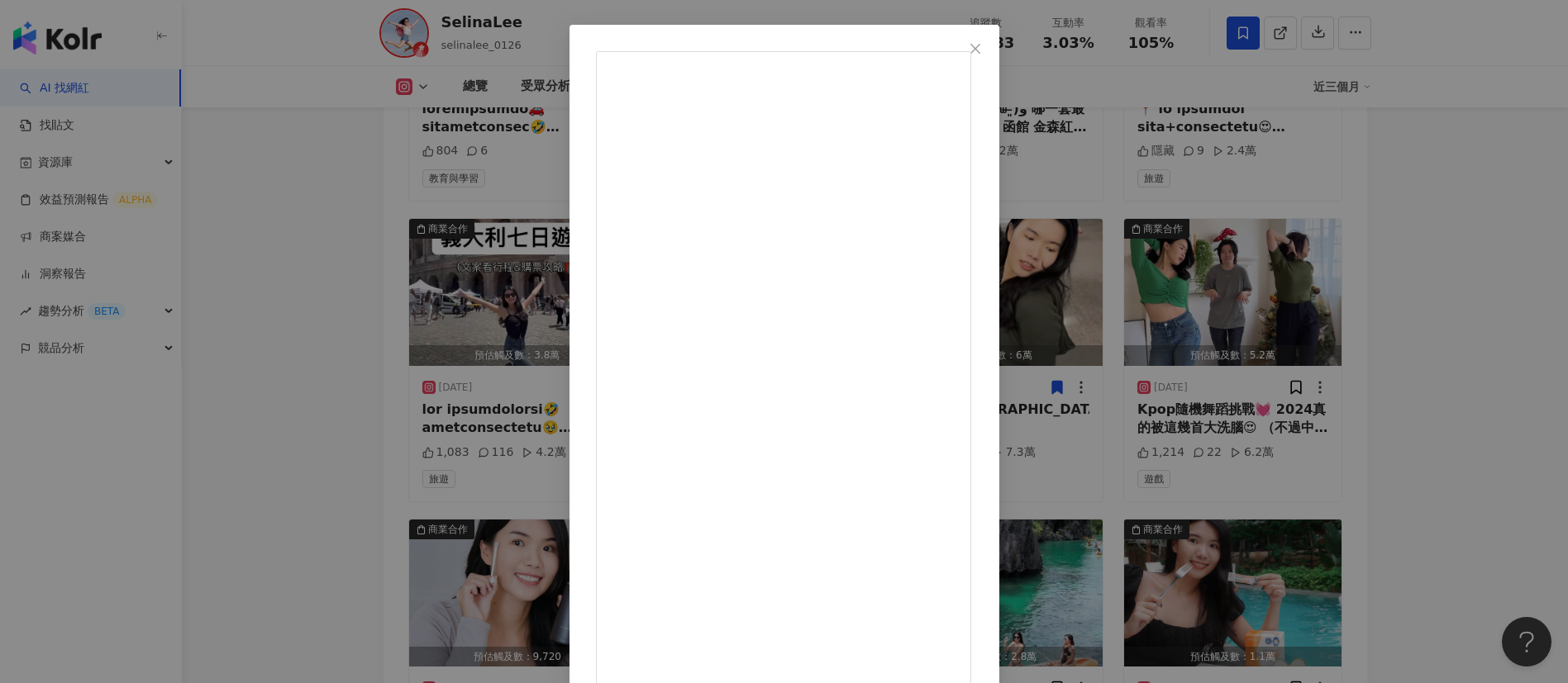
click at [1325, 475] on div "SelinaLee 2025/4/10 峇里島的小碎片分享✨ 還是最喜歡去海島啦😆😆😆 夏天也快到了 不只皮膚頭髮要保養 足部保養也別忘記啦！！！ 分享給大家…" at bounding box center [784, 342] width 1568 height 683
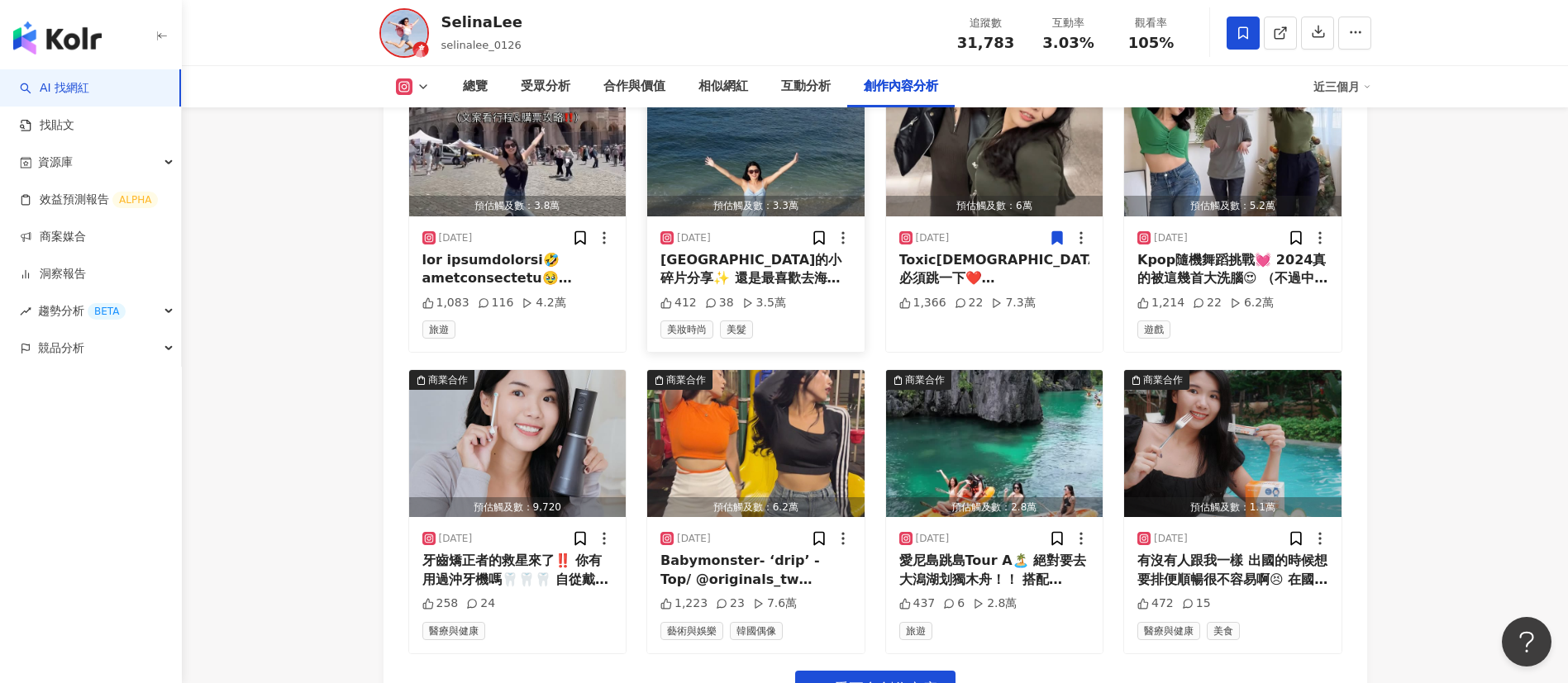
scroll to position [5407, 0]
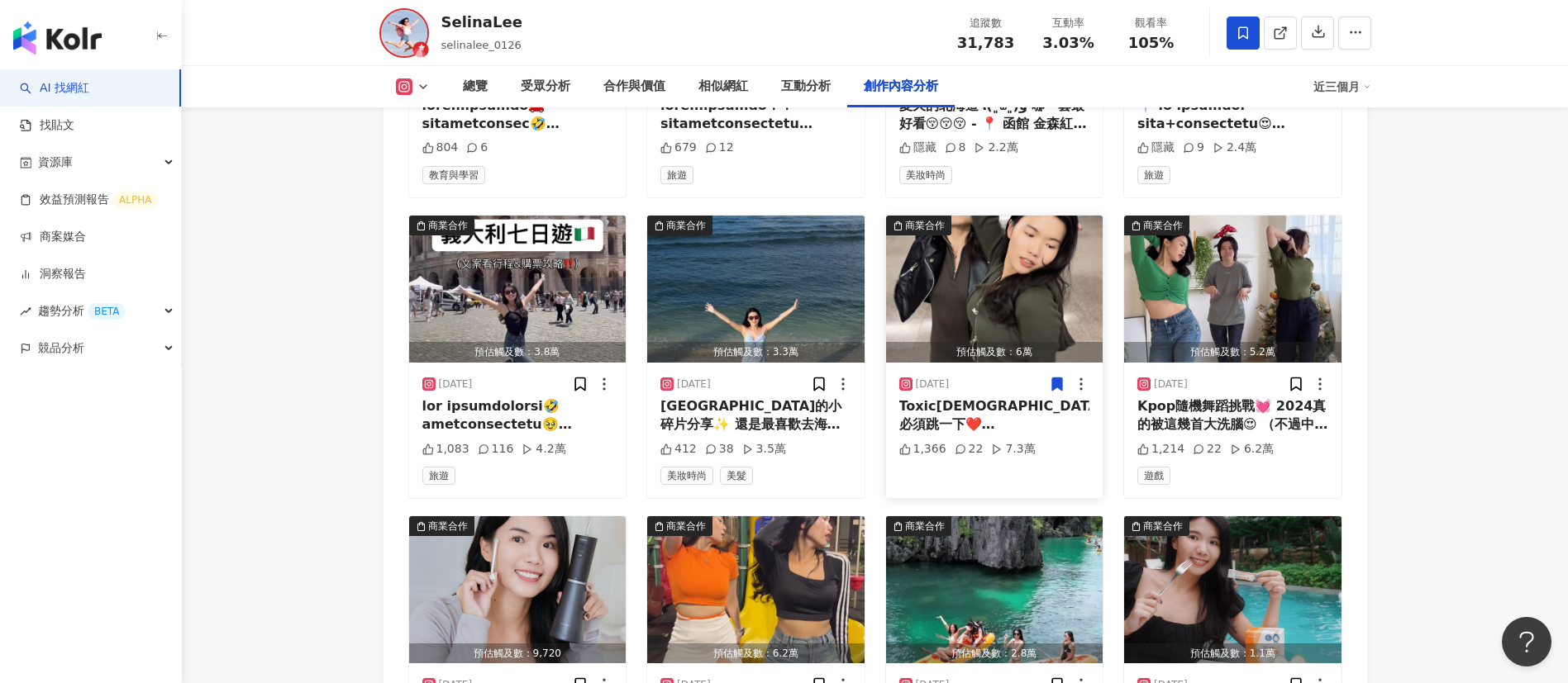
click at [1013, 421] on div "Toxic神曲必須跳一下❤️ YEJI x GISELLE x JULIE 合作舞台真的辣瘋 終於等到聚會可以拍了😻 - 📹不願意帶粉色假髮一起跳的 @sho…" at bounding box center [995, 415] width 191 height 37
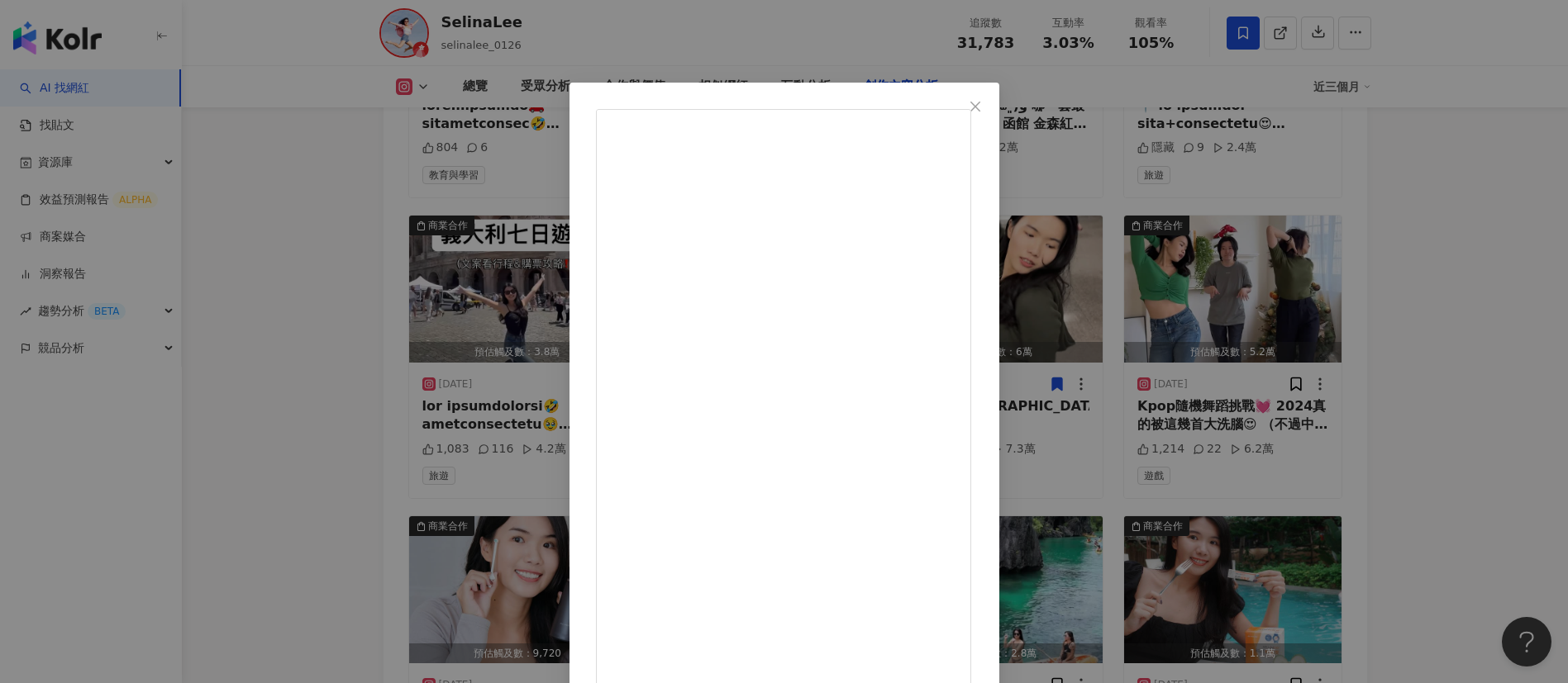
scroll to position [58, 0]
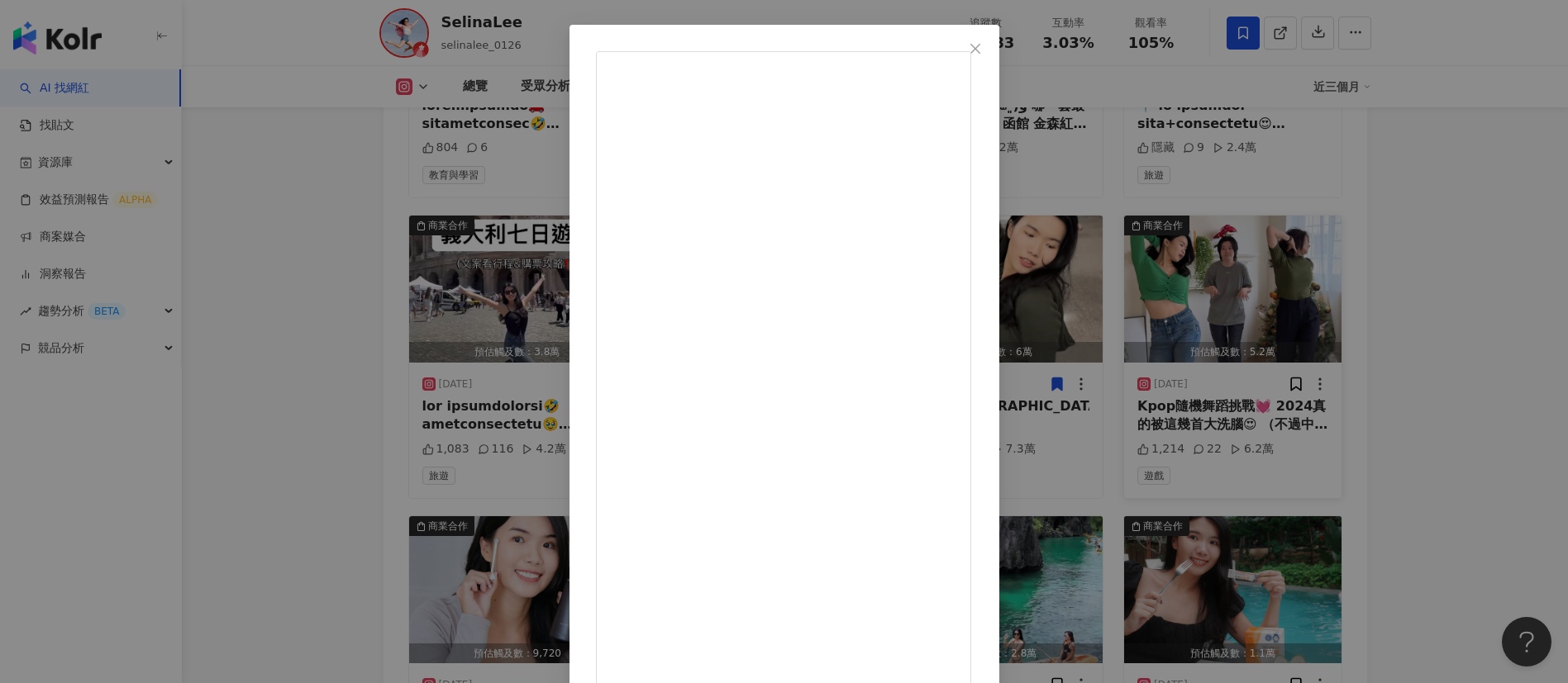
click at [1349, 425] on div "SelinaLee 2025/2/25 Toxic神曲必須跳一下❤️ YEJI x GISELLE x JULIE 合作舞台真的辣瘋 終於等到聚會可以拍了😻 …" at bounding box center [784, 342] width 1568 height 683
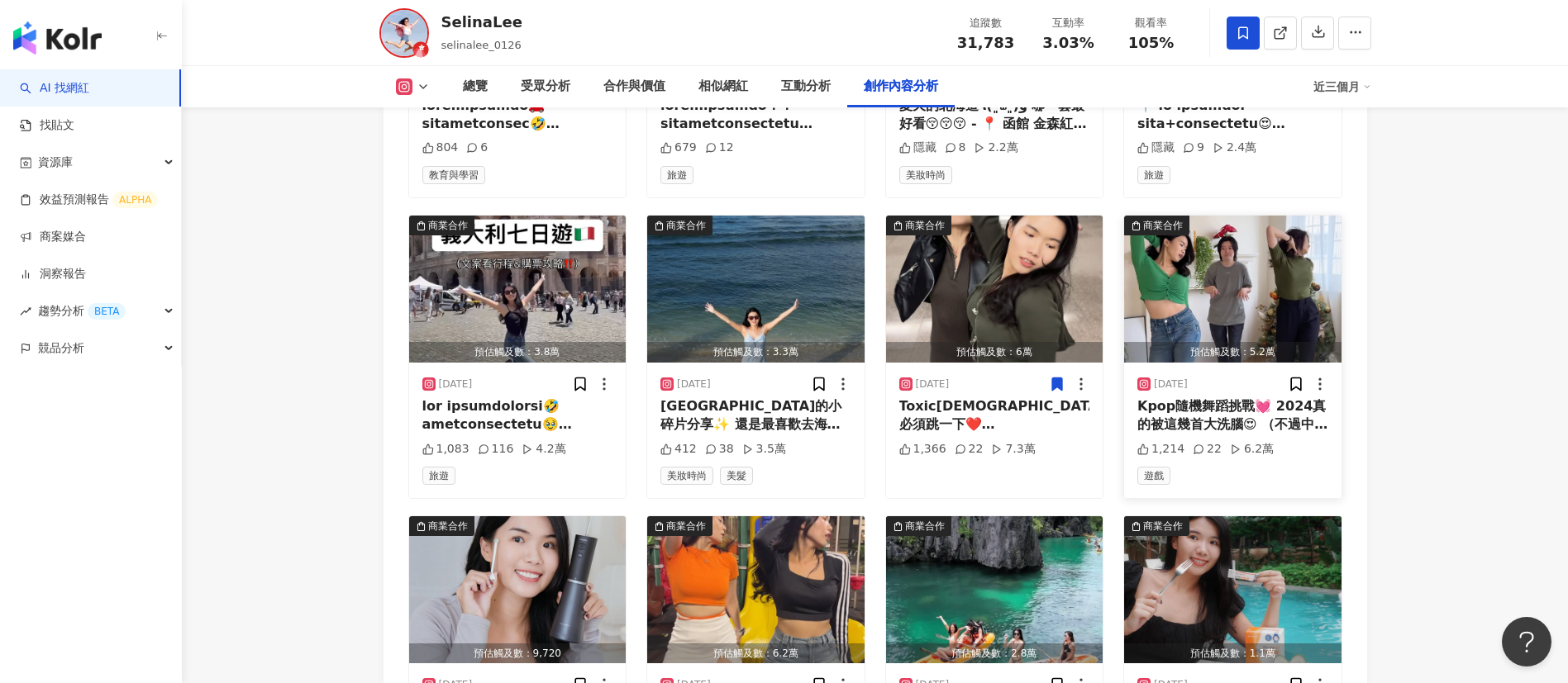
click at [1178, 430] on div "Kpop隨機舞蹈挑戰💓 2024真的被這幾首大洗腦😍 （不過中間那個人真的來鬧的XD 但最近韓國最熱門話題肯定是魷魚遊戲2吧 現在樂事竟然跟魷魚遊戲2聯名了😆…" at bounding box center [1233, 415] width 191 height 37
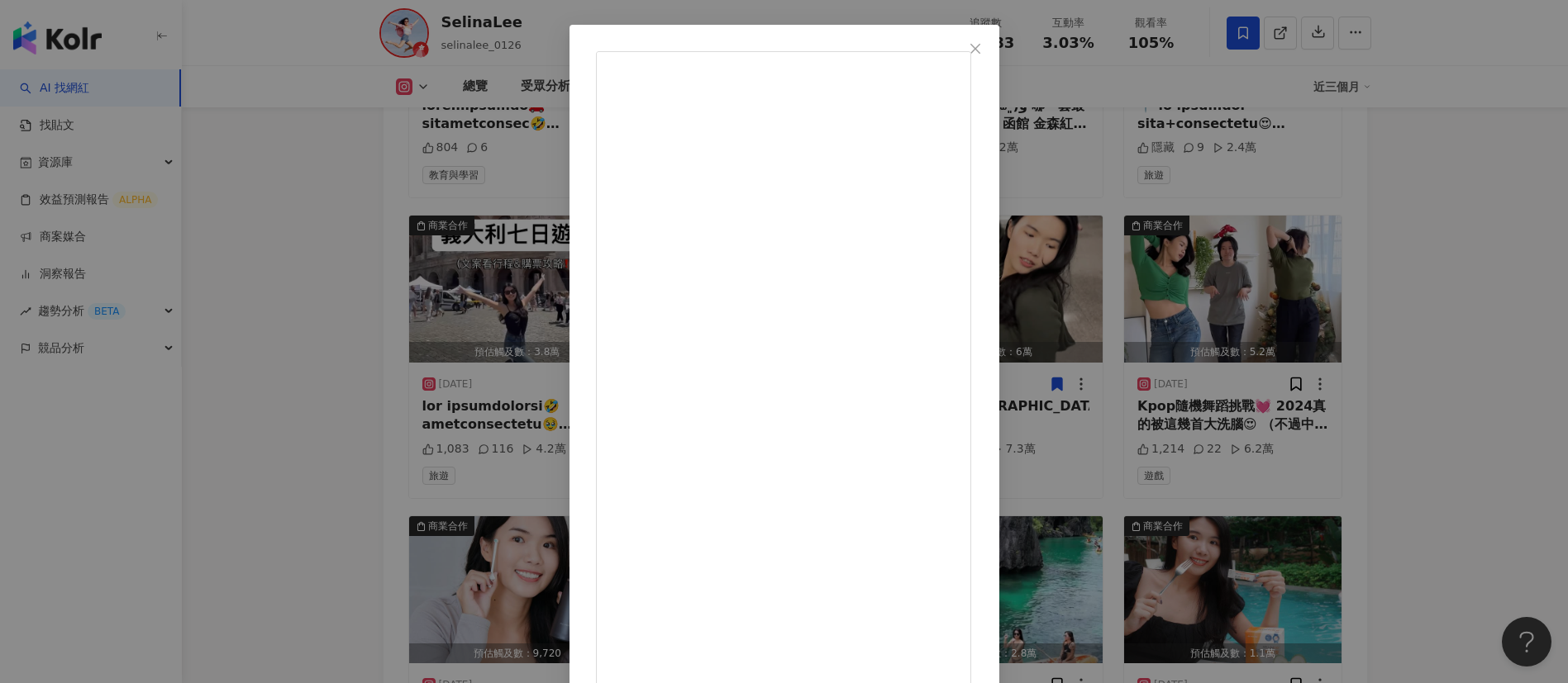
click at [1284, 309] on div "SelinaLee 2024/12/22 Kpop隨機舞蹈挑戰💓 2024真的被這幾首大洗腦😍 （不過中間那個人真的來鬧的XD 但最近韓國最熱門話題肯定是魷魚…" at bounding box center [784, 342] width 1568 height 683
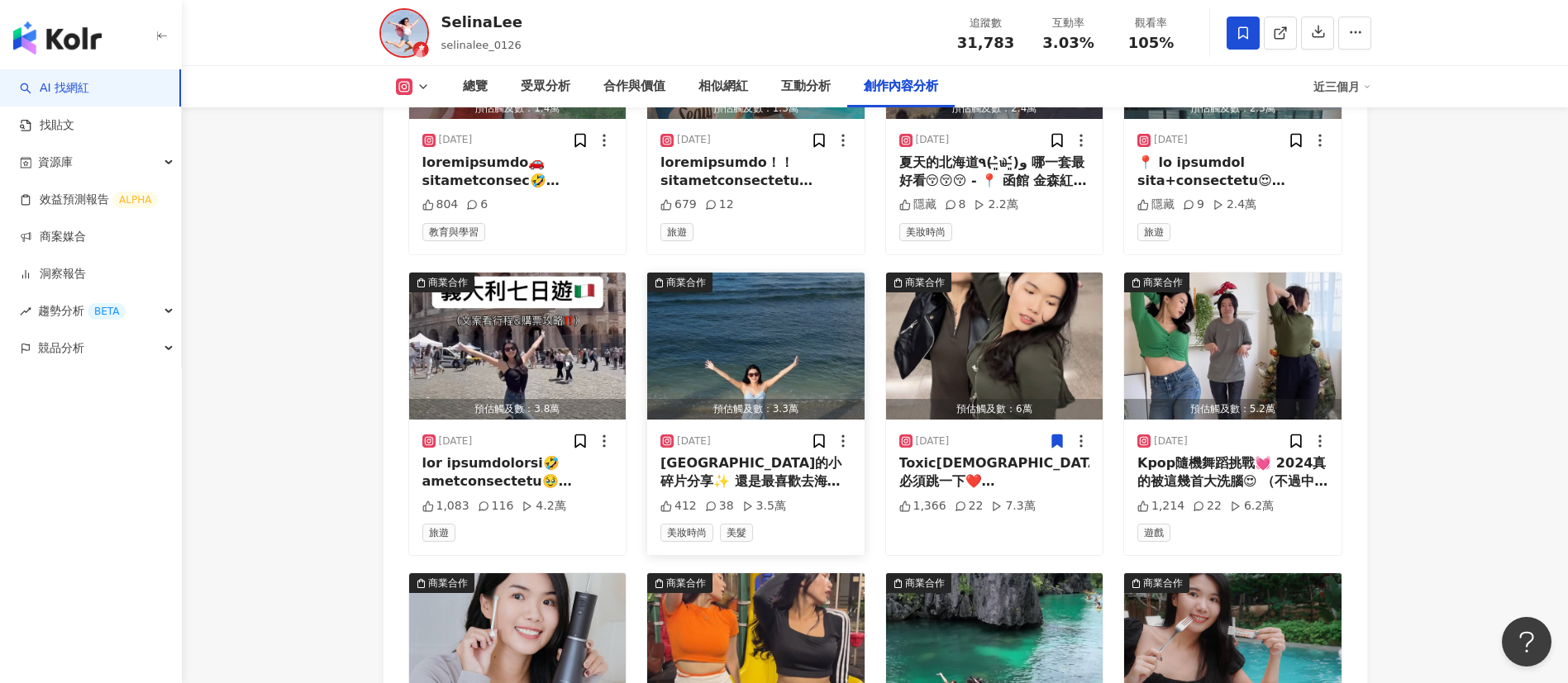
scroll to position [5771, 0]
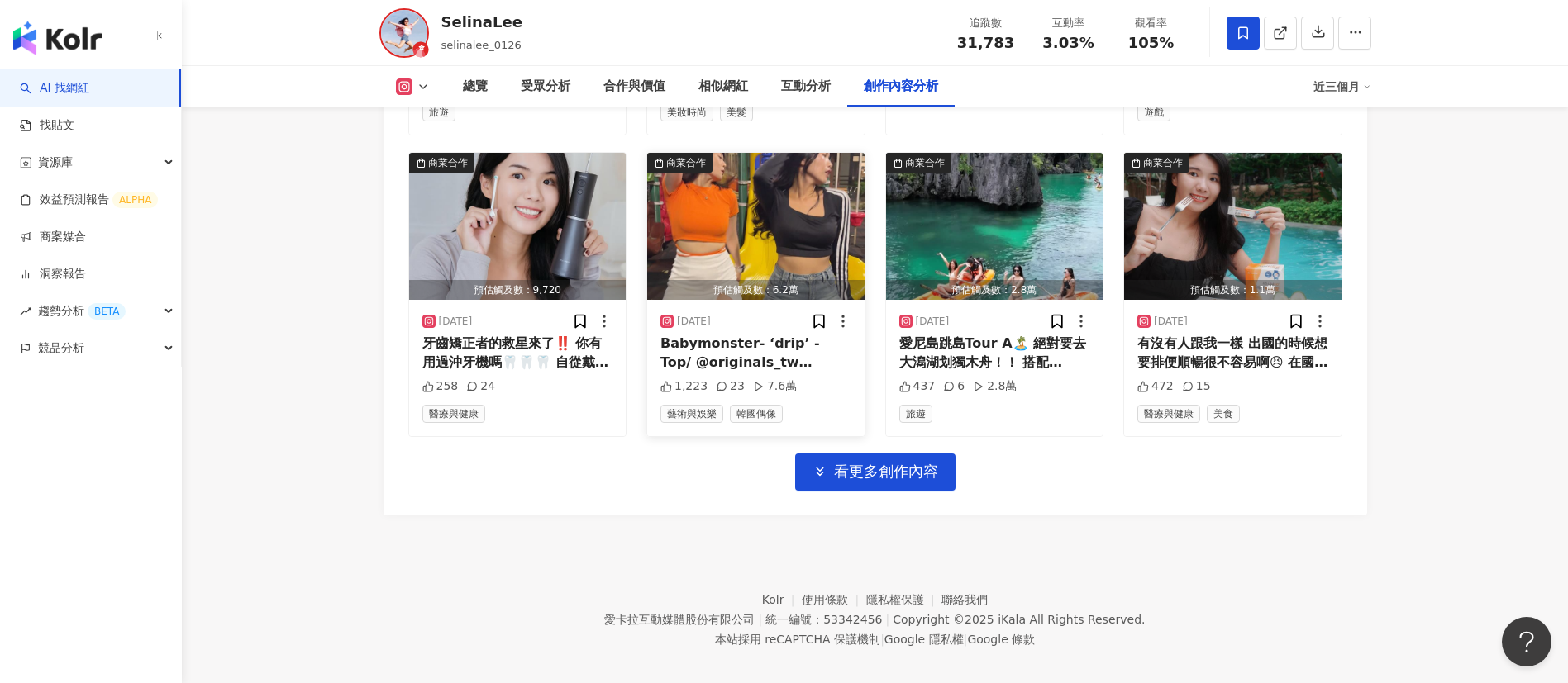
click at [755, 361] on div "Babymonster- ‘drip’ - Top/ @originals_tw Bottom/ @weartoeat.official Boots/ @ha…" at bounding box center [756, 353] width 191 height 37
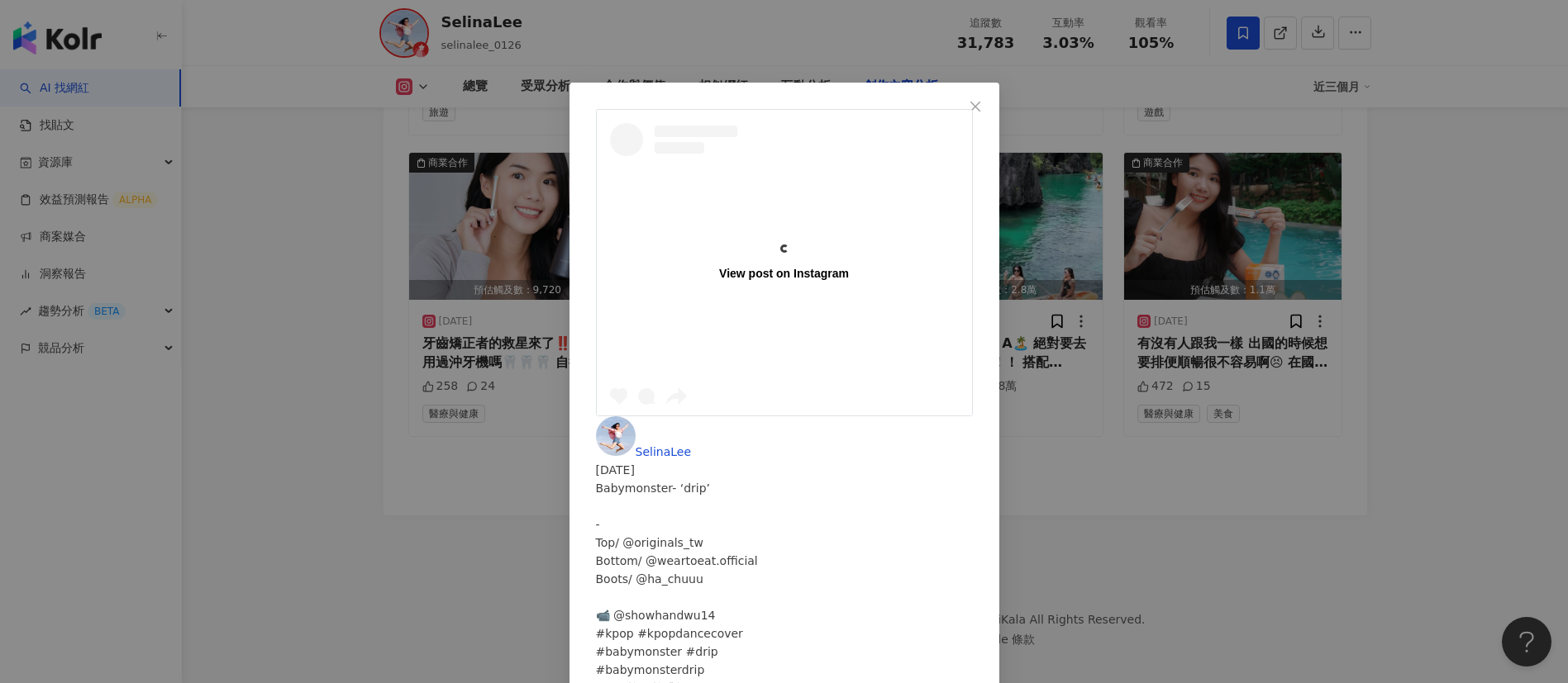
click at [256, 302] on div "View post on Instagram SelinaLee 2024/11/16 Babymonster- ‘drip’ - Top/ @origina…" at bounding box center [784, 342] width 1568 height 683
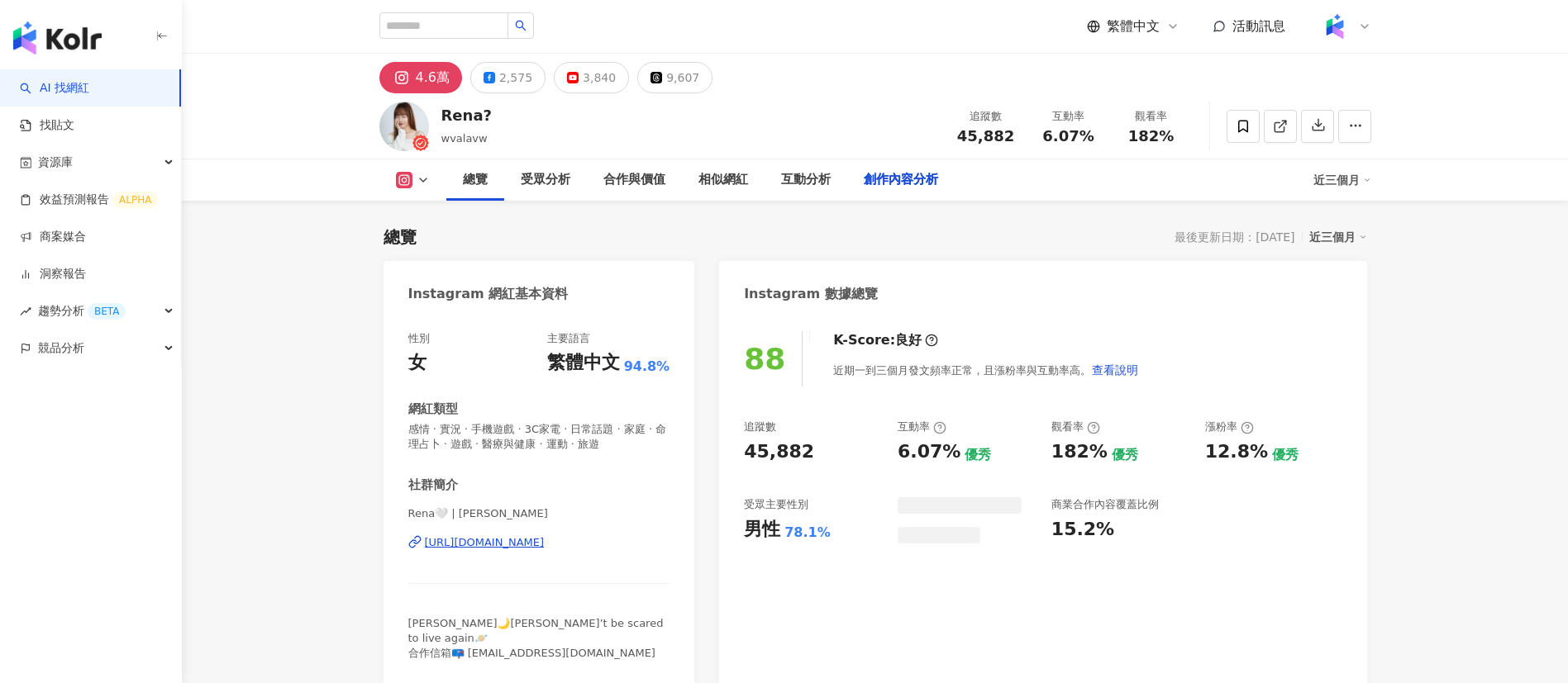
scroll to position [4260, 0]
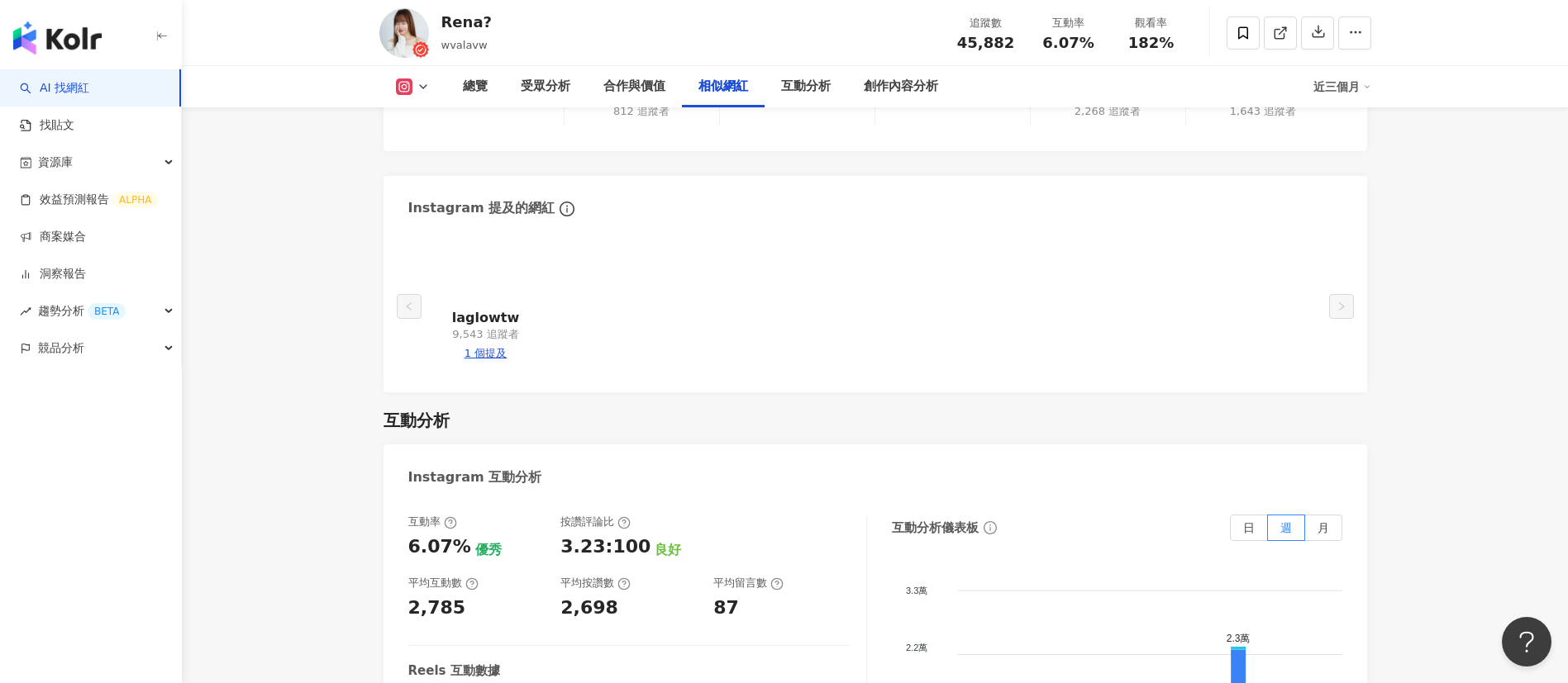
scroll to position [0, 0]
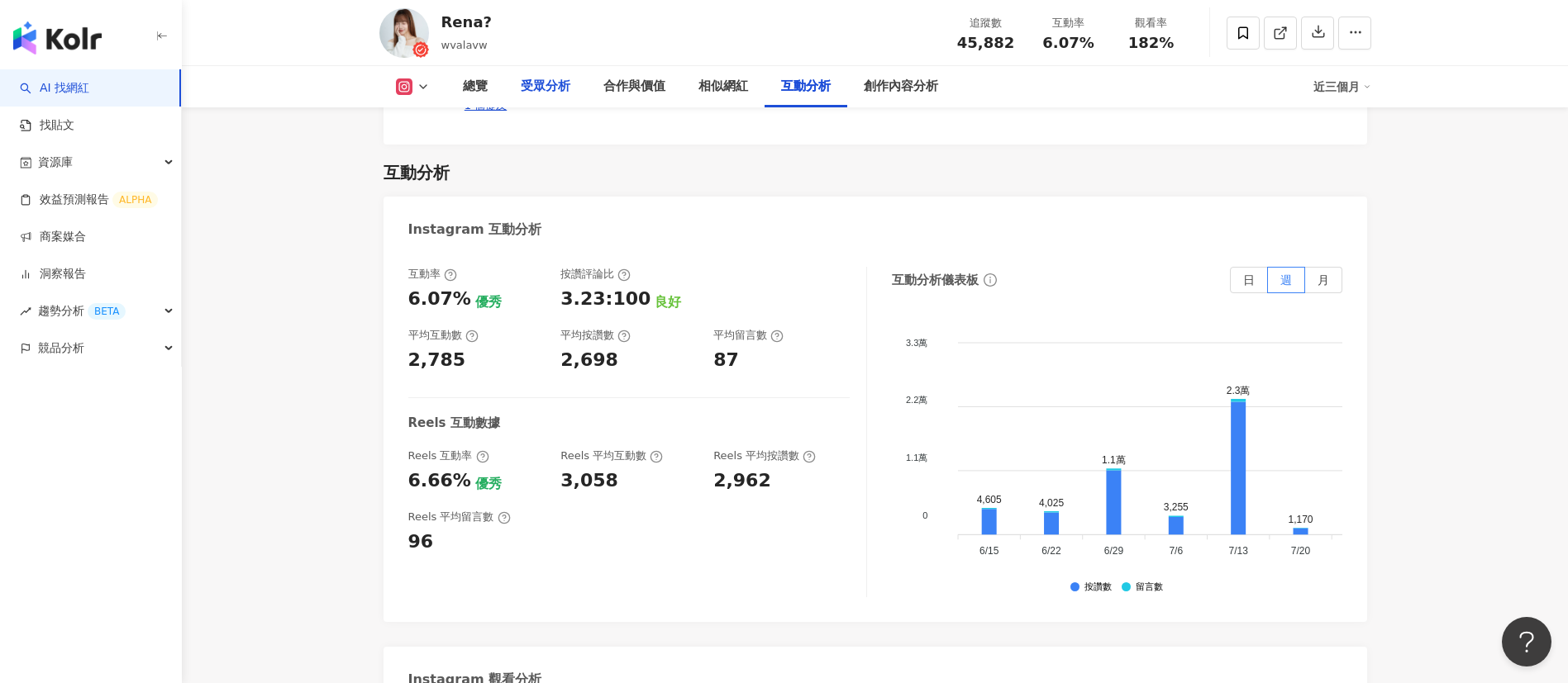
click at [557, 75] on div "受眾分析" at bounding box center [545, 87] width 82 height 42
